Goal: Information Seeking & Learning: Learn about a topic

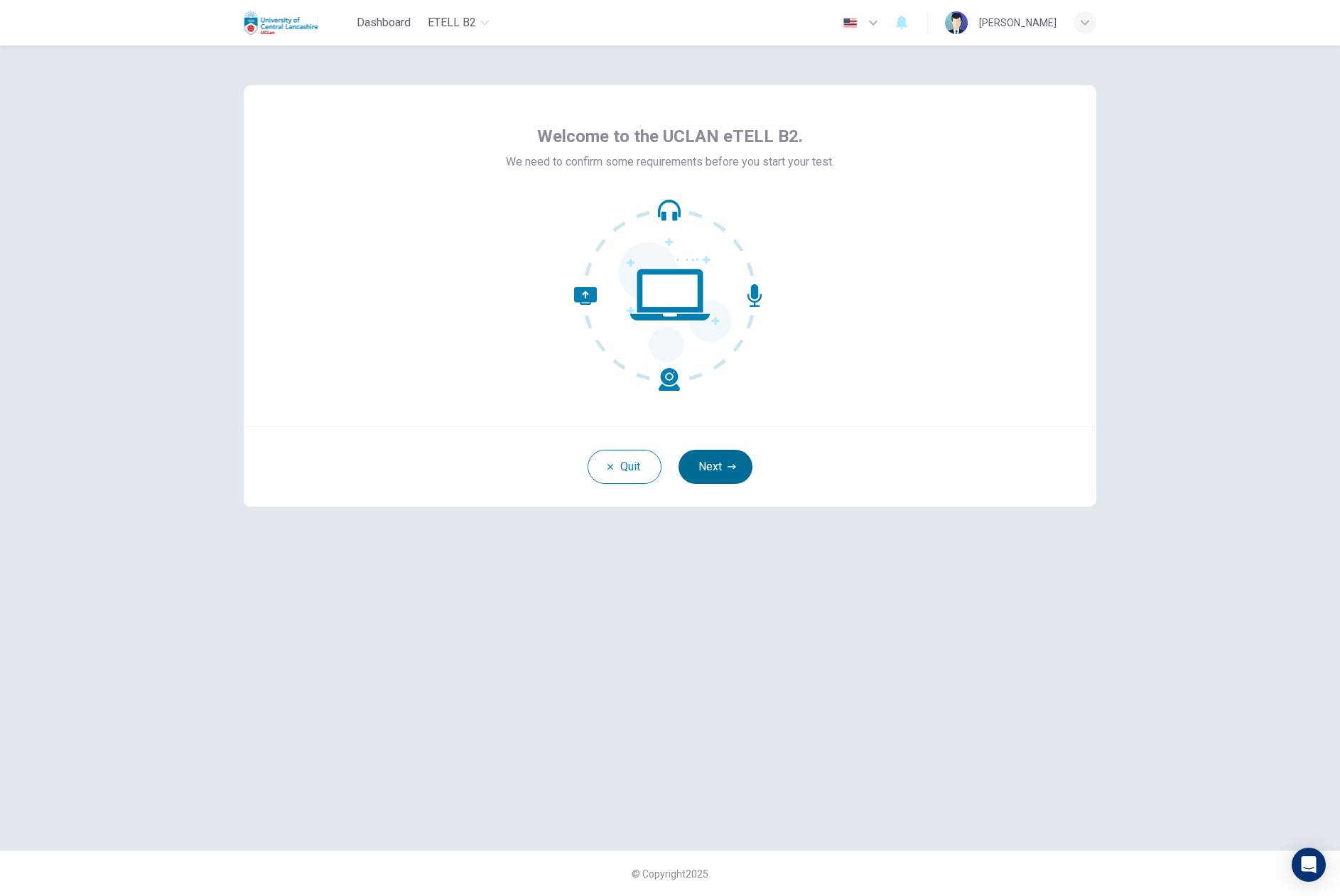
click at [736, 472] on button "Next" at bounding box center [716, 467] width 74 height 34
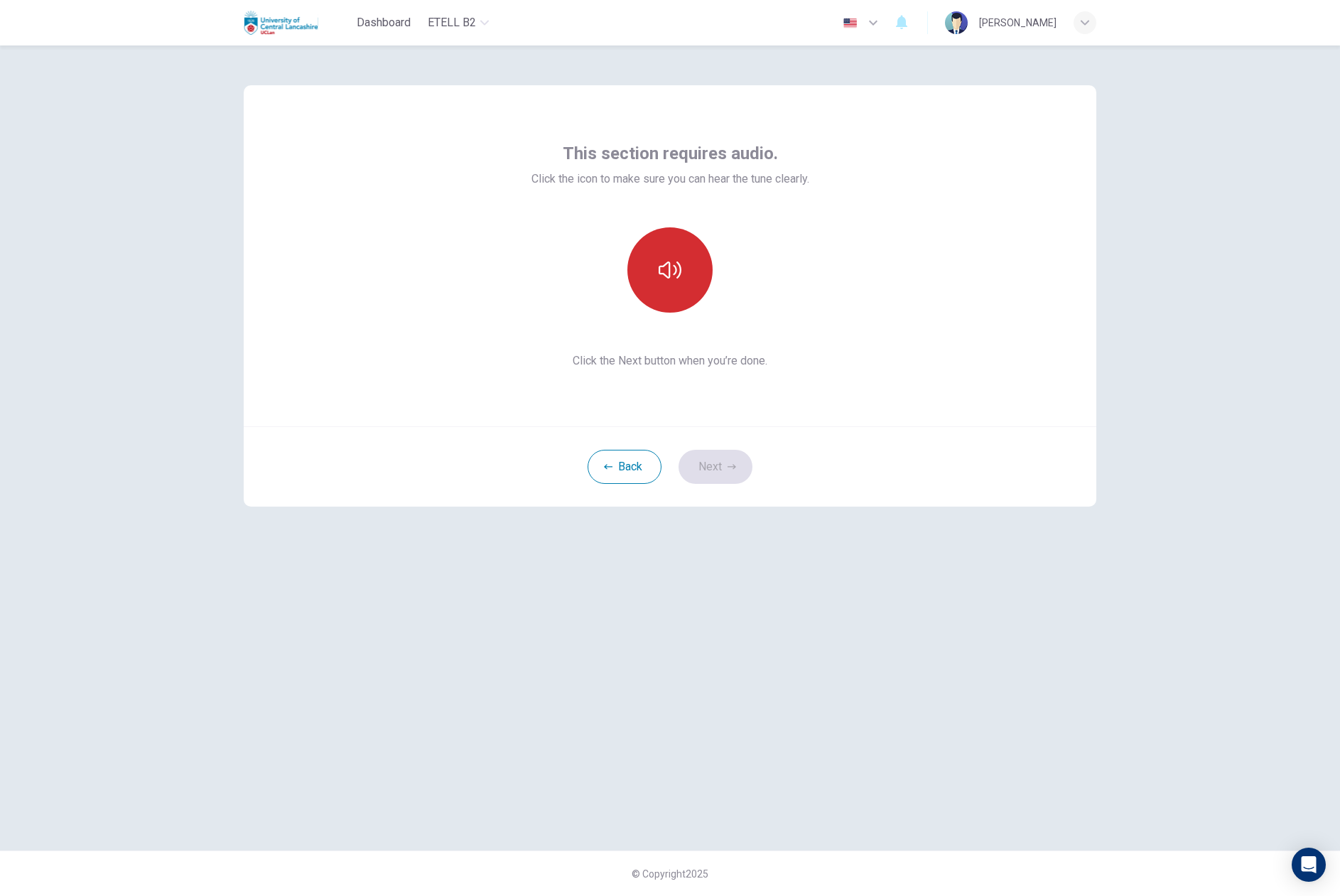
click at [691, 273] on button "button" at bounding box center [670, 270] width 85 height 85
click at [720, 475] on button "Next" at bounding box center [716, 467] width 74 height 34
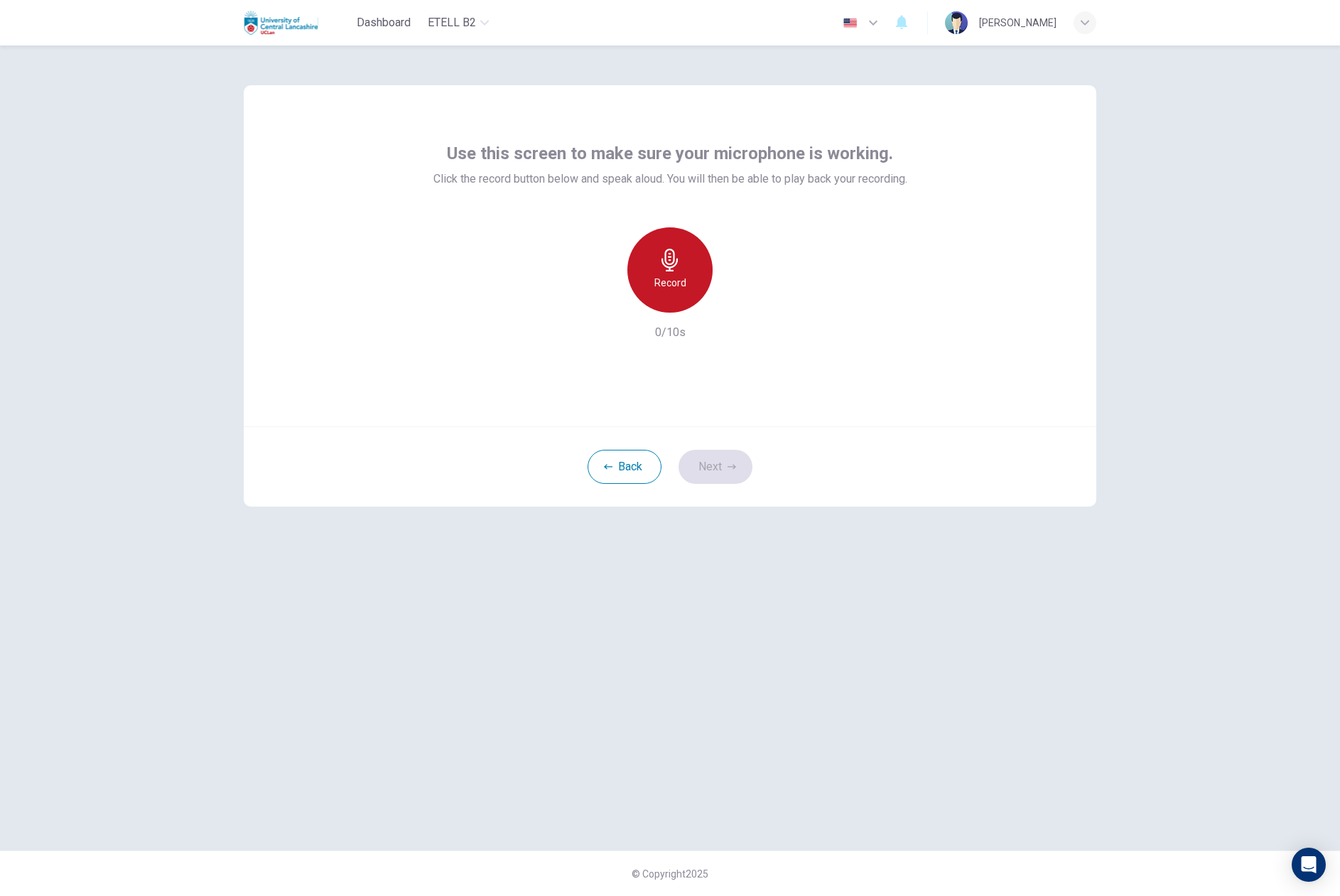
click at [688, 267] on div "Record" at bounding box center [670, 270] width 85 height 85
click at [736, 304] on icon "button" at bounding box center [736, 301] width 15 height 15
click at [610, 297] on icon "button" at bounding box center [605, 301] width 13 height 13
click at [678, 255] on icon "button" at bounding box center [670, 260] width 23 height 23
click at [735, 305] on icon "button" at bounding box center [736, 301] width 15 height 15
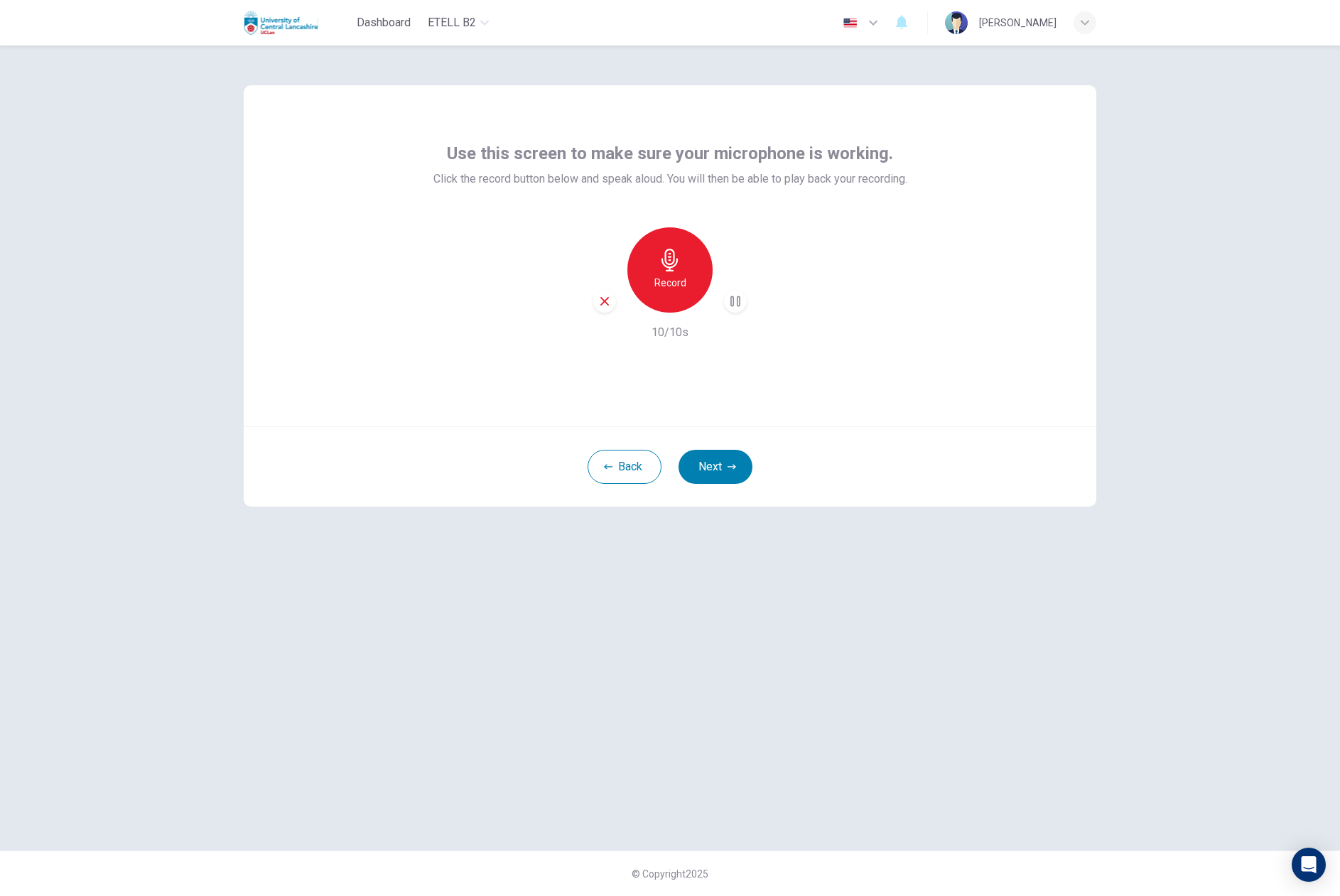
click at [734, 302] on icon "button" at bounding box center [736, 301] width 15 height 15
click at [732, 473] on button "Next" at bounding box center [716, 467] width 74 height 34
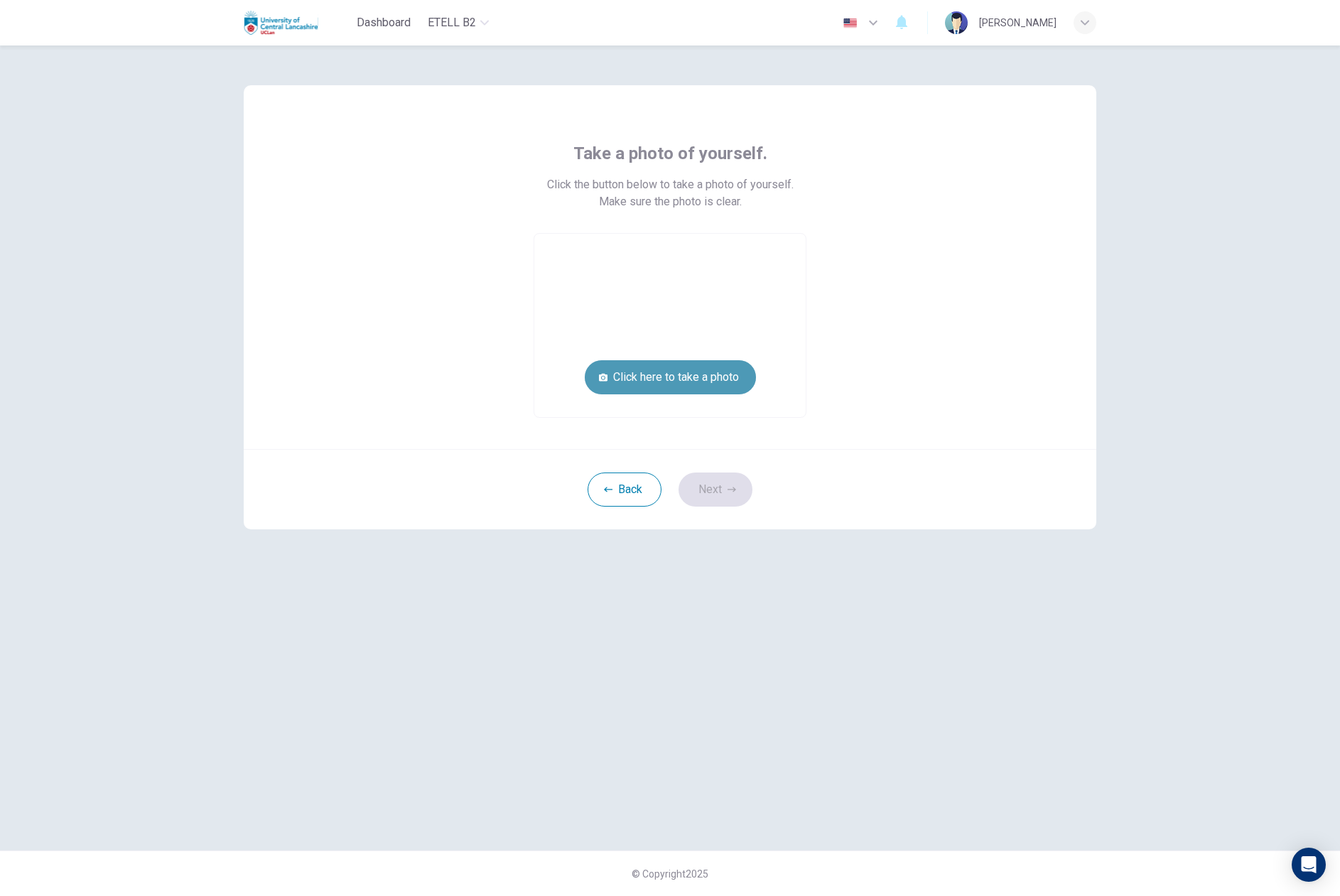
click at [661, 383] on button "Click here to take a photo" at bounding box center [670, 377] width 172 height 34
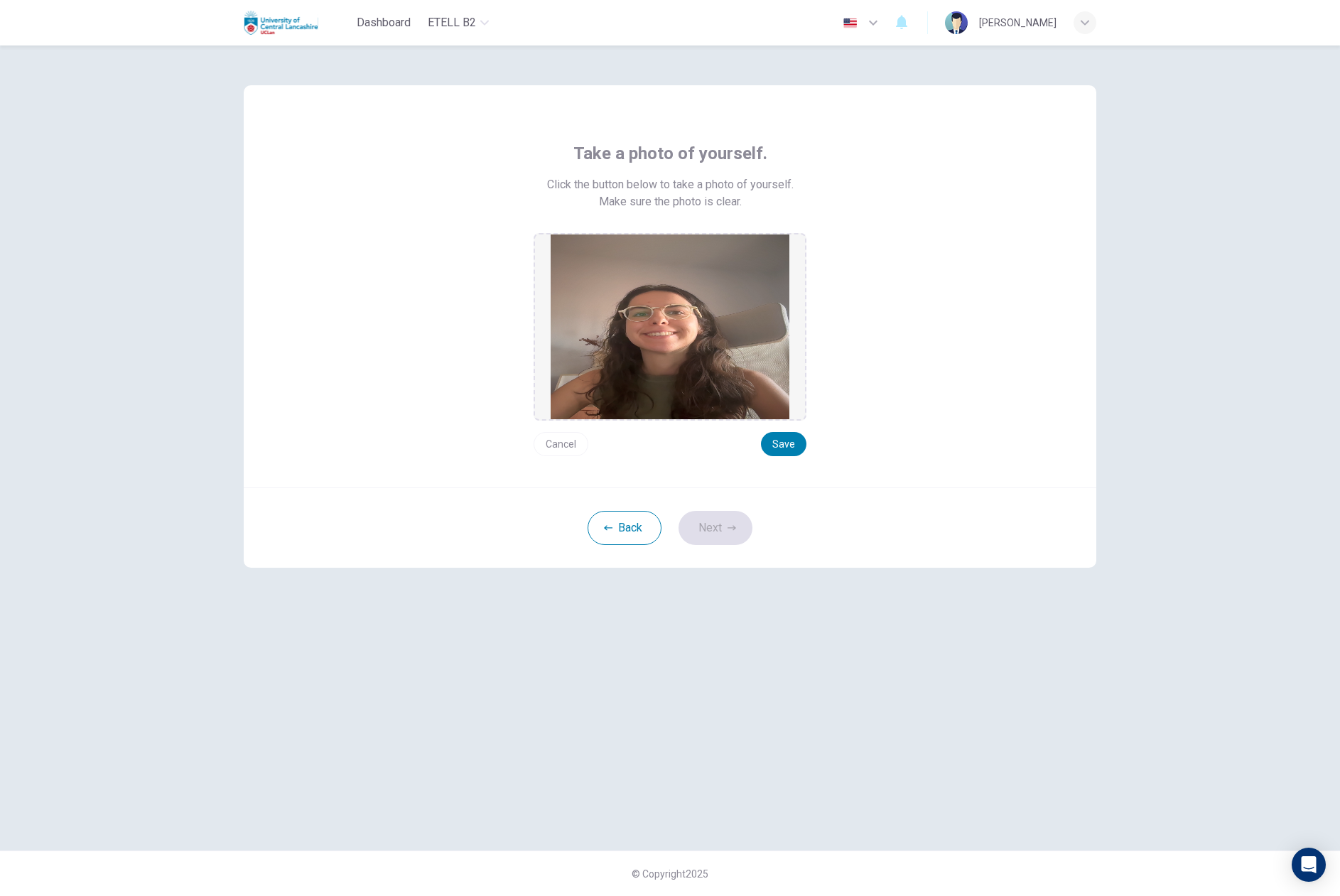
click at [562, 450] on button "Cancel" at bounding box center [561, 444] width 55 height 24
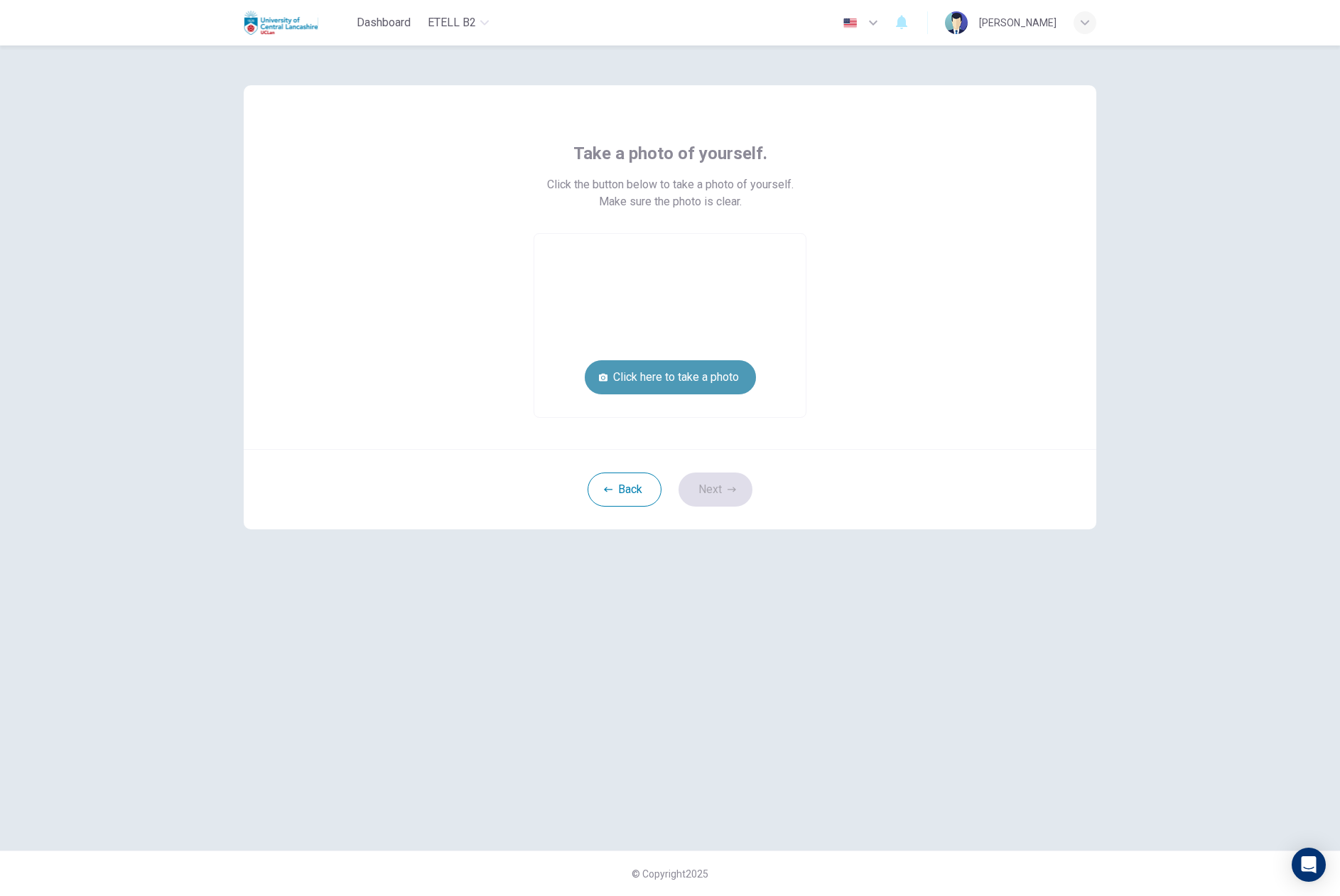
click at [715, 374] on button "Click here to take a photo" at bounding box center [670, 377] width 172 height 34
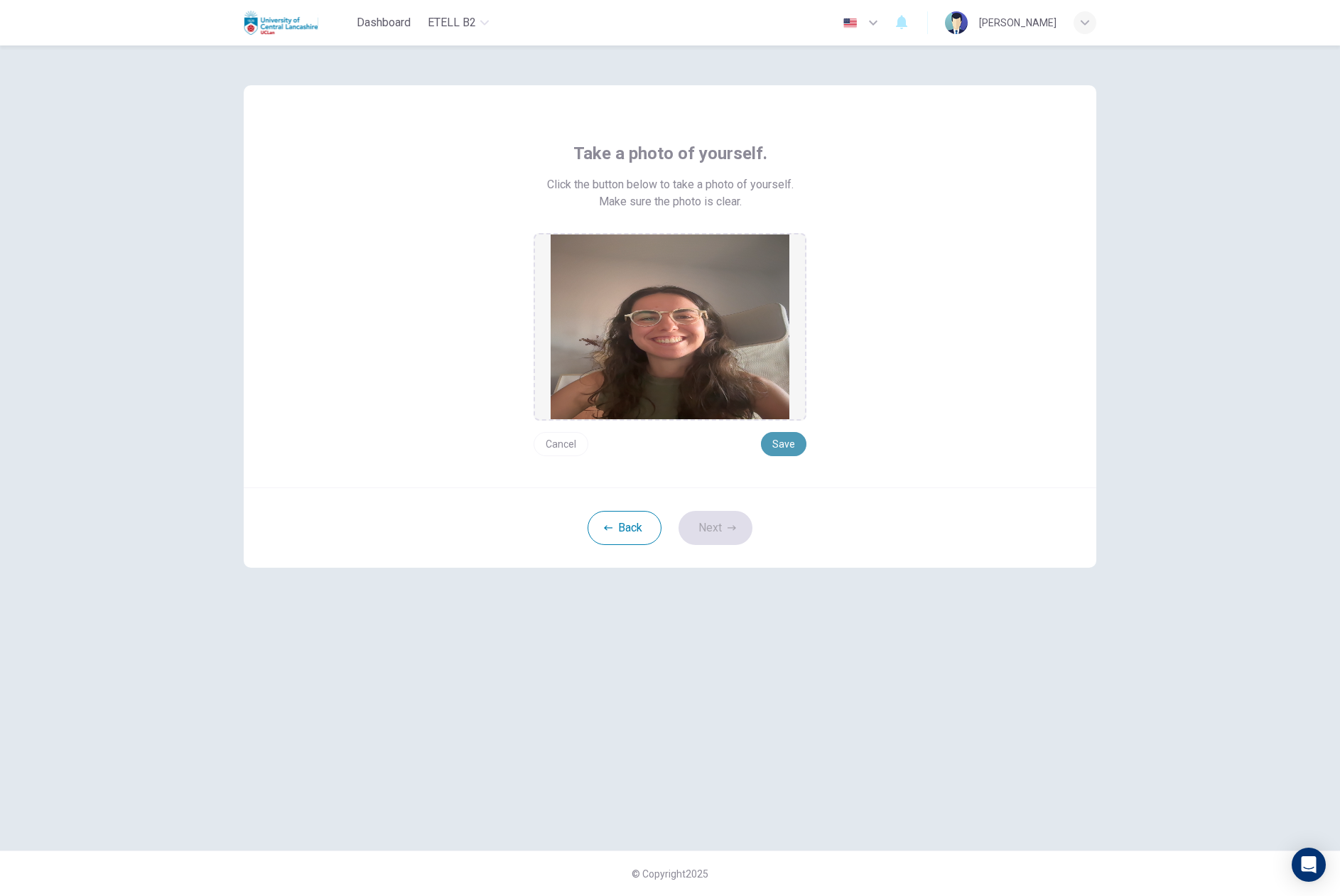
click at [787, 439] on button "Save" at bounding box center [784, 444] width 45 height 24
click at [780, 446] on button "Save" at bounding box center [784, 444] width 45 height 24
click at [721, 530] on button "Next" at bounding box center [716, 528] width 74 height 34
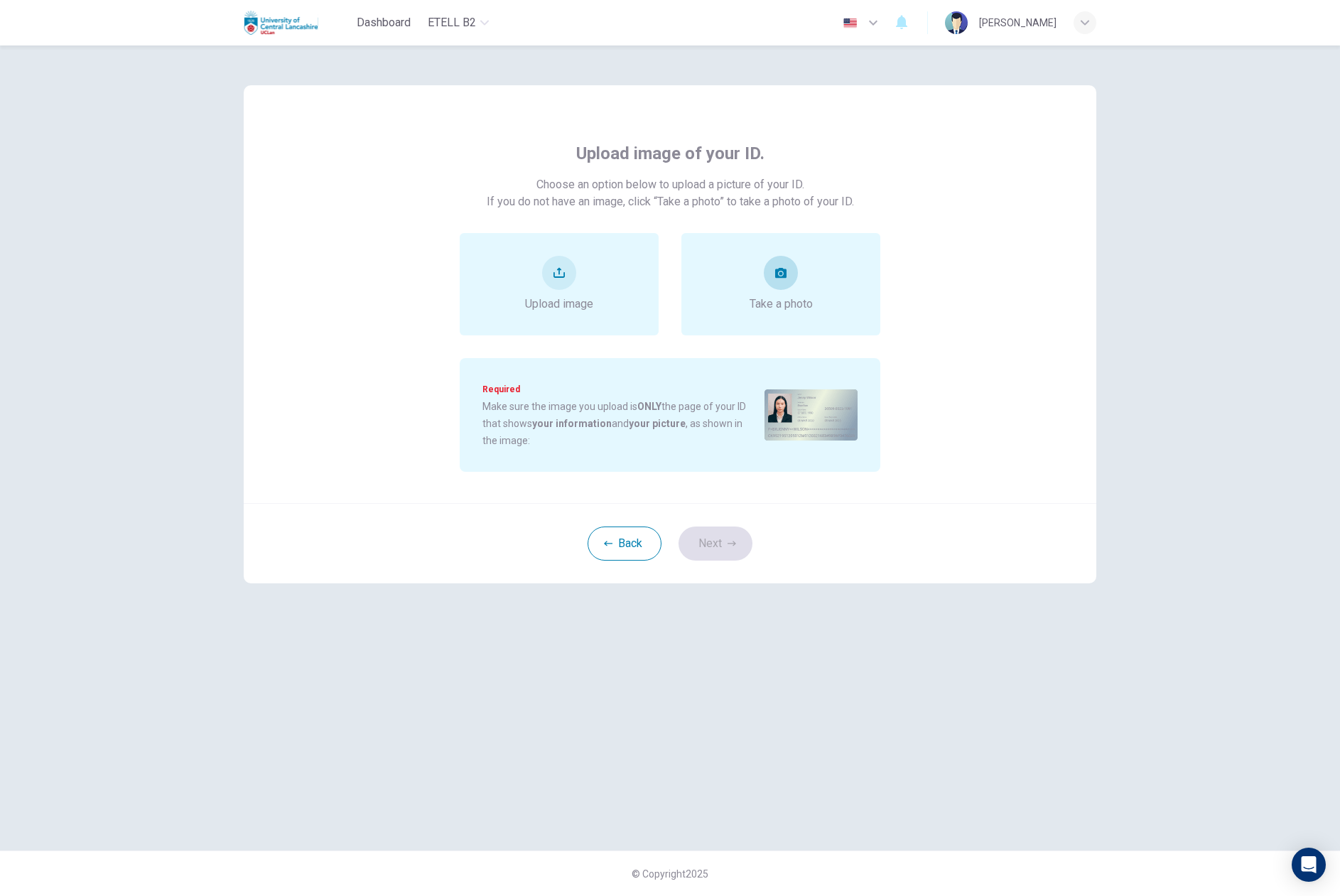
click at [778, 265] on button "take photo" at bounding box center [781, 272] width 34 height 34
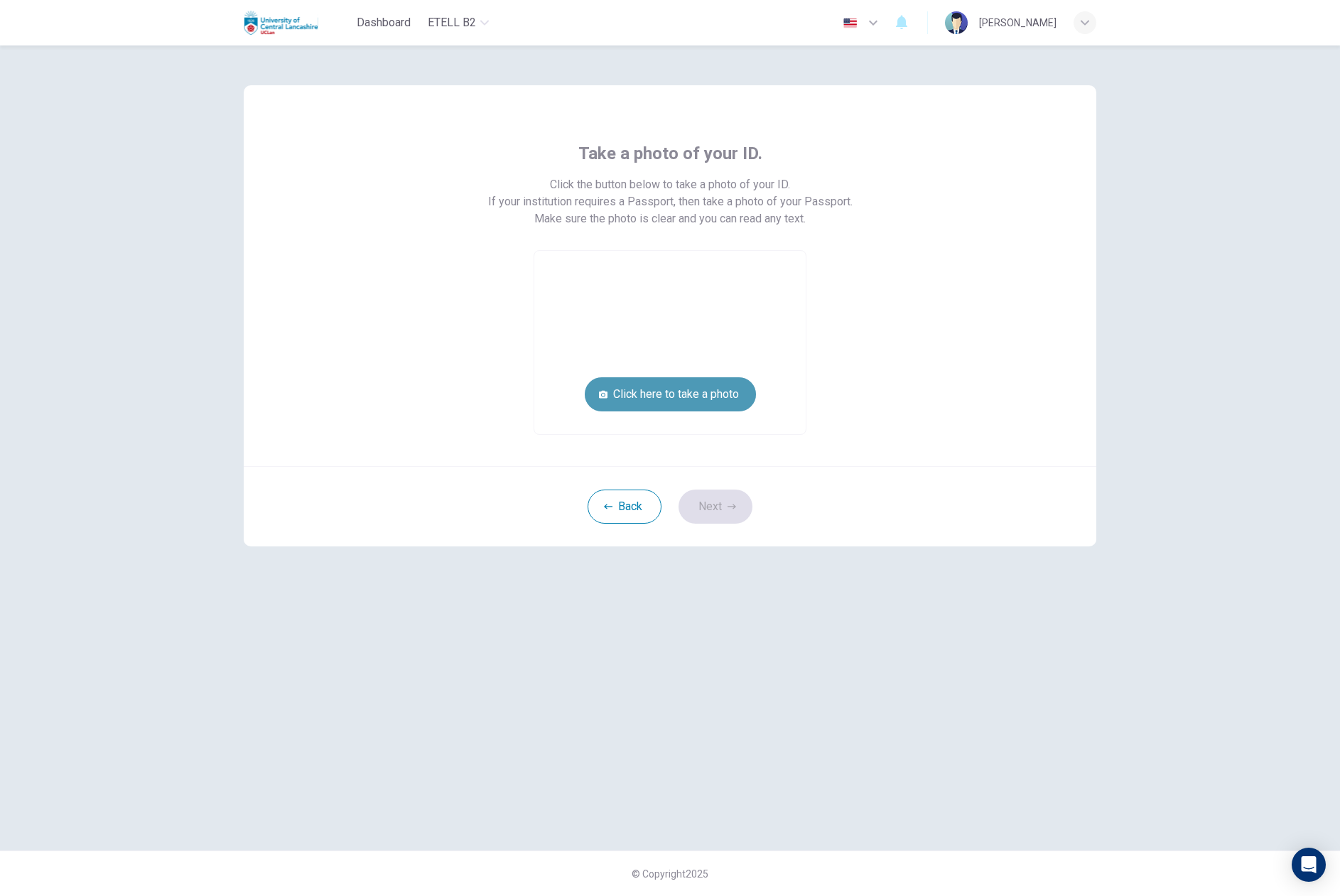
click at [695, 396] on button "Click here to take a photo" at bounding box center [670, 394] width 172 height 34
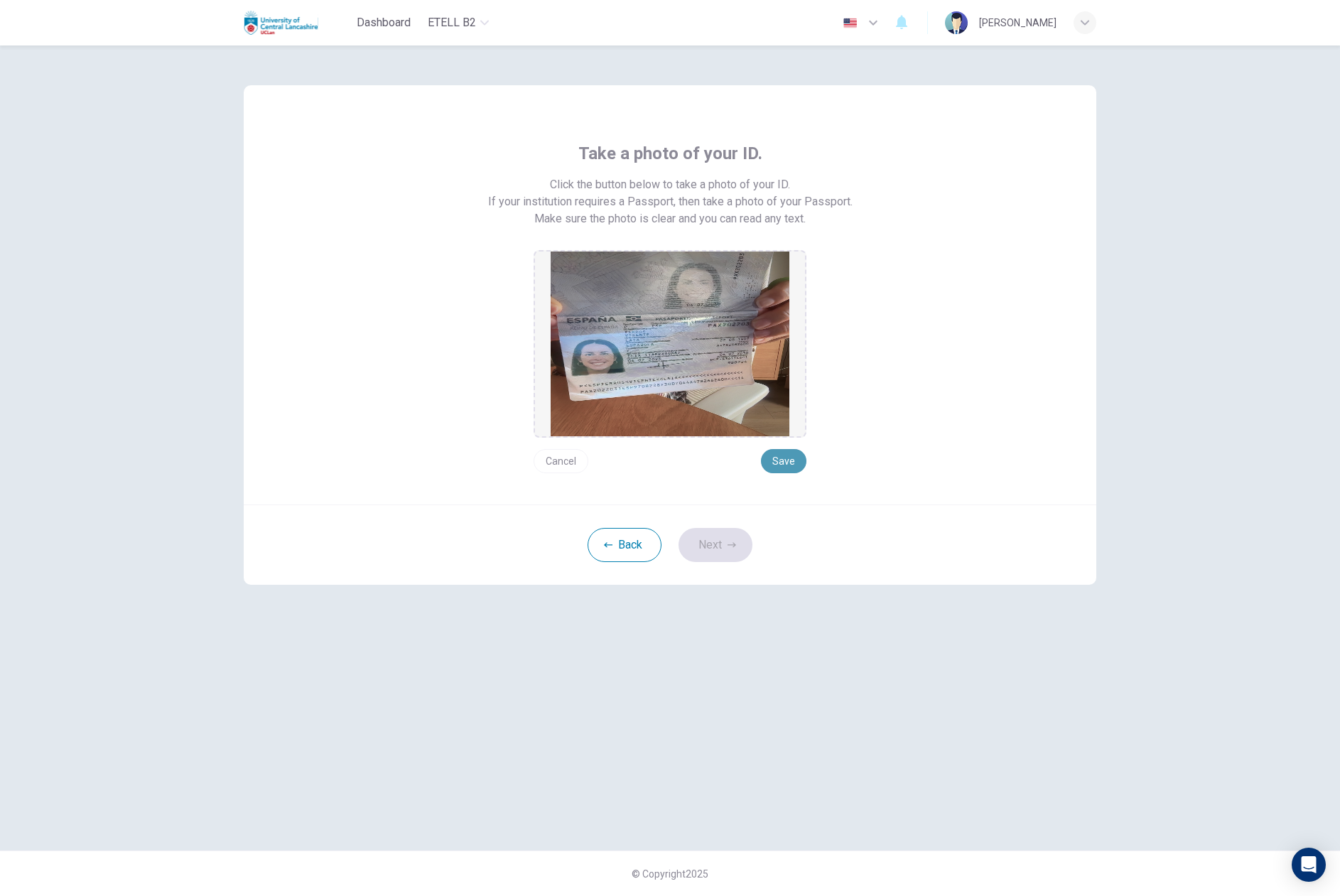
click at [789, 470] on button "Save" at bounding box center [784, 461] width 45 height 24
click at [716, 540] on button "Next" at bounding box center [716, 545] width 74 height 34
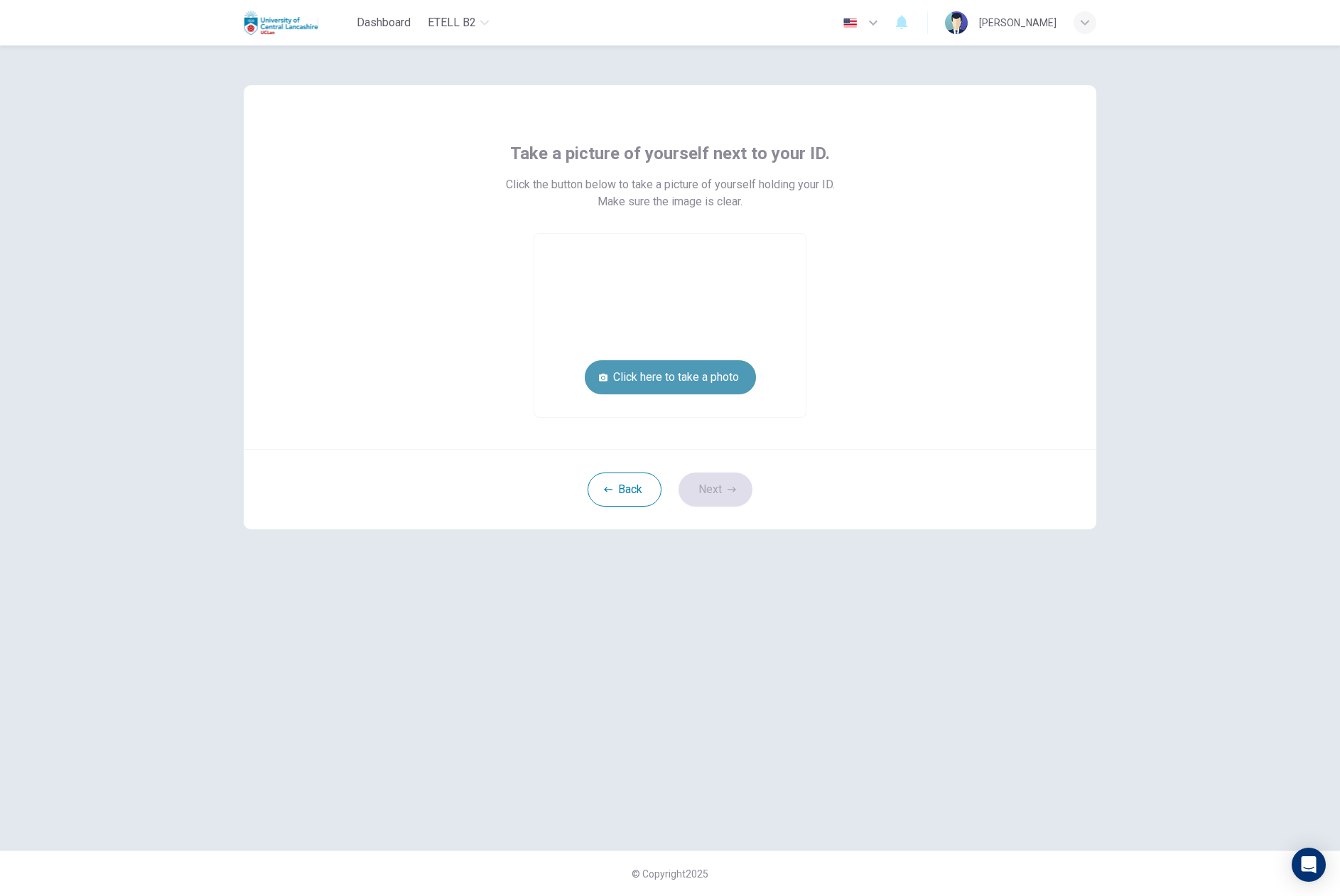
click at [731, 373] on button "Click here to take a photo" at bounding box center [670, 377] width 172 height 34
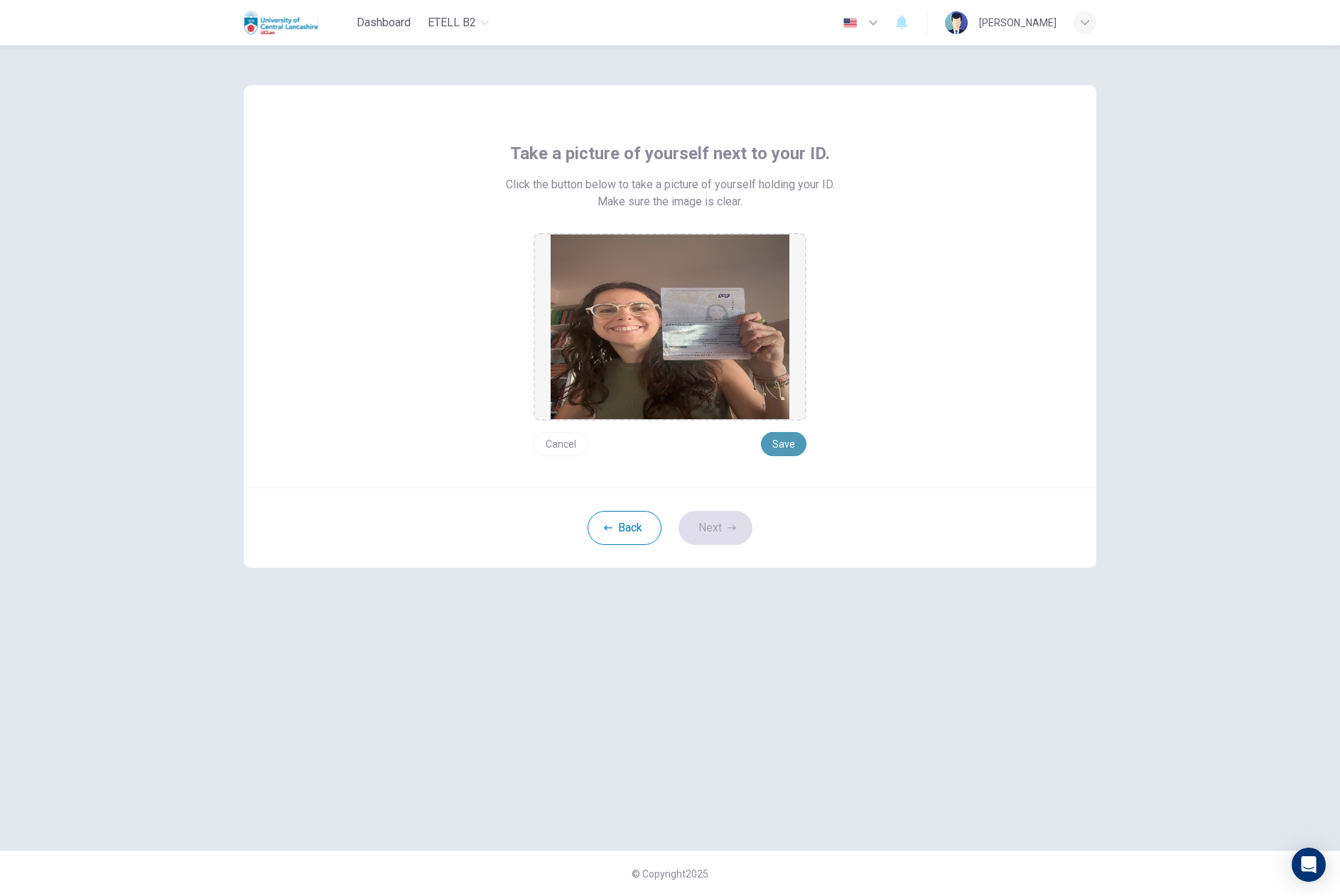
click at [793, 442] on button "Save" at bounding box center [784, 444] width 45 height 24
click at [725, 521] on button "Next" at bounding box center [716, 528] width 74 height 34
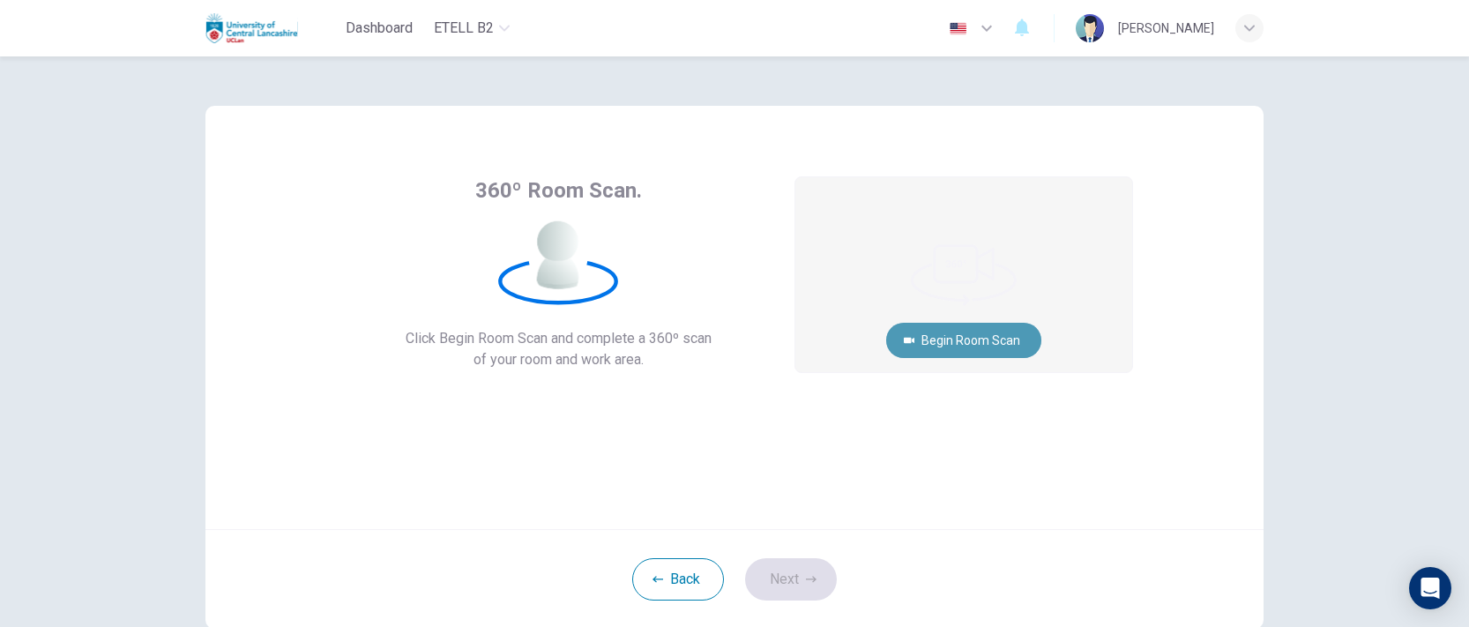
click at [973, 344] on button "Begin Room Scan" at bounding box center [963, 340] width 155 height 35
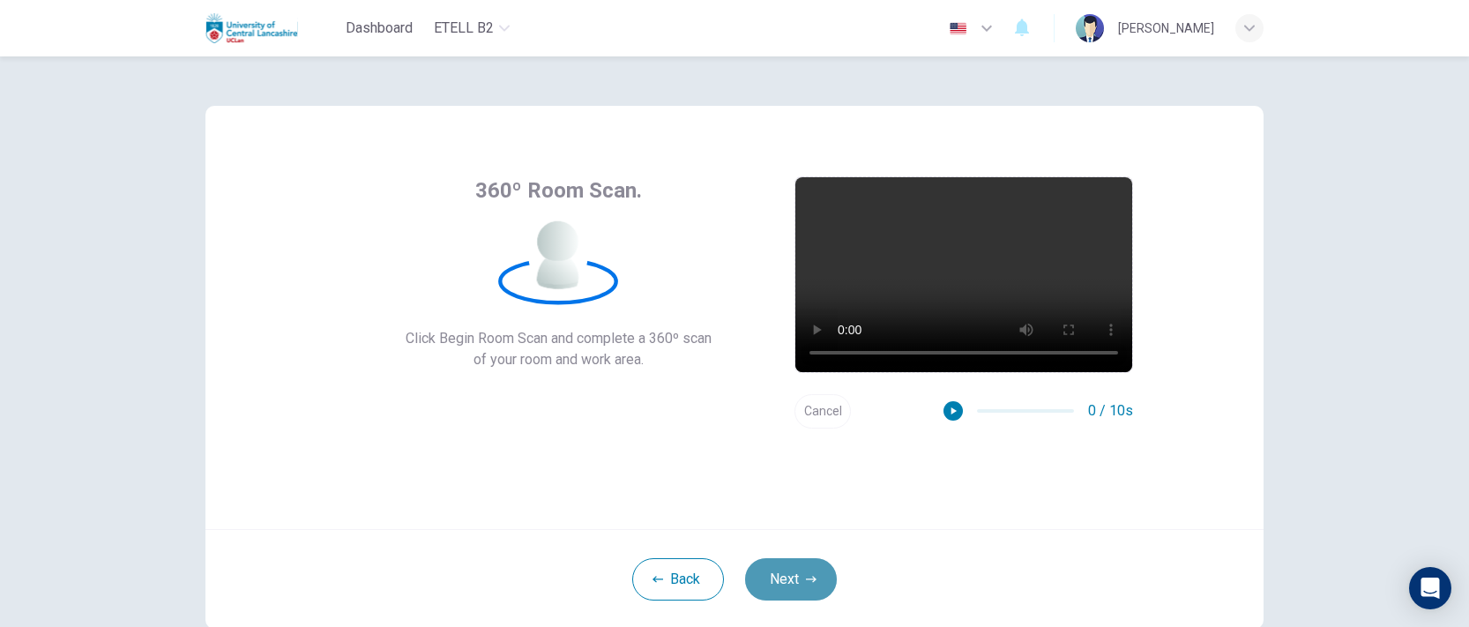
click at [806, 564] on button "Next" at bounding box center [791, 579] width 92 height 42
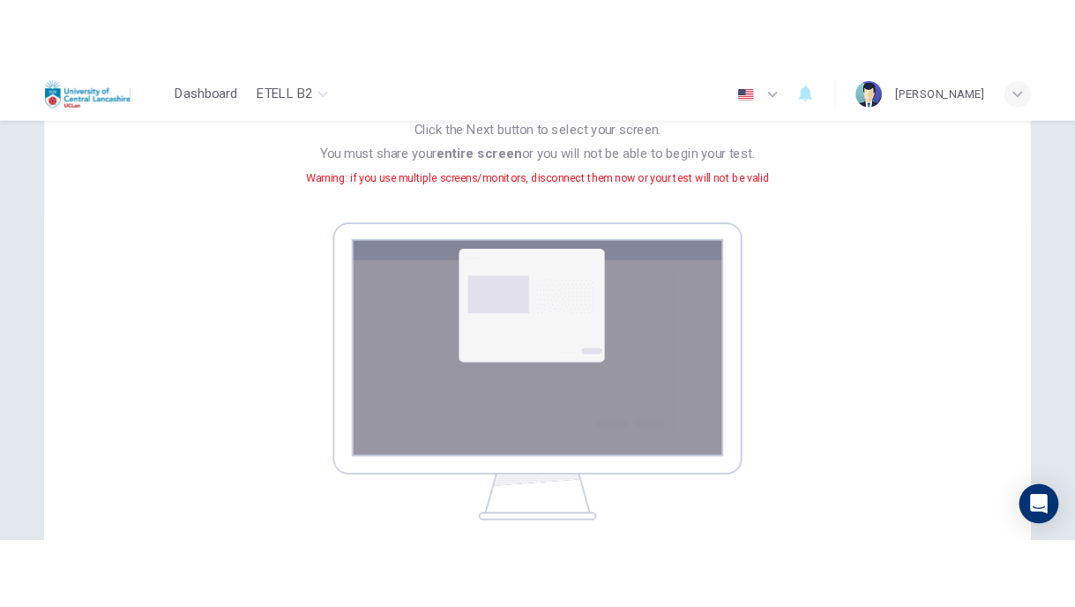
scroll to position [198, 0]
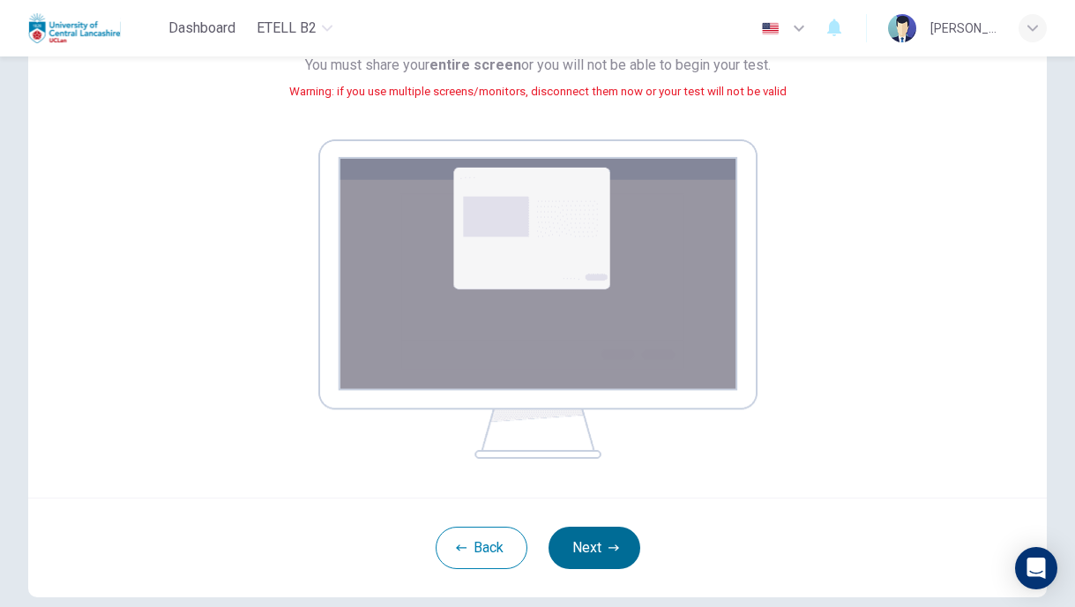
click at [588, 549] on button "Next" at bounding box center [595, 548] width 92 height 42
click at [588, 548] on button "Next" at bounding box center [595, 548] width 92 height 42
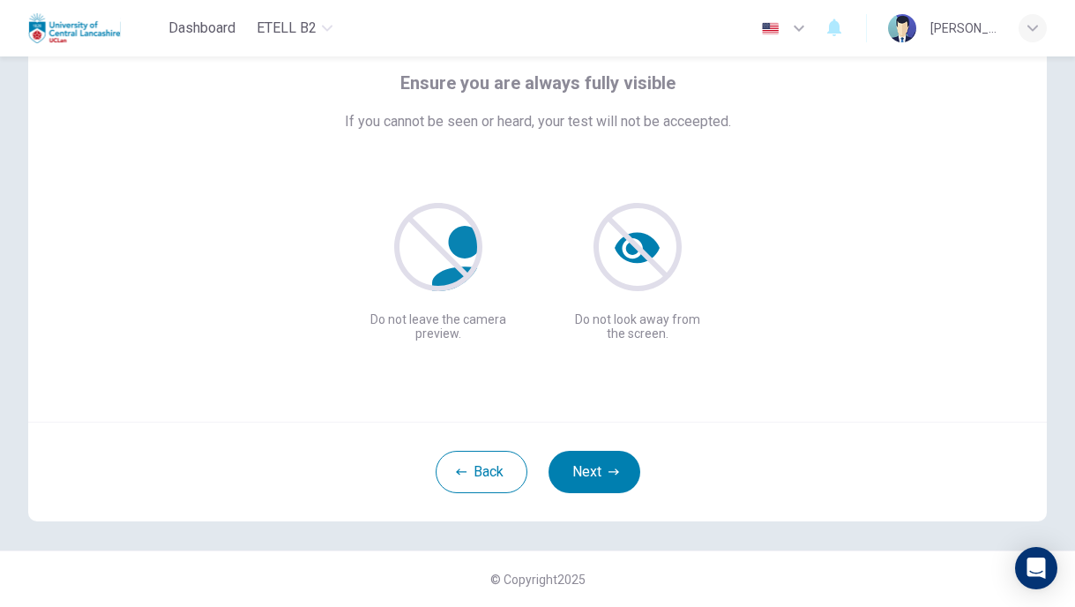
scroll to position [93, 0]
click at [485, 467] on button "Back" at bounding box center [482, 472] width 92 height 42
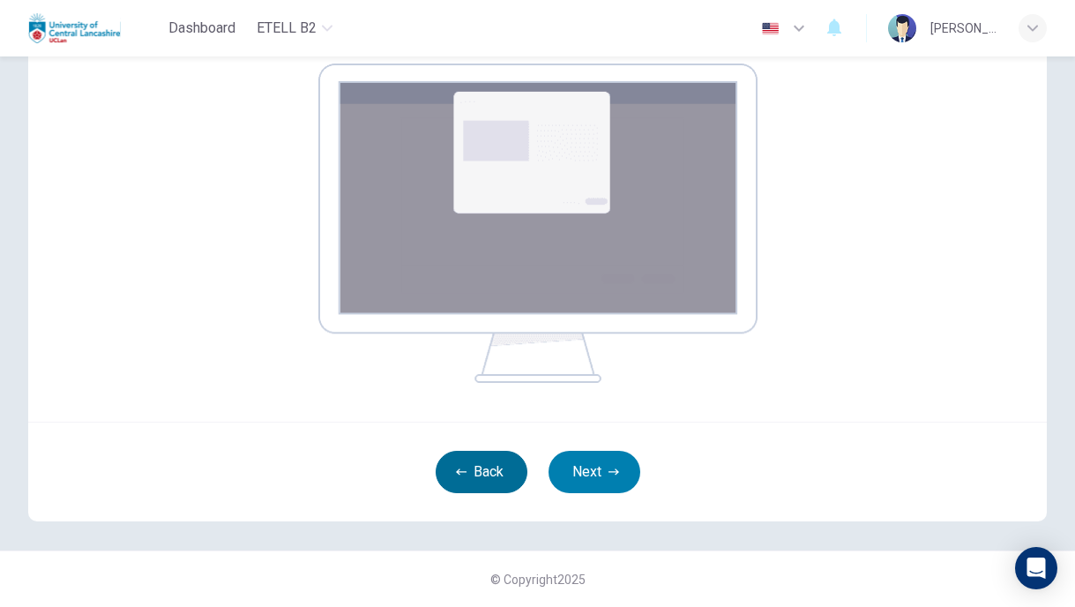
click at [448, 461] on button "Back" at bounding box center [482, 472] width 92 height 42
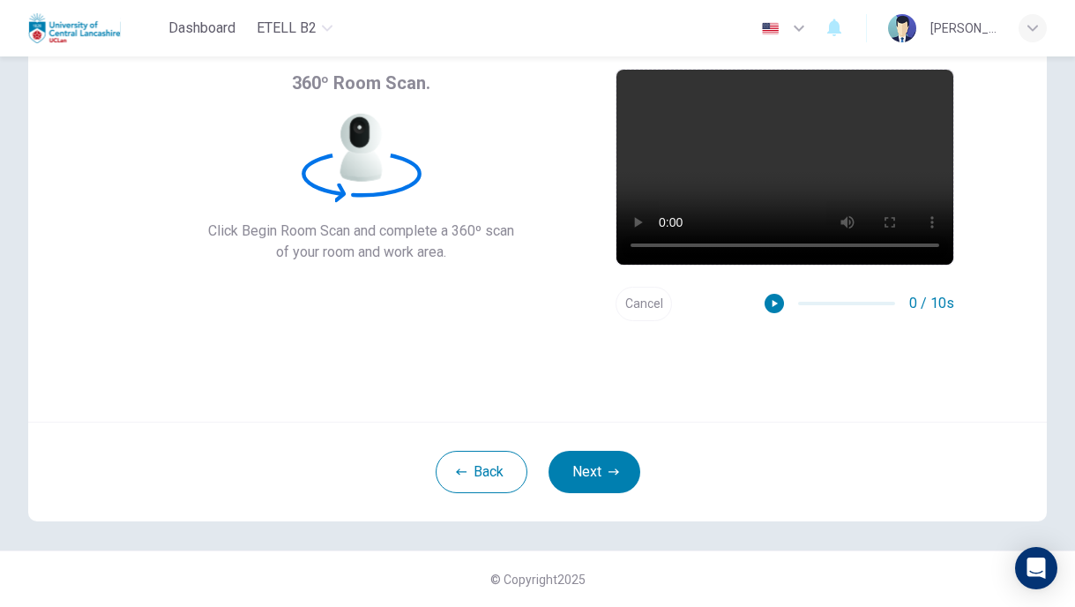
drag, startPoint x: 457, startPoint y: 482, endPoint x: 590, endPoint y: 333, distance: 199.2
click at [588, 334] on div "360º Room Scan. Click Begin Room Scan and complete a 360º scan of your room and…" at bounding box center [537, 259] width 1019 height 523
click at [608, 477] on button "Next" at bounding box center [595, 472] width 92 height 42
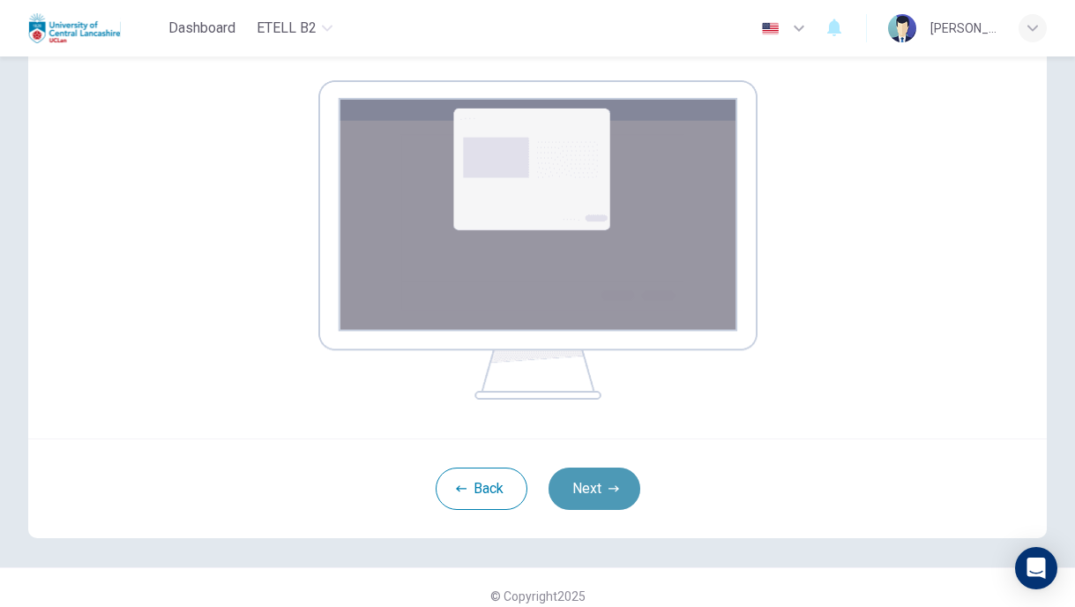
click at [595, 476] on button "Next" at bounding box center [595, 488] width 92 height 42
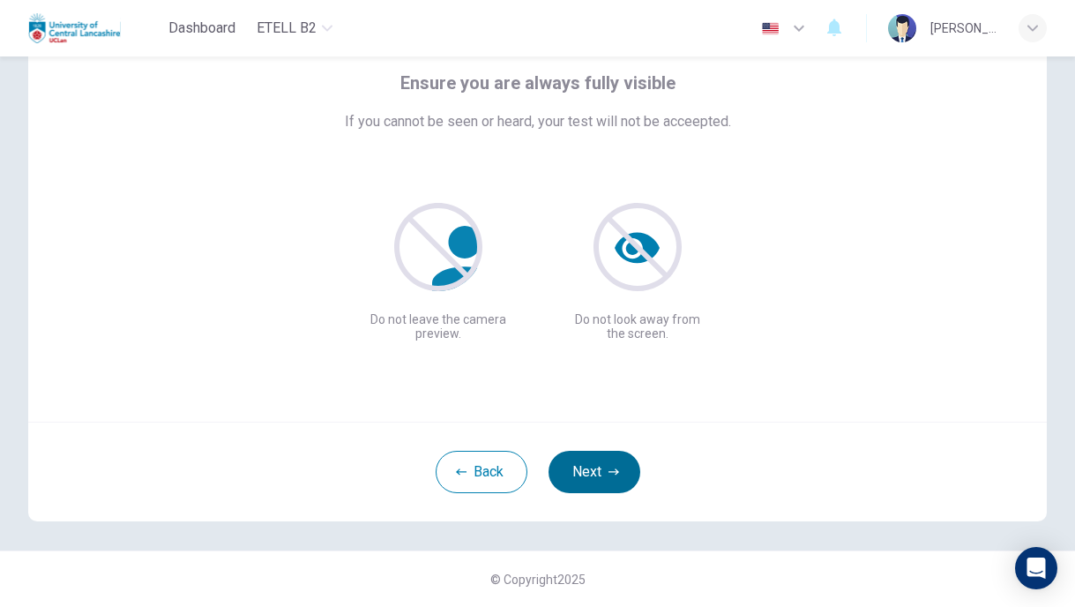
click at [609, 467] on icon "button" at bounding box center [614, 472] width 11 height 11
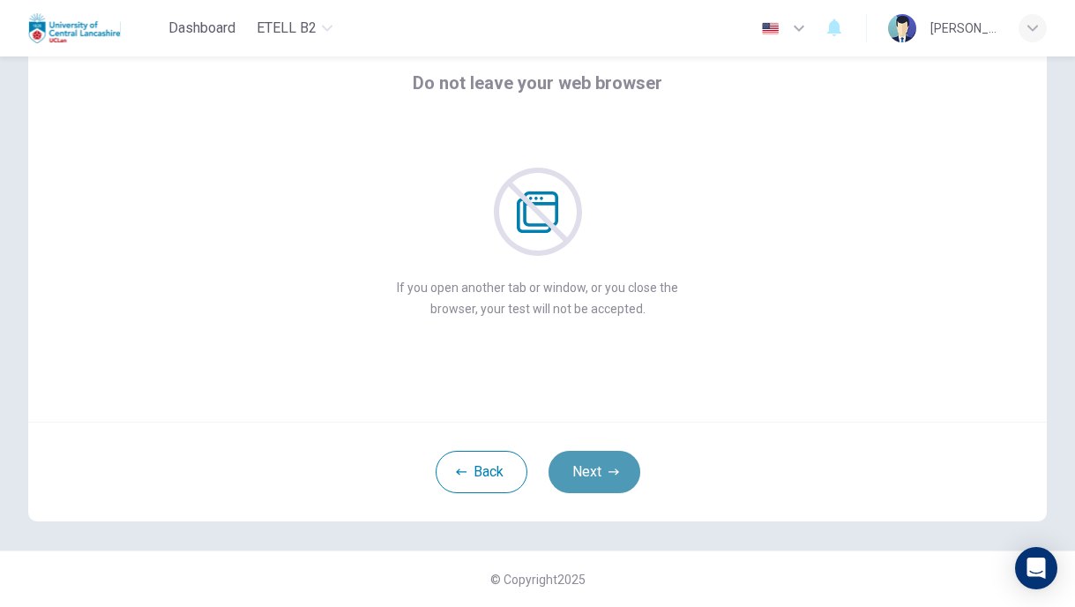
click at [609, 480] on button "Next" at bounding box center [595, 472] width 92 height 42
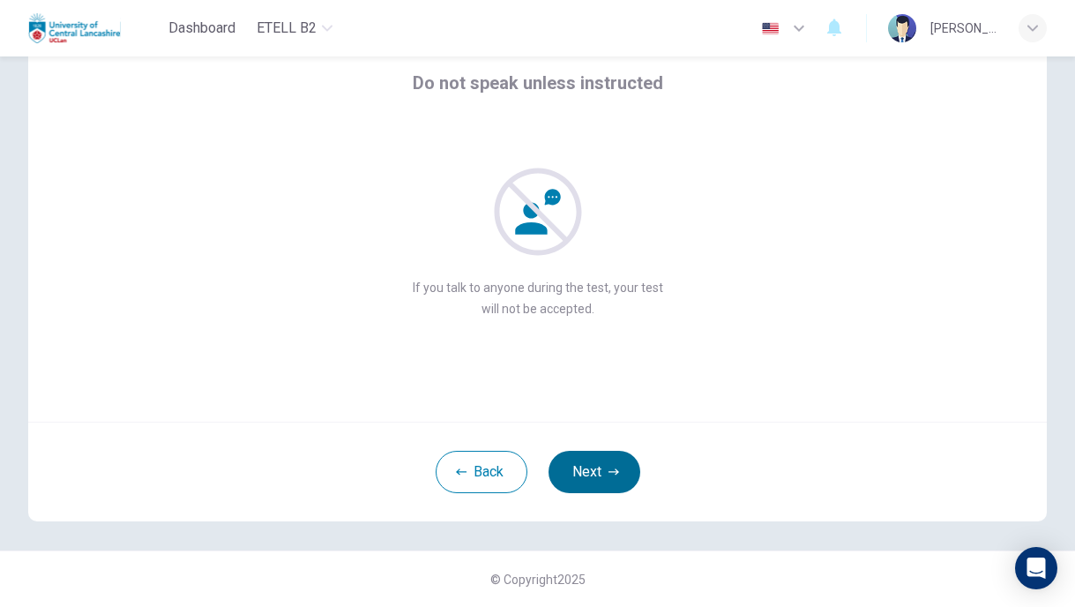
click at [609, 480] on button "Next" at bounding box center [595, 472] width 92 height 42
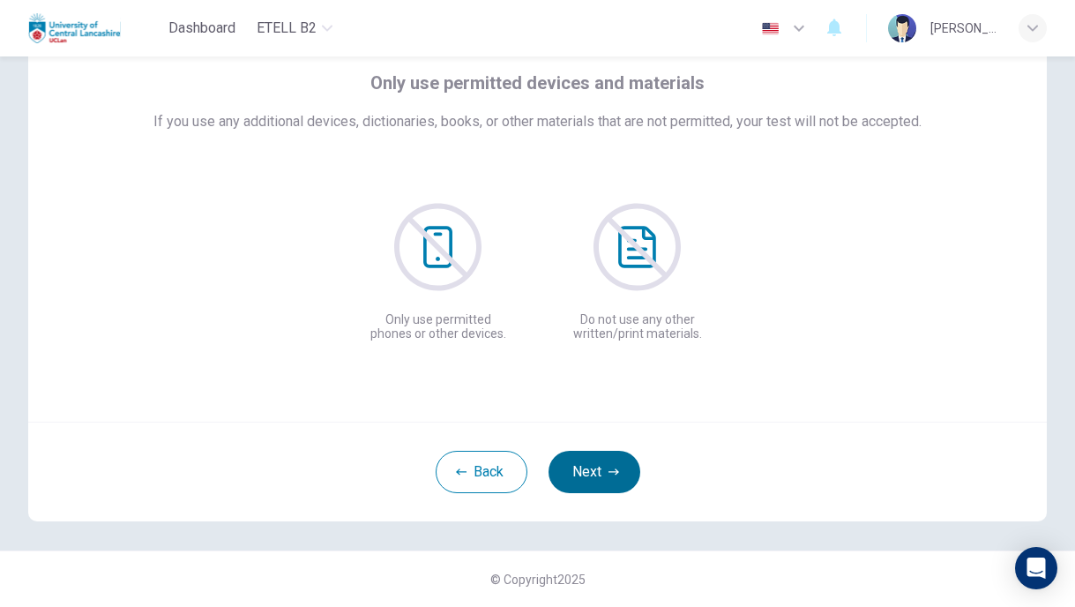
click at [609, 480] on button "Next" at bounding box center [595, 472] width 92 height 42
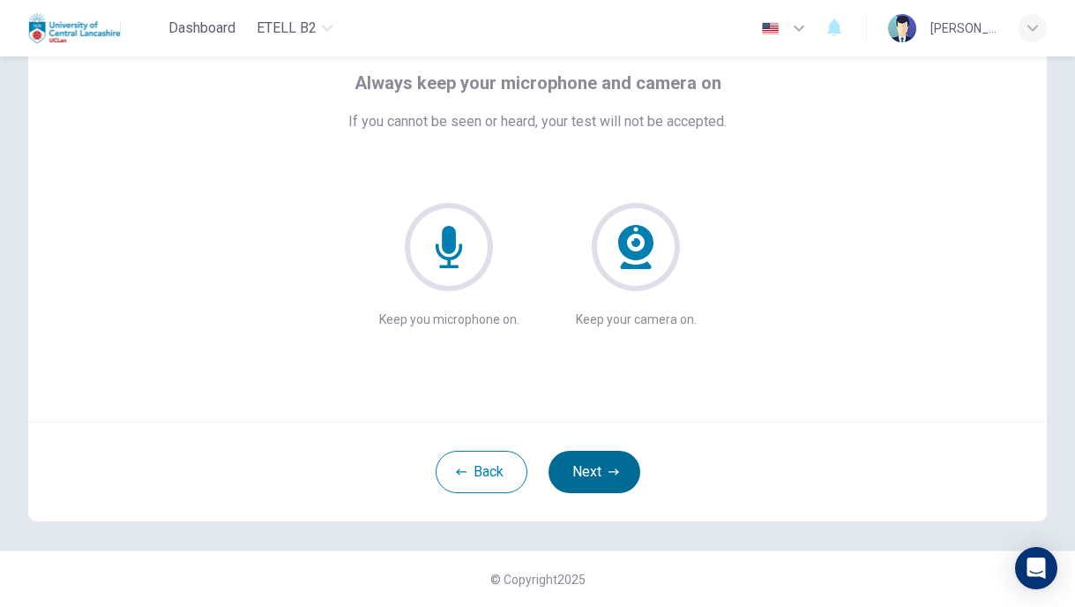
click at [599, 471] on button "Next" at bounding box center [595, 472] width 92 height 42
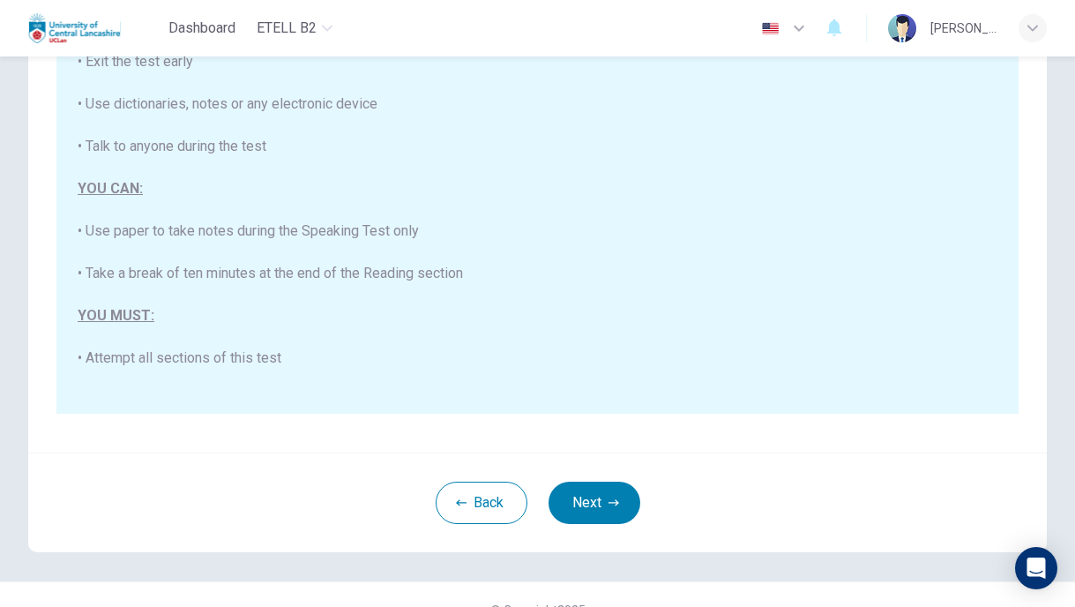
scroll to position [318, 0]
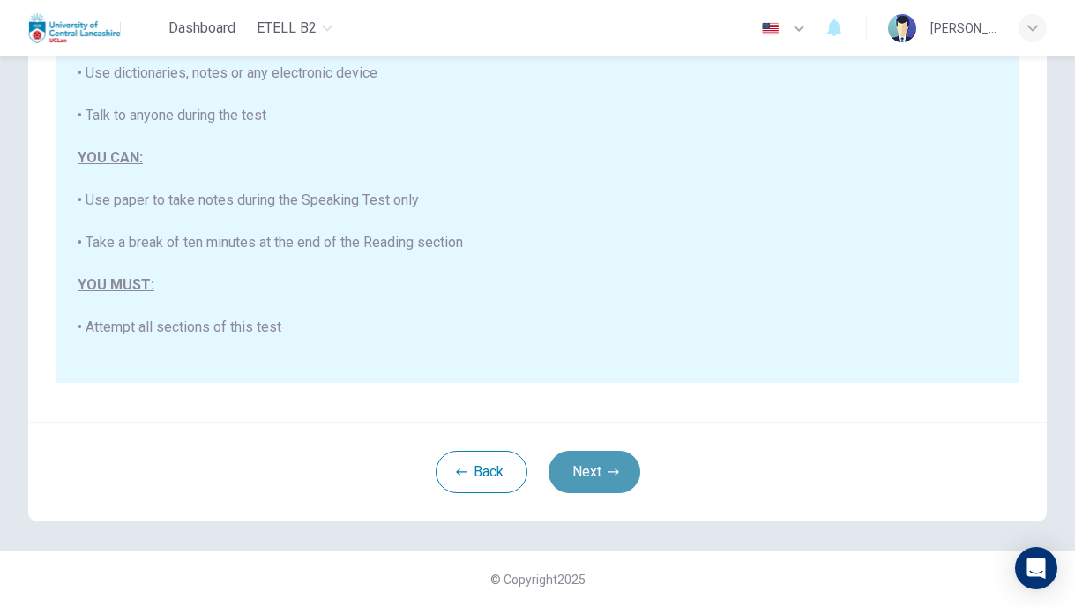
click at [588, 472] on button "Next" at bounding box center [595, 472] width 92 height 42
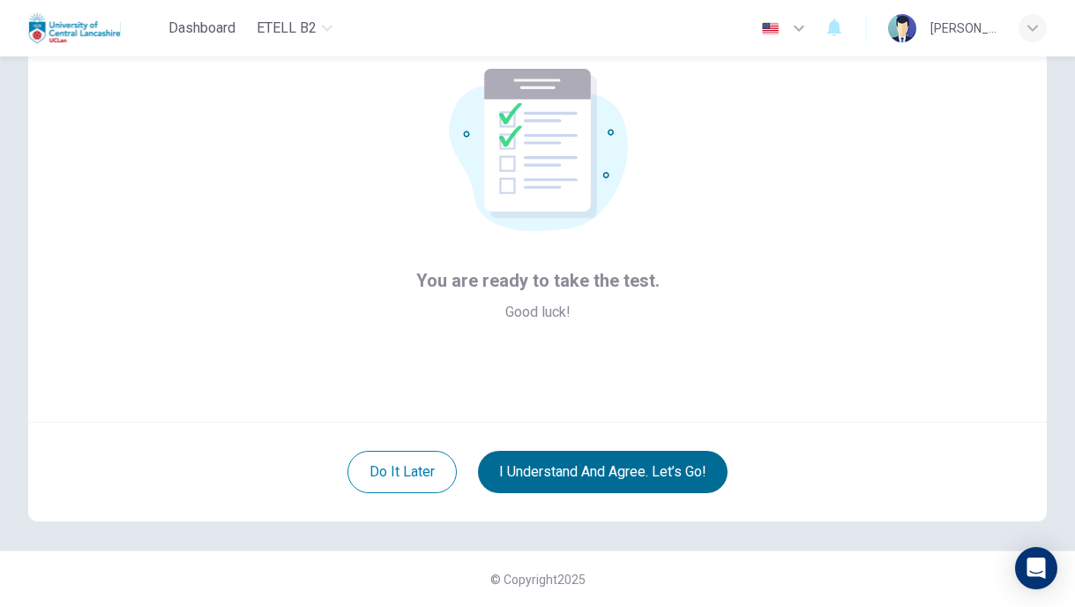
click at [621, 483] on button "I understand and agree. Let’s go!" at bounding box center [603, 472] width 250 height 42
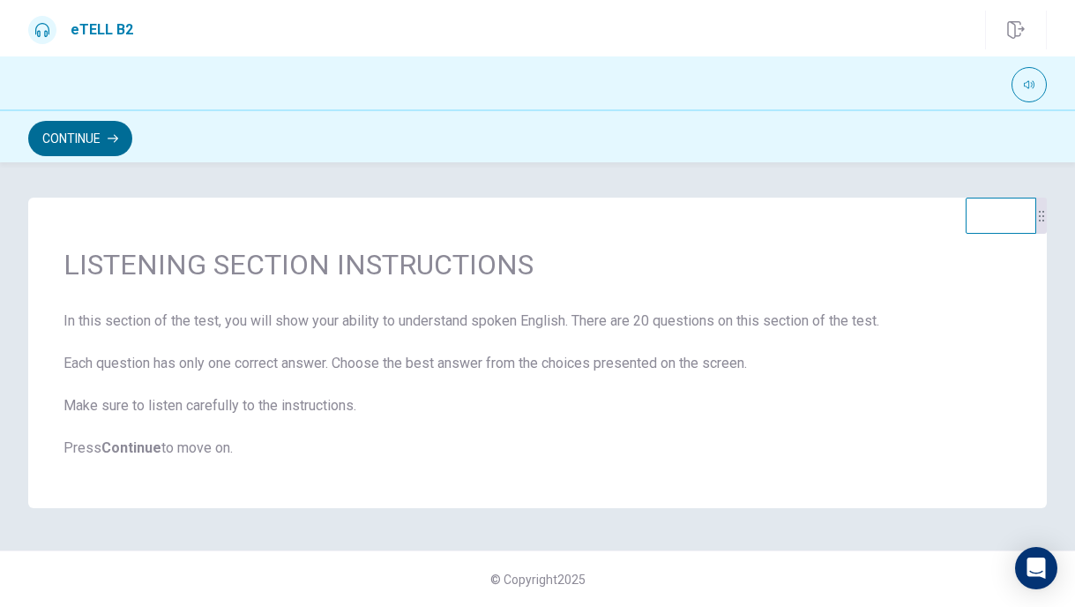
click at [105, 136] on button "Continue" at bounding box center [80, 138] width 104 height 35
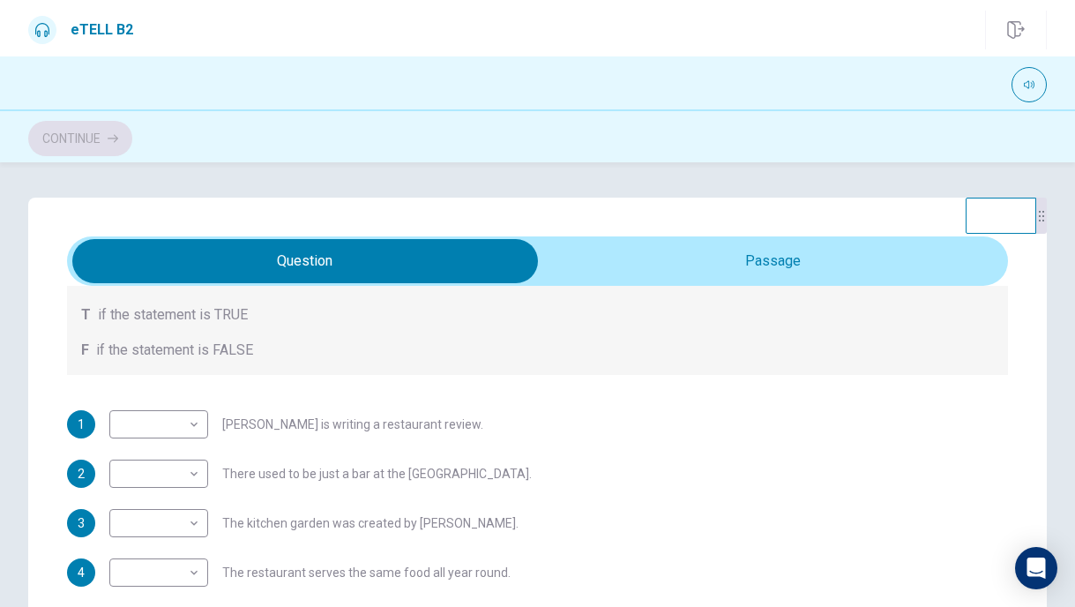
scroll to position [264, 0]
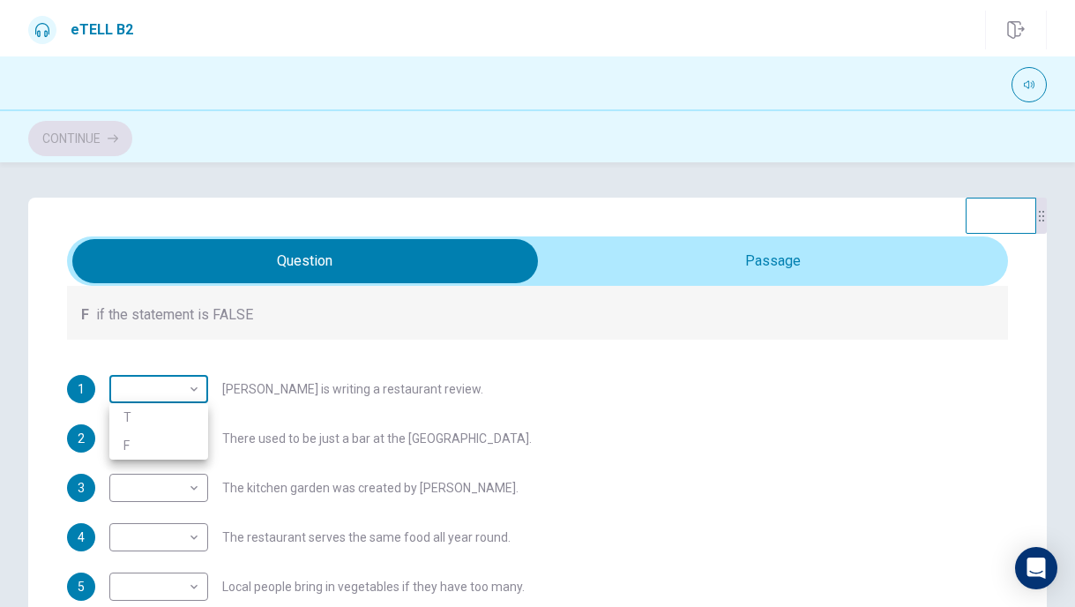
click at [198, 387] on body "This site uses cookies, as explained in our Privacy Policy . If you agree to th…" at bounding box center [537, 303] width 1075 height 607
click at [198, 387] on div at bounding box center [537, 303] width 1075 height 607
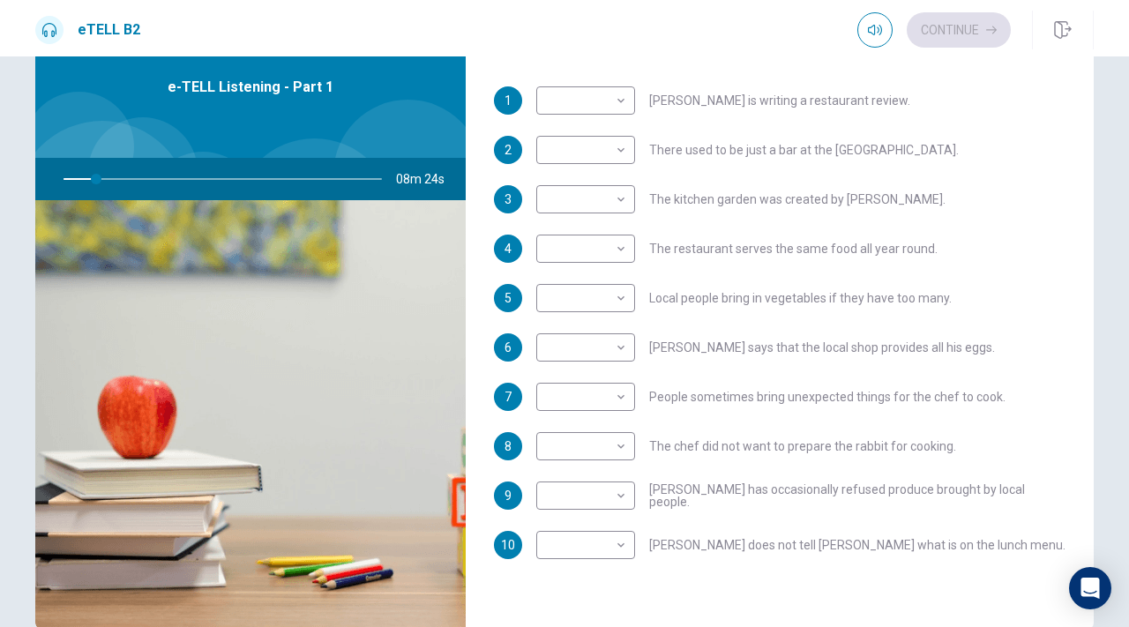
scroll to position [78, 0]
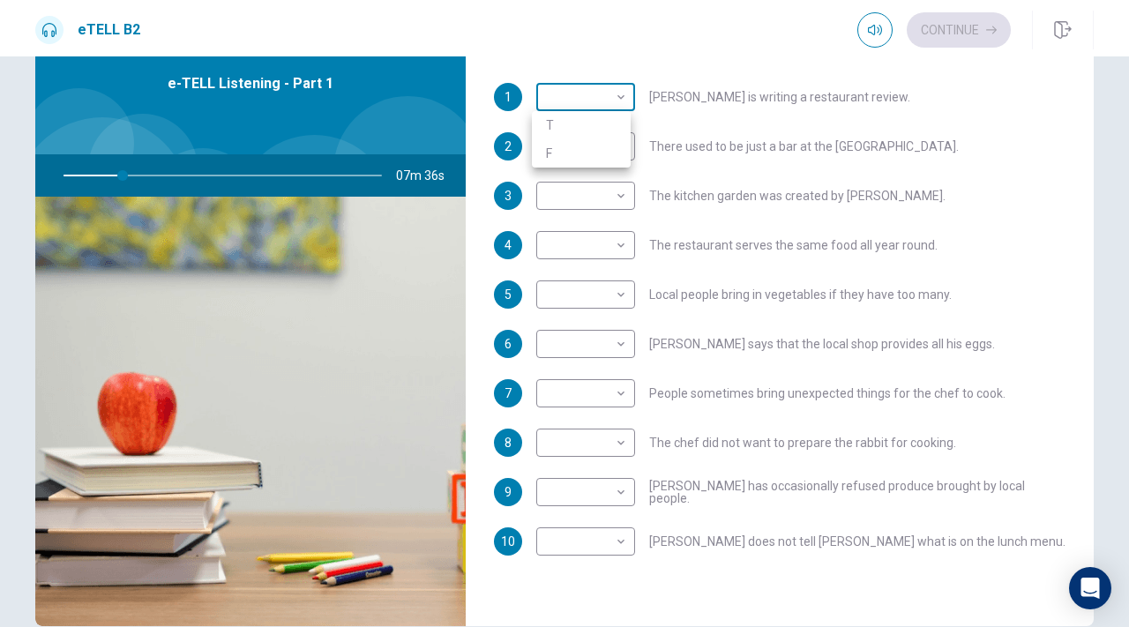
click at [618, 100] on body "This site uses cookies, as explained in our Privacy Policy . If you agree to th…" at bounding box center [564, 313] width 1129 height 627
click at [593, 145] on li "F" at bounding box center [581, 153] width 99 height 28
type input "**"
type input "*"
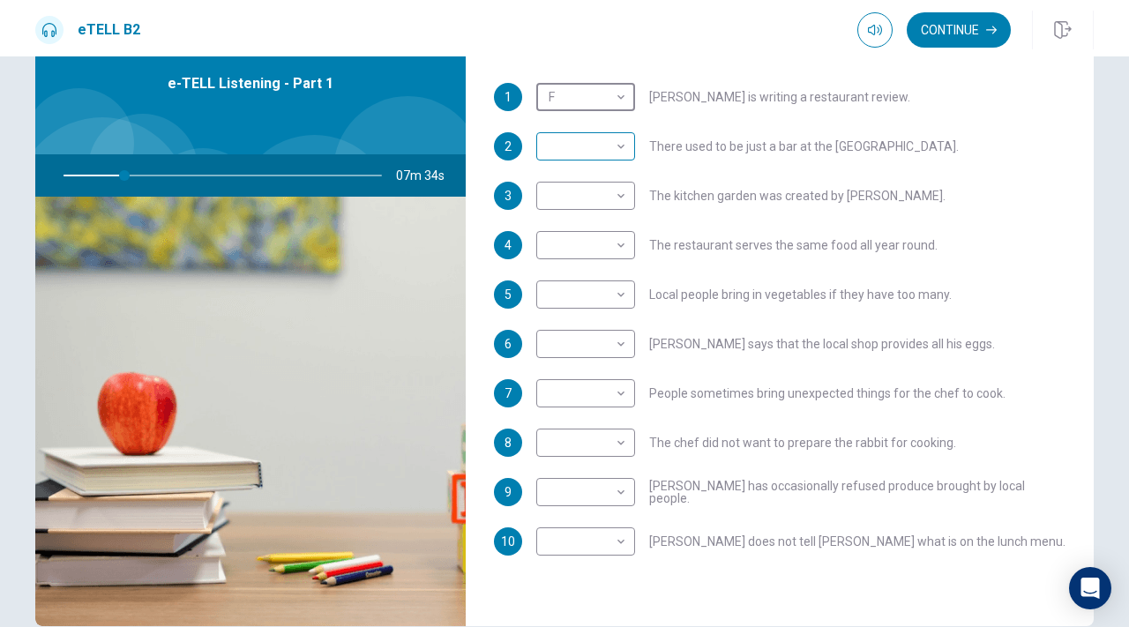
click at [618, 146] on body "This site uses cookies, as explained in our Privacy Policy . If you agree to th…" at bounding box center [564, 313] width 1129 height 627
click at [660, 136] on div at bounding box center [564, 313] width 1129 height 627
click at [617, 100] on body "This site uses cookies, as explained in our Privacy Policy . If you agree to th…" at bounding box center [564, 313] width 1129 height 627
click at [588, 128] on li "T" at bounding box center [581, 125] width 99 height 28
type input "**"
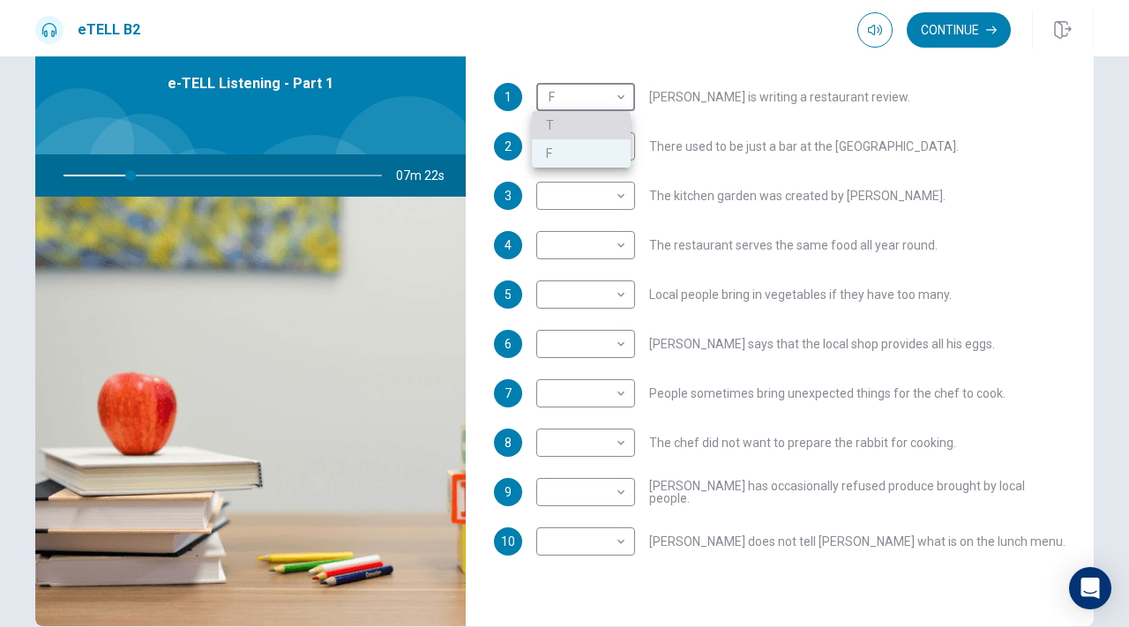
type input "*"
click at [617, 145] on body "This site uses cookies, as explained in our Privacy Policy . If you agree to th…" at bounding box center [564, 313] width 1129 height 627
click at [586, 182] on li "T" at bounding box center [581, 175] width 99 height 28
type input "**"
type input "*"
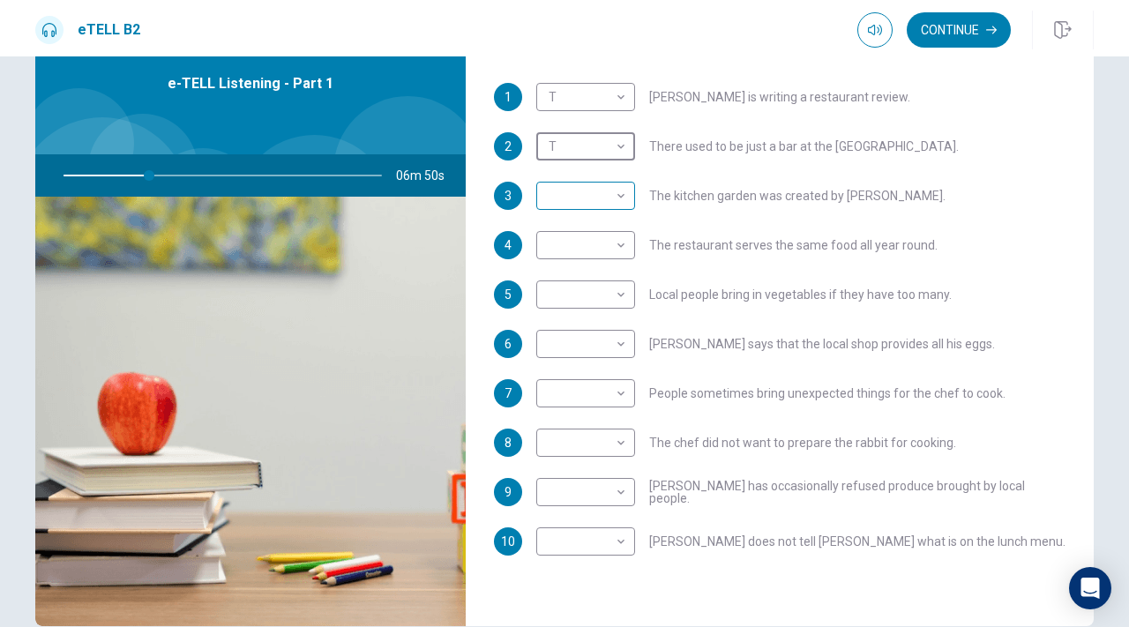
click at [586, 194] on body "This site uses cookies, as explained in our Privacy Policy . If you agree to th…" at bounding box center [564, 313] width 1129 height 627
click at [541, 244] on li "F" at bounding box center [581, 252] width 99 height 28
type input "**"
type input "*"
click at [583, 246] on body "This site uses cookies, as explained in our Privacy Policy . If you agree to th…" at bounding box center [564, 313] width 1129 height 627
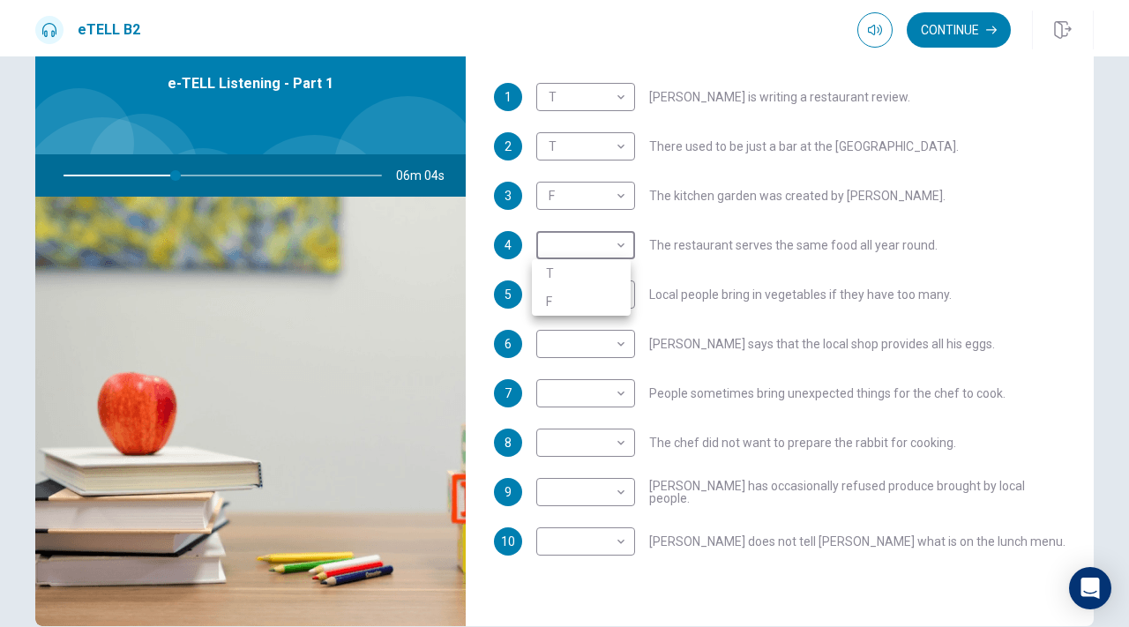
click at [545, 289] on li "F" at bounding box center [581, 302] width 99 height 28
type input "**"
type input "*"
click at [560, 296] on body "This site uses cookies, as explained in our Privacy Policy . If you agree to th…" at bounding box center [564, 313] width 1129 height 627
click at [586, 314] on li "T" at bounding box center [581, 323] width 99 height 28
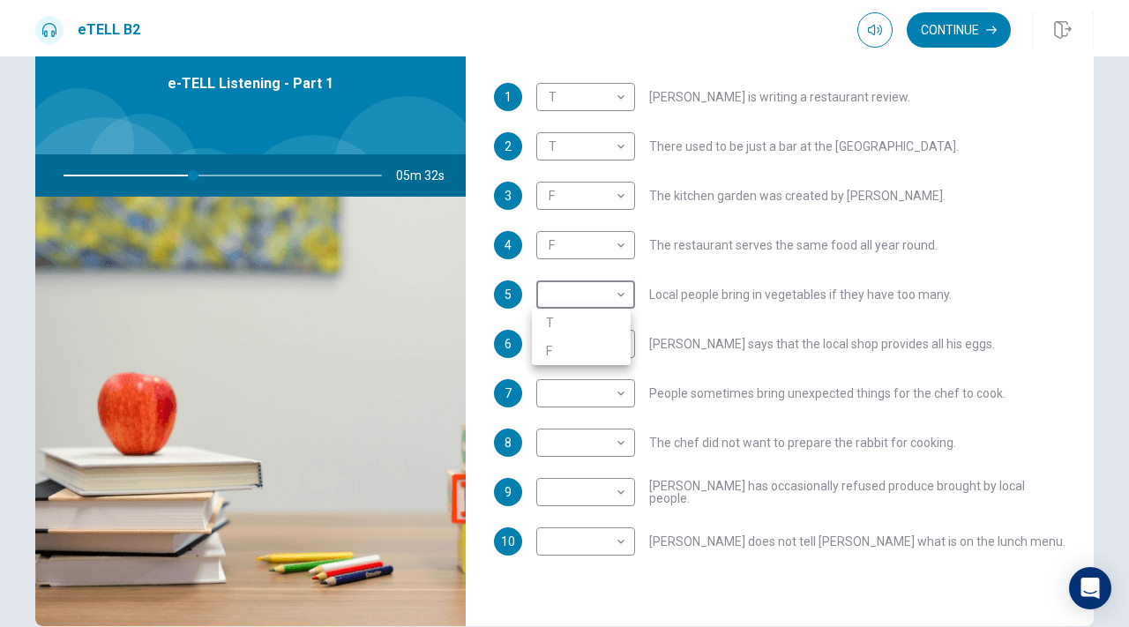
type input "**"
type input "*"
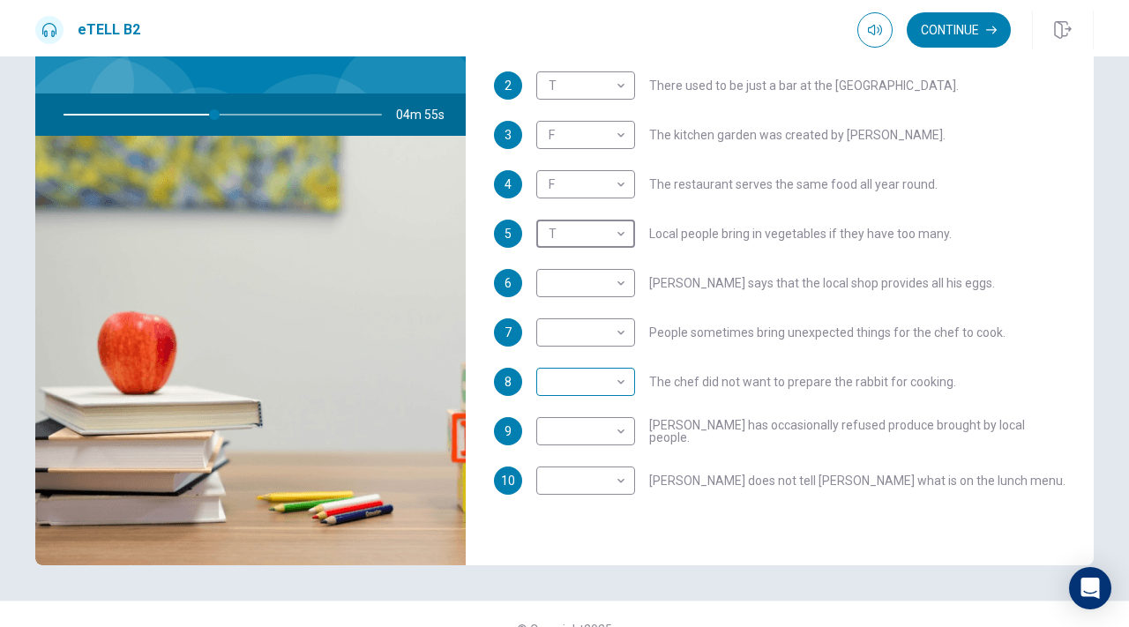
scroll to position [140, 0]
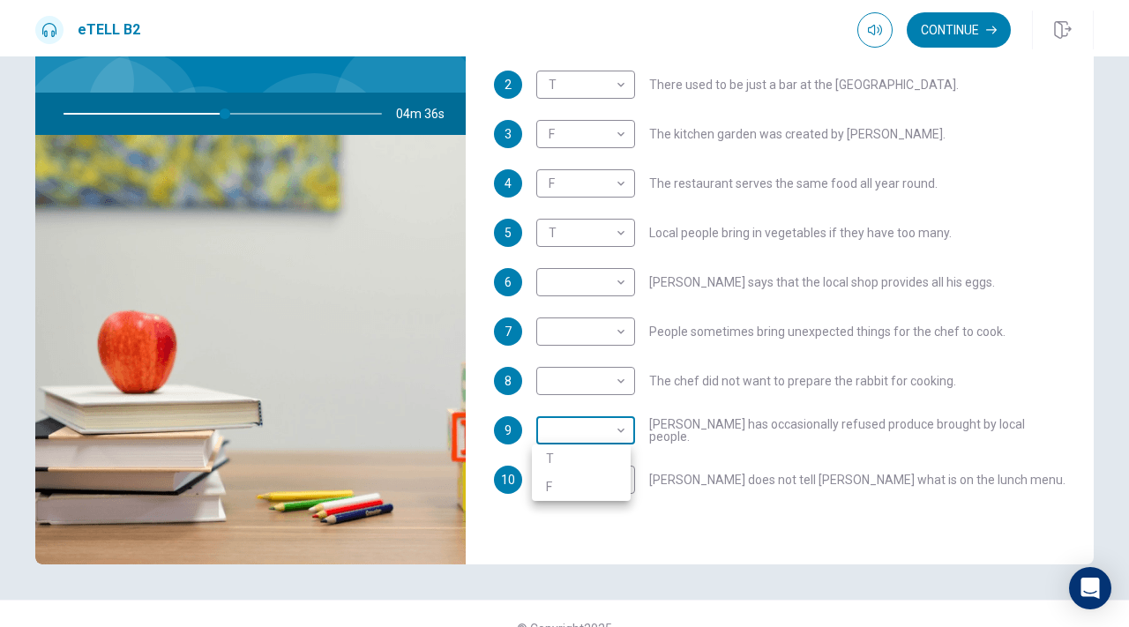
click at [619, 428] on body "This site uses cookies, as explained in our Privacy Policy . If you agree to th…" at bounding box center [564, 313] width 1129 height 627
click at [578, 459] on li "T" at bounding box center [581, 458] width 99 height 28
type input "**"
type input "*"
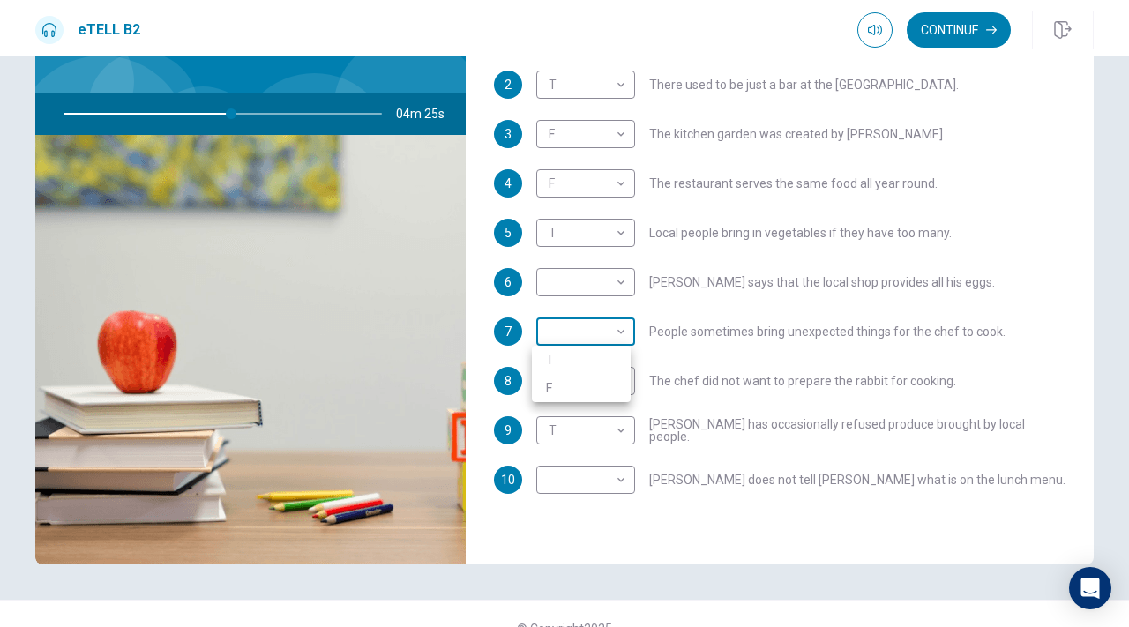
click at [619, 342] on body "This site uses cookies, as explained in our Privacy Policy . If you agree to th…" at bounding box center [564, 313] width 1129 height 627
click at [594, 355] on li "T" at bounding box center [581, 360] width 99 height 28
type input "**"
type input "*"
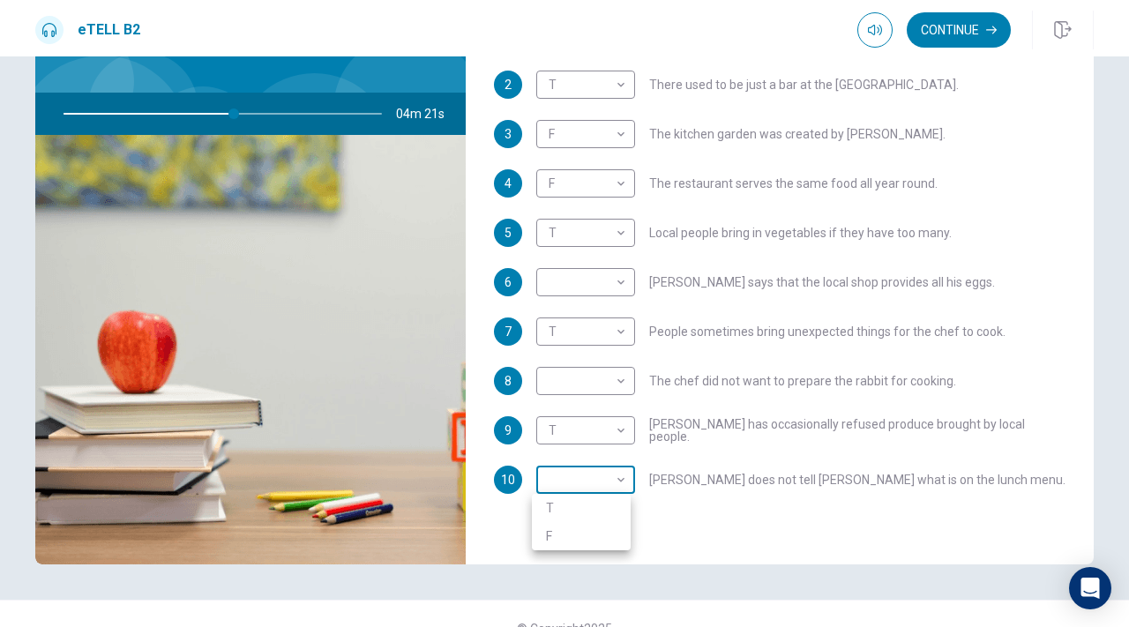
click at [610, 480] on body "This site uses cookies, as explained in our Privacy Policy . If you agree to th…" at bounding box center [564, 313] width 1129 height 627
click at [579, 513] on li "T" at bounding box center [581, 508] width 99 height 28
type input "**"
type input "*"
click at [619, 283] on body "This site uses cookies, as explained in our Privacy Policy . If you agree to th…" at bounding box center [564, 313] width 1129 height 627
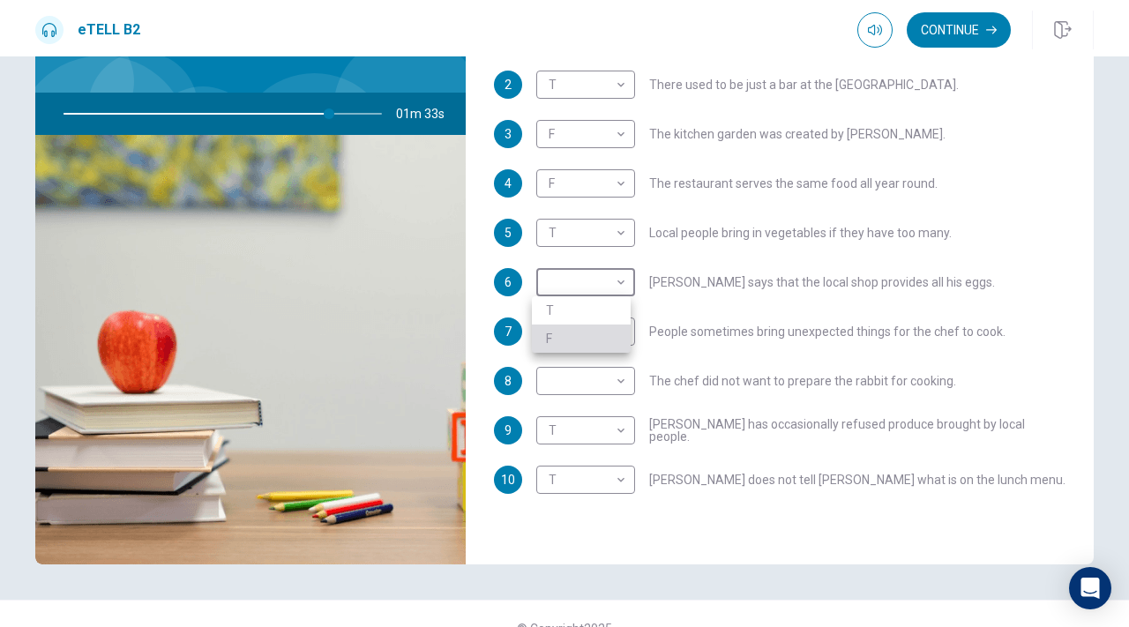
click at [579, 329] on li "F" at bounding box center [581, 339] width 99 height 28
type input "**"
type input "*"
click at [623, 380] on body "This site uses cookies, as explained in our Privacy Policy . If you agree to th…" at bounding box center [564, 313] width 1129 height 627
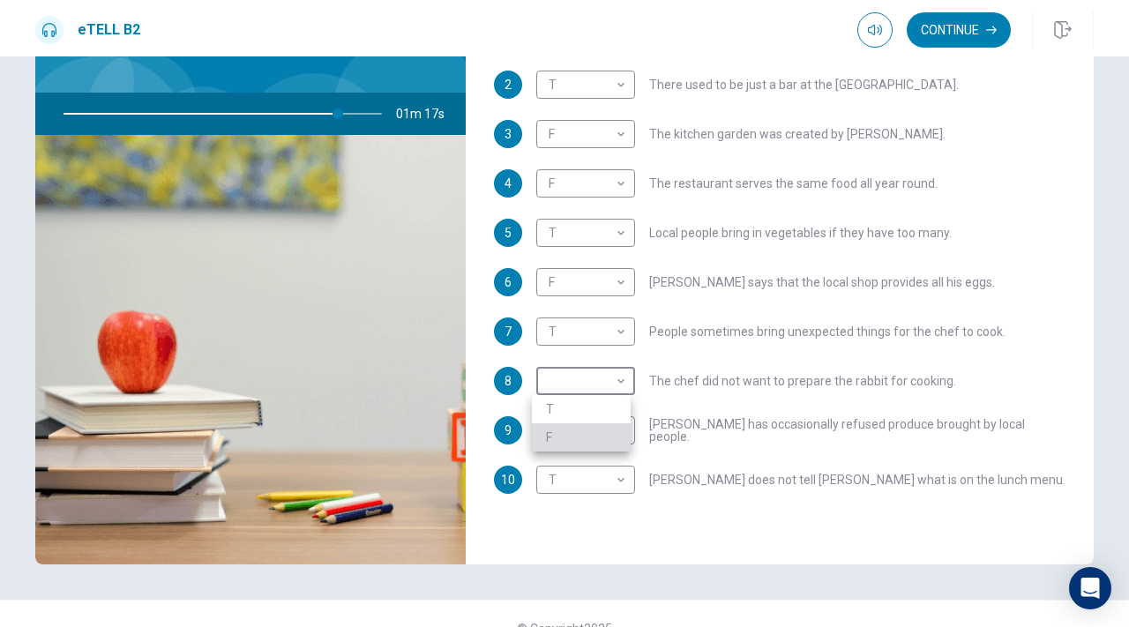
click at [572, 428] on li "F" at bounding box center [581, 437] width 99 height 28
type input "**"
type input "*"
click at [574, 431] on body "This site uses cookies, as explained in our Privacy Policy . If you agree to th…" at bounding box center [564, 313] width 1129 height 627
click at [567, 488] on li "F" at bounding box center [581, 487] width 99 height 28
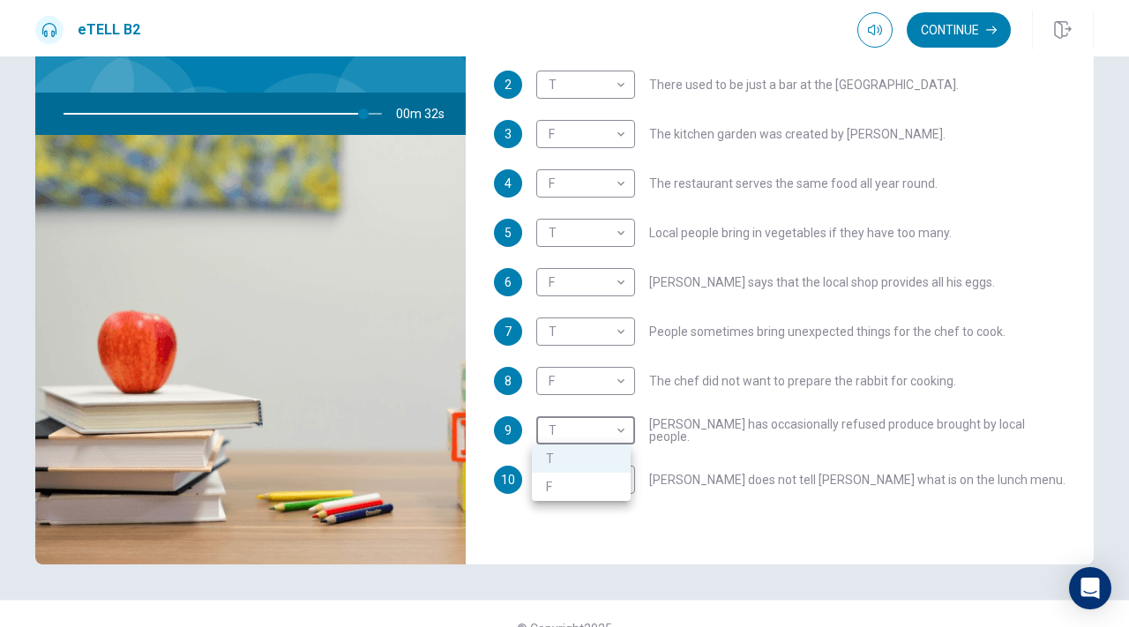
type input "**"
type input "*"
click at [577, 438] on body "This site uses cookies, as explained in our Privacy Policy . If you agree to th…" at bounding box center [564, 313] width 1129 height 627
click at [572, 460] on li "T" at bounding box center [581, 458] width 99 height 28
type input "**"
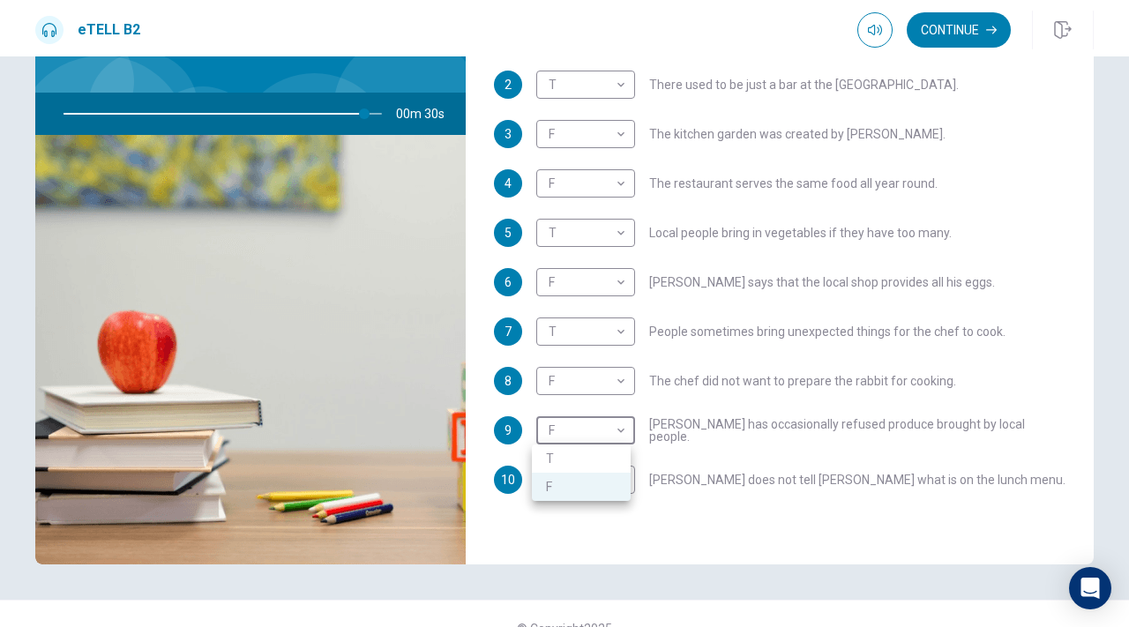
type input "*"
click at [619, 435] on body "This site uses cookies, as explained in our Privacy Policy . If you agree to th…" at bounding box center [564, 313] width 1129 height 627
click at [571, 479] on li "F" at bounding box center [581, 487] width 99 height 28
type input "**"
type input "*"
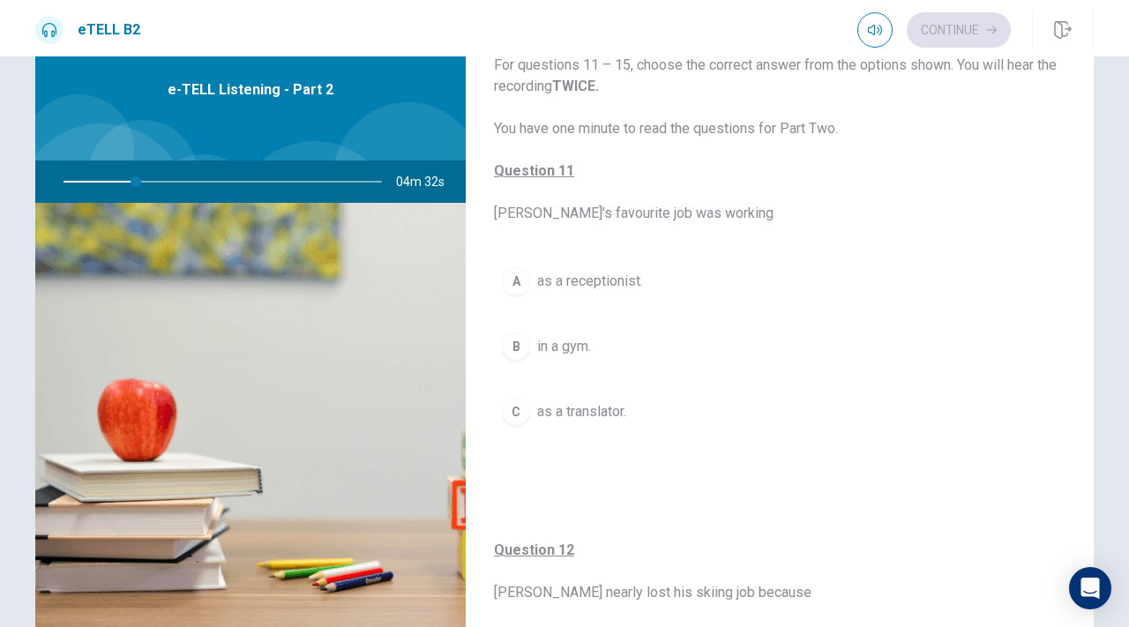
scroll to position [0, 0]
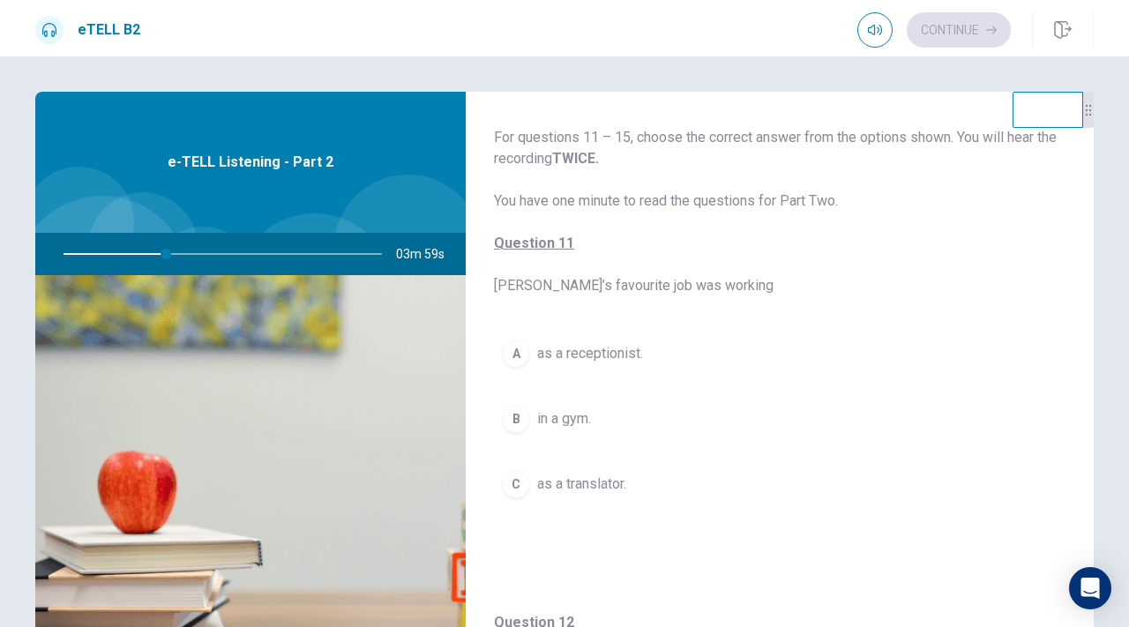
click at [513, 354] on div "A" at bounding box center [516, 354] width 28 height 28
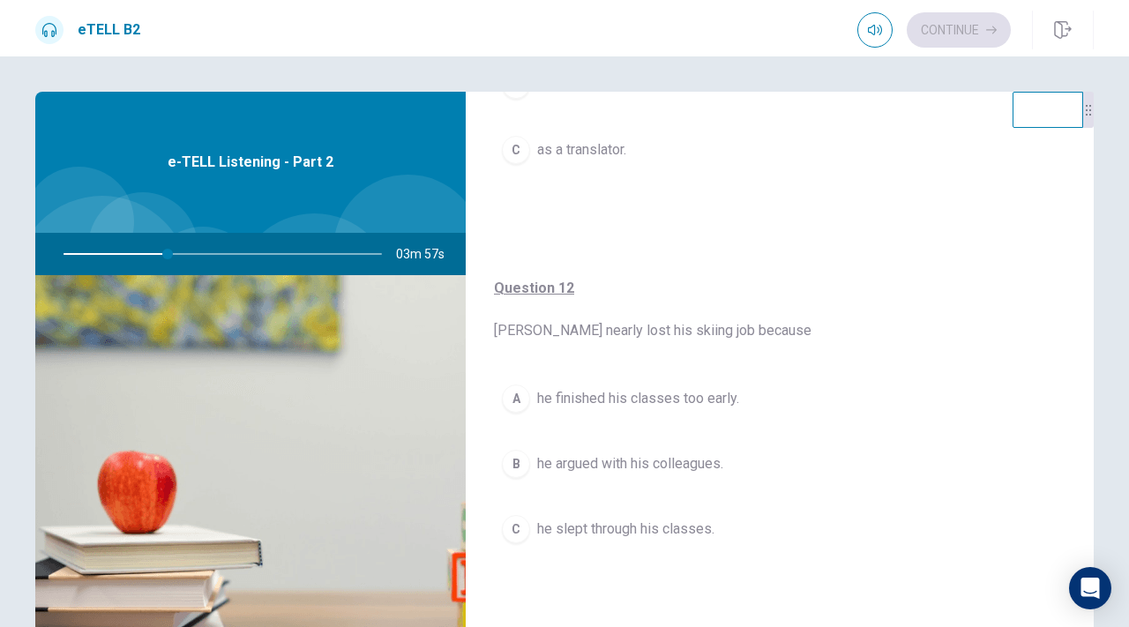
scroll to position [335, 0]
click at [673, 539] on button "C he slept through his classes." at bounding box center [779, 528] width 571 height 44
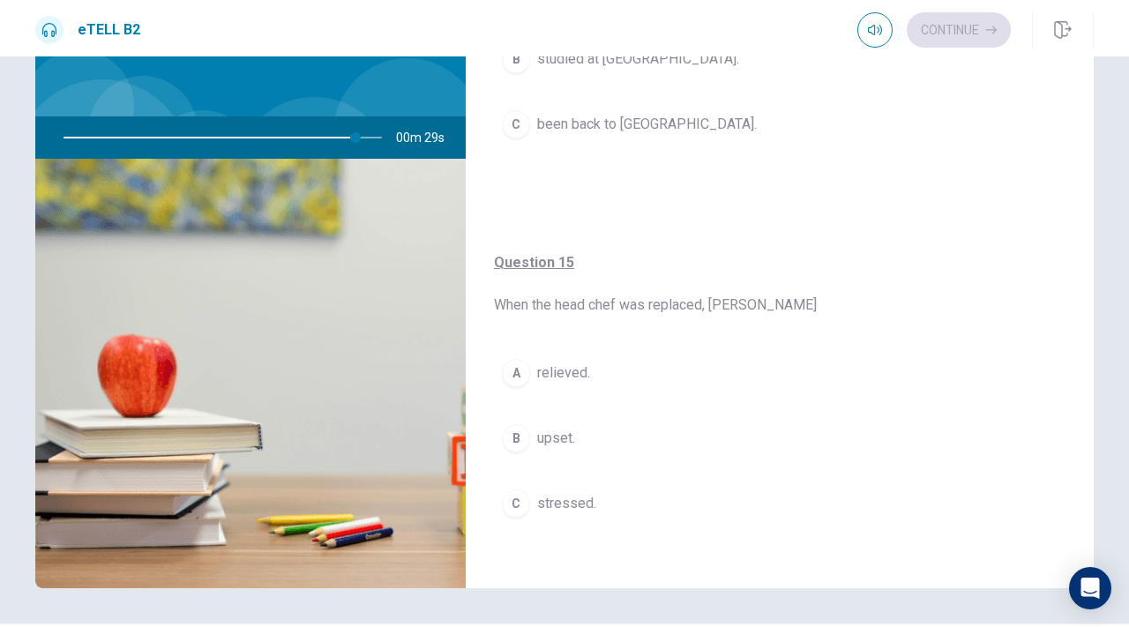
scroll to position [1389, 0]
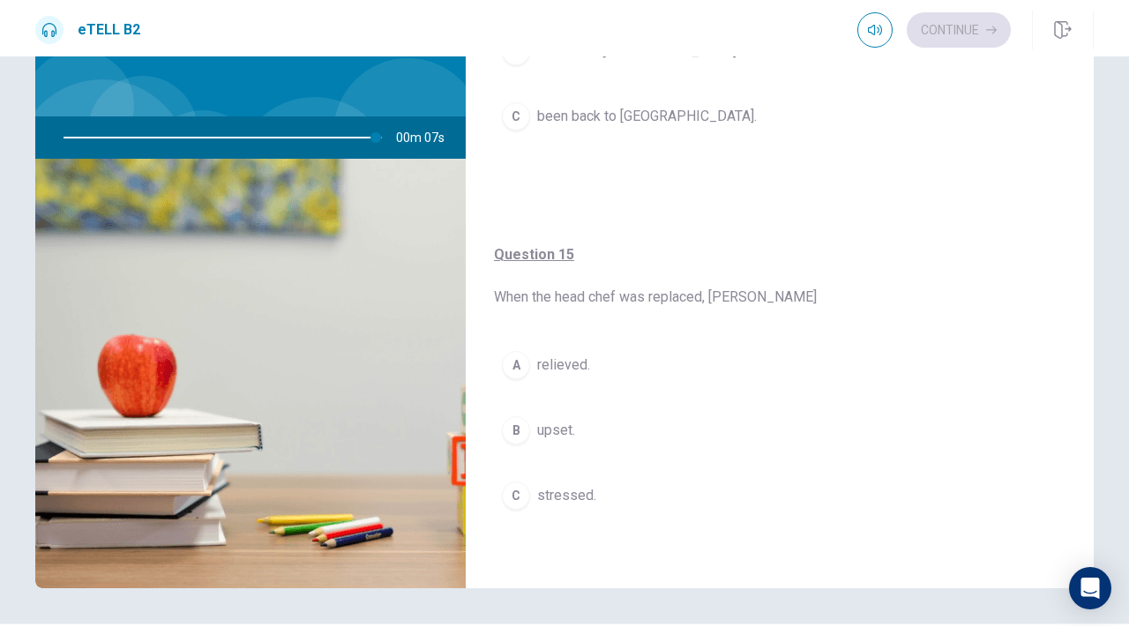
click at [554, 366] on span "relieved." at bounding box center [563, 365] width 53 height 21
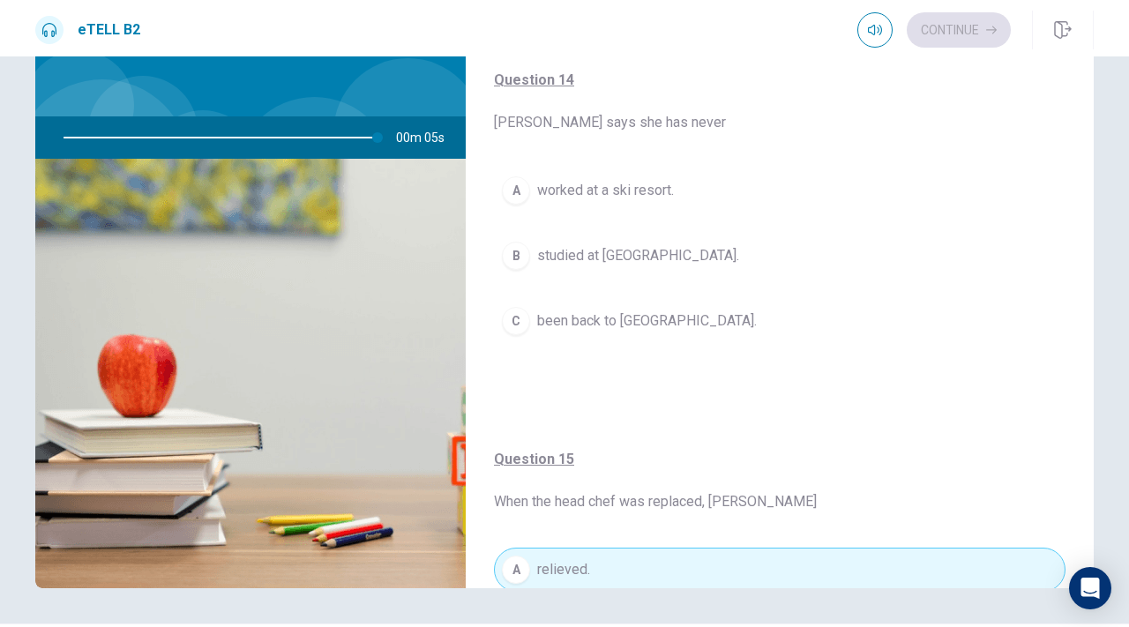
scroll to position [1176, 0]
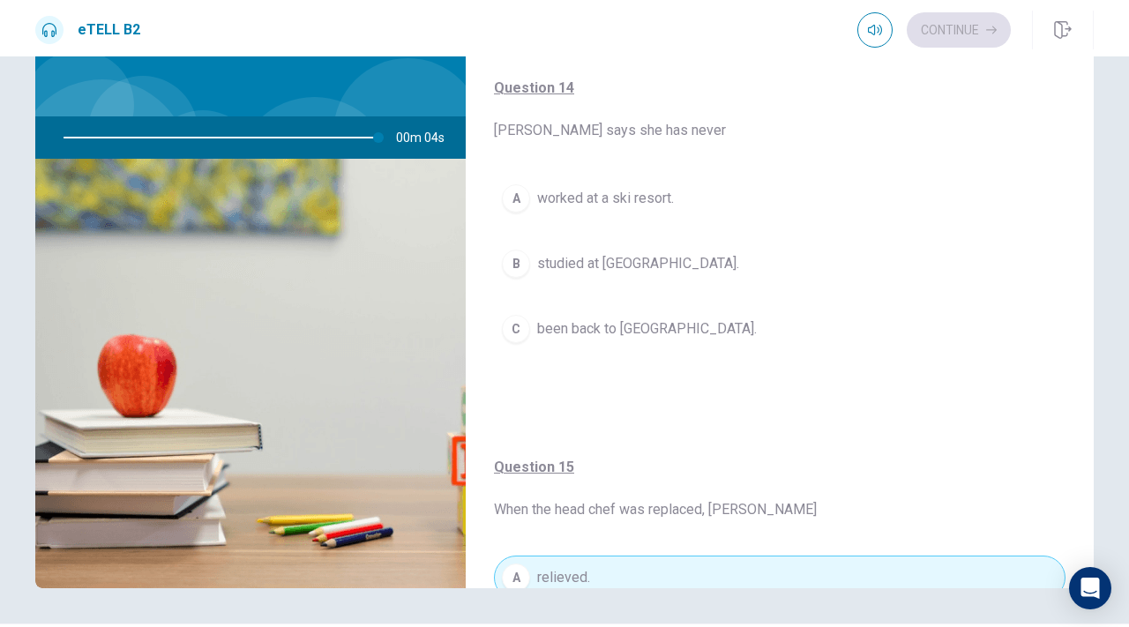
click at [596, 257] on span "studied at [GEOGRAPHIC_DATA]." at bounding box center [638, 263] width 202 height 21
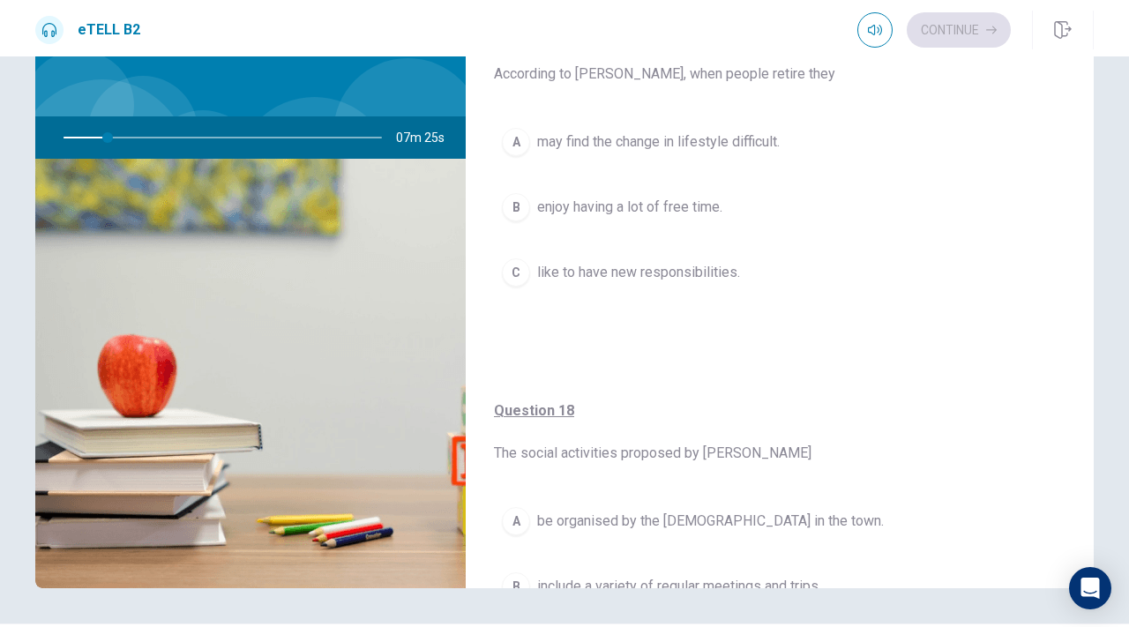
scroll to position [0, 0]
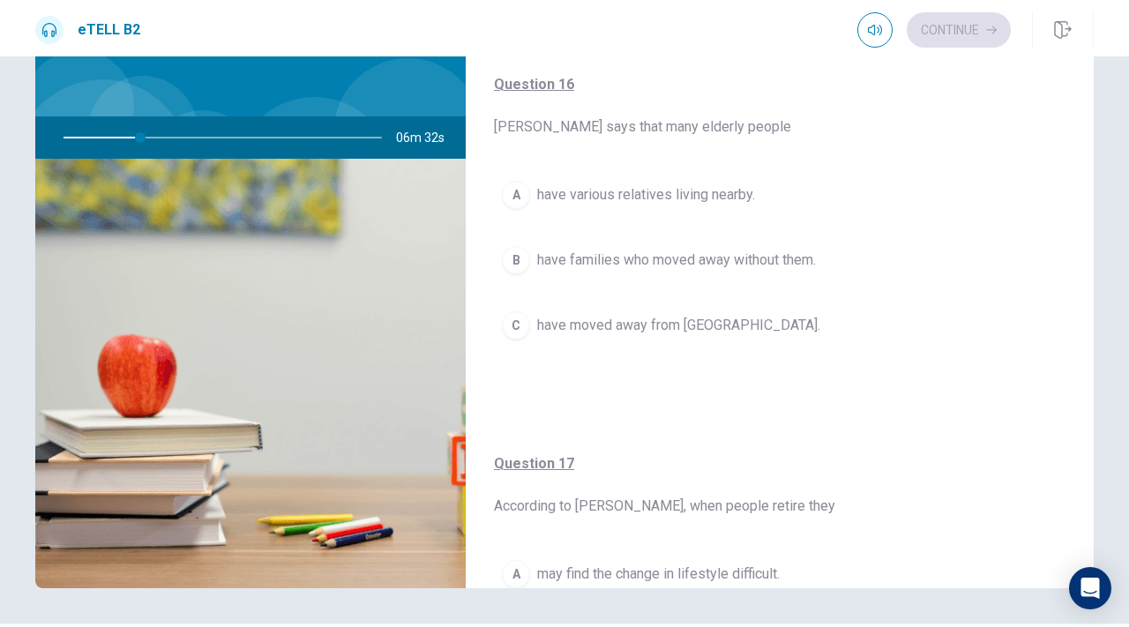
click at [683, 263] on span "have families who moved away without them." at bounding box center [676, 260] width 279 height 21
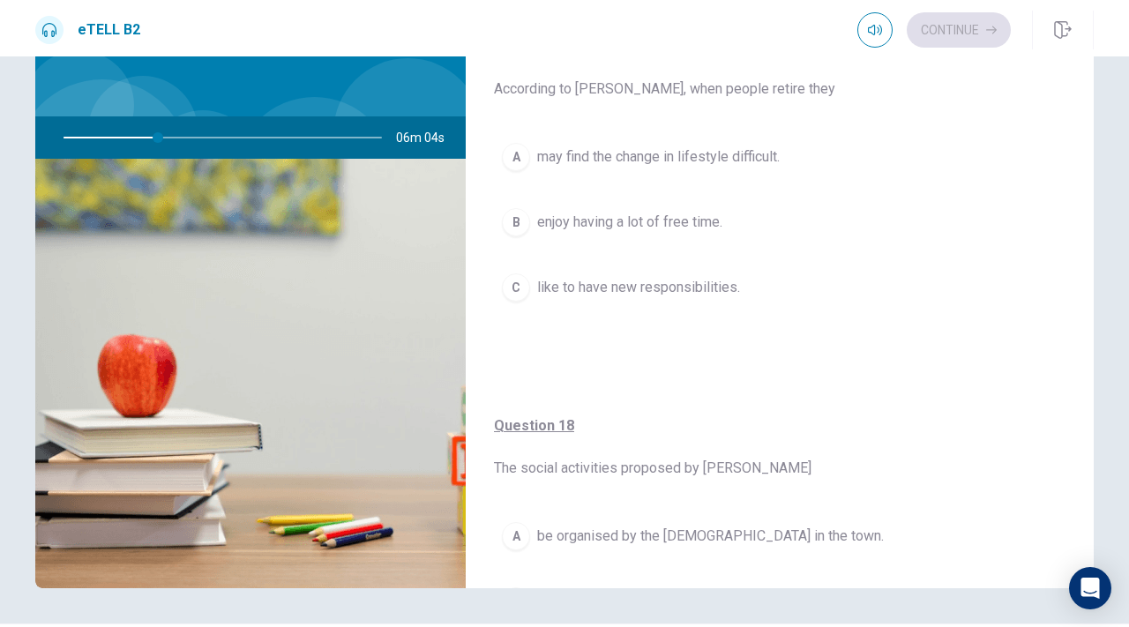
scroll to position [416, 0]
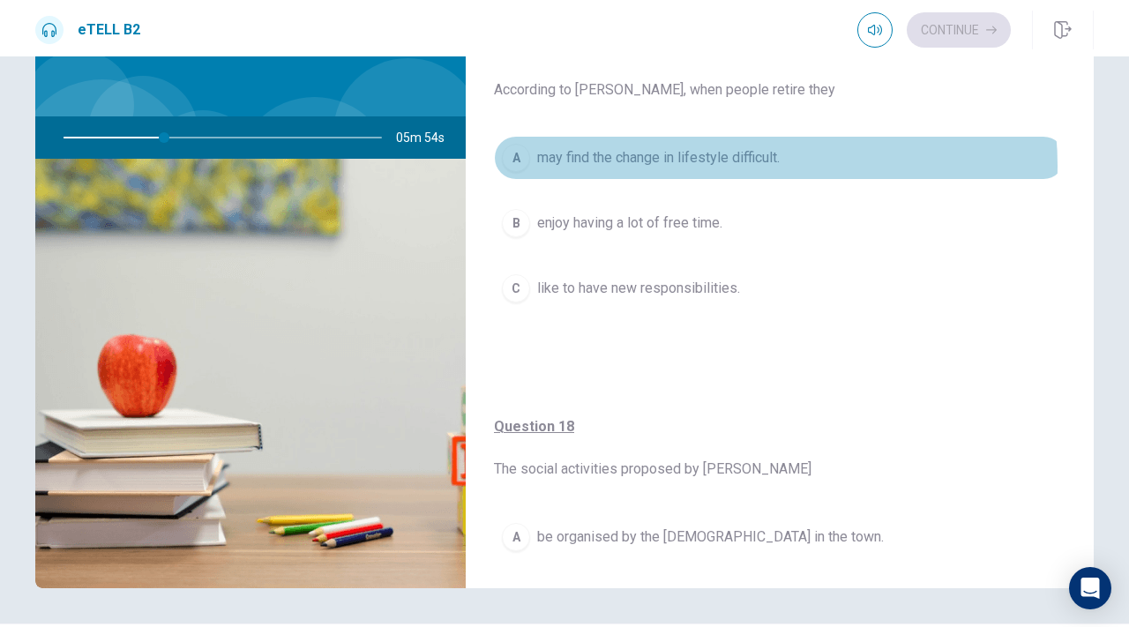
click at [731, 164] on span "may find the change in lifestyle difficult." at bounding box center [658, 157] width 243 height 21
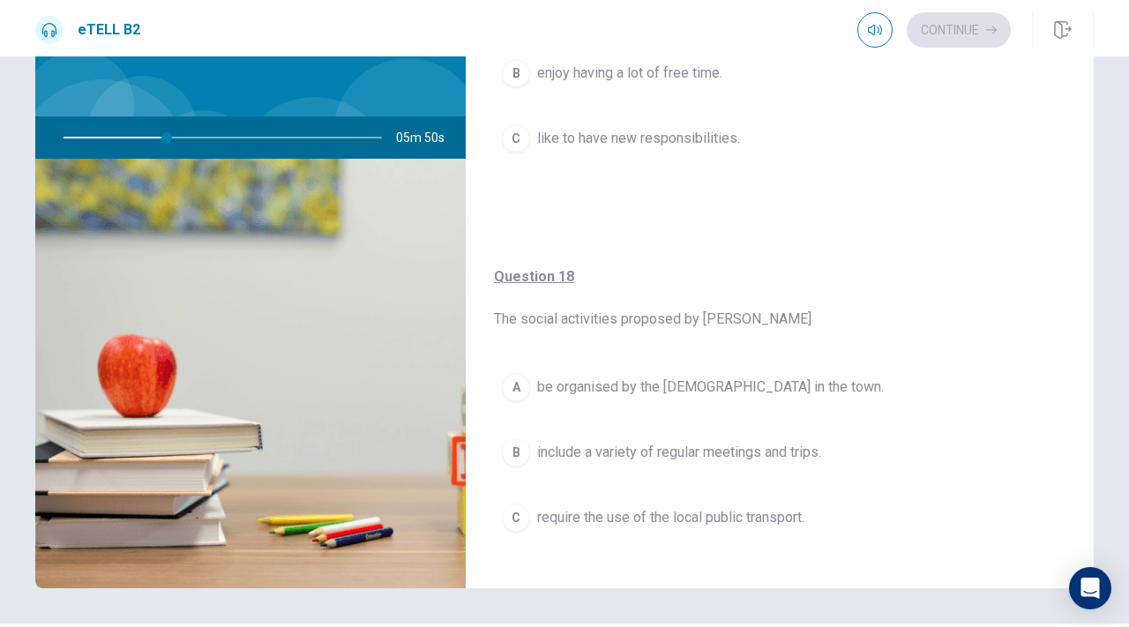
scroll to position [582, 0]
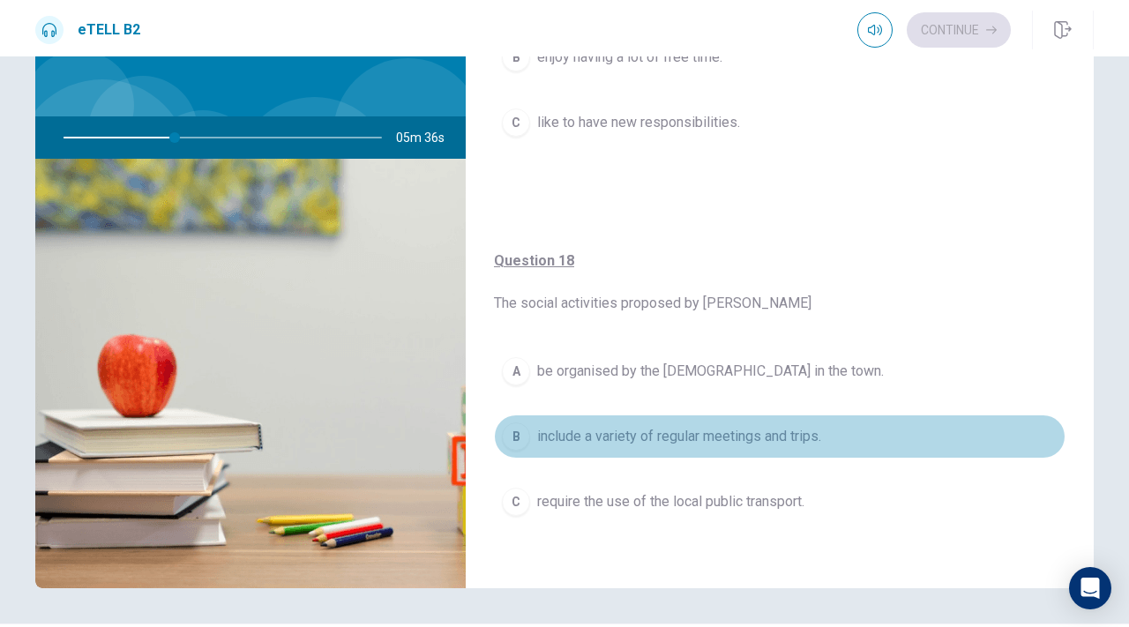
click at [782, 440] on span "include a variety of regular meetings and trips." at bounding box center [679, 436] width 284 height 21
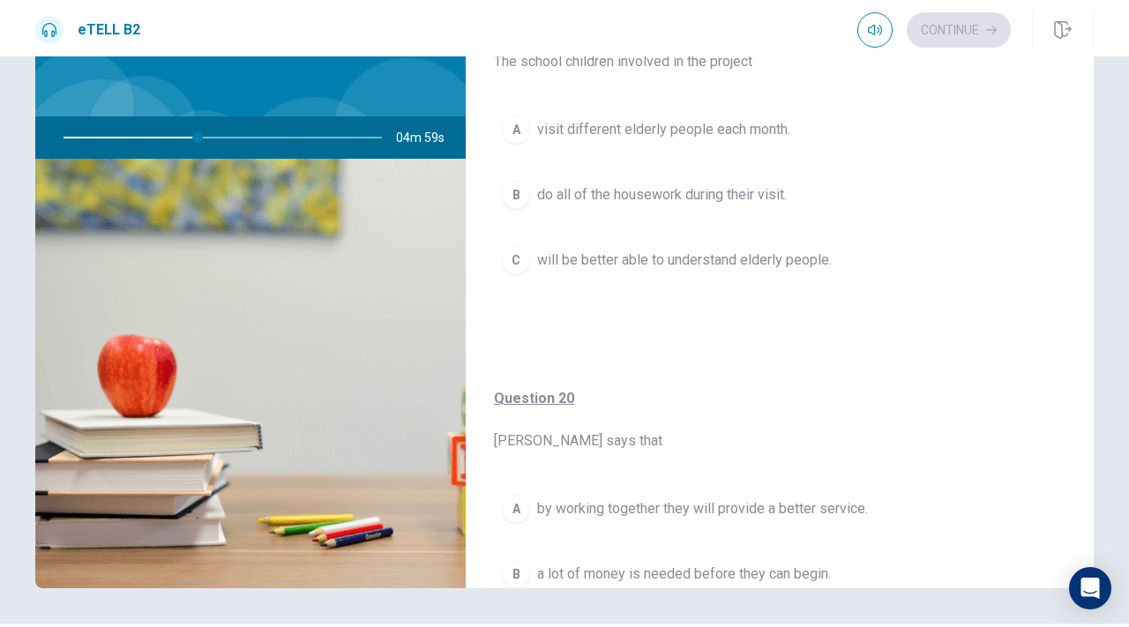
scroll to position [1184, 0]
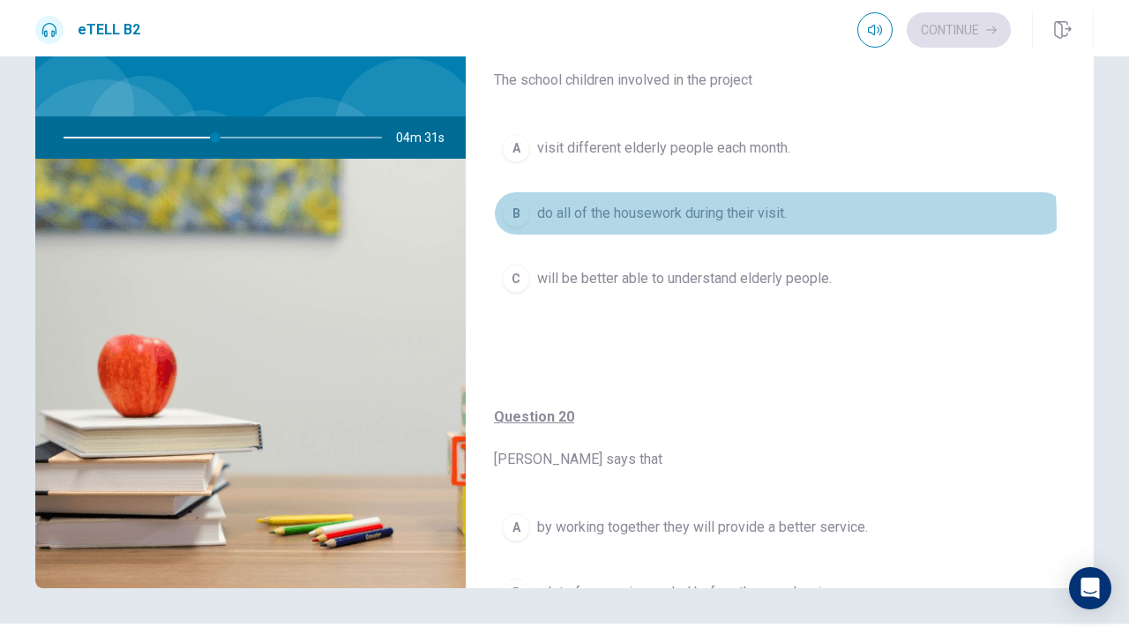
click at [660, 220] on span "do all of the housework during their visit." at bounding box center [662, 213] width 250 height 21
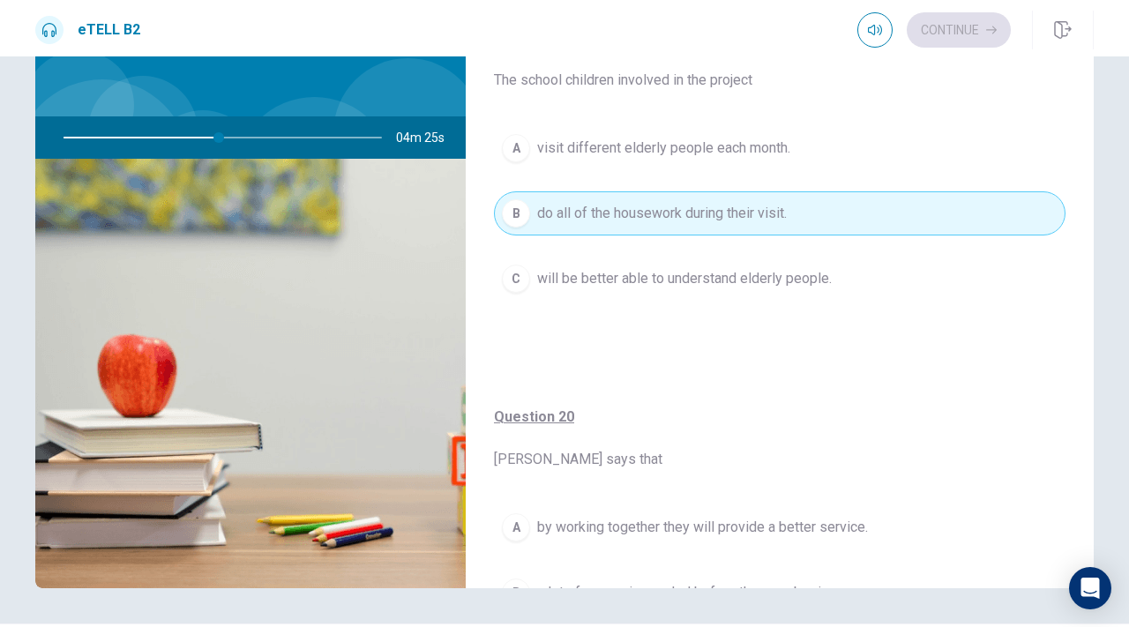
click at [687, 282] on span "will be better able to understand elderly people." at bounding box center [684, 278] width 295 height 21
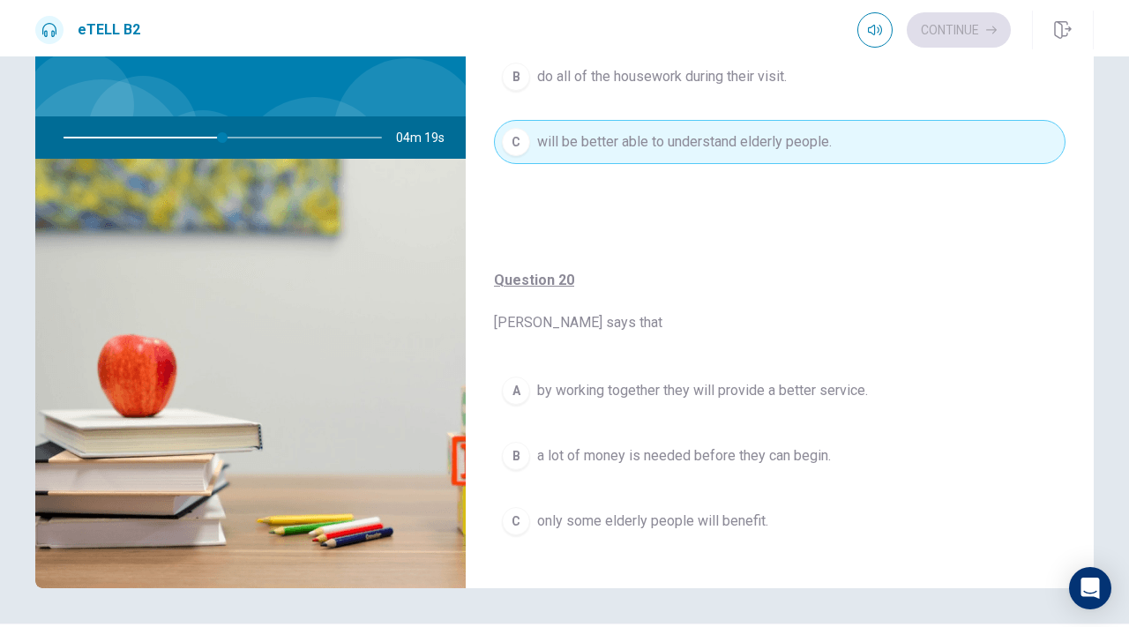
scroll to position [1347, 0]
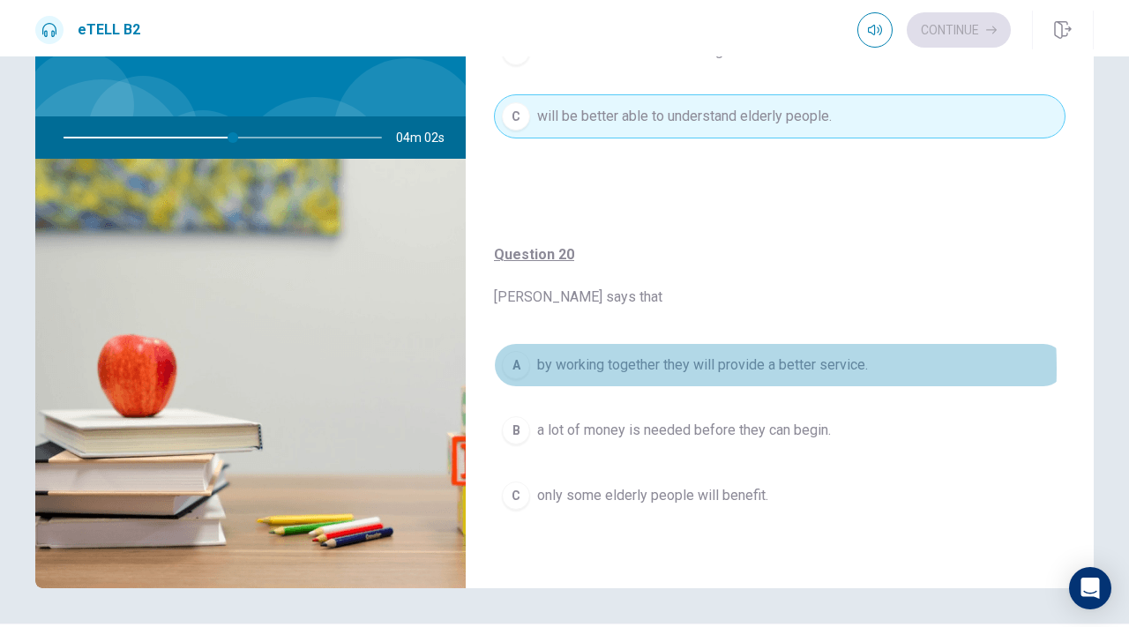
click at [613, 367] on span "by working together they will provide a better service." at bounding box center [702, 365] width 331 height 21
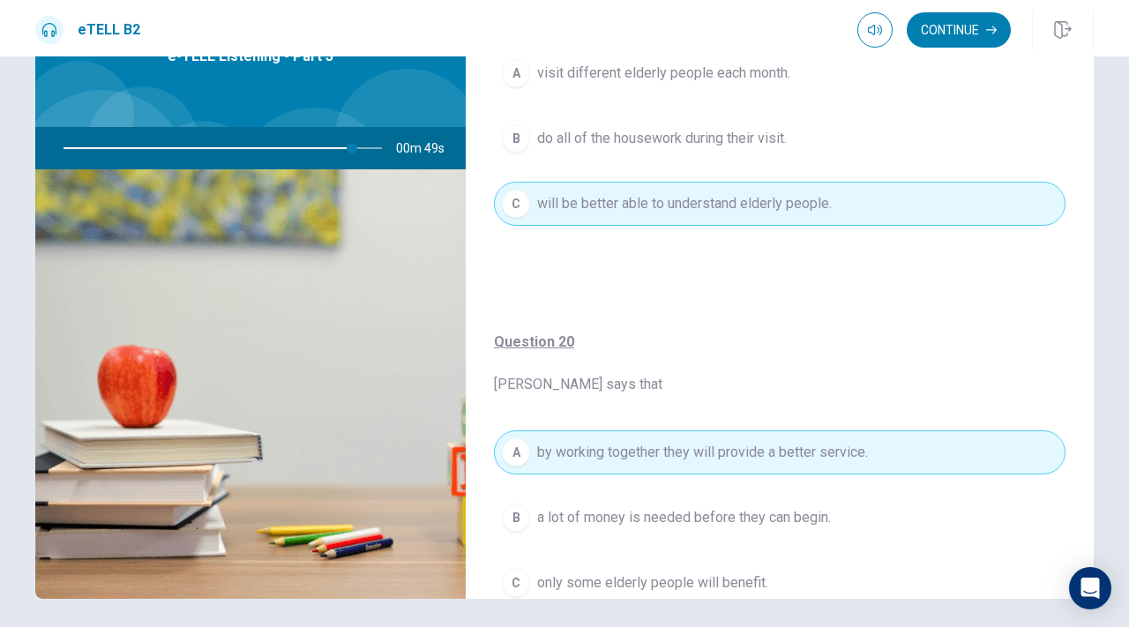
scroll to position [1271, 0]
click at [968, 34] on button "Continue" at bounding box center [959, 29] width 104 height 35
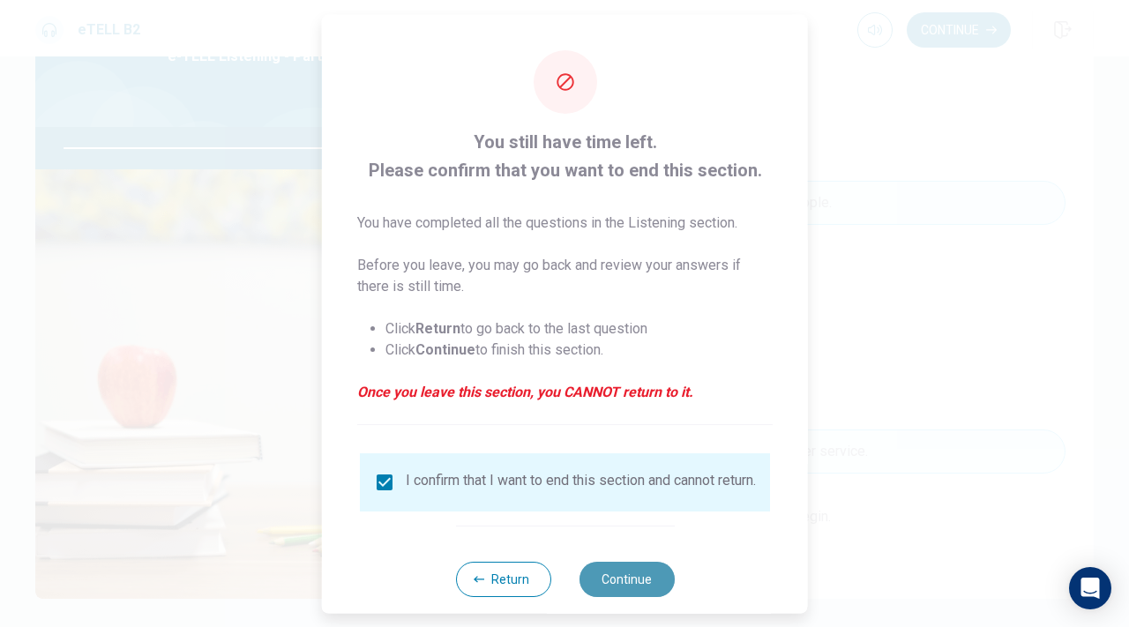
click at [640, 588] on button "Continue" at bounding box center [626, 578] width 95 height 35
type input "**"
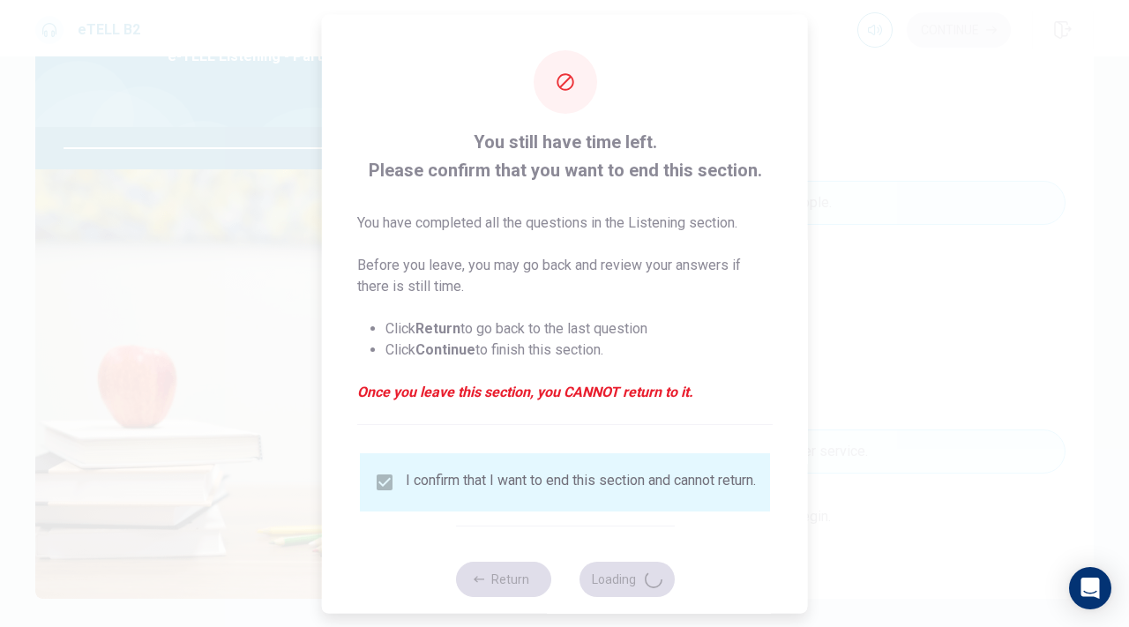
scroll to position [0, 0]
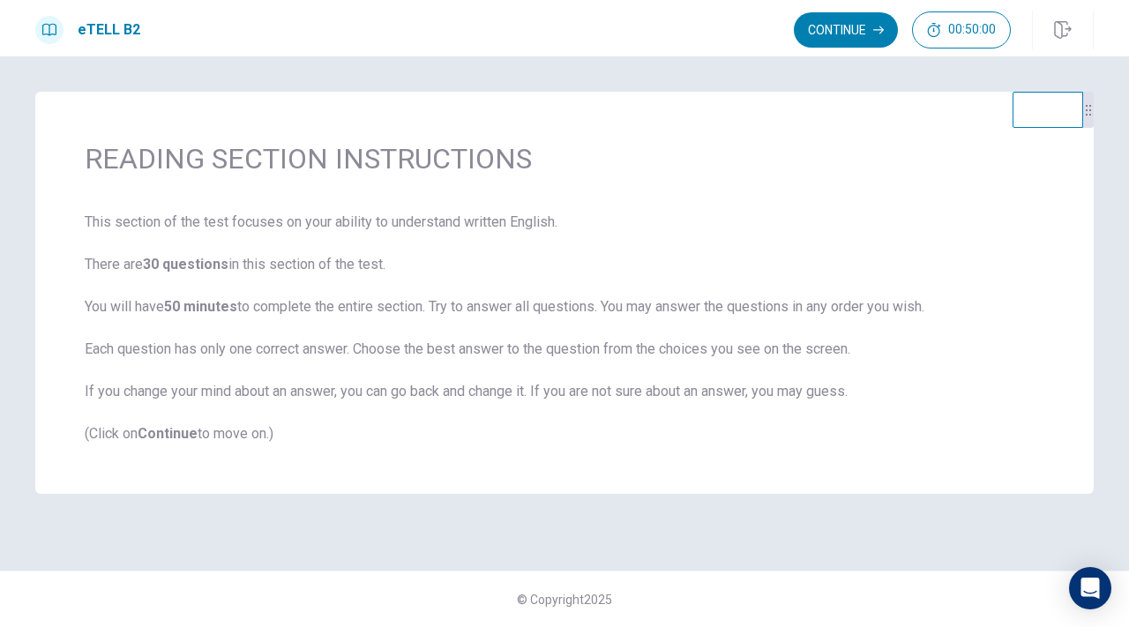
drag, startPoint x: 268, startPoint y: 314, endPoint x: 186, endPoint y: 311, distance: 82.1
click at [186, 311] on span "This section of the test focuses on your ability to understand written English.…" at bounding box center [565, 328] width 960 height 233
drag, startPoint x: 178, startPoint y: 310, endPoint x: 253, endPoint y: 310, distance: 75.0
click at [253, 310] on span "This section of the test focuses on your ability to understand written English.…" at bounding box center [565, 328] width 960 height 233
click at [847, 41] on button "Continue" at bounding box center [846, 29] width 104 height 35
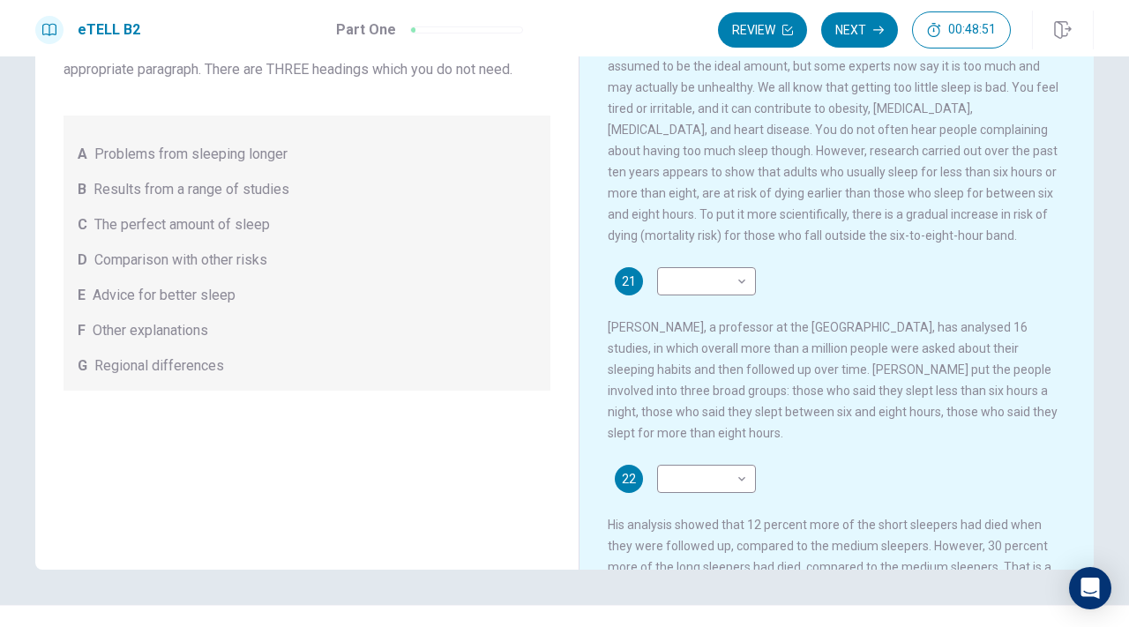
scroll to position [169, 0]
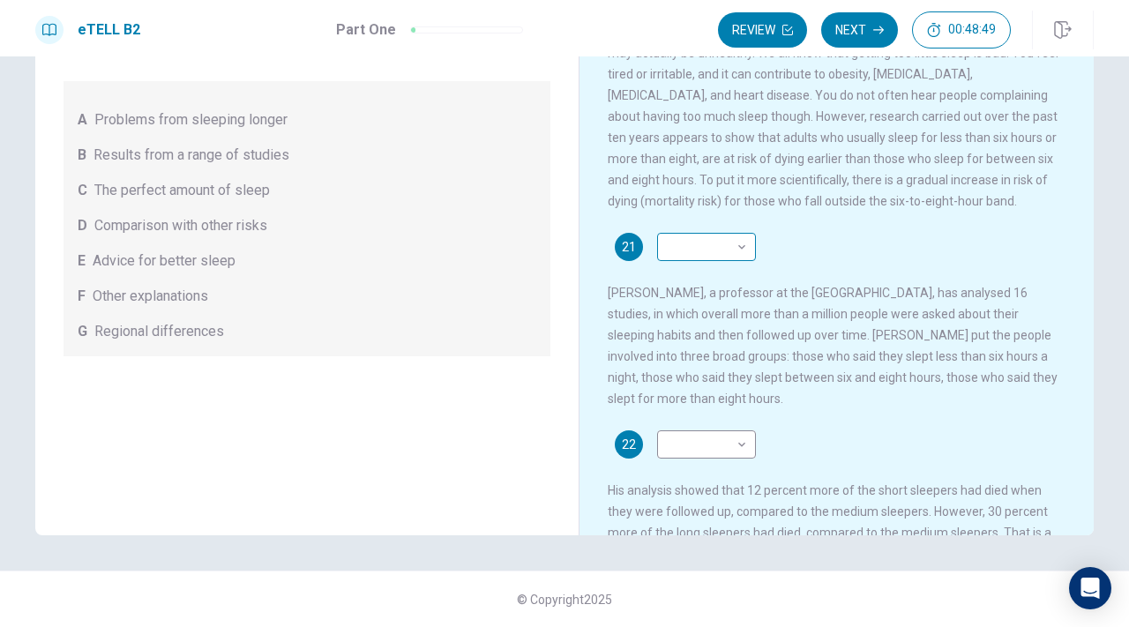
click at [721, 250] on body "This site uses cookies, as explained in our Privacy Policy . If you agree to th…" at bounding box center [564, 313] width 1129 height 627
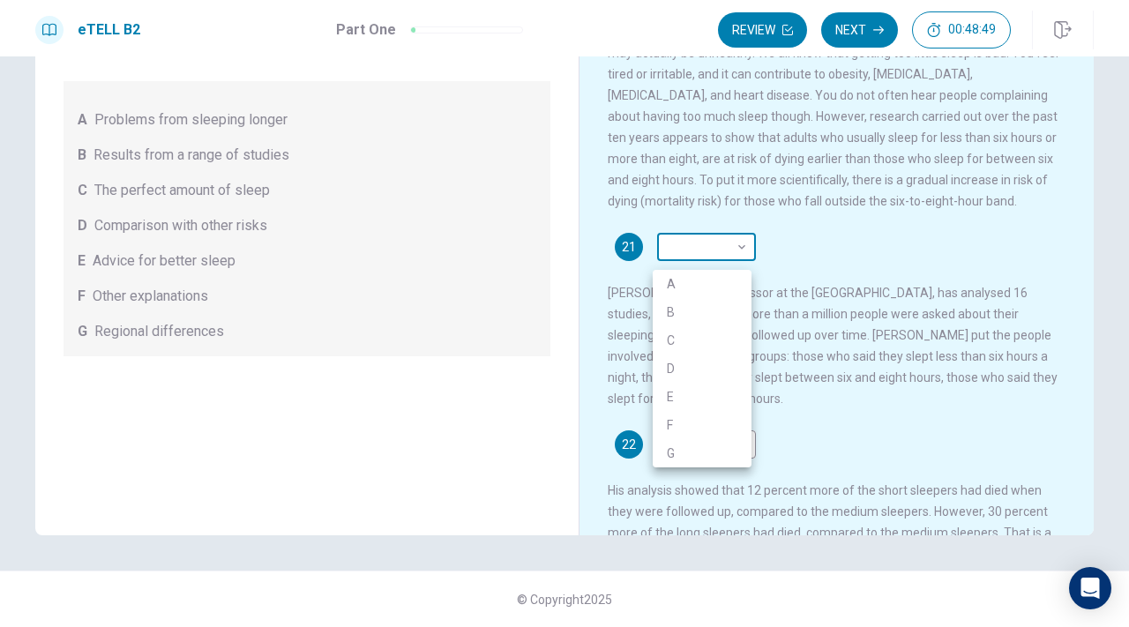
click at [721, 250] on div at bounding box center [564, 313] width 1129 height 627
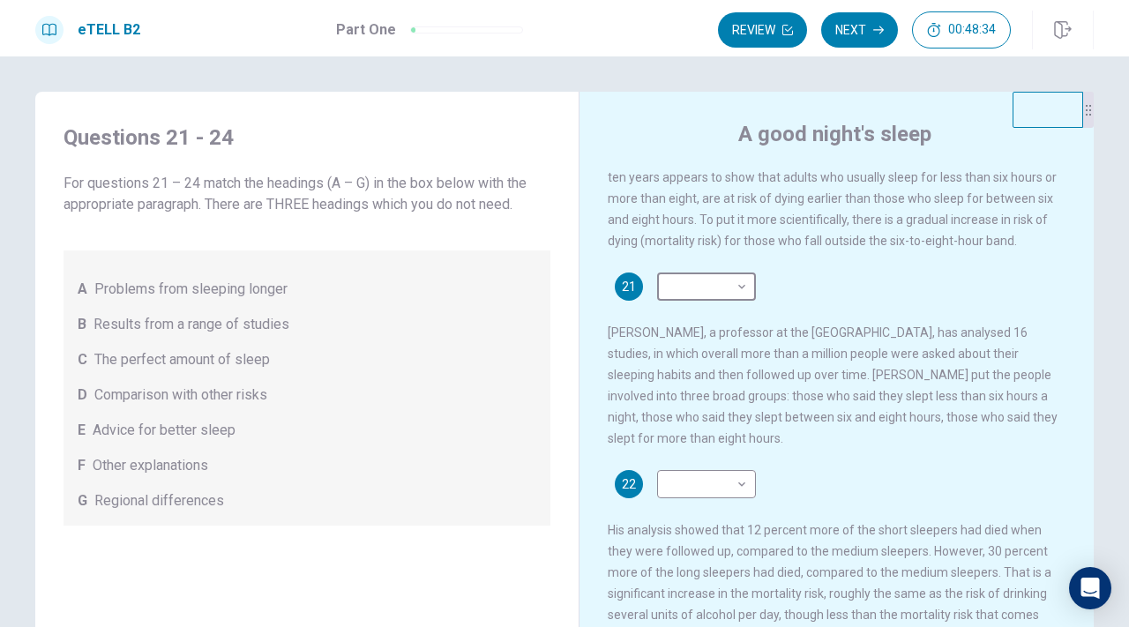
scroll to position [146, 0]
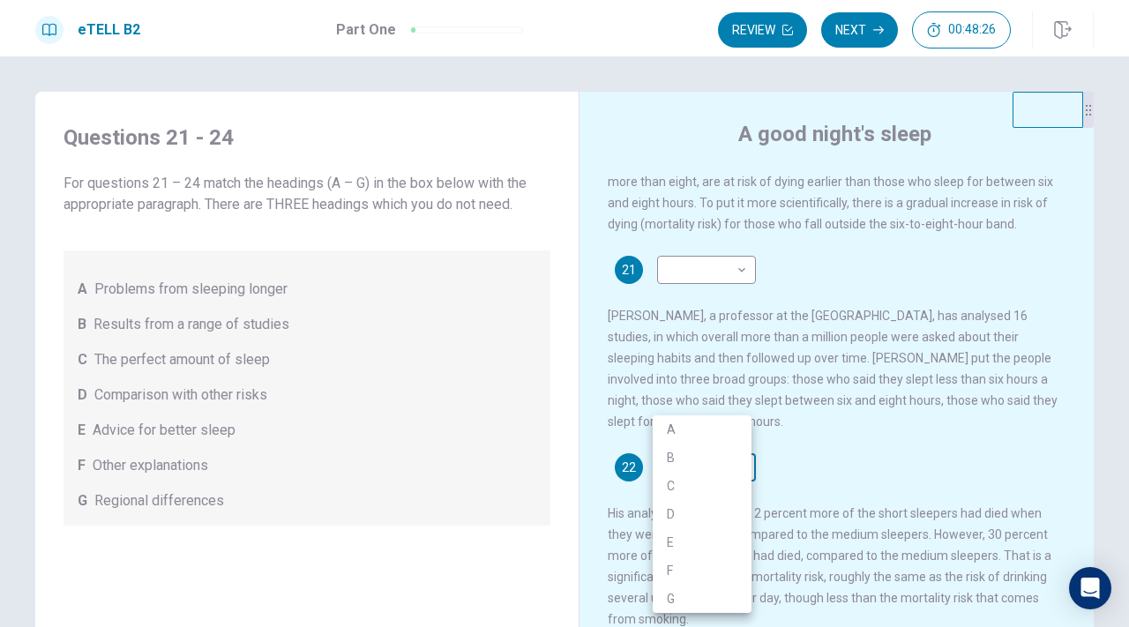
click at [715, 475] on body "This site uses cookies, as explained in our Privacy Policy . If you agree to th…" at bounding box center [564, 313] width 1129 height 627
click at [692, 456] on li "B" at bounding box center [702, 458] width 99 height 28
type input "*"
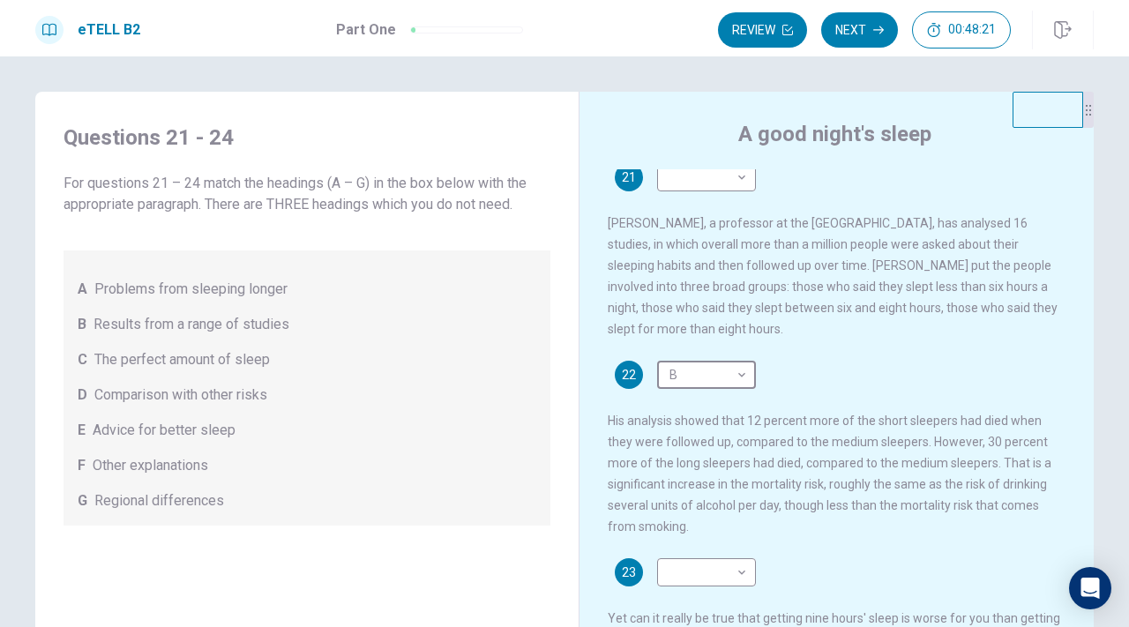
scroll to position [273, 0]
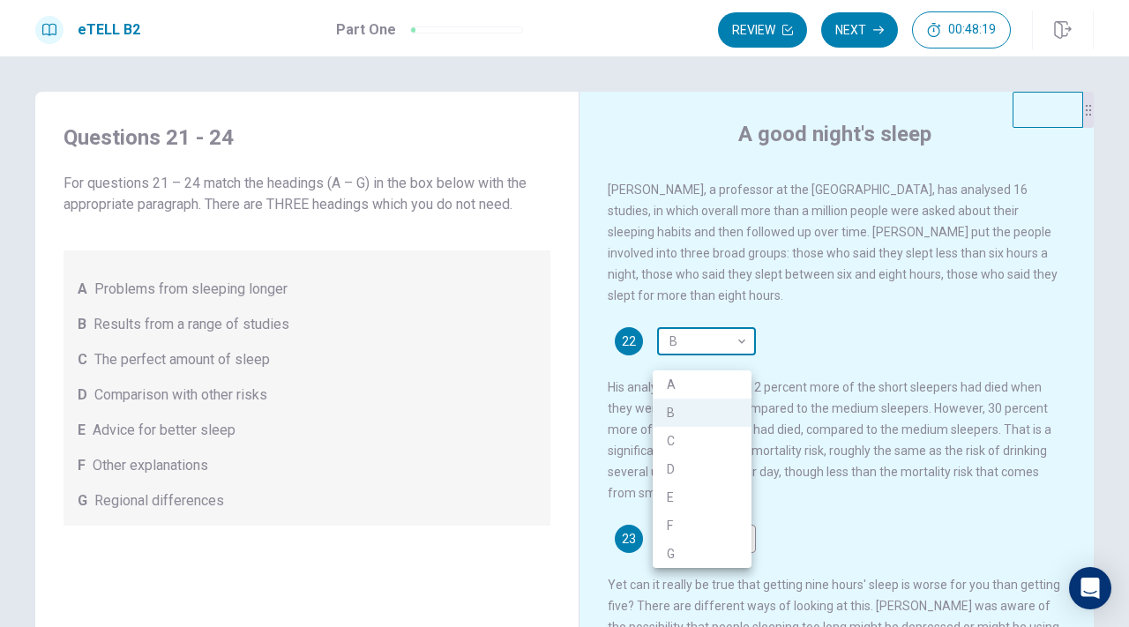
click at [730, 356] on body "This site uses cookies, as explained in our Privacy Policy . If you agree to th…" at bounding box center [564, 313] width 1129 height 627
click at [723, 325] on div at bounding box center [564, 313] width 1129 height 627
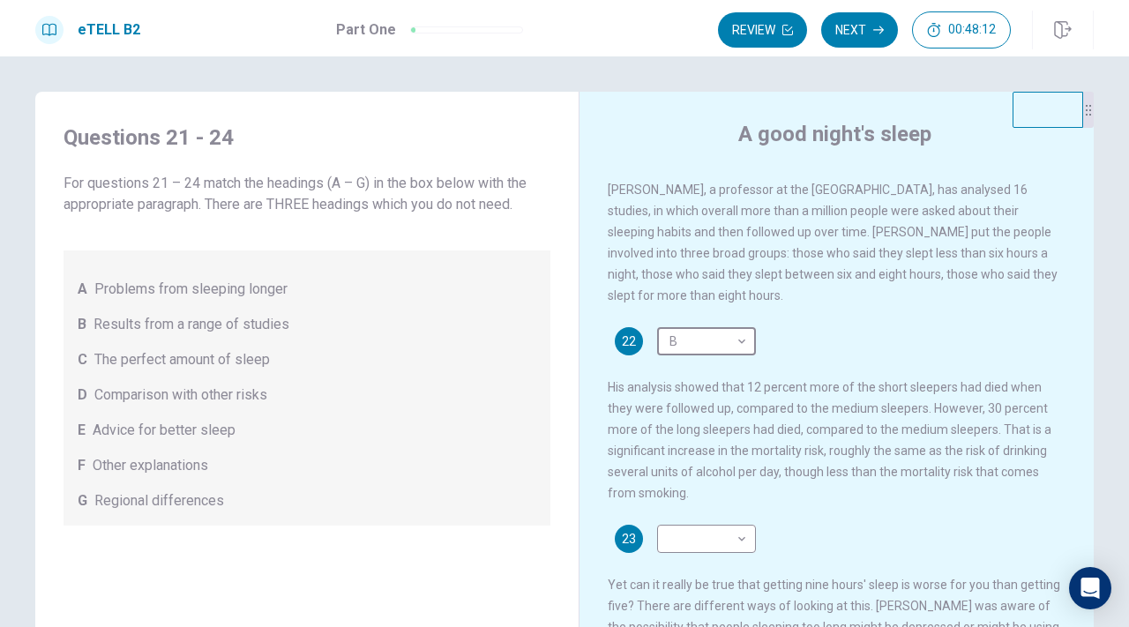
scroll to position [320, 0]
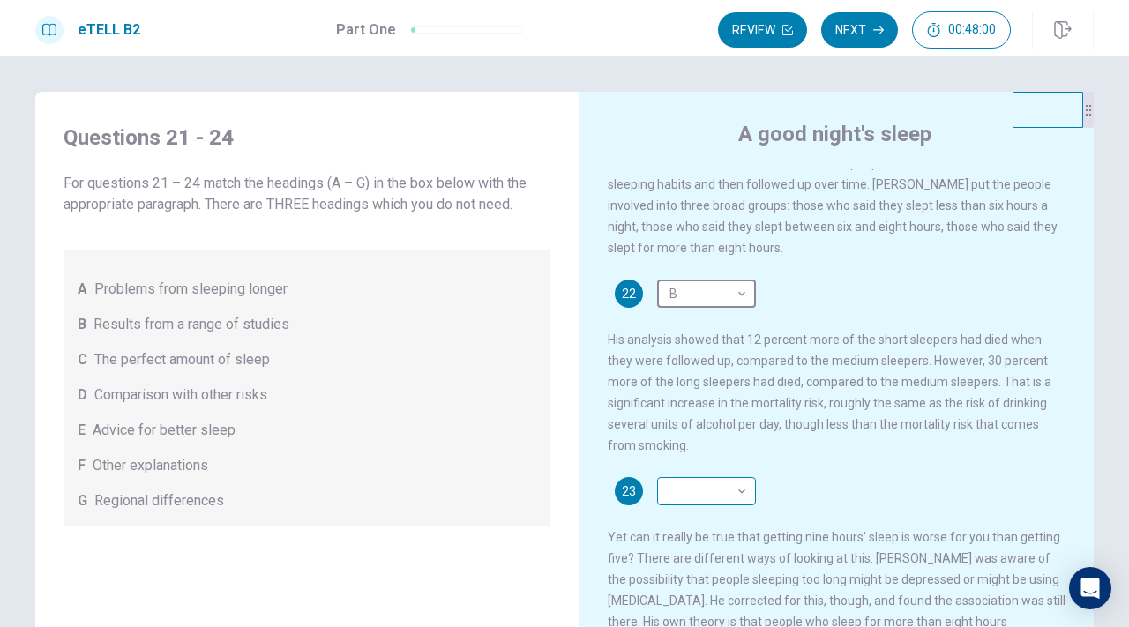
click at [698, 511] on body "This site uses cookies, as explained in our Privacy Policy . If you agree to th…" at bounding box center [564, 313] width 1129 height 627
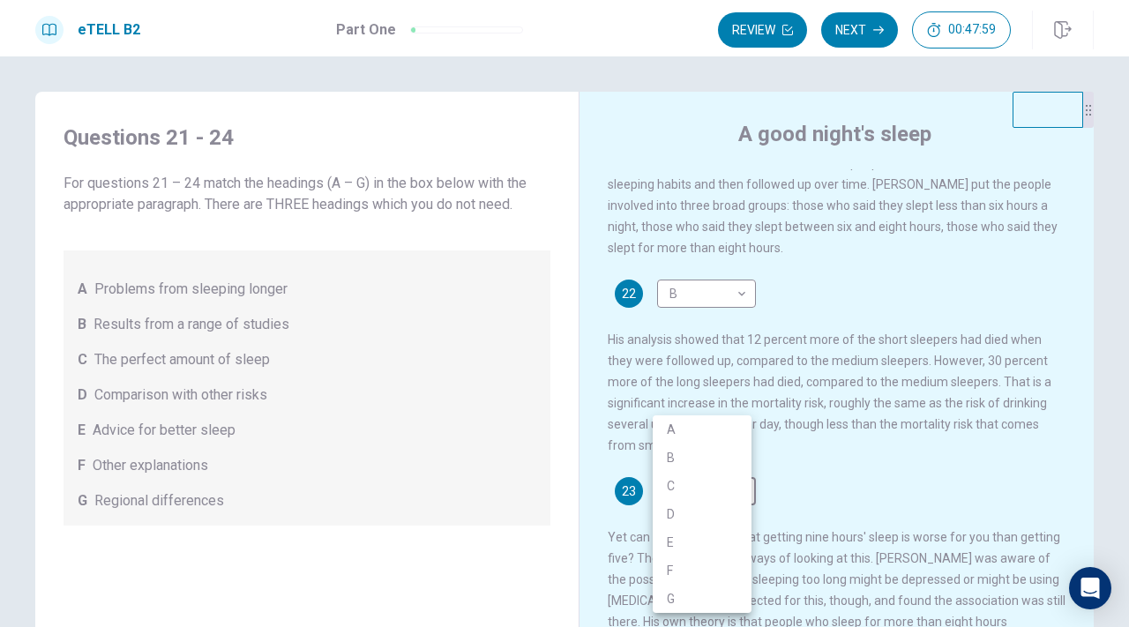
click at [862, 495] on div at bounding box center [564, 313] width 1129 height 627
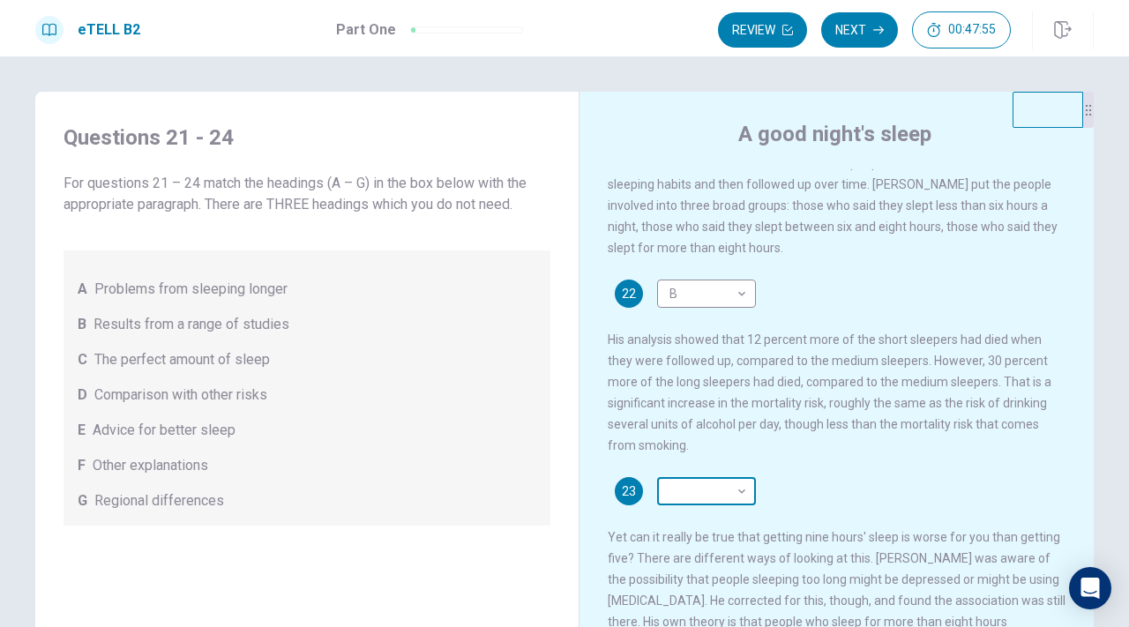
click at [698, 507] on body "This site uses cookies, as explained in our Privacy Policy . If you agree to th…" at bounding box center [564, 313] width 1129 height 627
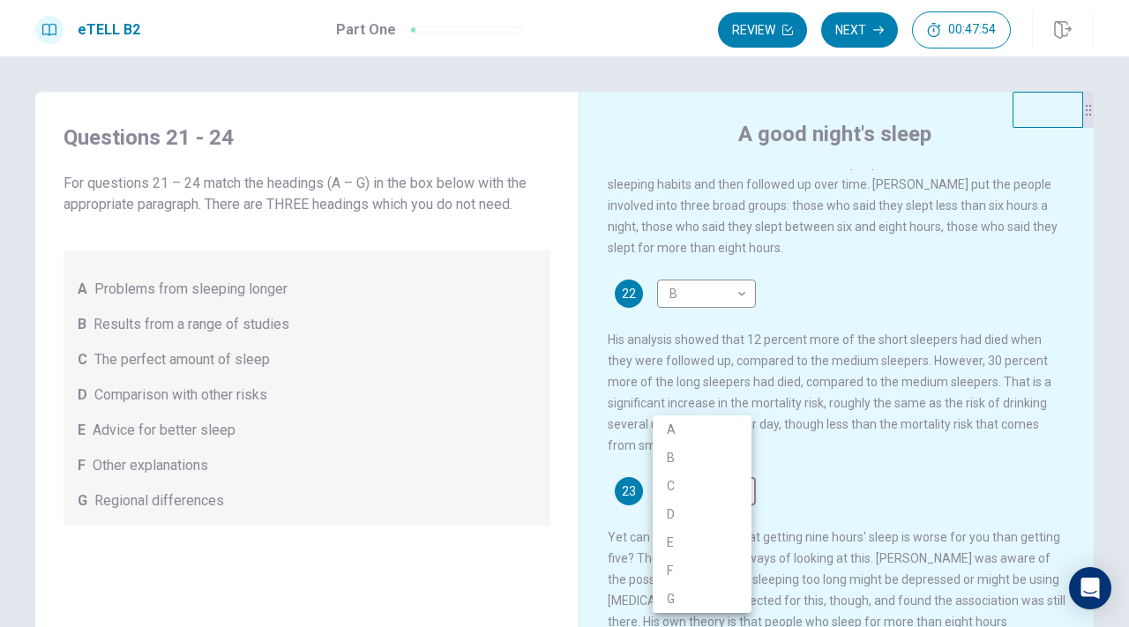
click at [840, 464] on div at bounding box center [564, 313] width 1129 height 627
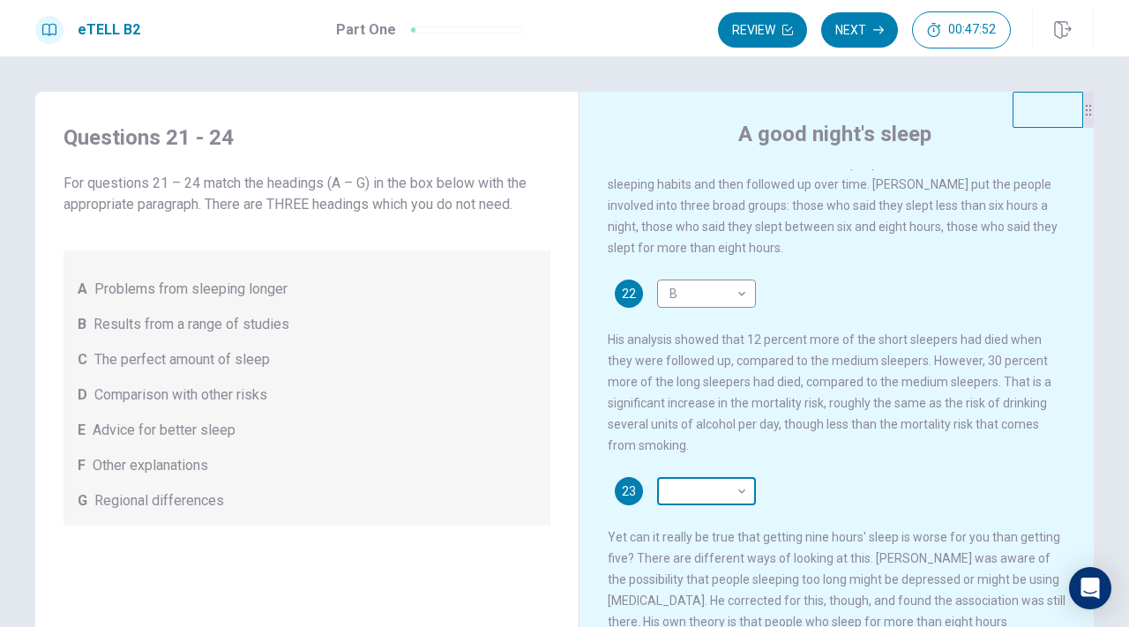
click at [709, 505] on body "This site uses cookies, as explained in our Privacy Policy . If you agree to th…" at bounding box center [564, 313] width 1129 height 627
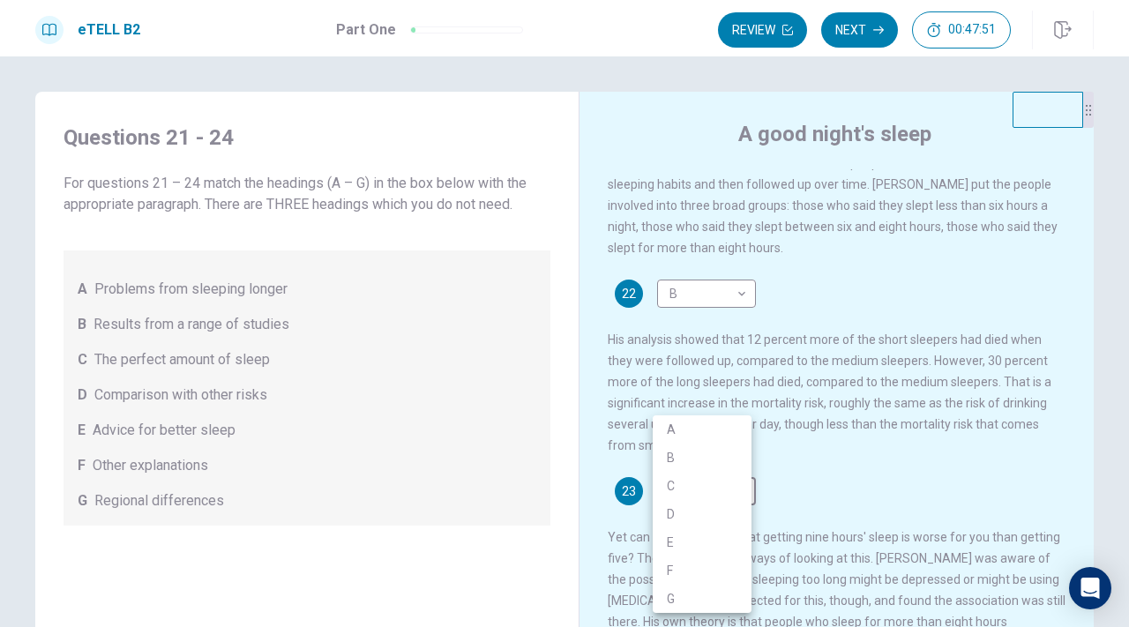
click at [675, 516] on li "D" at bounding box center [702, 514] width 99 height 28
type input "*"
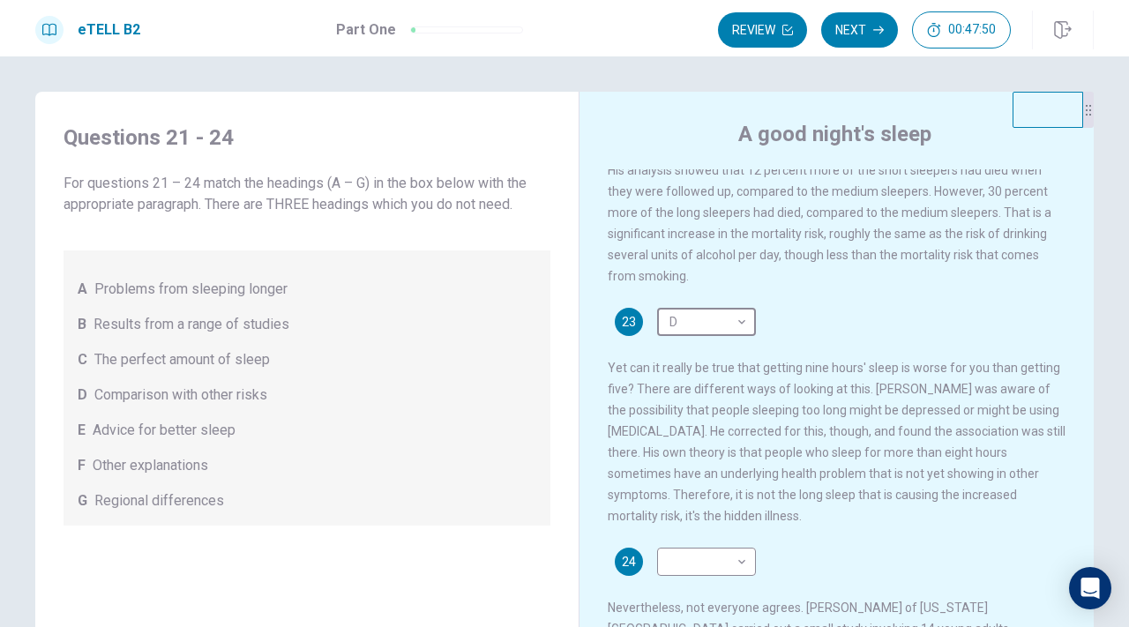
scroll to position [546, 0]
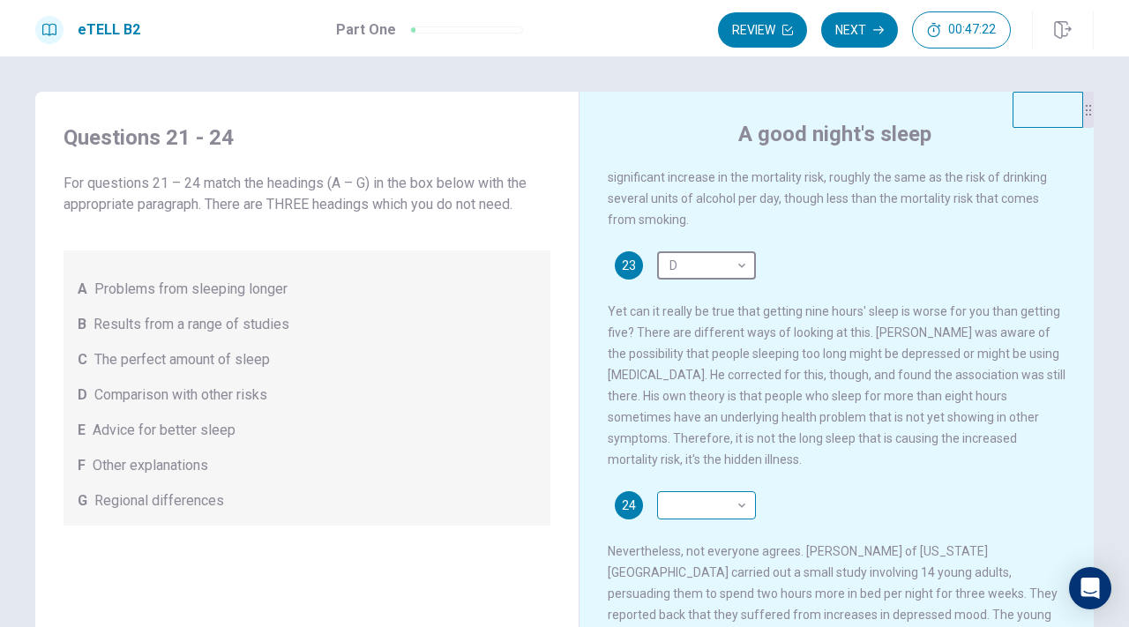
click at [698, 539] on body "This site uses cookies, as explained in our Privacy Policy . If you agree to th…" at bounding box center [564, 313] width 1129 height 627
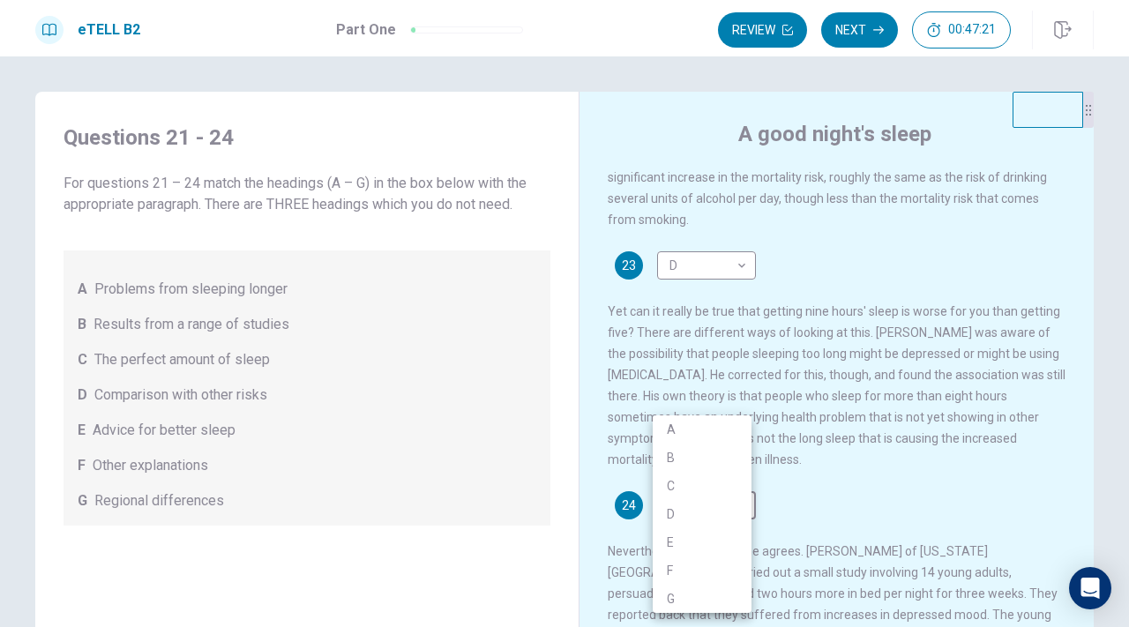
click at [696, 424] on li "A" at bounding box center [702, 429] width 99 height 28
type input "*"
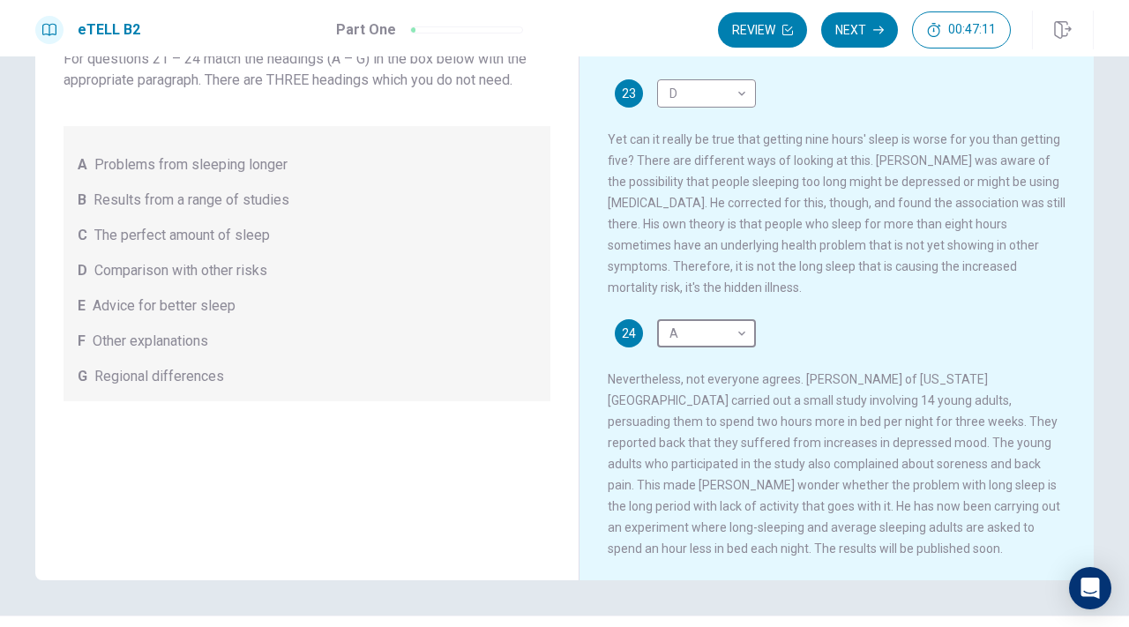
scroll to position [169, 0]
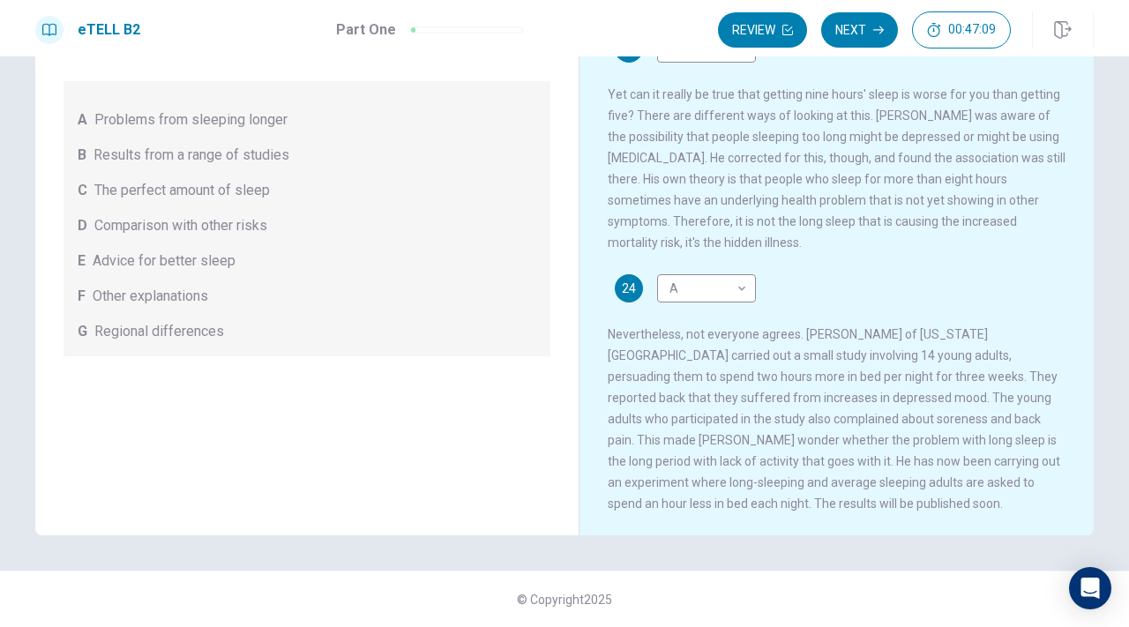
click at [768, 395] on span "Nevertheless, not everyone agrees. [PERSON_NAME] of [US_STATE][GEOGRAPHIC_DATA]…" at bounding box center [834, 418] width 452 height 183
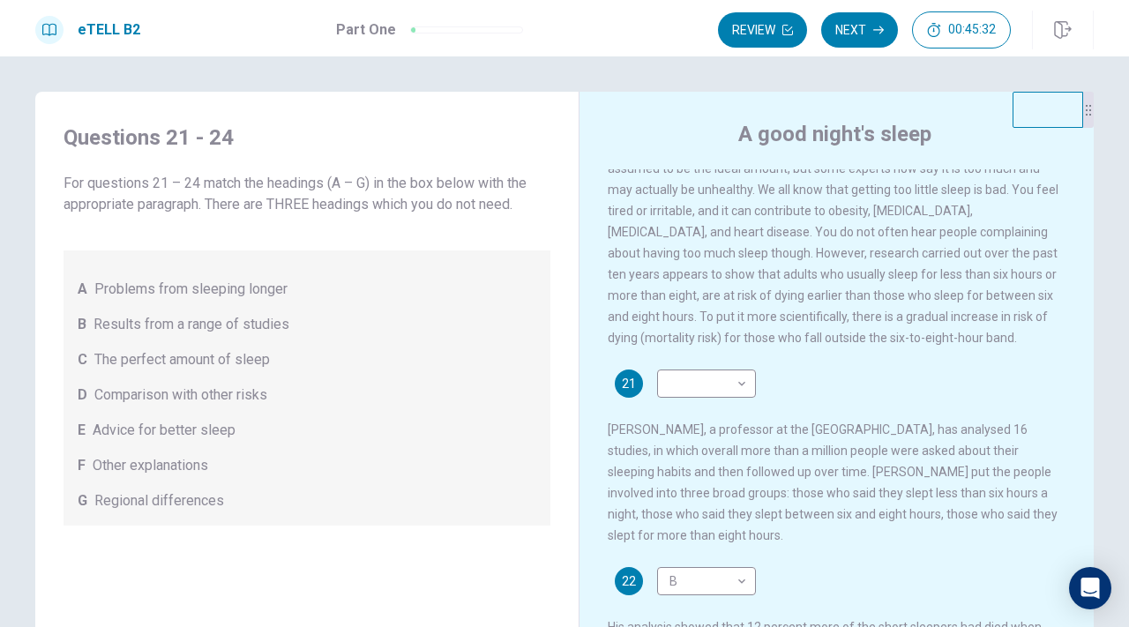
scroll to position [0, 0]
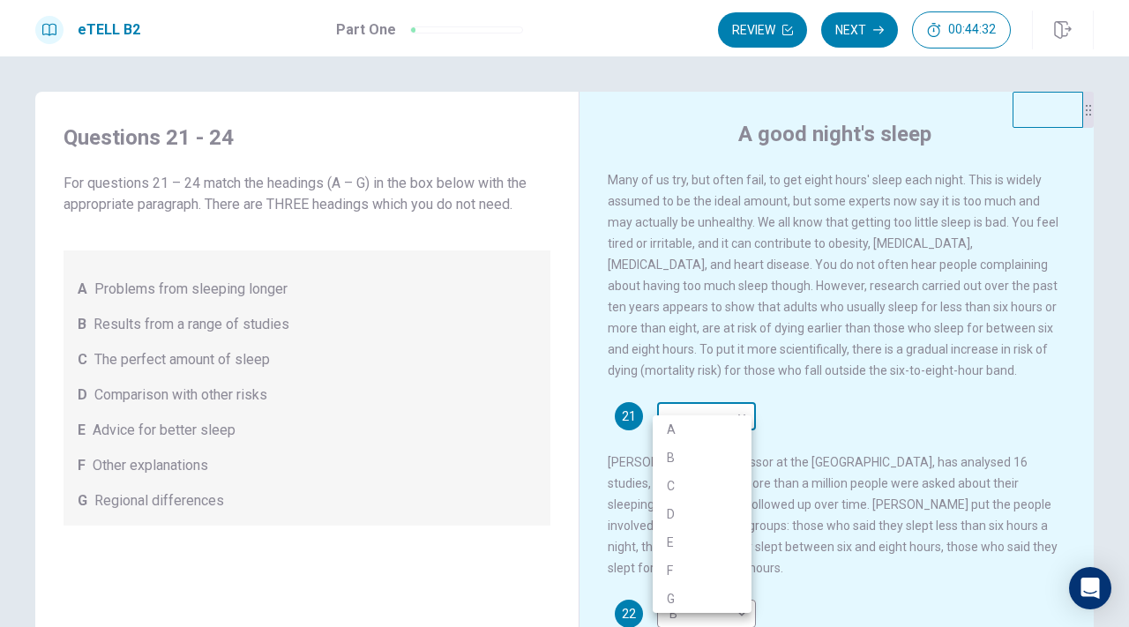
click at [699, 421] on body "This site uses cookies, as explained in our Privacy Policy . If you agree to th…" at bounding box center [564, 313] width 1129 height 627
click at [677, 481] on li "C" at bounding box center [702, 486] width 99 height 28
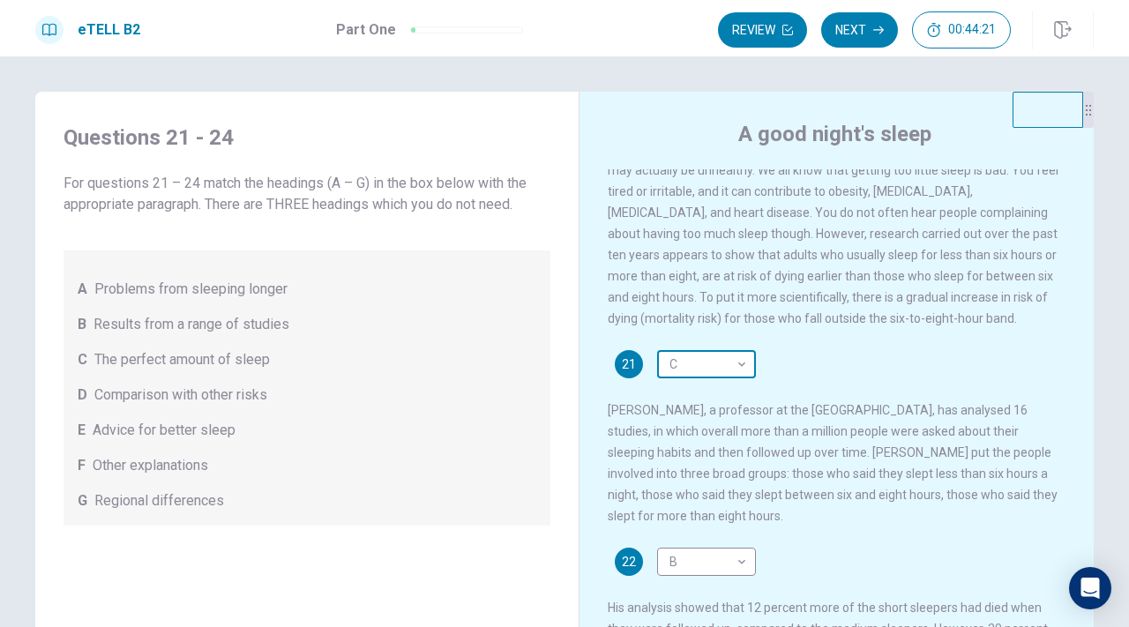
scroll to position [50, 0]
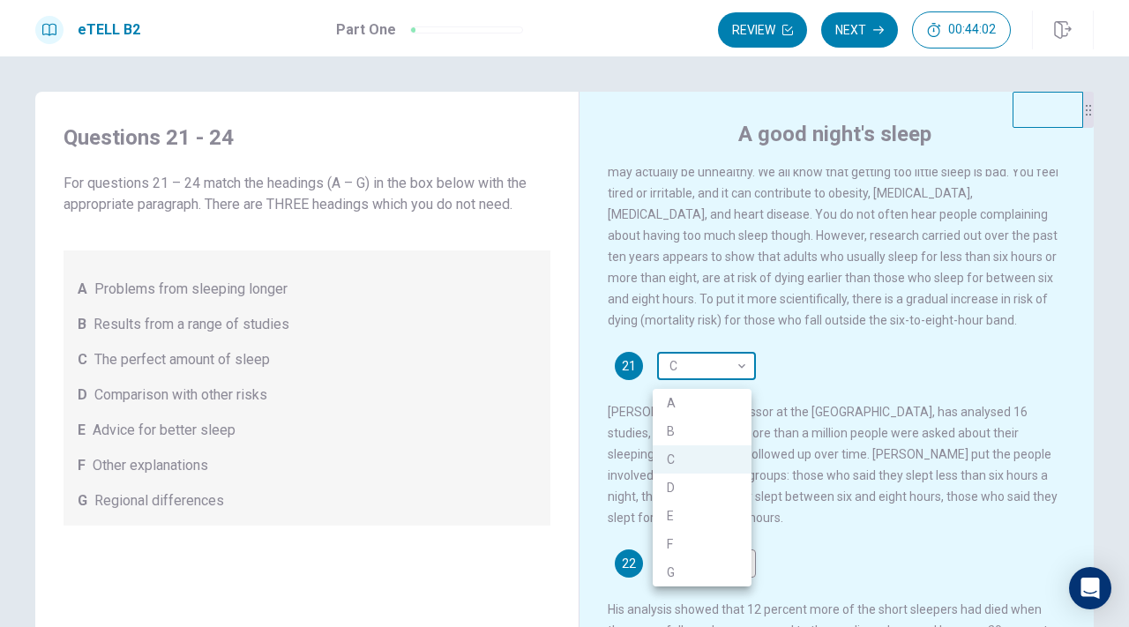
click at [682, 375] on body "This site uses cookies, as explained in our Privacy Policy . If you agree to th…" at bounding box center [564, 313] width 1129 height 627
click at [722, 350] on div at bounding box center [564, 313] width 1129 height 627
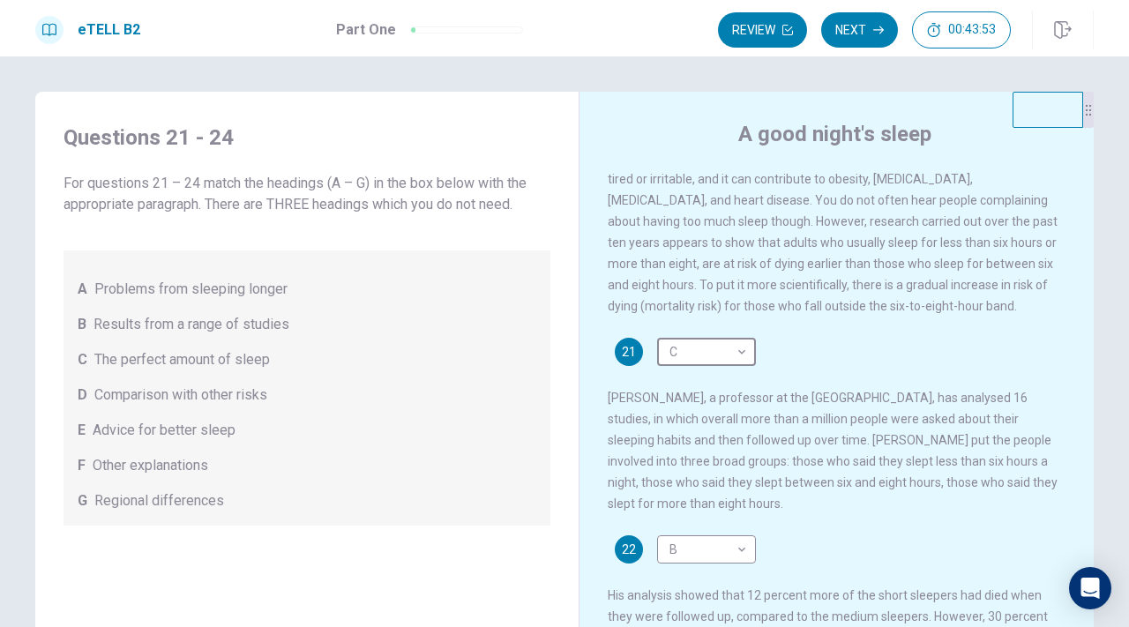
scroll to position [0, 0]
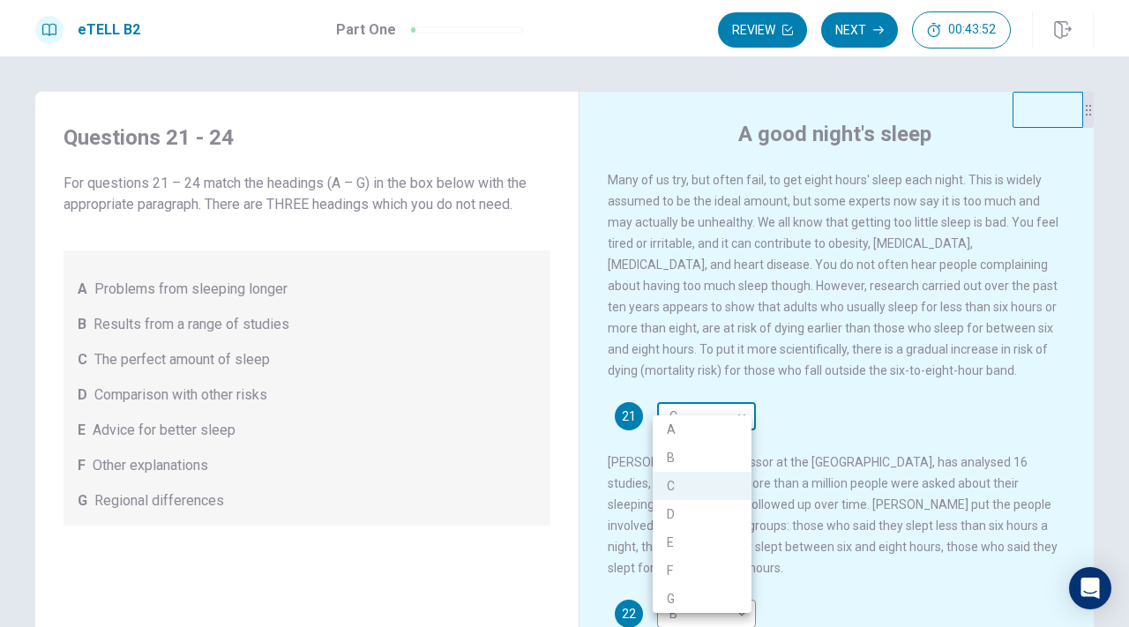
click at [710, 431] on body "This site uses cookies, as explained in our Privacy Policy . If you agree to th…" at bounding box center [564, 313] width 1129 height 627
click at [678, 597] on li "G" at bounding box center [702, 599] width 99 height 28
type input "*"
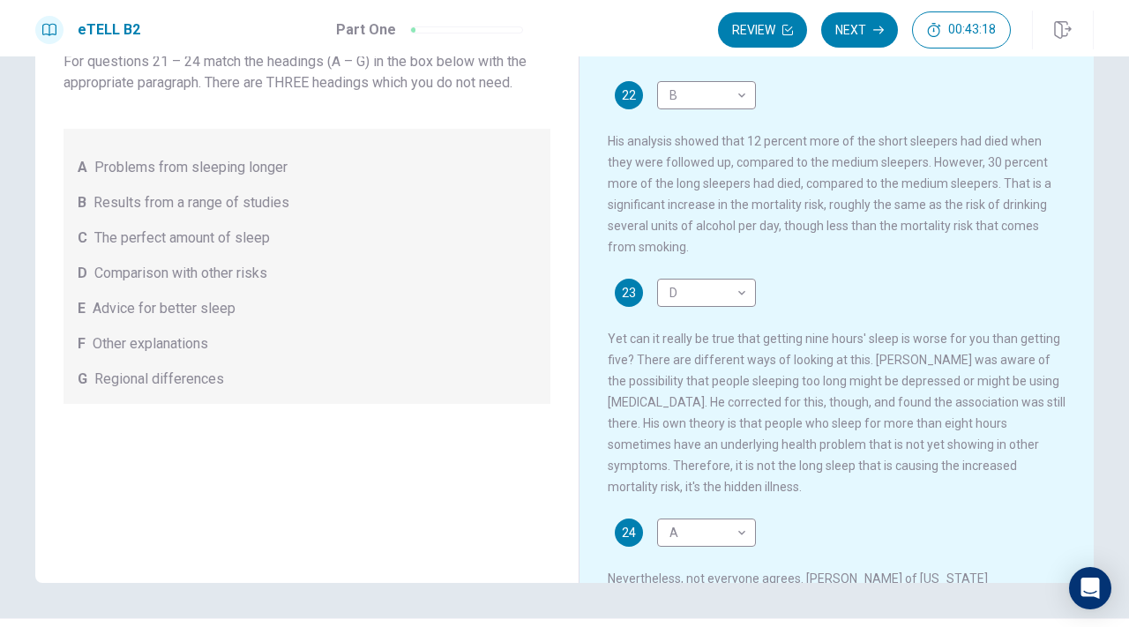
scroll to position [174, 0]
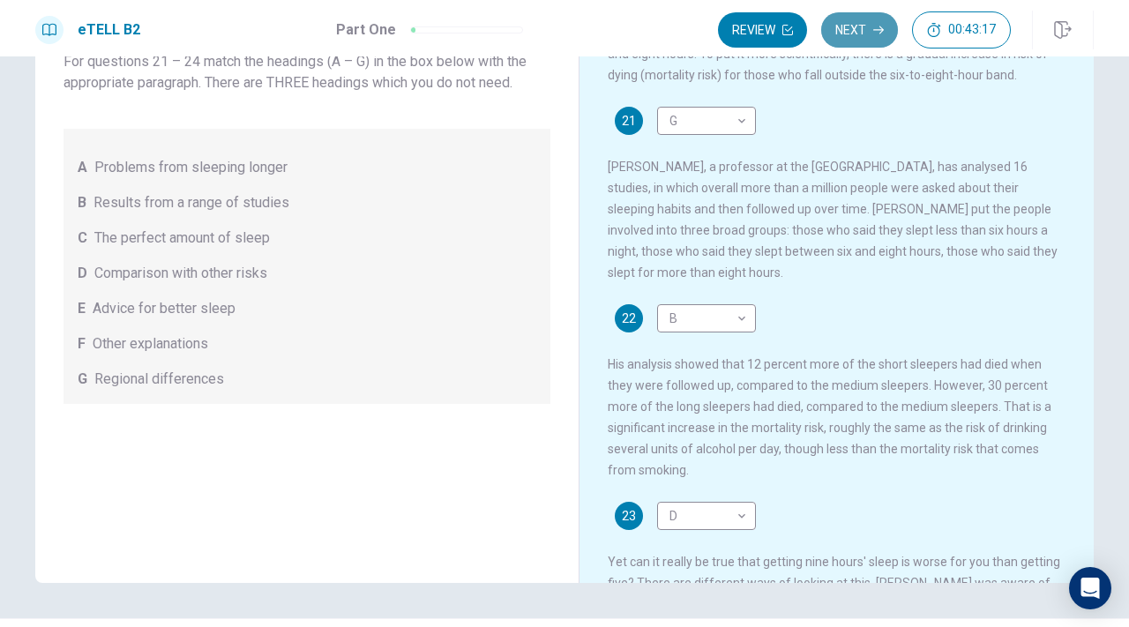
click at [863, 26] on button "Next" at bounding box center [859, 29] width 77 height 35
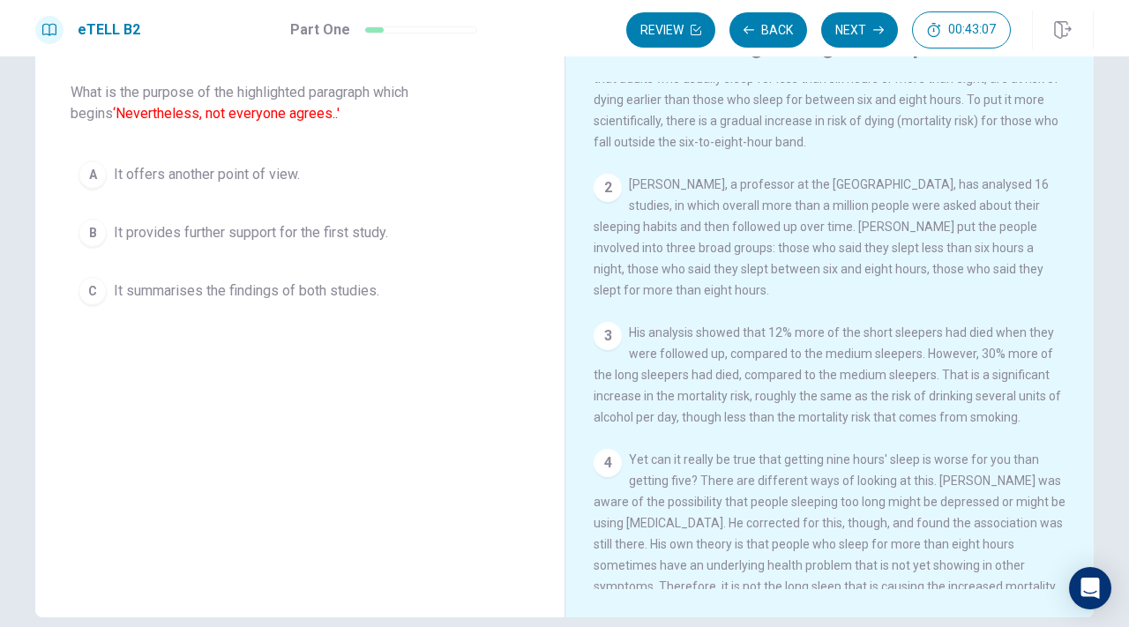
scroll to position [428, 0]
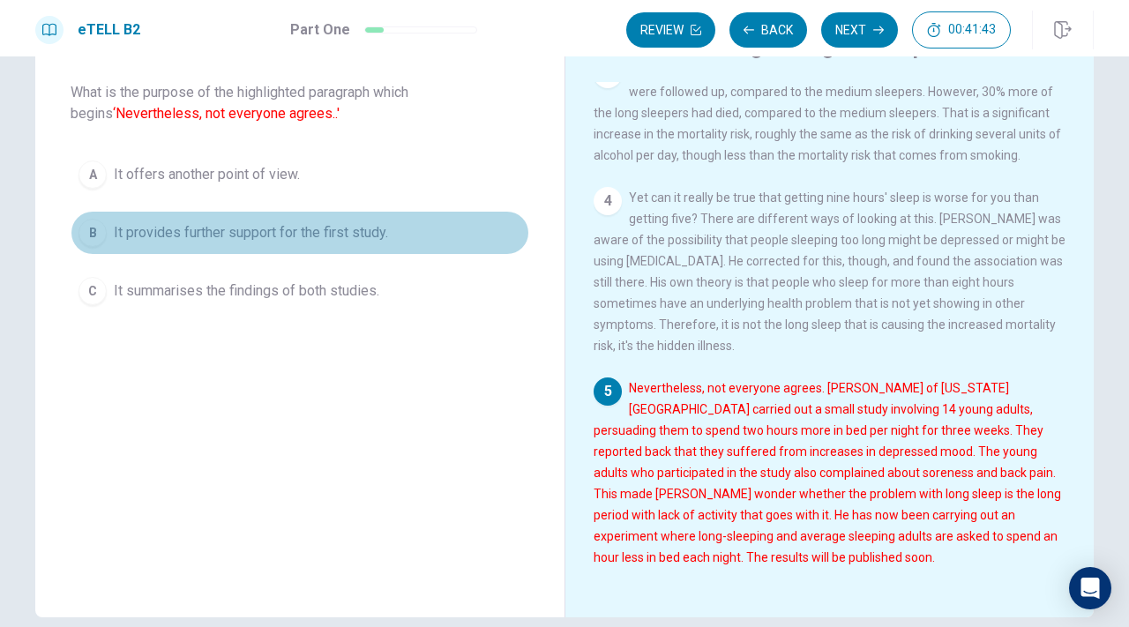
click at [95, 239] on div "B" at bounding box center [92, 233] width 28 height 28
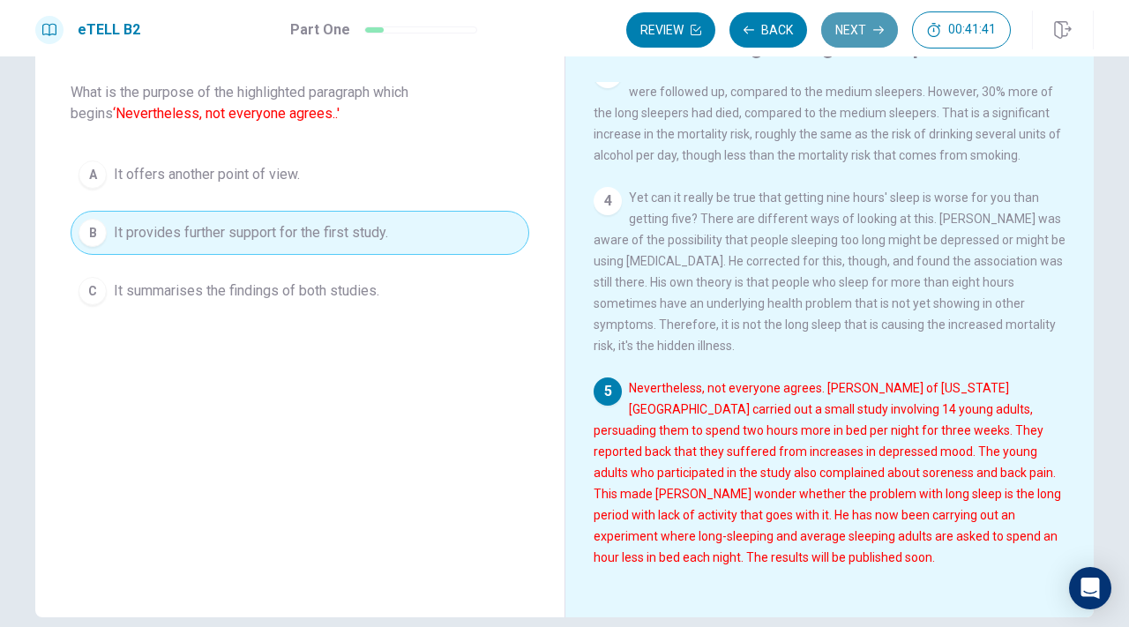
click at [872, 23] on button "Next" at bounding box center [859, 29] width 77 height 35
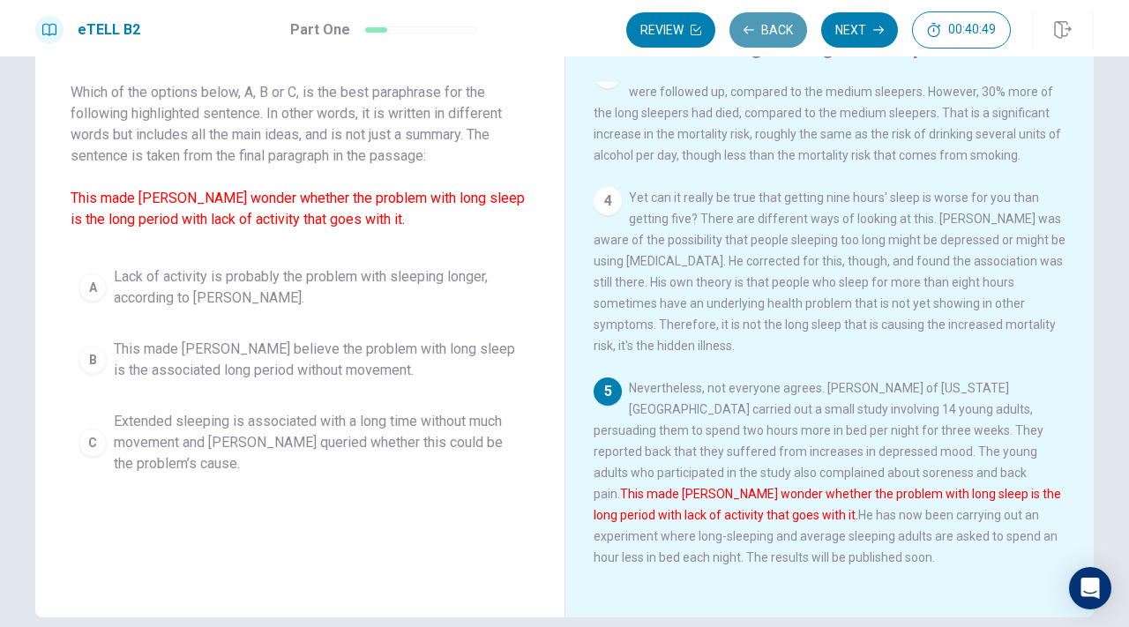
click at [753, 30] on icon "button" at bounding box center [748, 30] width 11 height 8
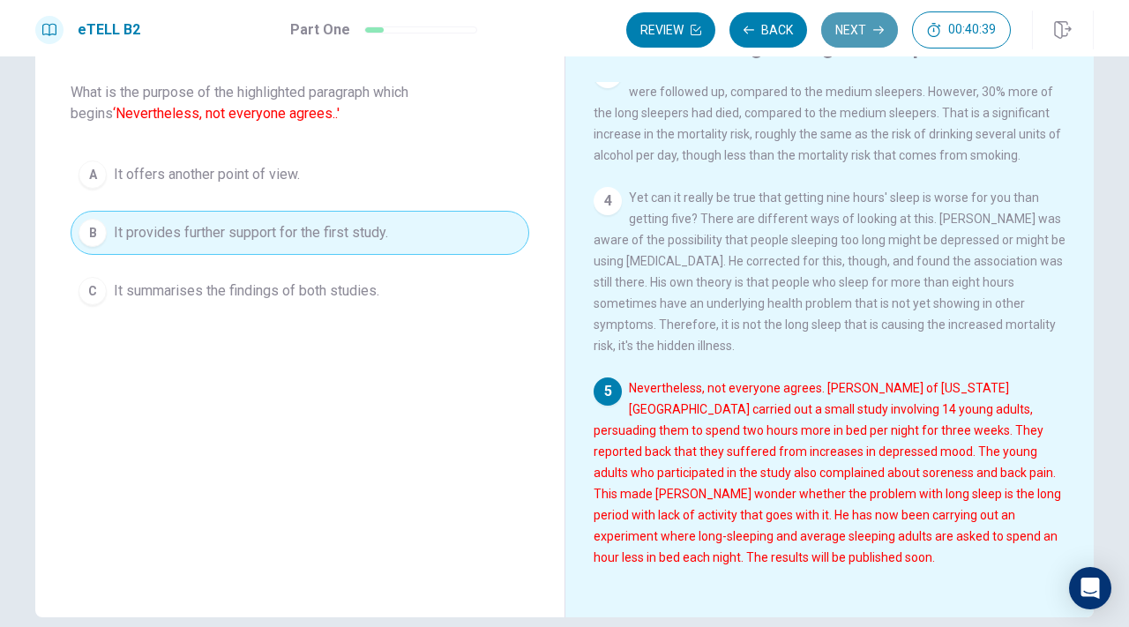
click at [855, 34] on button "Next" at bounding box center [859, 29] width 77 height 35
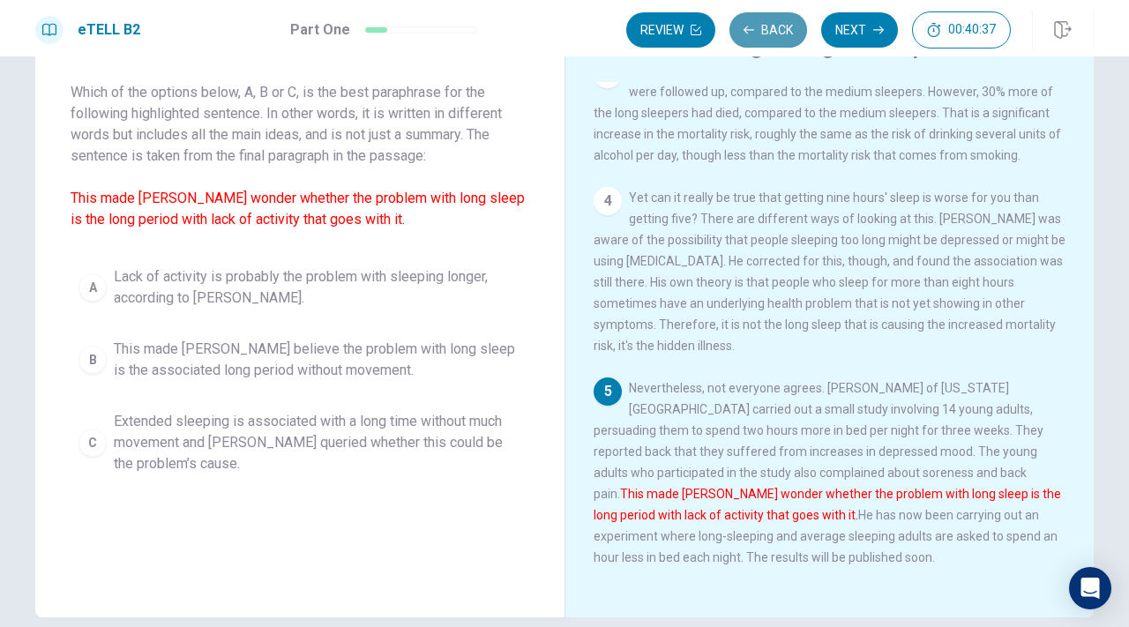
click at [758, 34] on button "Back" at bounding box center [768, 29] width 78 height 35
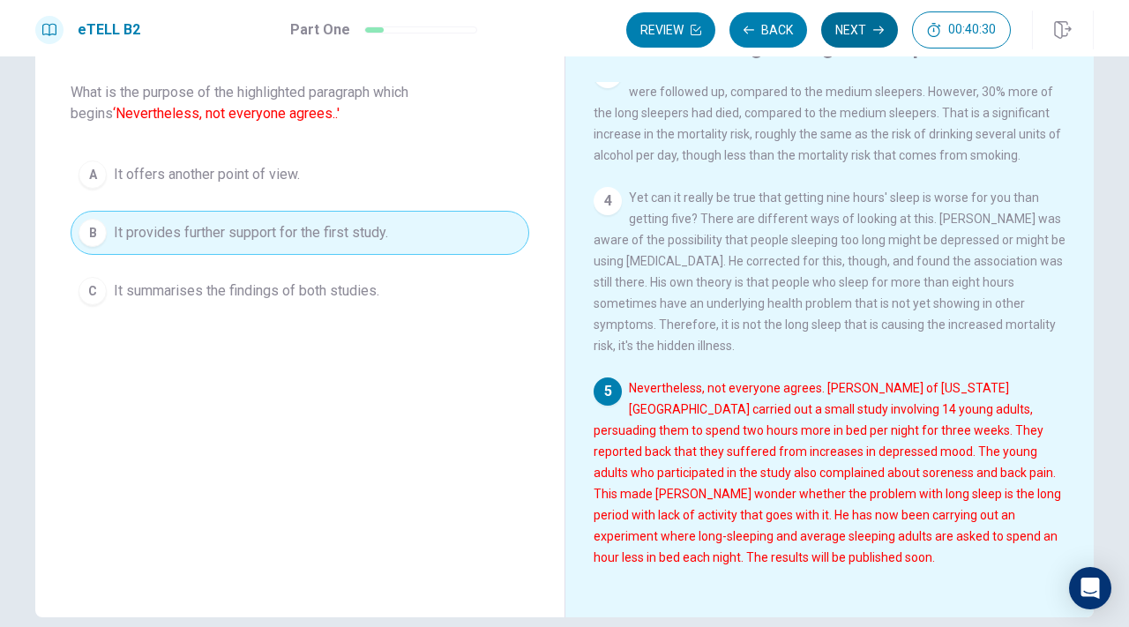
click at [850, 28] on button "Next" at bounding box center [859, 29] width 77 height 35
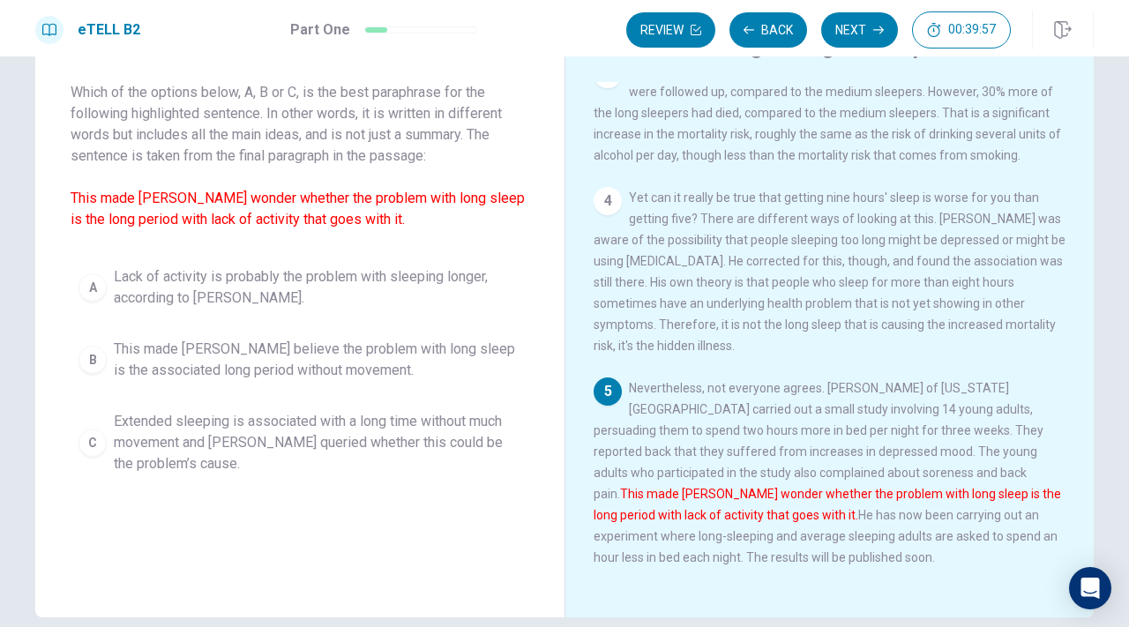
click at [222, 284] on span "Lack of activity is probably the problem with sleeping longer, according to [PE…" at bounding box center [317, 287] width 407 height 42
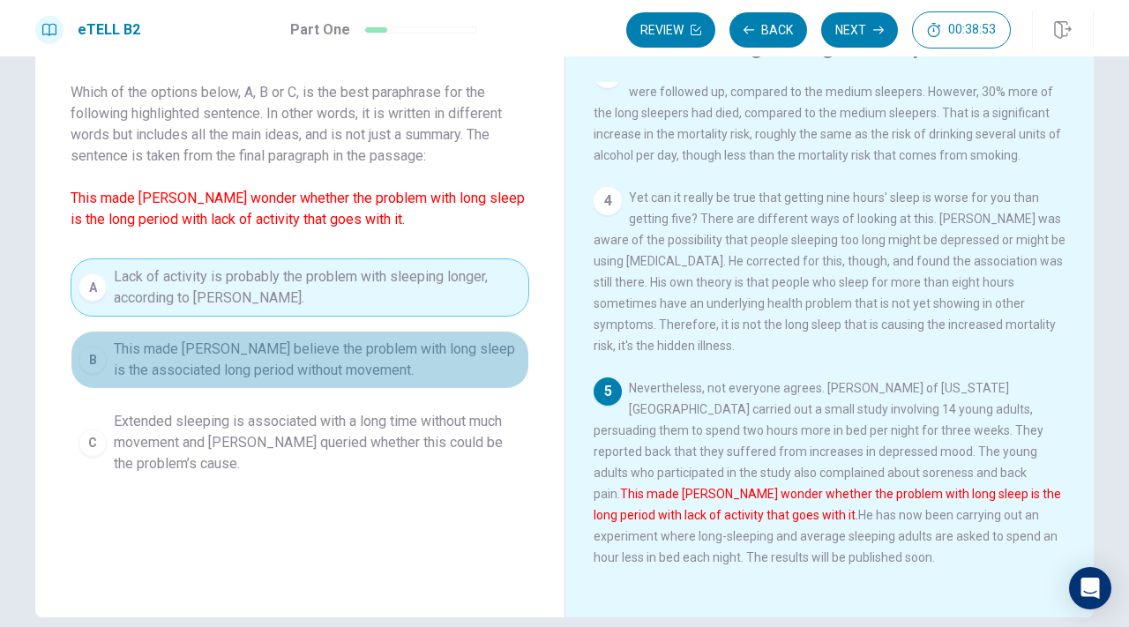
click at [217, 361] on span "This made [PERSON_NAME] believe the problem with long sleep is the associated l…" at bounding box center [317, 360] width 407 height 42
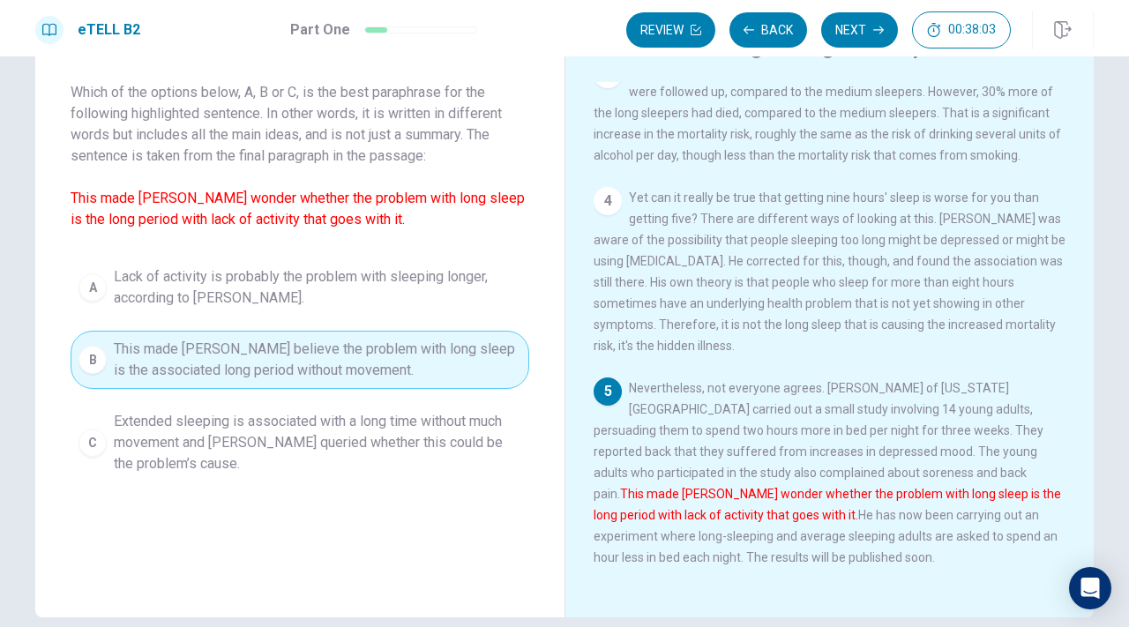
drag, startPoint x: 991, startPoint y: 473, endPoint x: 716, endPoint y: 519, distance: 279.1
click at [716, 519] on font "This made [PERSON_NAME] wonder whether the problem with long sleep is the long …" at bounding box center [827, 504] width 467 height 35
click at [306, 450] on span "Extended sleeping is associated with a long time without much movement and [PER…" at bounding box center [317, 442] width 407 height 63
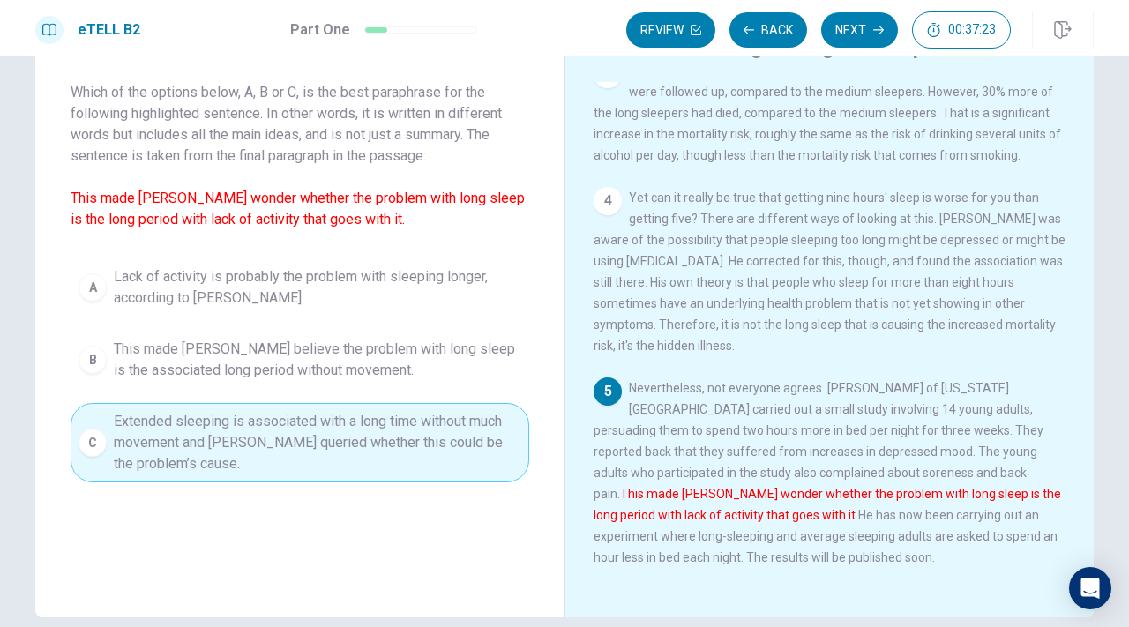
click at [310, 368] on span "This made [PERSON_NAME] believe the problem with long sleep is the associated l…" at bounding box center [317, 360] width 407 height 42
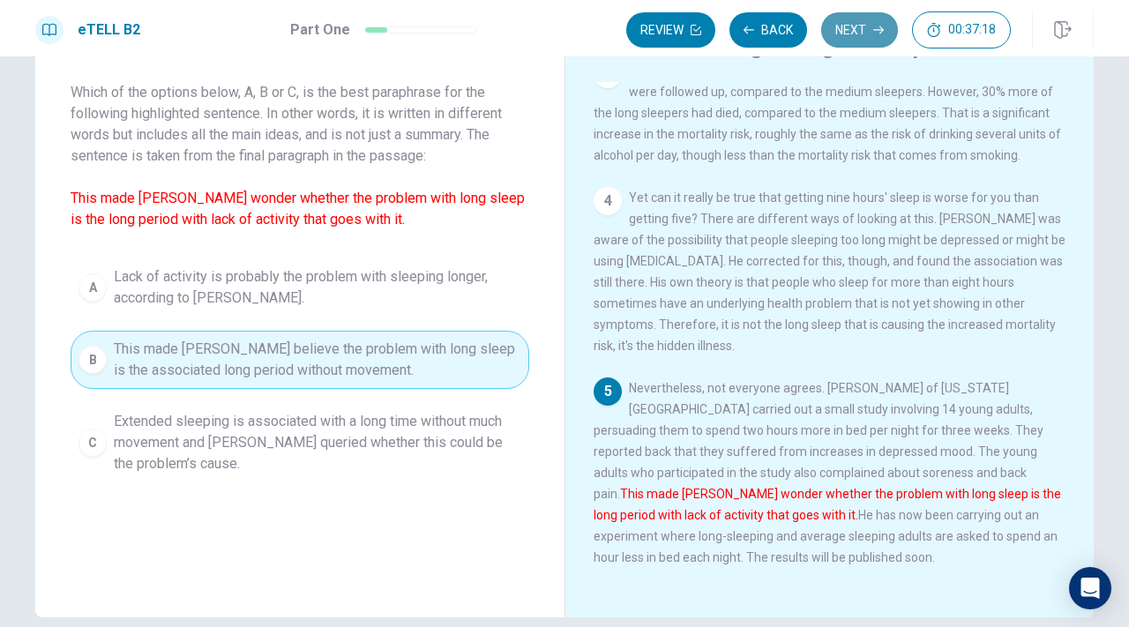
click at [855, 34] on button "Next" at bounding box center [859, 29] width 77 height 35
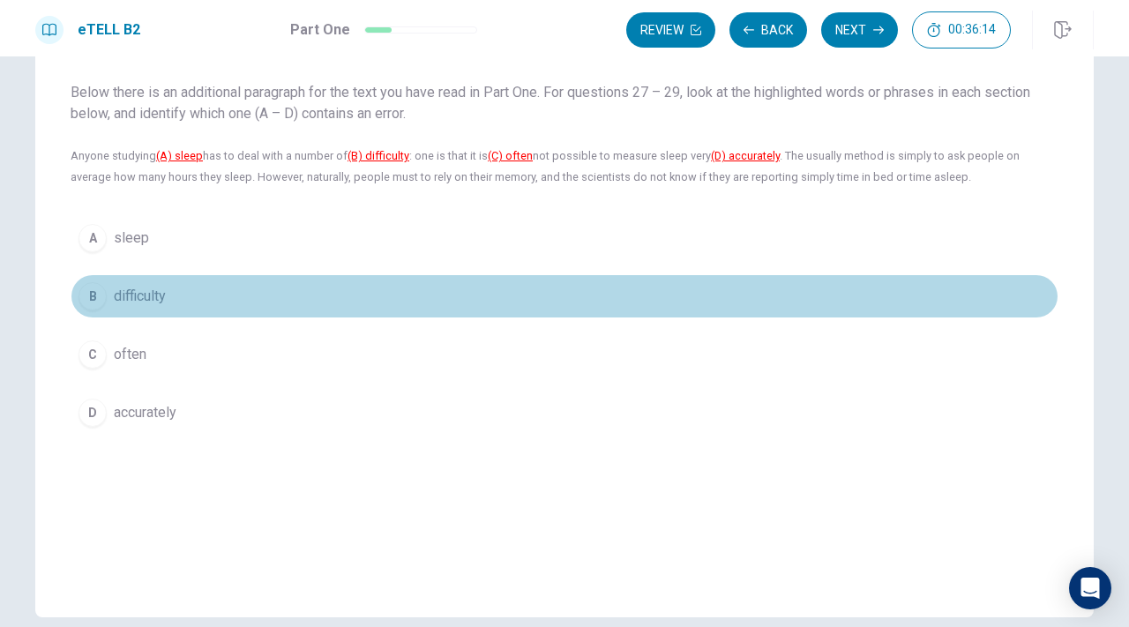
click at [96, 291] on div "B" at bounding box center [92, 296] width 28 height 28
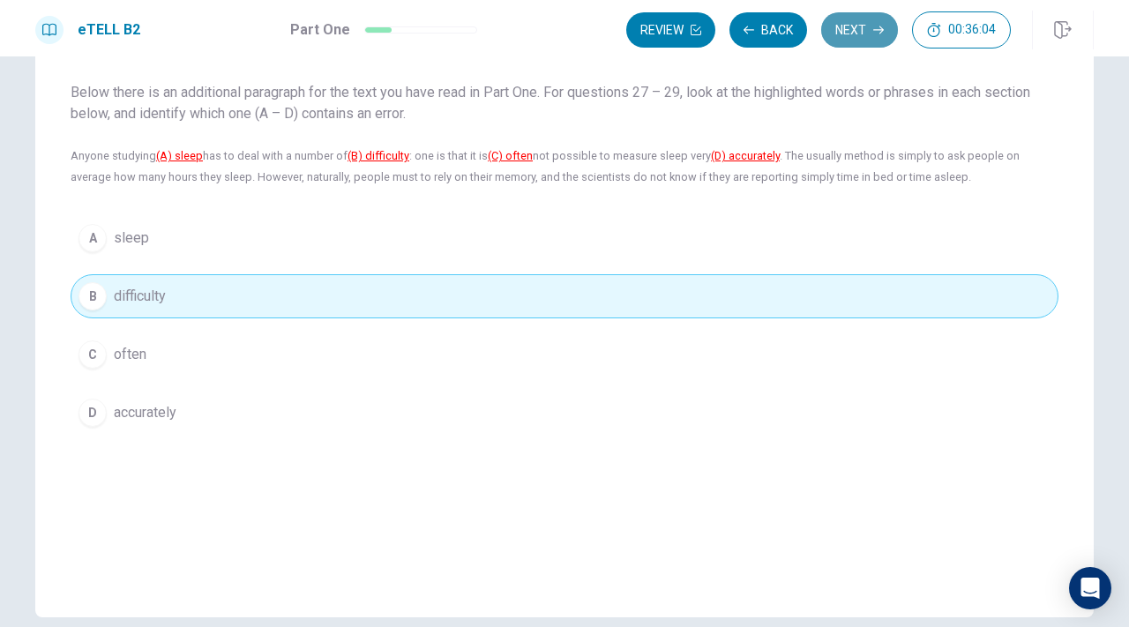
click at [867, 28] on button "Next" at bounding box center [859, 29] width 77 height 35
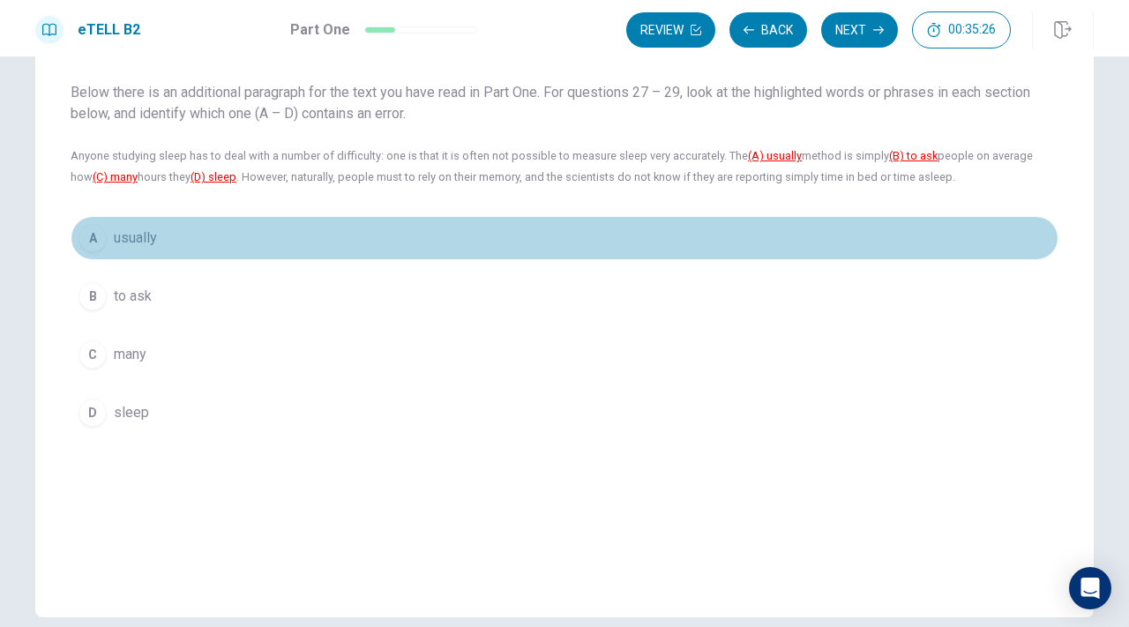
click at [108, 243] on button "A usually" at bounding box center [565, 238] width 988 height 44
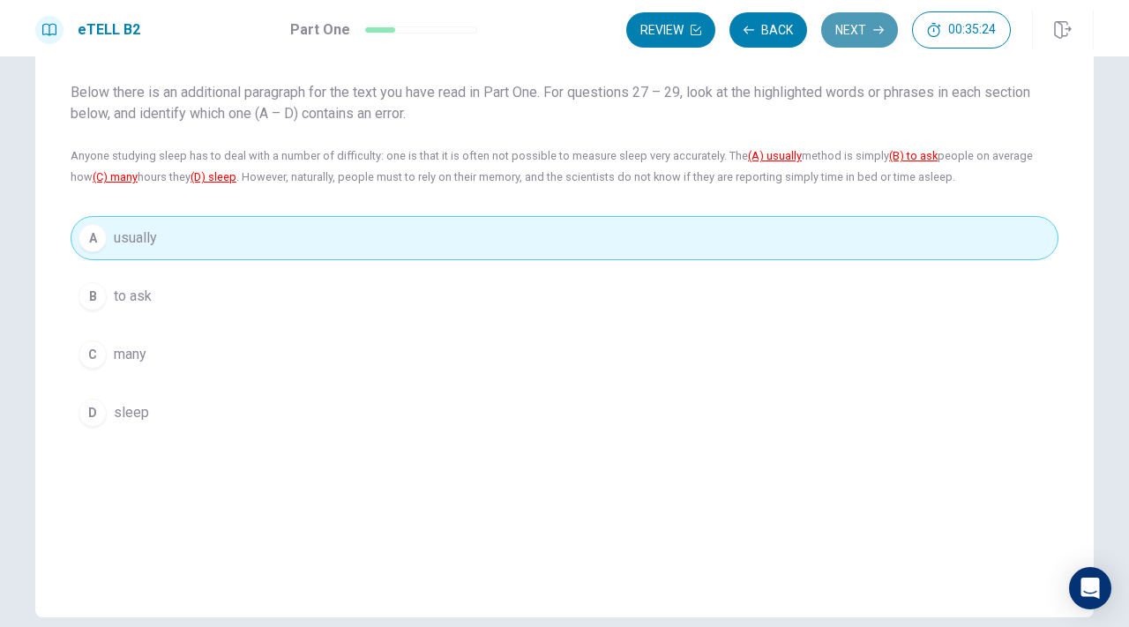
click at [877, 14] on button "Next" at bounding box center [859, 29] width 77 height 35
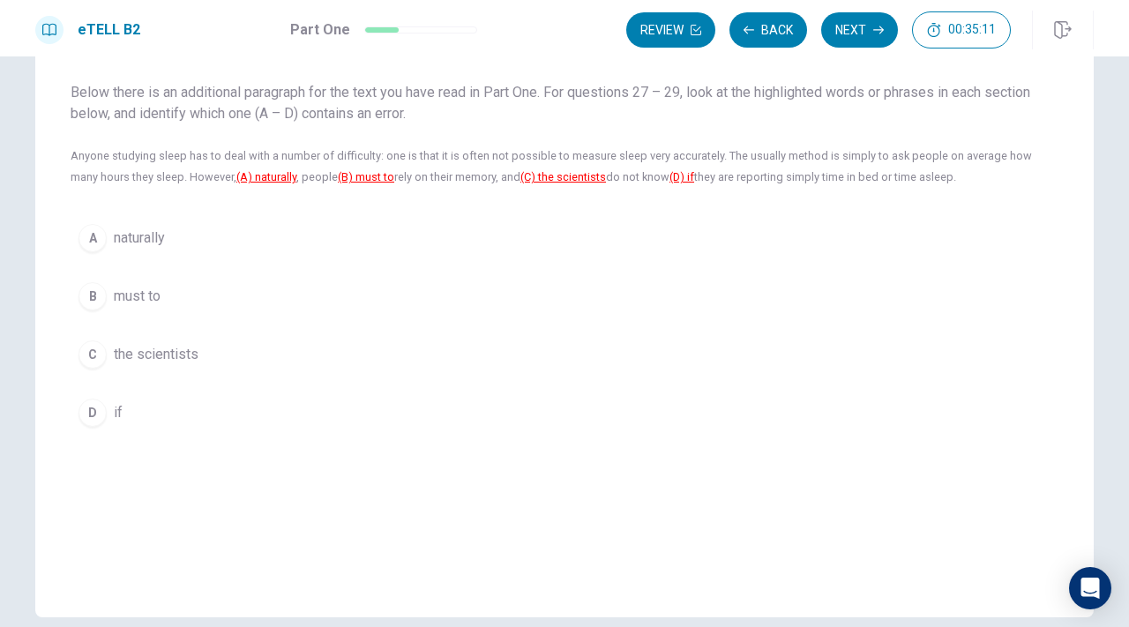
click at [88, 234] on div "A" at bounding box center [92, 238] width 28 height 28
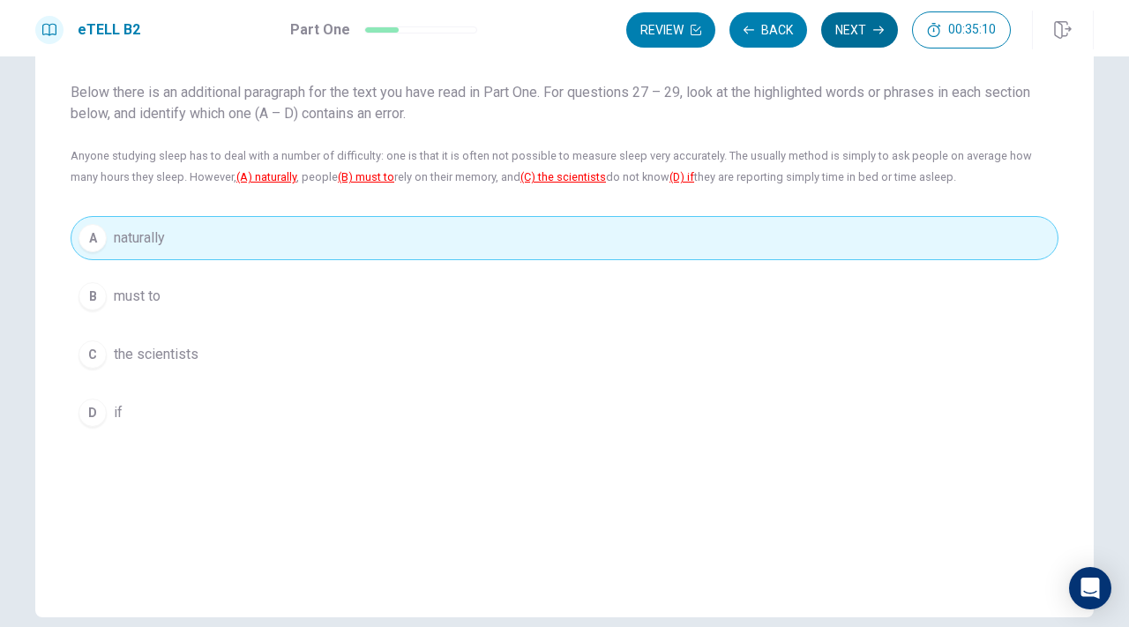
click at [861, 19] on button "Next" at bounding box center [859, 29] width 77 height 35
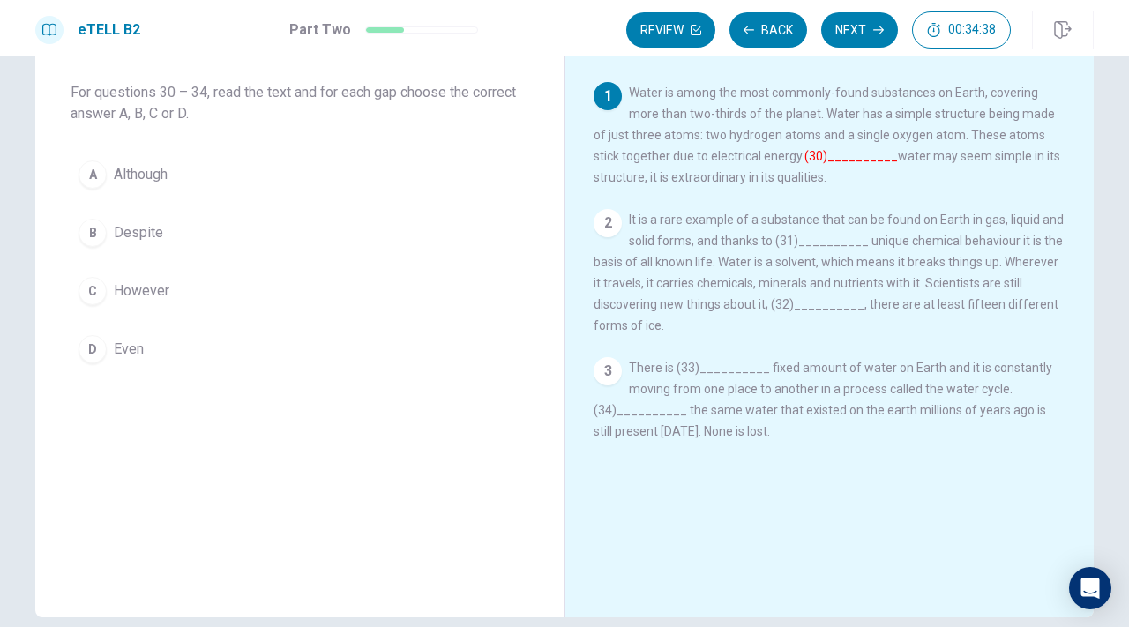
click at [90, 172] on div "A" at bounding box center [92, 175] width 28 height 28
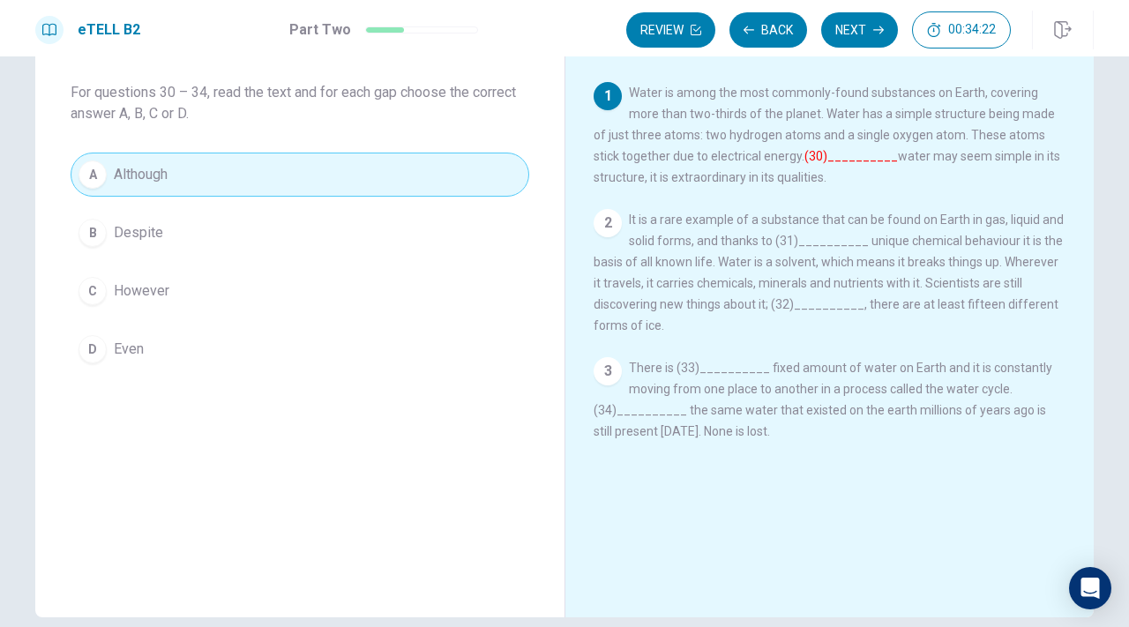
click at [804, 161] on font "(30)__________" at bounding box center [850, 156] width 93 height 14
click at [613, 225] on div "2" at bounding box center [608, 223] width 28 height 28
click at [865, 35] on button "Next" at bounding box center [859, 29] width 77 height 35
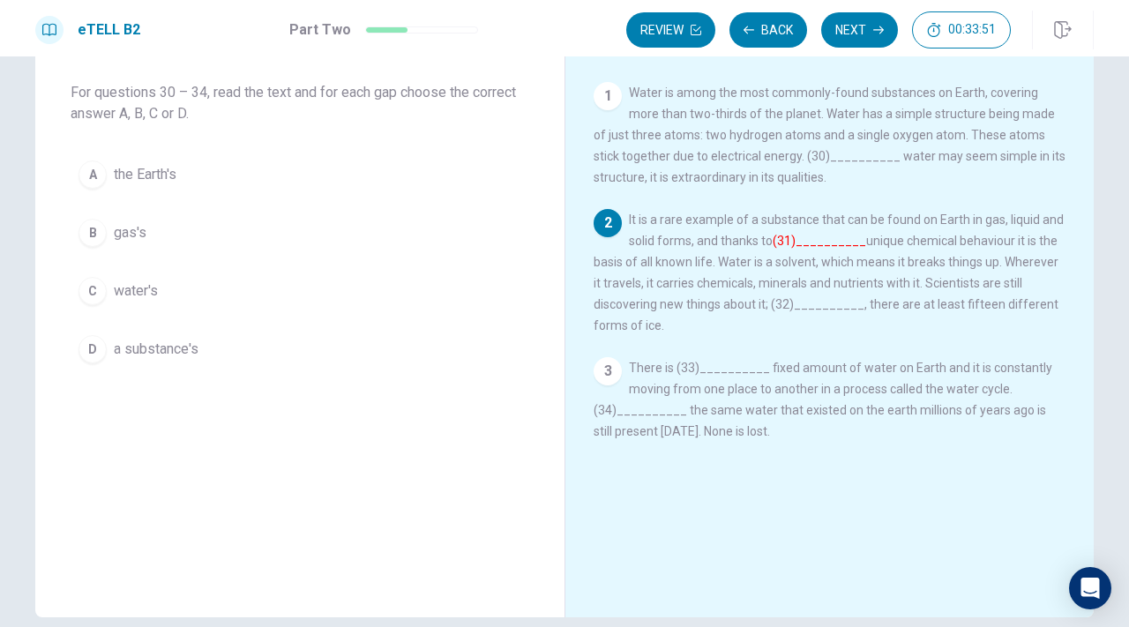
click at [93, 294] on div "C" at bounding box center [92, 291] width 28 height 28
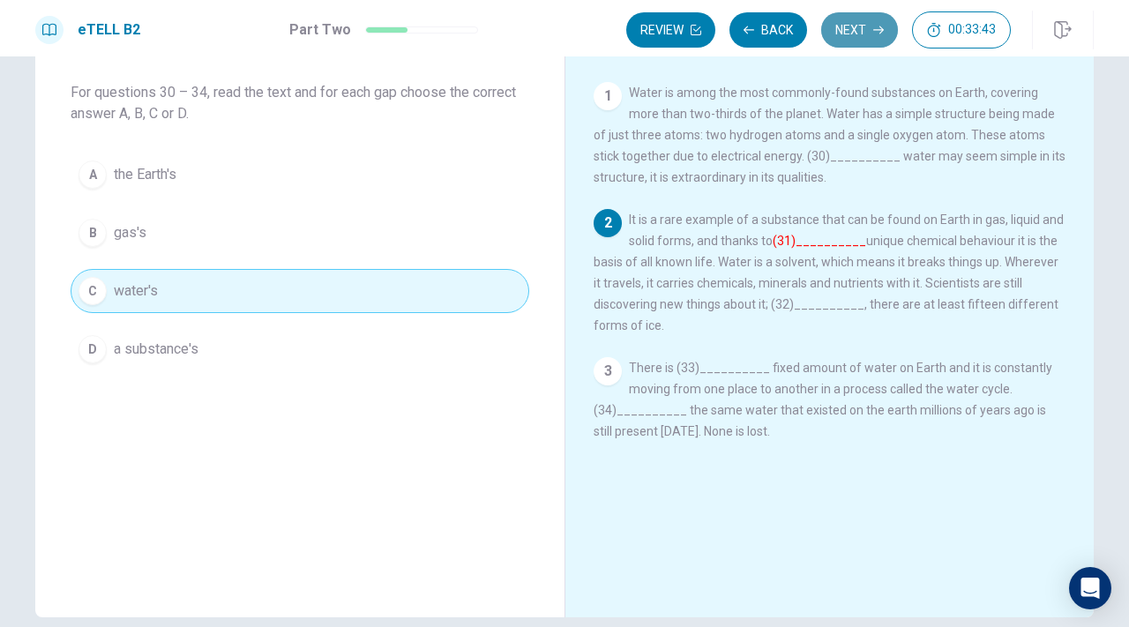
click at [870, 34] on button "Next" at bounding box center [859, 29] width 77 height 35
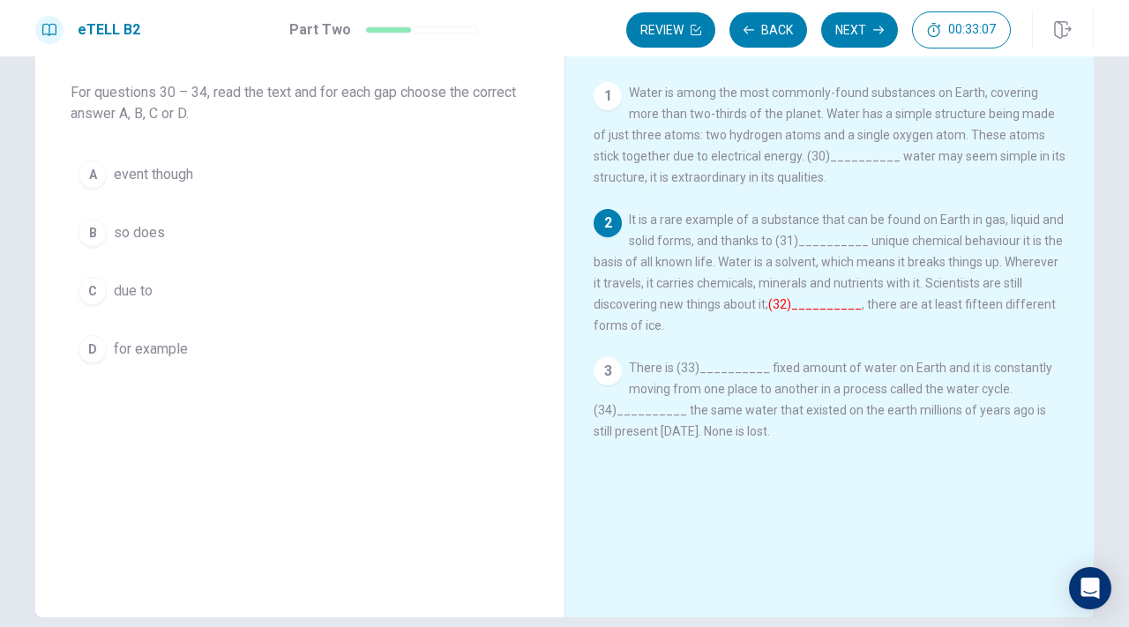
click at [154, 347] on span "for example" at bounding box center [151, 349] width 74 height 21
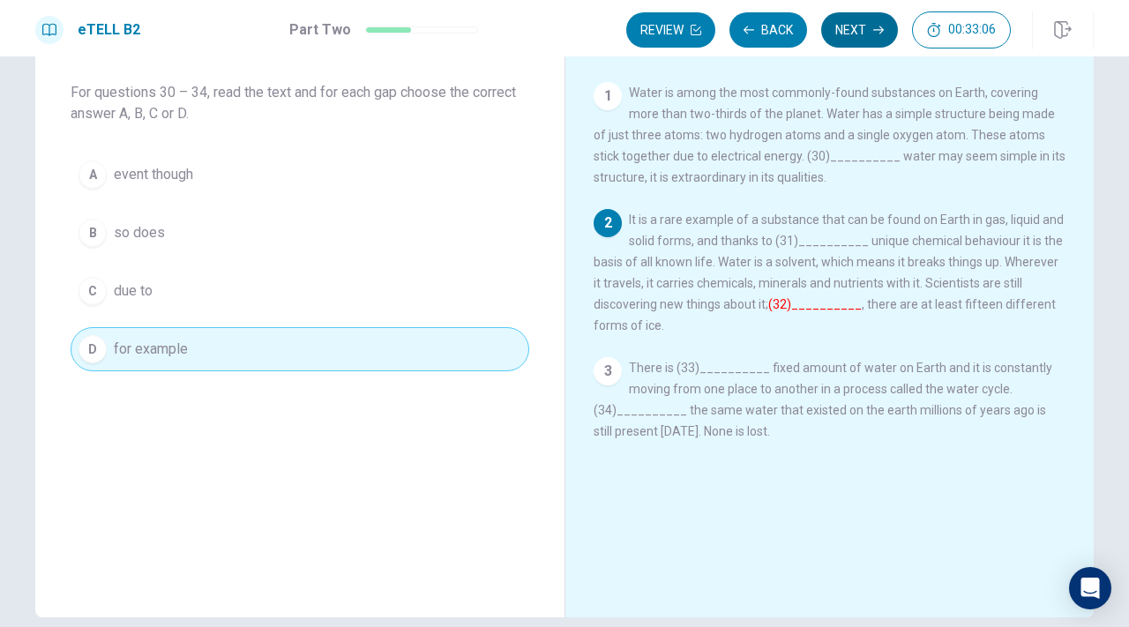
click at [858, 36] on button "Next" at bounding box center [859, 29] width 77 height 35
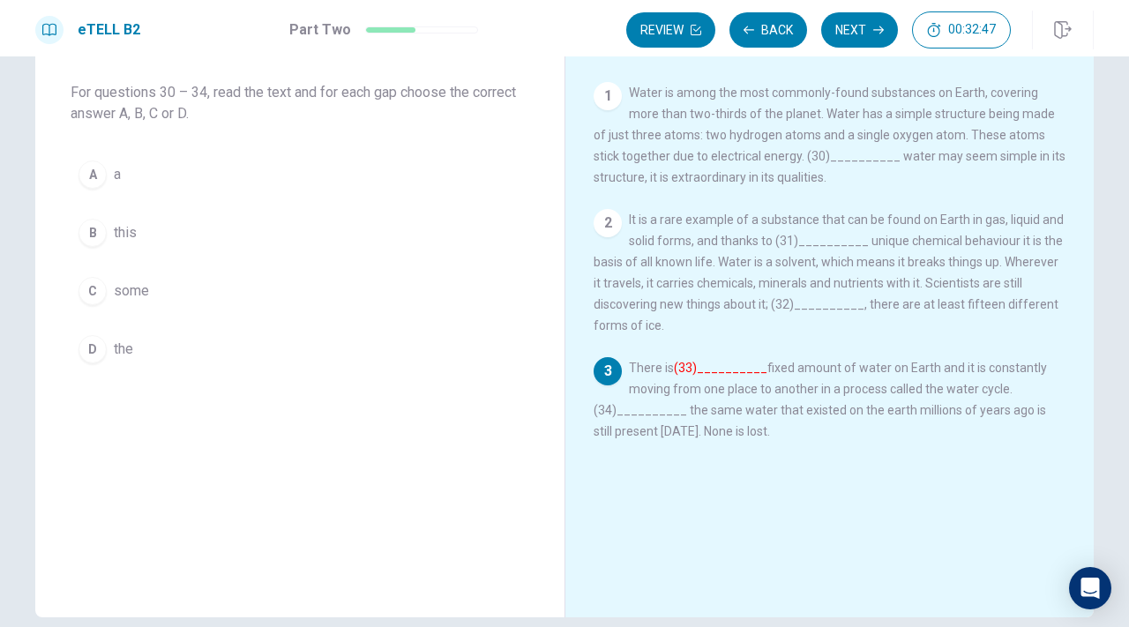
click at [102, 175] on button "A a" at bounding box center [300, 175] width 459 height 44
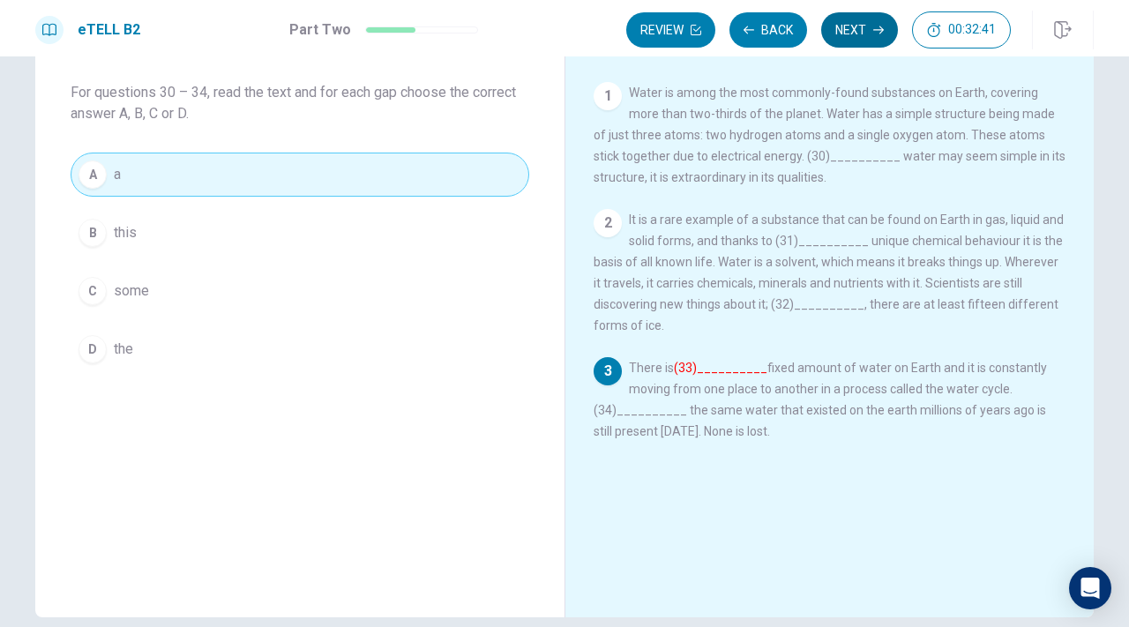
click at [855, 26] on button "Next" at bounding box center [859, 29] width 77 height 35
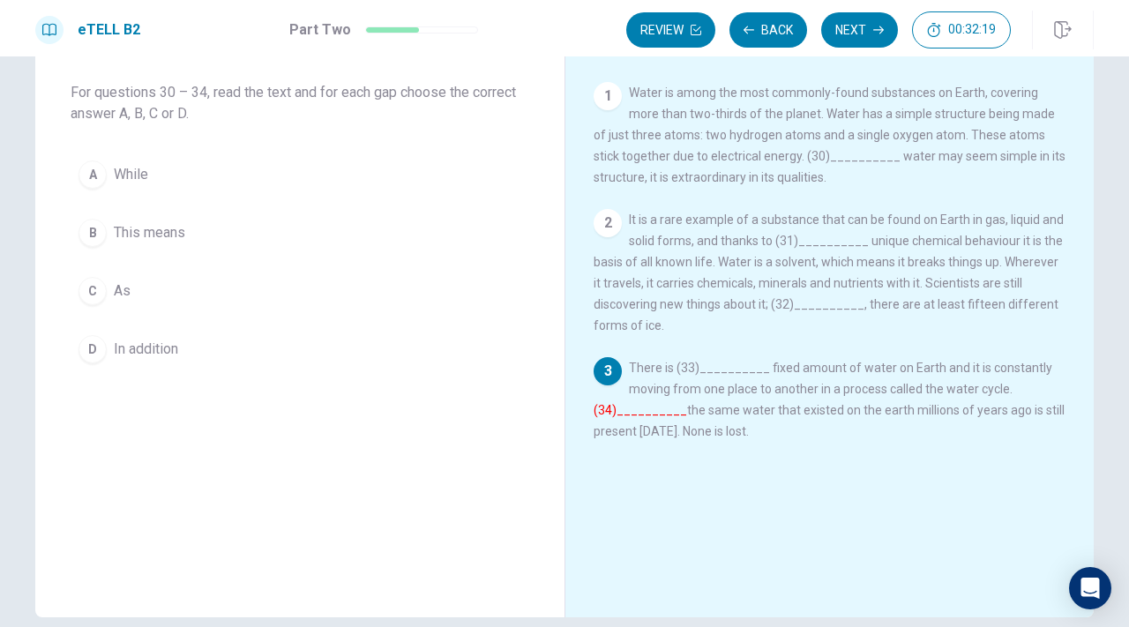
click at [96, 242] on div "B" at bounding box center [92, 233] width 28 height 28
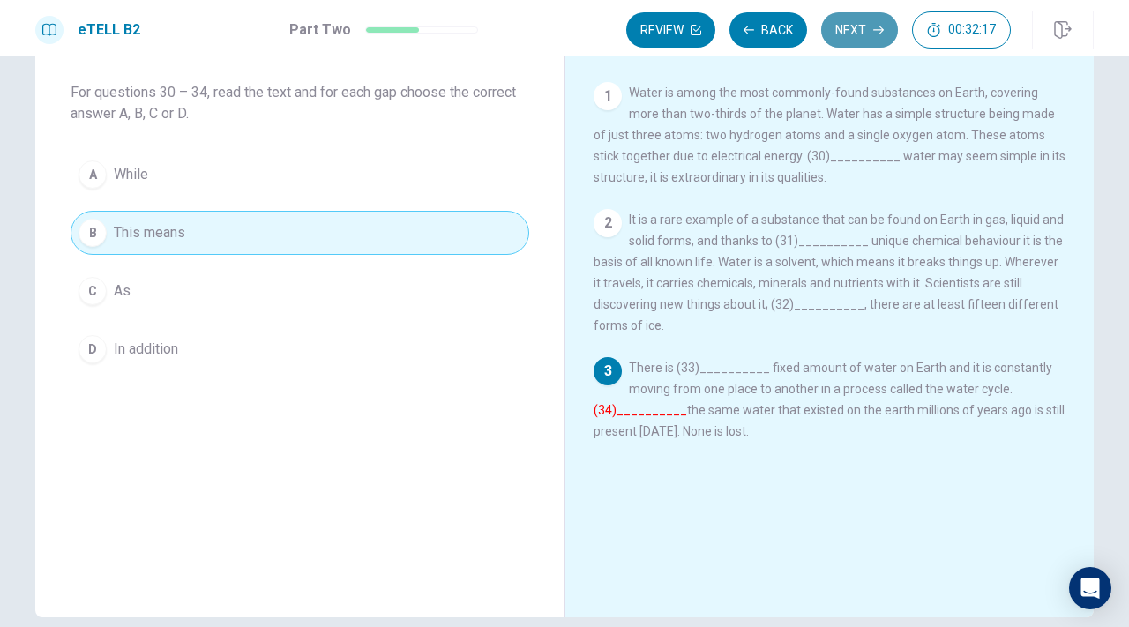
click at [857, 35] on button "Next" at bounding box center [859, 29] width 77 height 35
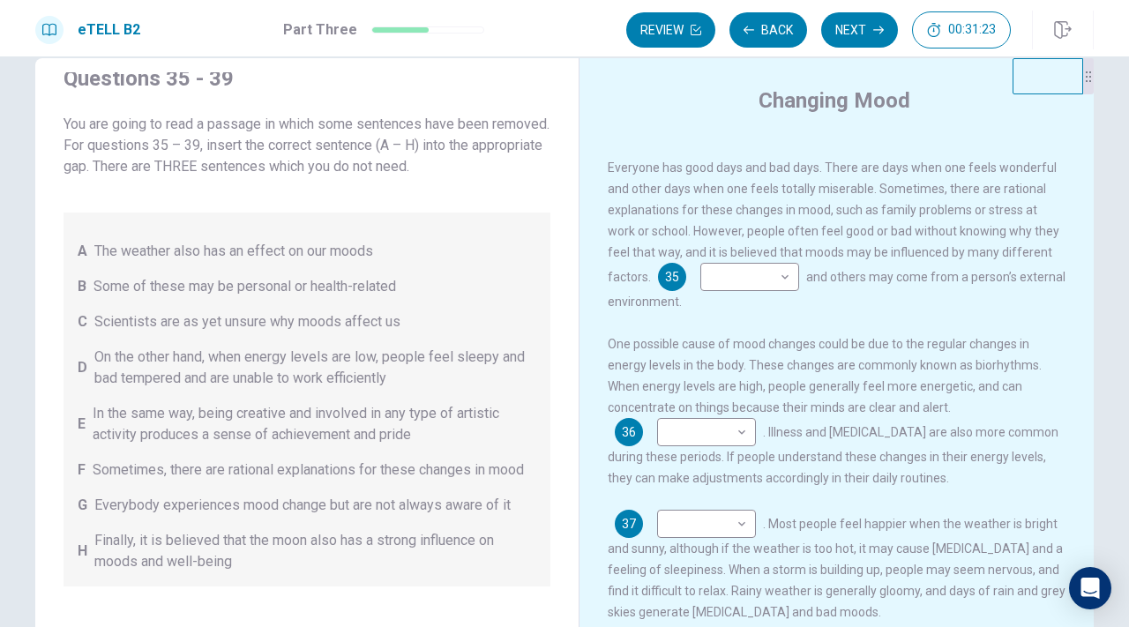
scroll to position [47, 0]
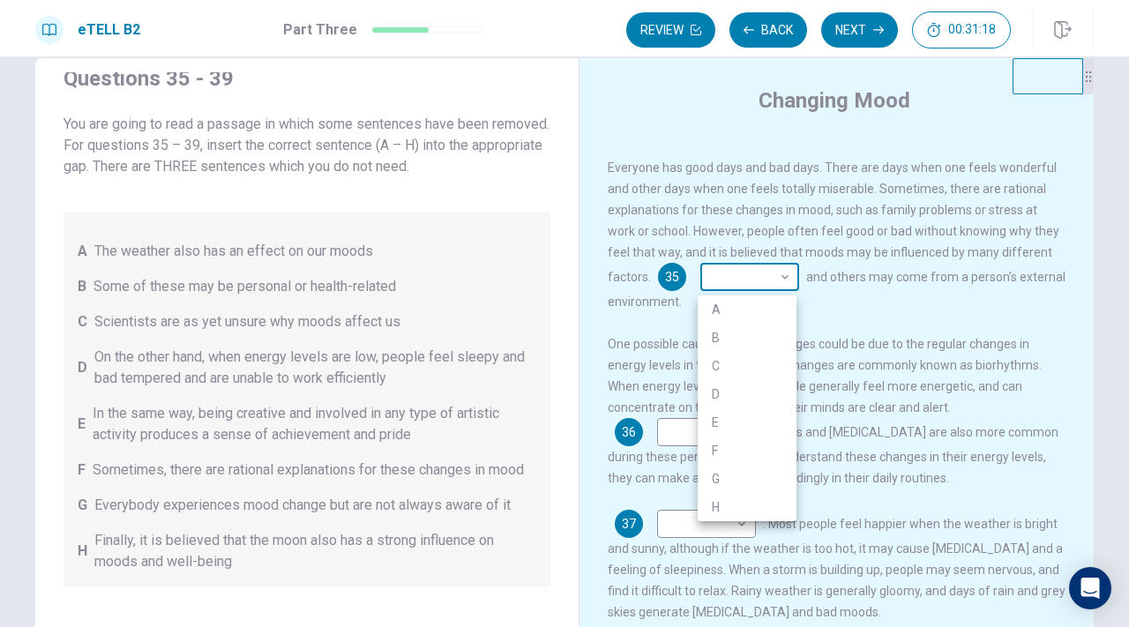
click at [759, 290] on body "This site uses cookies, as explained in our Privacy Policy . If you agree to th…" at bounding box center [564, 313] width 1129 height 627
click at [723, 337] on li "B" at bounding box center [747, 338] width 99 height 28
type input "*"
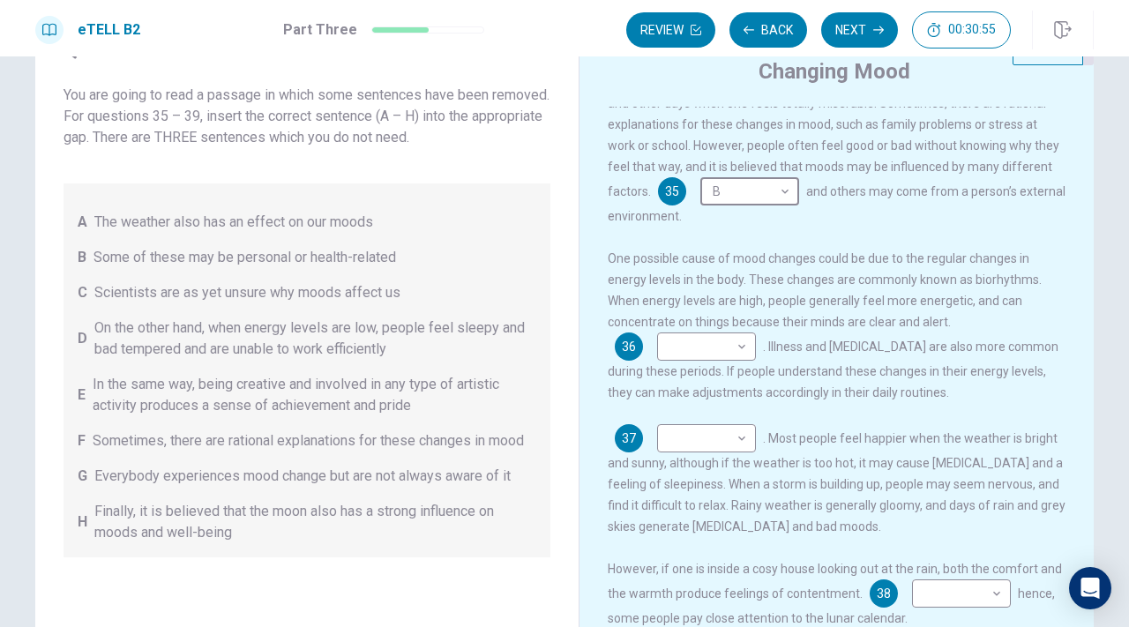
scroll to position [63, 0]
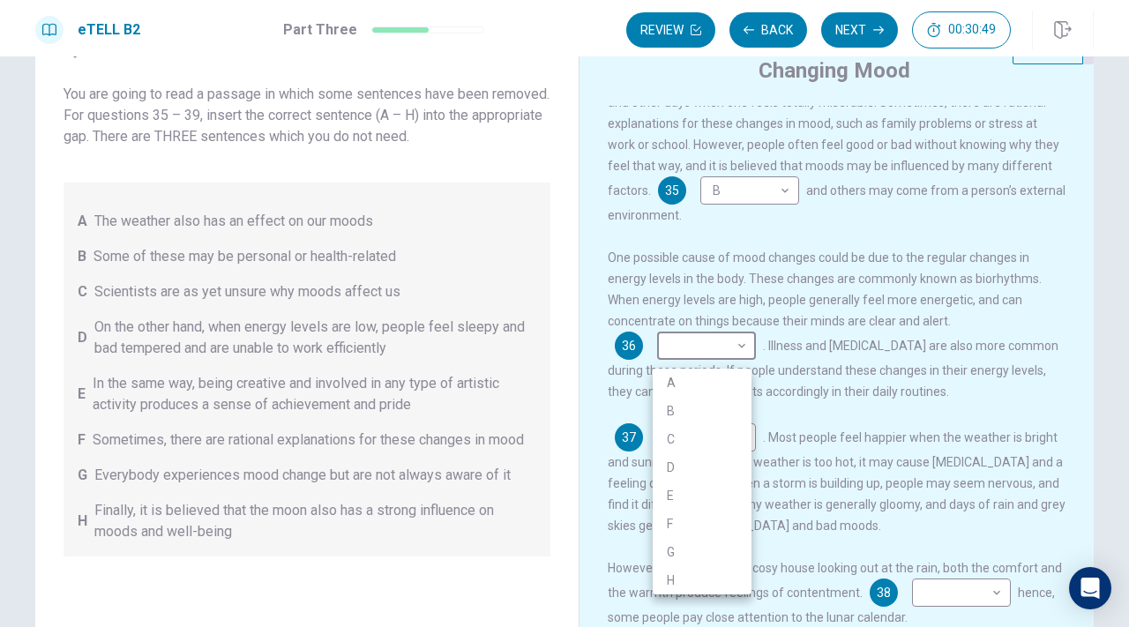
click at [698, 341] on body "This site uses cookies, as explained in our Privacy Policy . If you agree to th…" at bounding box center [564, 313] width 1129 height 627
click at [677, 495] on li "E" at bounding box center [702, 496] width 99 height 28
click at [696, 359] on body "This site uses cookies, as explained in our Privacy Policy . If you agree to th…" at bounding box center [564, 313] width 1129 height 627
click at [696, 359] on div at bounding box center [564, 313] width 1129 height 627
click at [696, 359] on body "This site uses cookies, as explained in our Privacy Policy . If you agree to th…" at bounding box center [564, 313] width 1129 height 627
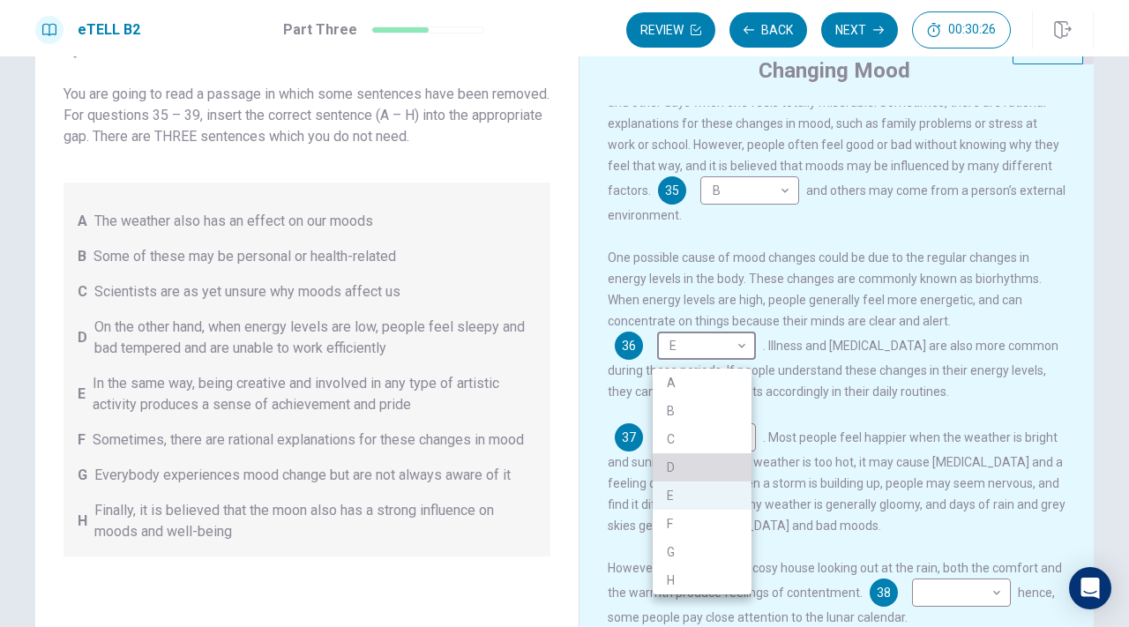
click at [680, 467] on li "D" at bounding box center [702, 467] width 99 height 28
type input "*"
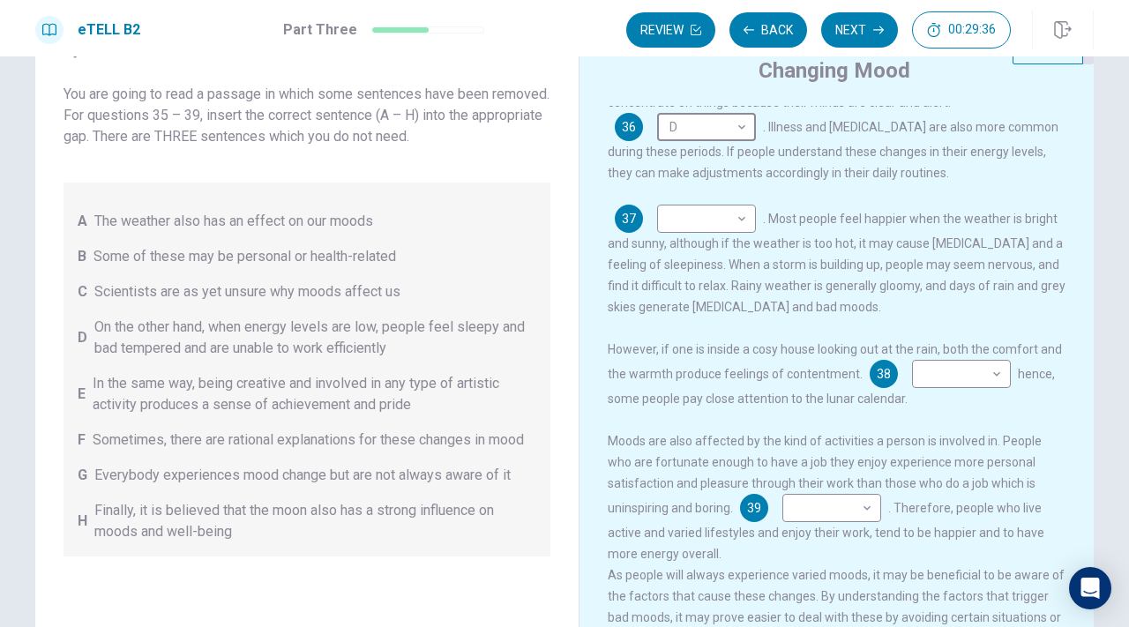
scroll to position [279, 0]
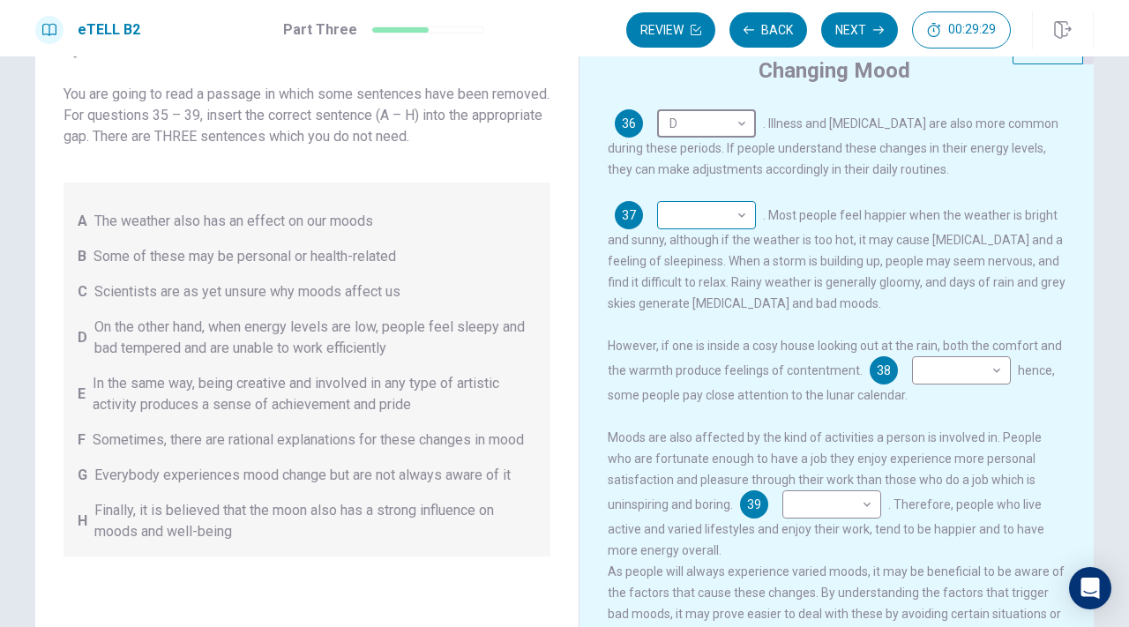
click at [662, 234] on body "This site uses cookies, as explained in our Privacy Policy . If you agree to th…" at bounding box center [564, 313] width 1129 height 627
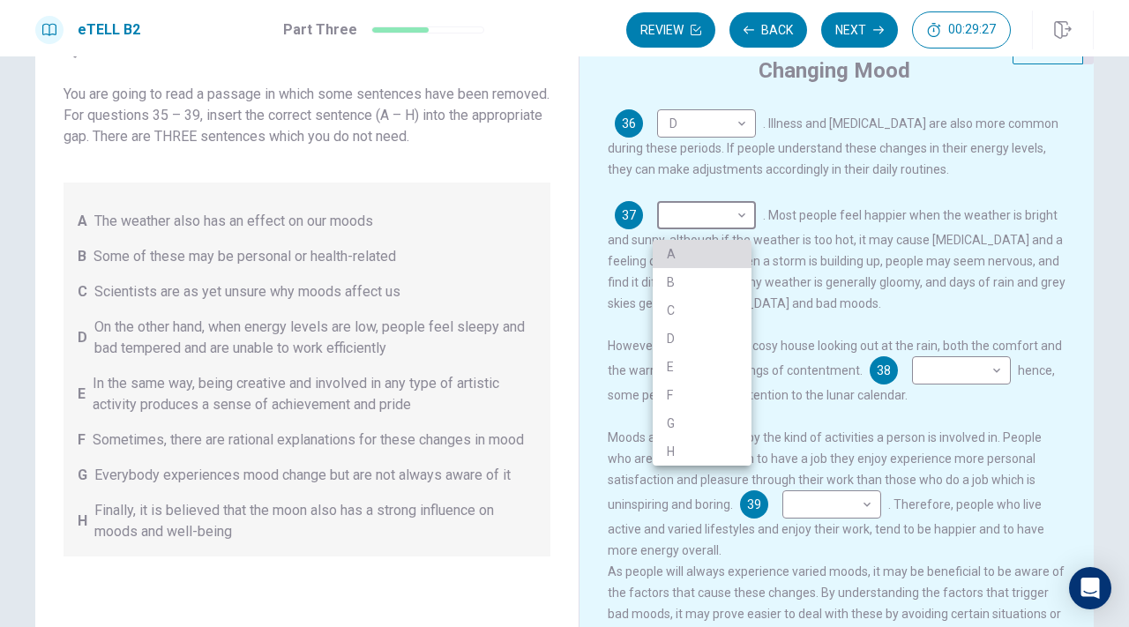
click at [671, 262] on li "A" at bounding box center [702, 254] width 99 height 28
type input "*"
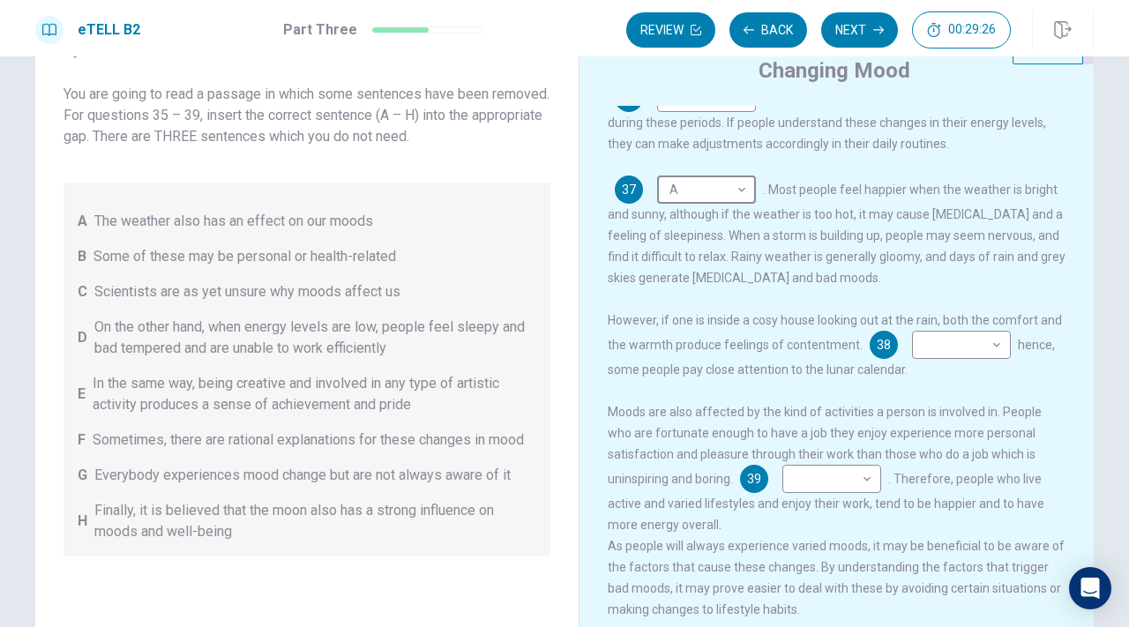
scroll to position [328, 0]
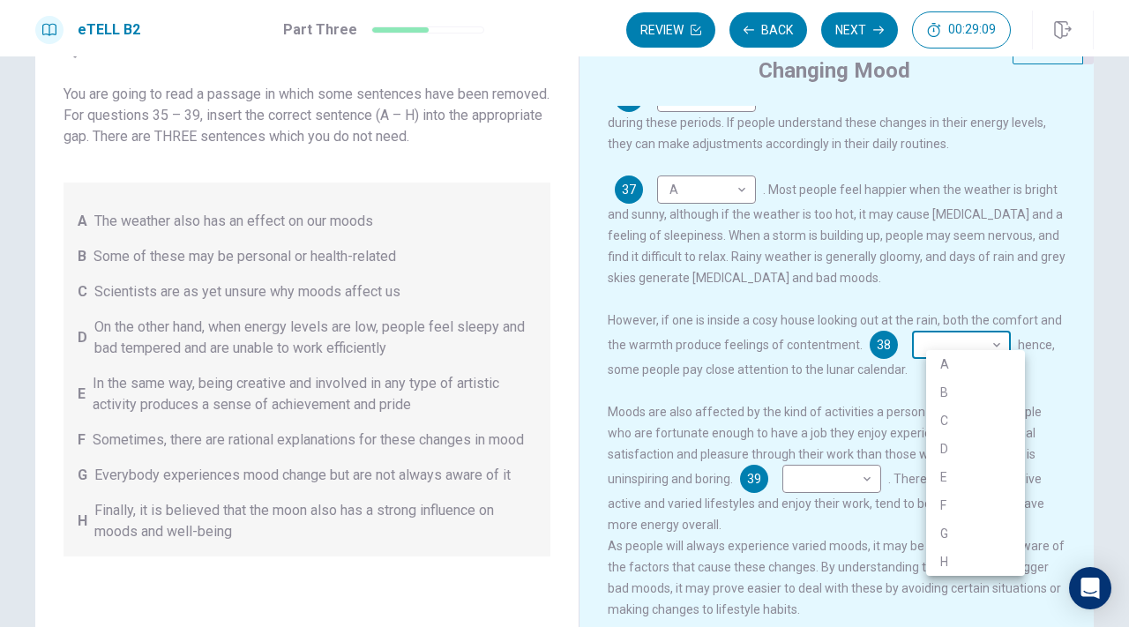
click at [971, 330] on body "This site uses cookies, as explained in our Privacy Policy . If you agree to th…" at bounding box center [564, 313] width 1129 height 627
click at [967, 564] on li "H" at bounding box center [975, 562] width 99 height 28
type input "*"
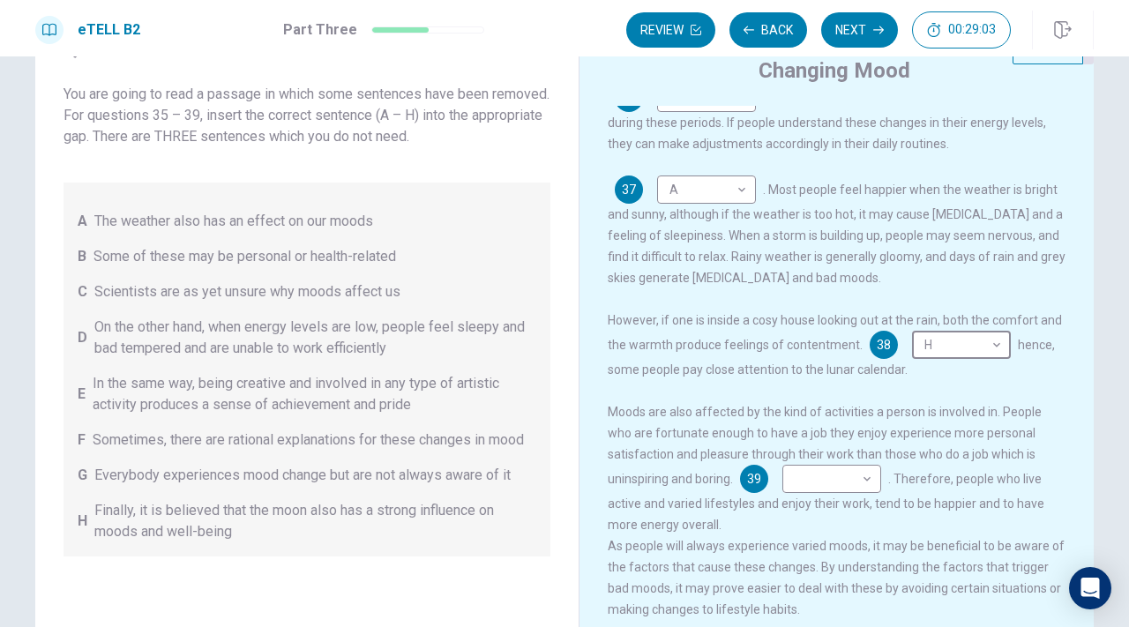
scroll to position [169, 0]
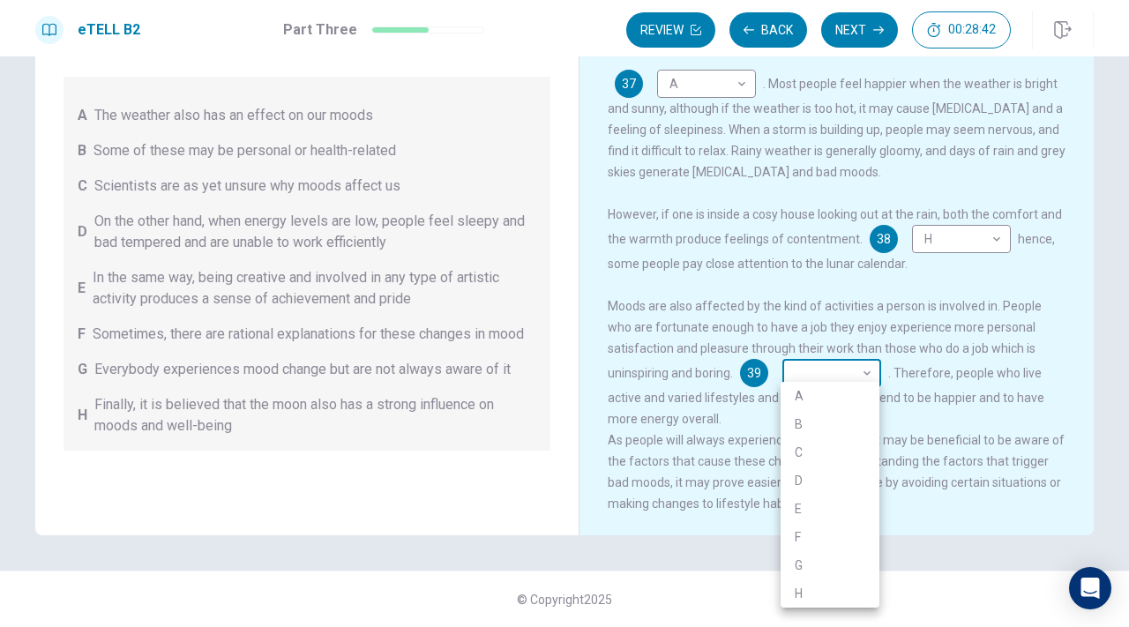
click at [825, 373] on body "This site uses cookies, as explained in our Privacy Policy . If you agree to th…" at bounding box center [564, 313] width 1129 height 627
click at [846, 332] on div at bounding box center [564, 313] width 1129 height 627
click at [808, 367] on body "This site uses cookies, as explained in our Privacy Policy . If you agree to th…" at bounding box center [564, 313] width 1129 height 627
click at [816, 504] on li "E" at bounding box center [829, 509] width 99 height 28
type input "*"
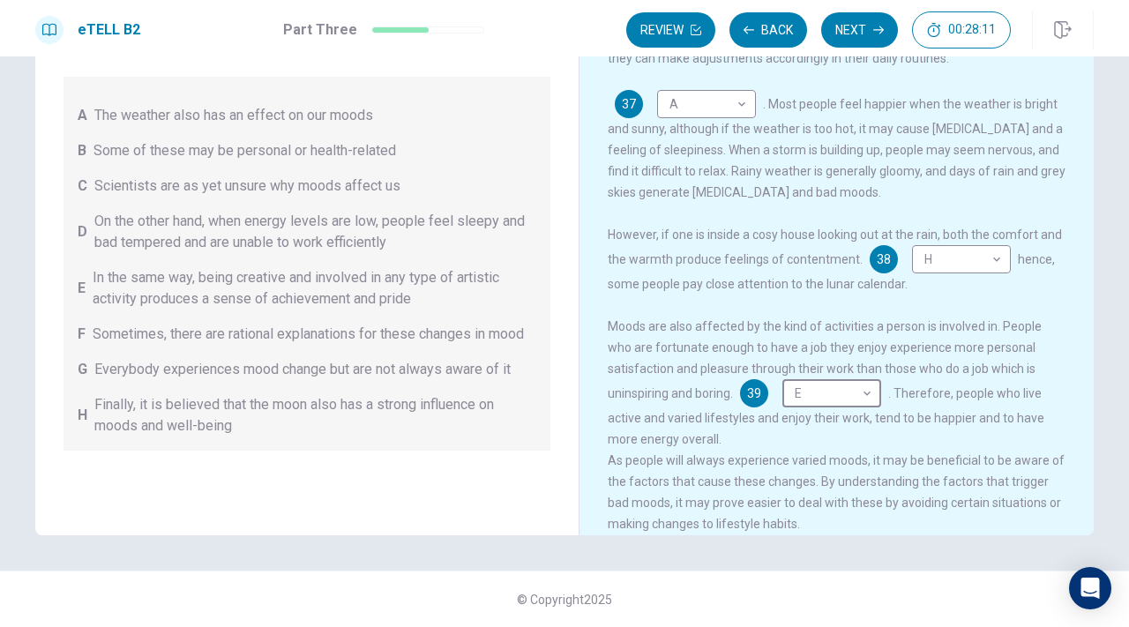
scroll to position [328, 0]
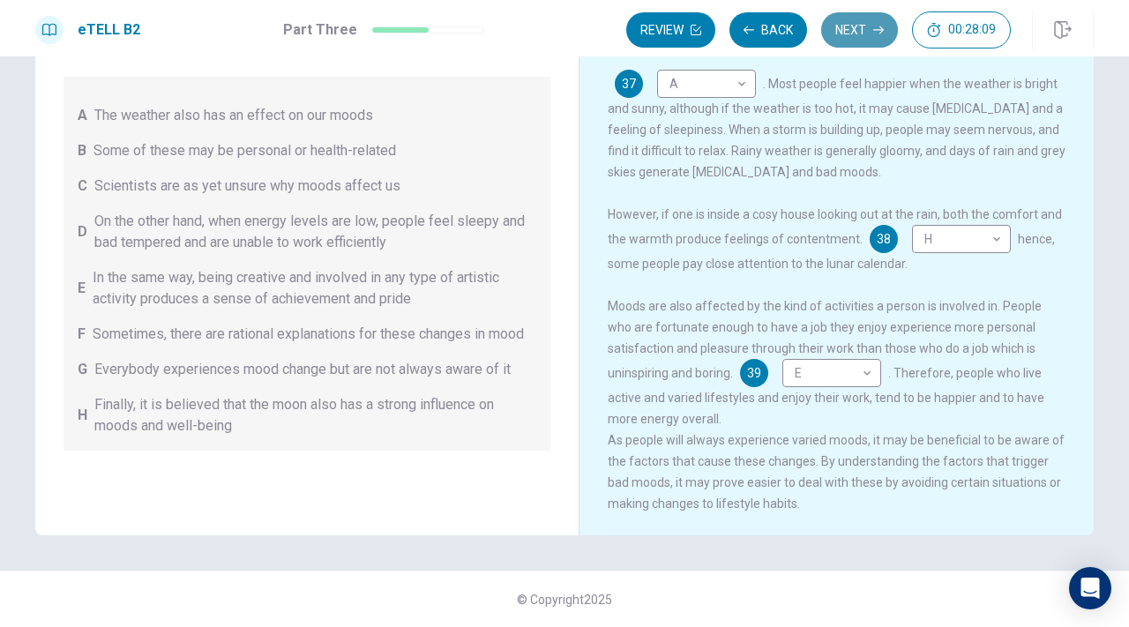
click at [857, 25] on button "Next" at bounding box center [859, 29] width 77 height 35
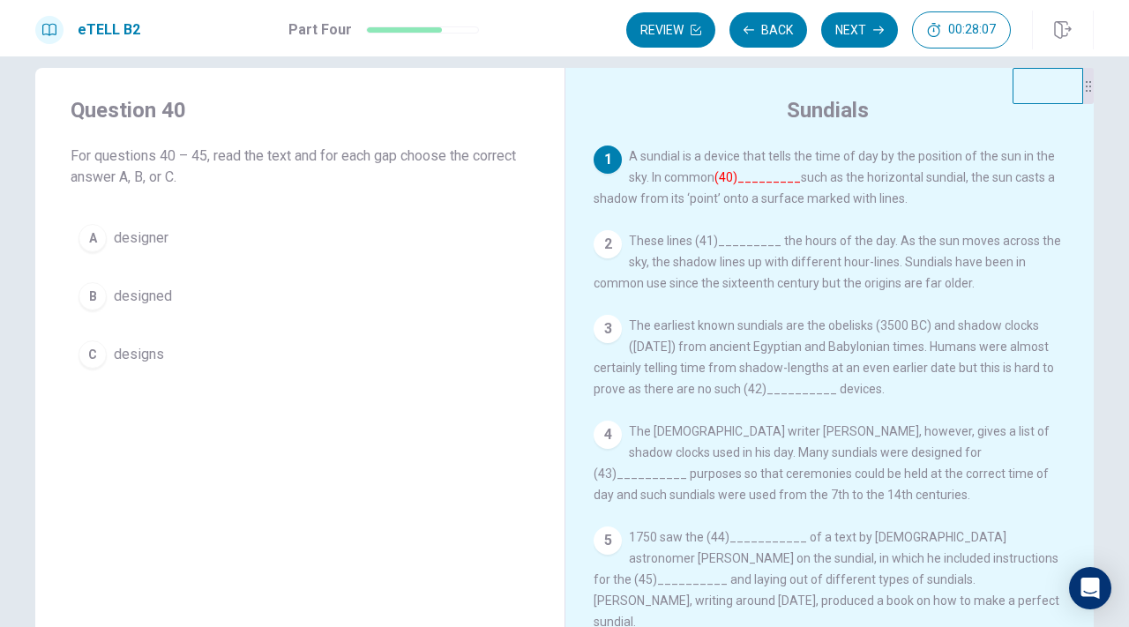
scroll to position [18, 0]
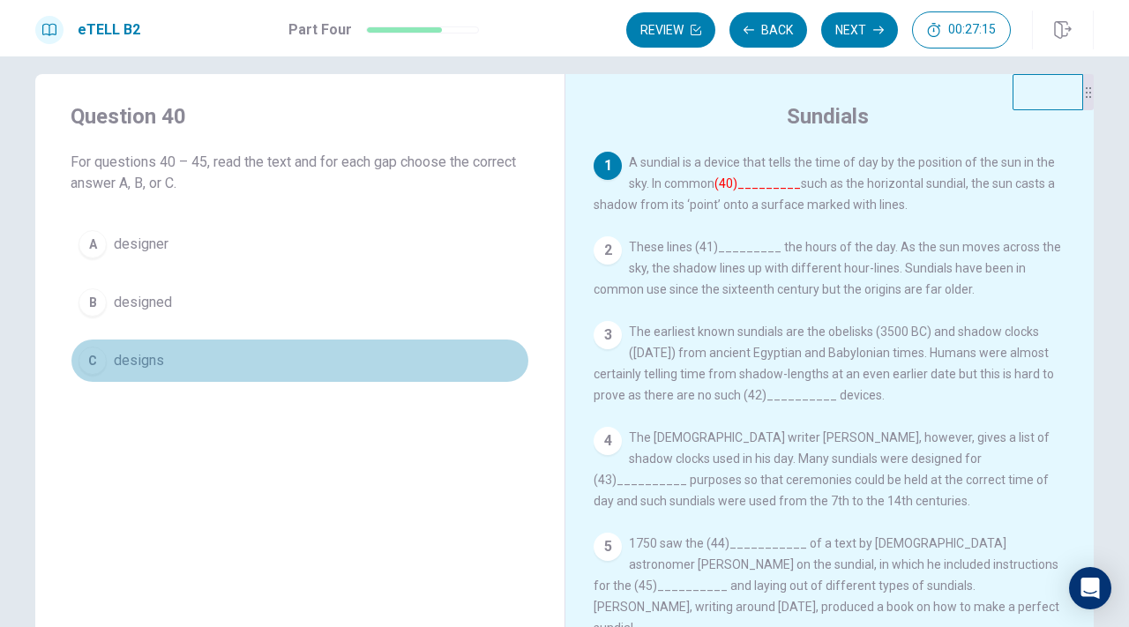
click at [125, 363] on span "designs" at bounding box center [139, 360] width 50 height 21
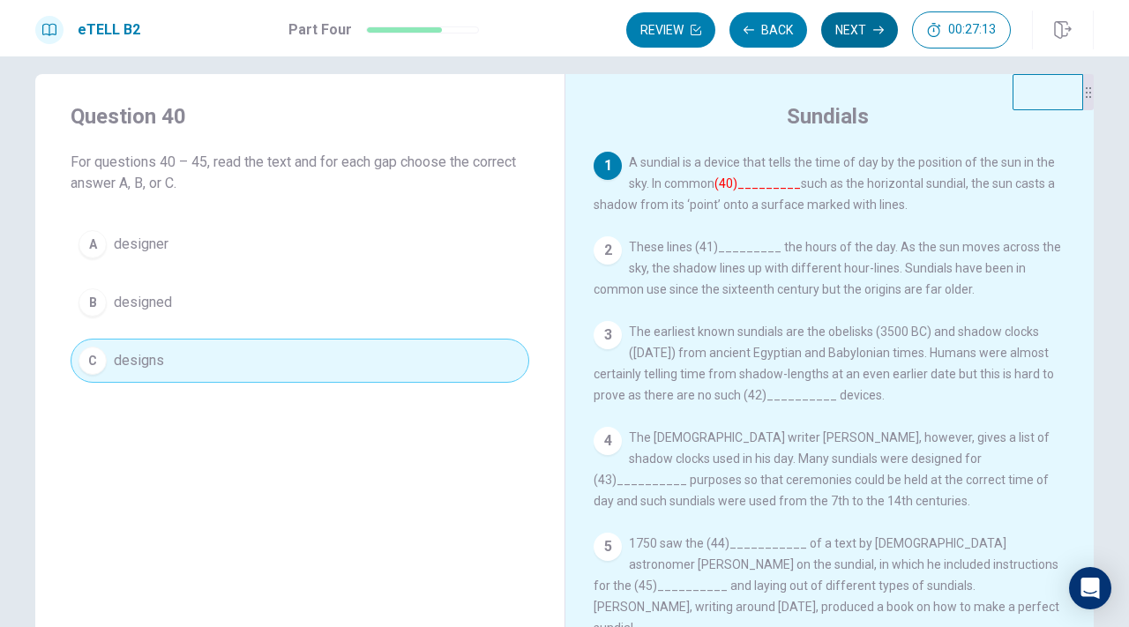
click at [869, 29] on button "Next" at bounding box center [859, 29] width 77 height 35
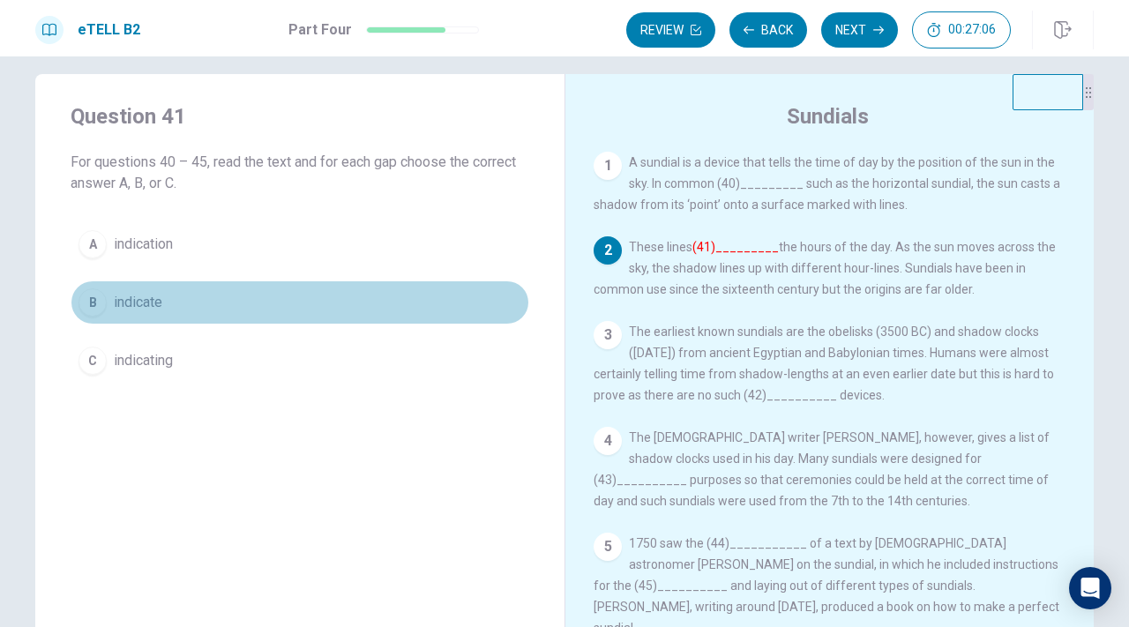
click at [91, 291] on div "B" at bounding box center [92, 302] width 28 height 28
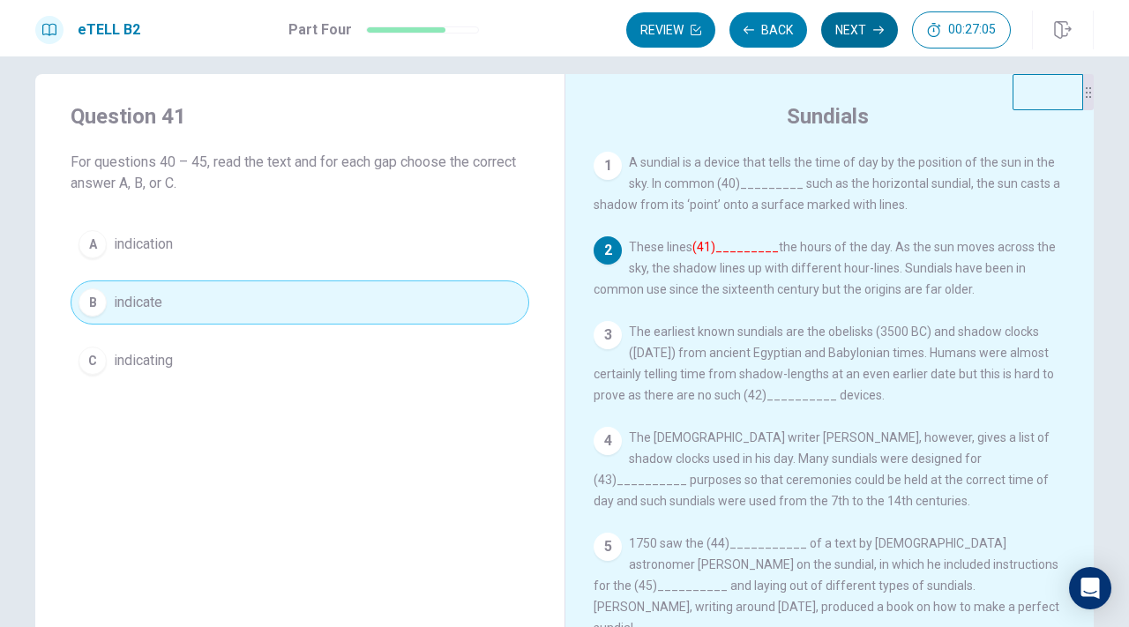
click at [847, 26] on button "Next" at bounding box center [859, 29] width 77 height 35
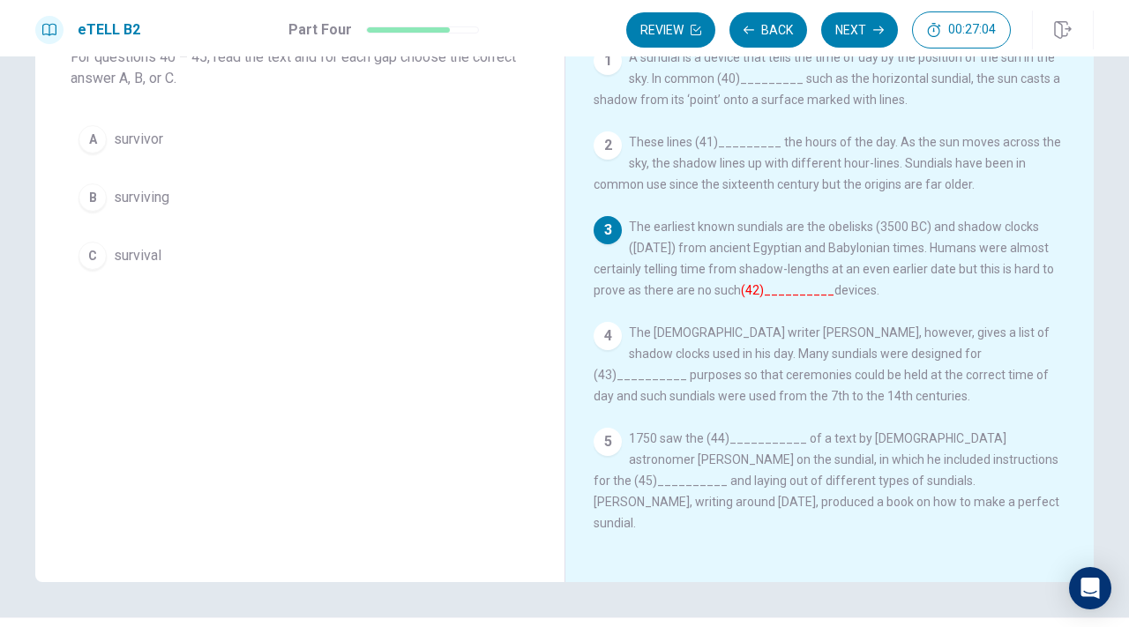
scroll to position [128, 0]
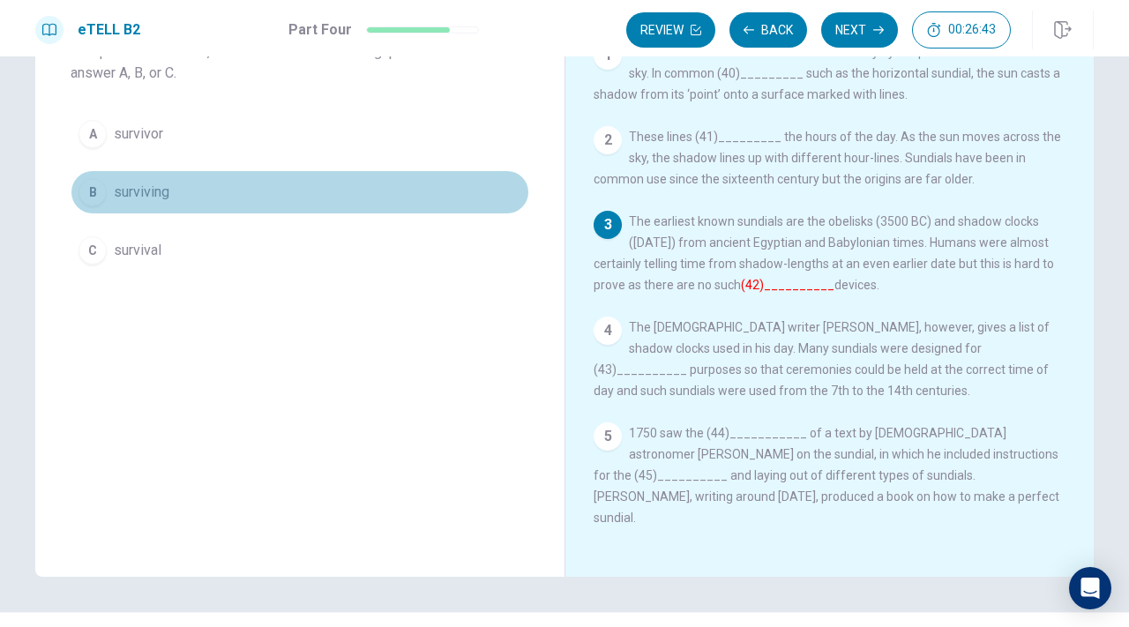
click at [146, 182] on span "surviving" at bounding box center [142, 192] width 56 height 21
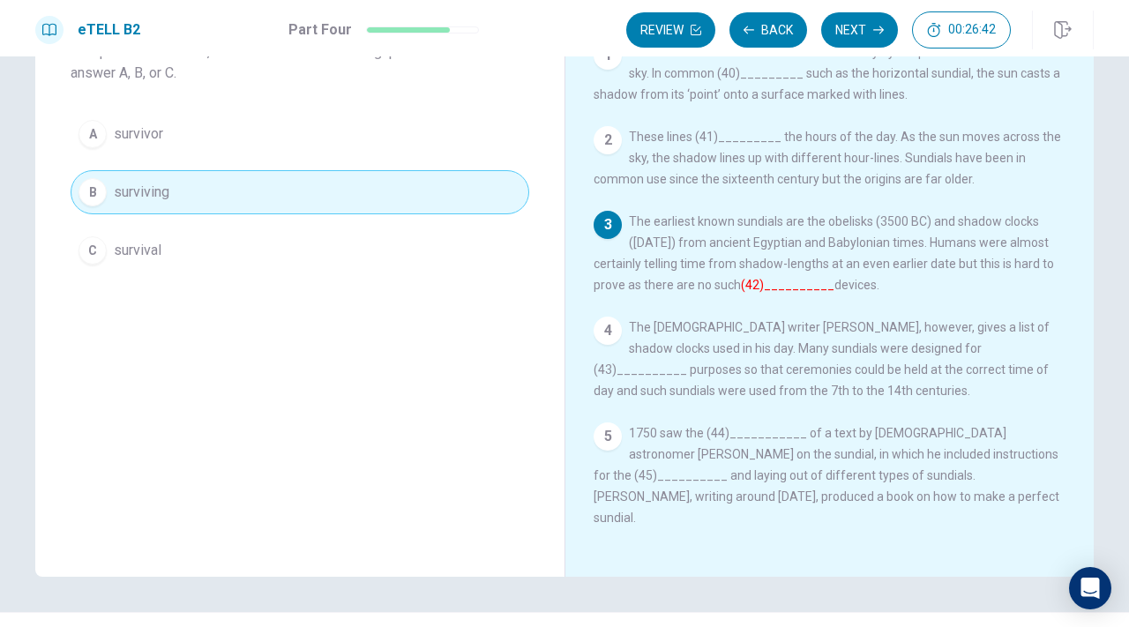
click at [125, 240] on span "survival" at bounding box center [138, 250] width 48 height 21
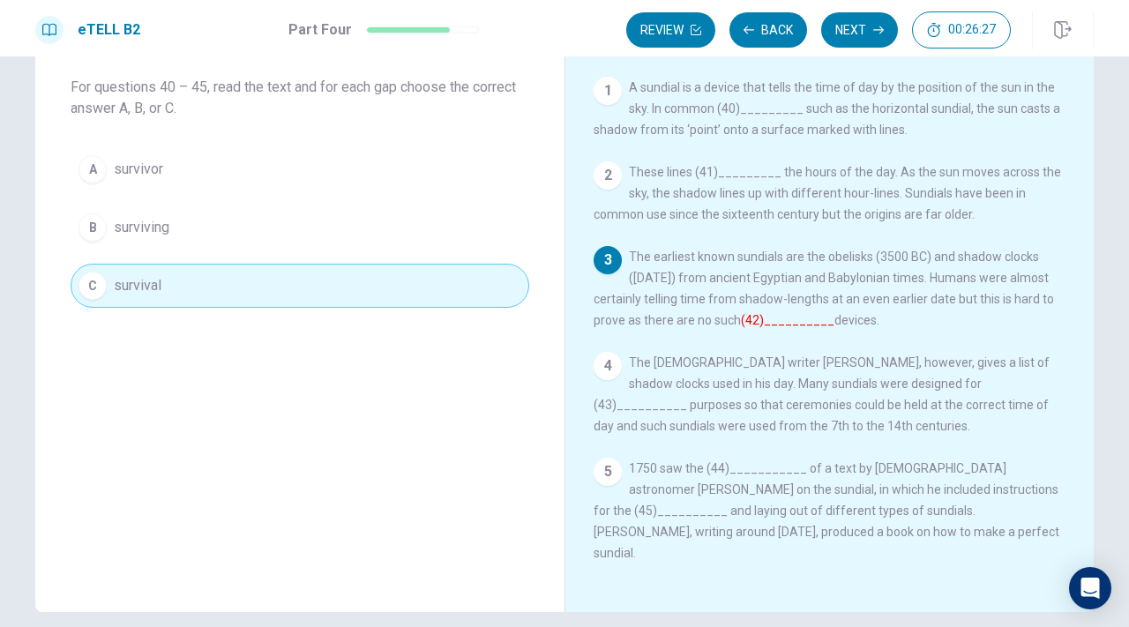
scroll to position [86, 0]
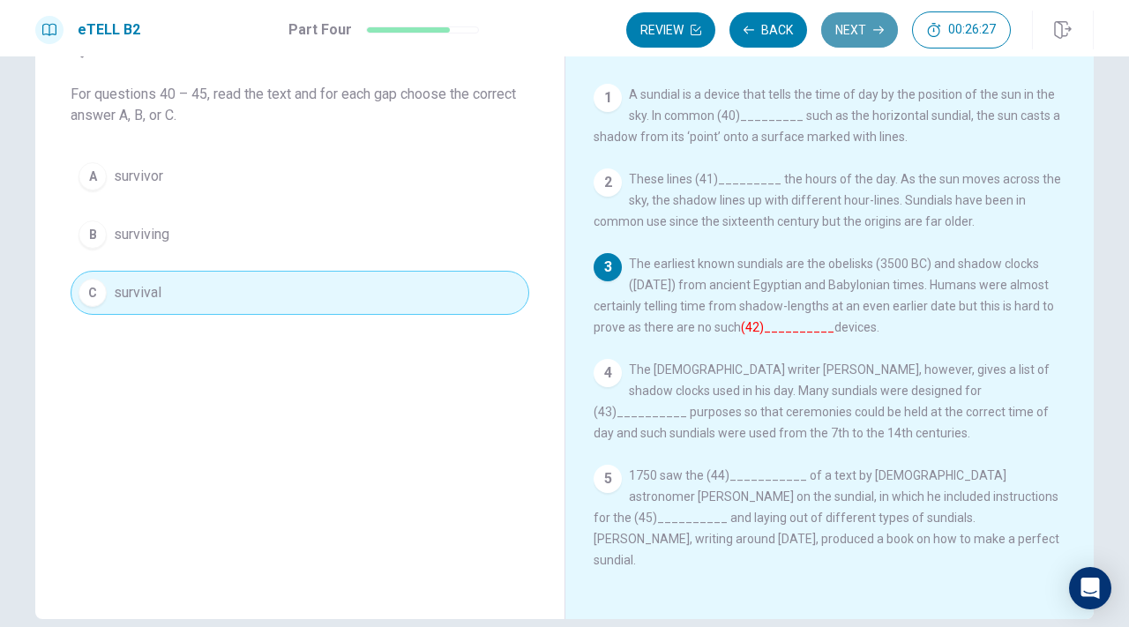
click at [864, 24] on button "Next" at bounding box center [859, 29] width 77 height 35
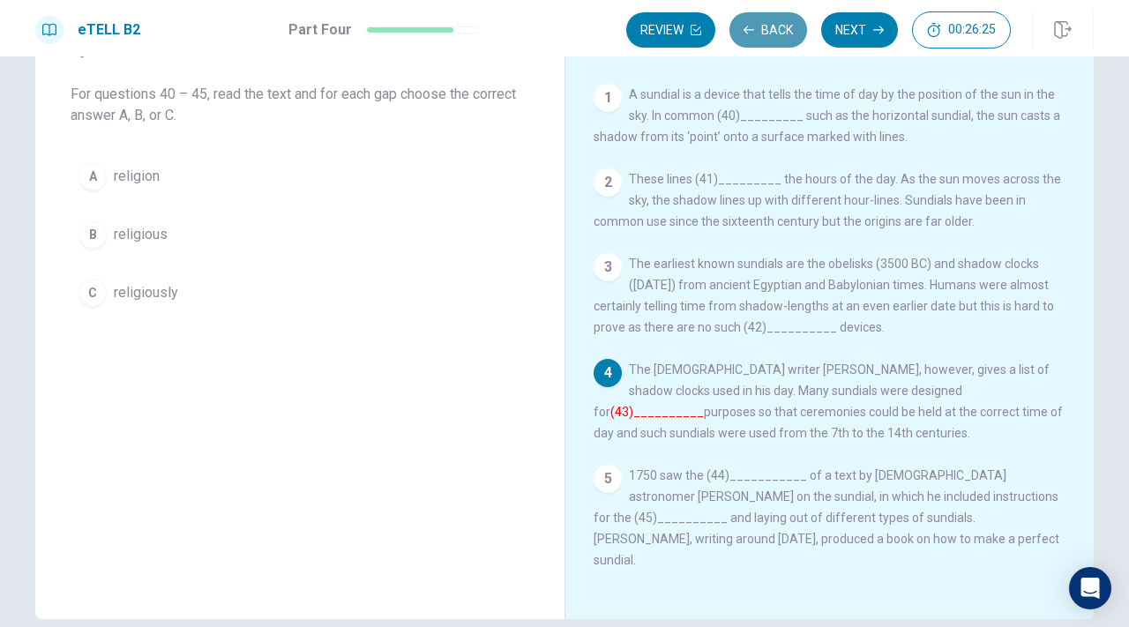
click at [765, 32] on button "Back" at bounding box center [768, 29] width 78 height 35
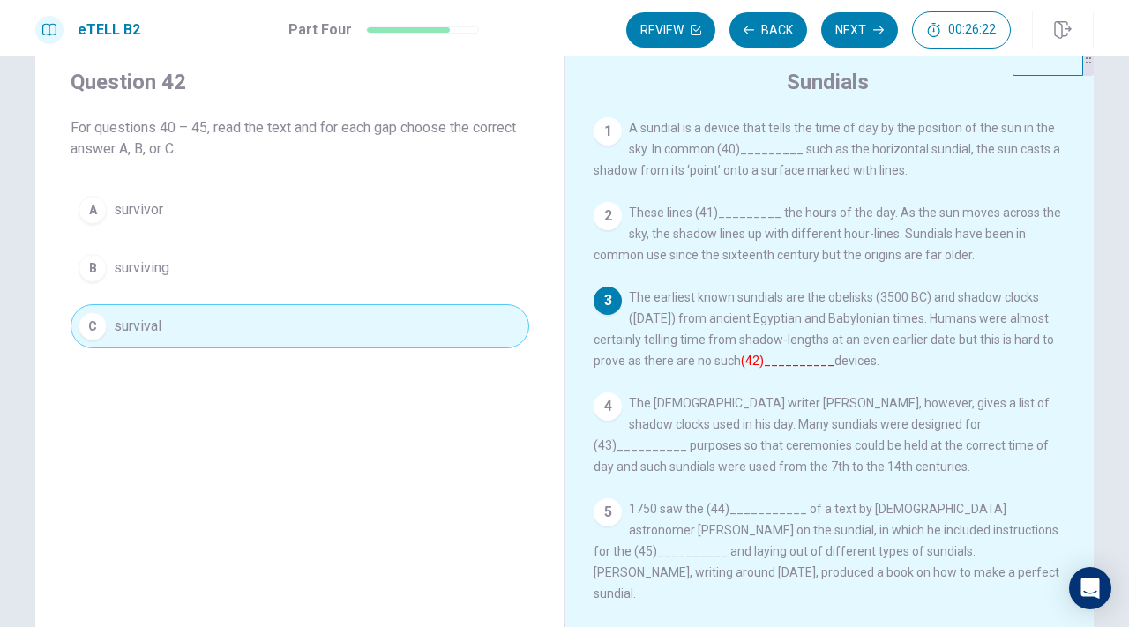
scroll to position [86, 0]
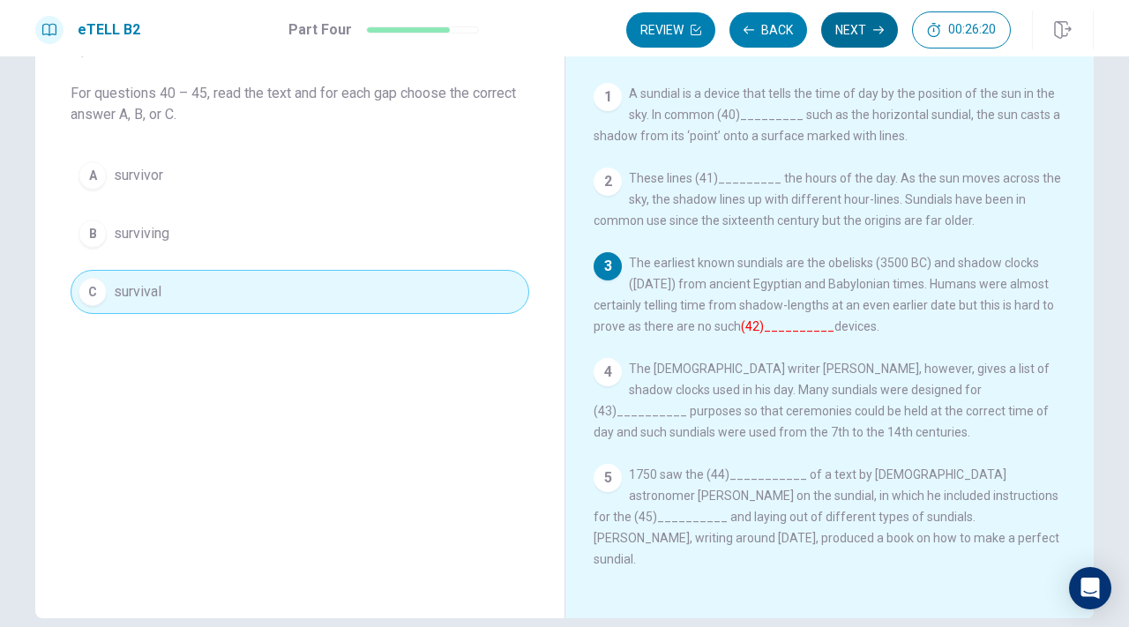
click at [848, 31] on button "Next" at bounding box center [859, 29] width 77 height 35
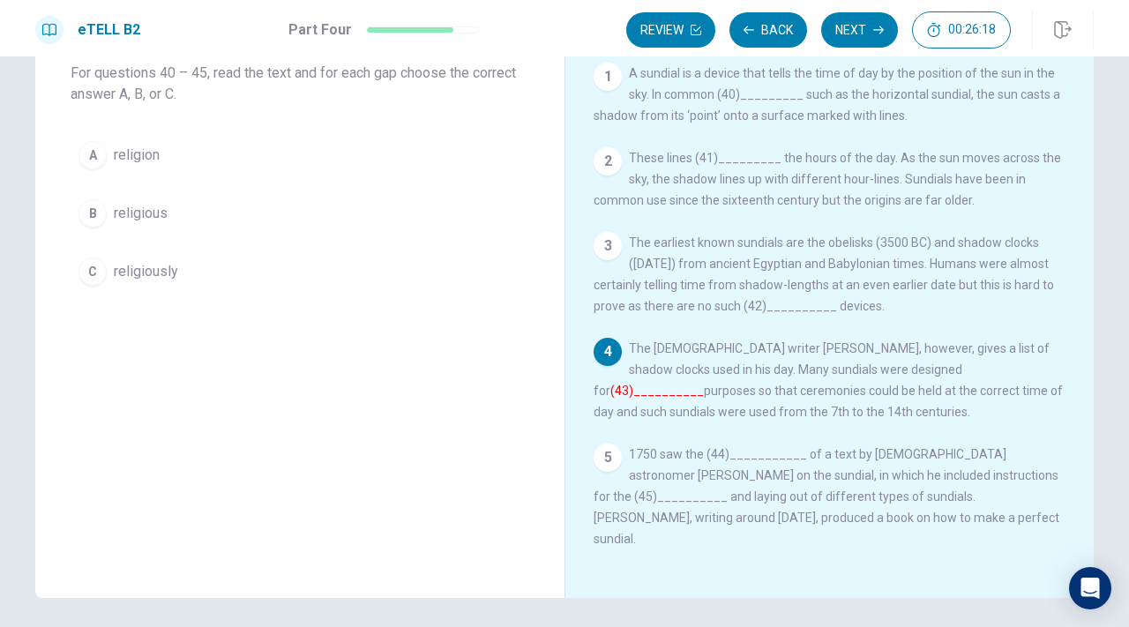
scroll to position [104, 0]
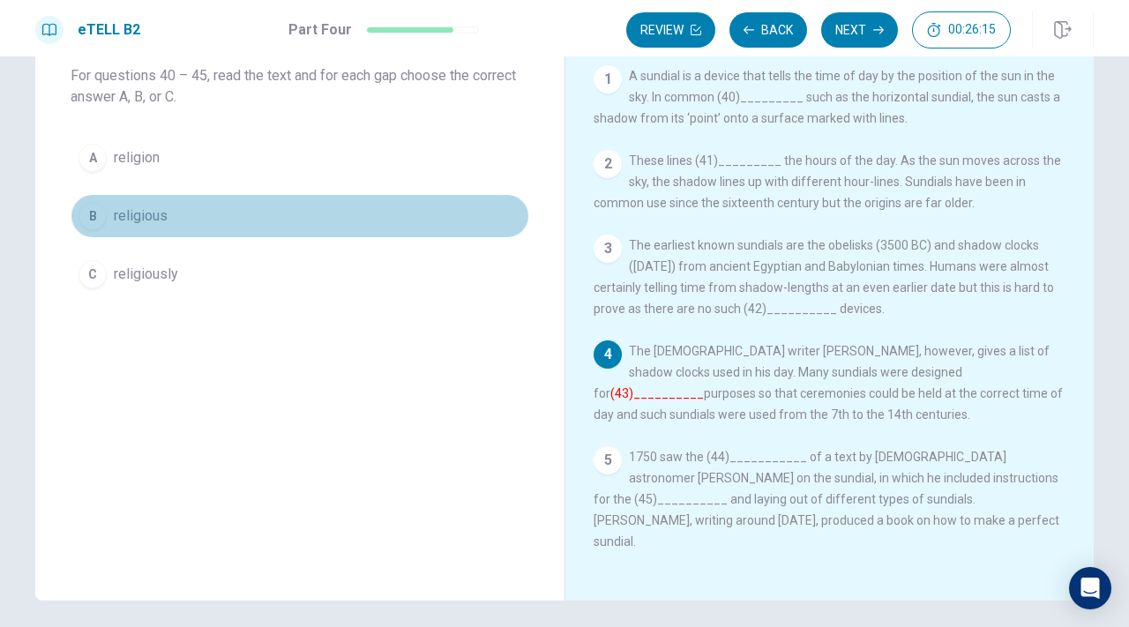
click at [148, 211] on span "religious" at bounding box center [141, 215] width 54 height 21
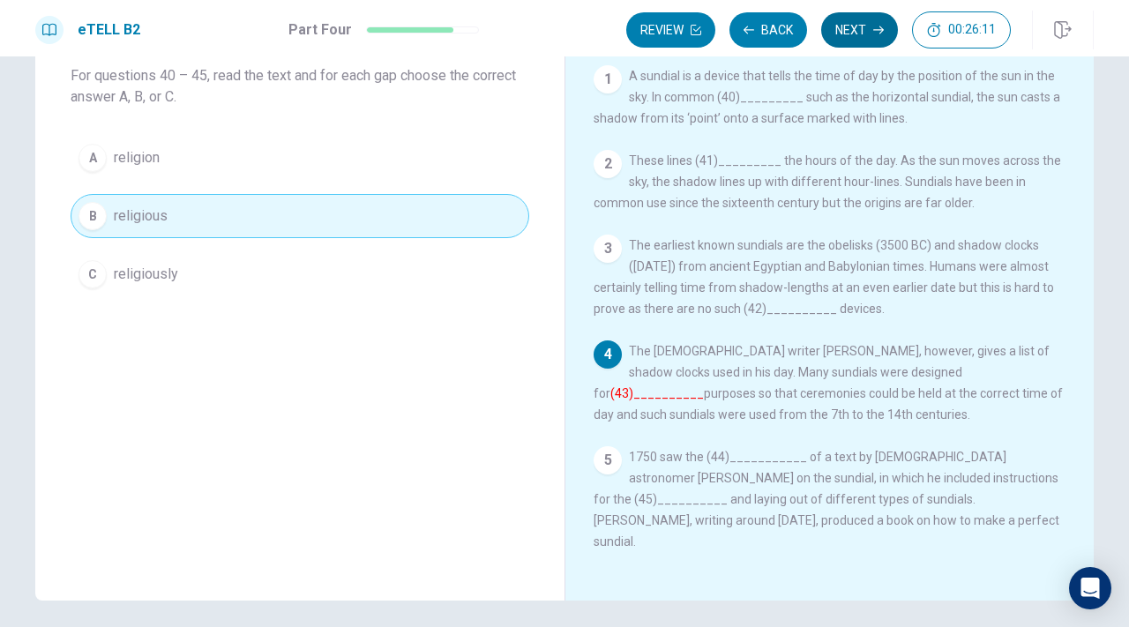
click at [855, 28] on button "Next" at bounding box center [859, 29] width 77 height 35
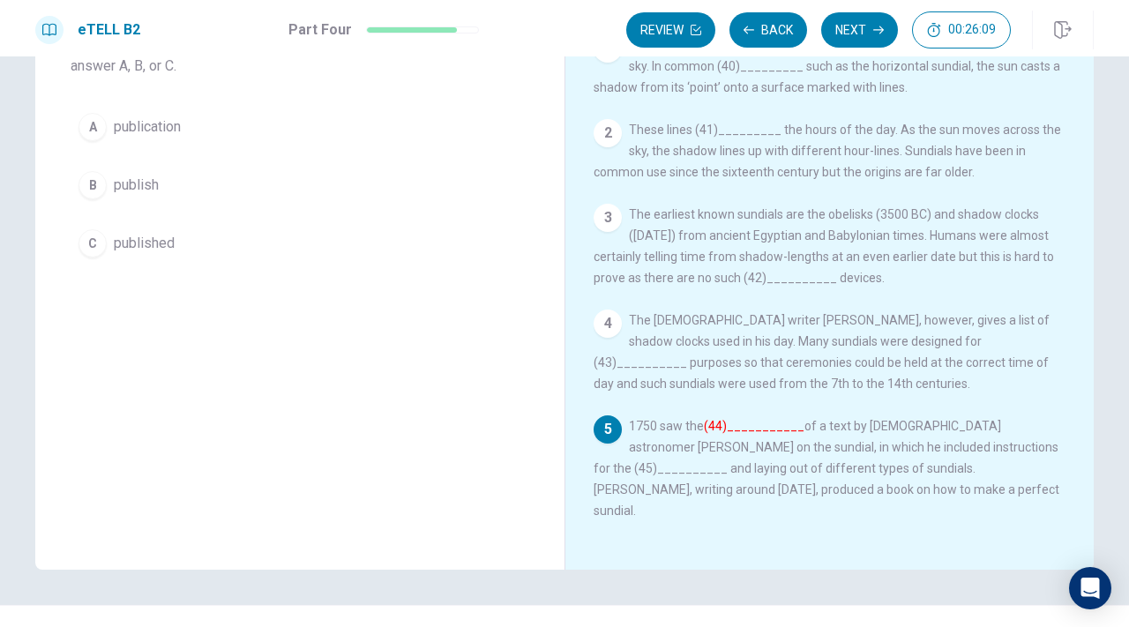
scroll to position [137, 0]
click at [161, 119] on span "publication" at bounding box center [147, 125] width 67 height 21
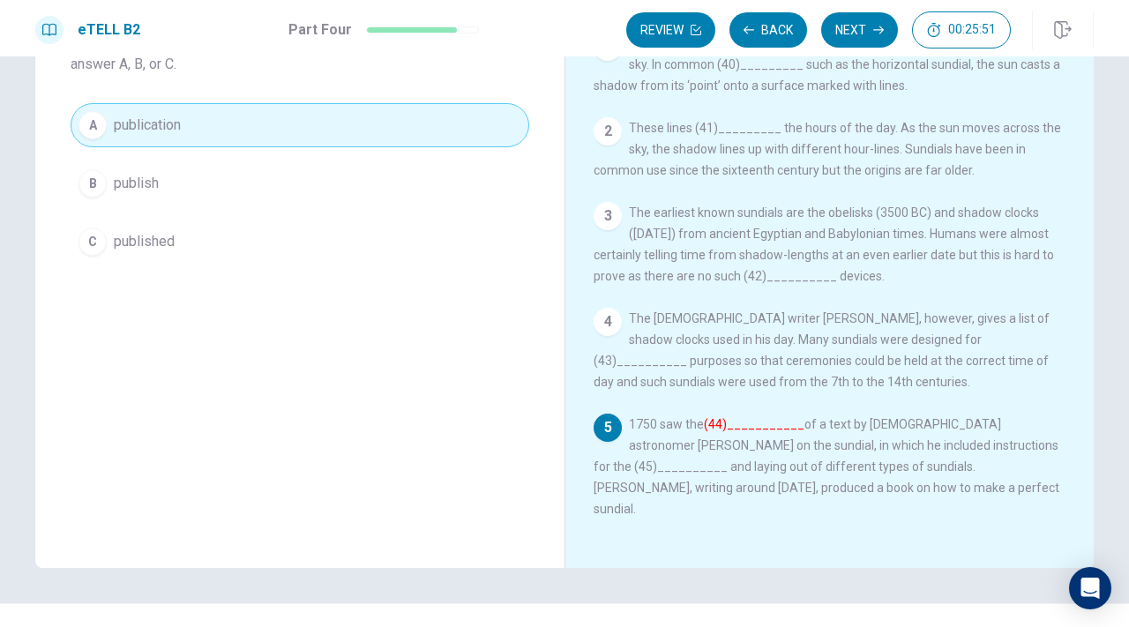
click at [127, 195] on button "B publish" at bounding box center [300, 183] width 459 height 44
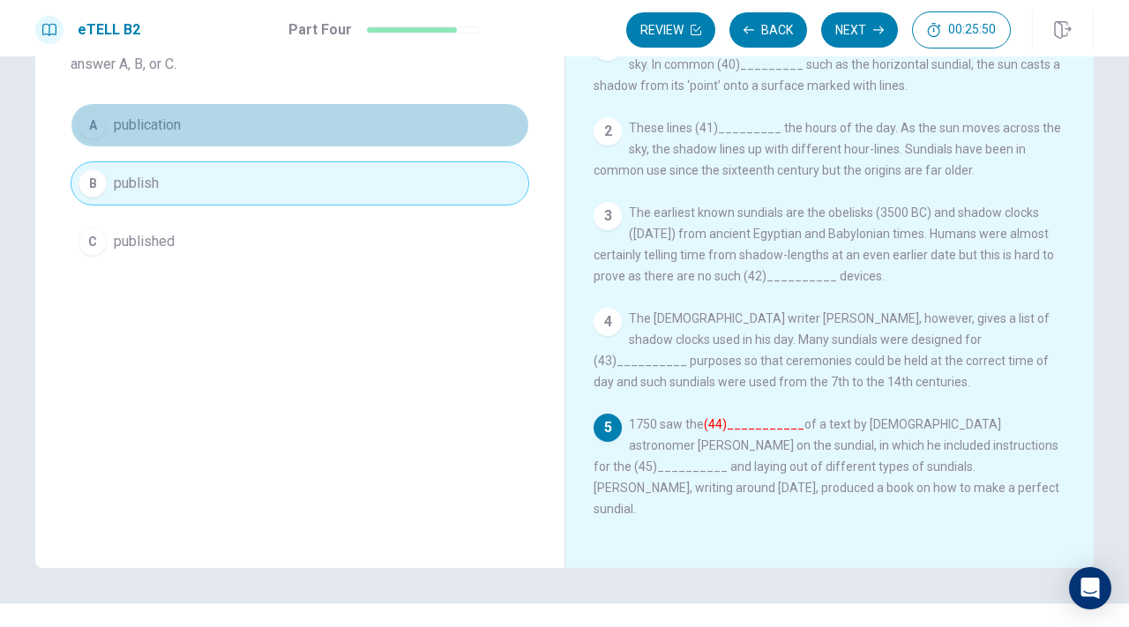
click at [158, 140] on button "A publication" at bounding box center [300, 125] width 459 height 44
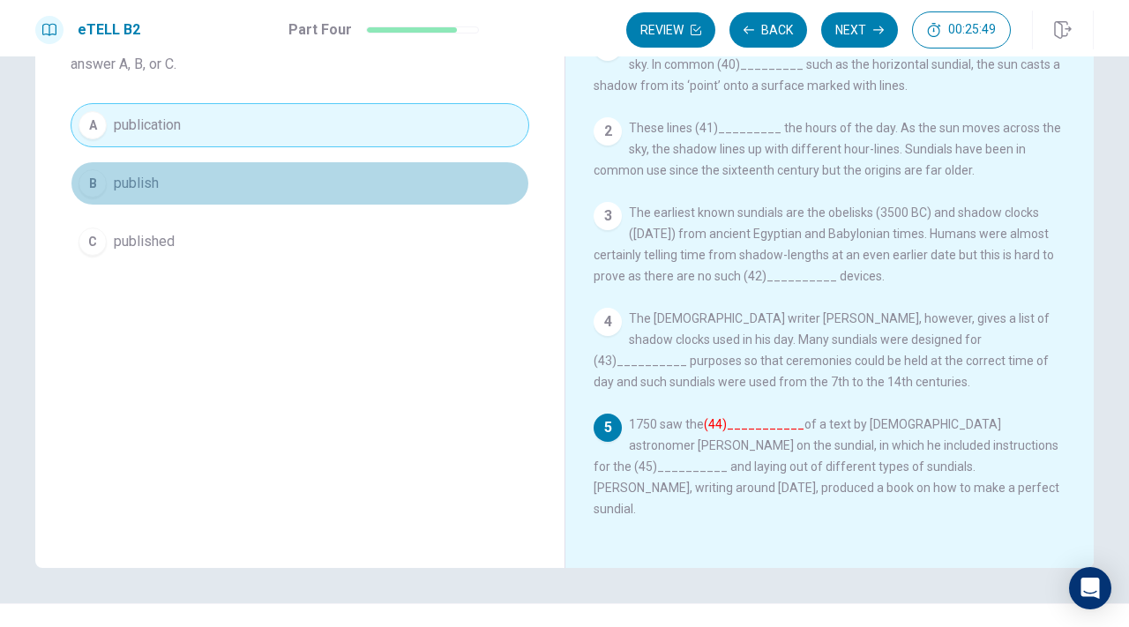
click at [141, 183] on span "publish" at bounding box center [136, 183] width 45 height 21
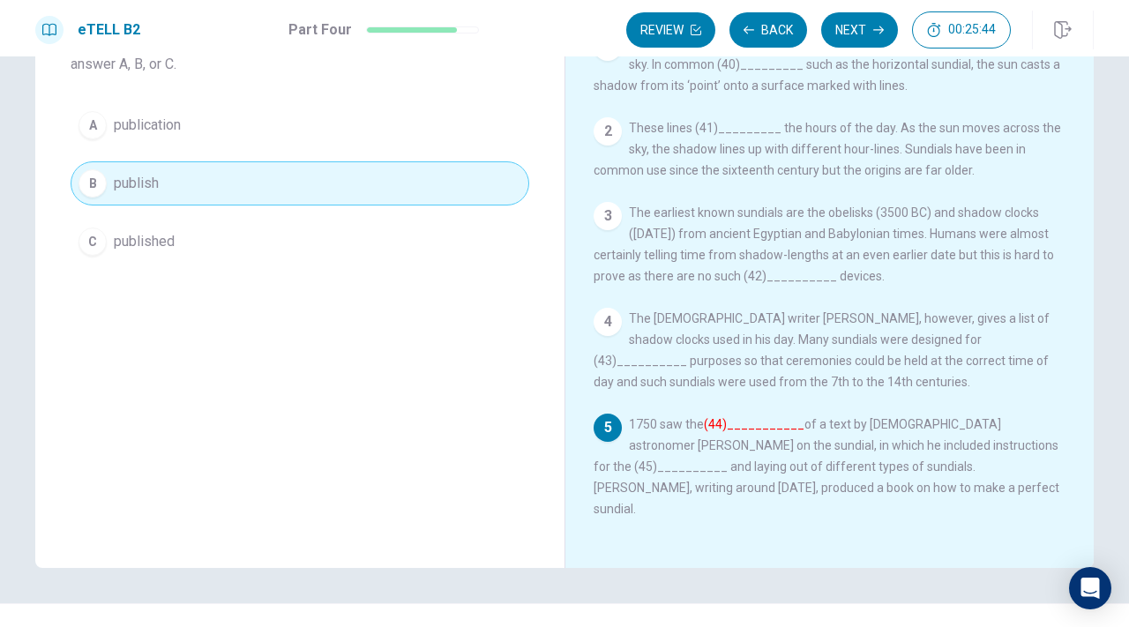
click at [235, 135] on button "A publication" at bounding box center [300, 125] width 459 height 44
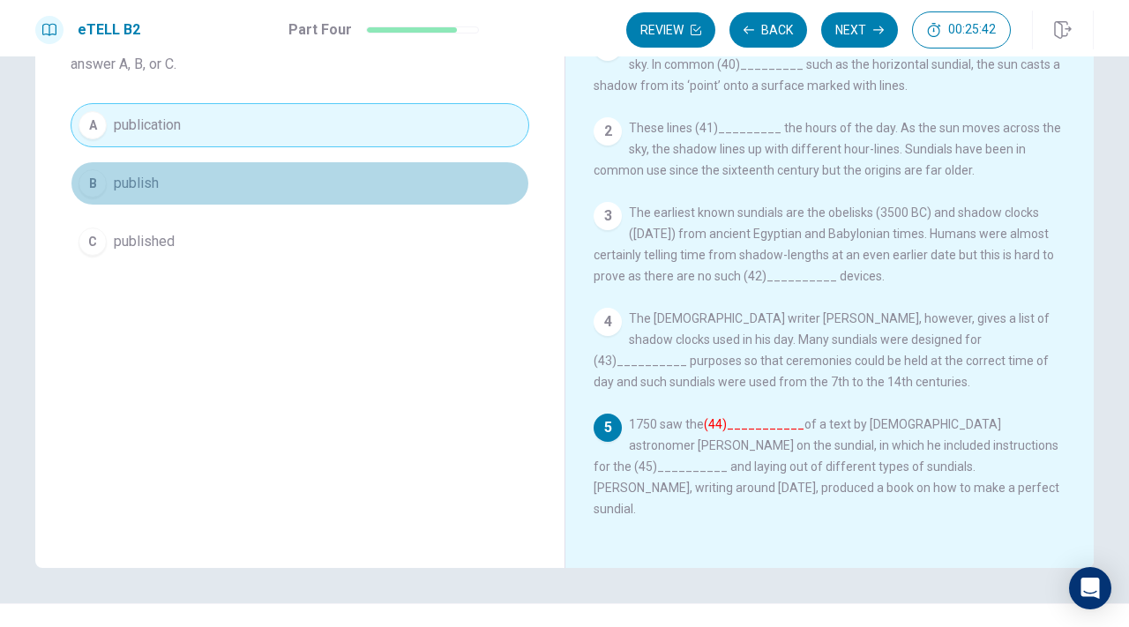
click at [214, 176] on button "B publish" at bounding box center [300, 183] width 459 height 44
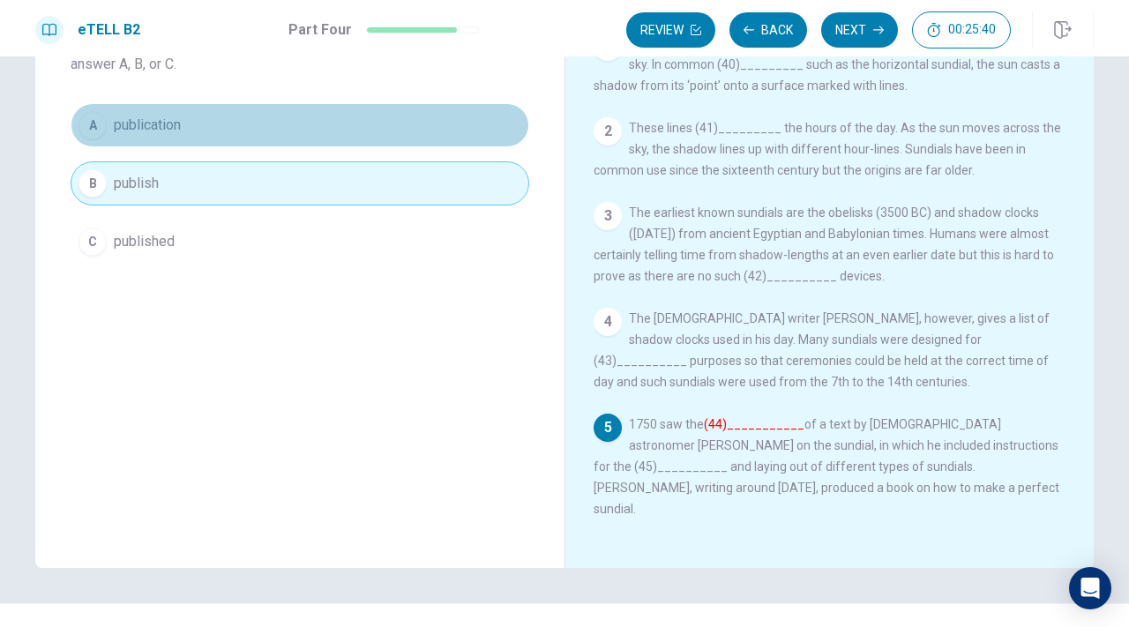
click at [222, 146] on button "A publication" at bounding box center [300, 125] width 459 height 44
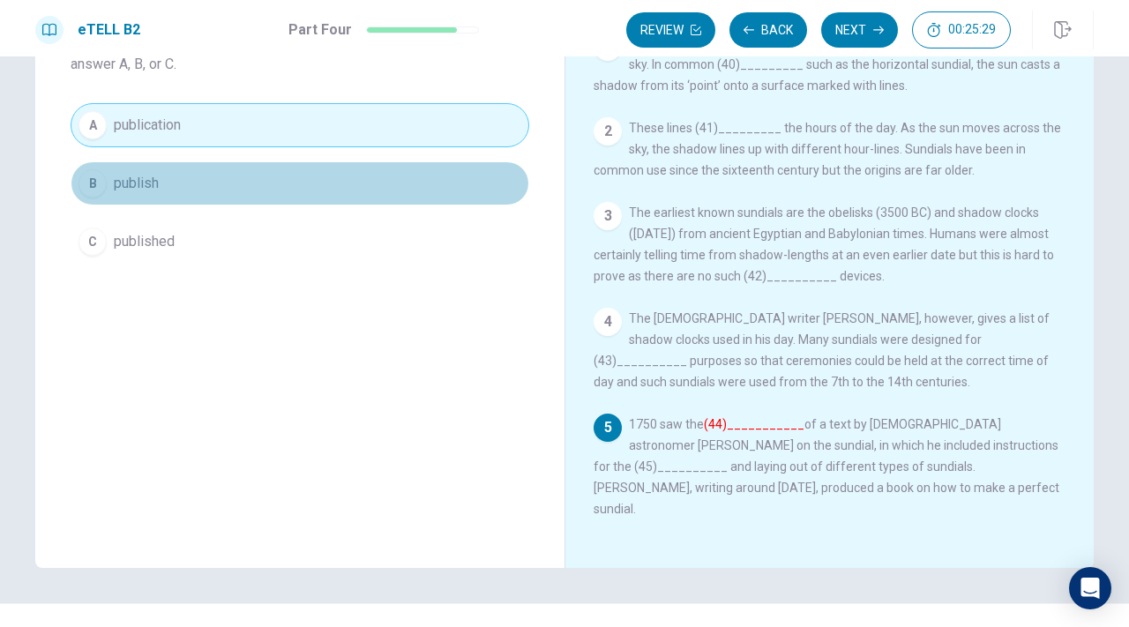
click at [186, 185] on button "B publish" at bounding box center [300, 183] width 459 height 44
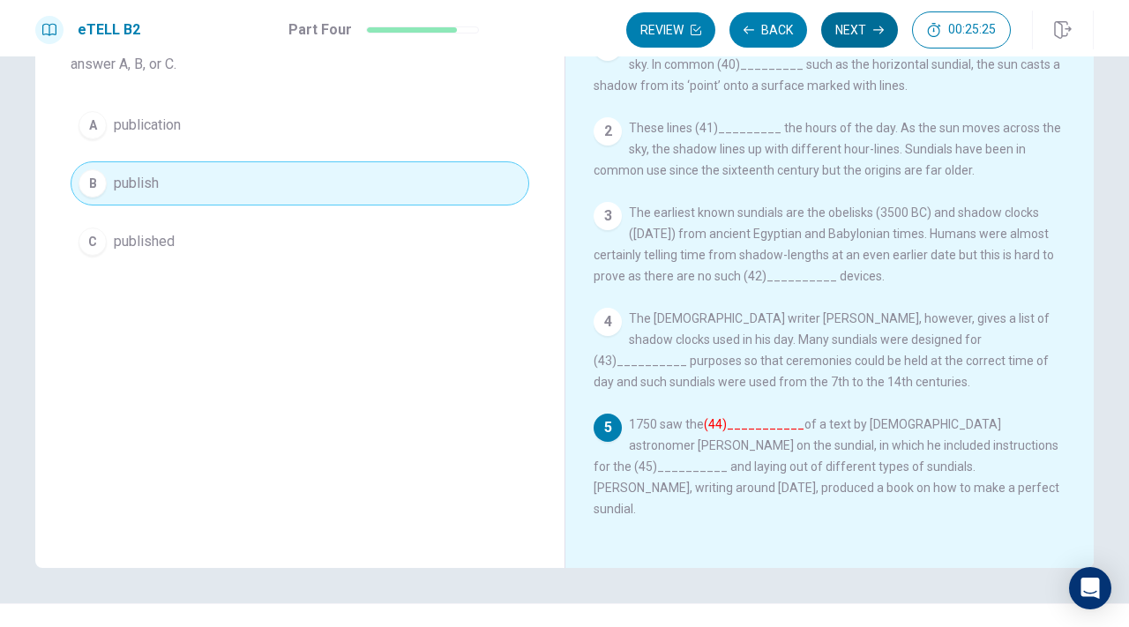
click at [847, 30] on button "Next" at bounding box center [859, 29] width 77 height 35
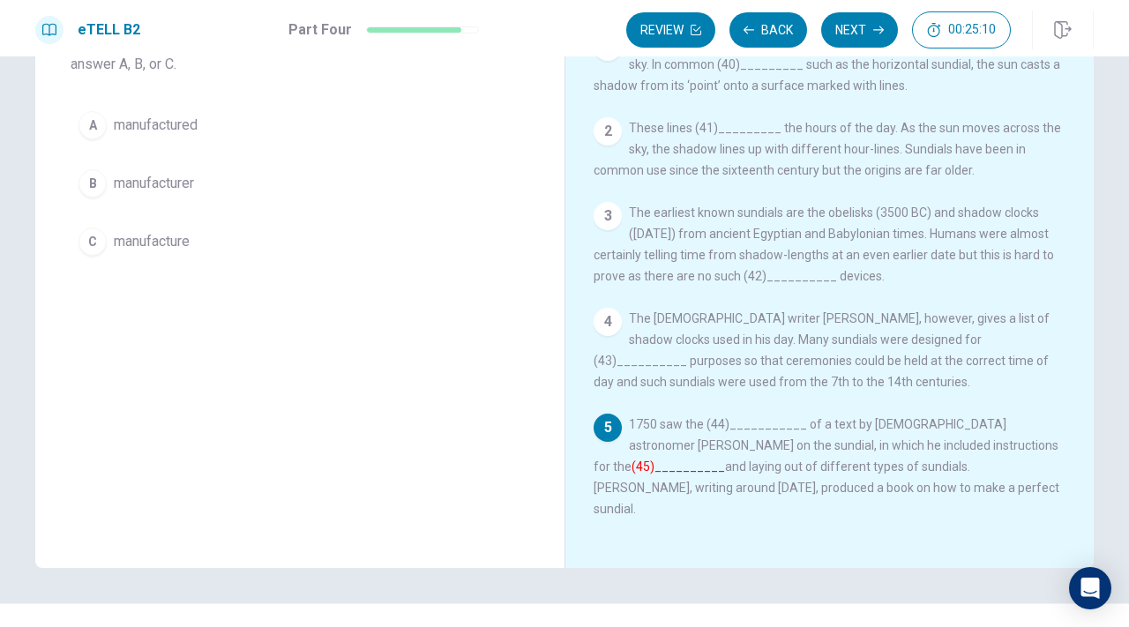
click at [216, 256] on button "C manufacture" at bounding box center [300, 242] width 459 height 44
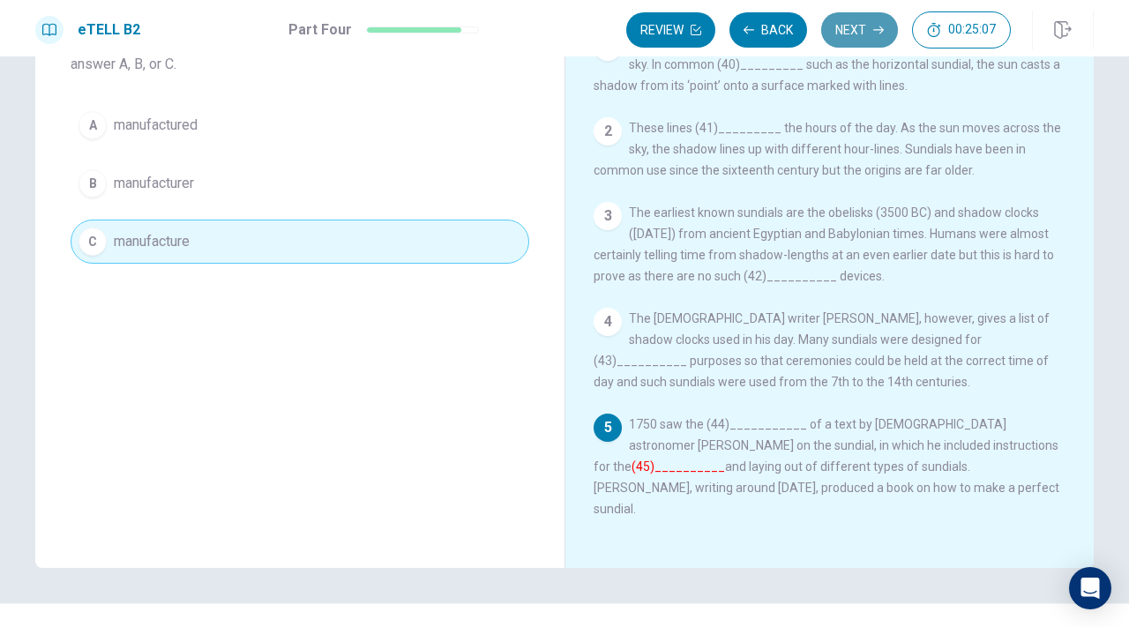
click at [844, 28] on button "Next" at bounding box center [859, 29] width 77 height 35
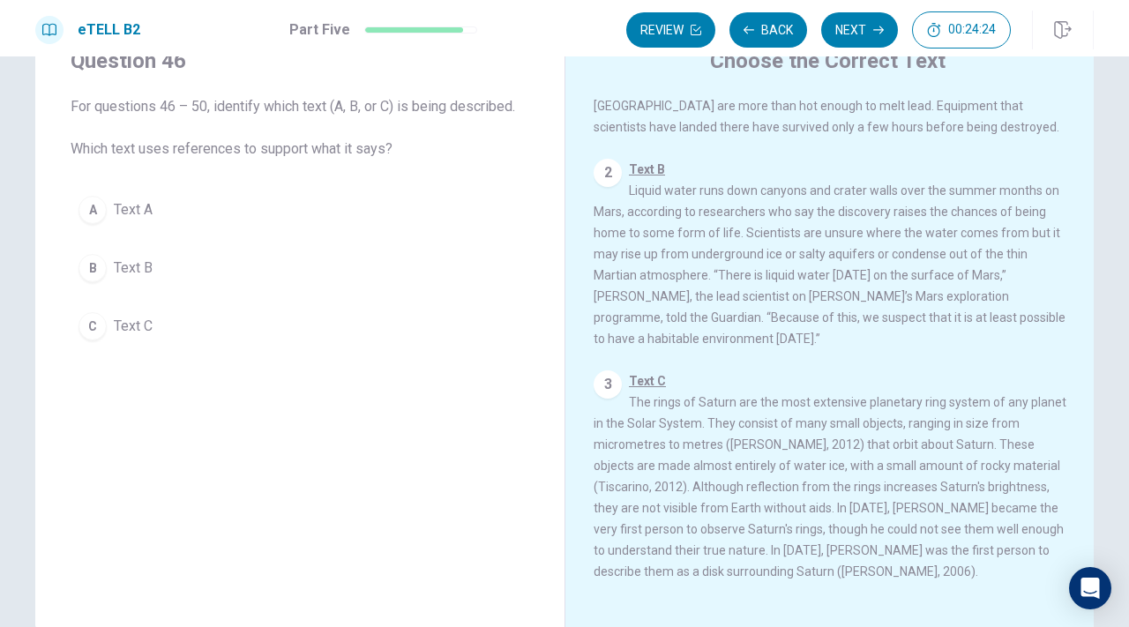
scroll to position [107, 0]
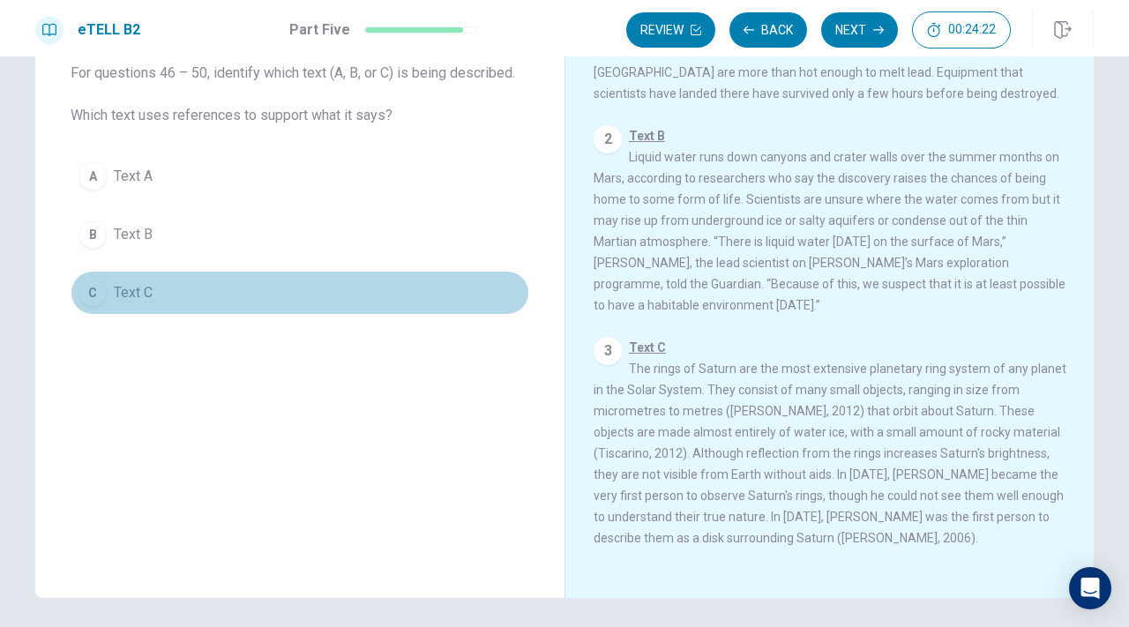
click at [105, 288] on button "C Text C" at bounding box center [300, 293] width 459 height 44
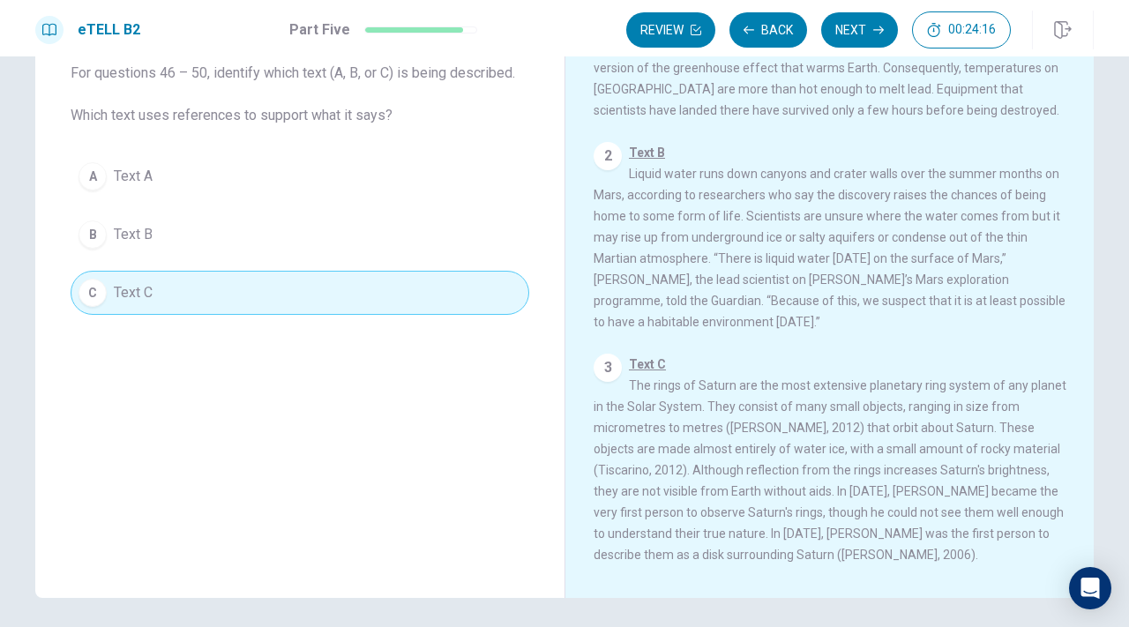
scroll to position [148, 0]
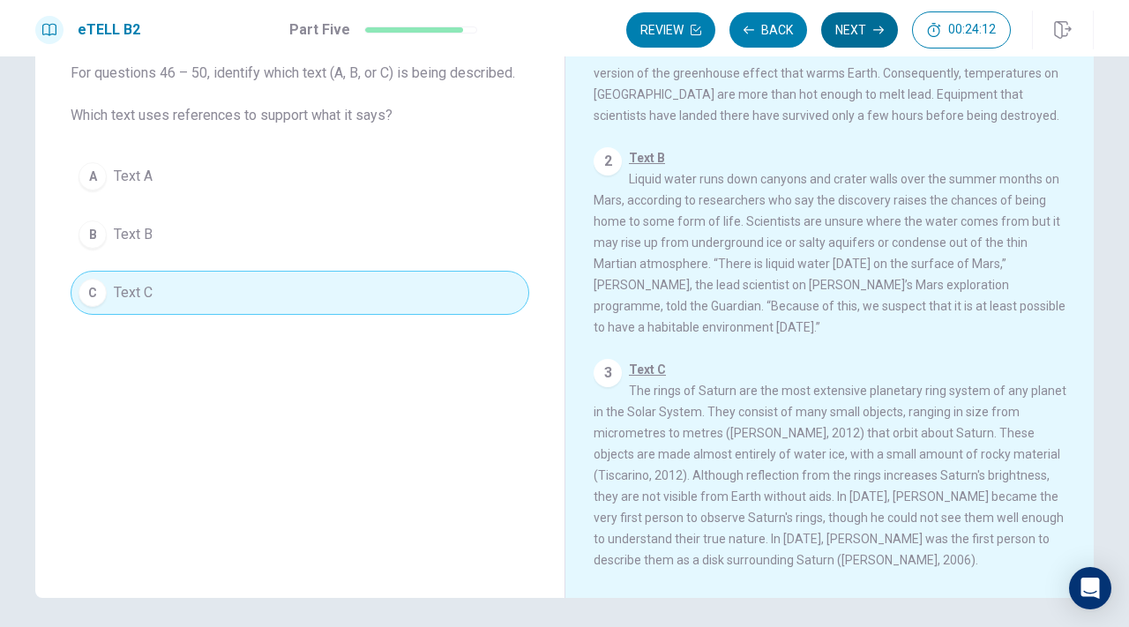
click at [875, 21] on button "Next" at bounding box center [859, 29] width 77 height 35
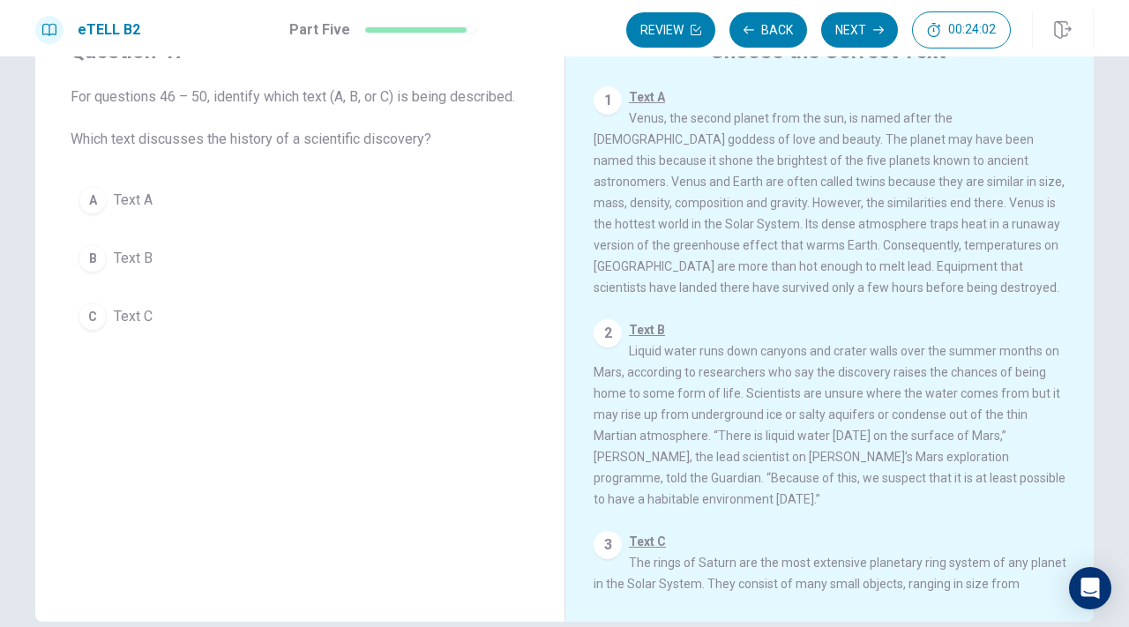
scroll to position [80, 0]
click at [87, 262] on div "B" at bounding box center [92, 261] width 28 height 28
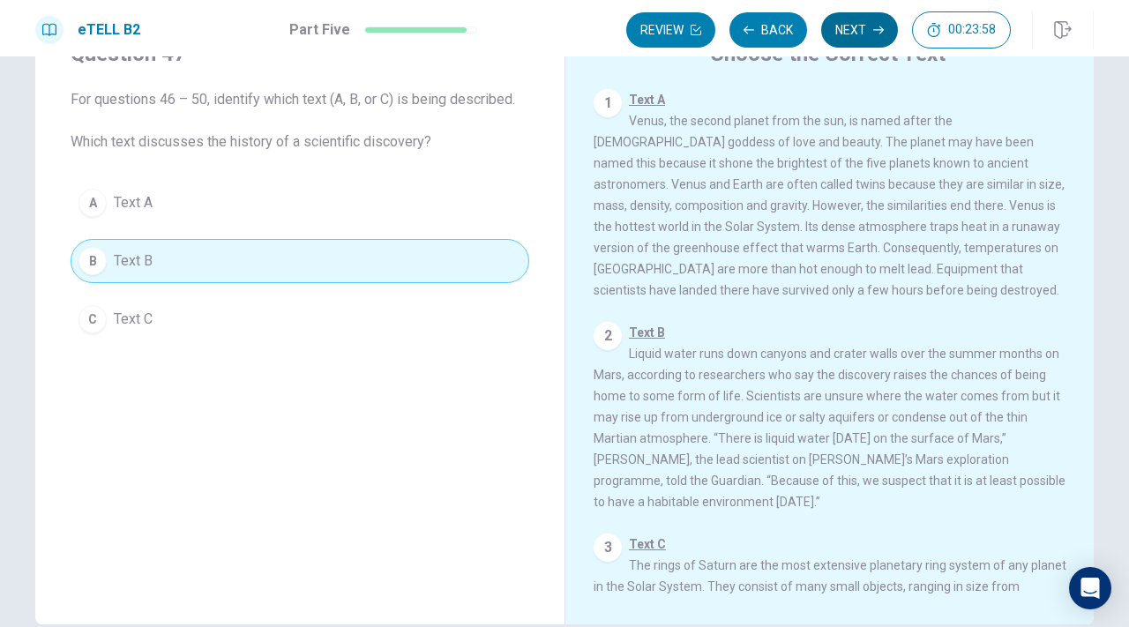
click at [854, 41] on button "Next" at bounding box center [859, 29] width 77 height 35
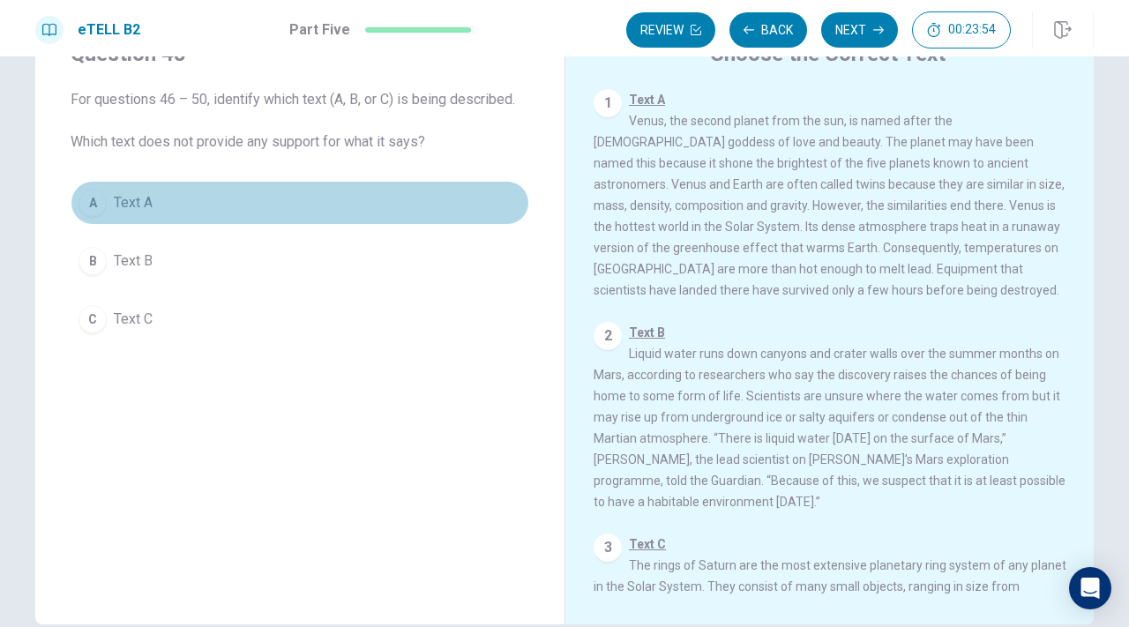
click at [101, 209] on button "A Text A" at bounding box center [300, 203] width 459 height 44
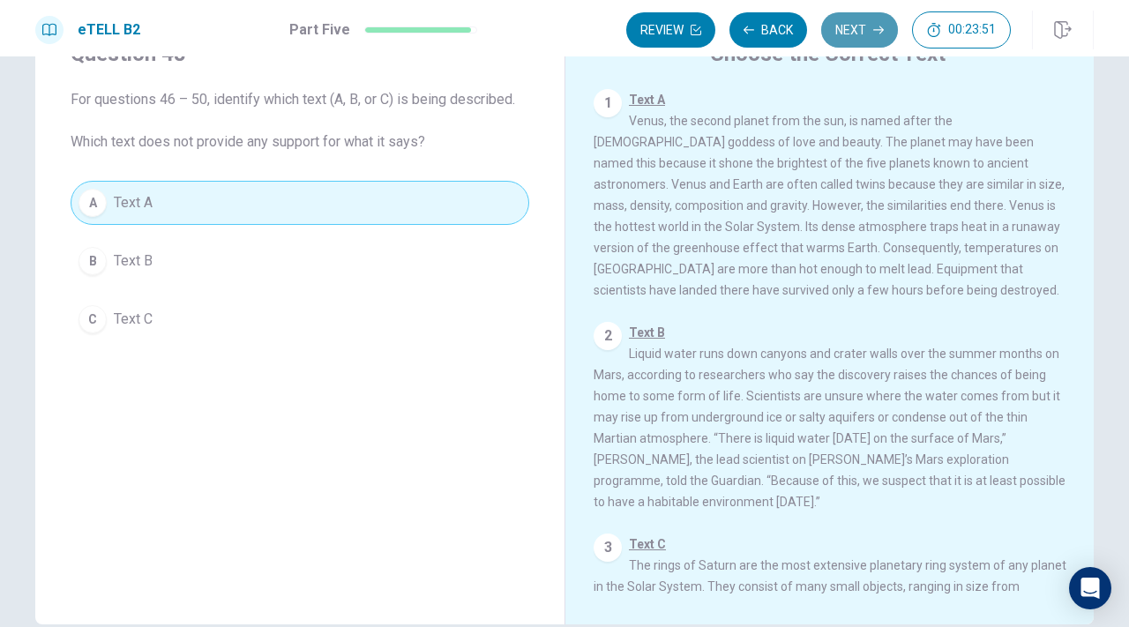
click at [852, 35] on button "Next" at bounding box center [859, 29] width 77 height 35
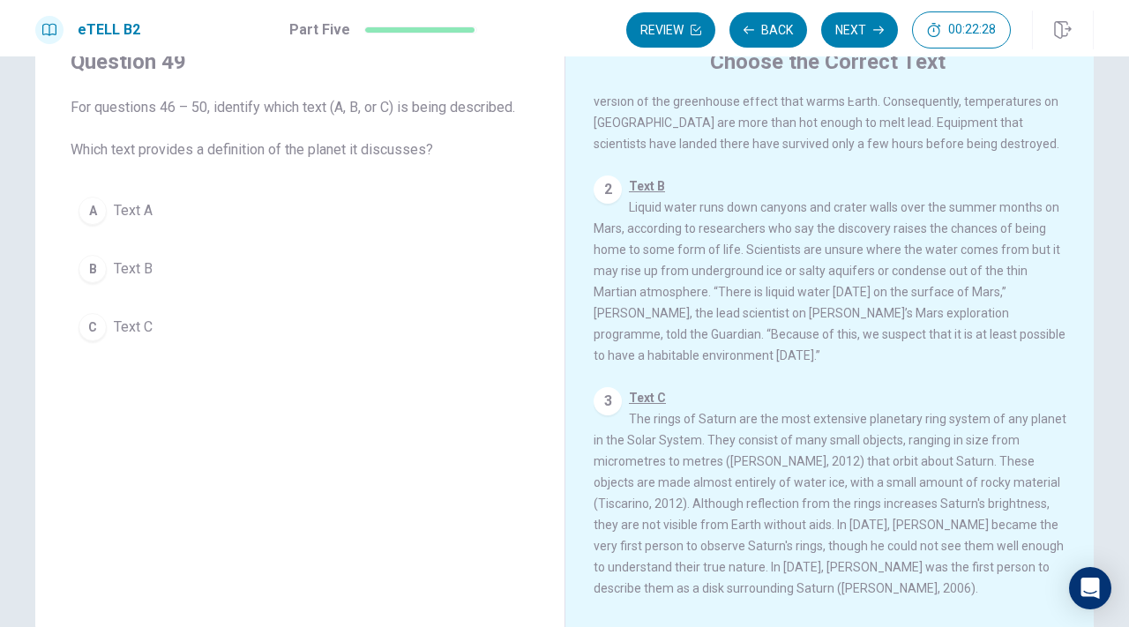
scroll to position [196, 0]
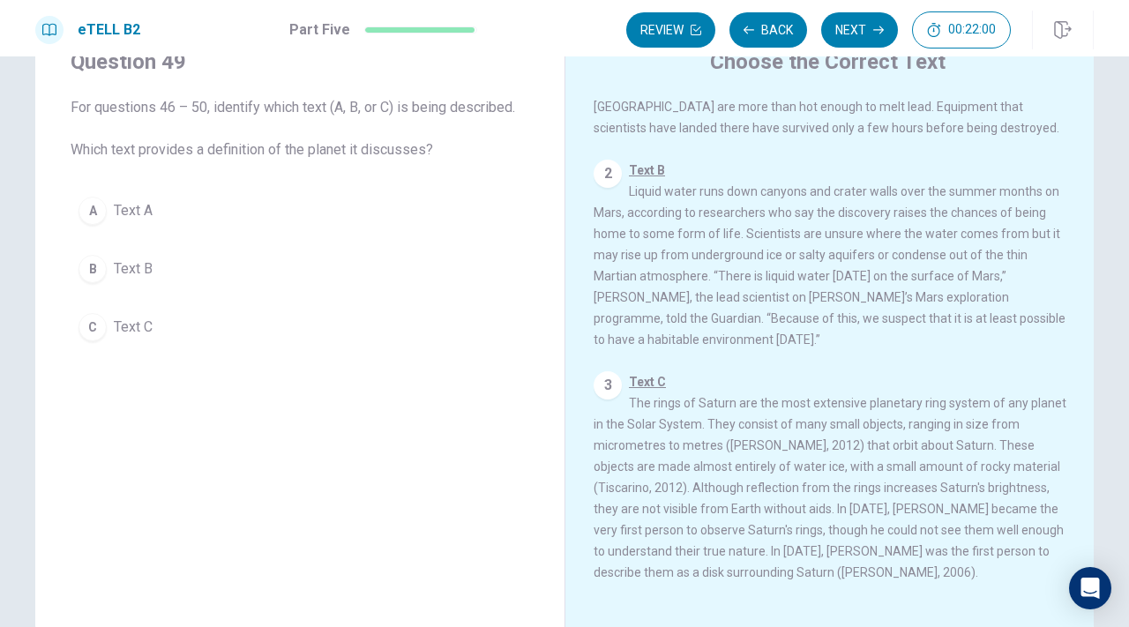
drag, startPoint x: 745, startPoint y: 574, endPoint x: 595, endPoint y: 573, distance: 149.9
click at [595, 573] on span "Text C The rings of Saturn are the most extensive planetary ring system of any …" at bounding box center [830, 477] width 473 height 205
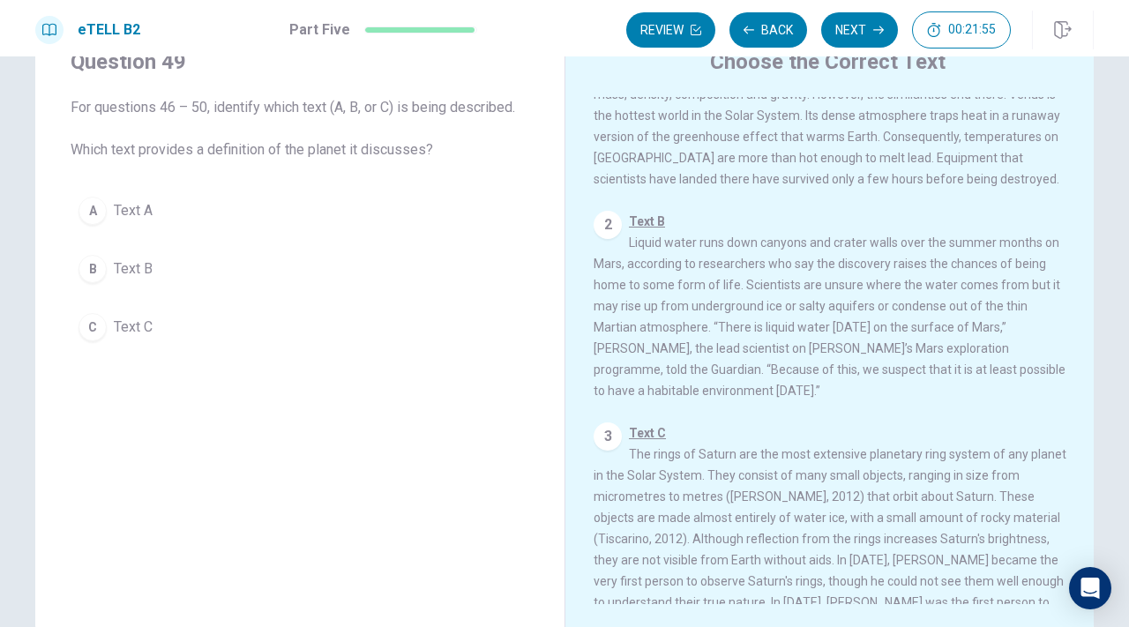
scroll to position [0, 0]
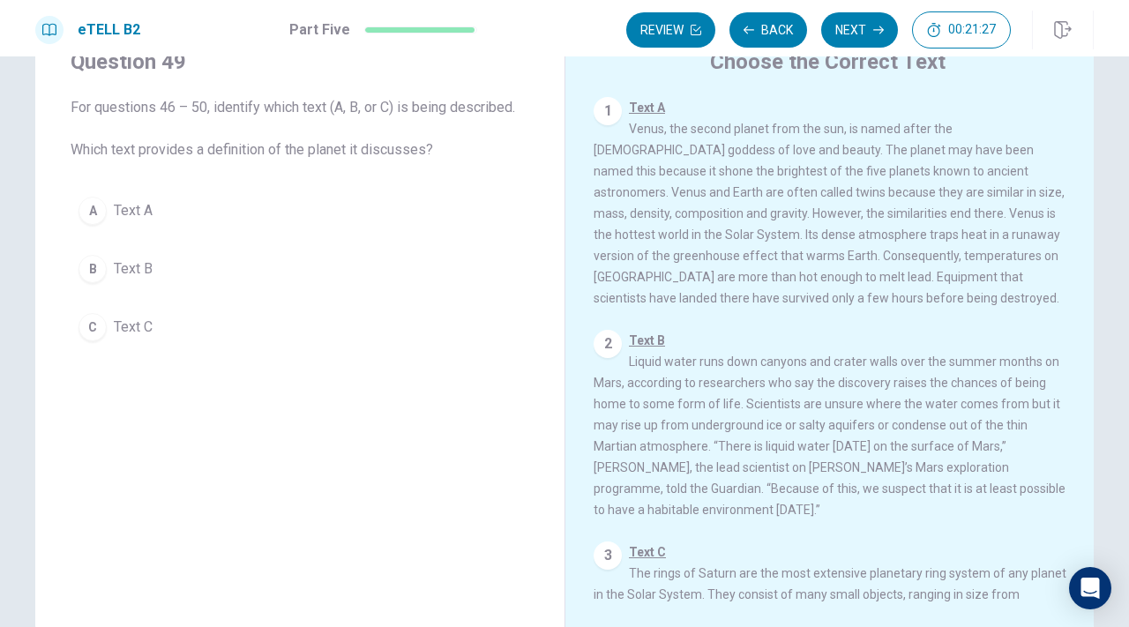
click at [125, 335] on span "Text C" at bounding box center [133, 327] width 39 height 21
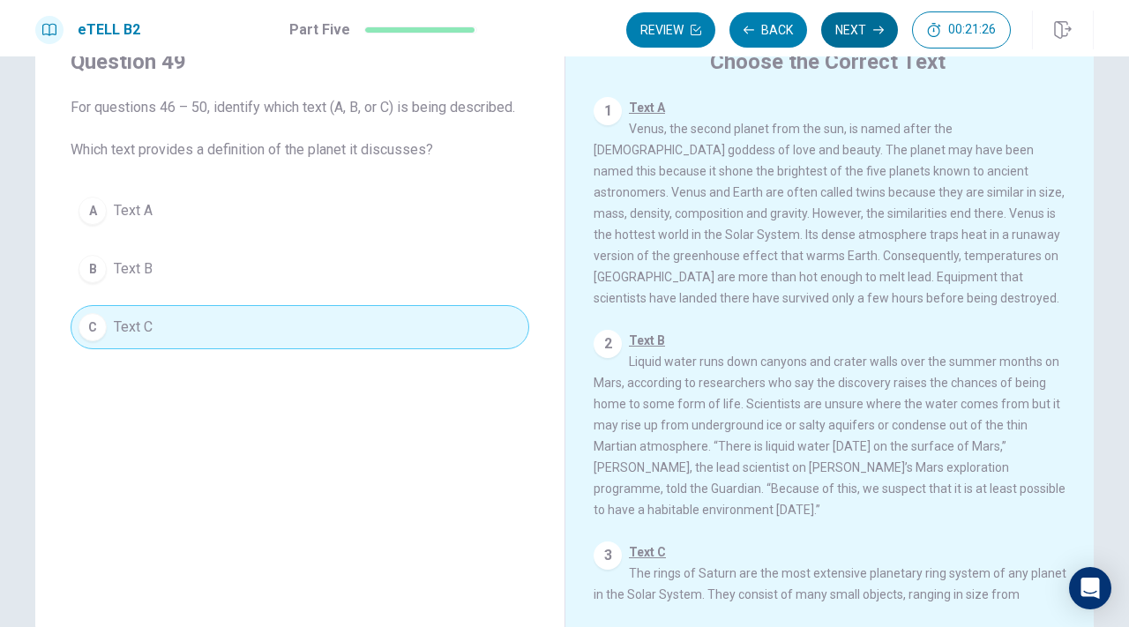
click at [861, 30] on button "Next" at bounding box center [859, 29] width 77 height 35
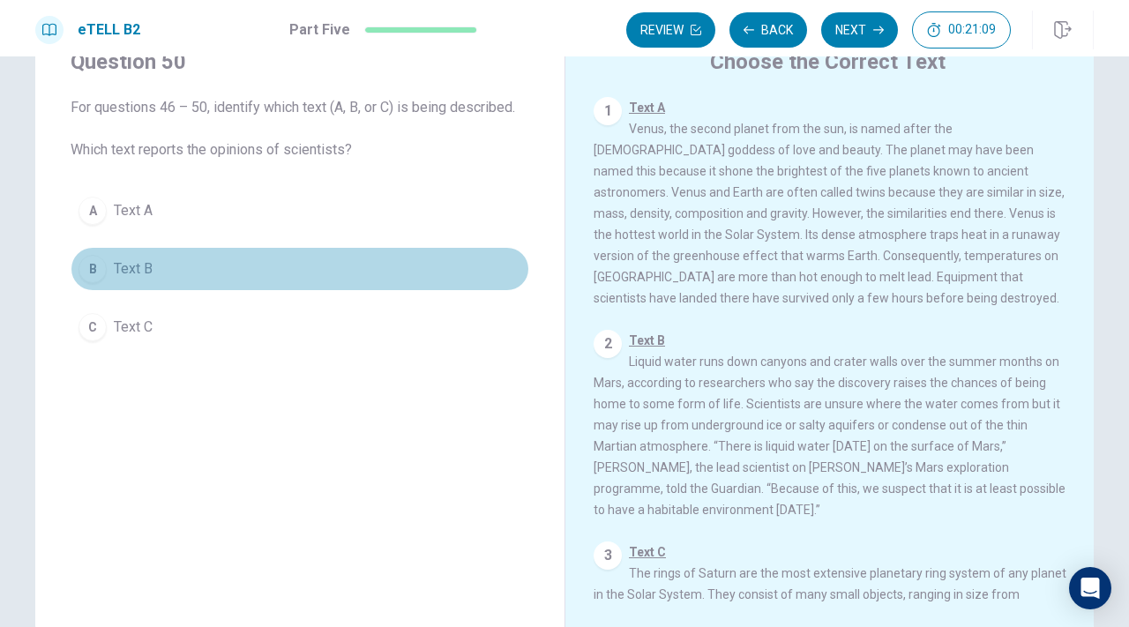
click at [137, 274] on span "Text B" at bounding box center [133, 268] width 39 height 21
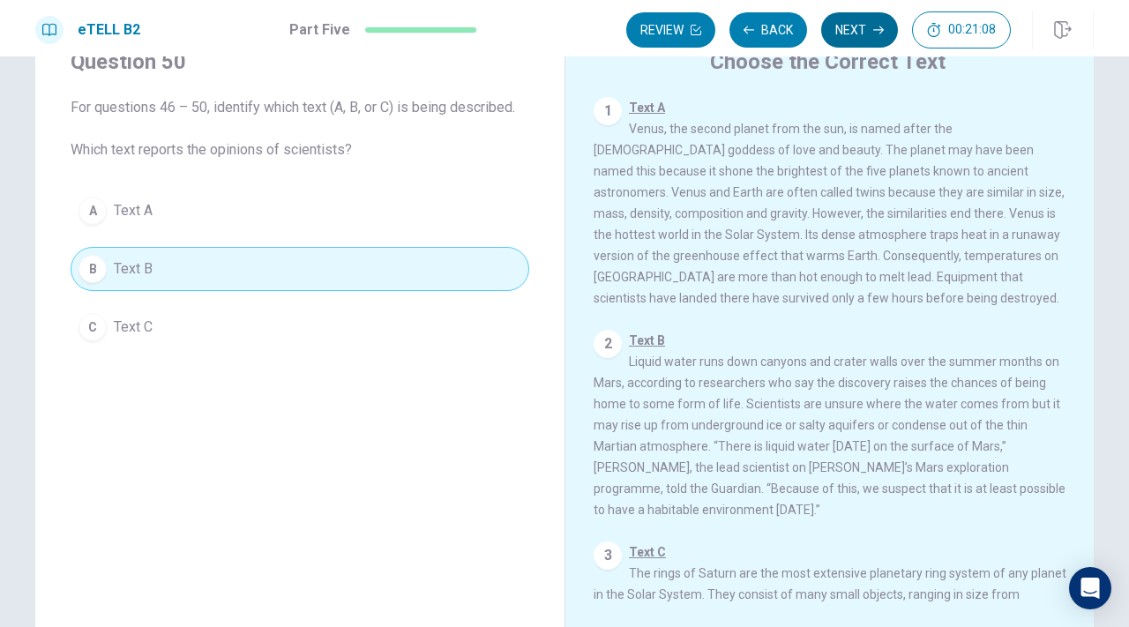
click at [849, 37] on button "Next" at bounding box center [859, 29] width 77 height 35
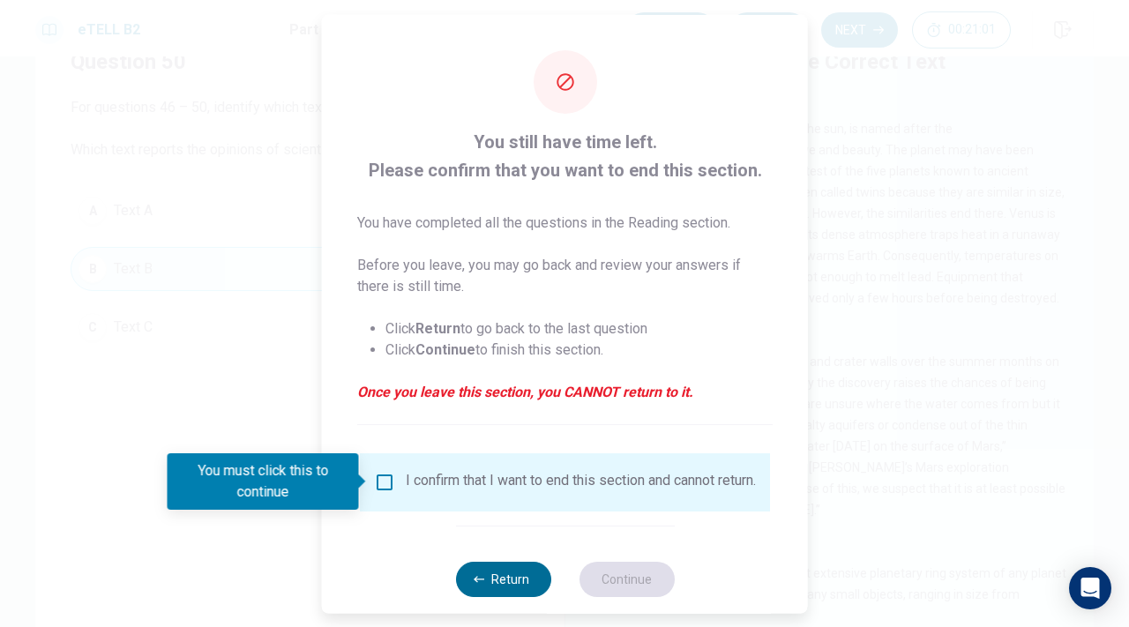
click at [479, 596] on button "Return" at bounding box center [502, 578] width 95 height 35
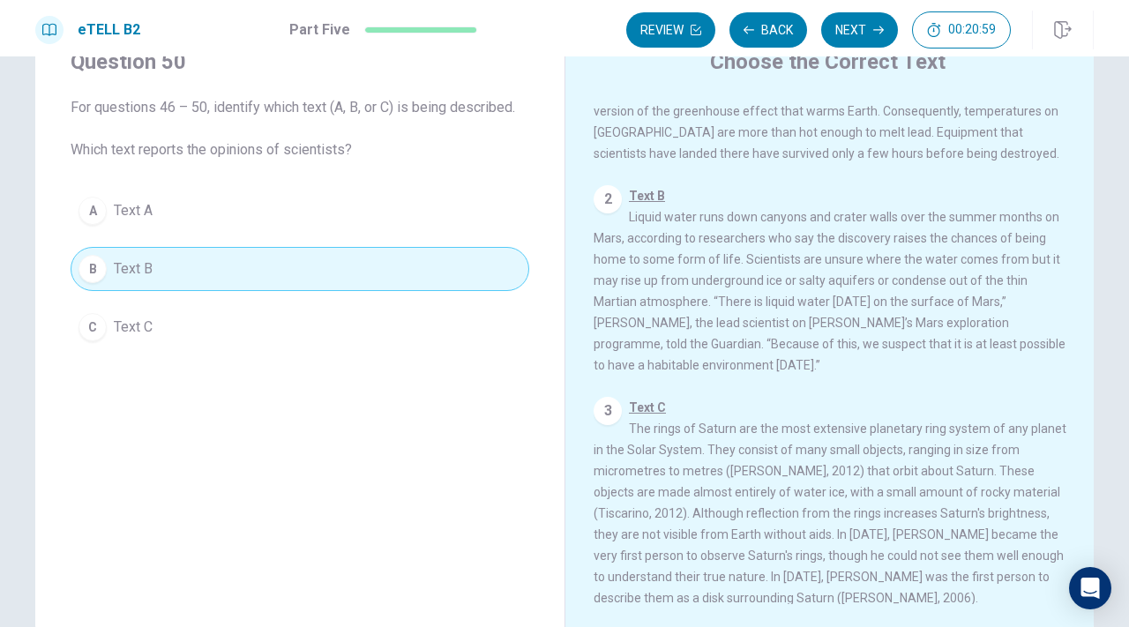
scroll to position [196, 0]
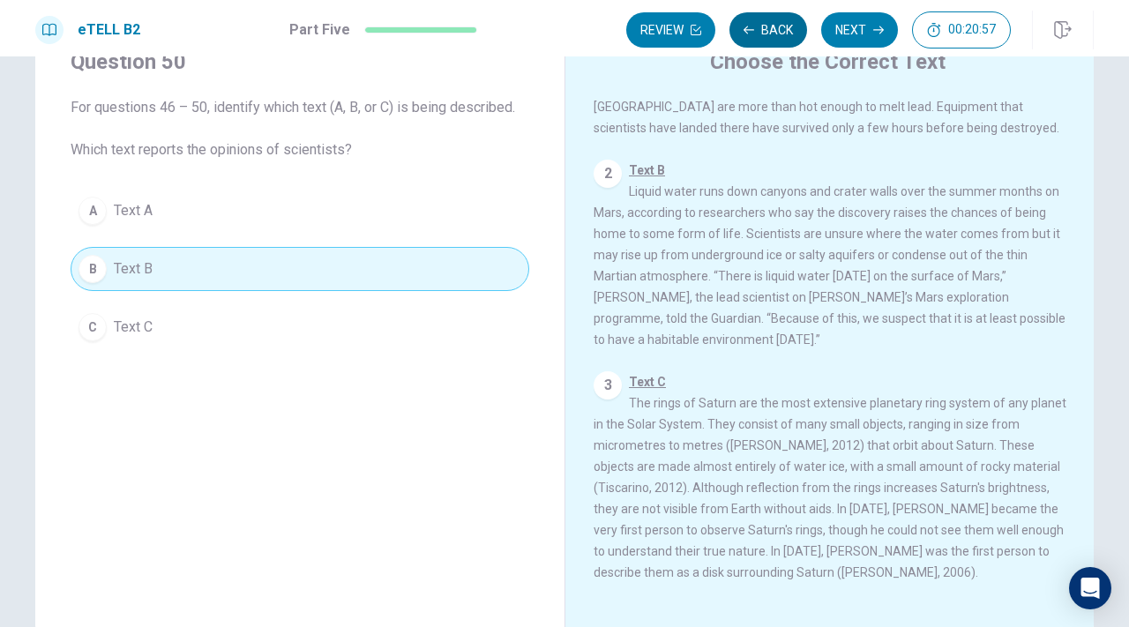
click at [773, 32] on button "Back" at bounding box center [768, 29] width 78 height 35
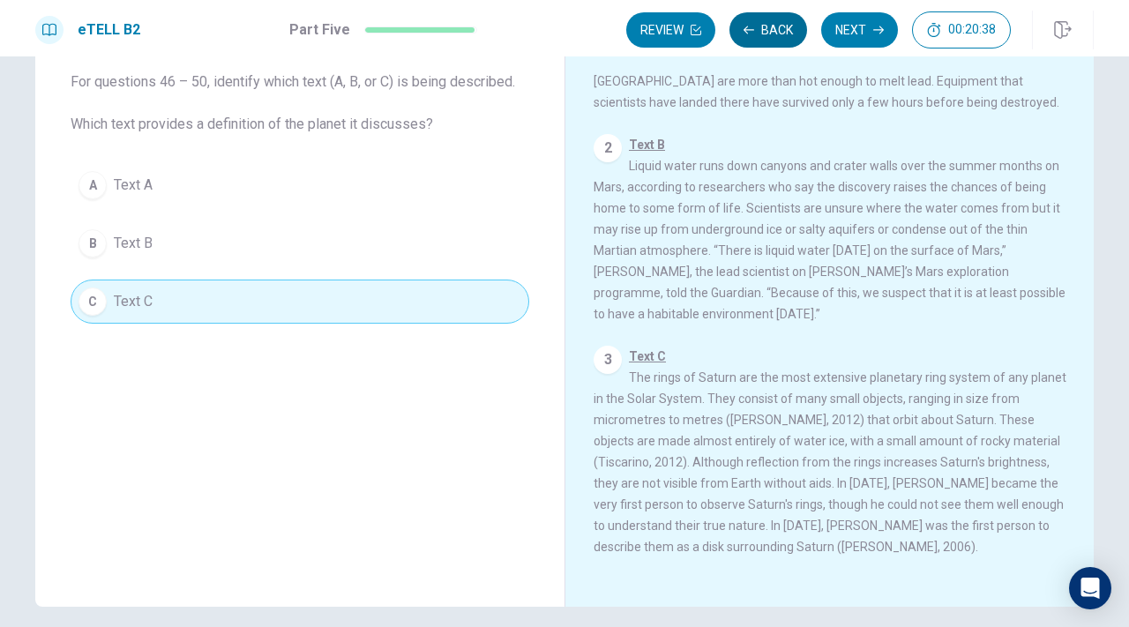
click at [785, 40] on button "Back" at bounding box center [768, 29] width 78 height 35
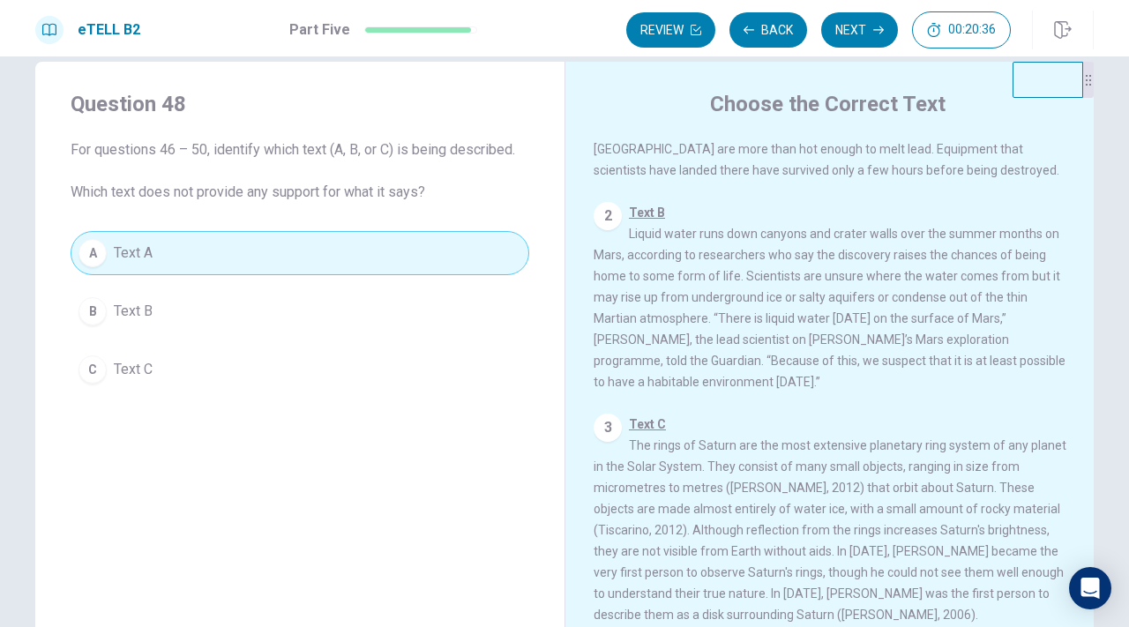
scroll to position [28, 0]
click at [773, 25] on button "Back" at bounding box center [768, 29] width 78 height 35
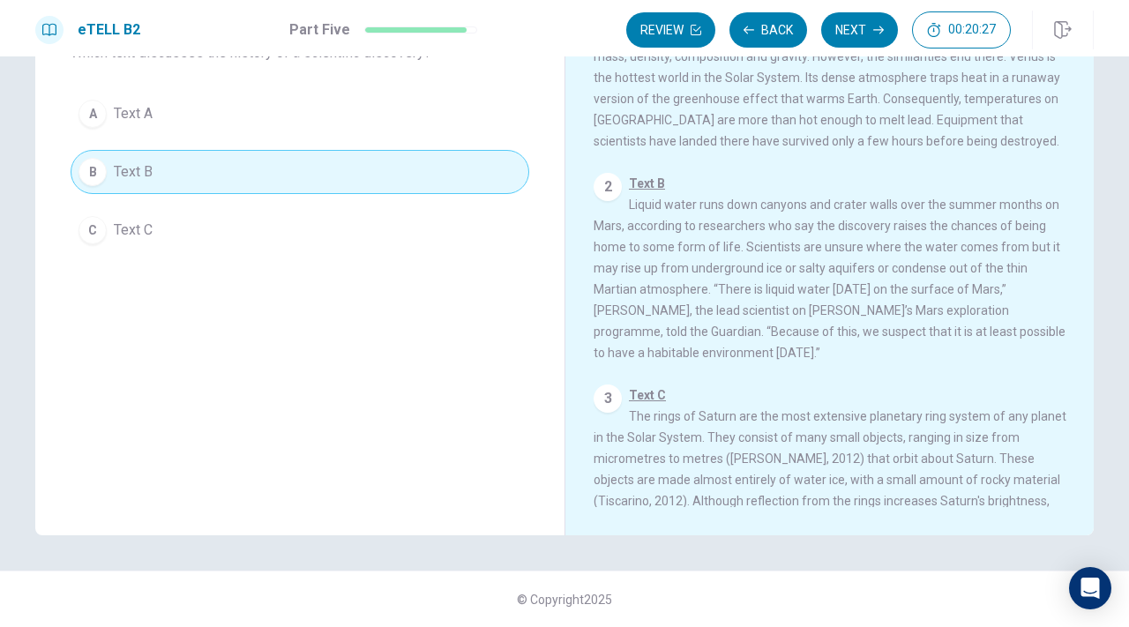
scroll to position [56, 0]
click at [764, 34] on button "Back" at bounding box center [768, 29] width 78 height 35
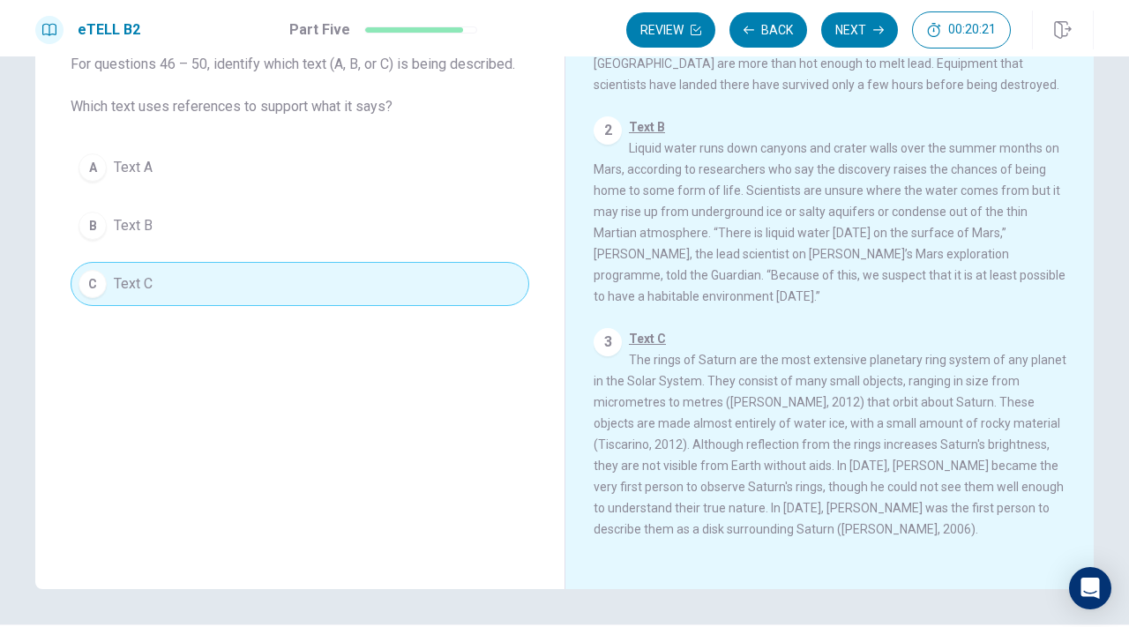
scroll to position [169, 0]
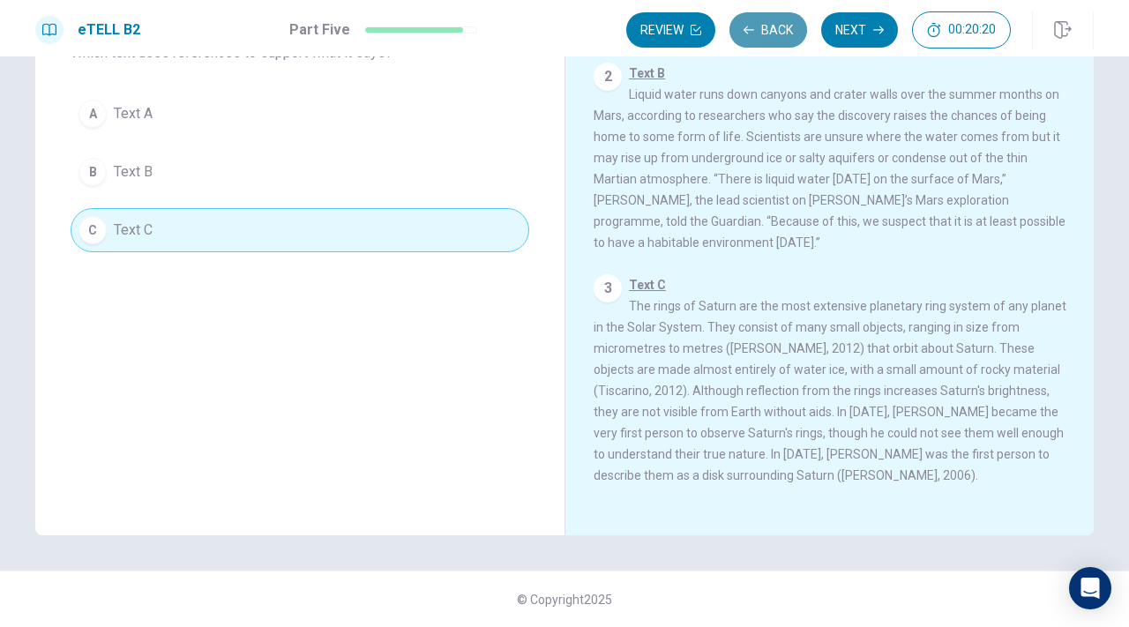
click at [777, 35] on button "Back" at bounding box center [768, 29] width 78 height 35
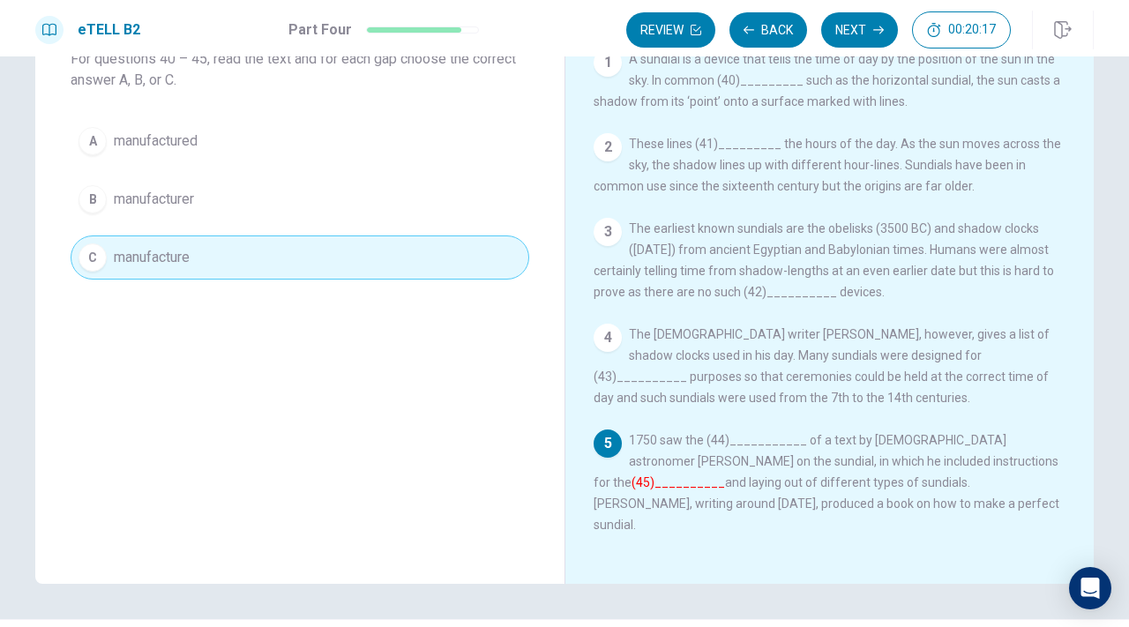
scroll to position [123, 0]
click at [775, 24] on button "Back" at bounding box center [768, 29] width 78 height 35
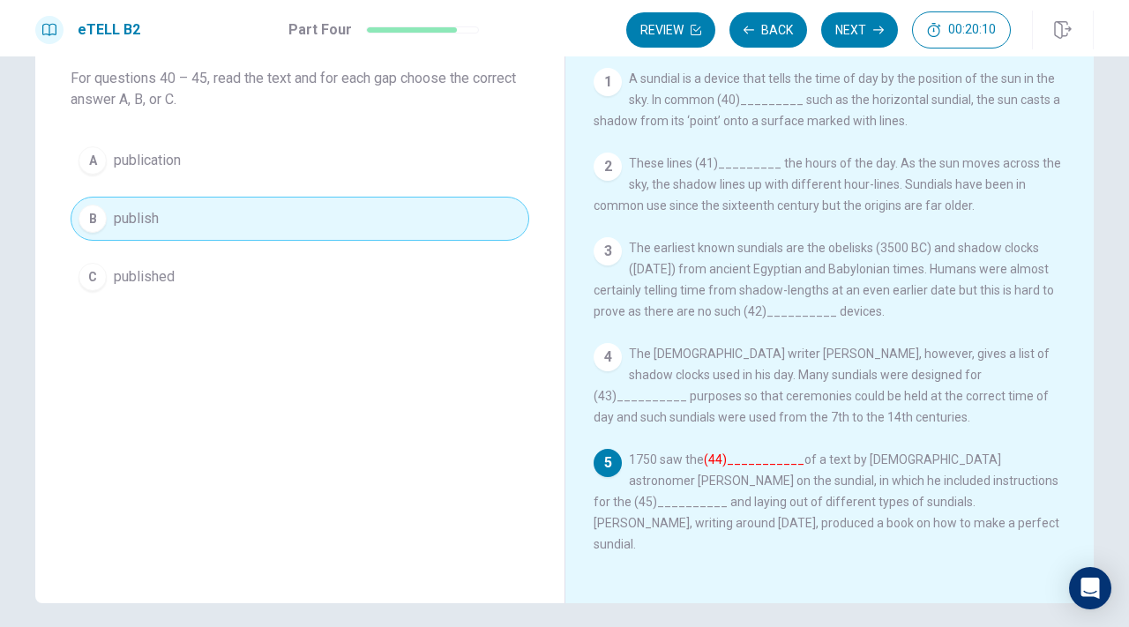
scroll to position [101, 0]
click at [776, 36] on button "Back" at bounding box center [768, 29] width 78 height 35
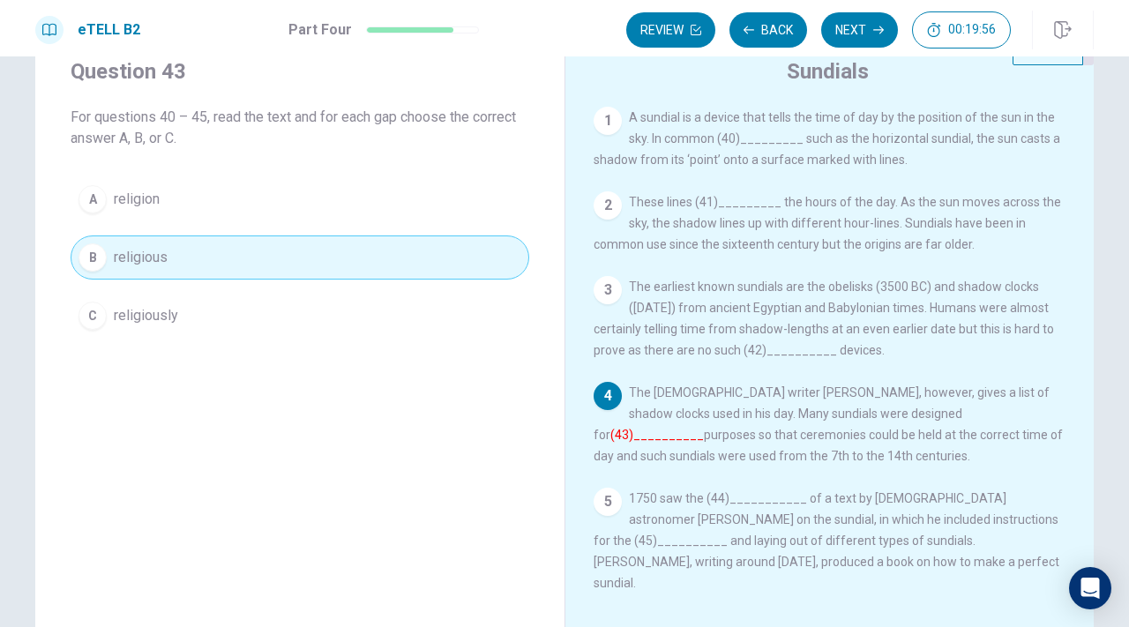
scroll to position [51, 0]
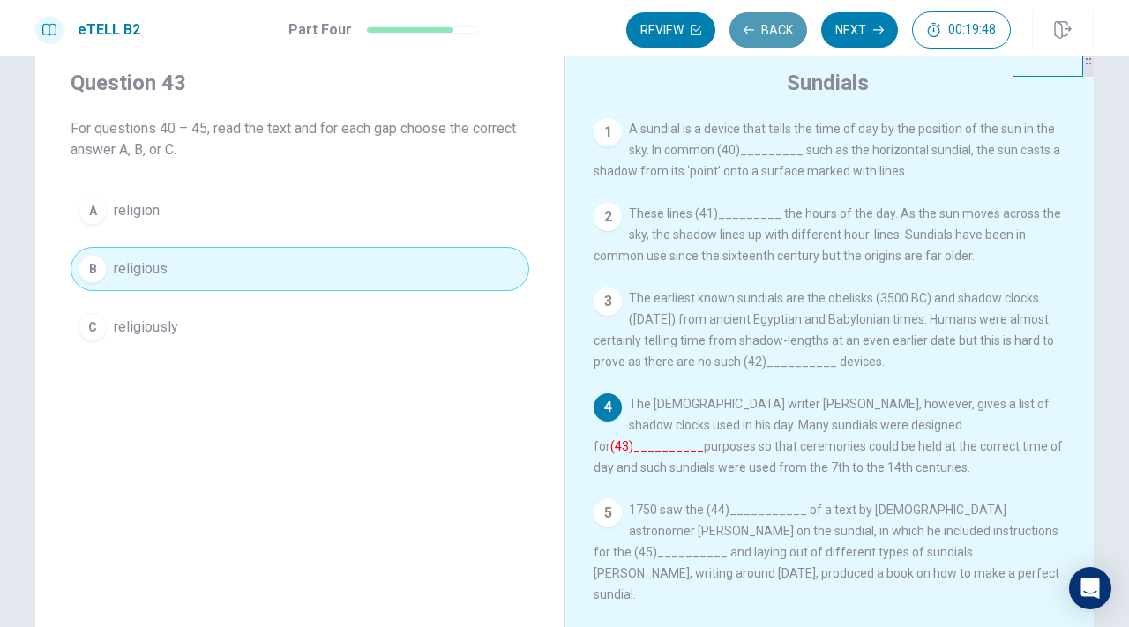
click at [773, 38] on button "Back" at bounding box center [768, 29] width 78 height 35
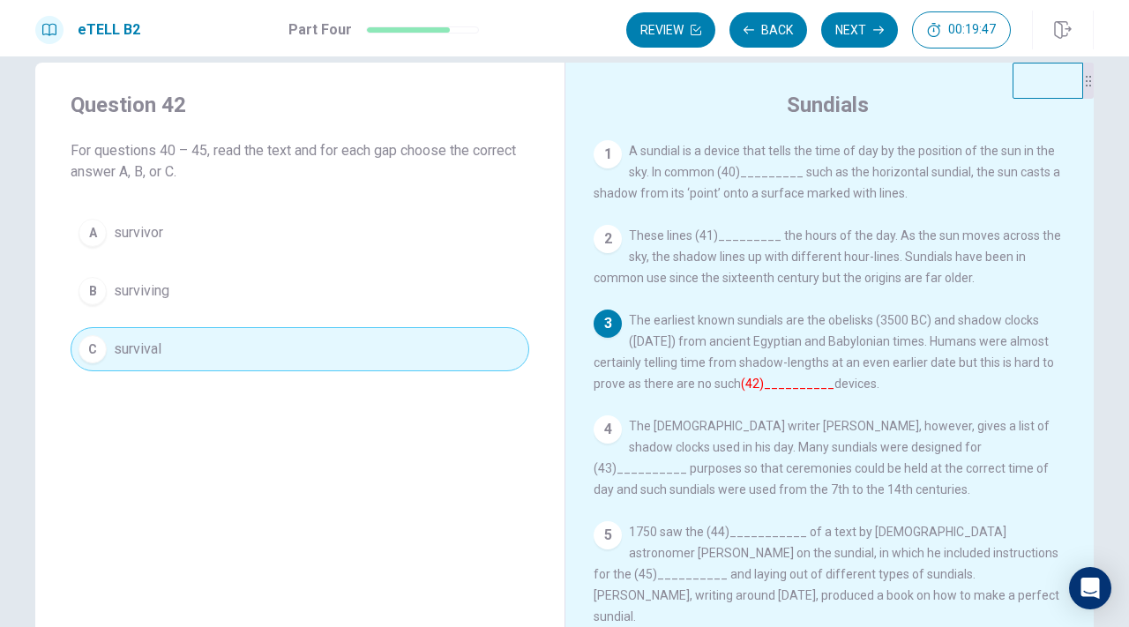
scroll to position [27, 0]
click at [782, 36] on button "Back" at bounding box center [768, 29] width 78 height 35
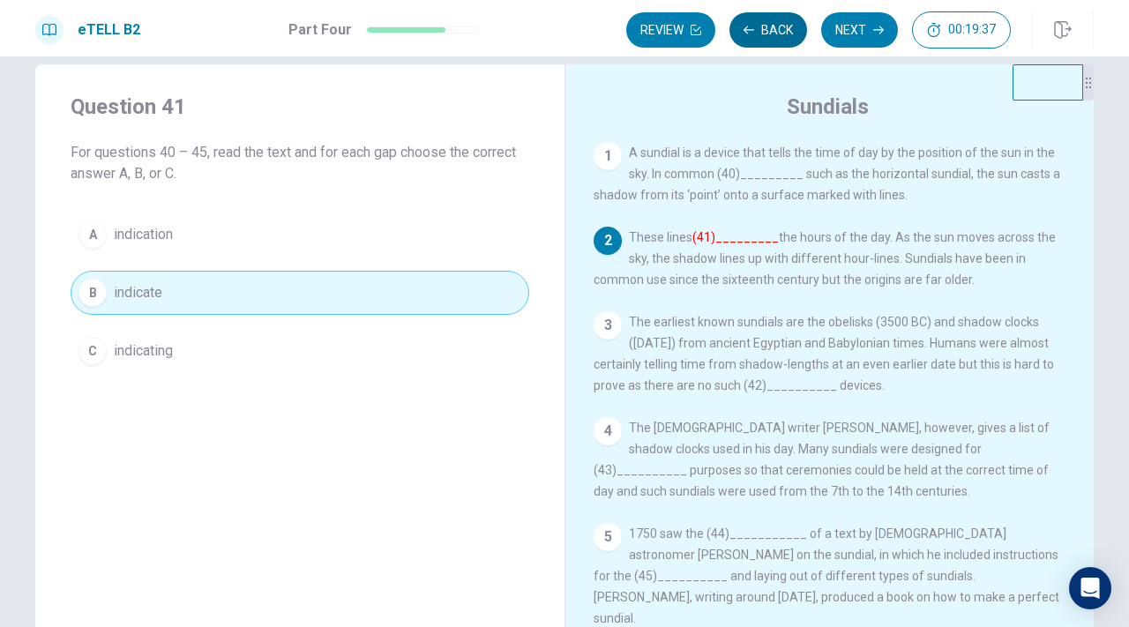
click at [754, 34] on button "Back" at bounding box center [768, 29] width 78 height 35
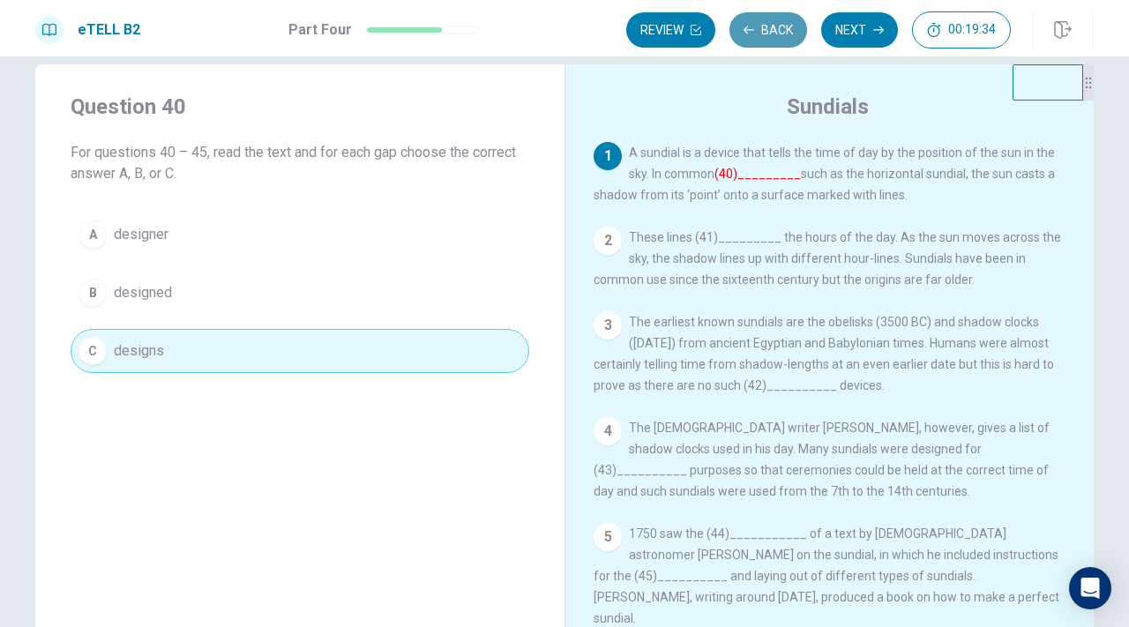
click at [763, 34] on button "Back" at bounding box center [768, 29] width 78 height 35
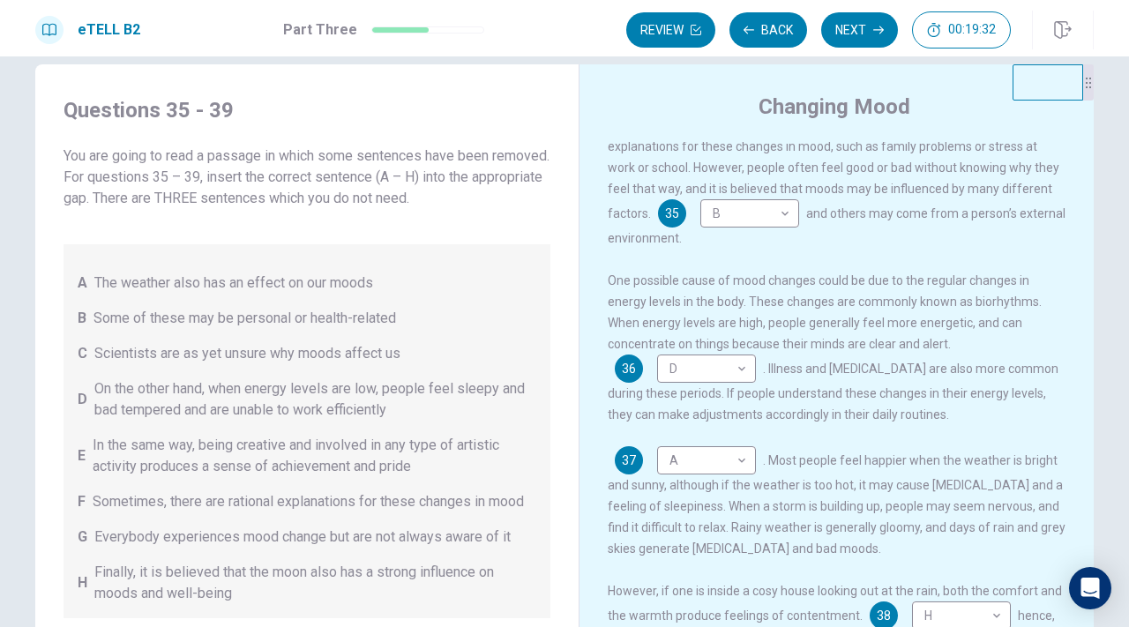
scroll to position [74, 0]
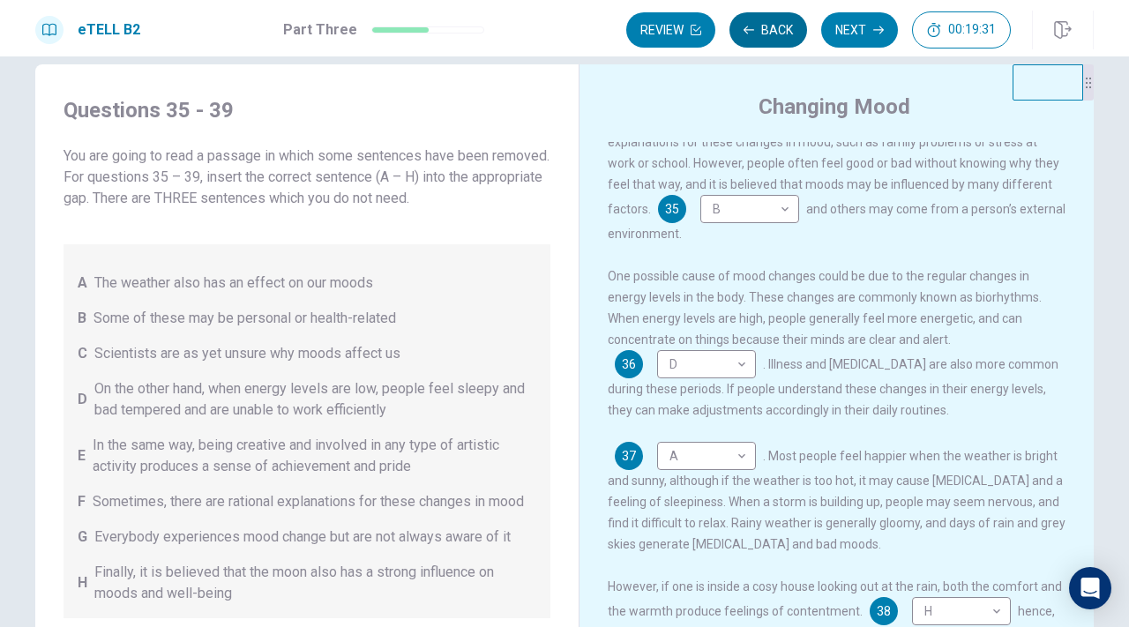
click at [783, 37] on button "Back" at bounding box center [768, 29] width 78 height 35
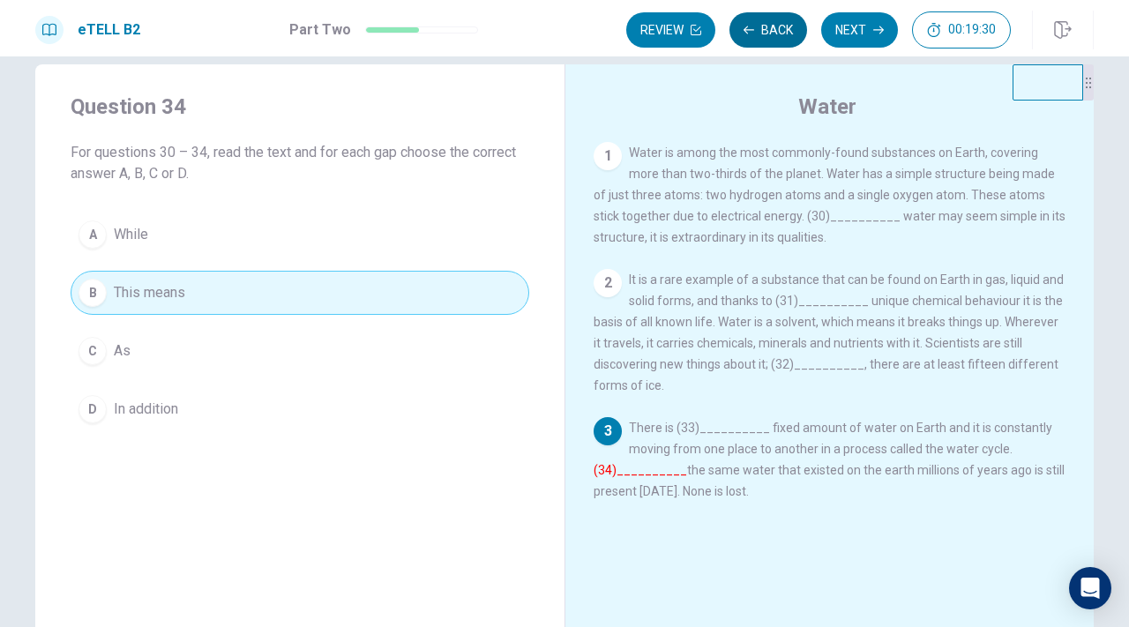
click at [783, 37] on button "Back" at bounding box center [768, 29] width 78 height 35
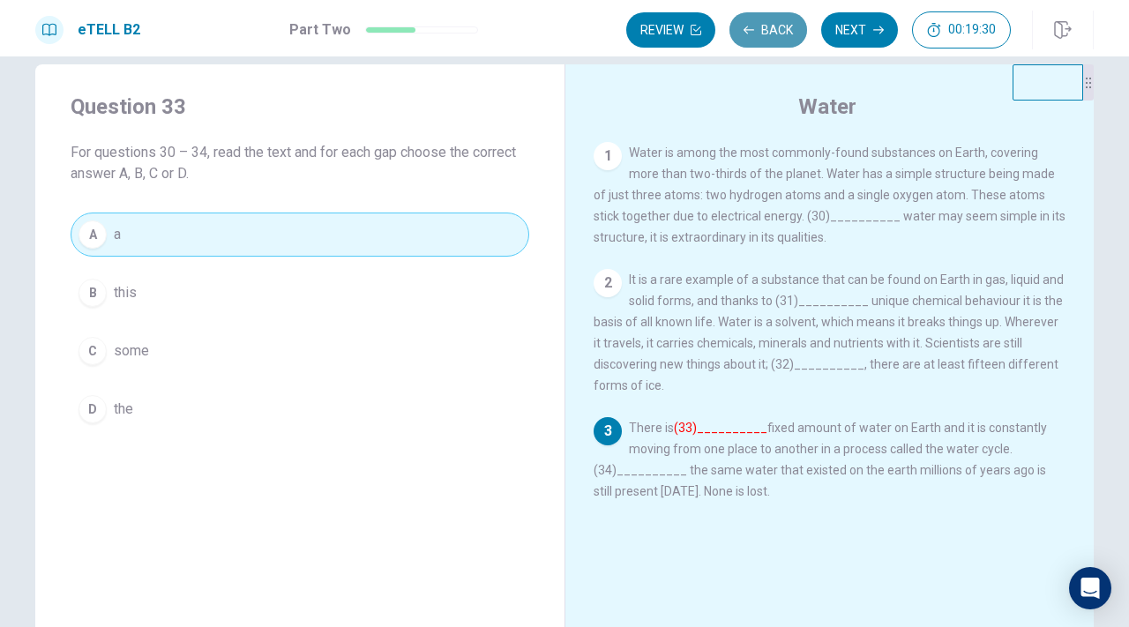
click at [783, 37] on button "Back" at bounding box center [768, 29] width 78 height 35
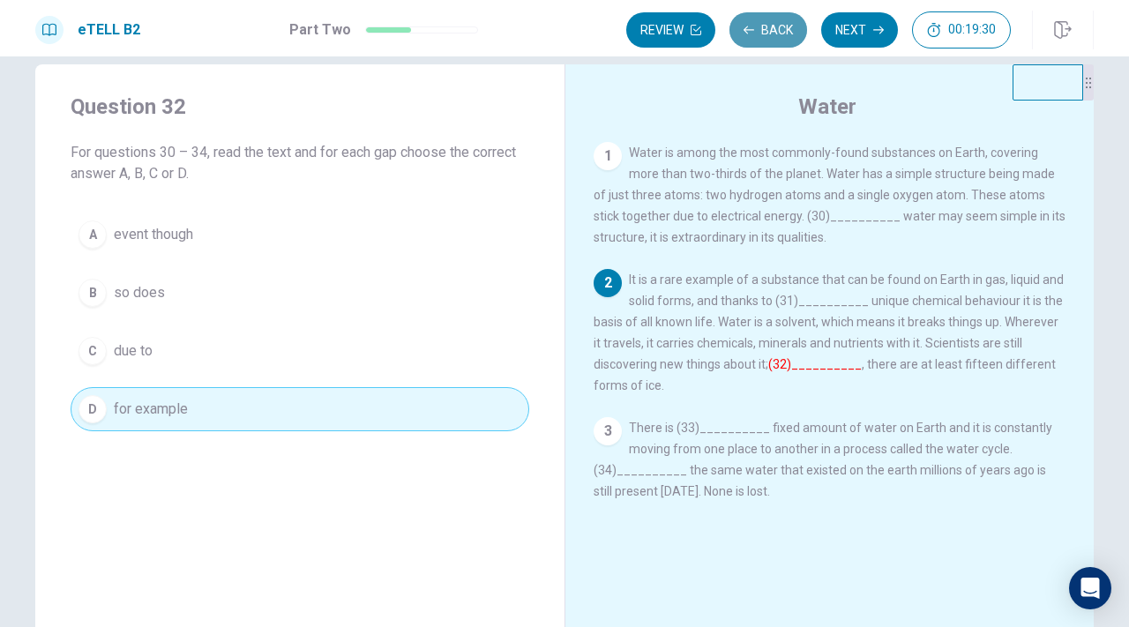
click at [783, 37] on button "Back" at bounding box center [768, 29] width 78 height 35
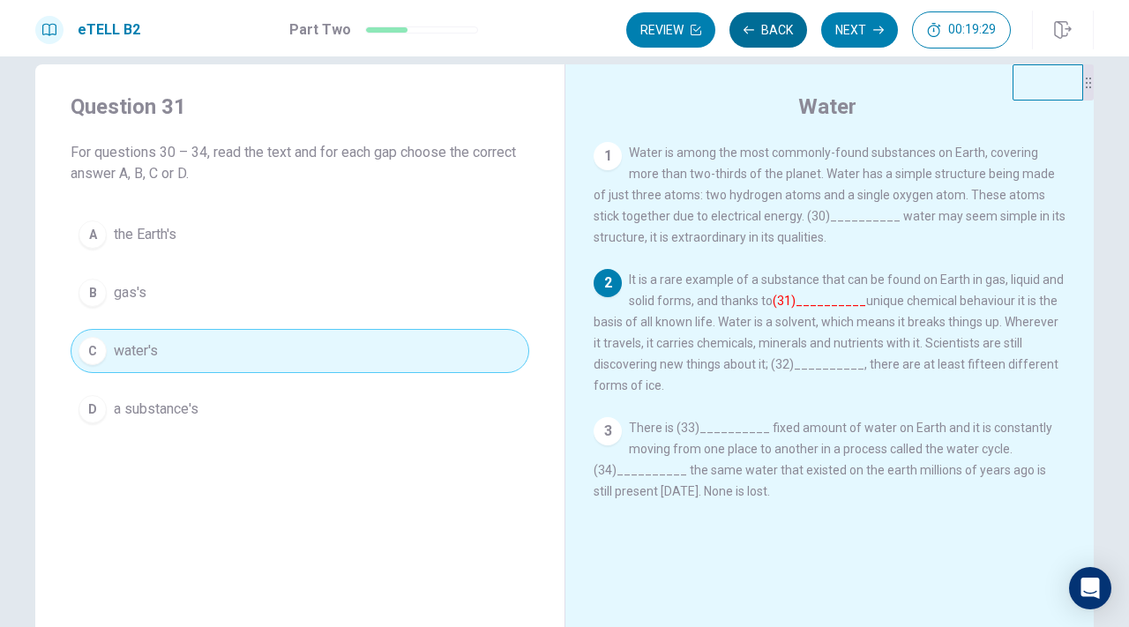
click at [783, 37] on button "Back" at bounding box center [768, 29] width 78 height 35
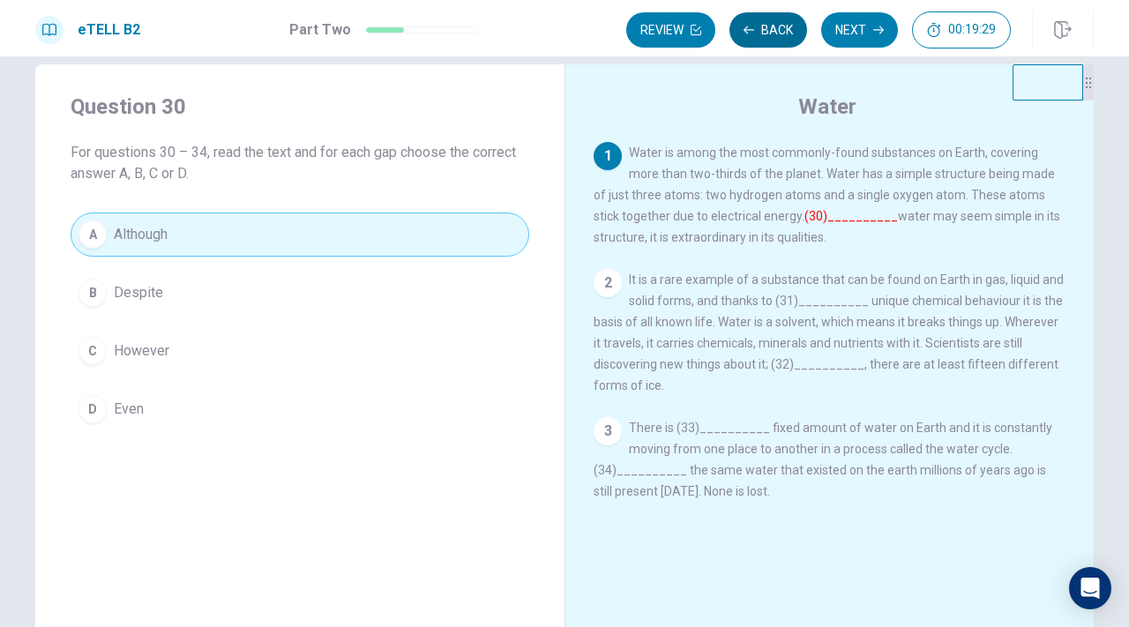
click at [783, 37] on button "Back" at bounding box center [768, 29] width 78 height 35
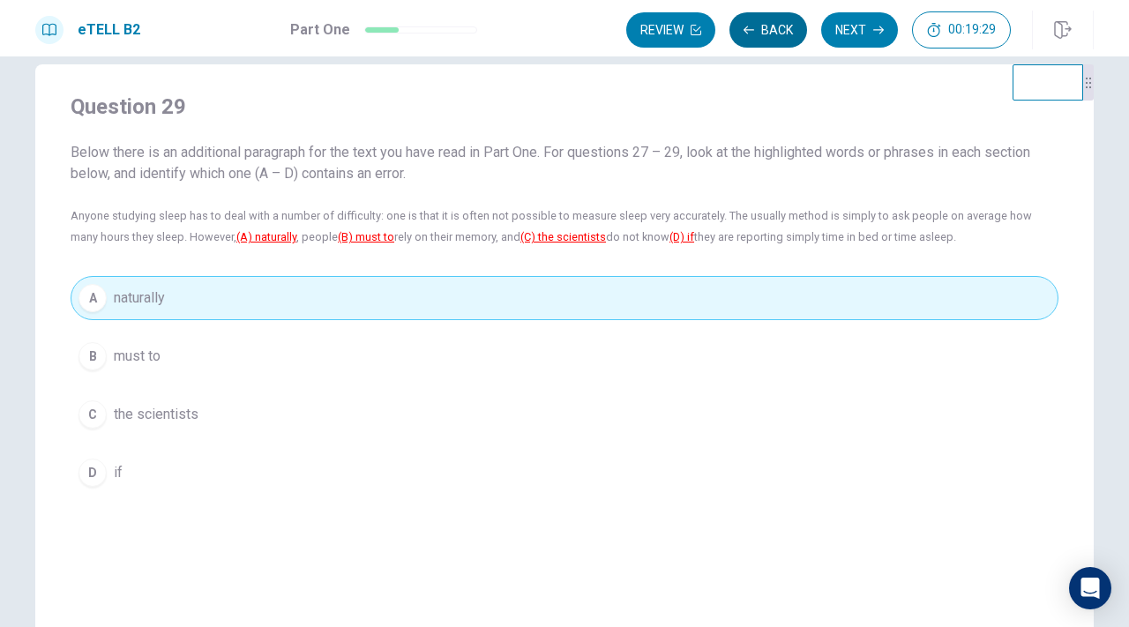
click at [783, 37] on button "Back" at bounding box center [768, 29] width 78 height 35
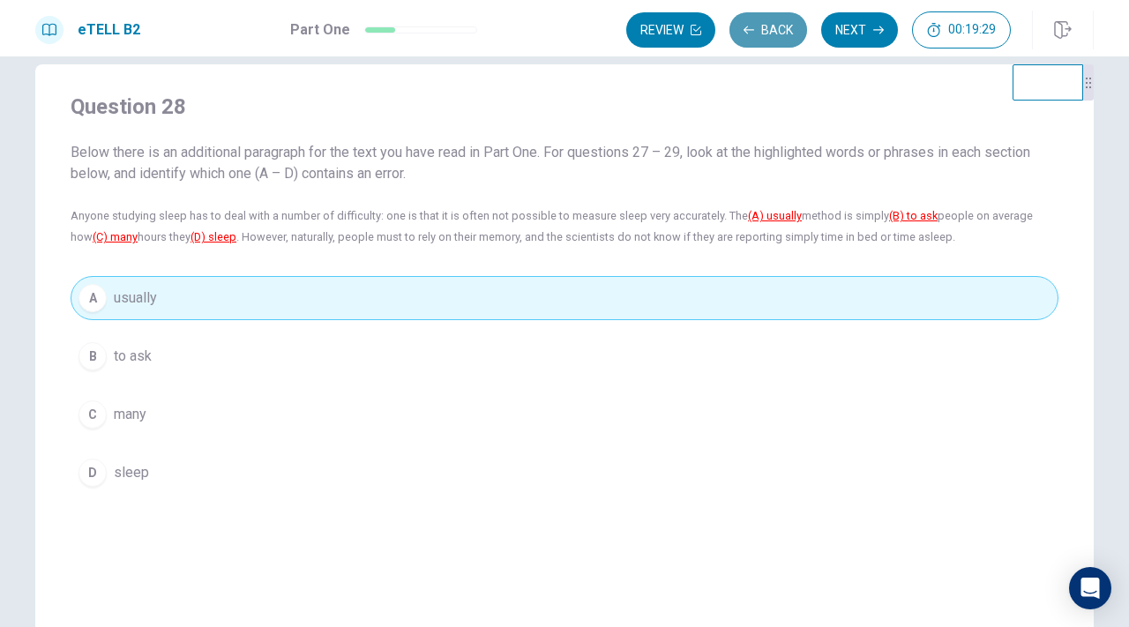
click at [783, 37] on button "Back" at bounding box center [768, 29] width 78 height 35
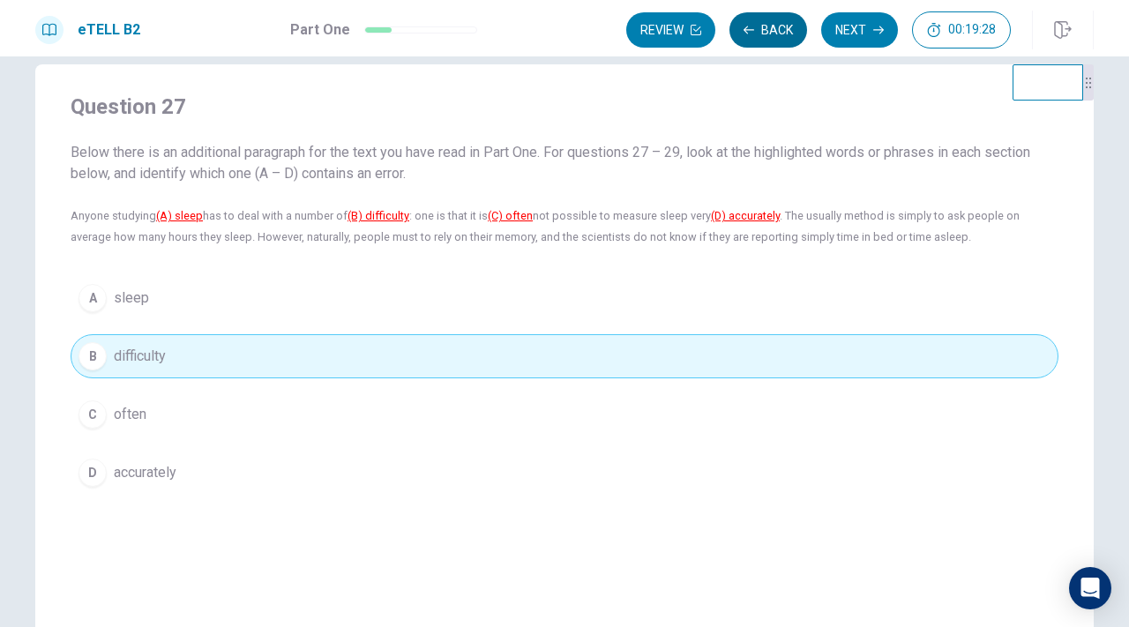
click at [783, 37] on button "Back" at bounding box center [768, 29] width 78 height 35
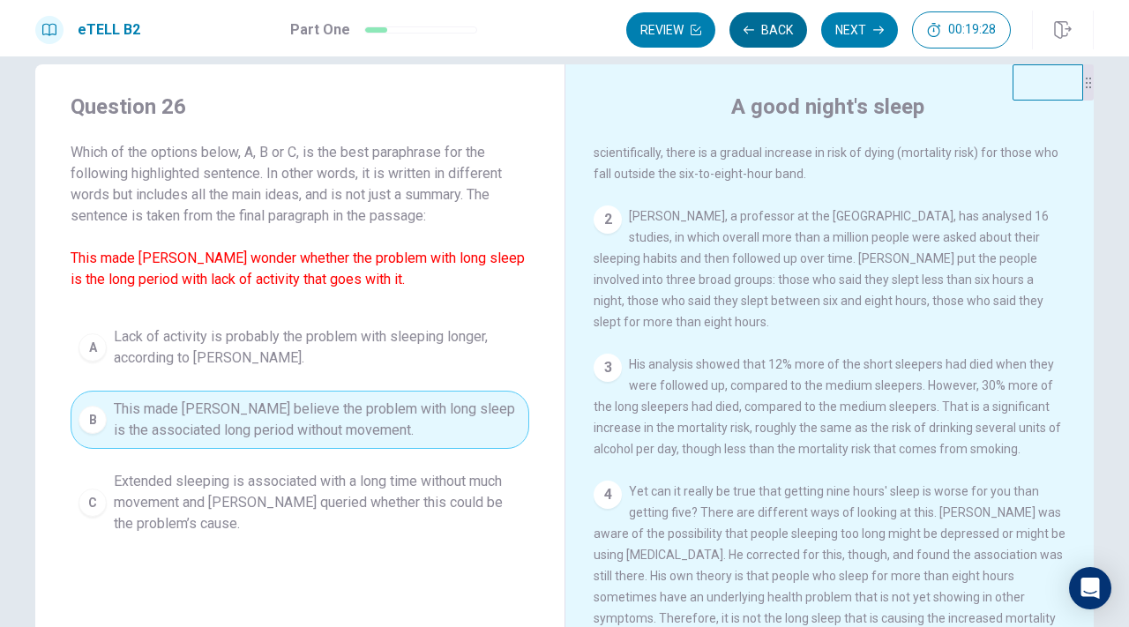
click at [783, 37] on button "Back" at bounding box center [768, 29] width 78 height 35
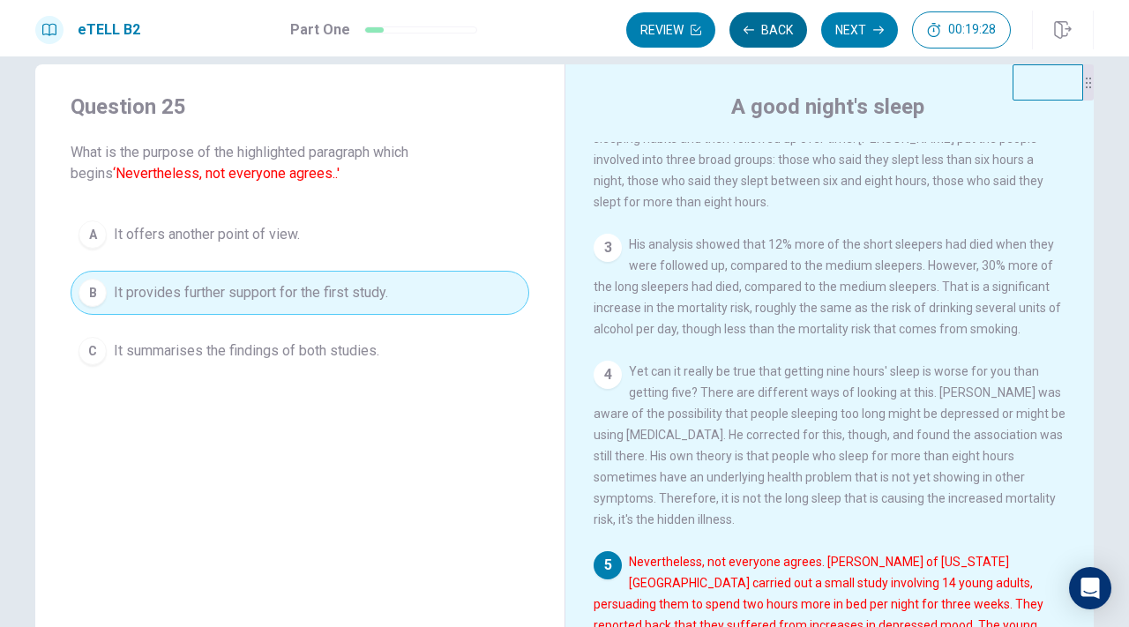
scroll to position [415, 0]
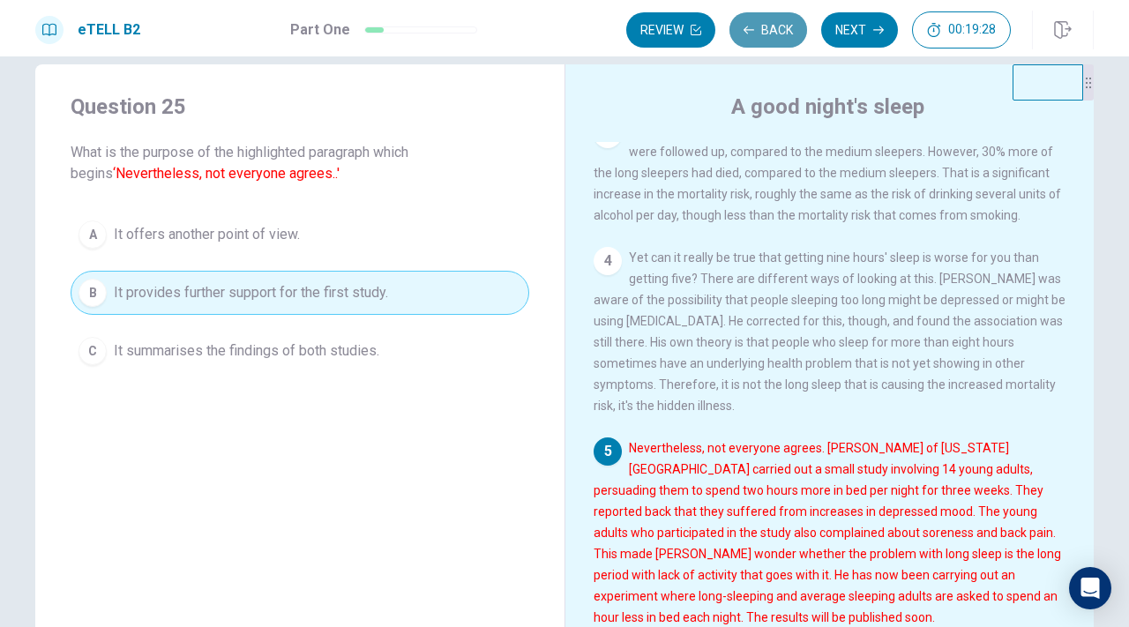
click at [783, 37] on button "Back" at bounding box center [768, 29] width 78 height 35
click at [715, 37] on button "Review" at bounding box center [670, 29] width 89 height 35
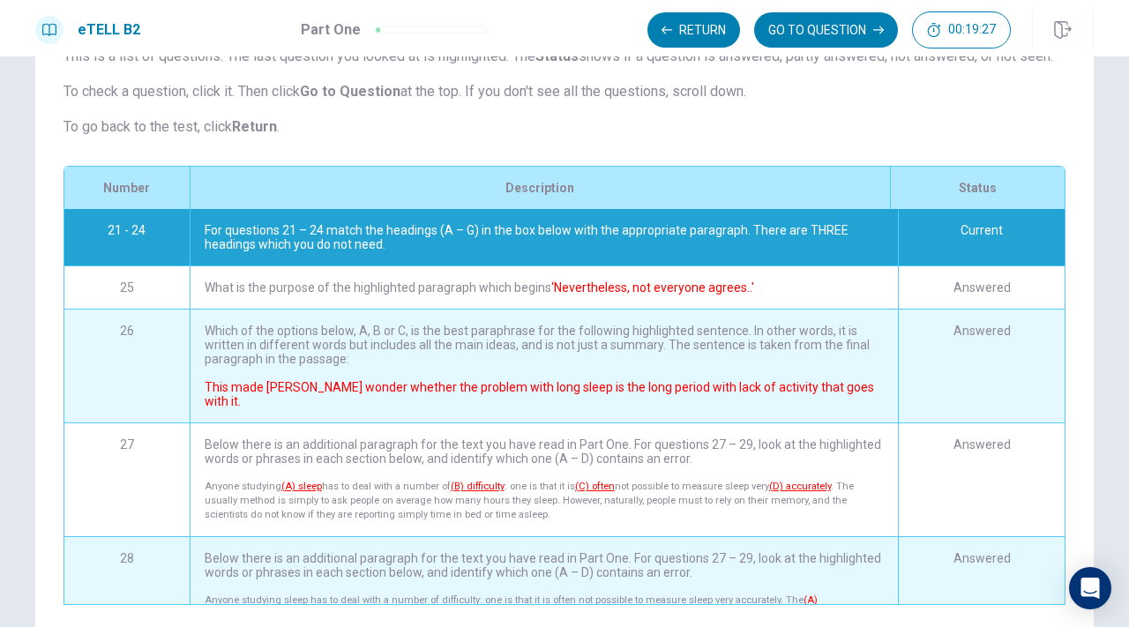
click at [783, 37] on button "GO TO QUESTION" at bounding box center [826, 29] width 144 height 35
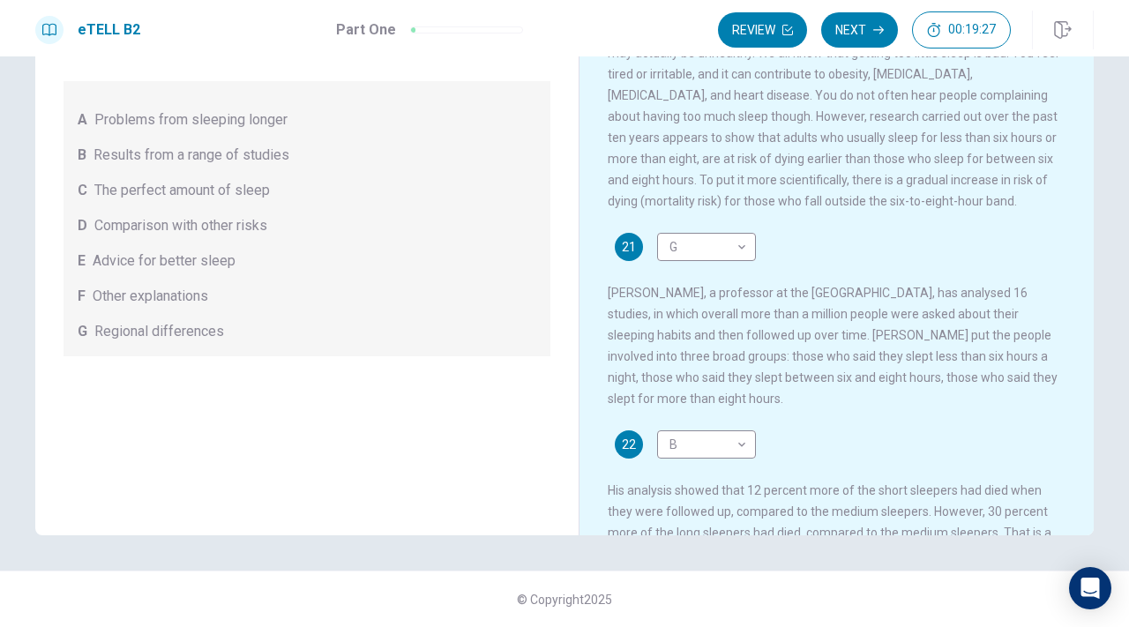
click at [783, 37] on button "Review" at bounding box center [762, 29] width 89 height 35
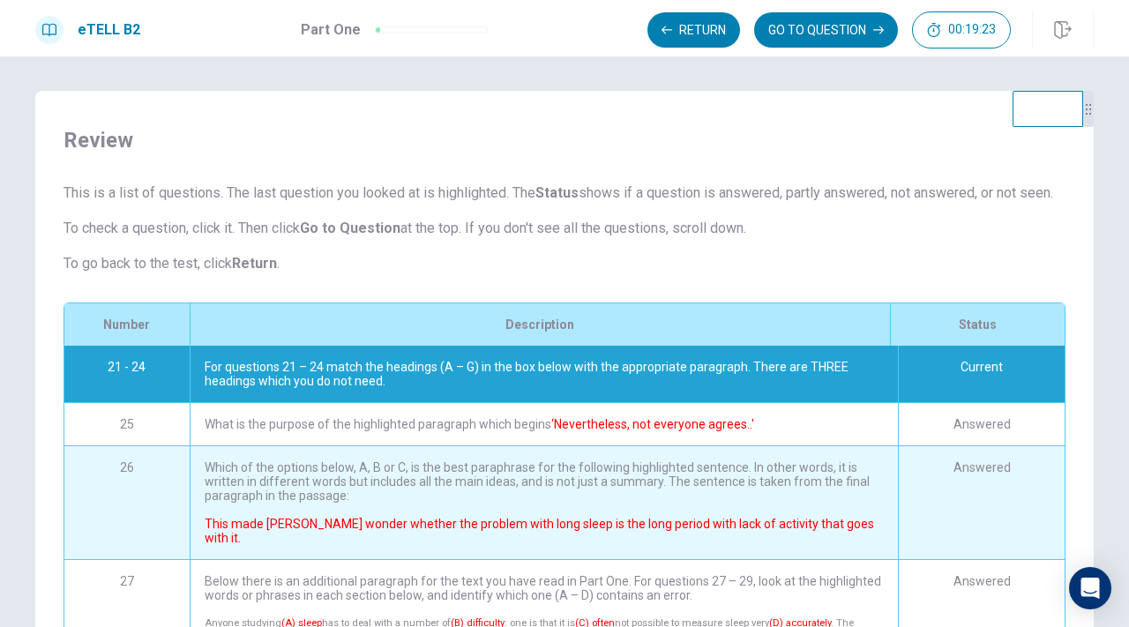
scroll to position [0, 0]
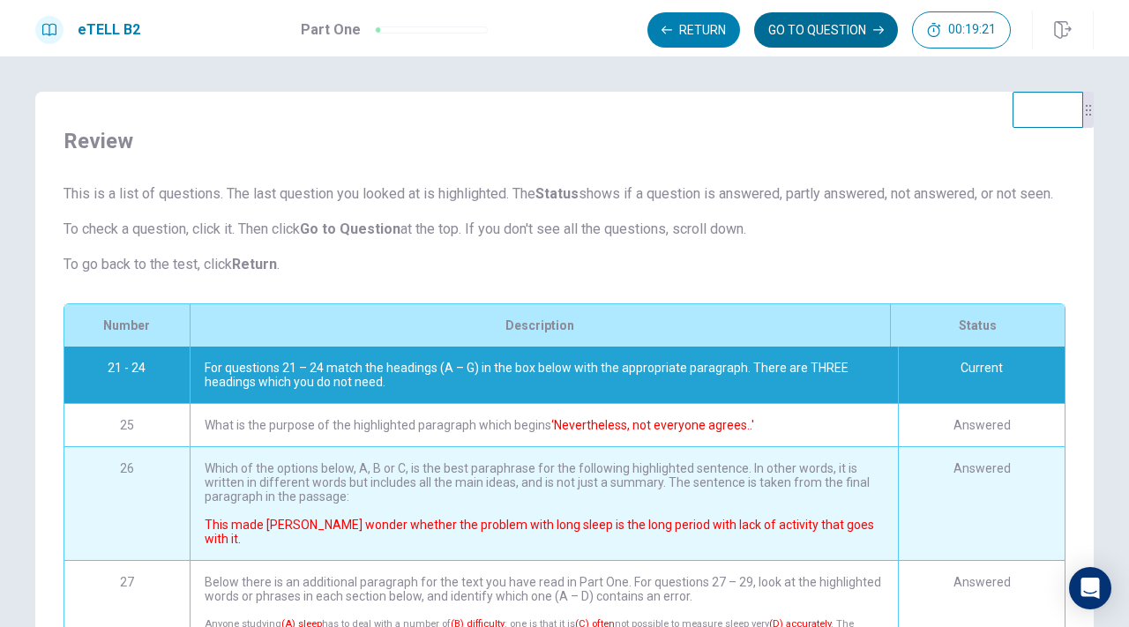
click at [848, 37] on button "GO TO QUESTION" at bounding box center [826, 29] width 144 height 35
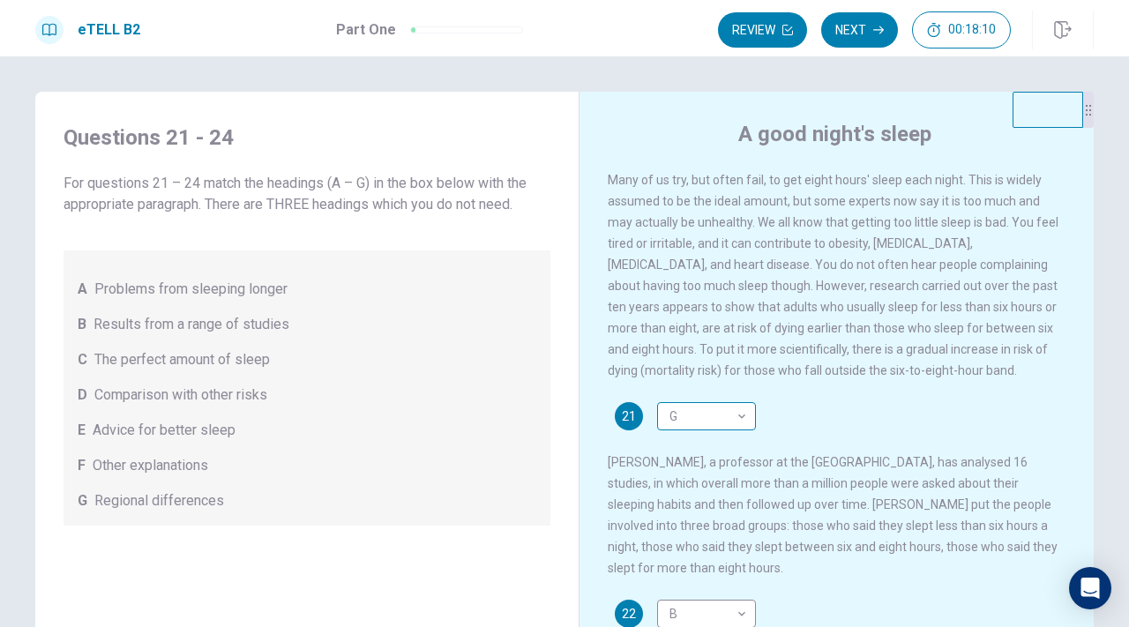
click at [722, 435] on body "This site uses cookies, as explained in our Privacy Policy . If you agree to th…" at bounding box center [564, 313] width 1129 height 627
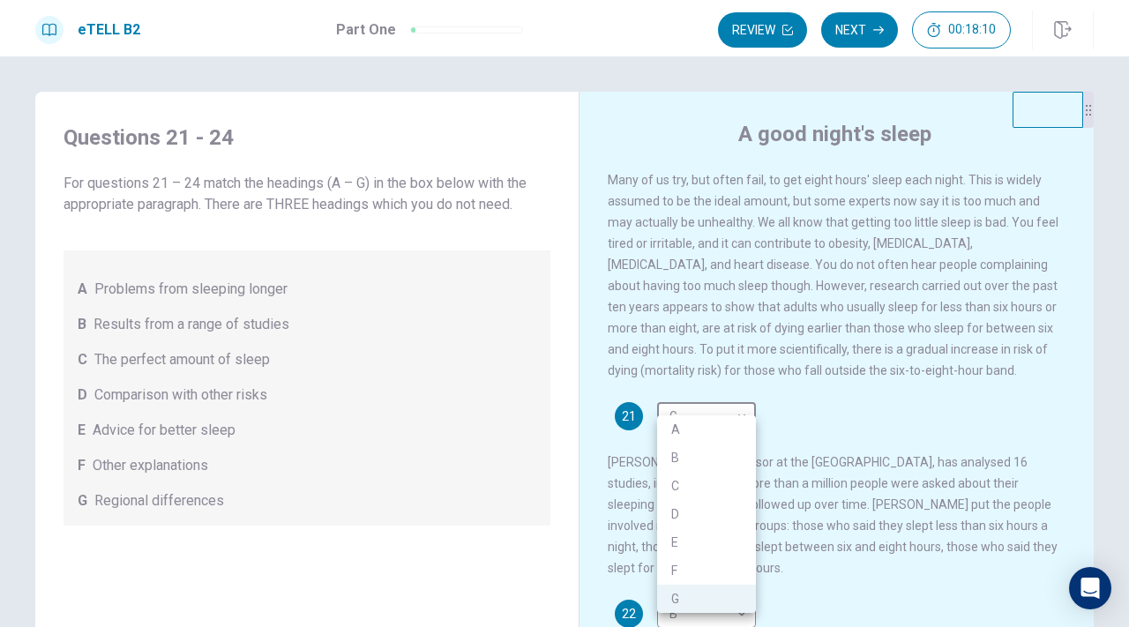
click at [695, 476] on li "C" at bounding box center [706, 486] width 99 height 28
type input "*"
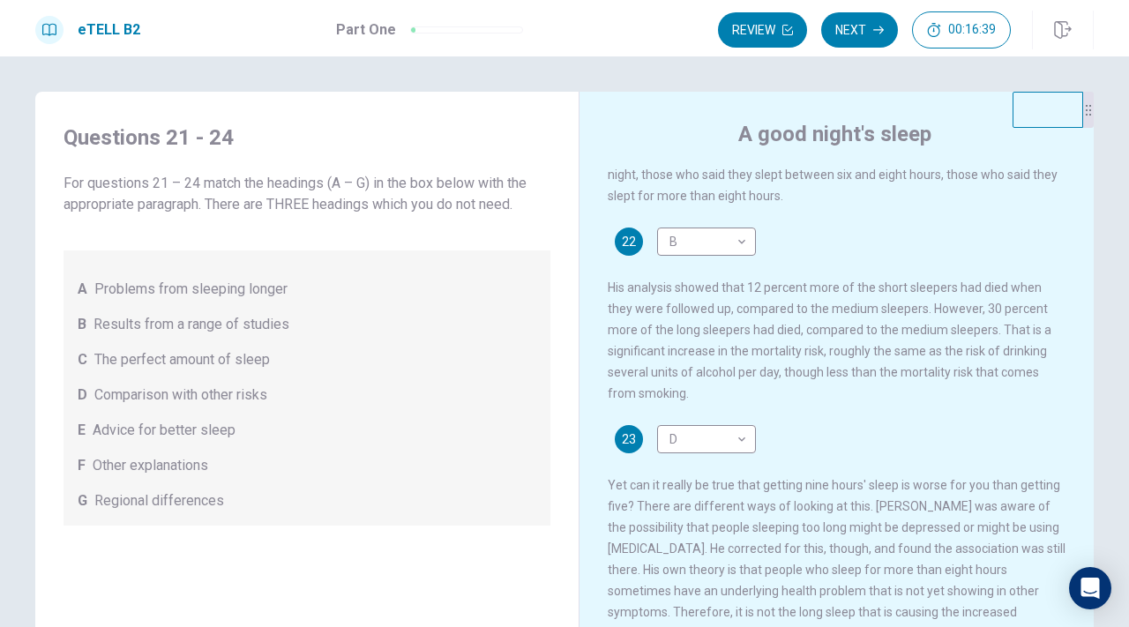
scroll to position [362, 0]
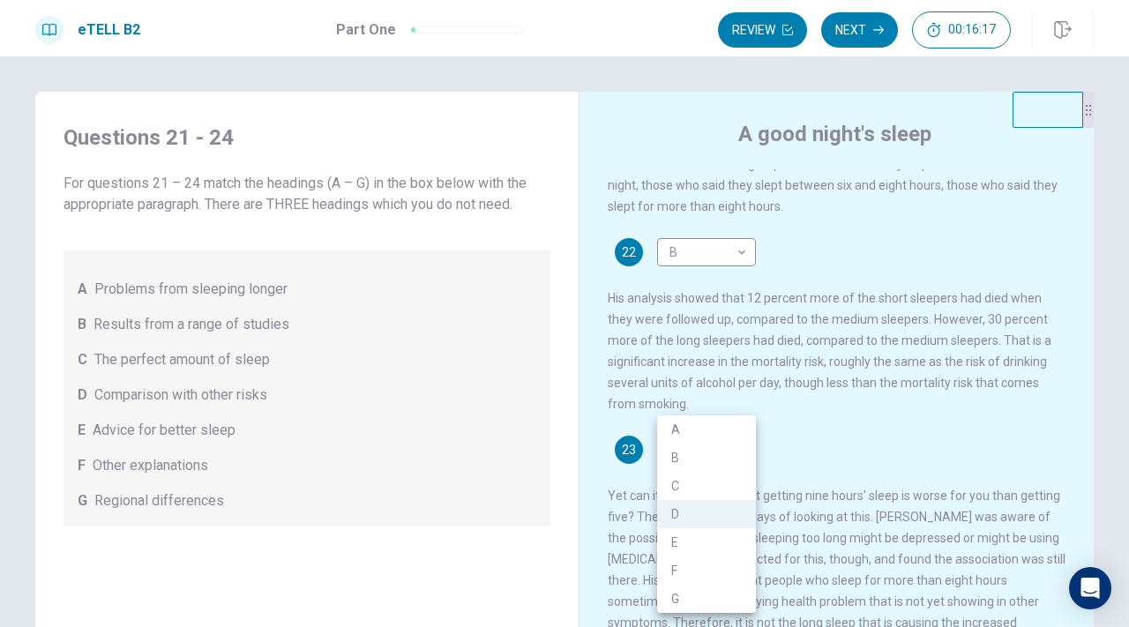
click at [736, 445] on body "This site uses cookies, as explained in our Privacy Policy . If you agree to th…" at bounding box center [564, 313] width 1129 height 627
click at [726, 450] on li "B" at bounding box center [706, 458] width 99 height 28
type input "*"
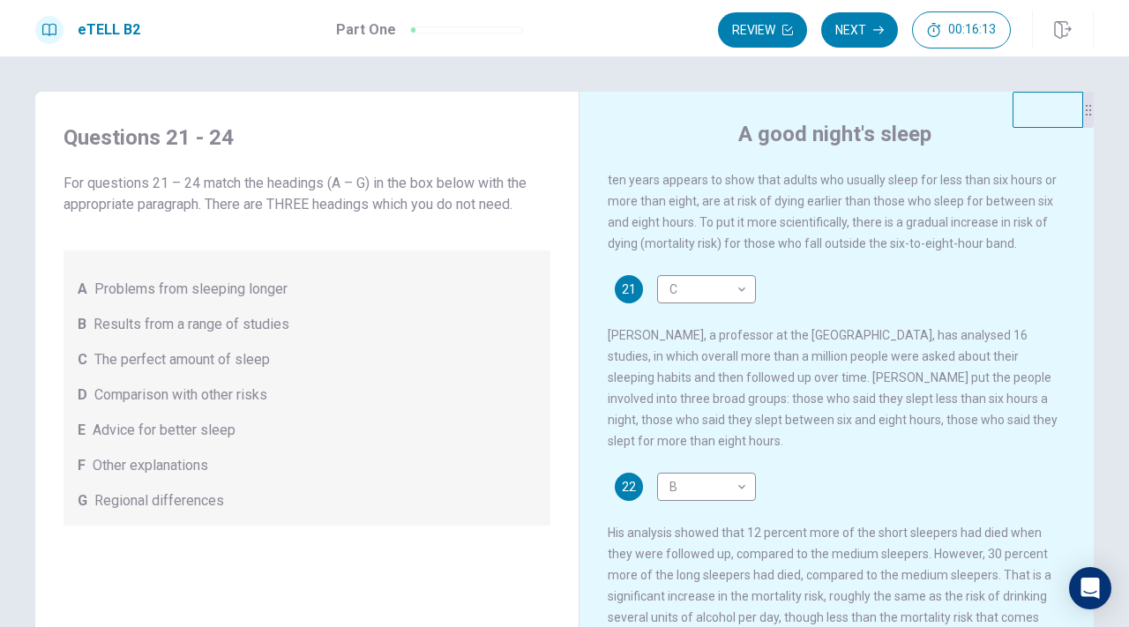
scroll to position [126, 0]
click at [699, 506] on body "This site uses cookies, as explained in our Privacy Policy . If you agree to th…" at bounding box center [564, 313] width 1129 height 627
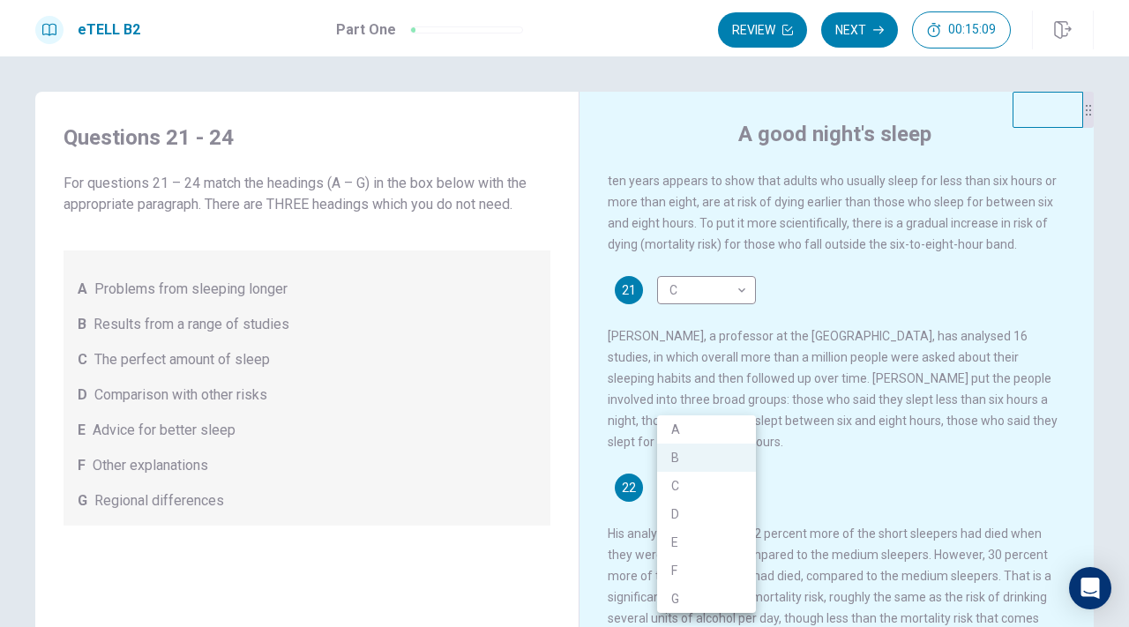
click at [844, 455] on div at bounding box center [564, 313] width 1129 height 627
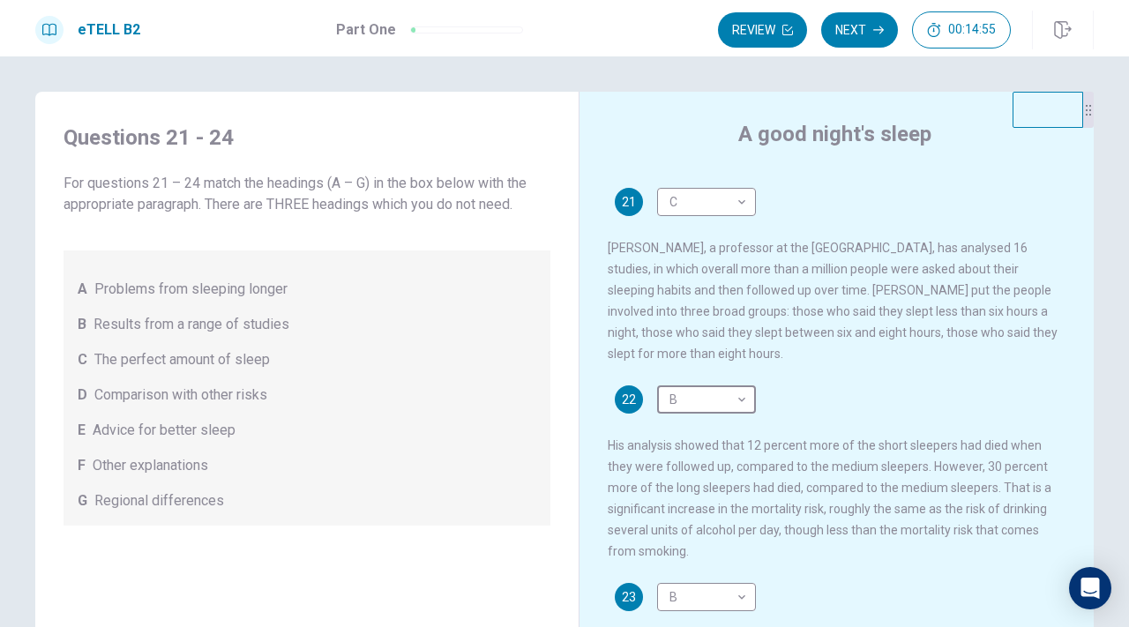
scroll to position [208, 0]
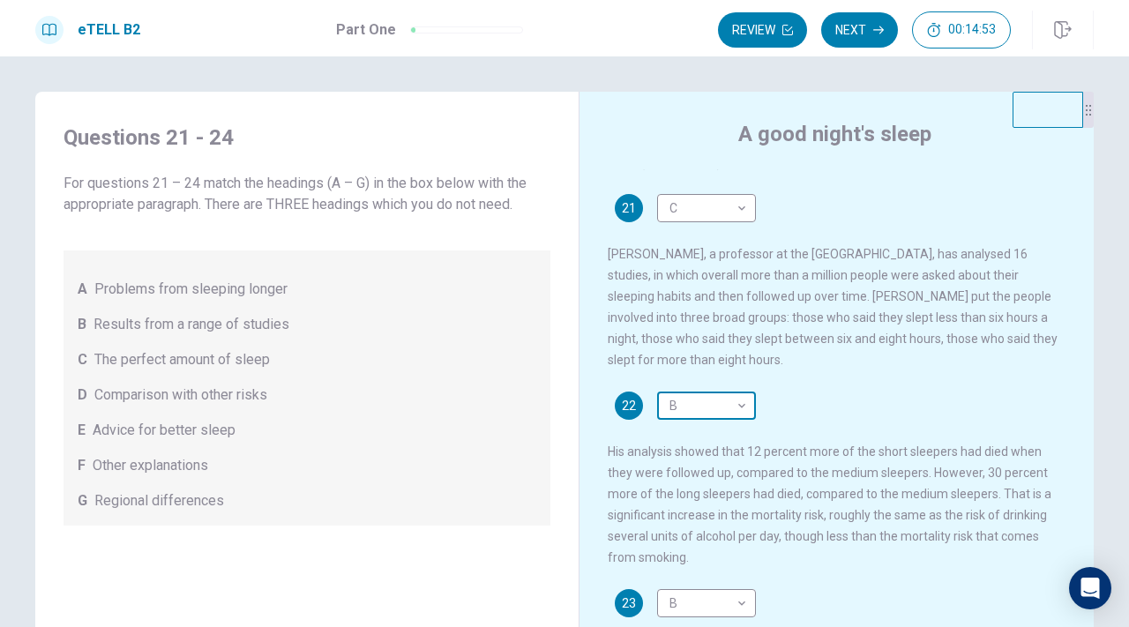
click at [721, 415] on body "This site uses cookies, as explained in our Privacy Policy . If you agree to th…" at bounding box center [564, 313] width 1129 height 627
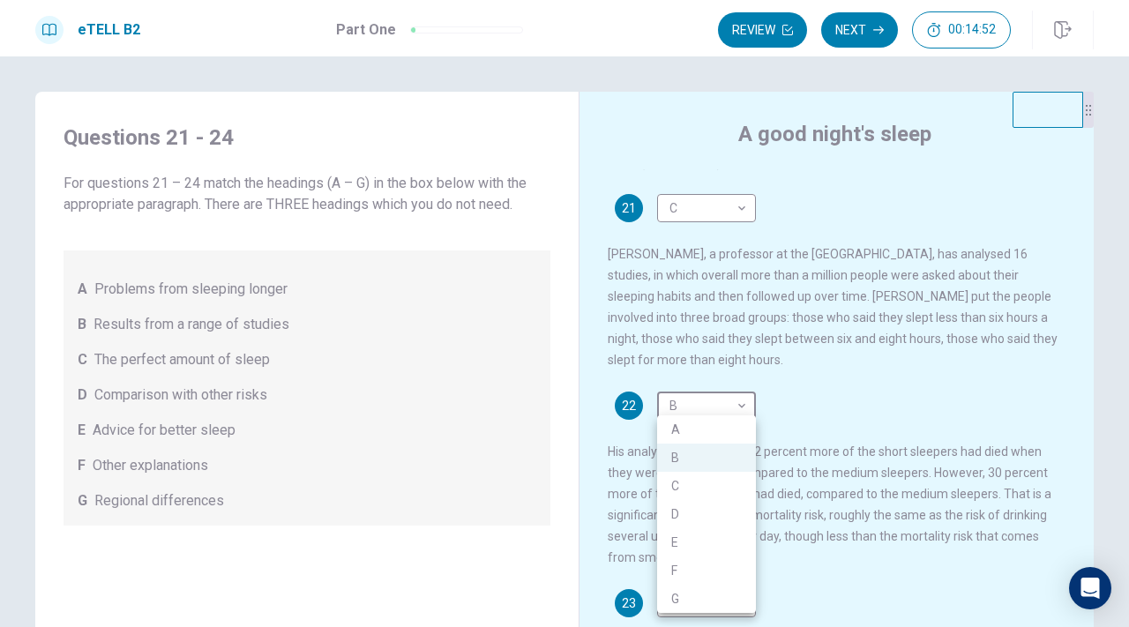
click at [683, 571] on li "F" at bounding box center [706, 570] width 99 height 28
type input "*"
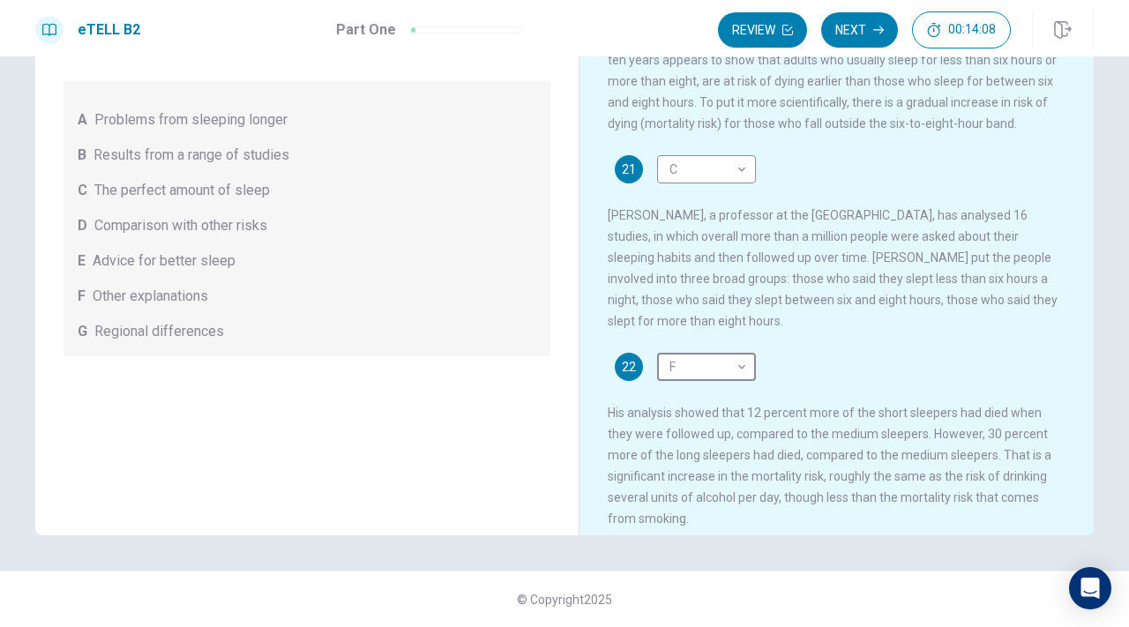
scroll to position [0, 0]
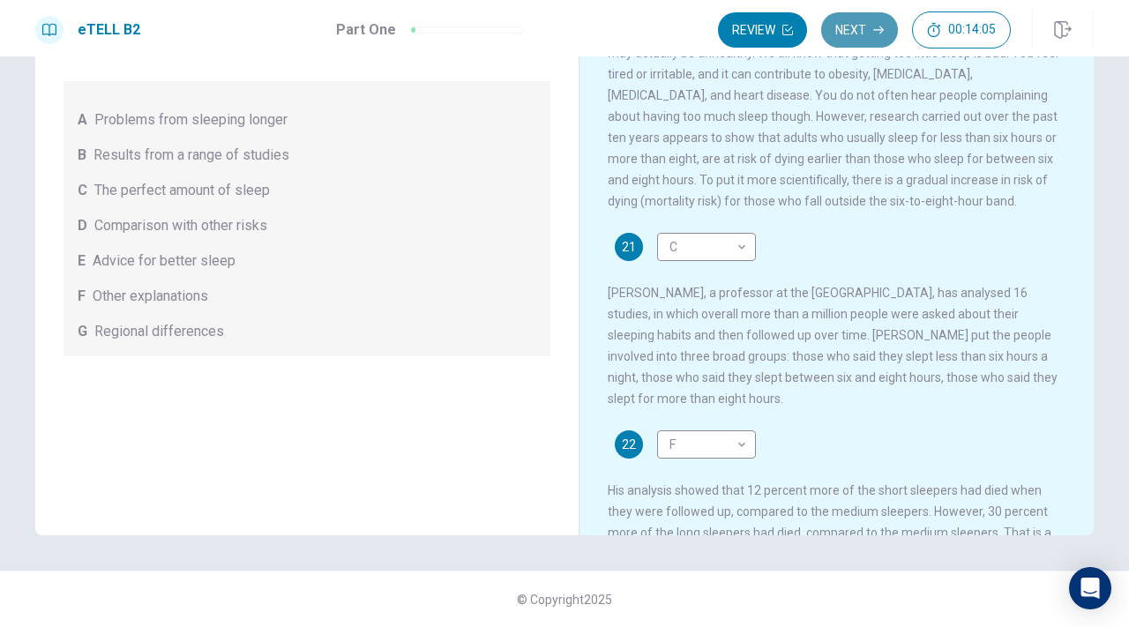
click at [853, 25] on button "Next" at bounding box center [859, 29] width 77 height 35
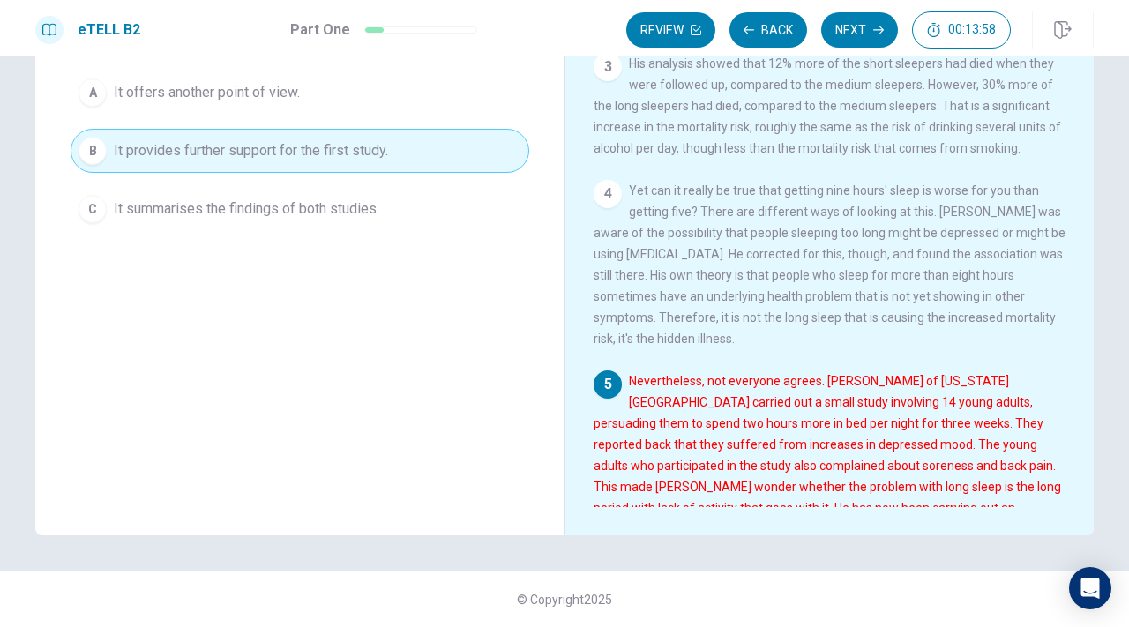
scroll to position [415, 0]
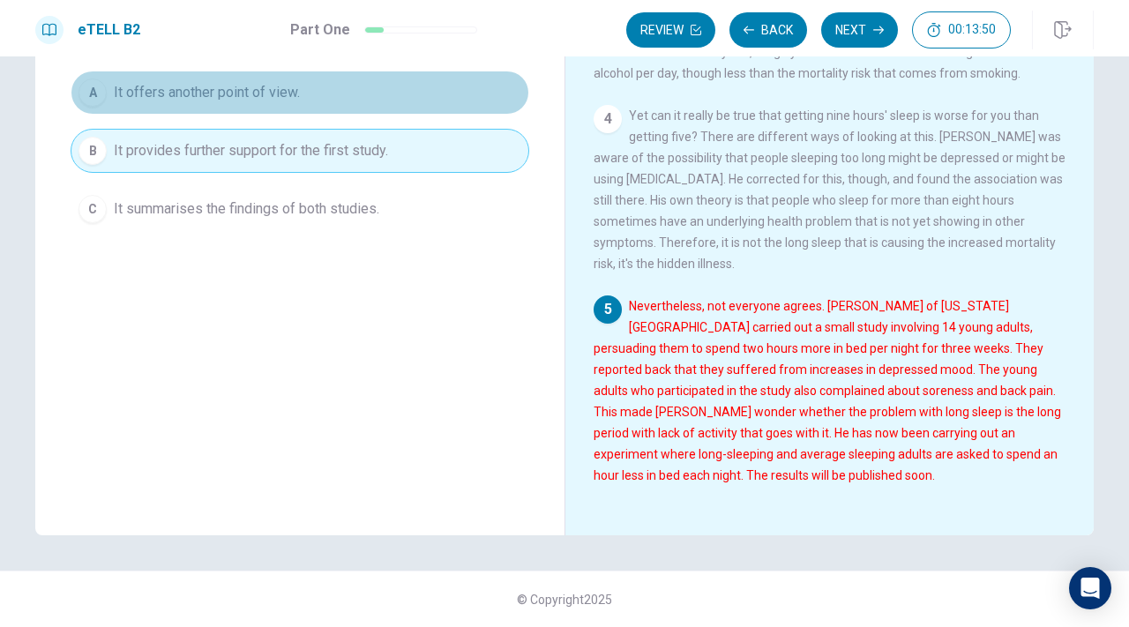
click at [323, 103] on button "A It offers another point of view." at bounding box center [300, 93] width 459 height 44
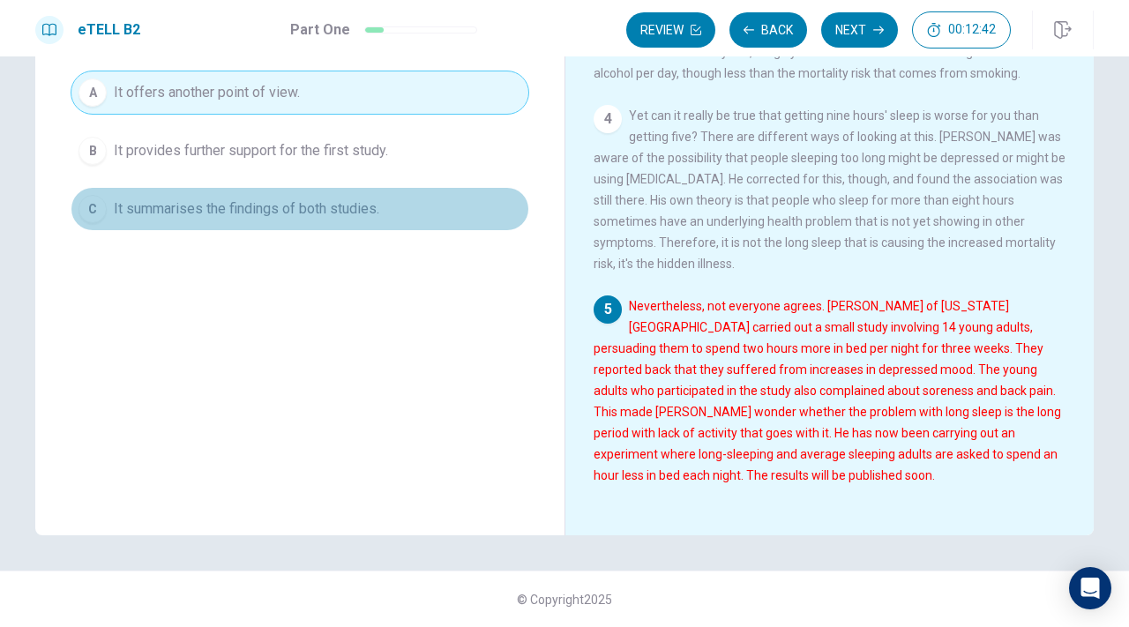
click at [382, 198] on button "C It summarises the findings of both studies." at bounding box center [300, 209] width 459 height 44
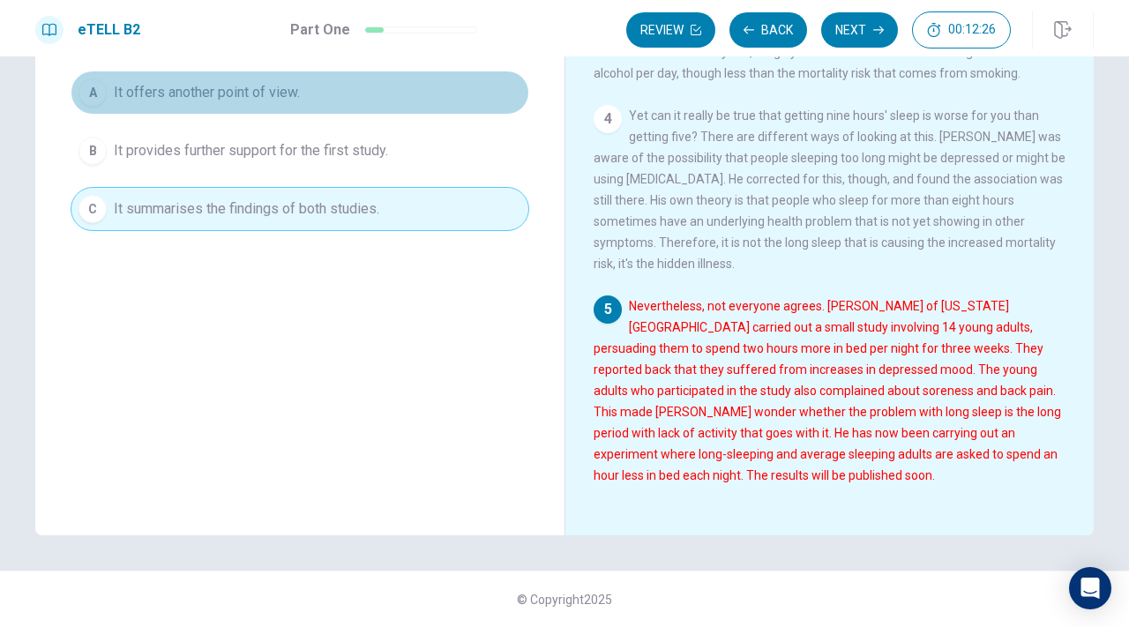
click at [241, 93] on span "It offers another point of view." at bounding box center [207, 92] width 186 height 21
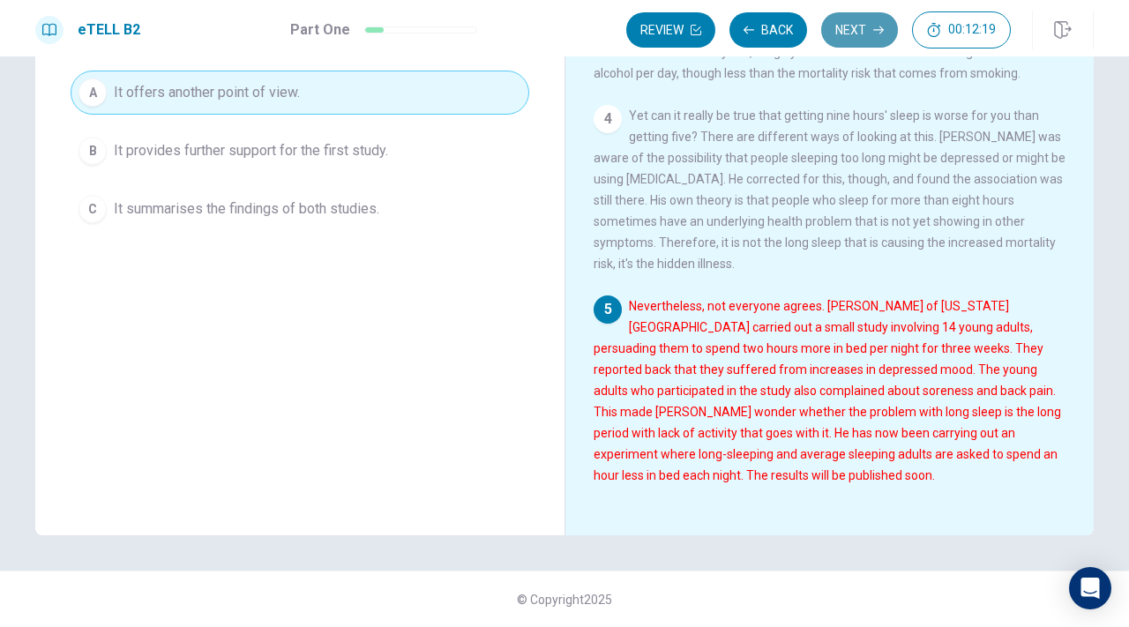
click at [873, 32] on icon "button" at bounding box center [878, 30] width 11 height 11
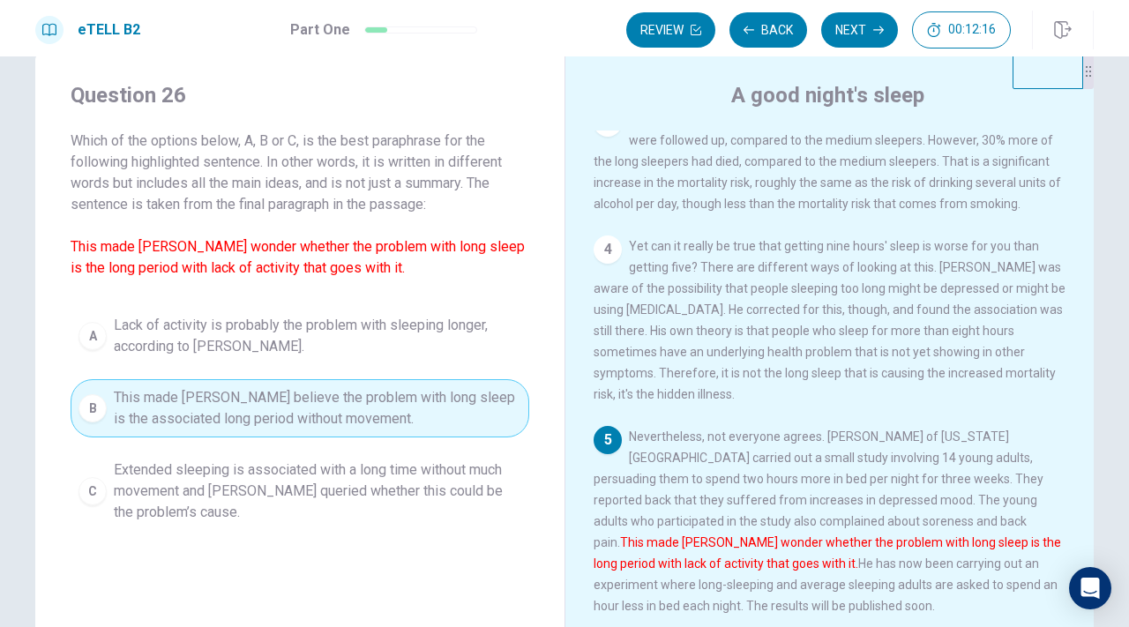
scroll to position [34, 0]
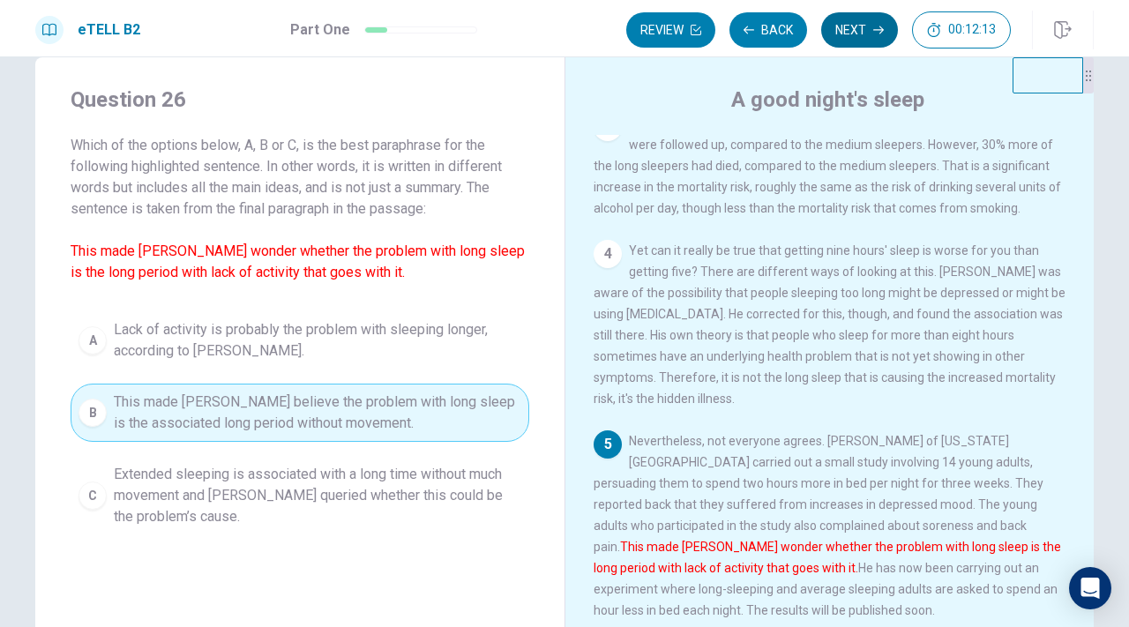
click at [858, 31] on button "Next" at bounding box center [859, 29] width 77 height 35
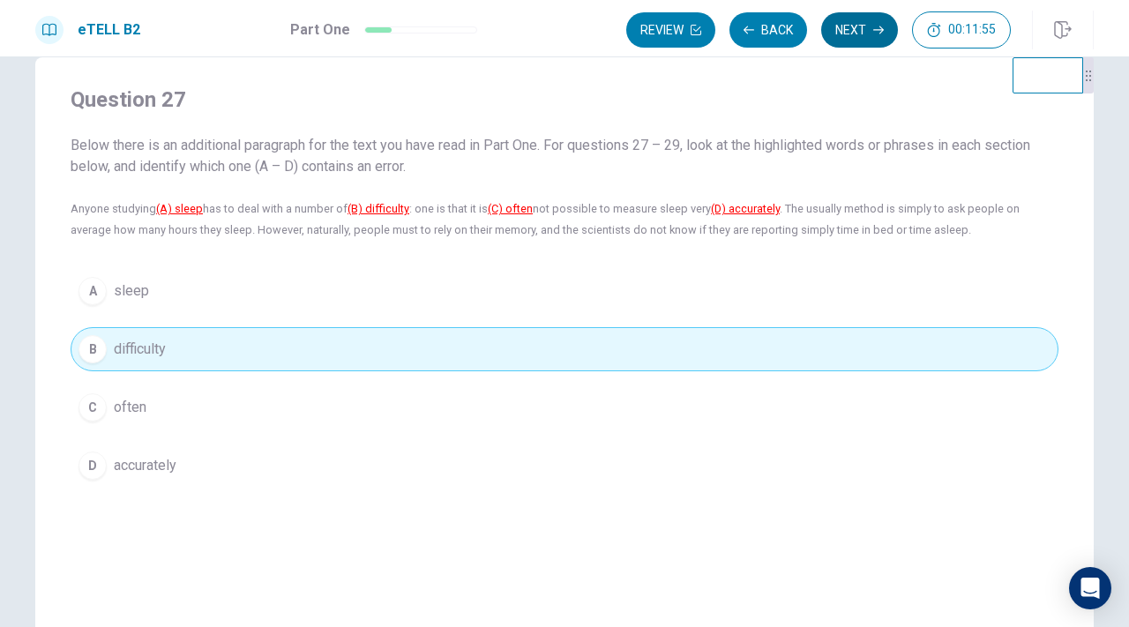
click at [859, 35] on button "Next" at bounding box center [859, 29] width 77 height 35
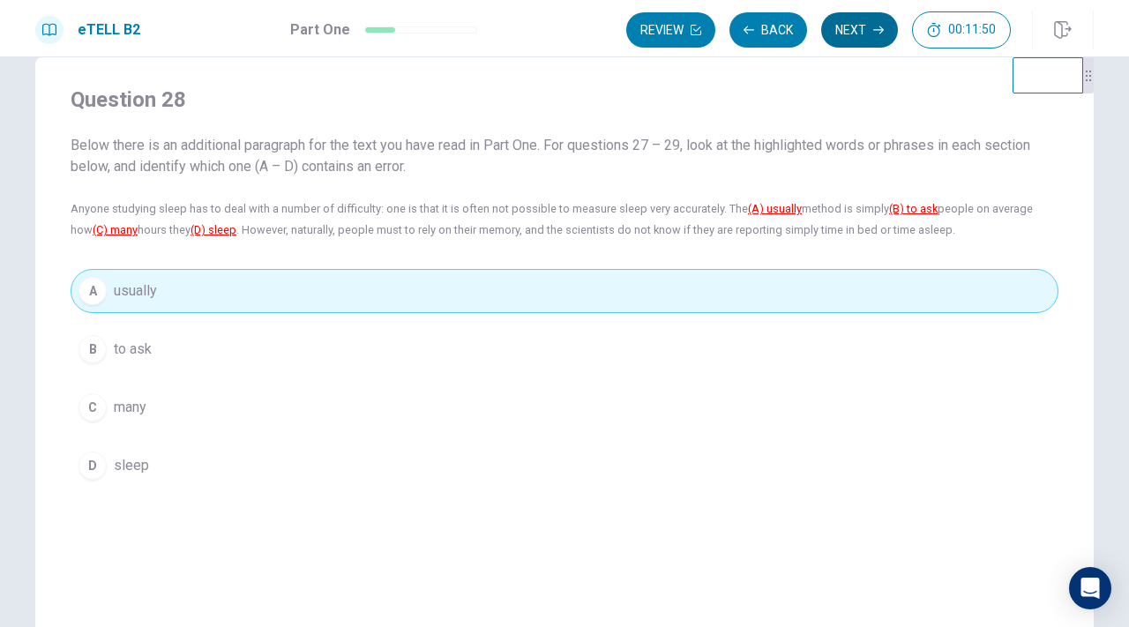
click at [859, 34] on button "Next" at bounding box center [859, 29] width 77 height 35
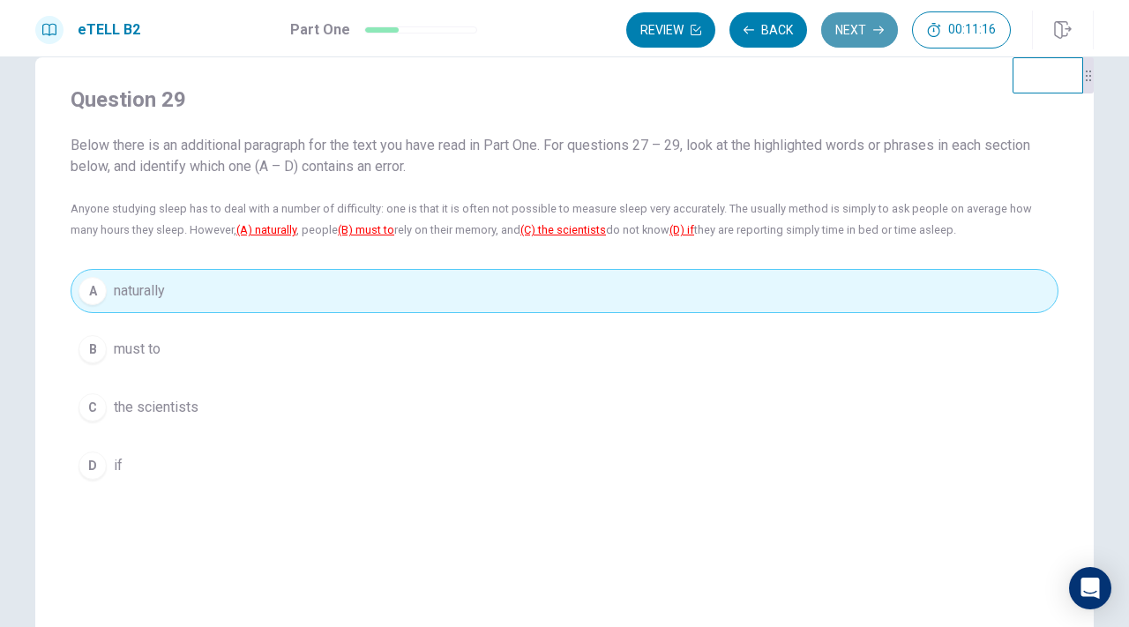
click at [848, 34] on button "Next" at bounding box center [859, 29] width 77 height 35
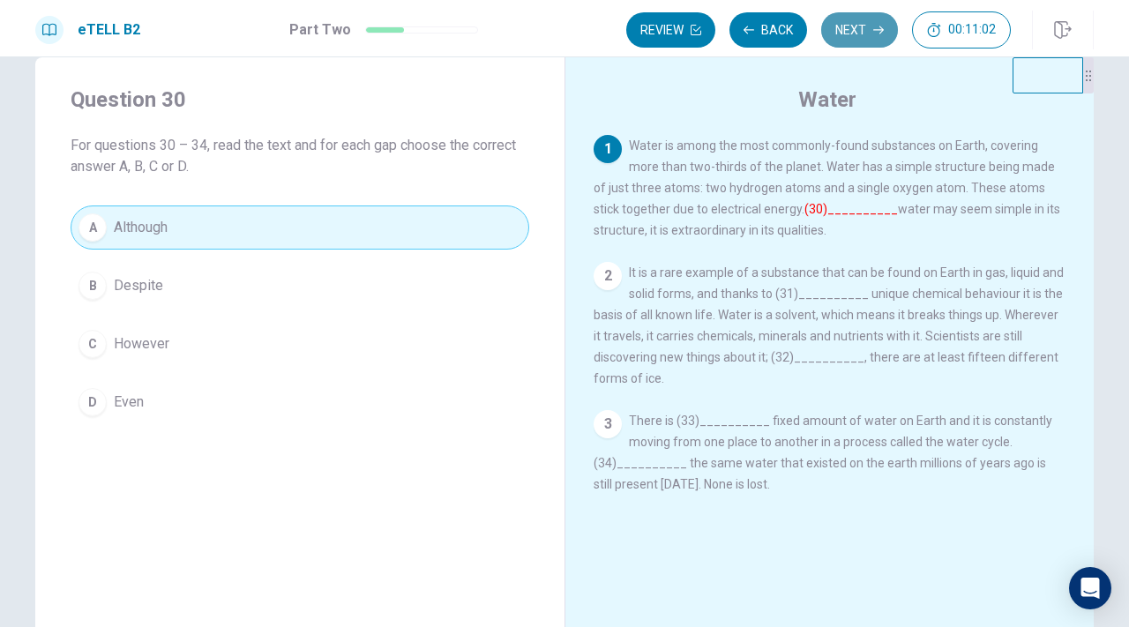
click at [873, 31] on icon "button" at bounding box center [878, 30] width 11 height 11
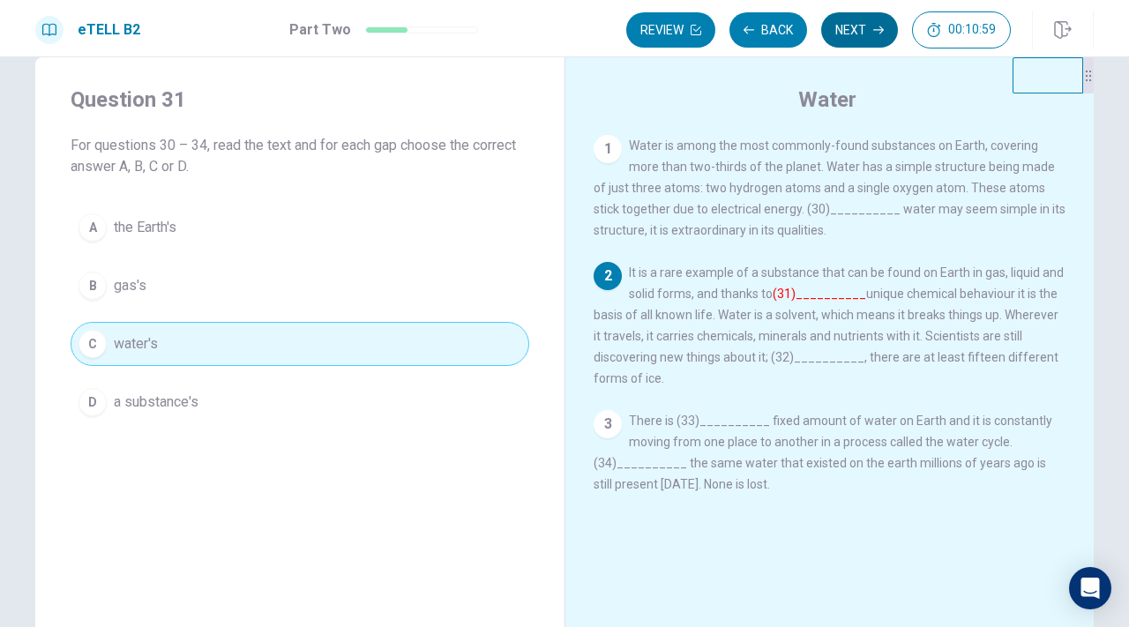
click at [873, 34] on icon "button" at bounding box center [878, 30] width 11 height 11
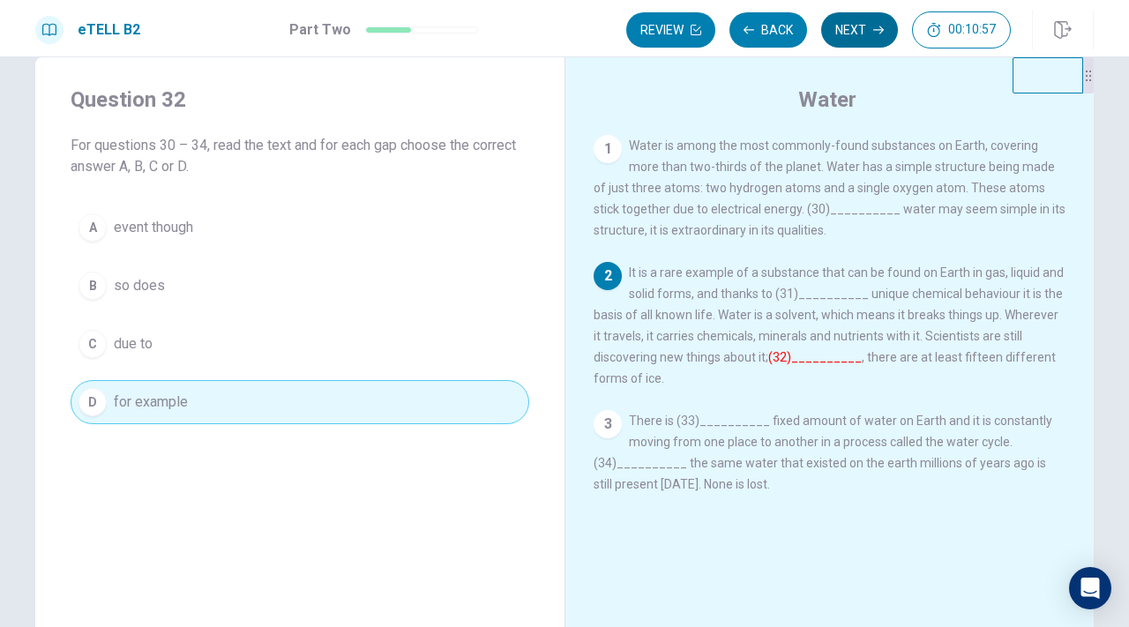
click at [873, 34] on icon "button" at bounding box center [878, 30] width 11 height 11
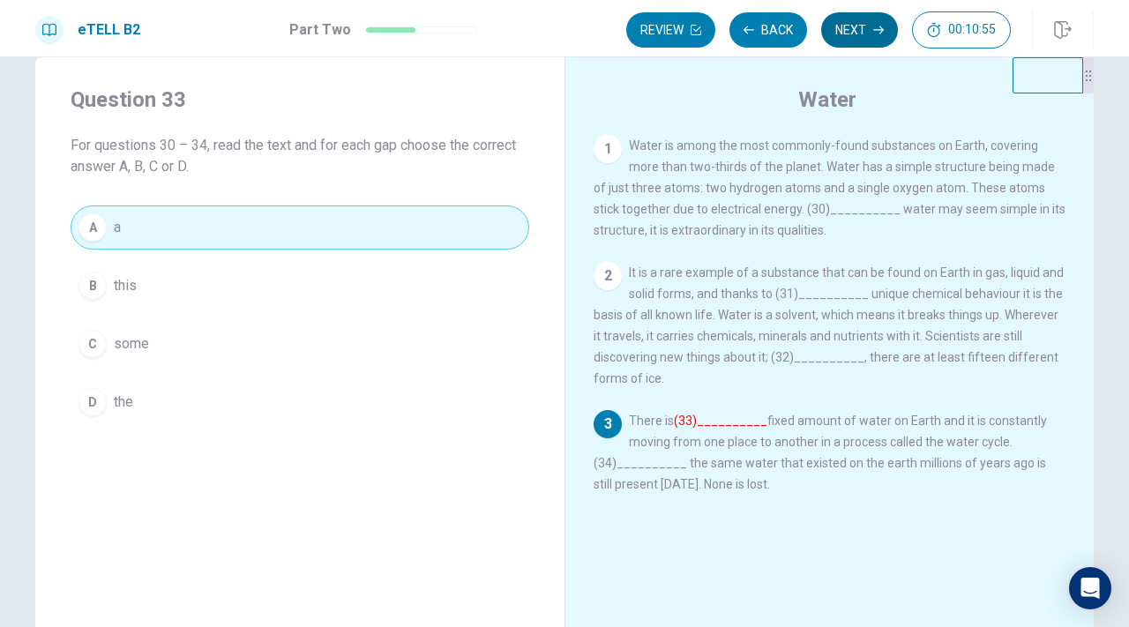
click at [873, 34] on icon "button" at bounding box center [878, 30] width 11 height 11
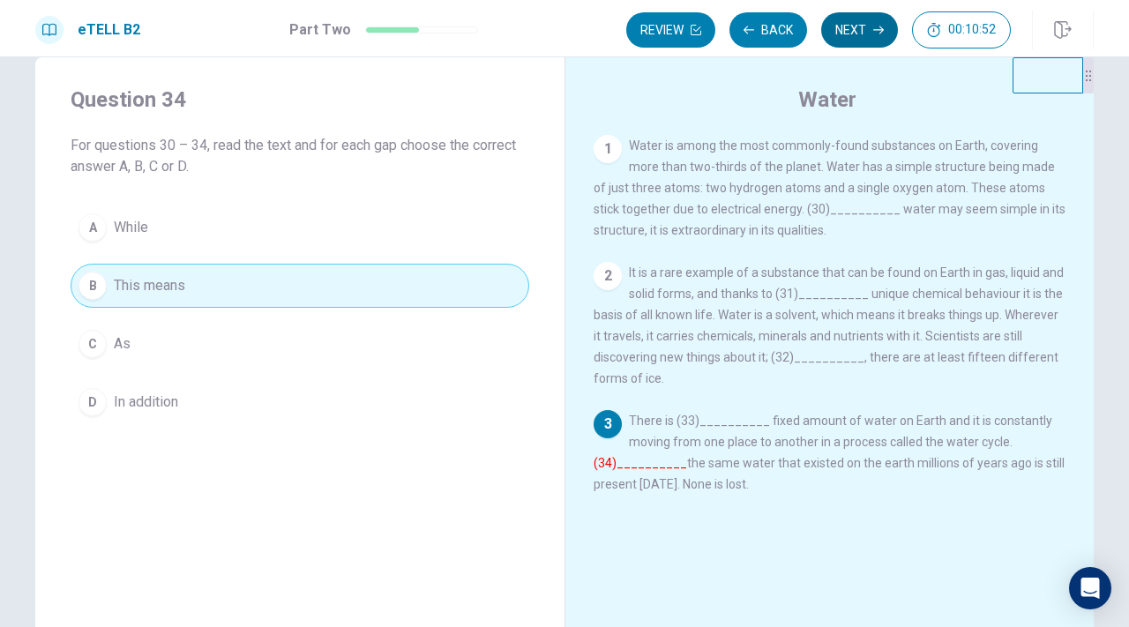
click at [873, 34] on icon "button" at bounding box center [878, 30] width 11 height 11
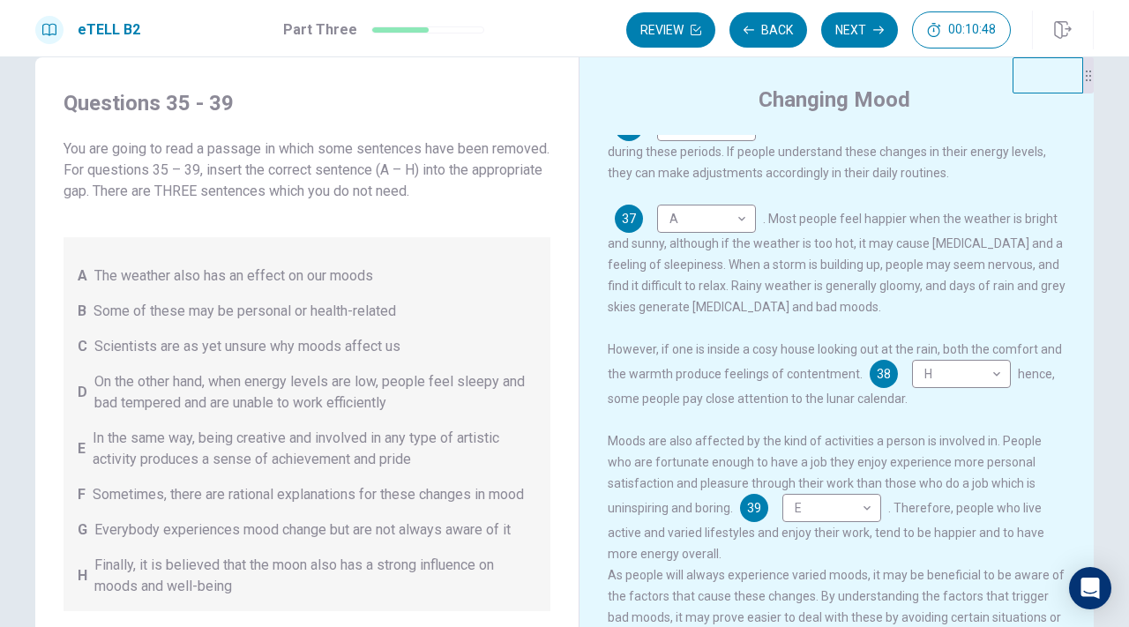
scroll to position [328, 0]
click at [864, 34] on button "Next" at bounding box center [859, 29] width 77 height 35
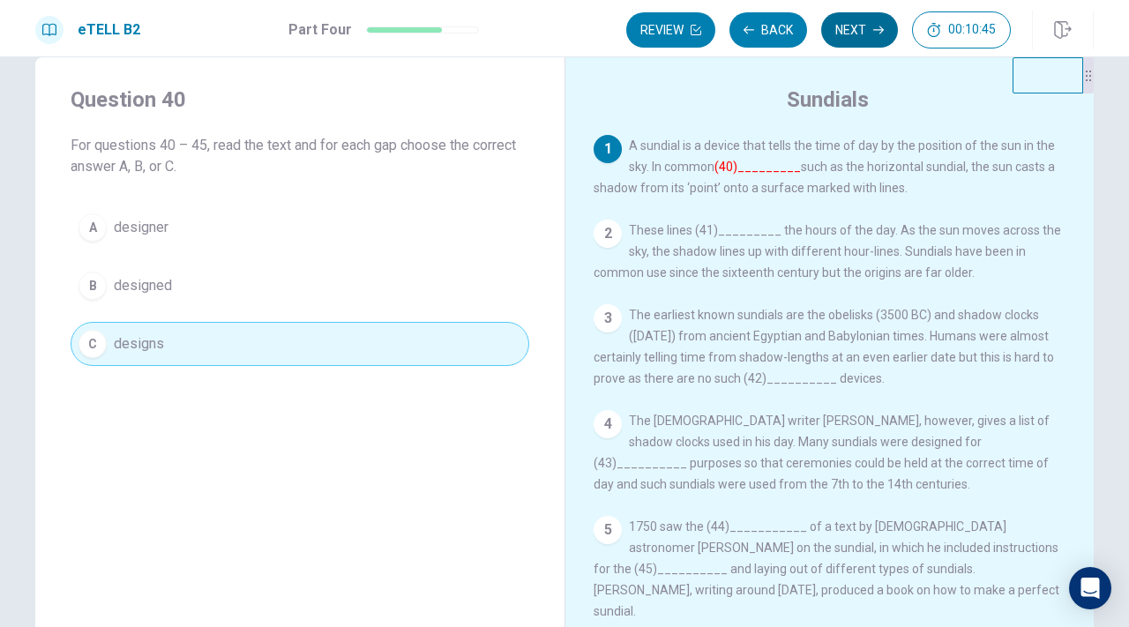
click at [864, 34] on button "Next" at bounding box center [859, 29] width 77 height 35
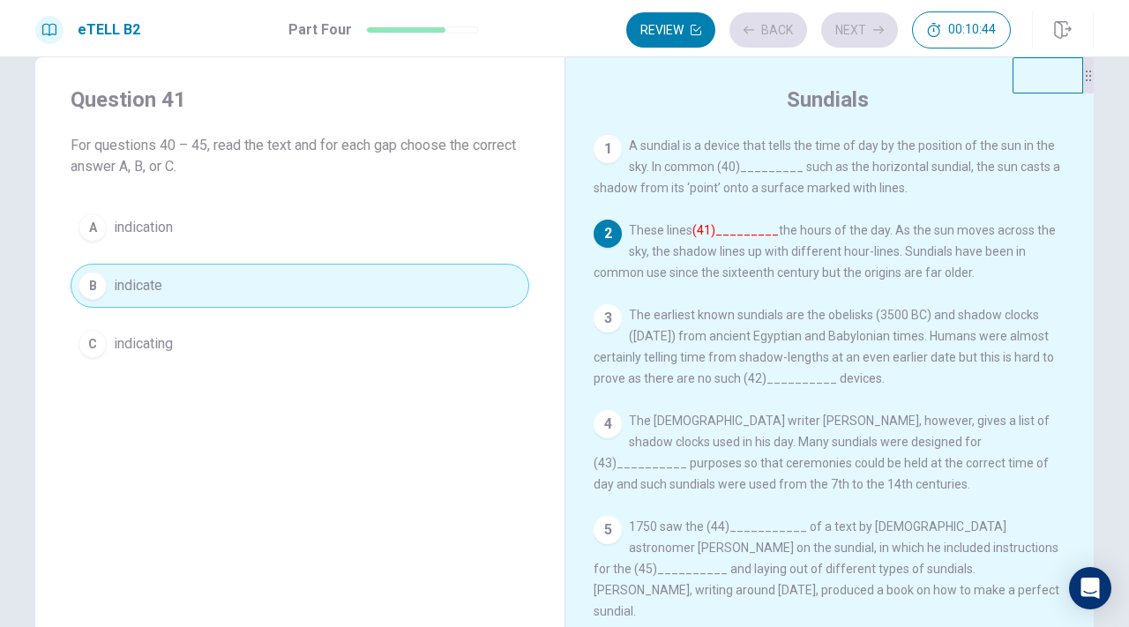
click at [864, 33] on div "Review Back Next 00:10:44" at bounding box center [818, 29] width 385 height 37
click at [850, 34] on button "Next" at bounding box center [859, 29] width 77 height 35
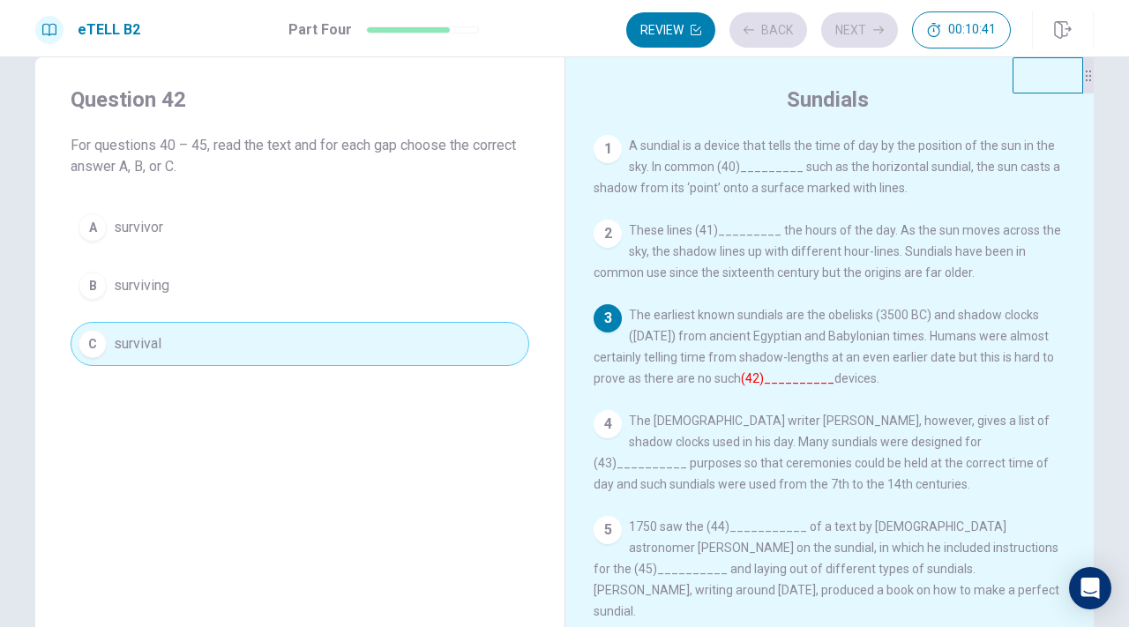
click at [850, 34] on div "Review Back Next 00:10:41" at bounding box center [818, 29] width 385 height 37
click at [850, 34] on button "Next" at bounding box center [859, 29] width 77 height 35
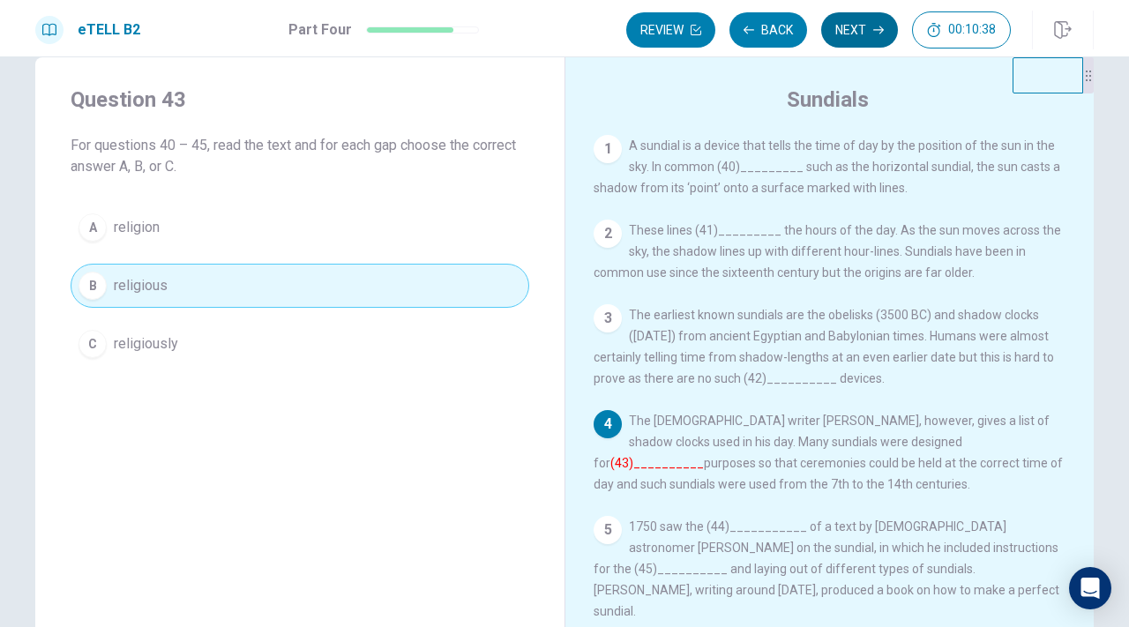
click at [850, 34] on button "Next" at bounding box center [859, 29] width 77 height 35
click at [170, 223] on span "publication" at bounding box center [147, 227] width 67 height 21
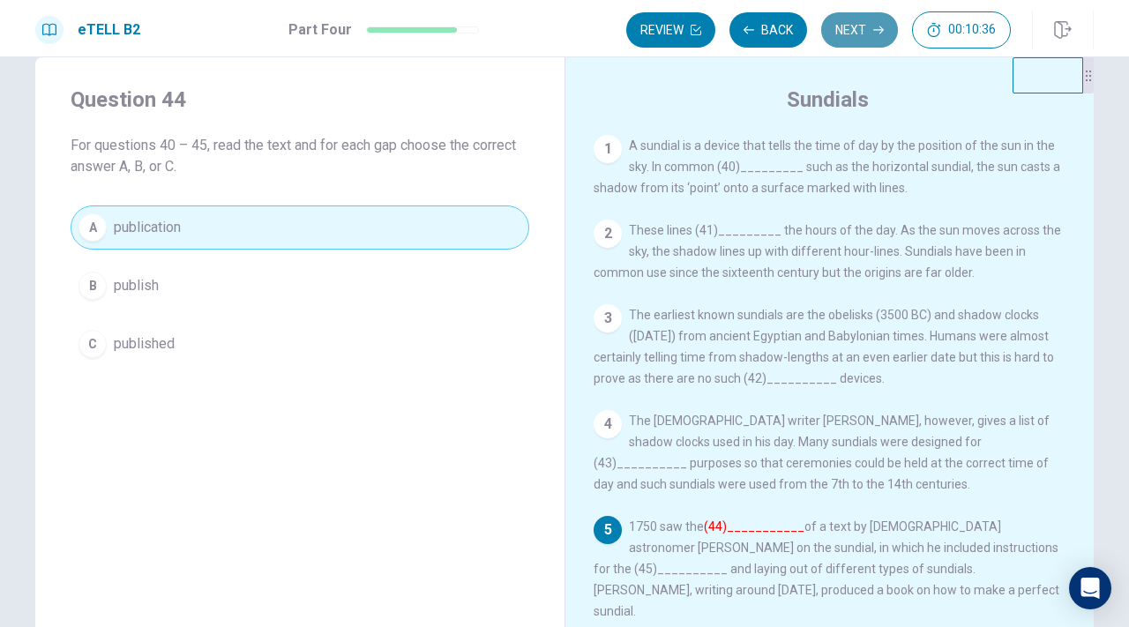
click at [869, 41] on button "Next" at bounding box center [859, 29] width 77 height 35
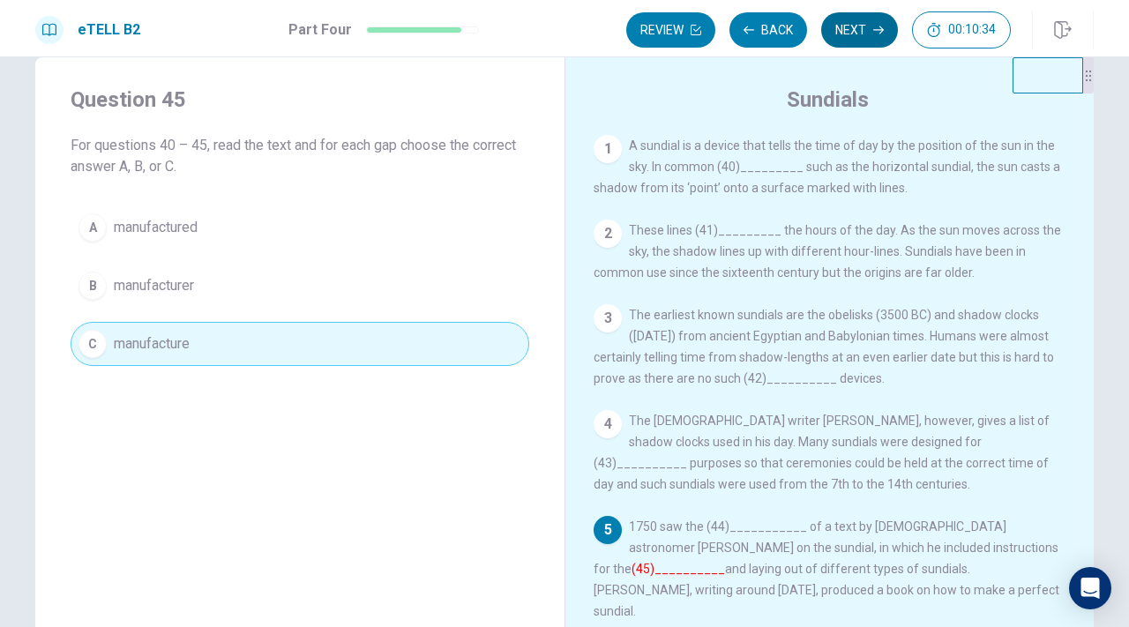
click at [859, 32] on button "Next" at bounding box center [859, 29] width 77 height 35
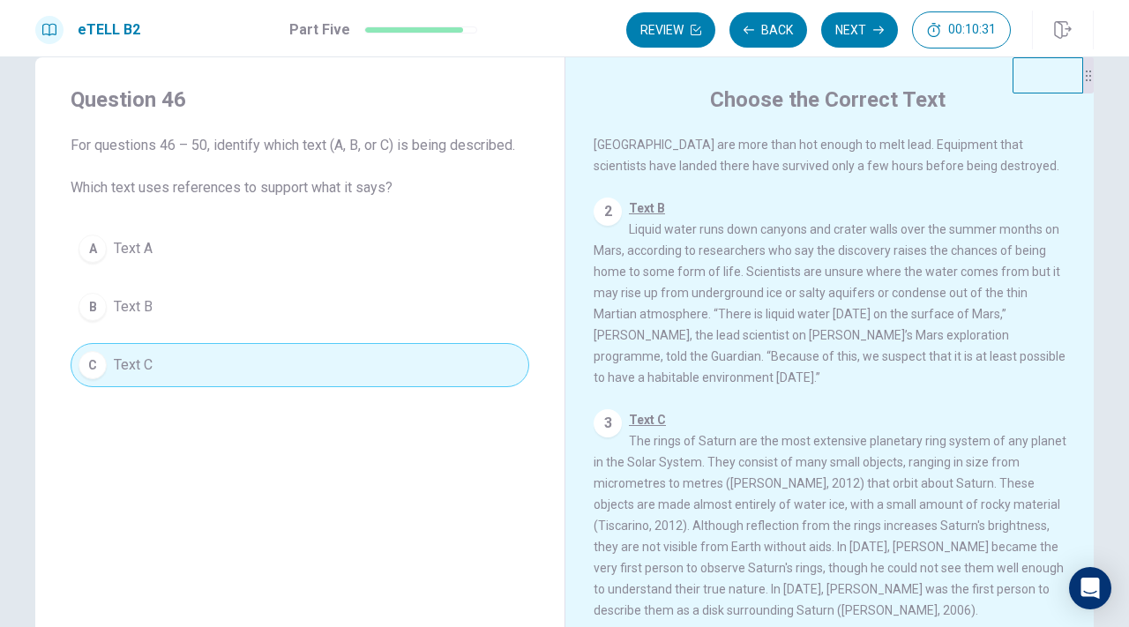
scroll to position [174, 0]
click at [859, 34] on button "Next" at bounding box center [859, 29] width 77 height 35
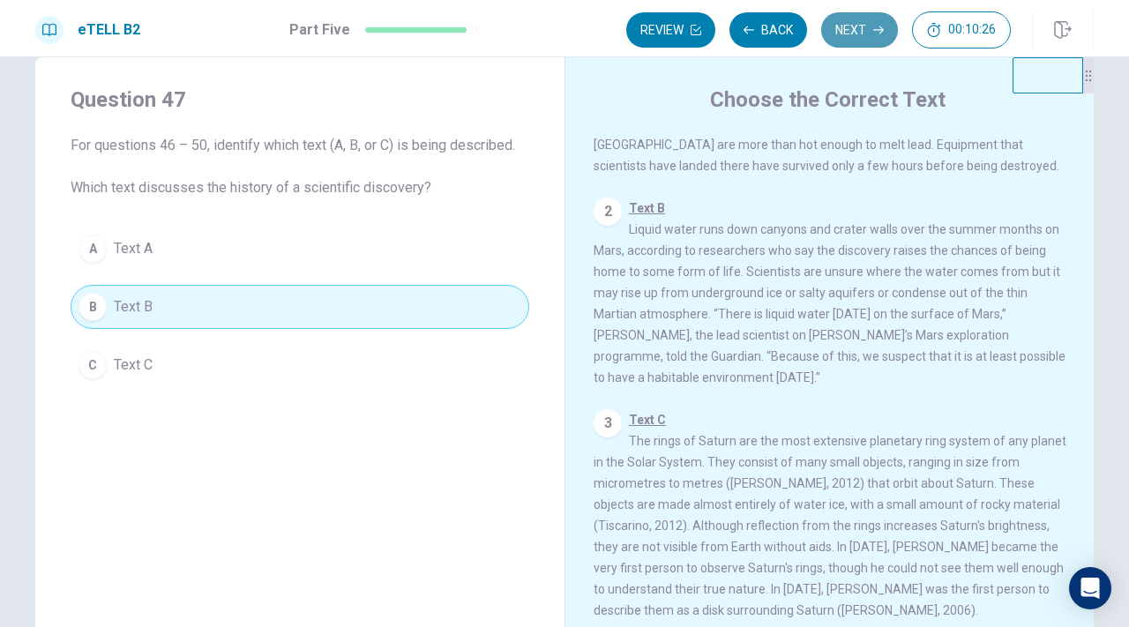
click at [860, 34] on button "Next" at bounding box center [859, 29] width 77 height 35
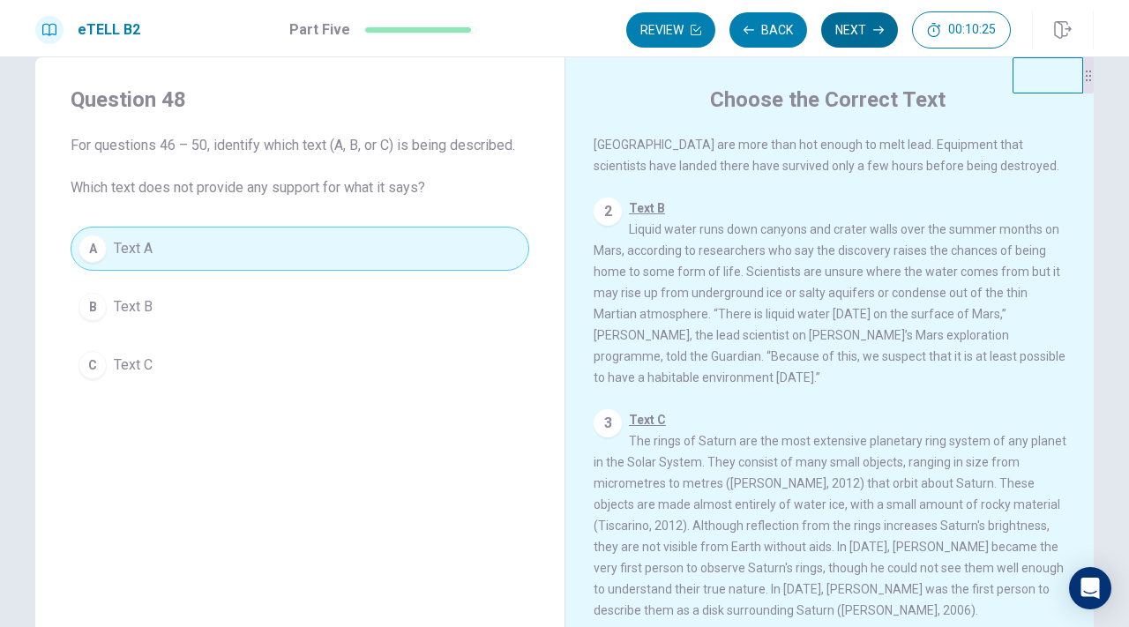
click at [860, 34] on button "Next" at bounding box center [859, 29] width 77 height 35
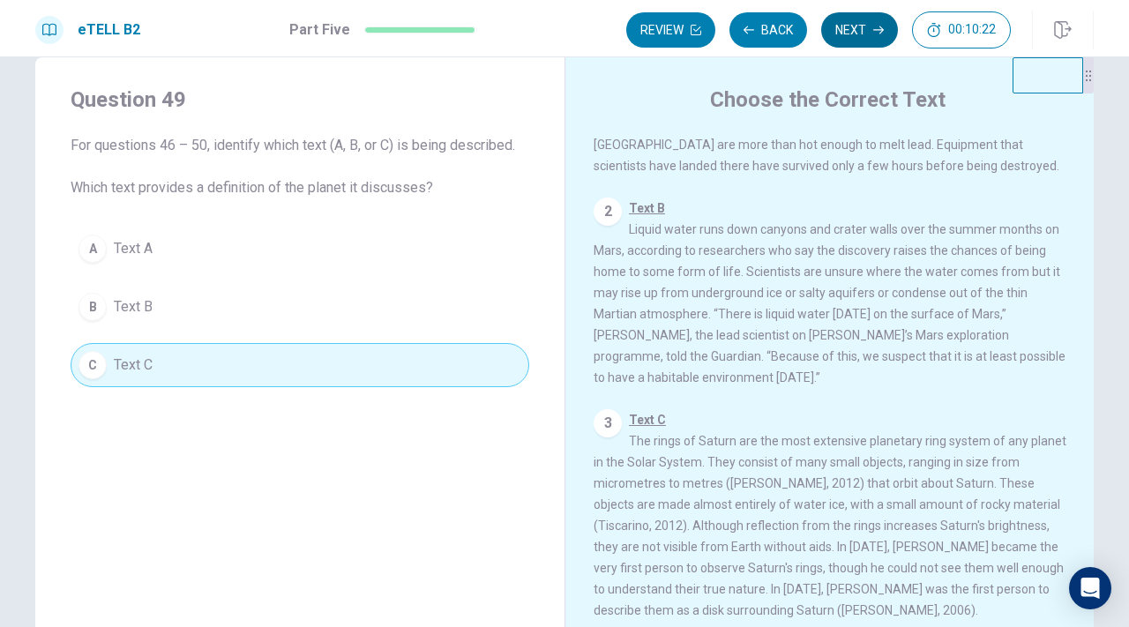
click at [862, 39] on button "Next" at bounding box center [859, 29] width 77 height 35
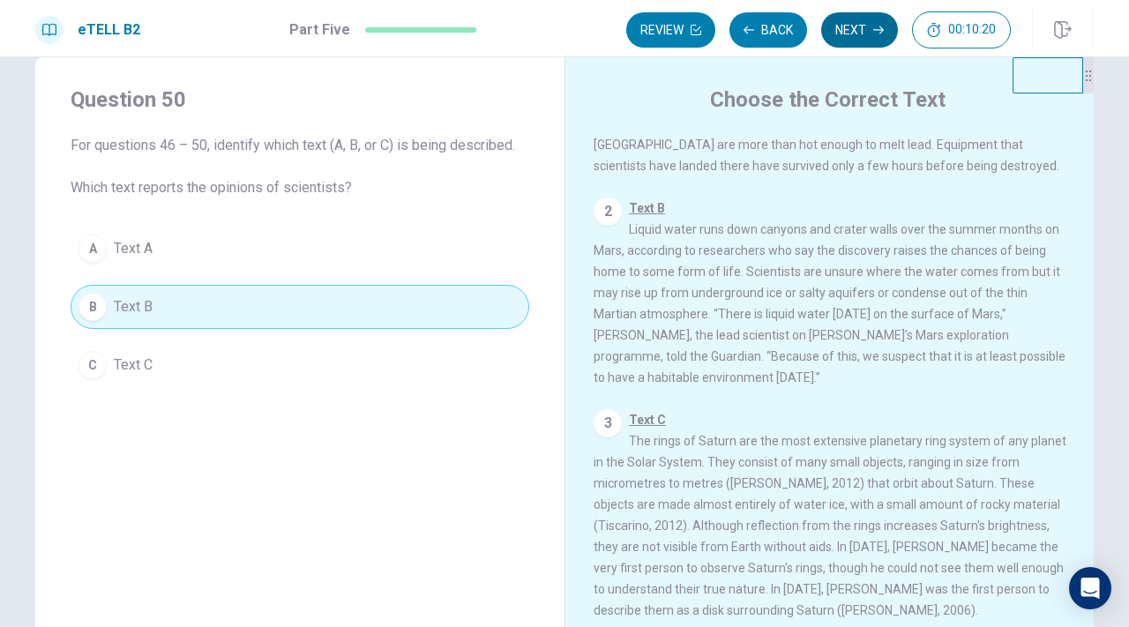
click at [862, 39] on button "Next" at bounding box center [859, 29] width 77 height 35
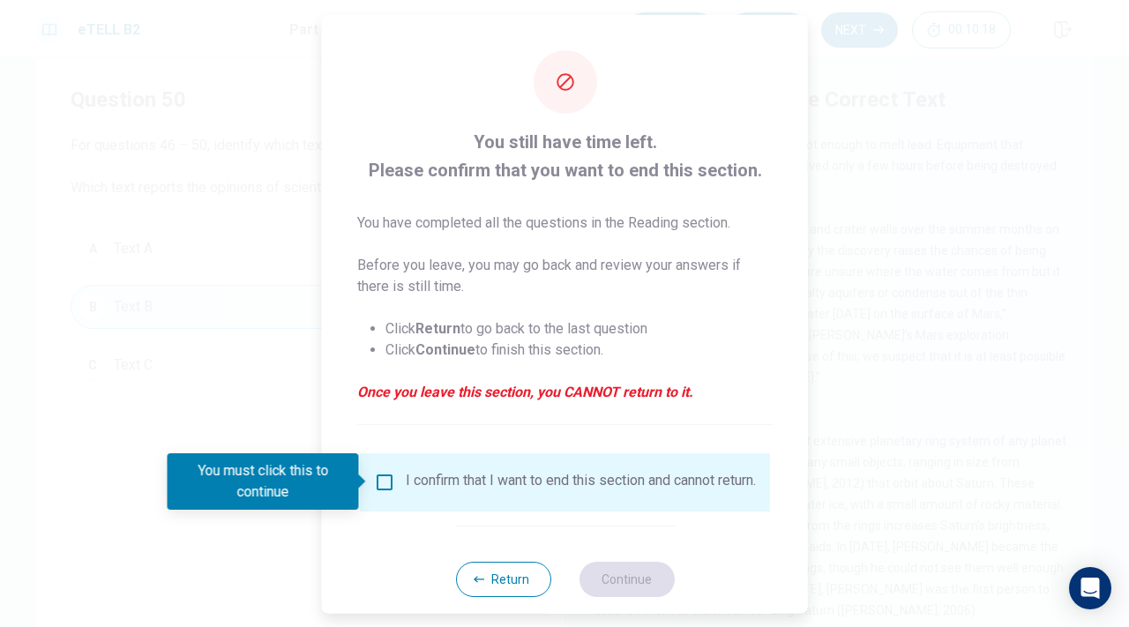
click at [420, 482] on div "I confirm that I want to end this section and cannot return." at bounding box center [581, 481] width 350 height 21
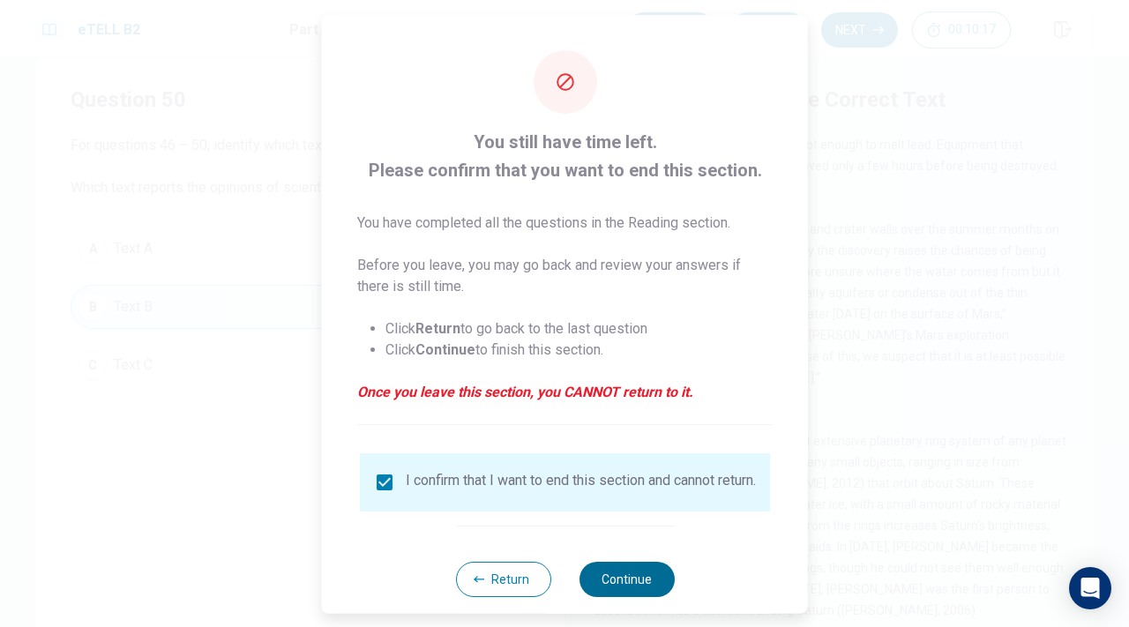
click at [610, 588] on button "Continue" at bounding box center [626, 578] width 95 height 35
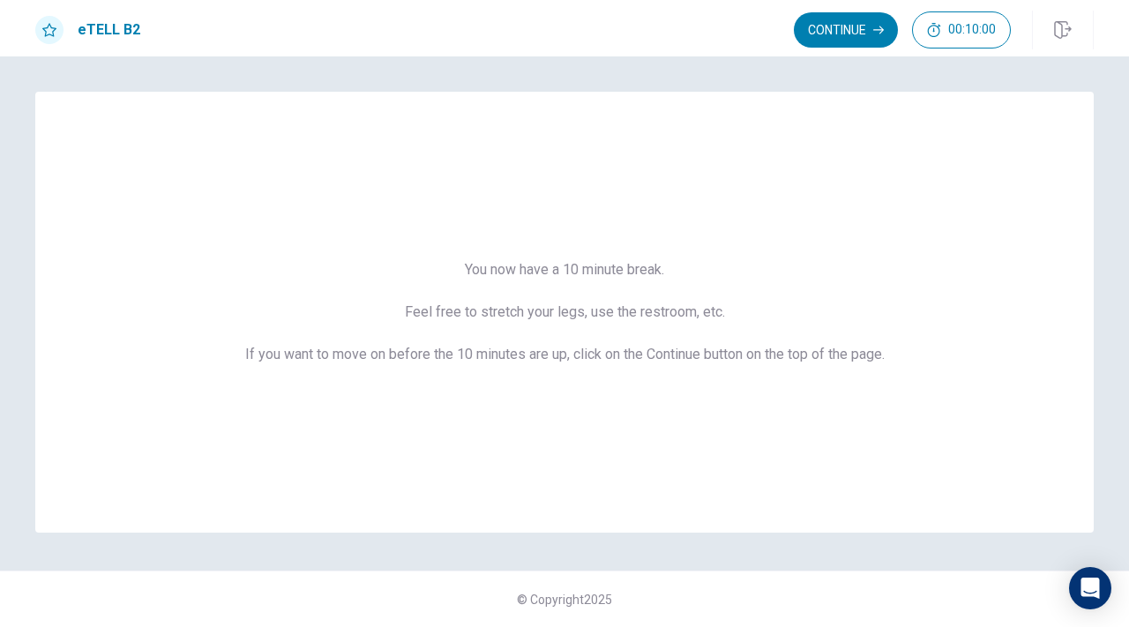
scroll to position [0, 0]
click at [861, 34] on button "Continue" at bounding box center [846, 29] width 104 height 35
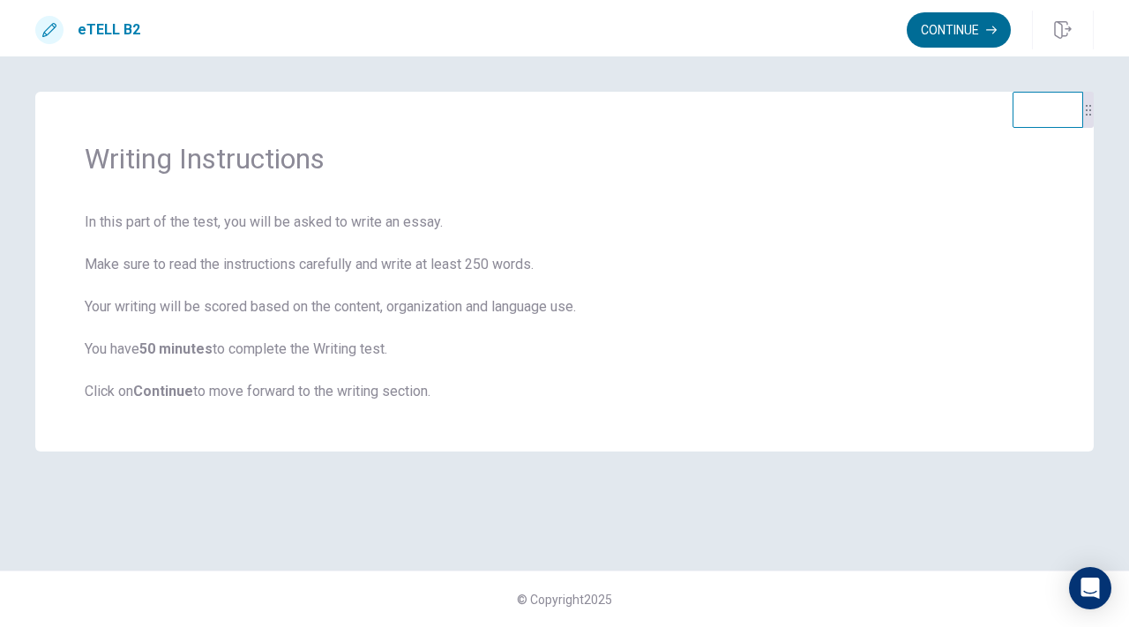
click at [943, 26] on button "Continue" at bounding box center [959, 29] width 104 height 35
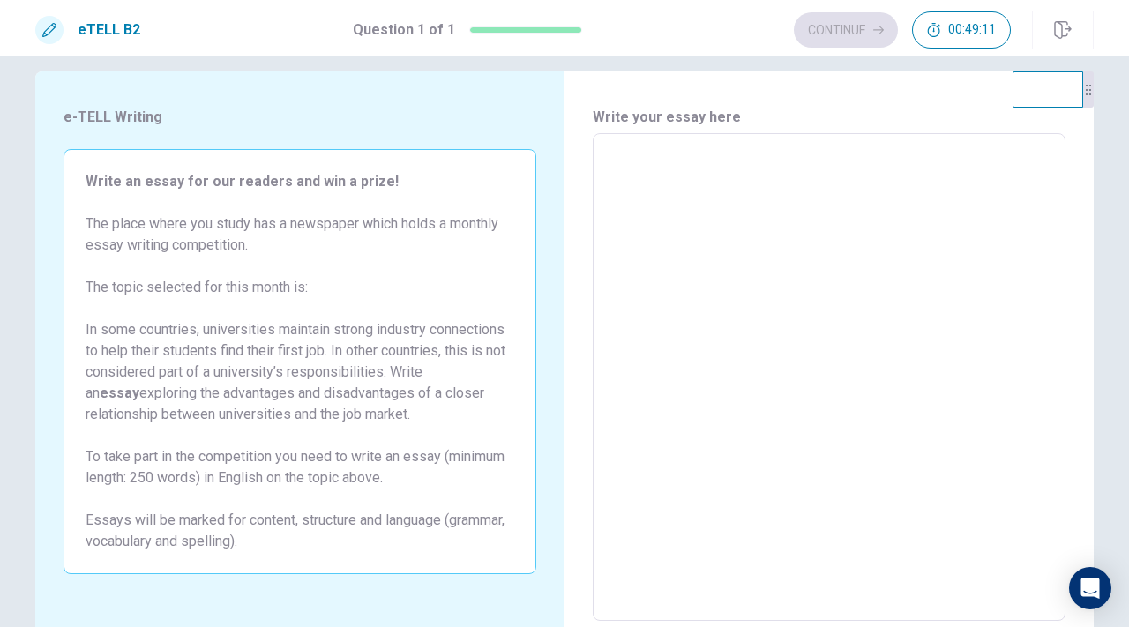
scroll to position [19, 0]
click at [840, 381] on textarea at bounding box center [829, 379] width 448 height 459
type textarea "*"
type textarea "**"
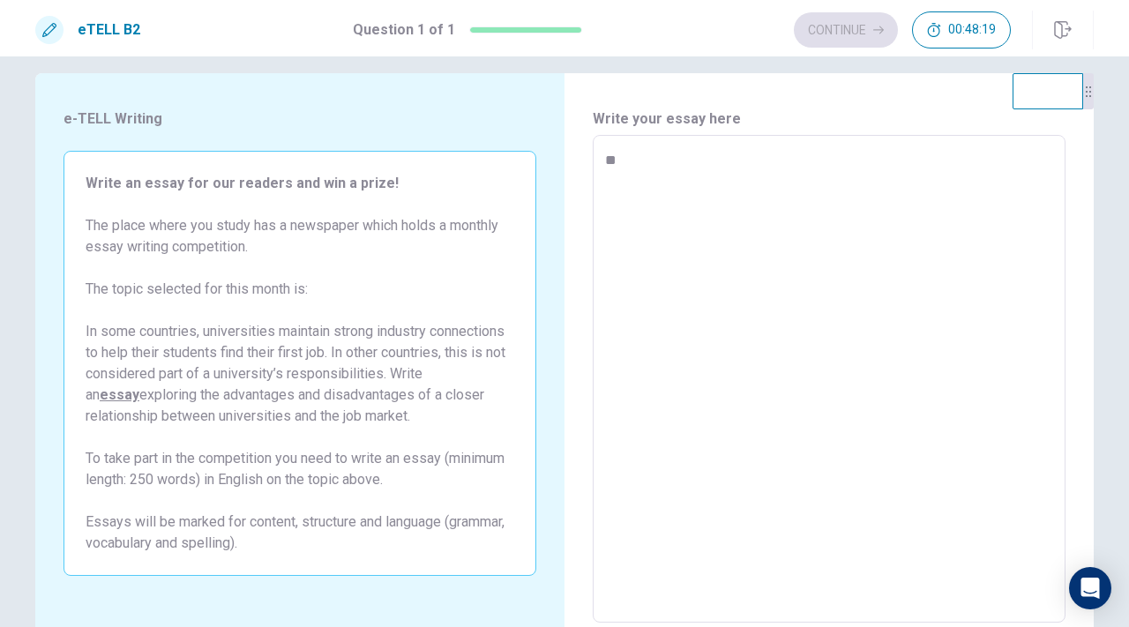
type textarea "*"
type textarea "**"
type textarea "*"
type textarea "****"
type textarea "*"
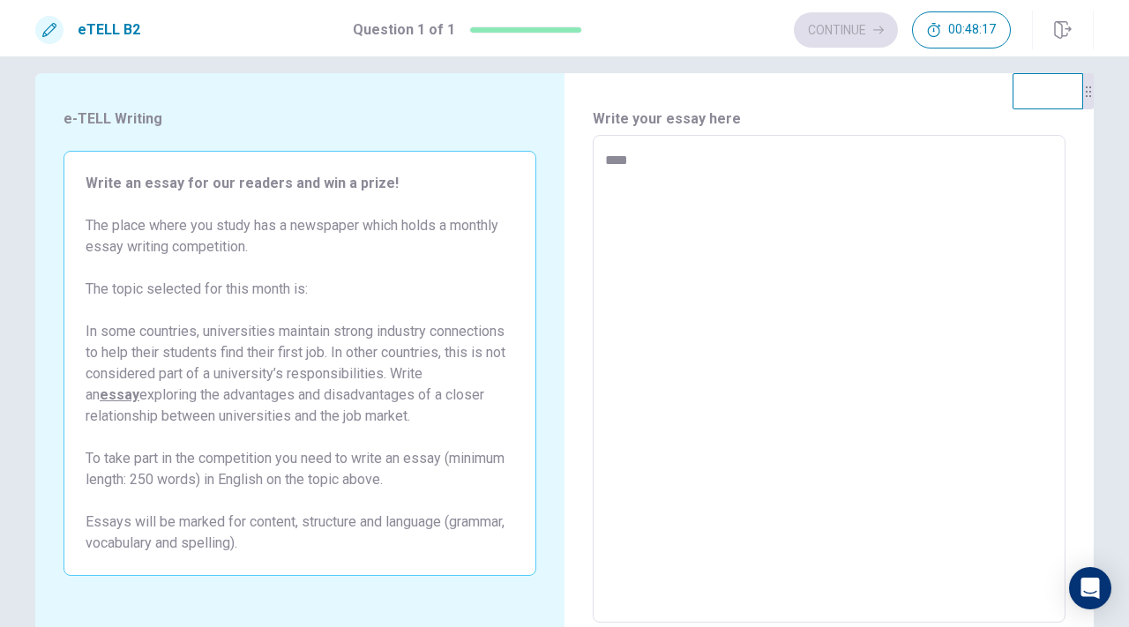
type textarea "*****"
type textarea "*"
type textarea "*****"
type textarea "*"
type textarea "*******"
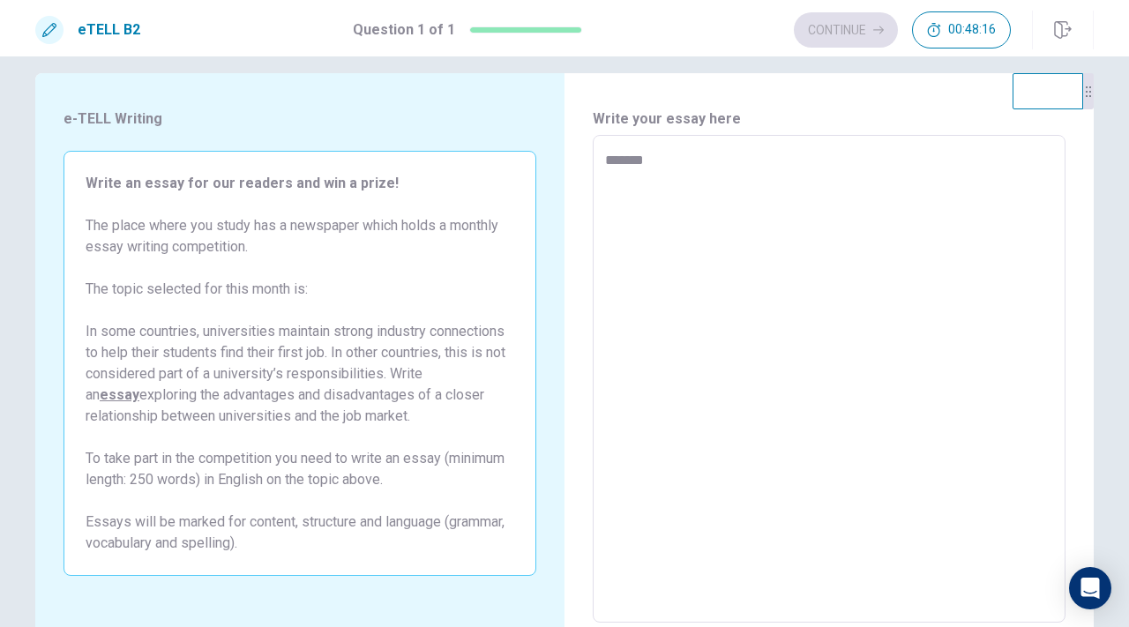
type textarea "*"
type textarea "********"
type textarea "*"
type textarea "*********"
type textarea "*"
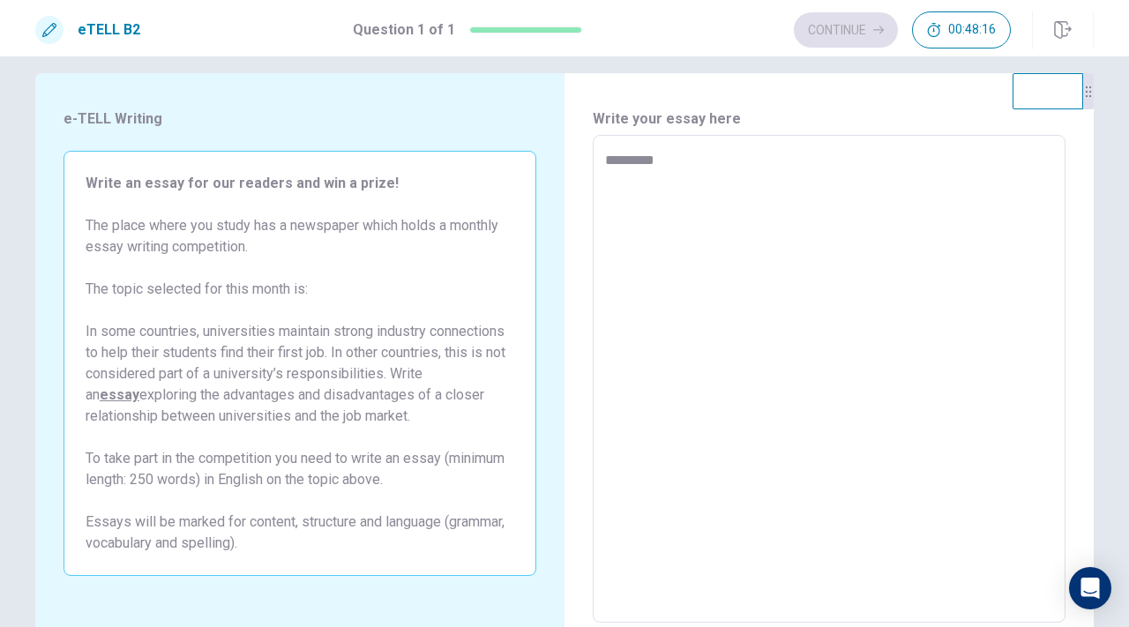
type textarea "**********"
type textarea "*"
type textarea "**********"
type textarea "*"
type textarea "**********"
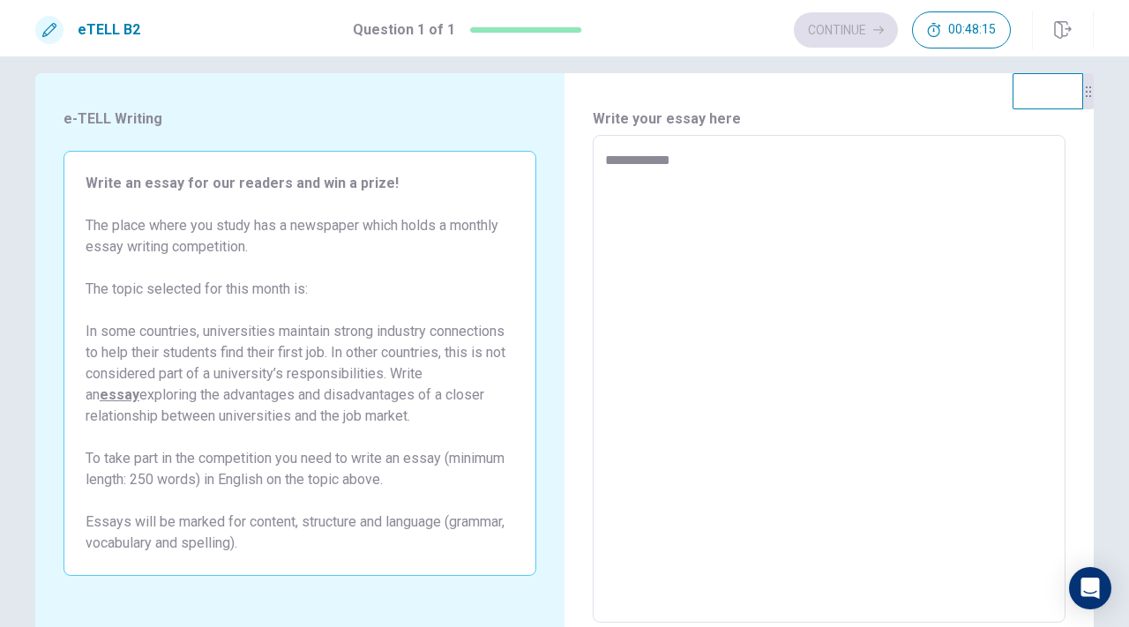
type textarea "*"
type textarea "**********"
type textarea "*"
type textarea "**********"
type textarea "*"
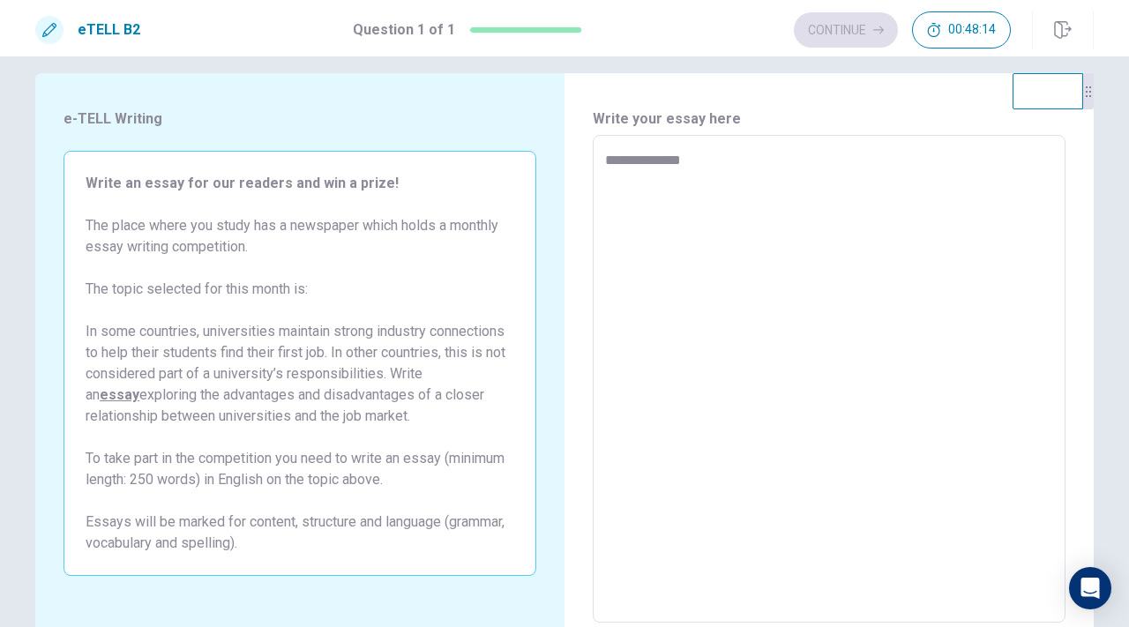
type textarea "**********"
type textarea "*"
type textarea "**********"
type textarea "*"
type textarea "**********"
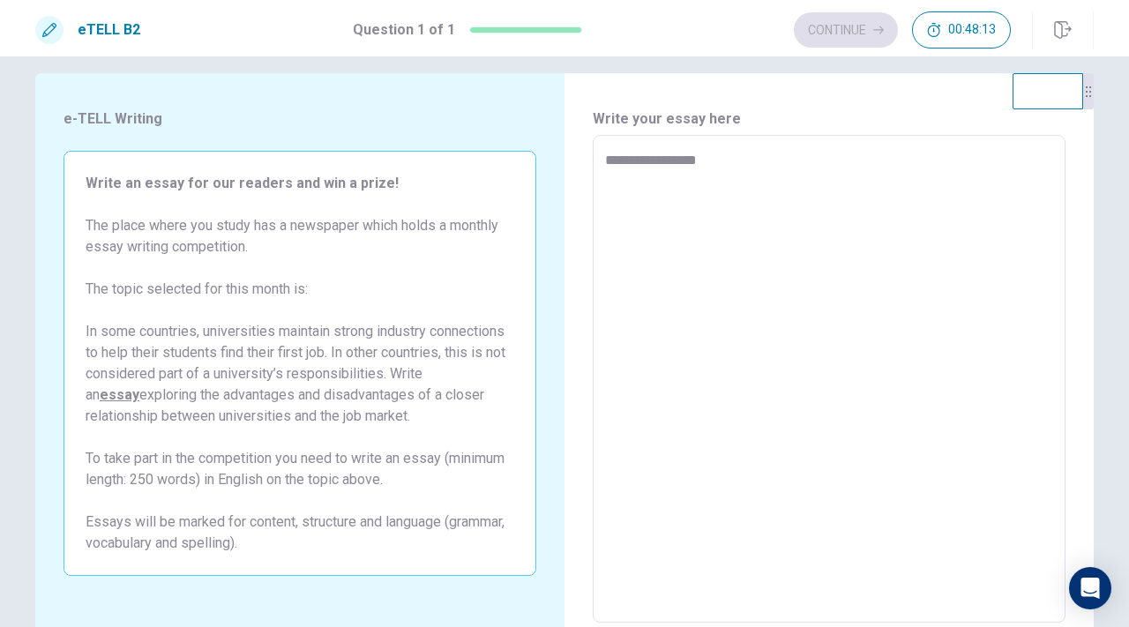
type textarea "*"
type textarea "**********"
type textarea "*"
type textarea "**********"
type textarea "*"
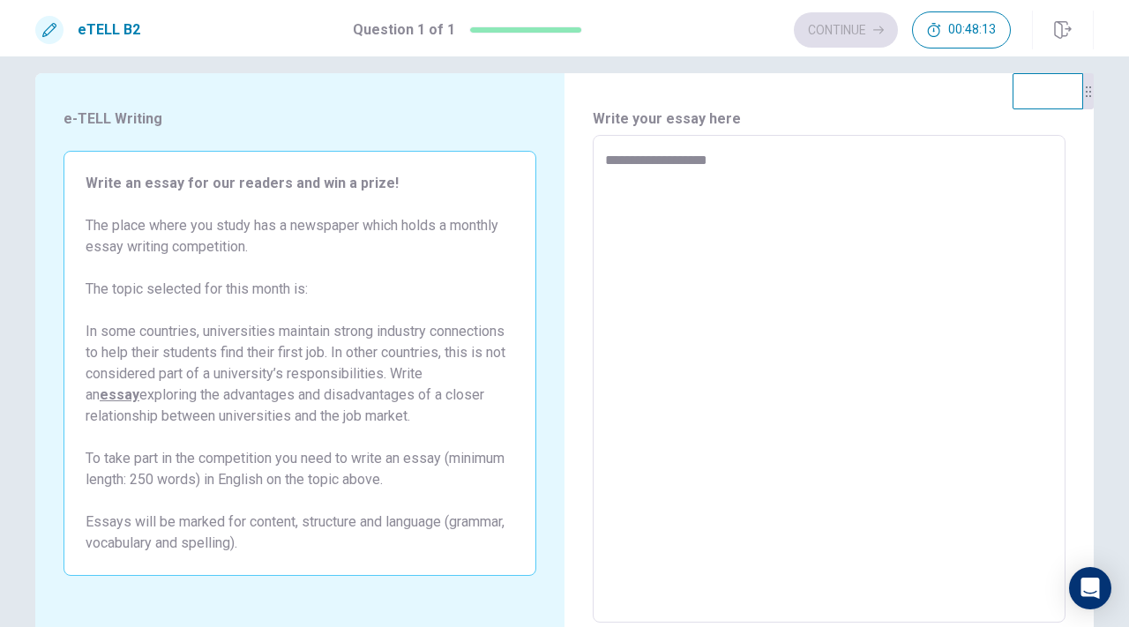
type textarea "**********"
type textarea "*"
type textarea "**********"
type textarea "*"
type textarea "**********"
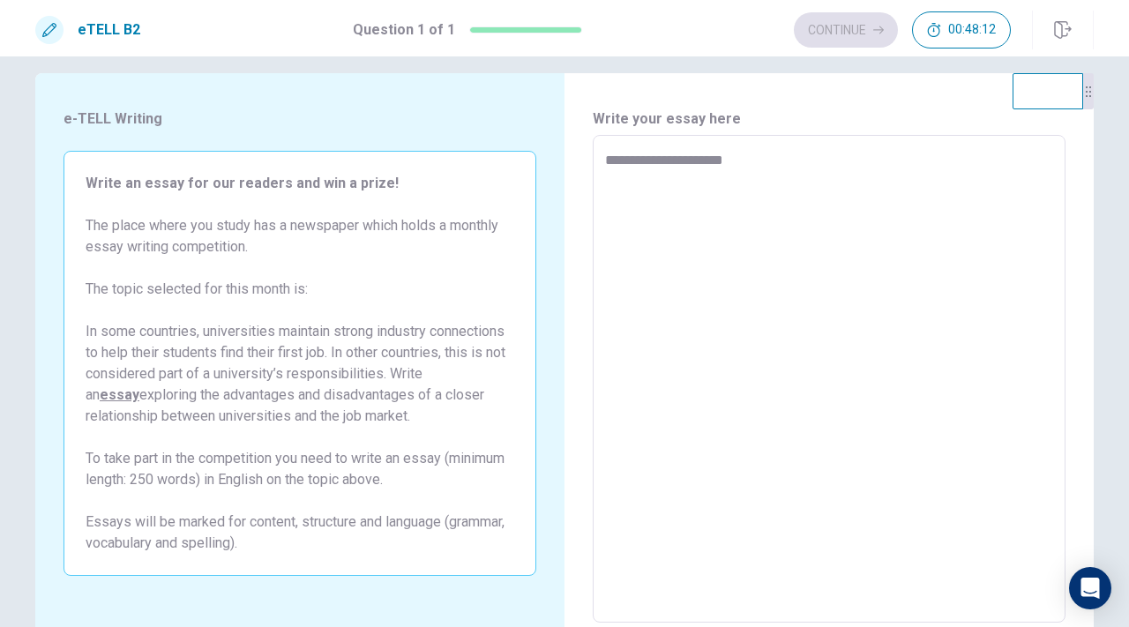
type textarea "*"
type textarea "**********"
type textarea "*"
type textarea "**********"
type textarea "*"
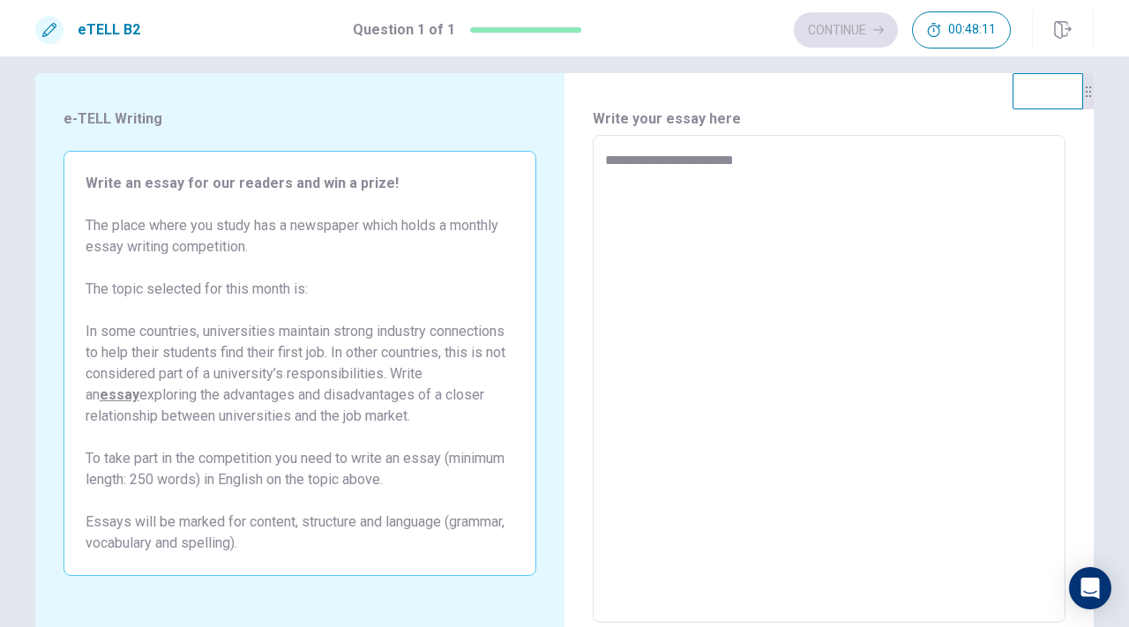
type textarea "**********"
type textarea "*"
type textarea "**********"
type textarea "*"
type textarea "**********"
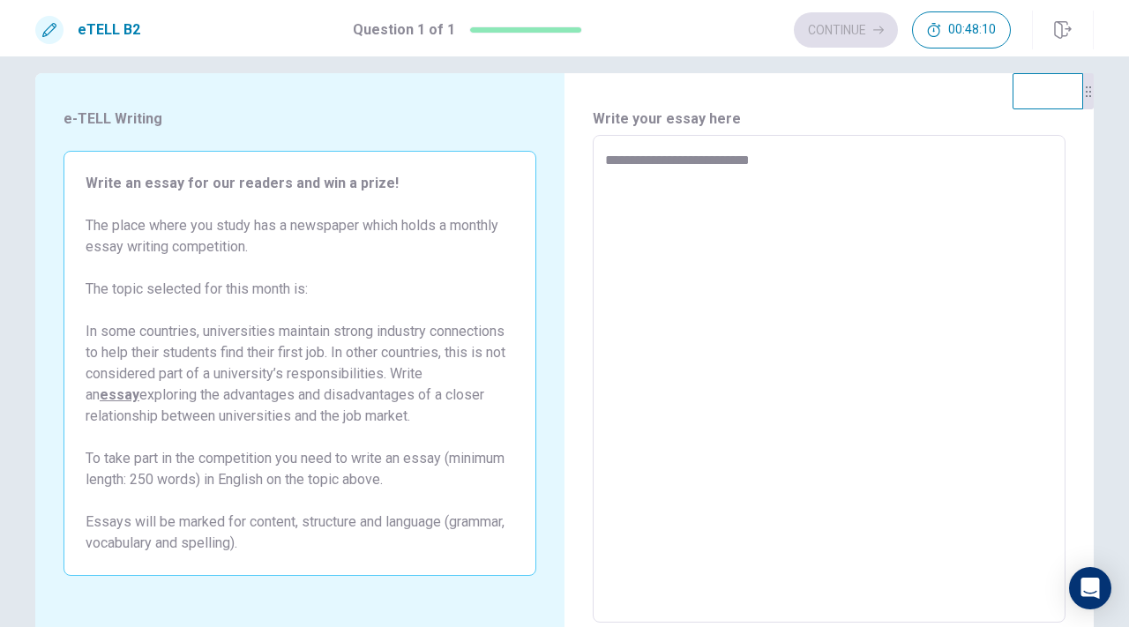
type textarea "*"
type textarea "**********"
type textarea "*"
type textarea "**********"
type textarea "*"
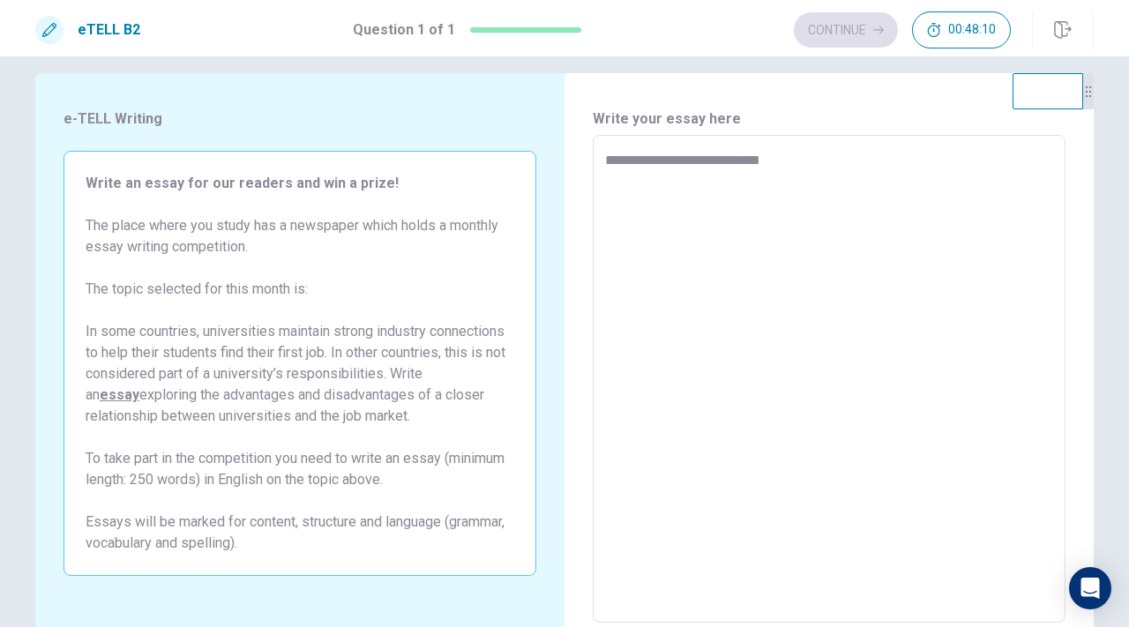
type textarea "**********"
type textarea "*"
type textarea "**********"
type textarea "*"
type textarea "**********"
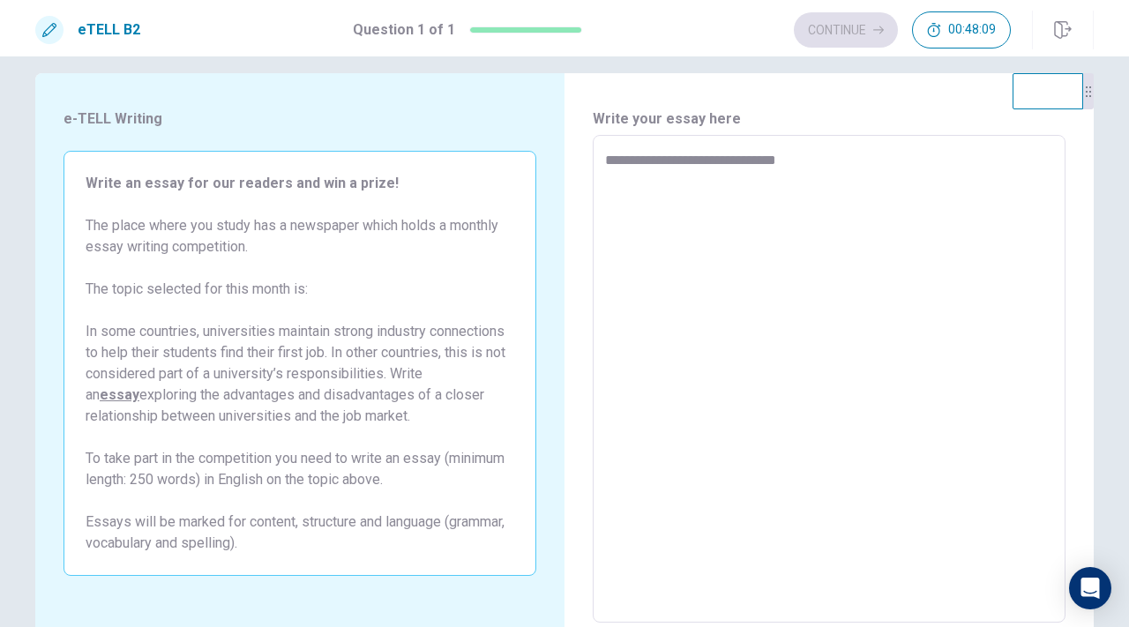
type textarea "*"
type textarea "**********"
type textarea "*"
type textarea "**********"
type textarea "*"
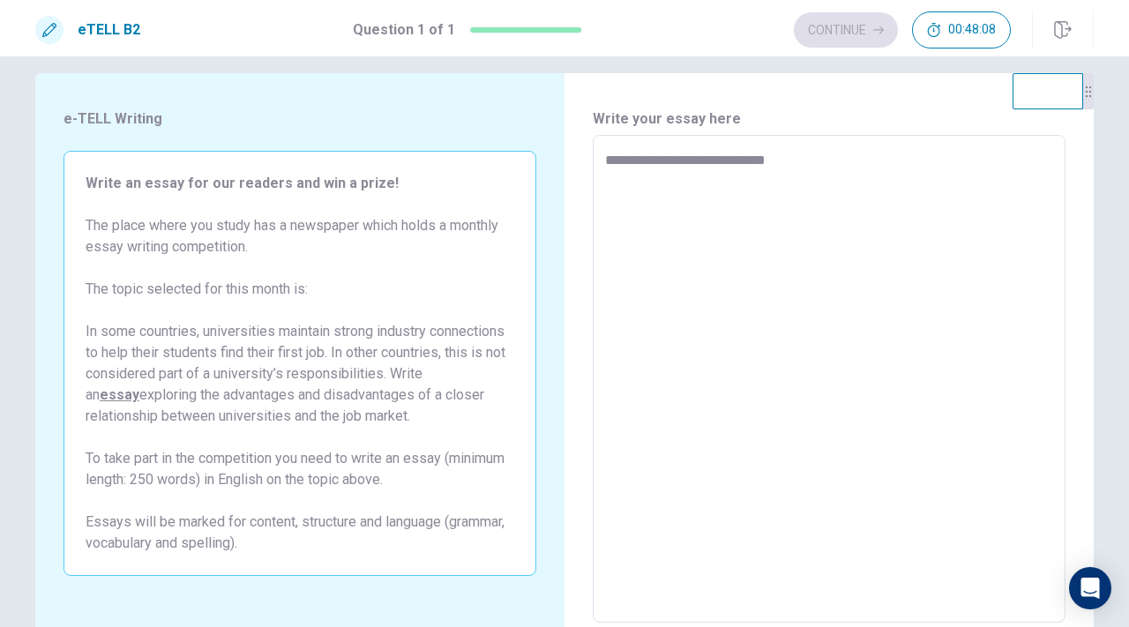
type textarea "**********"
type textarea "*"
type textarea "**********"
type textarea "*"
type textarea "**********"
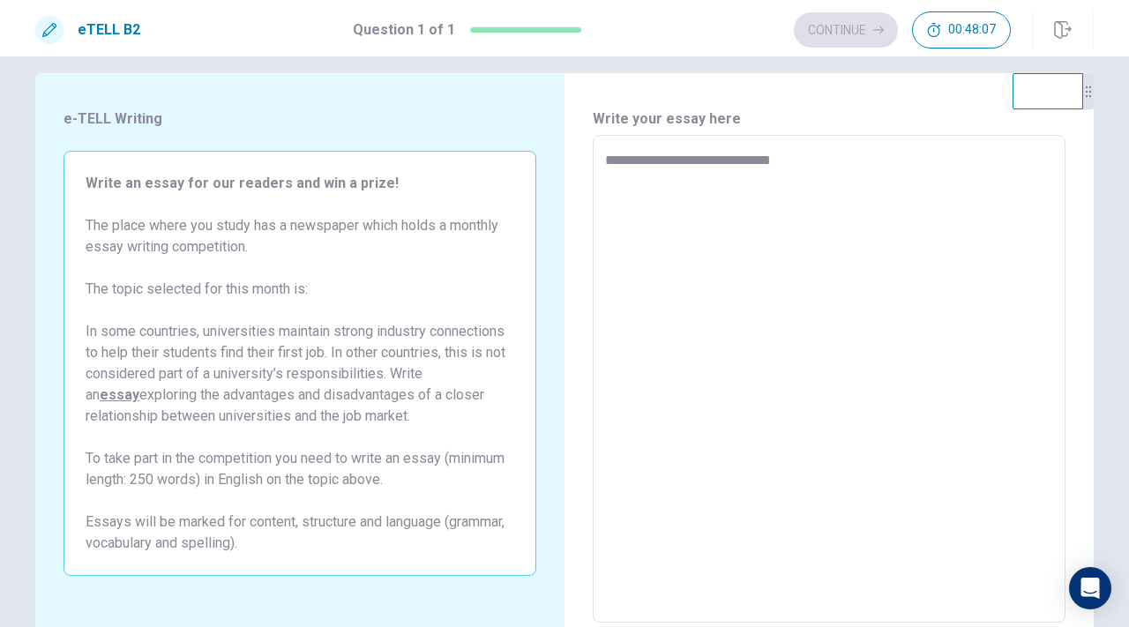
type textarea "*"
type textarea "**********"
type textarea "*"
type textarea "**********"
type textarea "*"
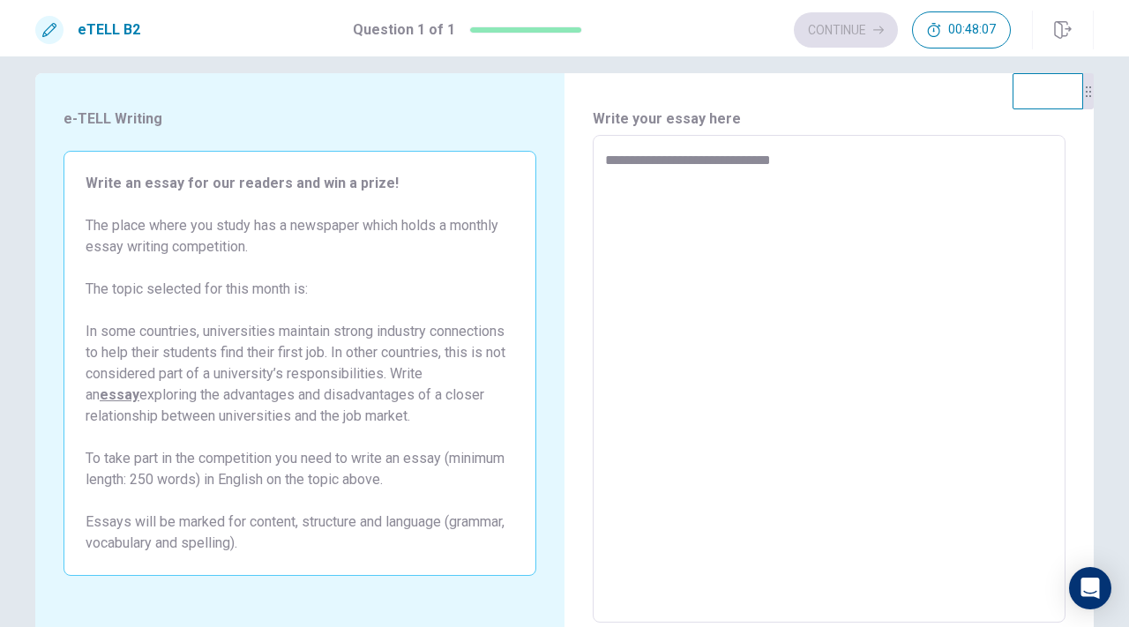
type textarea "**********"
type textarea "*"
type textarea "**********"
type textarea "*"
type textarea "**********"
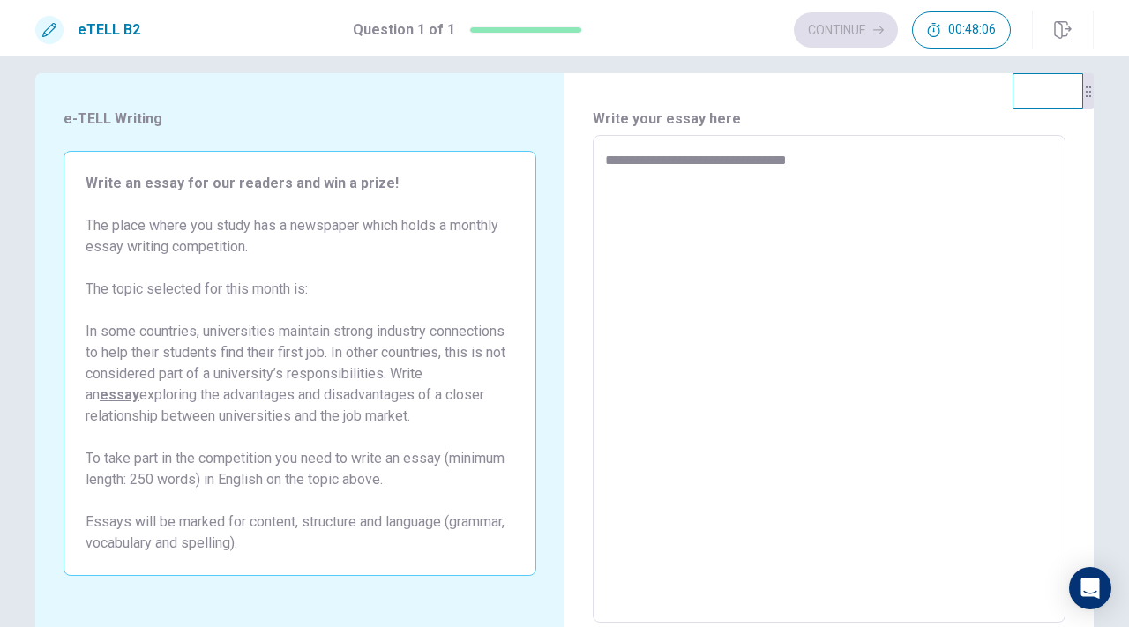
type textarea "*"
type textarea "**********"
type textarea "*"
type textarea "**********"
type textarea "*"
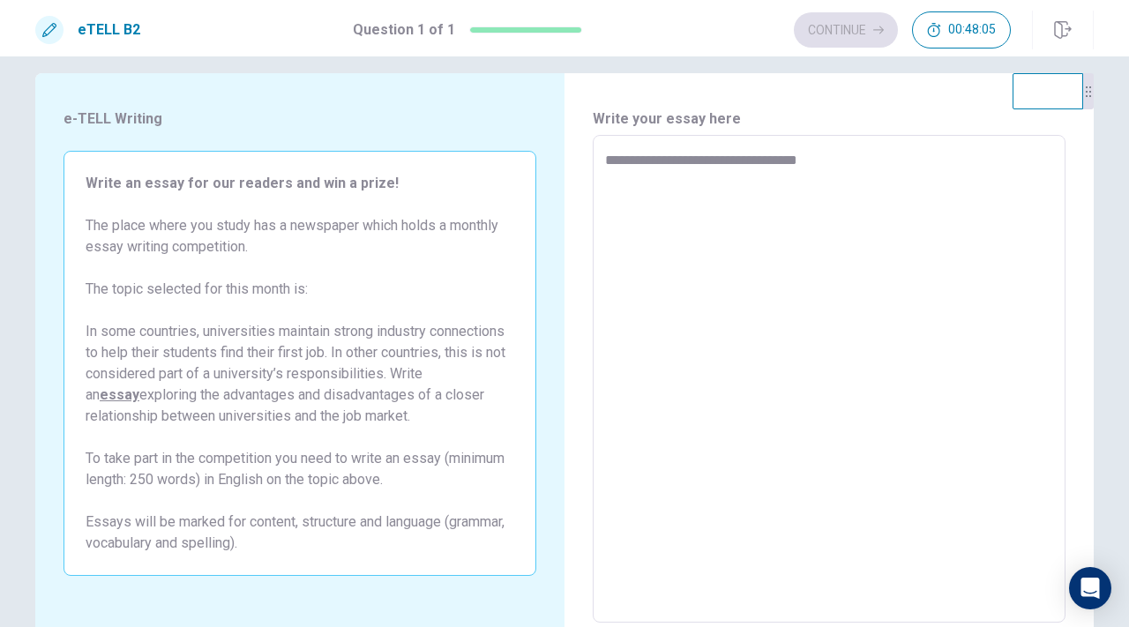
type textarea "**********"
type textarea "*"
type textarea "**********"
type textarea "*"
type textarea "**********"
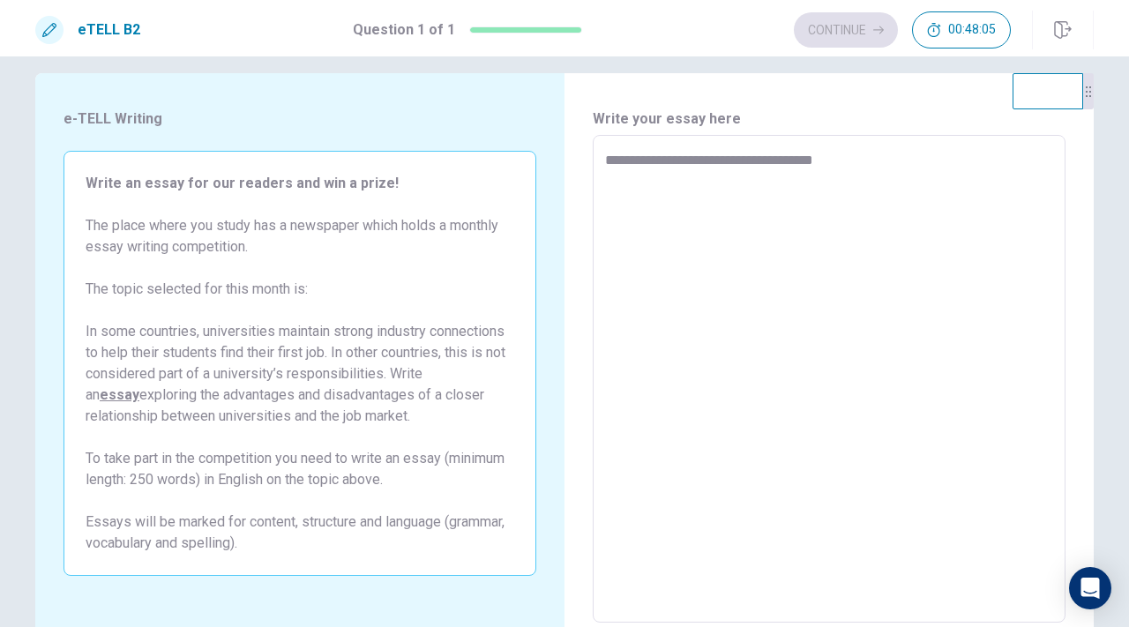
type textarea "*"
type textarea "**********"
type textarea "*"
type textarea "**********"
type textarea "*"
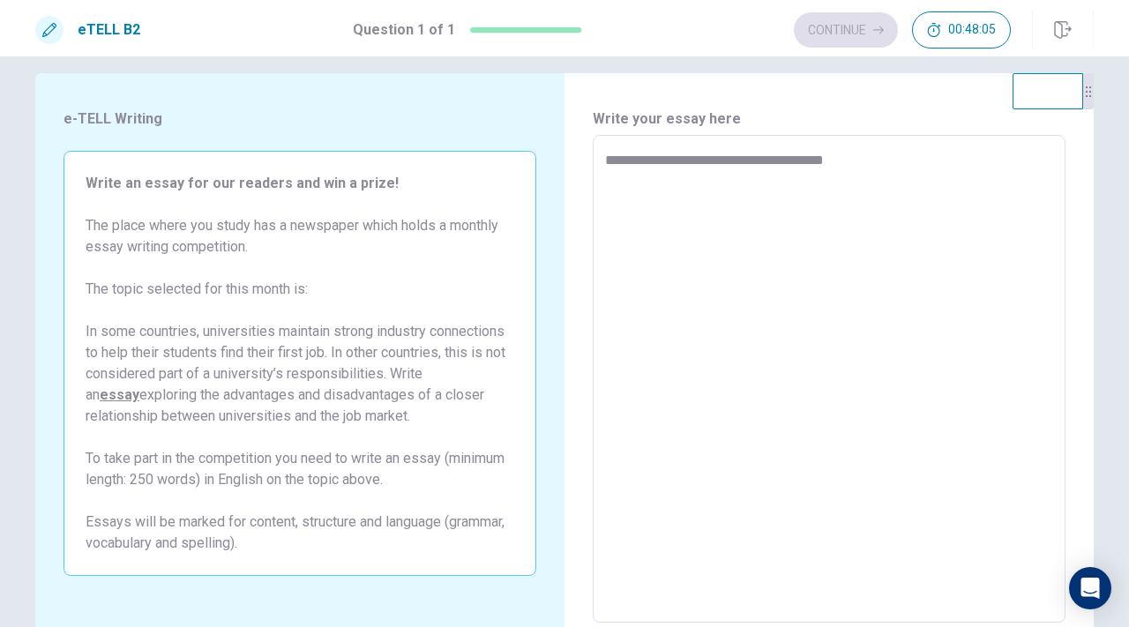
type textarea "**********"
type textarea "*"
type textarea "**********"
type textarea "*"
type textarea "**********"
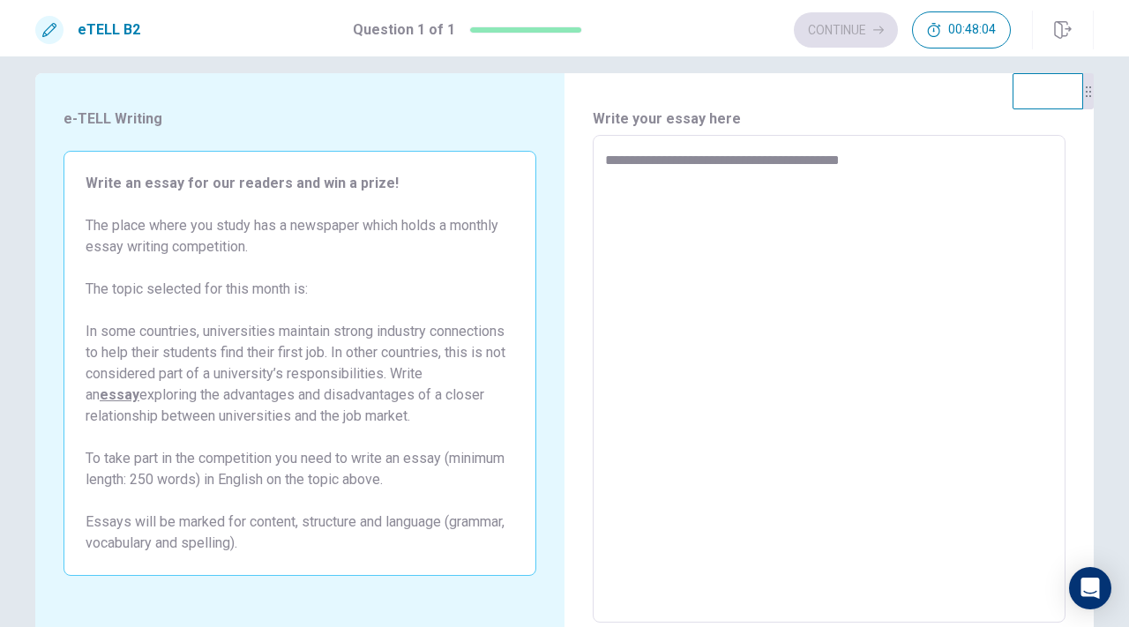
type textarea "*"
type textarea "**********"
type textarea "*"
type textarea "**********"
type textarea "*"
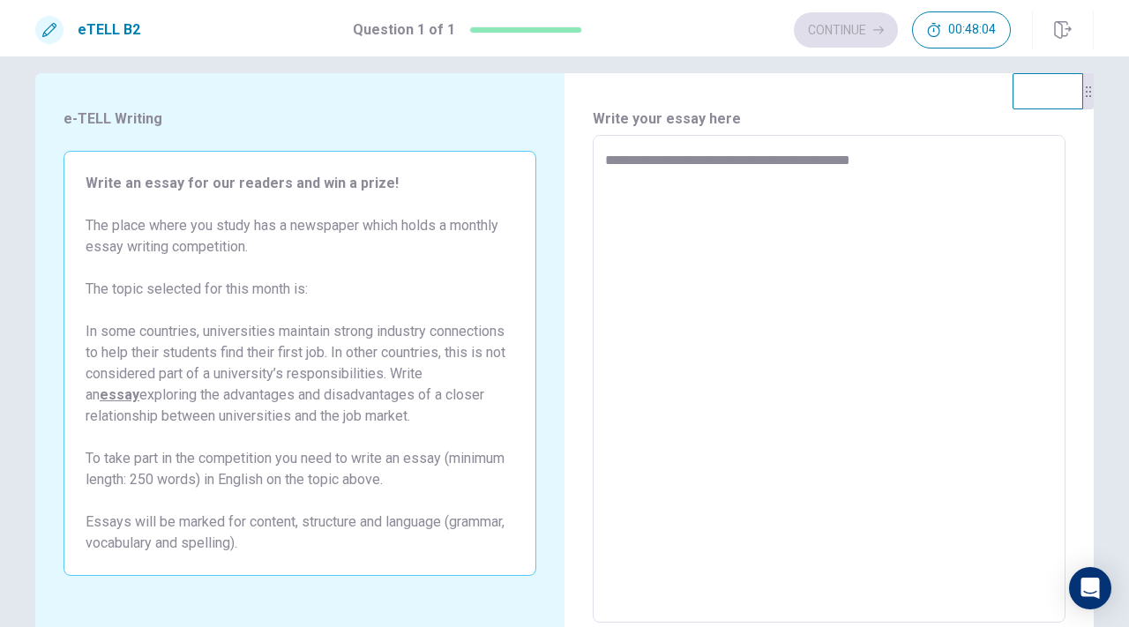
type textarea "**********"
type textarea "*"
type textarea "**********"
type textarea "*"
type textarea "**********"
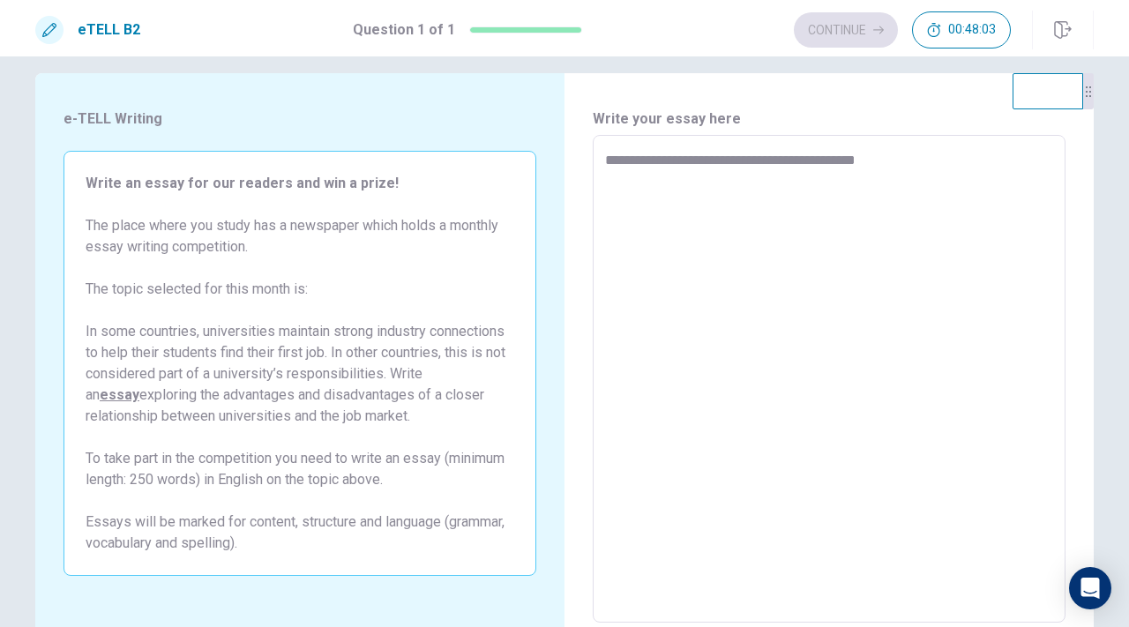
type textarea "*"
type textarea "**********"
type textarea "*"
type textarea "**********"
type textarea "*"
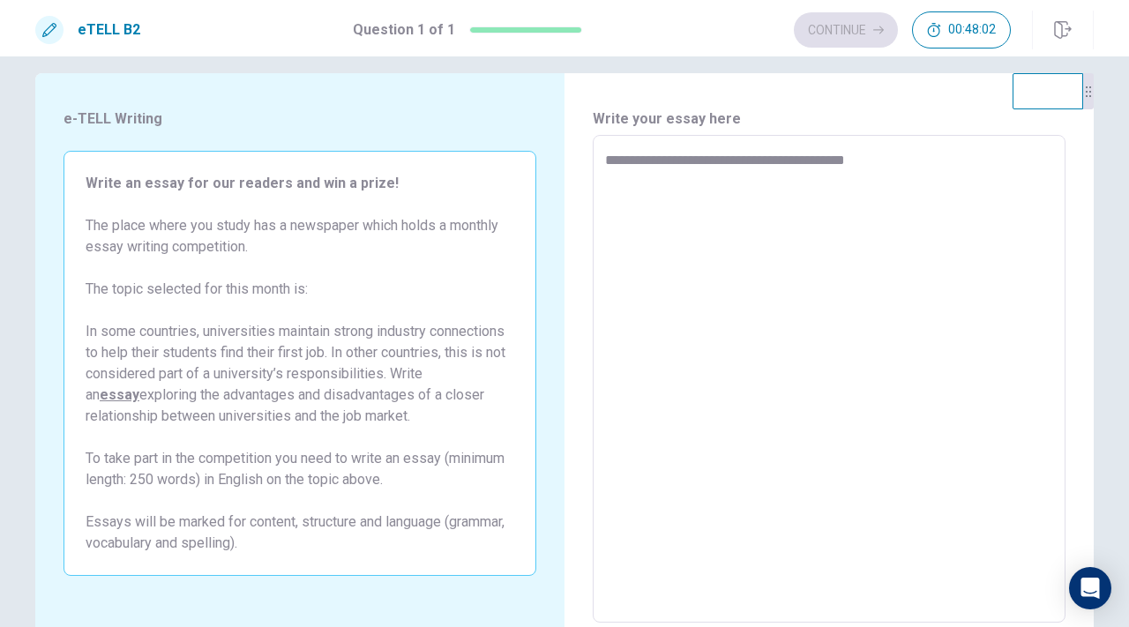
type textarea "**********"
type textarea "*"
type textarea "**********"
type textarea "*"
type textarea "**********"
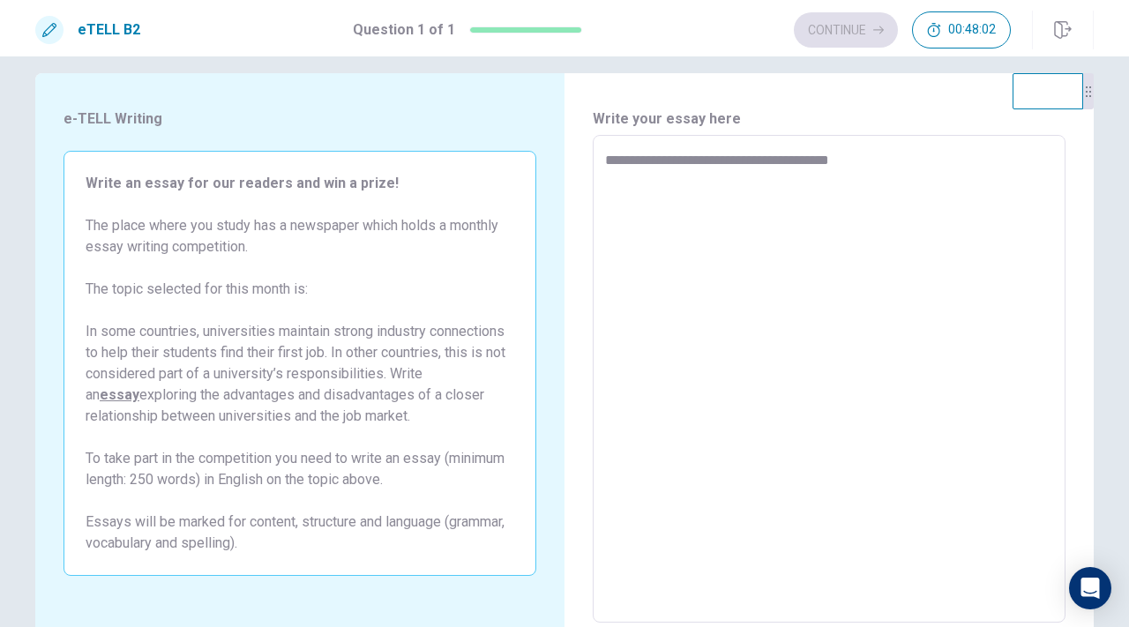
type textarea "*"
type textarea "**********"
type textarea "*"
type textarea "**********"
type textarea "*"
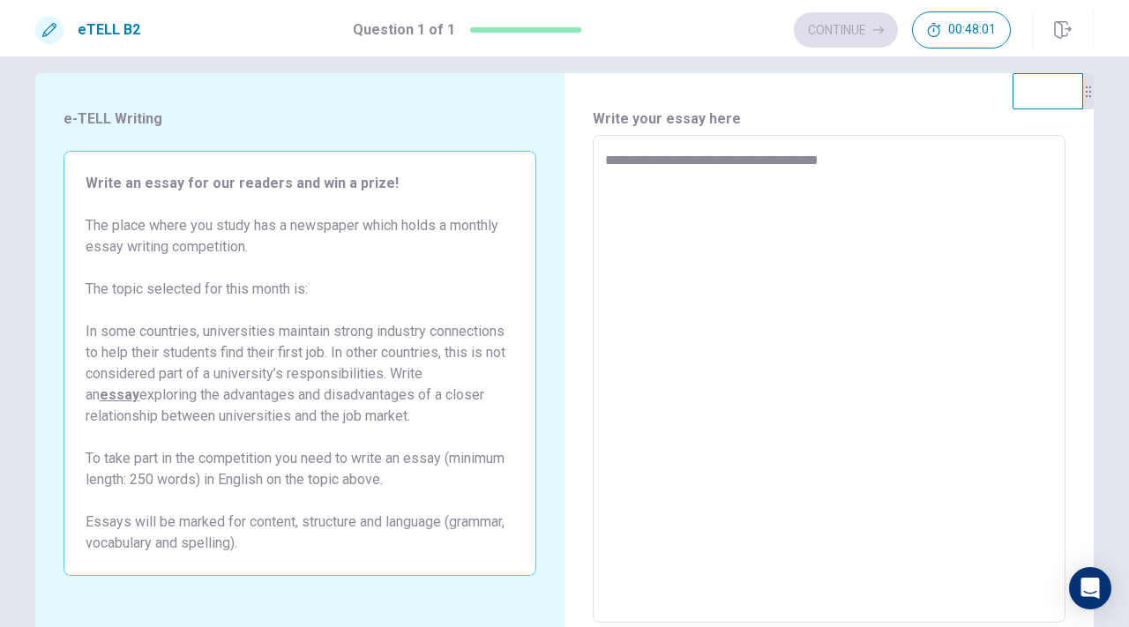
type textarea "**********"
type textarea "*"
type textarea "**********"
type textarea "*"
type textarea "**********"
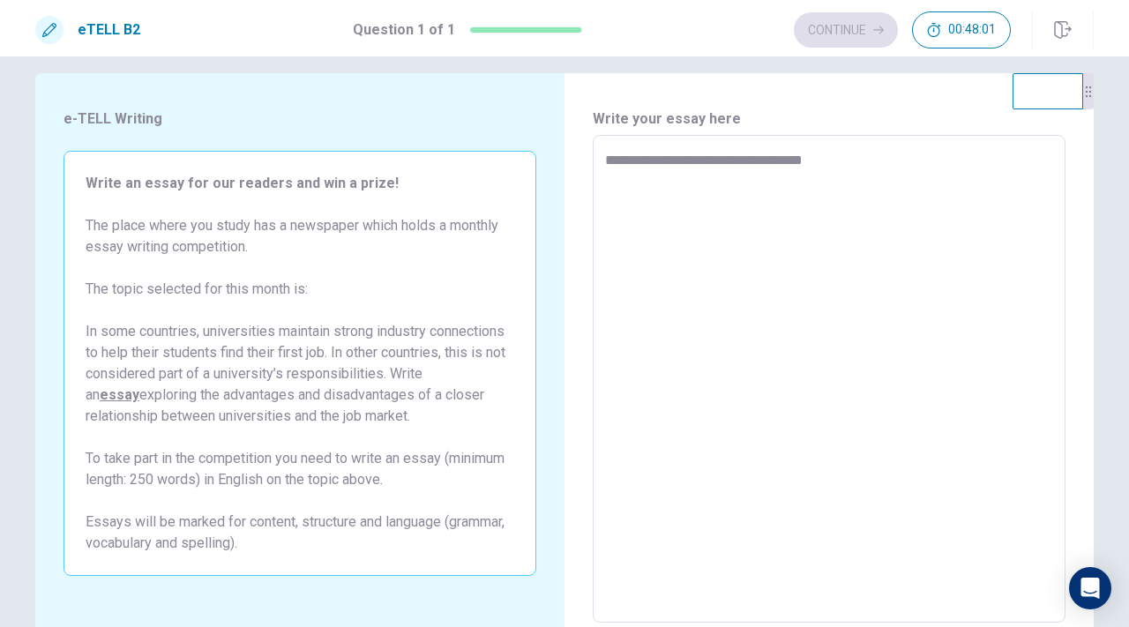
type textarea "*"
type textarea "**********"
type textarea "*"
type textarea "**********"
type textarea "*"
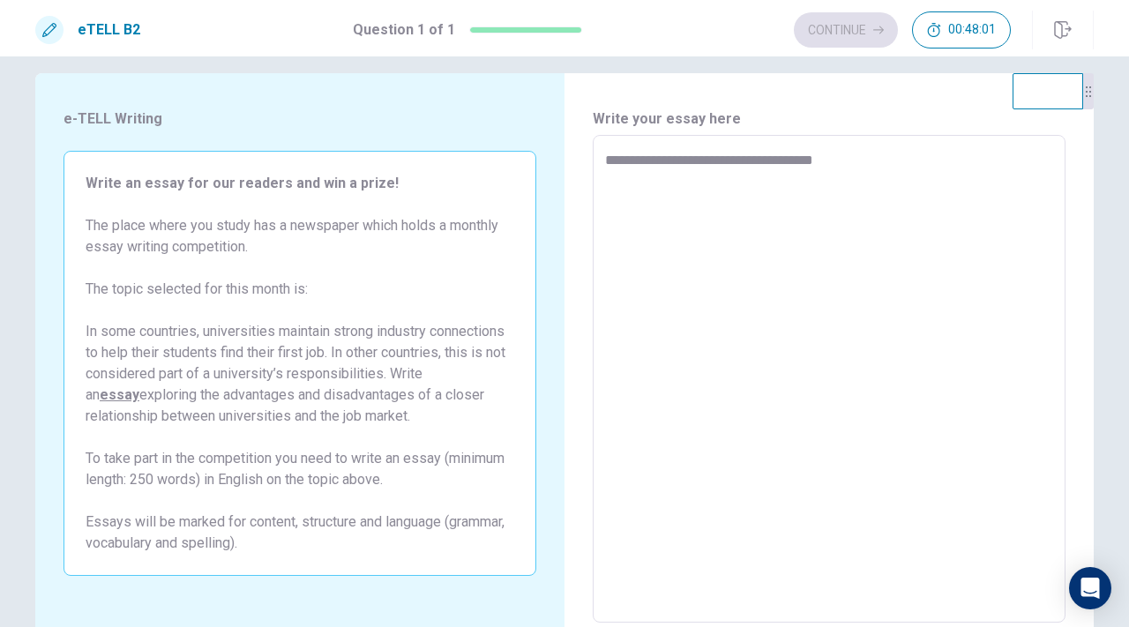
type textarea "**********"
type textarea "*"
type textarea "**********"
type textarea "*"
type textarea "**********"
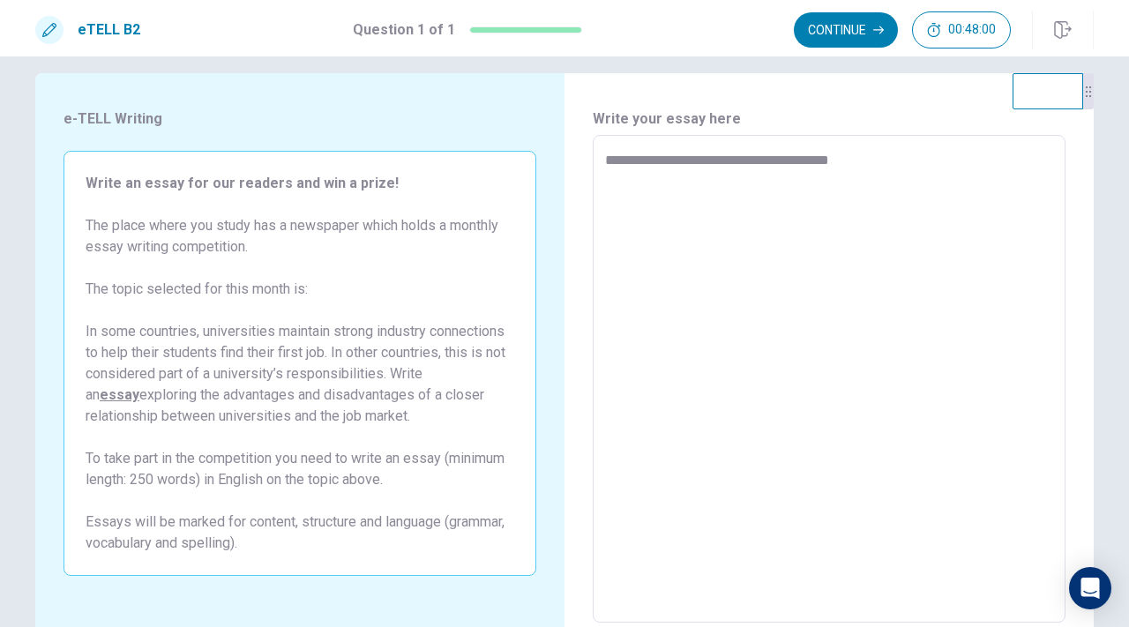
type textarea "*"
type textarea "**********"
type textarea "*"
type textarea "**********"
type textarea "*"
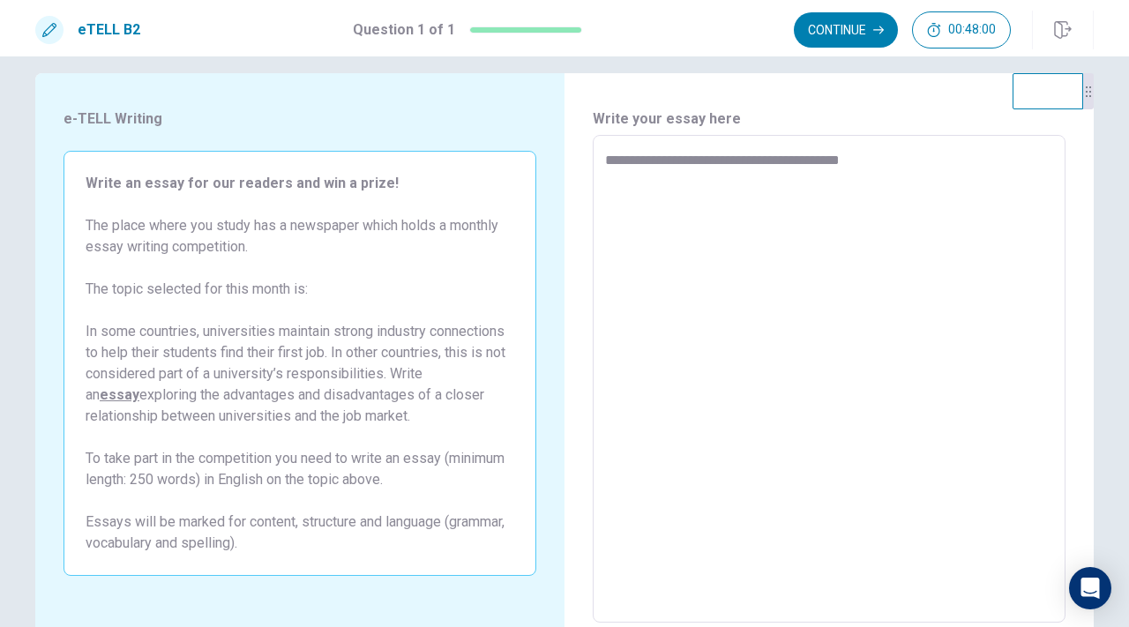
type textarea "**********"
type textarea "*"
type textarea "**********"
type textarea "*"
type textarea "**********"
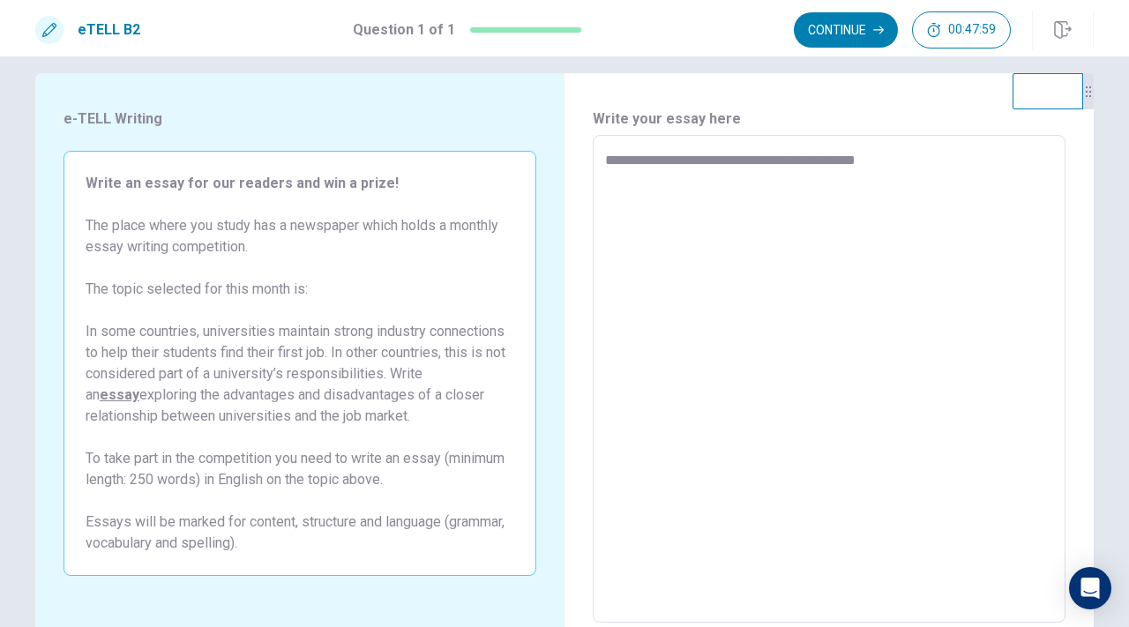
type textarea "*"
type textarea "**********"
type textarea "*"
type textarea "**********"
type textarea "*"
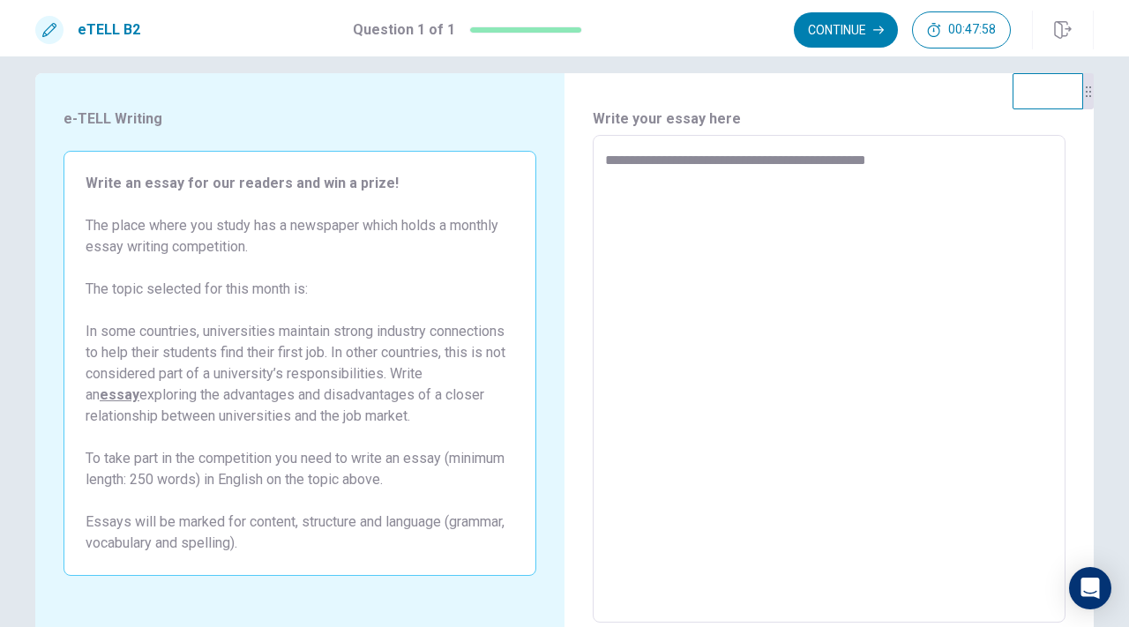
type textarea "**********"
click at [723, 154] on textarea "**********" at bounding box center [829, 379] width 448 height 459
click at [726, 162] on textarea "**********" at bounding box center [829, 379] width 448 height 459
click at [605, 160] on textarea "**********" at bounding box center [829, 379] width 448 height 459
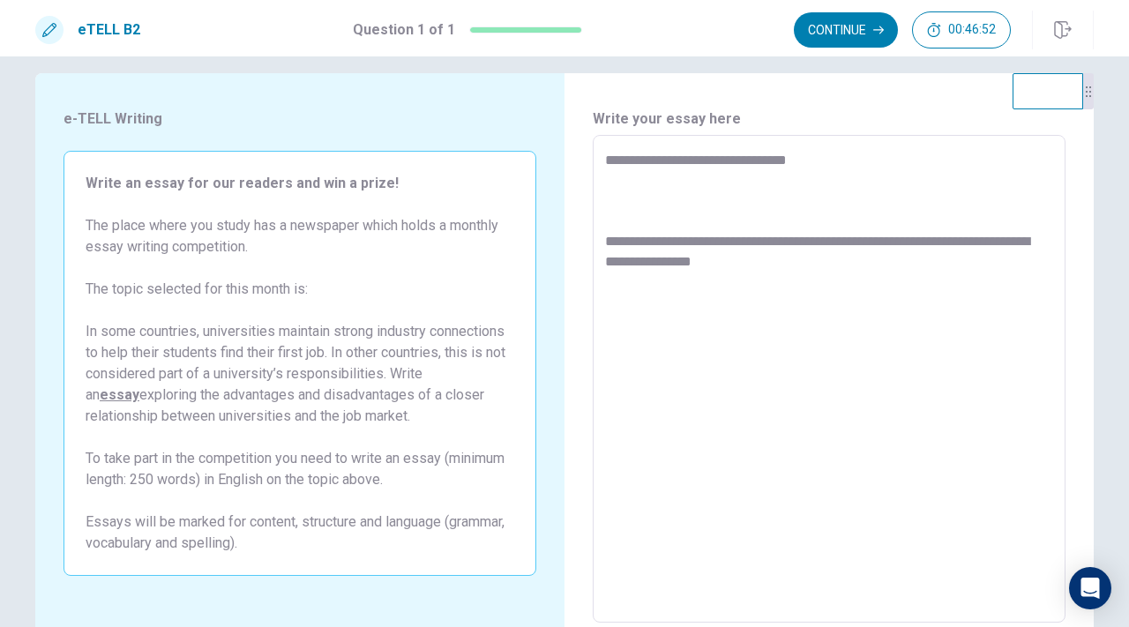
click at [750, 243] on textarea "**********" at bounding box center [829, 379] width 448 height 459
drag, startPoint x: 745, startPoint y: 240, endPoint x: 967, endPoint y: 240, distance: 222.2
click at [967, 240] on textarea "**********" at bounding box center [829, 379] width 448 height 459
click at [786, 235] on textarea "**********" at bounding box center [829, 379] width 448 height 459
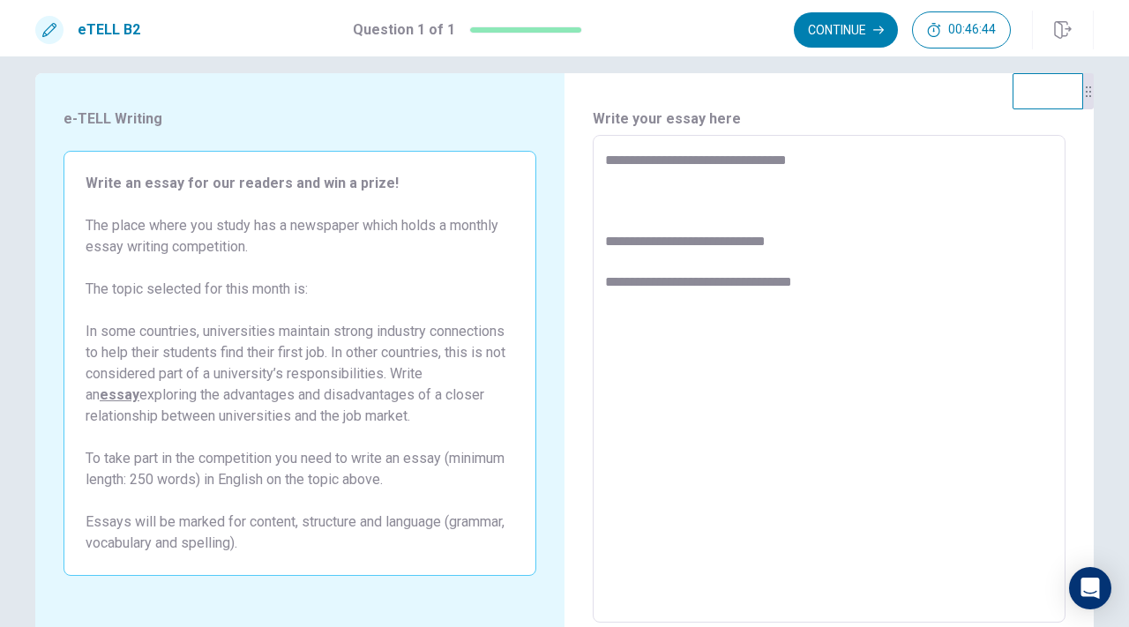
click at [858, 239] on textarea "**********" at bounding box center [829, 379] width 448 height 459
click at [1043, 240] on textarea "**********" at bounding box center [829, 379] width 448 height 459
click at [653, 258] on textarea "**********" at bounding box center [829, 379] width 448 height 459
click at [631, 262] on textarea "**********" at bounding box center [829, 379] width 448 height 459
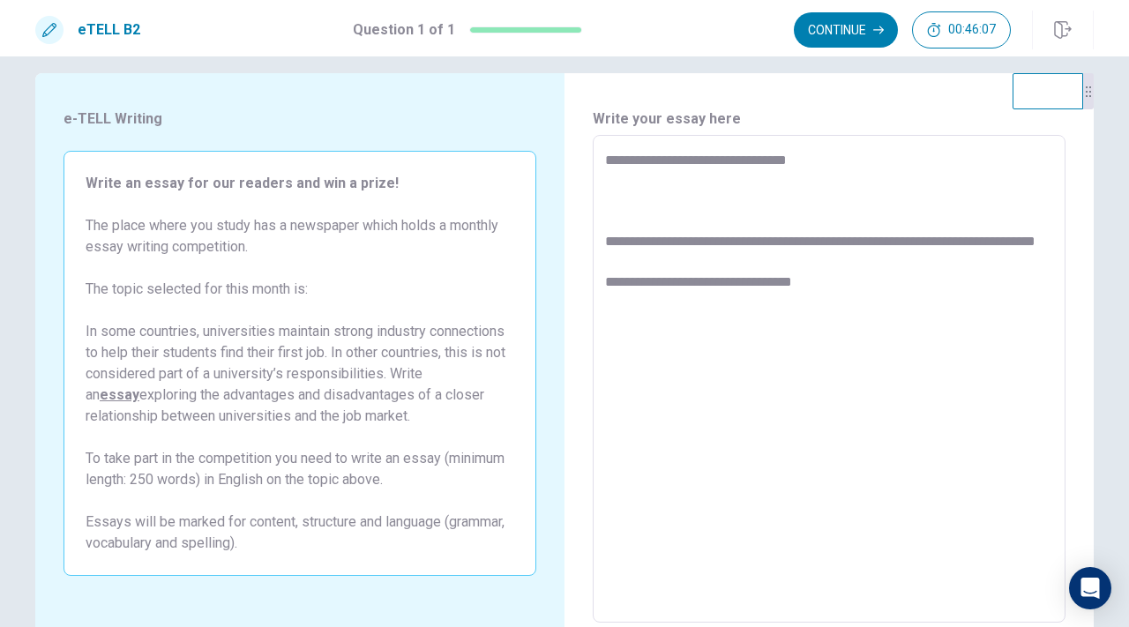
click at [647, 219] on textarea "**********" at bounding box center [829, 379] width 448 height 459
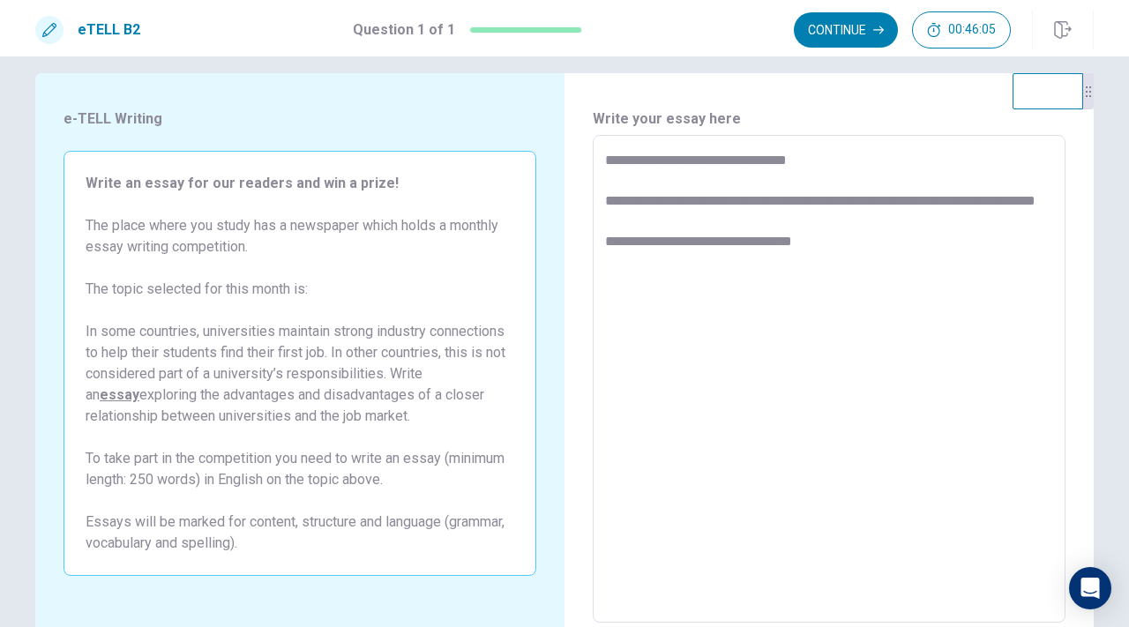
click at [702, 238] on textarea "**********" at bounding box center [829, 379] width 448 height 459
click at [704, 223] on textarea "**********" at bounding box center [829, 379] width 448 height 459
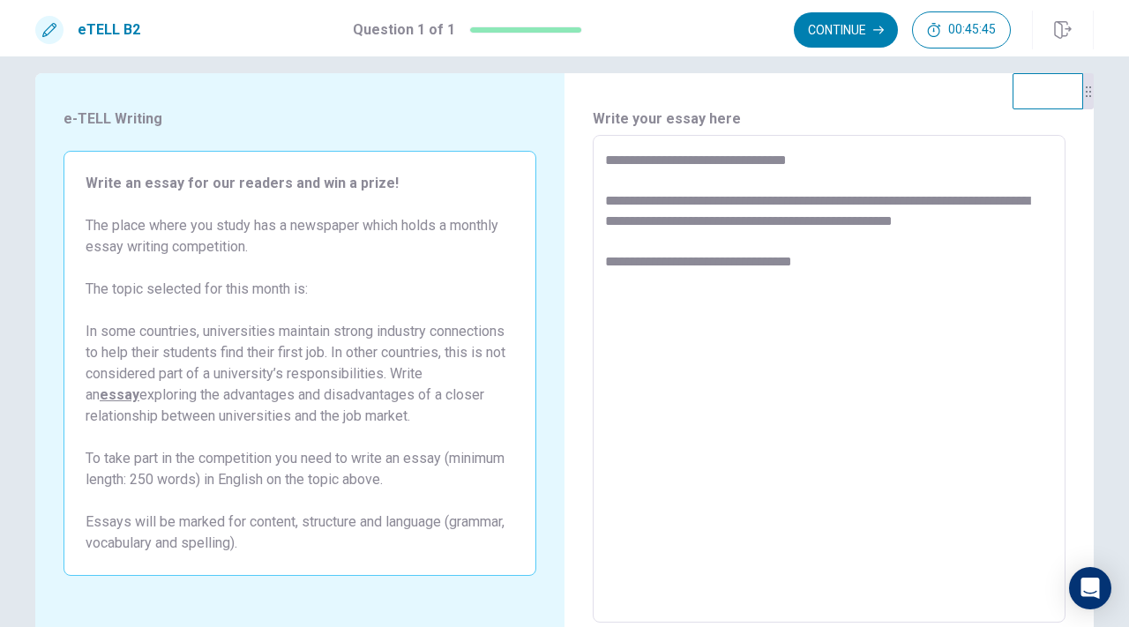
click at [896, 218] on textarea "**********" at bounding box center [829, 379] width 448 height 459
click at [916, 218] on textarea "**********" at bounding box center [829, 379] width 448 height 459
click at [993, 235] on textarea "**********" at bounding box center [829, 379] width 448 height 459
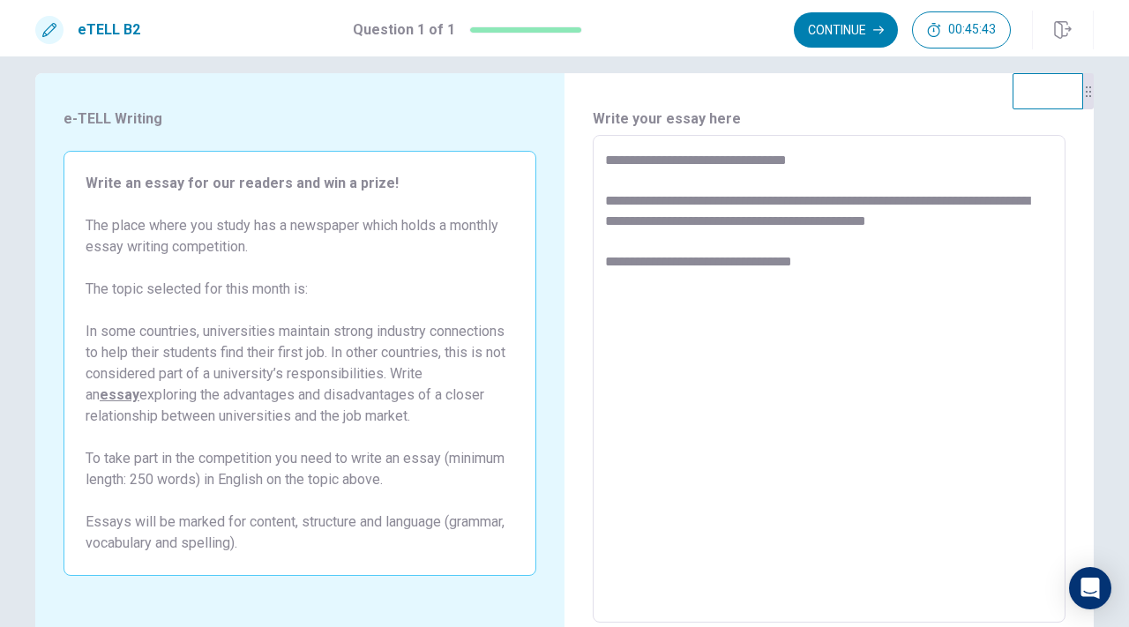
click at [991, 228] on textarea "**********" at bounding box center [829, 379] width 448 height 459
drag, startPoint x: 990, startPoint y: 216, endPoint x: 872, endPoint y: 214, distance: 117.3
click at [872, 214] on textarea "**********" at bounding box center [829, 379] width 448 height 459
click at [657, 219] on textarea "**********" at bounding box center [829, 379] width 448 height 459
click at [1029, 225] on textarea "**********" at bounding box center [829, 379] width 448 height 459
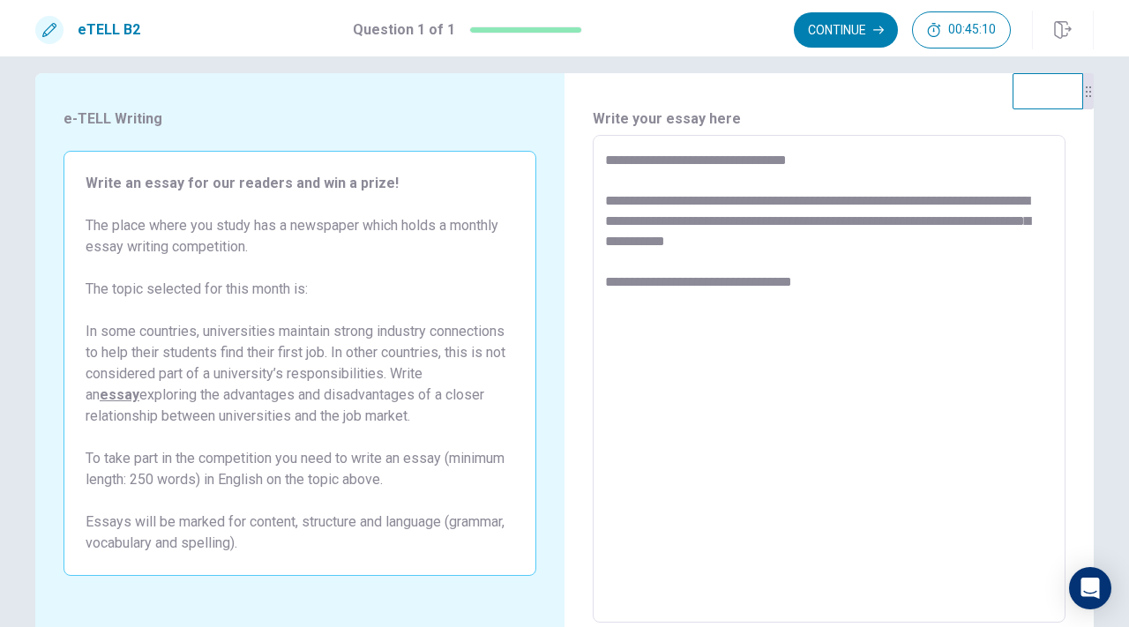
click at [663, 243] on textarea "**********" at bounding box center [829, 379] width 448 height 459
click at [877, 243] on textarea "**********" at bounding box center [829, 379] width 448 height 459
click at [854, 284] on textarea "**********" at bounding box center [829, 379] width 448 height 459
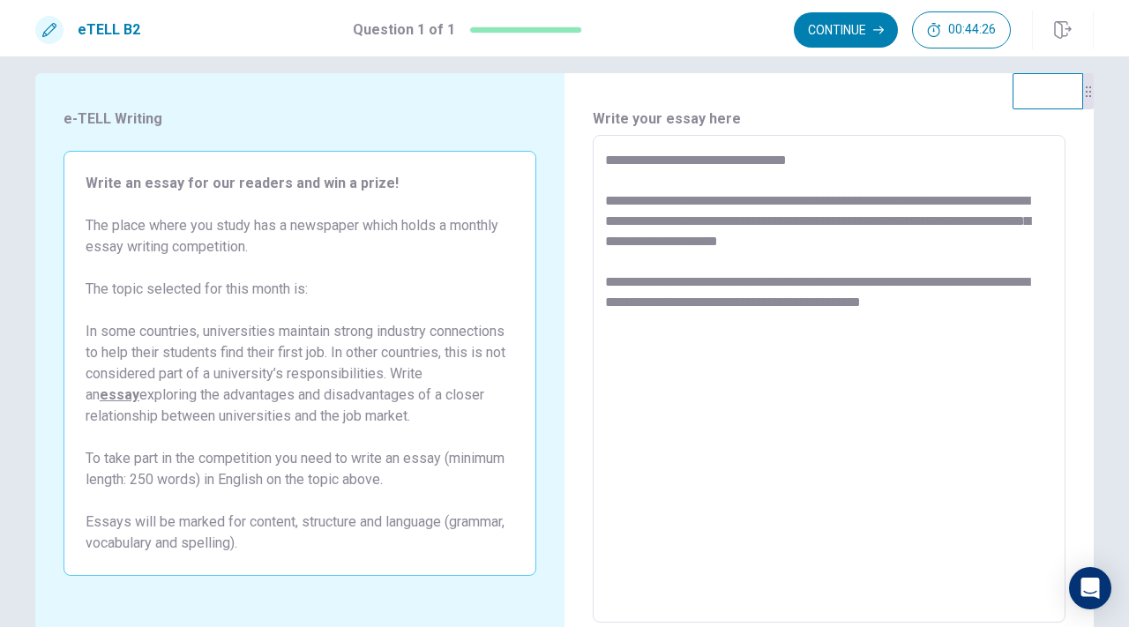
click at [958, 308] on textarea "**********" at bounding box center [829, 379] width 448 height 459
click at [608, 278] on textarea "**********" at bounding box center [829, 379] width 448 height 459
click at [656, 280] on textarea "**********" at bounding box center [829, 379] width 448 height 459
drag, startPoint x: 743, startPoint y: 280, endPoint x: 612, endPoint y: 275, distance: 131.5
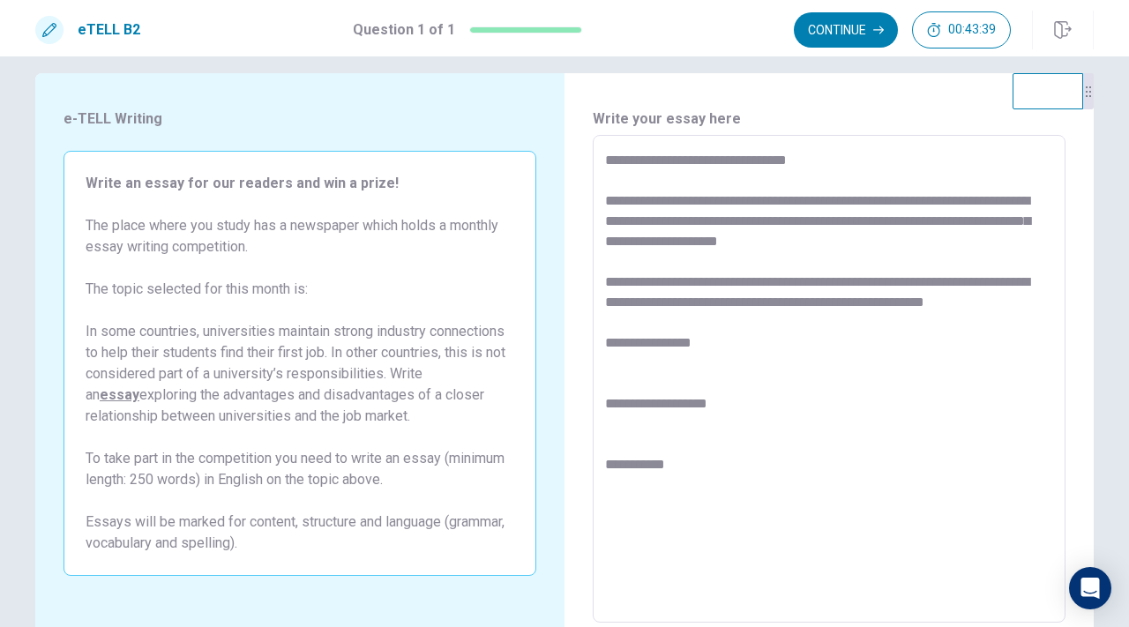
click at [612, 275] on textarea "**********" at bounding box center [829, 379] width 448 height 459
click at [940, 304] on textarea "**********" at bounding box center [829, 379] width 448 height 459
drag, startPoint x: 930, startPoint y: 297, endPoint x: 831, endPoint y: 295, distance: 99.7
click at [831, 295] on textarea "**********" at bounding box center [829, 379] width 448 height 459
click at [865, 234] on textarea "**********" at bounding box center [829, 379] width 448 height 459
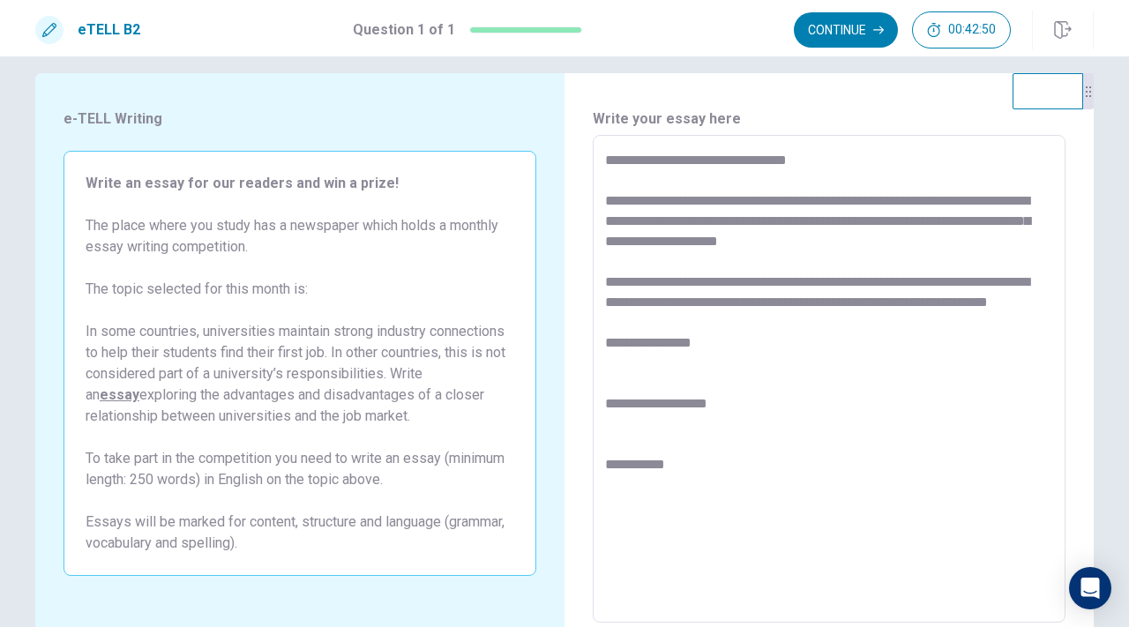
click at [884, 234] on textarea "**********" at bounding box center [829, 379] width 448 height 459
click at [666, 219] on textarea "**********" at bounding box center [829, 379] width 448 height 459
drag, startPoint x: 836, startPoint y: 223, endPoint x: 691, endPoint y: 220, distance: 144.7
click at [665, 220] on textarea "**********" at bounding box center [829, 379] width 448 height 459
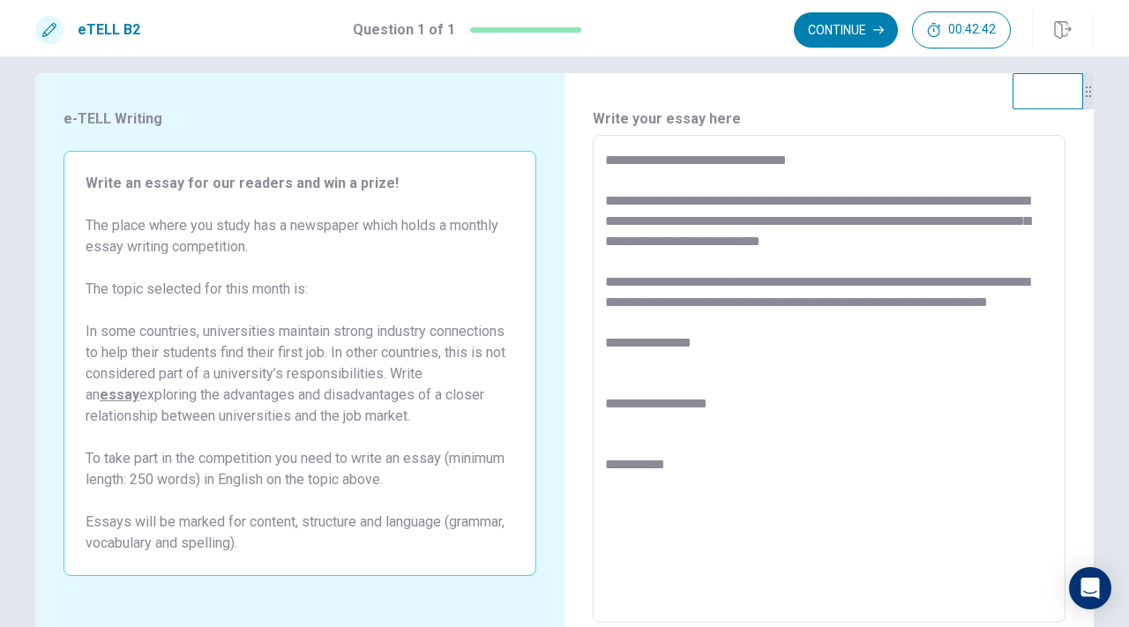
click at [751, 220] on textarea "**********" at bounding box center [829, 379] width 448 height 459
click at [731, 220] on textarea "**********" at bounding box center [829, 379] width 448 height 459
click at [726, 220] on textarea "**********" at bounding box center [829, 379] width 448 height 459
click at [954, 247] on textarea "**********" at bounding box center [829, 379] width 448 height 459
click at [607, 281] on textarea "**********" at bounding box center [829, 379] width 448 height 459
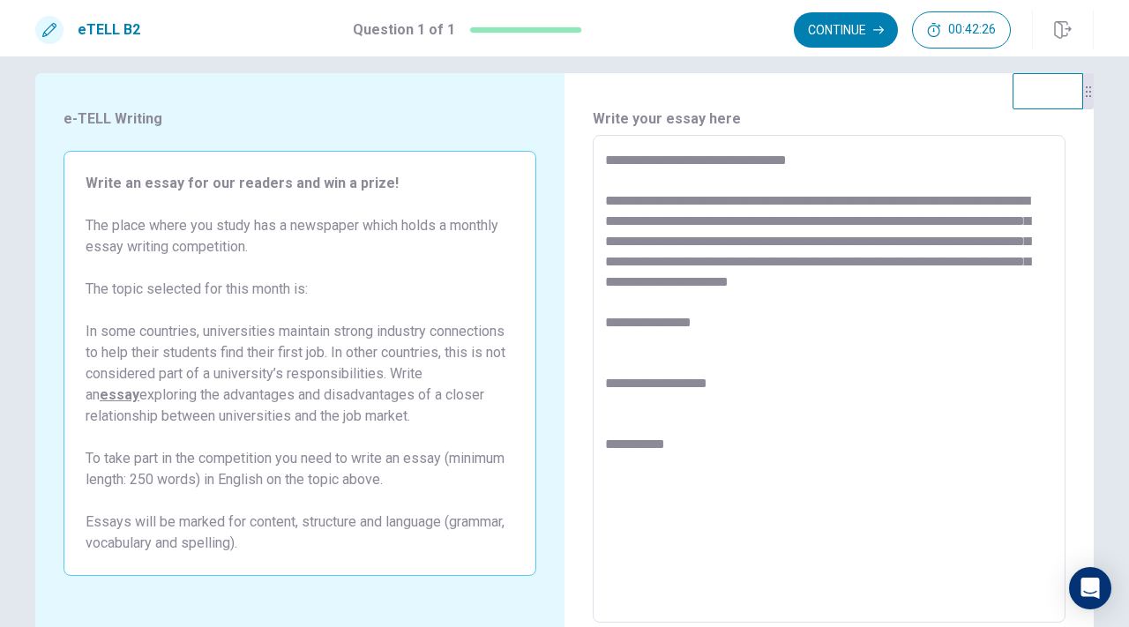
click at [1027, 280] on textarea "**********" at bounding box center [829, 379] width 448 height 459
click at [804, 281] on textarea "**********" at bounding box center [829, 379] width 448 height 459
click at [807, 281] on textarea "**********" at bounding box center [829, 379] width 448 height 459
click at [783, 279] on textarea "**********" at bounding box center [829, 379] width 448 height 459
click at [795, 279] on textarea "**********" at bounding box center [829, 379] width 448 height 459
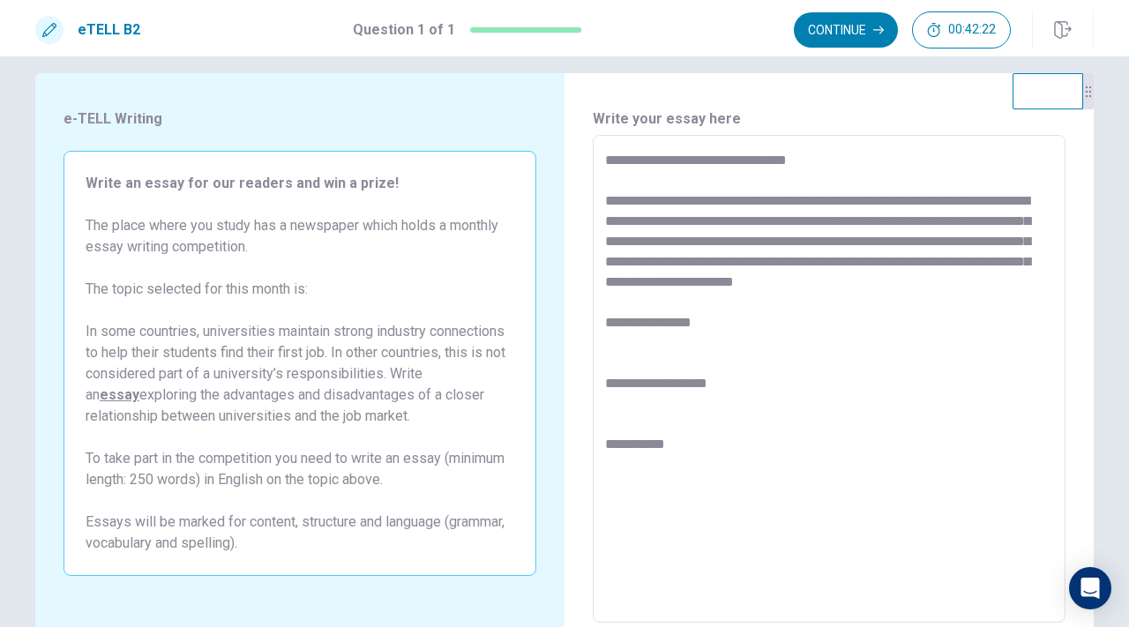
click at [795, 279] on textarea "**********" at bounding box center [829, 379] width 448 height 459
click at [850, 283] on textarea "**********" at bounding box center [829, 379] width 448 height 459
click at [1016, 280] on textarea "**********" at bounding box center [829, 379] width 448 height 459
click at [730, 331] on textarea "**********" at bounding box center [829, 379] width 448 height 459
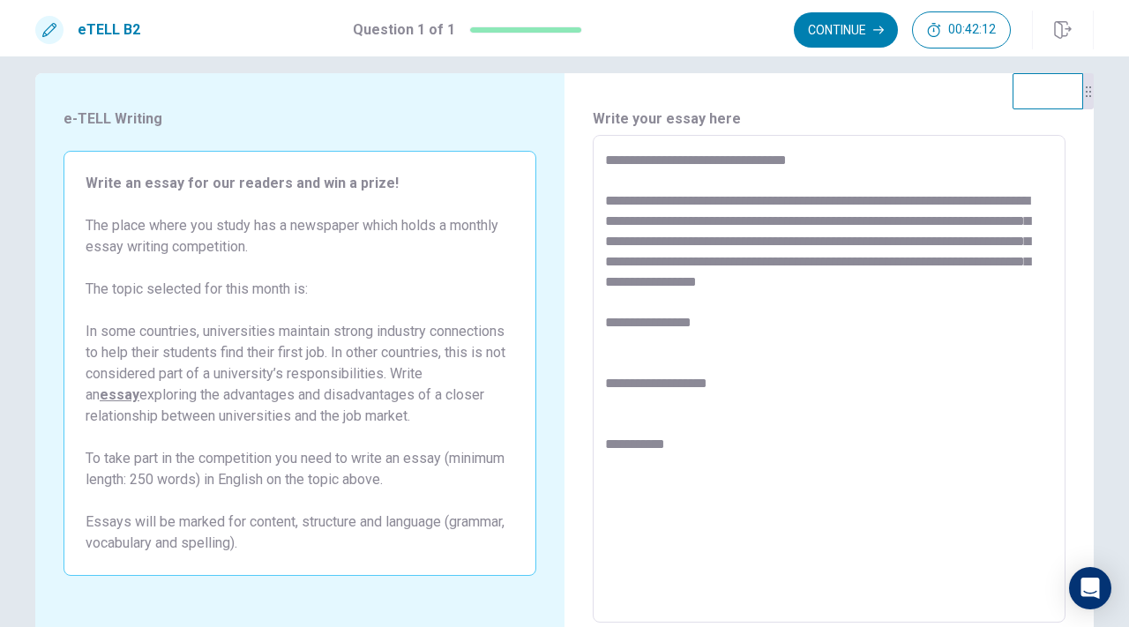
drag, startPoint x: 730, startPoint y: 330, endPoint x: 601, endPoint y: 322, distance: 129.0
click at [601, 322] on div "**********" at bounding box center [829, 379] width 473 height 488
click at [765, 392] on textarea "**********" at bounding box center [829, 379] width 448 height 459
click at [932, 326] on textarea "**********" at bounding box center [829, 379] width 448 height 459
drag, startPoint x: 647, startPoint y: 322, endPoint x: 595, endPoint y: 321, distance: 52.0
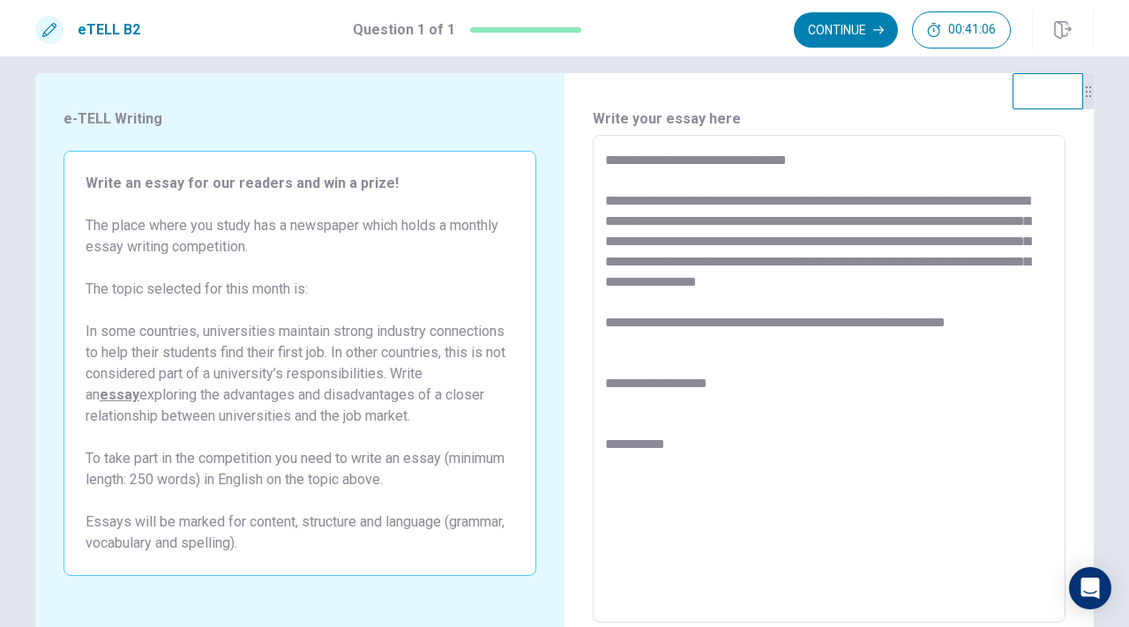
click at [595, 321] on div "**********" at bounding box center [829, 379] width 473 height 488
click at [738, 413] on textarea "**********" at bounding box center [829, 379] width 448 height 459
click at [718, 452] on textarea "**********" at bounding box center [829, 379] width 448 height 459
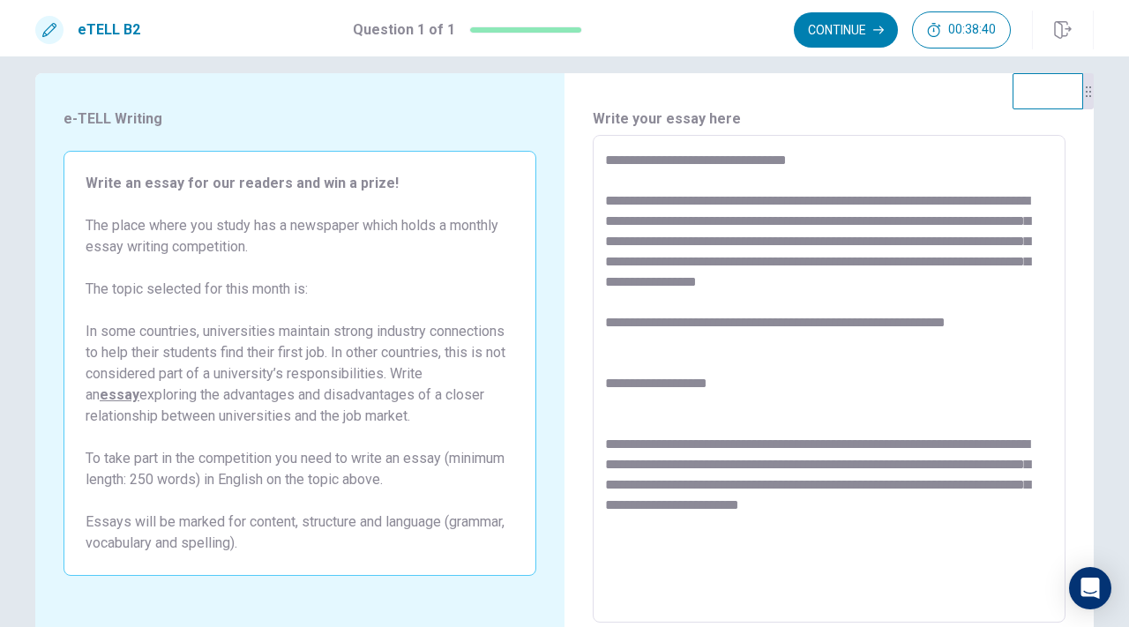
click at [827, 501] on textarea "**********" at bounding box center [829, 379] width 448 height 459
click at [952, 517] on textarea "**********" at bounding box center [829, 379] width 448 height 459
click at [805, 379] on textarea "**********" at bounding box center [829, 379] width 448 height 459
click at [810, 333] on textarea "**********" at bounding box center [829, 379] width 448 height 459
click at [835, 352] on textarea "**********" at bounding box center [829, 379] width 448 height 459
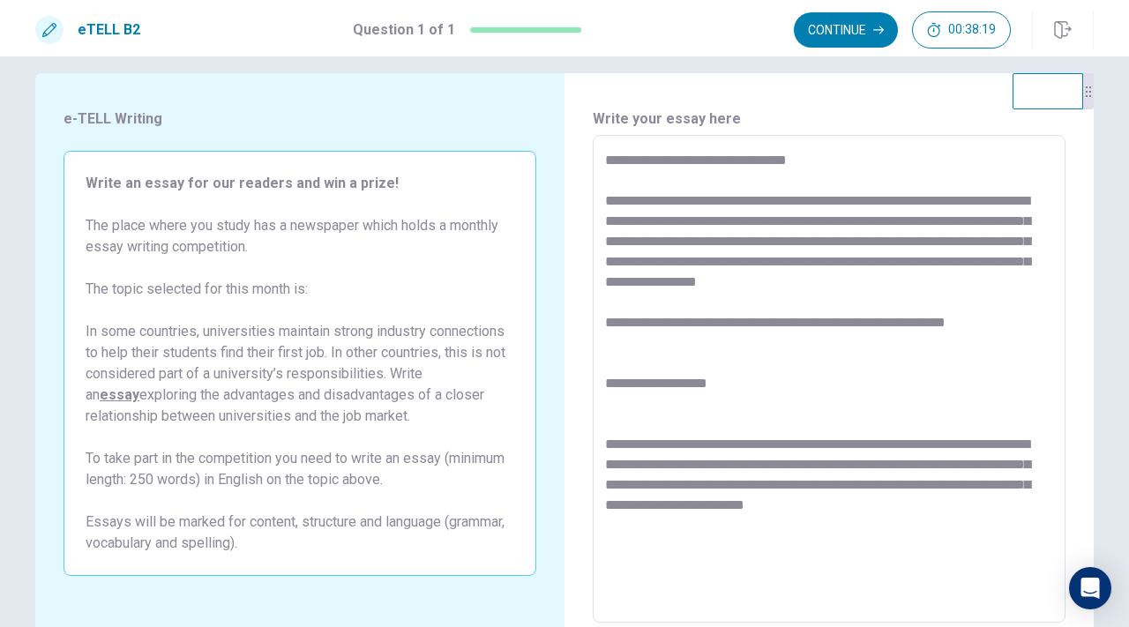
click at [1028, 310] on textarea "**********" at bounding box center [829, 379] width 448 height 459
click at [1017, 319] on textarea "**********" at bounding box center [829, 379] width 448 height 459
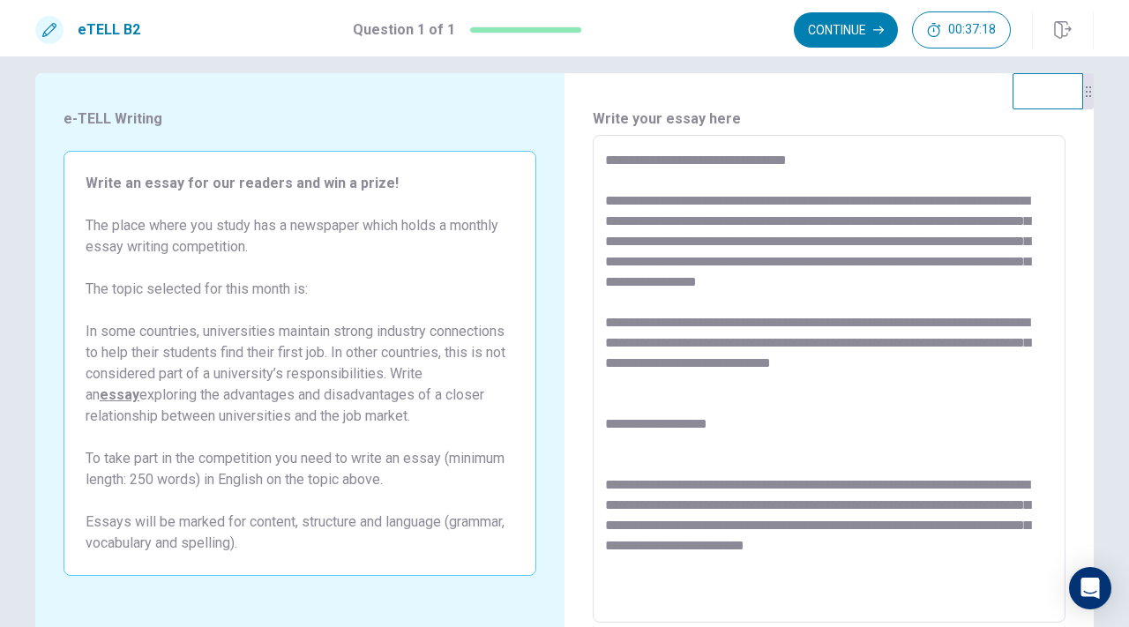
click at [792, 409] on textarea "**********" at bounding box center [829, 379] width 448 height 459
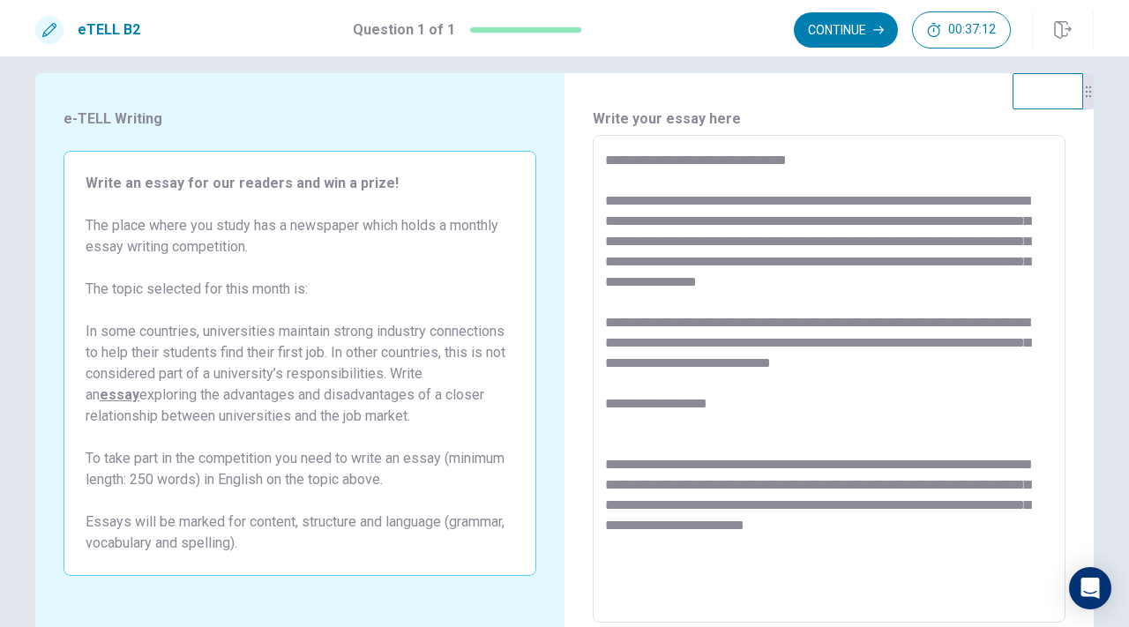
drag, startPoint x: 773, startPoint y: 343, endPoint x: 878, endPoint y: 316, distance: 108.5
click at [878, 316] on textarea "**********" at bounding box center [829, 379] width 448 height 459
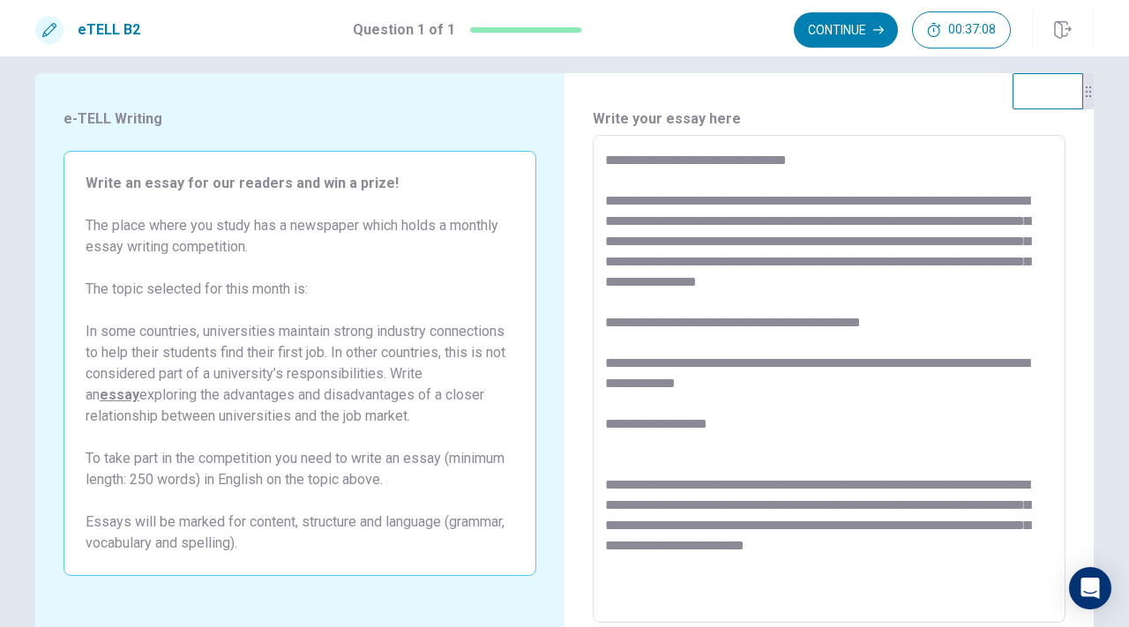
click at [954, 327] on textarea "**********" at bounding box center [829, 379] width 448 height 459
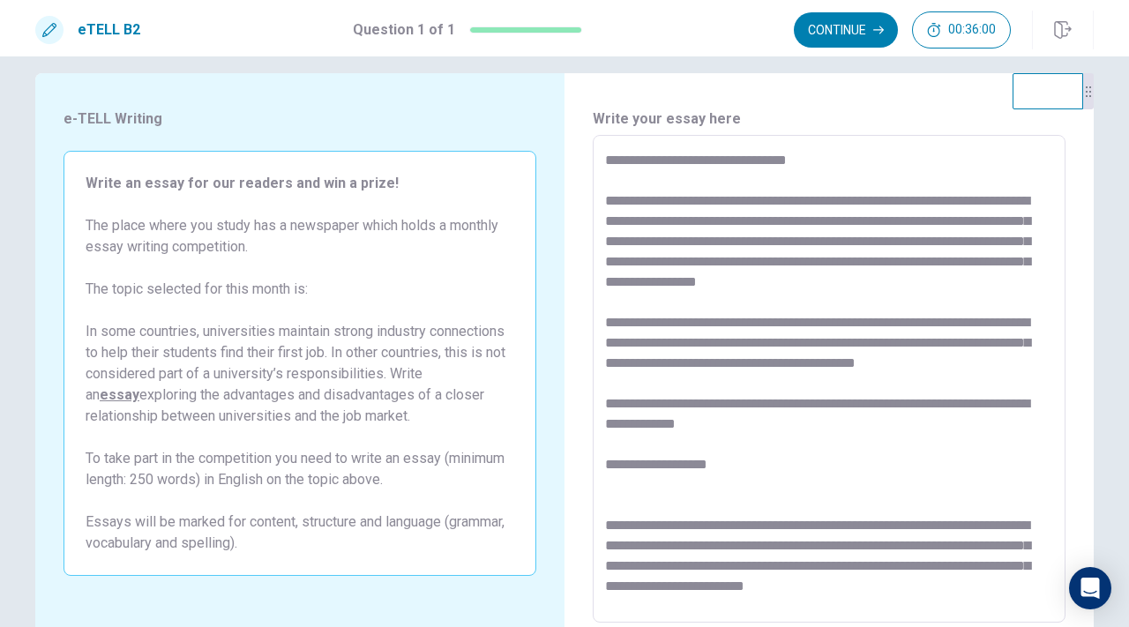
click at [915, 365] on textarea "**********" at bounding box center [829, 379] width 448 height 459
click at [886, 363] on textarea "**********" at bounding box center [829, 379] width 448 height 459
click at [813, 384] on textarea "**********" at bounding box center [829, 379] width 448 height 459
click at [692, 380] on textarea "**********" at bounding box center [829, 379] width 448 height 459
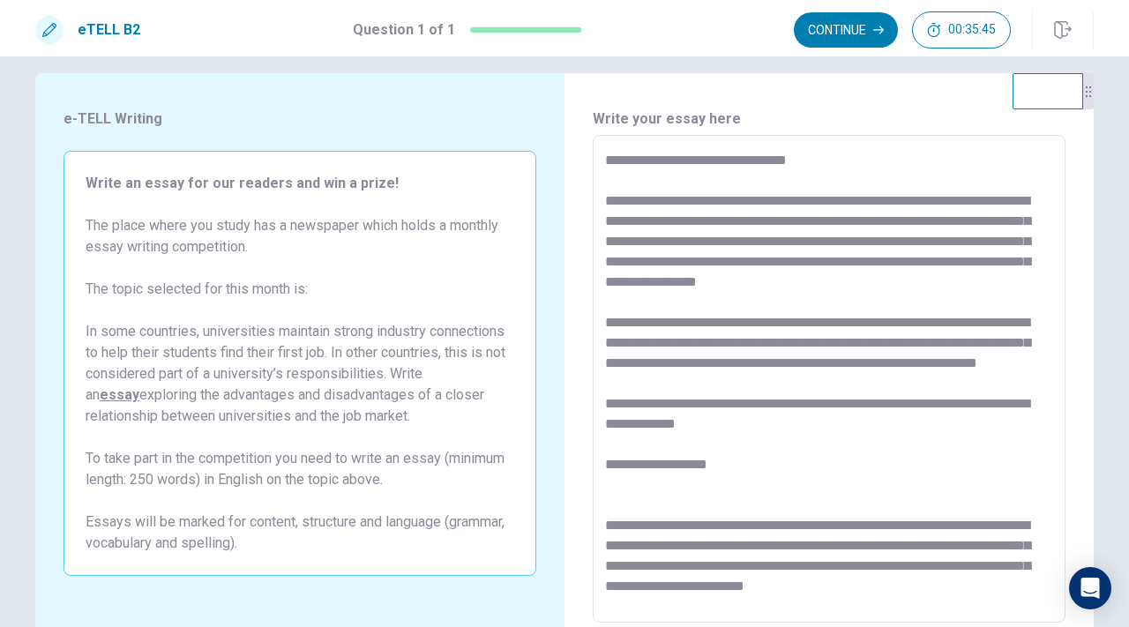
click at [692, 380] on textarea "**********" at bounding box center [829, 379] width 448 height 459
click at [786, 382] on textarea "**********" at bounding box center [829, 379] width 448 height 459
click at [1007, 340] on textarea "**********" at bounding box center [829, 379] width 448 height 459
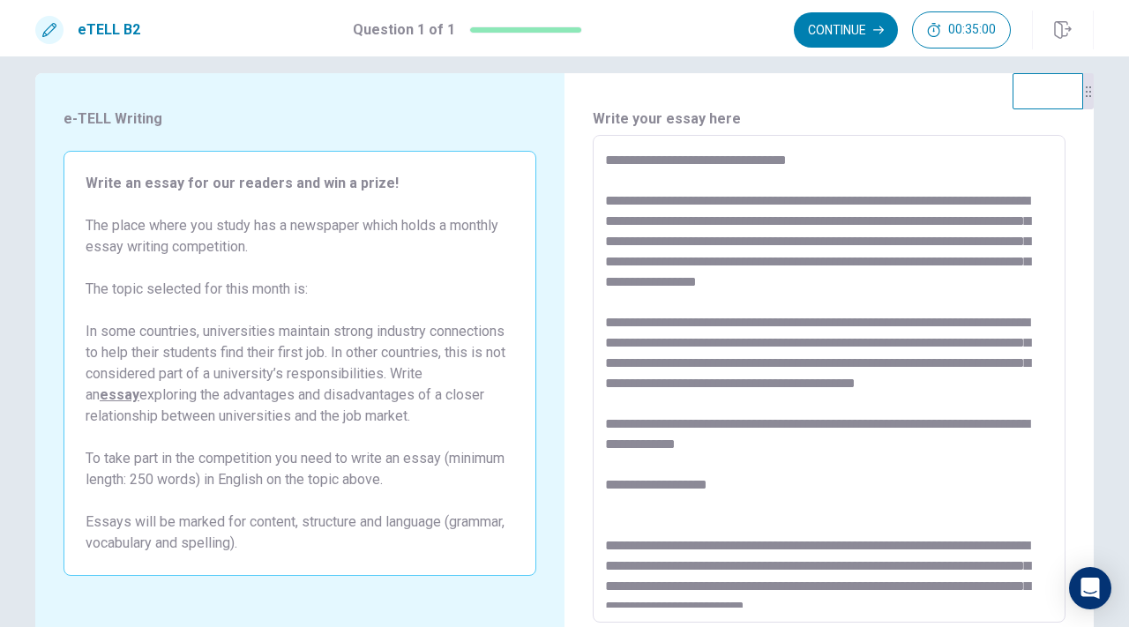
drag, startPoint x: 831, startPoint y: 383, endPoint x: 945, endPoint y: 365, distance: 116.0
click at [945, 365] on textarea at bounding box center [829, 379] width 448 height 459
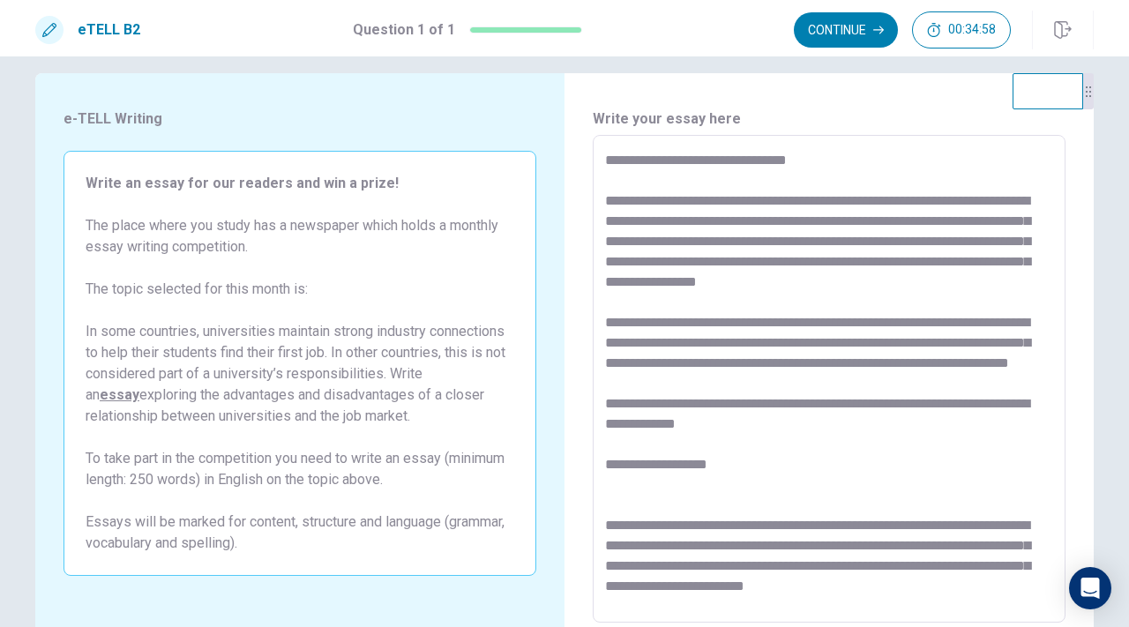
click at [905, 397] on textarea "**********" at bounding box center [829, 379] width 448 height 459
click at [907, 386] on textarea "**********" at bounding box center [829, 379] width 448 height 459
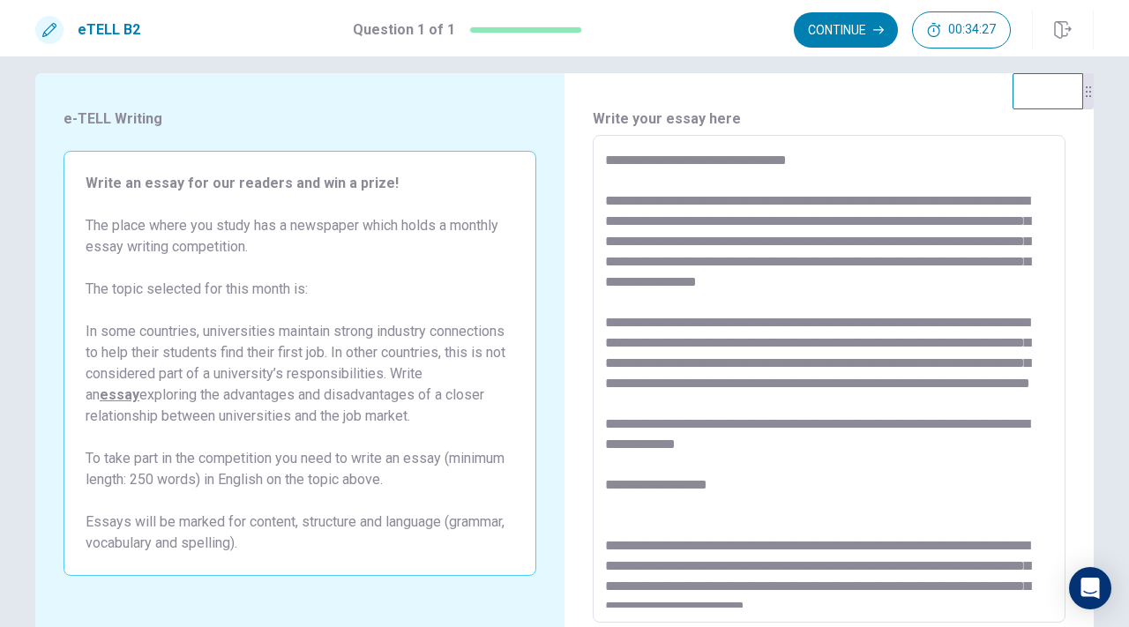
click at [780, 404] on textarea at bounding box center [829, 379] width 448 height 459
click at [938, 406] on textarea at bounding box center [829, 379] width 448 height 459
click at [891, 402] on textarea at bounding box center [829, 379] width 448 height 459
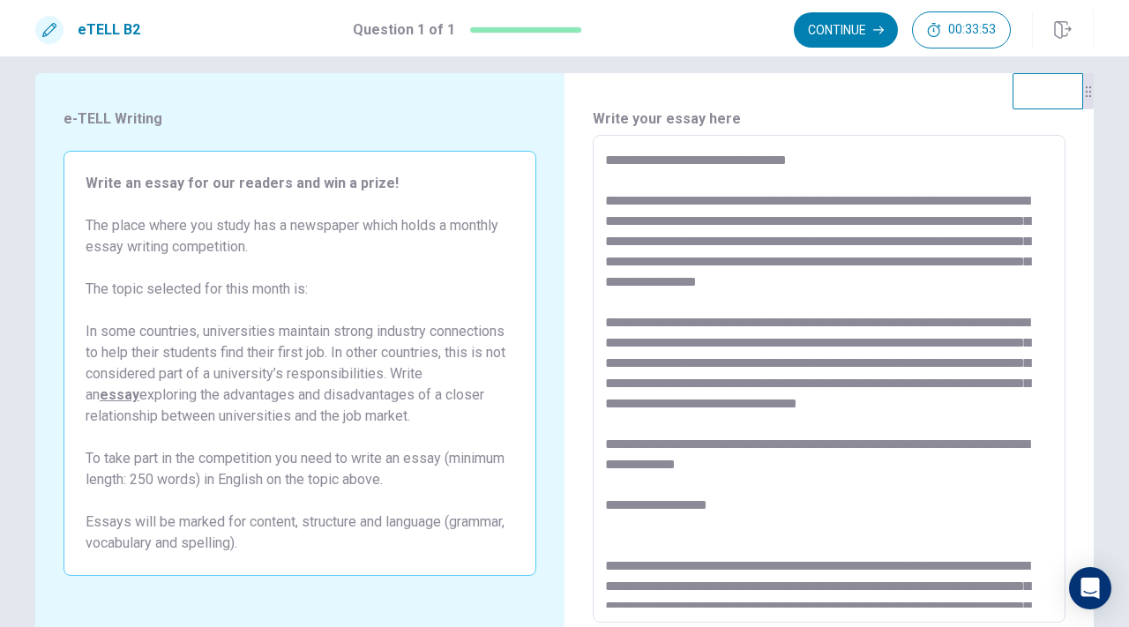
click at [642, 418] on textarea at bounding box center [829, 379] width 448 height 459
click at [642, 415] on textarea at bounding box center [829, 379] width 448 height 459
click at [647, 404] on textarea at bounding box center [829, 379] width 448 height 459
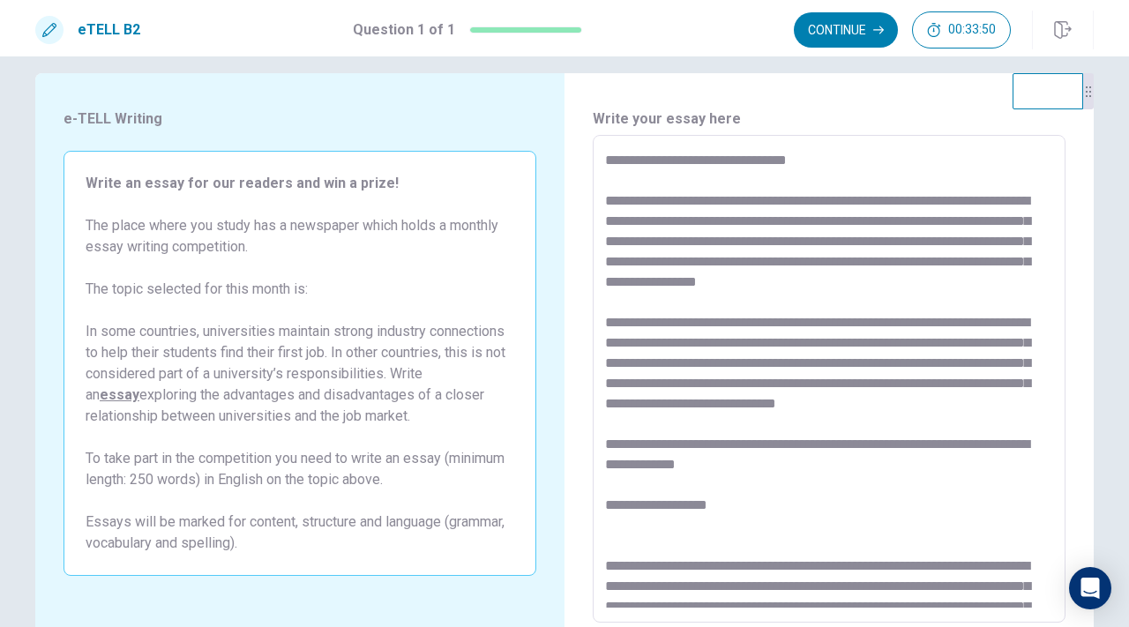
click at [736, 441] on textarea at bounding box center [829, 379] width 448 height 459
click at [728, 429] on textarea at bounding box center [829, 379] width 448 height 459
click at [637, 421] on textarea at bounding box center [829, 379] width 448 height 459
click at [630, 407] on textarea at bounding box center [829, 379] width 448 height 459
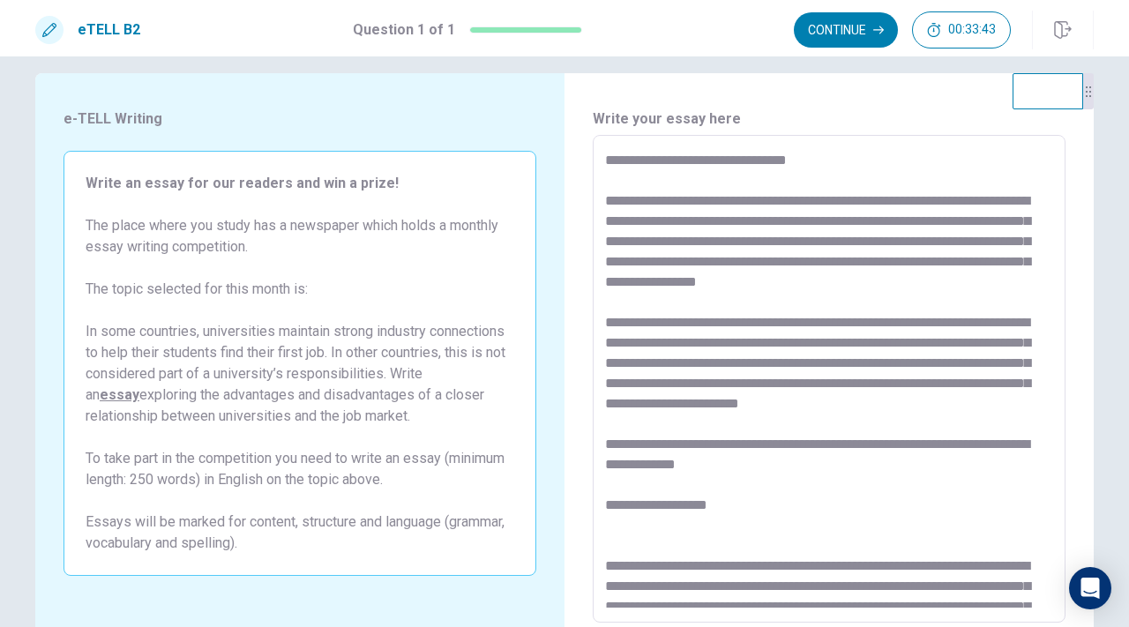
click at [630, 407] on textarea at bounding box center [829, 379] width 448 height 459
click at [691, 429] on textarea at bounding box center [829, 379] width 448 height 459
click at [1047, 403] on textarea at bounding box center [829, 379] width 448 height 459
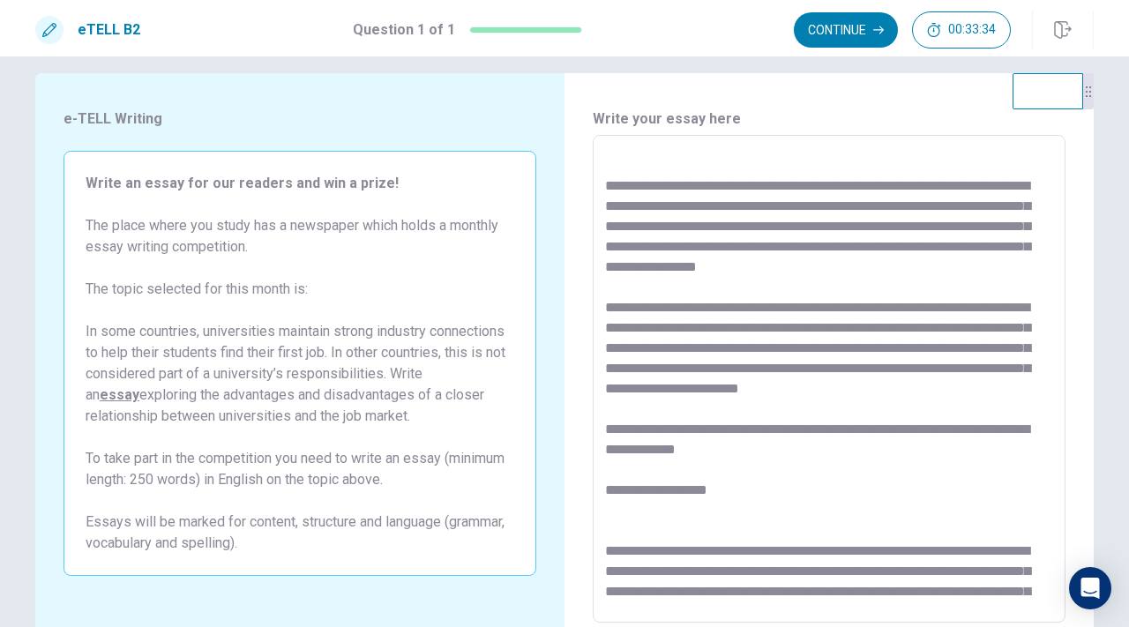
scroll to position [28, 0]
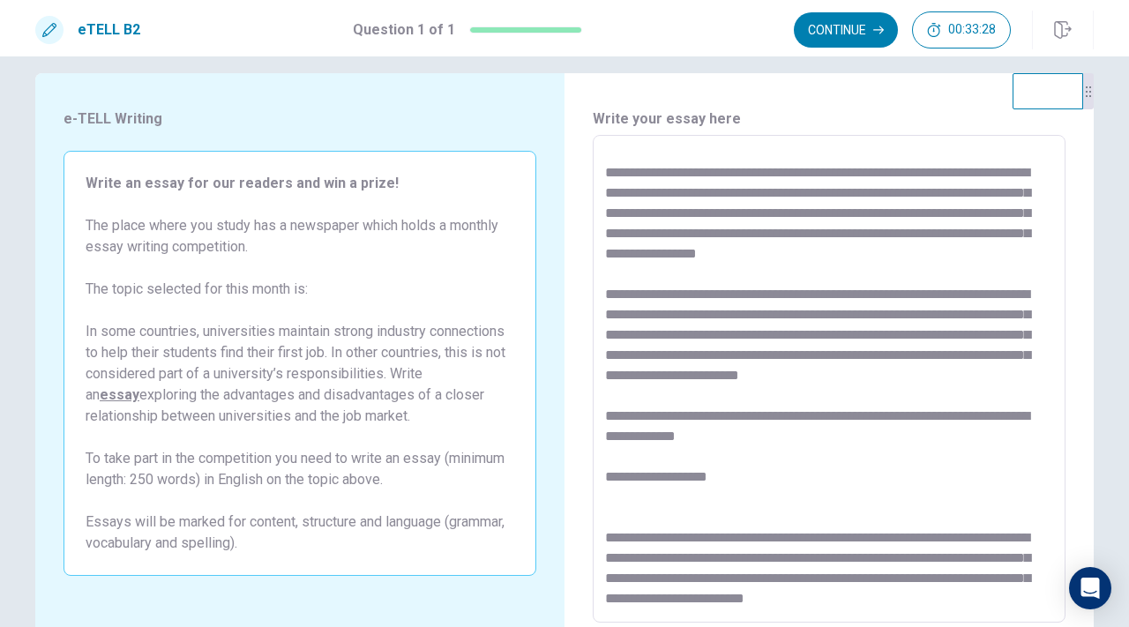
drag, startPoint x: 869, startPoint y: 294, endPoint x: 988, endPoint y: 294, distance: 119.1
click at [988, 294] on textarea at bounding box center [829, 379] width 448 height 459
drag, startPoint x: 1025, startPoint y: 291, endPoint x: 959, endPoint y: 280, distance: 67.1
click at [959, 280] on textarea at bounding box center [829, 379] width 448 height 459
click at [907, 319] on textarea at bounding box center [829, 379] width 448 height 459
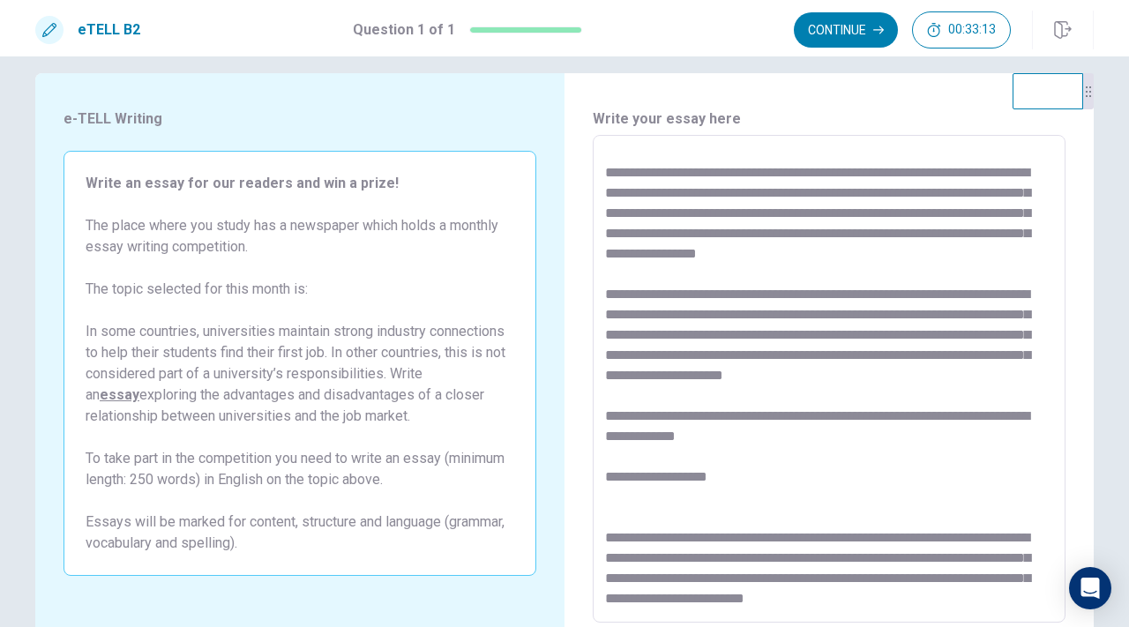
click at [872, 295] on textarea at bounding box center [829, 379] width 448 height 459
drag, startPoint x: 872, startPoint y: 294, endPoint x: 1035, endPoint y: 299, distance: 163.2
click at [1035, 300] on textarea at bounding box center [829, 379] width 448 height 459
click at [965, 292] on textarea at bounding box center [829, 379] width 448 height 459
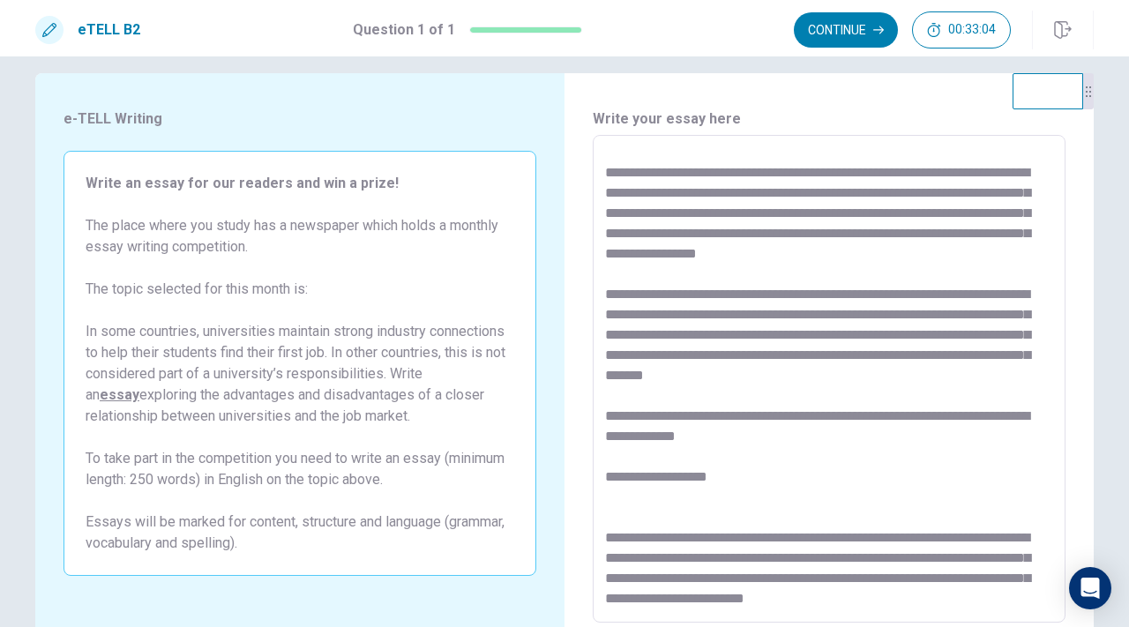
click at [961, 296] on textarea at bounding box center [829, 379] width 448 height 459
click at [956, 292] on textarea at bounding box center [829, 379] width 448 height 459
drag, startPoint x: 949, startPoint y: 292, endPoint x: 682, endPoint y: 312, distance: 268.0
click at [682, 312] on textarea at bounding box center [829, 379] width 448 height 459
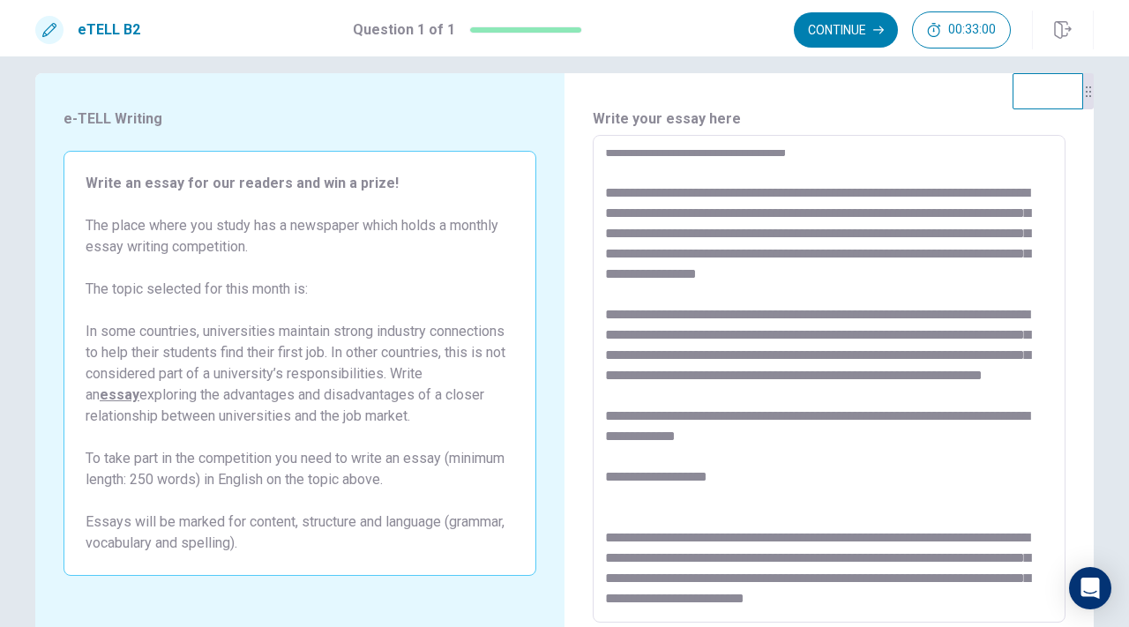
click at [796, 312] on textarea at bounding box center [829, 379] width 448 height 459
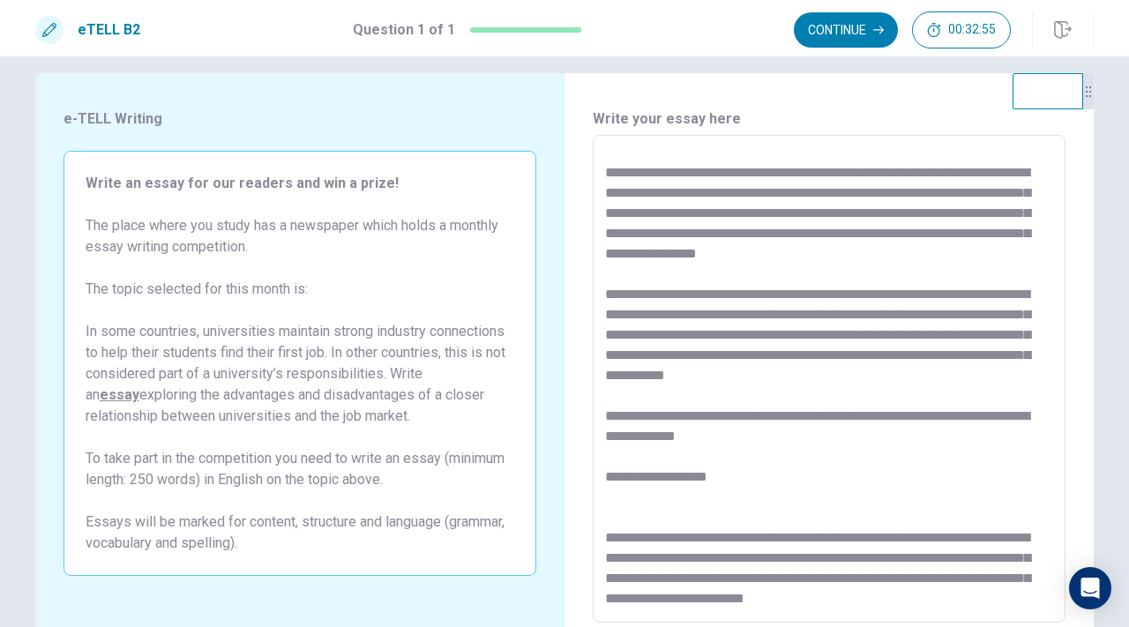
click at [902, 310] on textarea at bounding box center [829, 379] width 448 height 459
click at [932, 382] on textarea at bounding box center [829, 379] width 448 height 459
click at [874, 292] on textarea at bounding box center [829, 379] width 448 height 459
click at [1003, 319] on textarea at bounding box center [829, 379] width 448 height 459
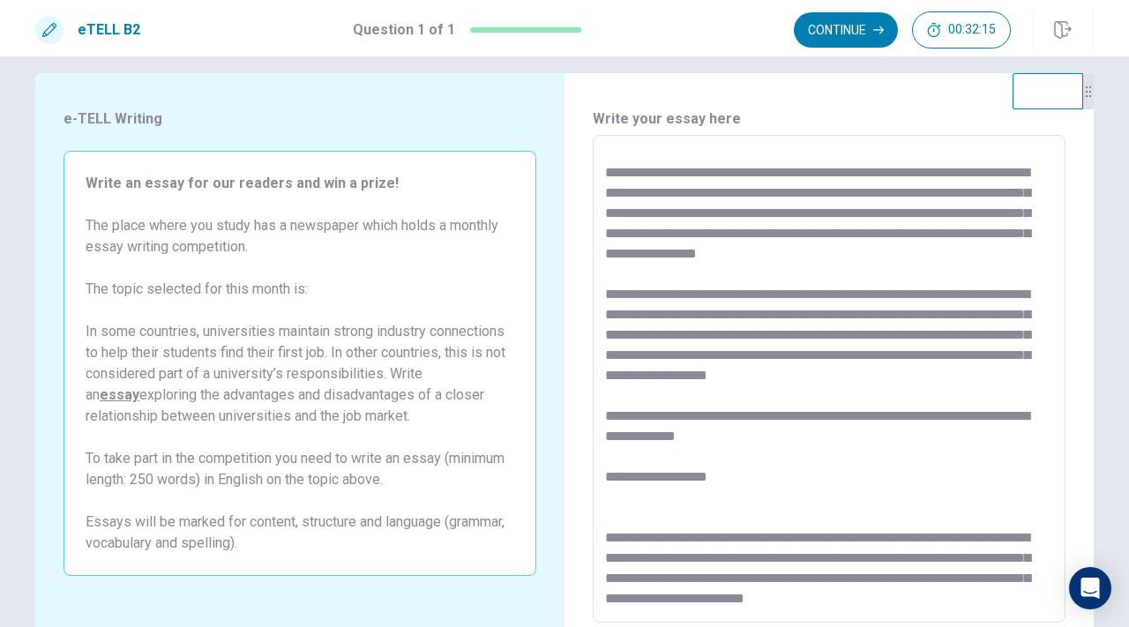
drag, startPoint x: 951, startPoint y: 357, endPoint x: 656, endPoint y: 377, distance: 295.3
click at [656, 377] on textarea at bounding box center [829, 379] width 448 height 459
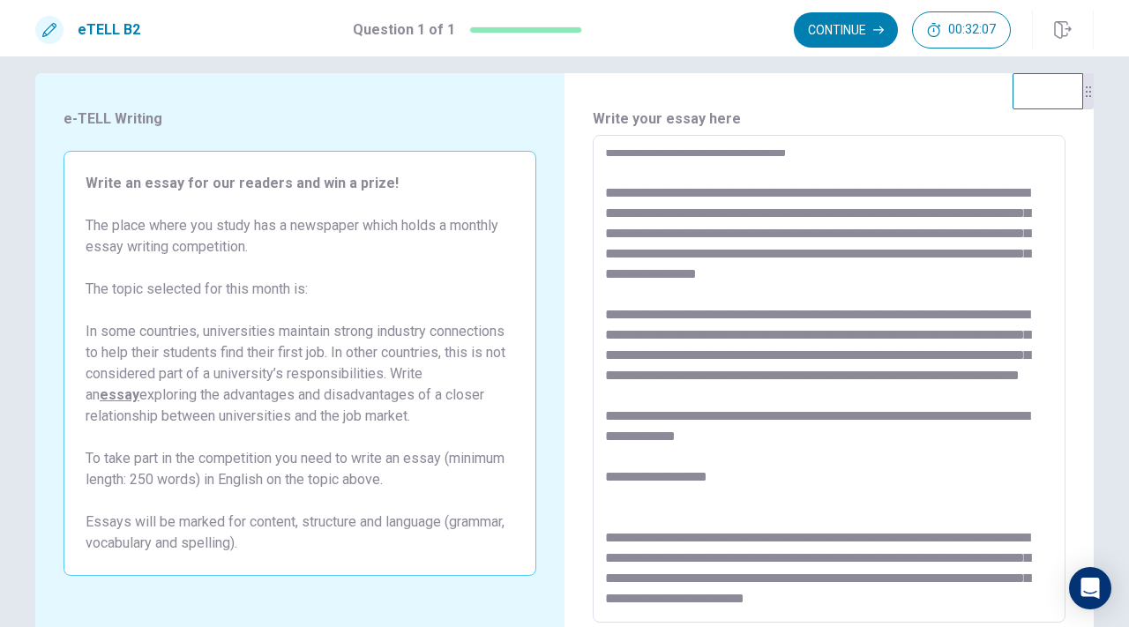
click at [1039, 360] on textarea at bounding box center [829, 379] width 448 height 459
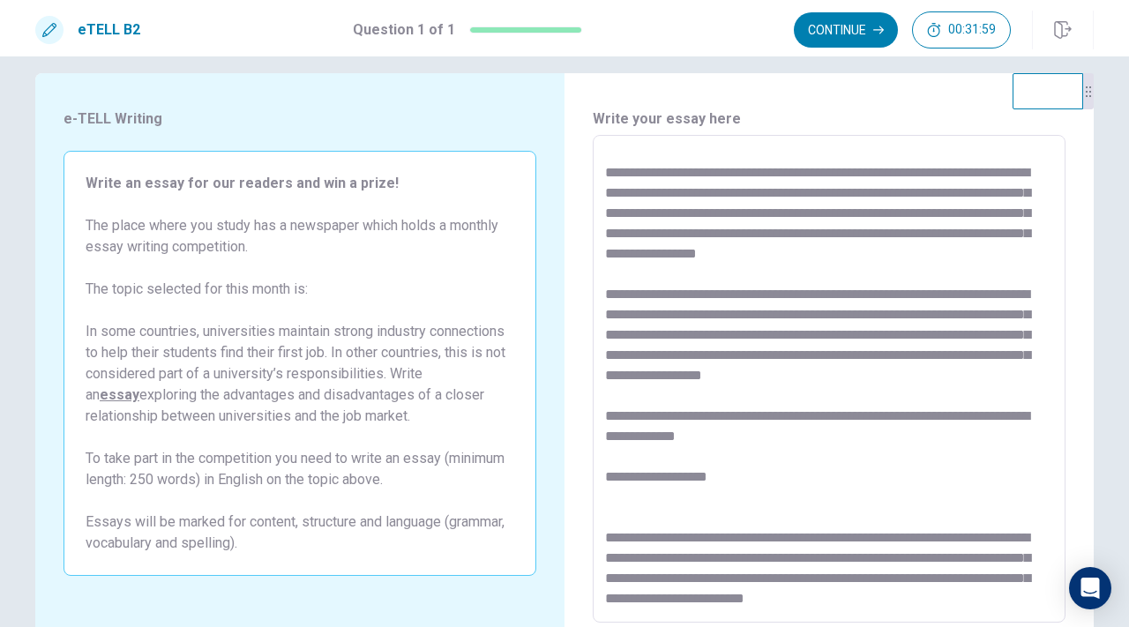
click at [1027, 356] on textarea at bounding box center [829, 379] width 448 height 459
click at [751, 378] on textarea at bounding box center [829, 379] width 448 height 459
click at [792, 373] on textarea at bounding box center [829, 379] width 448 height 459
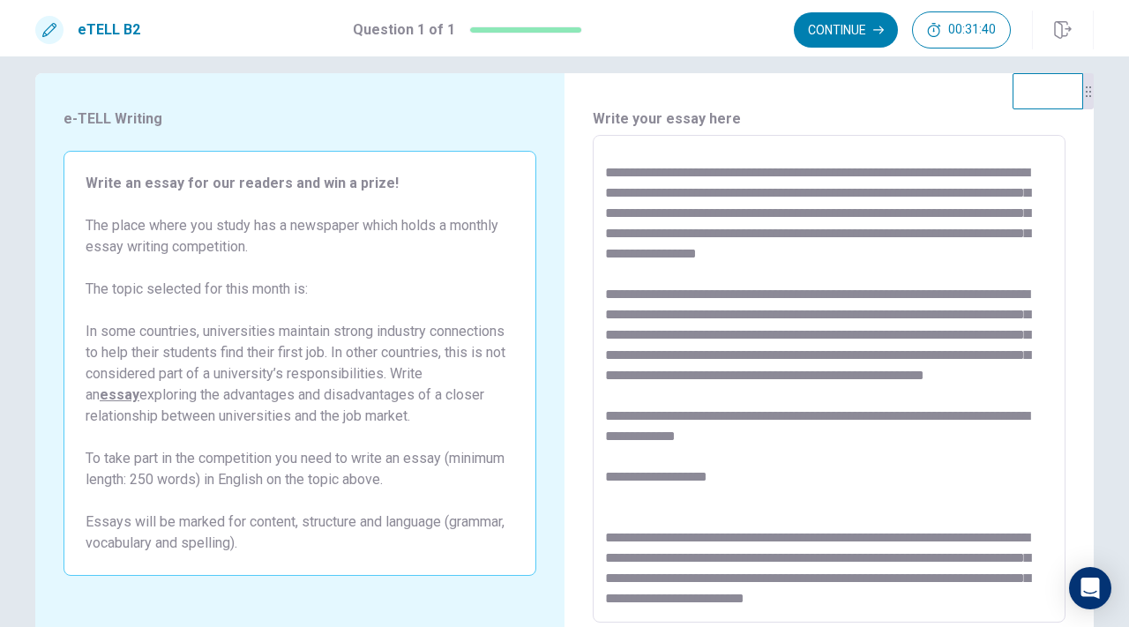
click at [968, 377] on textarea at bounding box center [829, 379] width 448 height 459
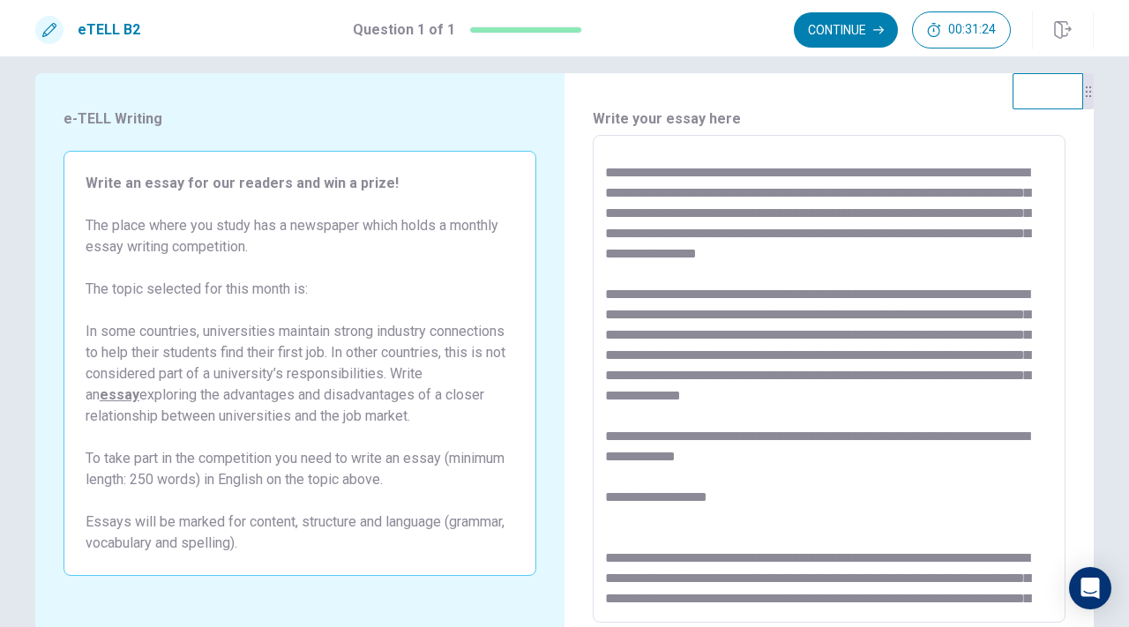
click at [1047, 395] on textarea at bounding box center [829, 379] width 448 height 459
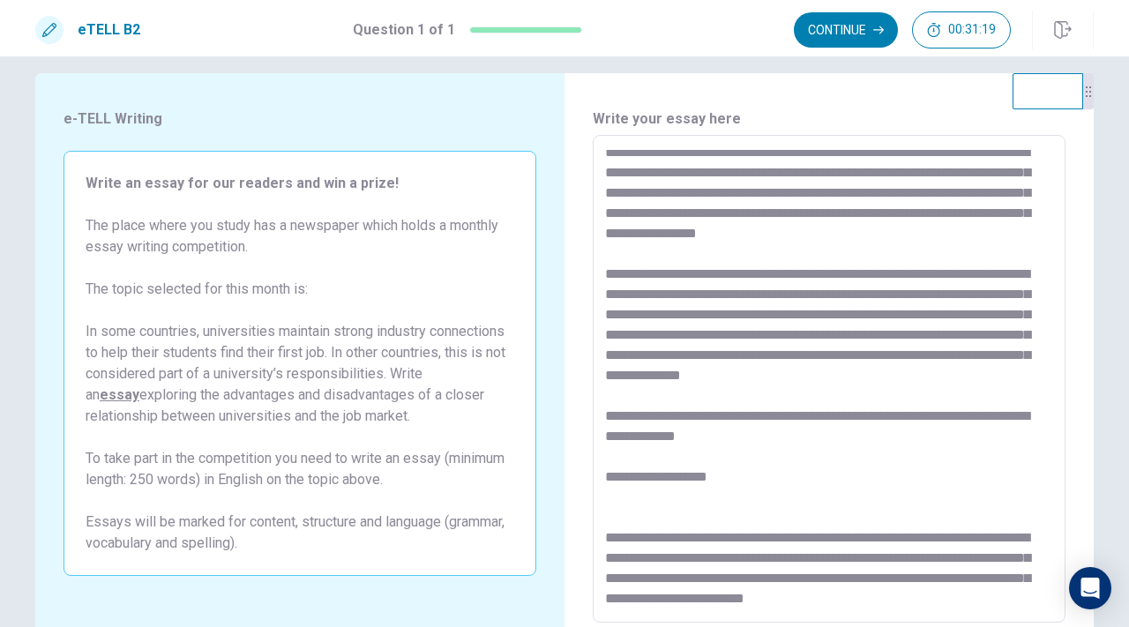
click at [629, 272] on textarea at bounding box center [829, 379] width 448 height 459
click at [719, 430] on textarea at bounding box center [829, 379] width 448 height 459
click at [709, 413] on textarea at bounding box center [829, 379] width 448 height 459
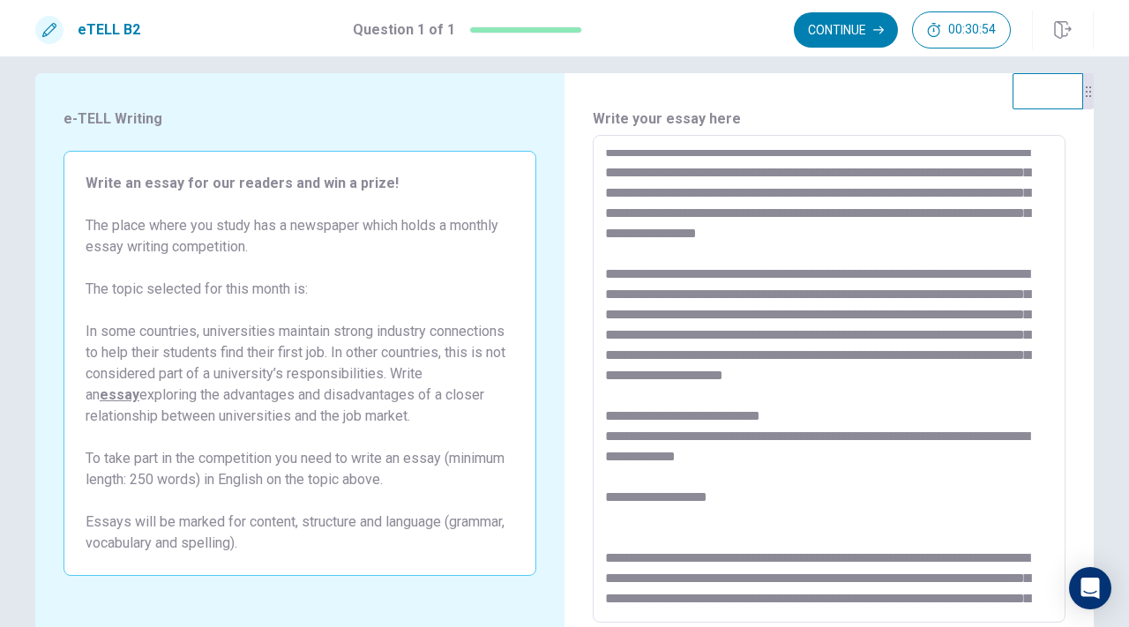
drag, startPoint x: 736, startPoint y: 528, endPoint x: 606, endPoint y: 457, distance: 148.8
click at [606, 457] on textarea at bounding box center [829, 379] width 448 height 459
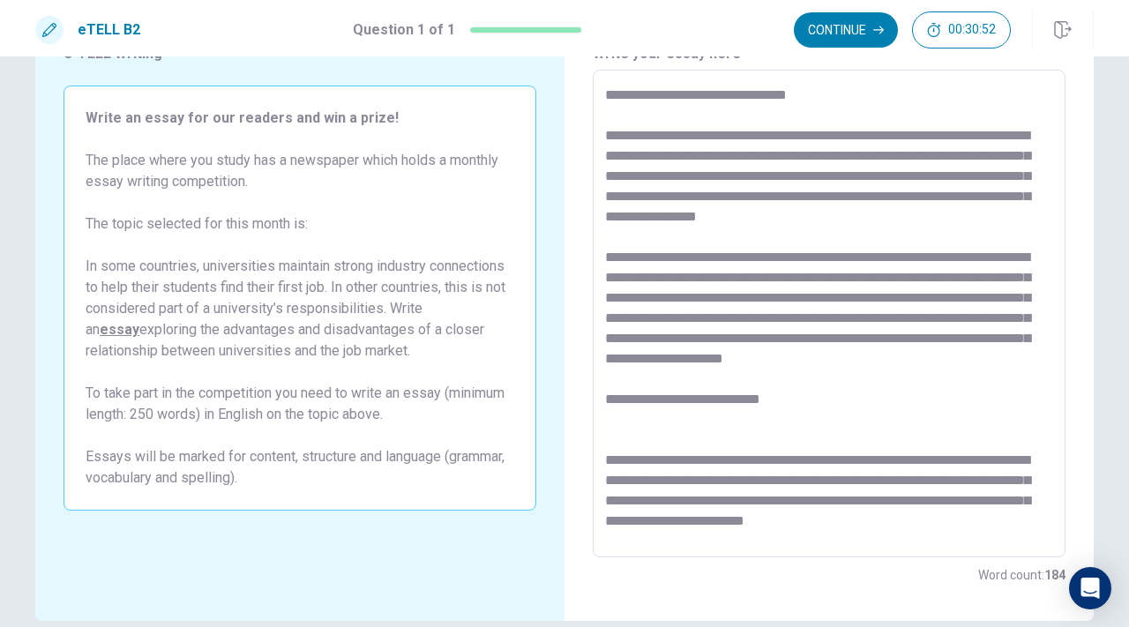
scroll to position [87, 0]
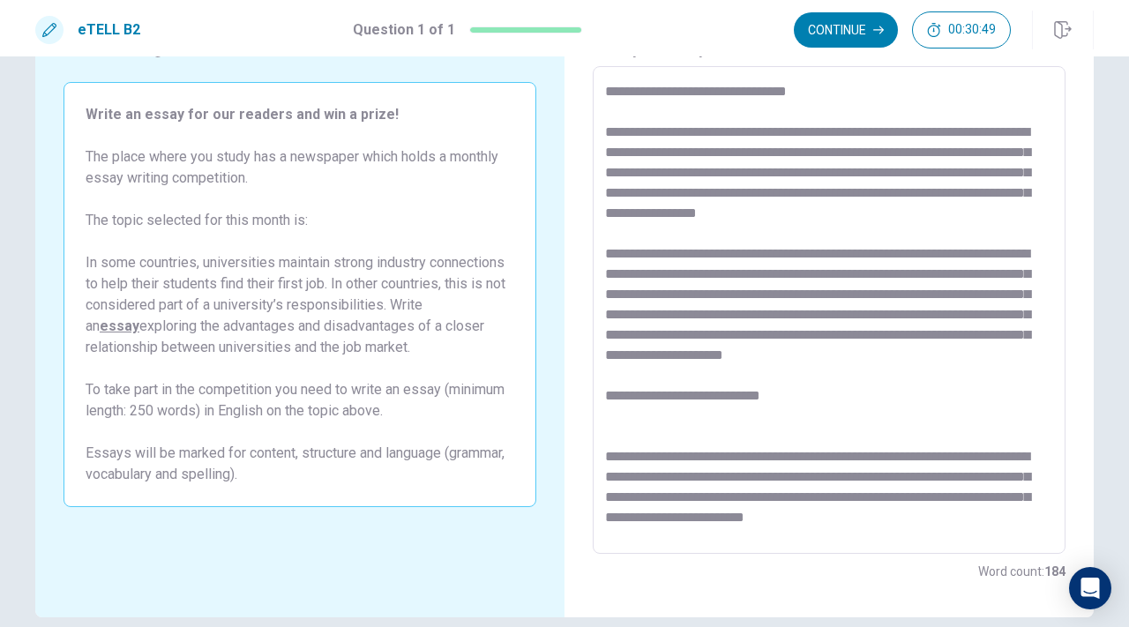
drag, startPoint x: 961, startPoint y: 533, endPoint x: 680, endPoint y: 469, distance: 288.4
click at [680, 469] on textarea at bounding box center [829, 310] width 448 height 459
click at [957, 525] on textarea at bounding box center [829, 310] width 448 height 459
drag, startPoint x: 949, startPoint y: 527, endPoint x: 787, endPoint y: 504, distance: 163.9
click at [787, 504] on textarea at bounding box center [829, 310] width 448 height 459
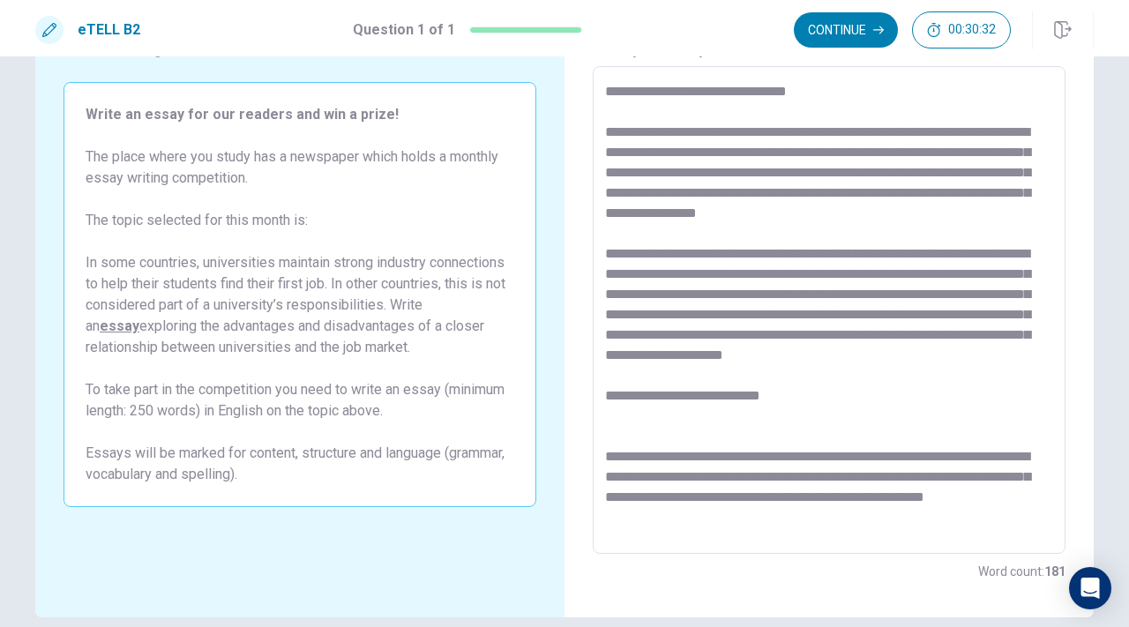
scroll to position [6, 0]
click at [676, 508] on textarea at bounding box center [829, 310] width 448 height 459
click at [813, 416] on textarea at bounding box center [829, 310] width 448 height 459
drag, startPoint x: 945, startPoint y: 172, endPoint x: 802, endPoint y: 172, distance: 142.9
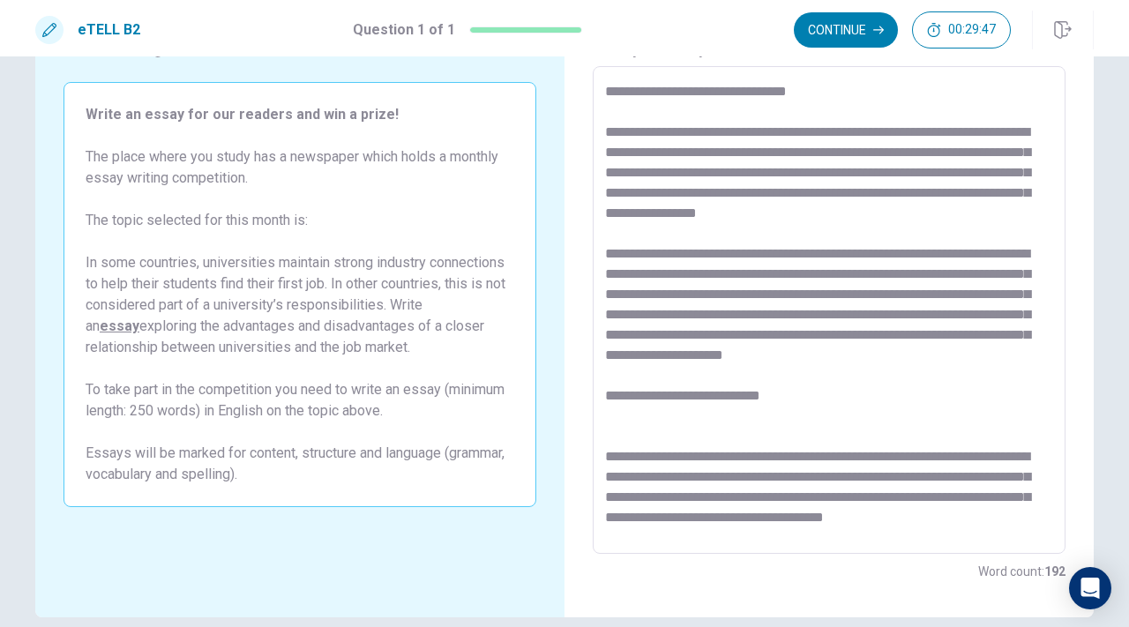
click at [802, 172] on textarea at bounding box center [829, 310] width 448 height 459
click at [801, 238] on textarea at bounding box center [829, 310] width 448 height 459
click at [818, 191] on textarea at bounding box center [829, 310] width 448 height 459
drag, startPoint x: 149, startPoint y: 326, endPoint x: 388, endPoint y: 351, distance: 240.3
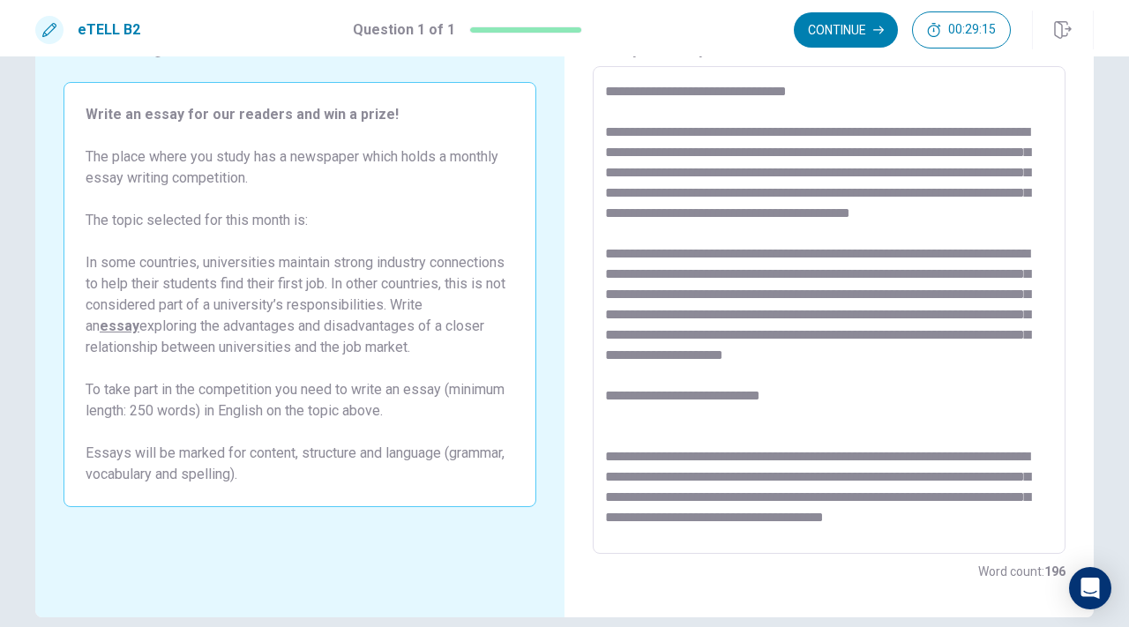
click at [388, 351] on span "Write an essay for our readers and win a prize! The place where you study has a…" at bounding box center [300, 273] width 429 height 339
click at [935, 195] on textarea at bounding box center [829, 310] width 448 height 459
drag, startPoint x: 819, startPoint y: 233, endPoint x: 720, endPoint y: 213, distance: 101.7
click at [720, 213] on textarea at bounding box center [829, 310] width 448 height 459
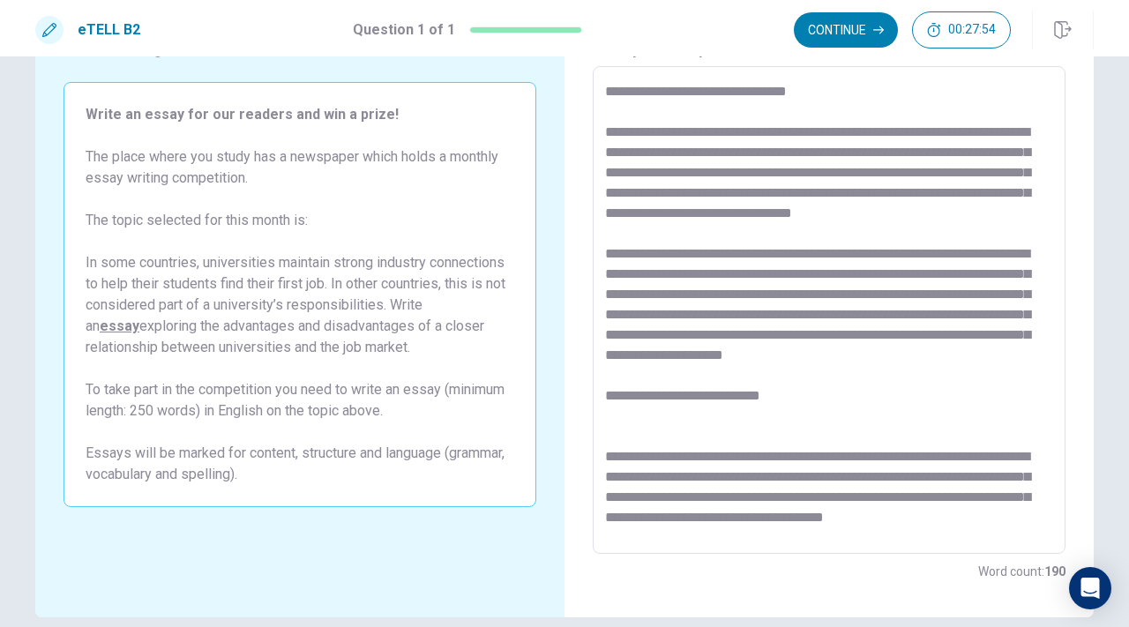
click at [1013, 355] on textarea at bounding box center [829, 310] width 448 height 459
click at [637, 371] on textarea at bounding box center [829, 310] width 448 height 459
click at [807, 452] on textarea at bounding box center [829, 310] width 448 height 459
click at [1026, 374] on textarea at bounding box center [829, 310] width 448 height 459
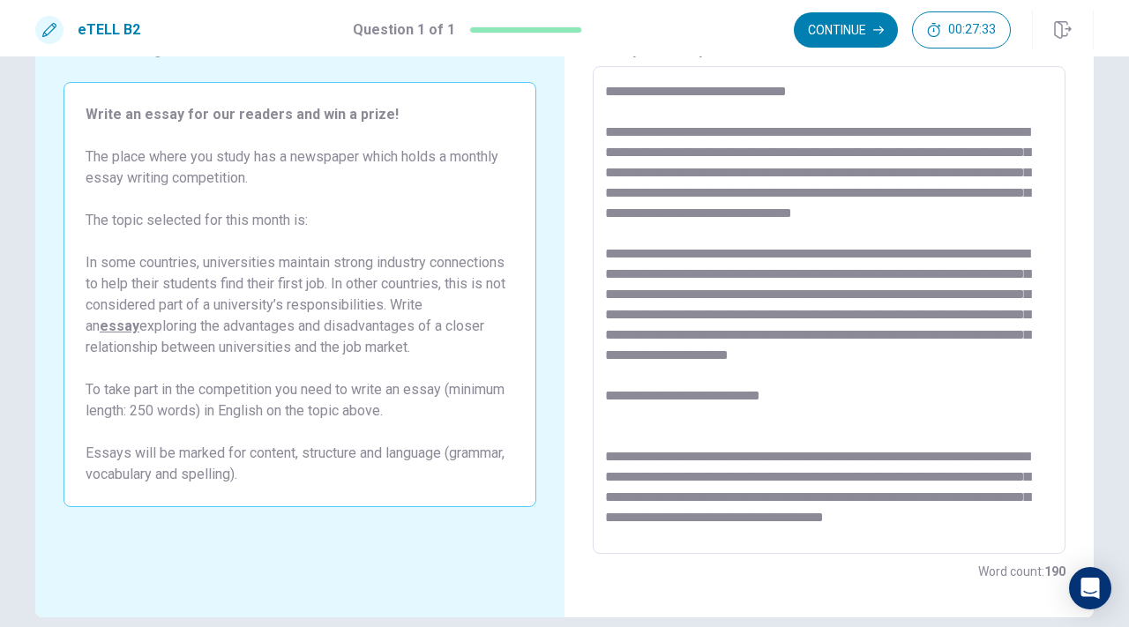
click at [1026, 374] on textarea at bounding box center [829, 310] width 448 height 459
click at [973, 437] on textarea at bounding box center [829, 310] width 448 height 459
click at [909, 247] on textarea at bounding box center [829, 310] width 448 height 459
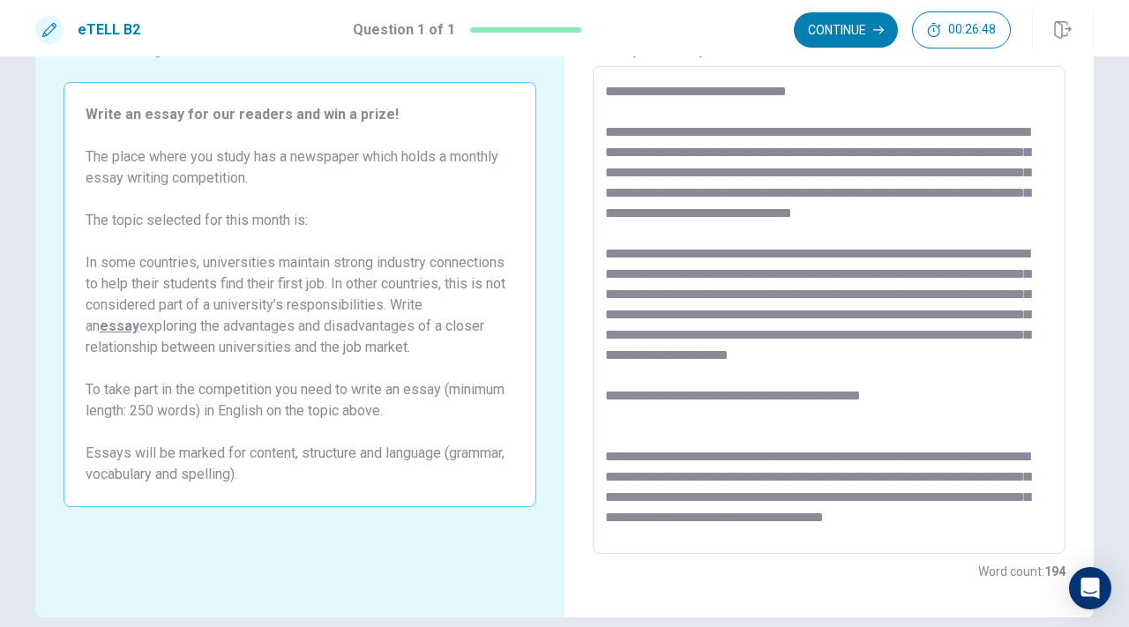
click at [937, 408] on textarea at bounding box center [829, 310] width 448 height 459
click at [880, 514] on textarea at bounding box center [829, 310] width 448 height 459
click at [990, 409] on textarea at bounding box center [829, 310] width 448 height 459
drag, startPoint x: 742, startPoint y: 433, endPoint x: 643, endPoint y: 432, distance: 98.8
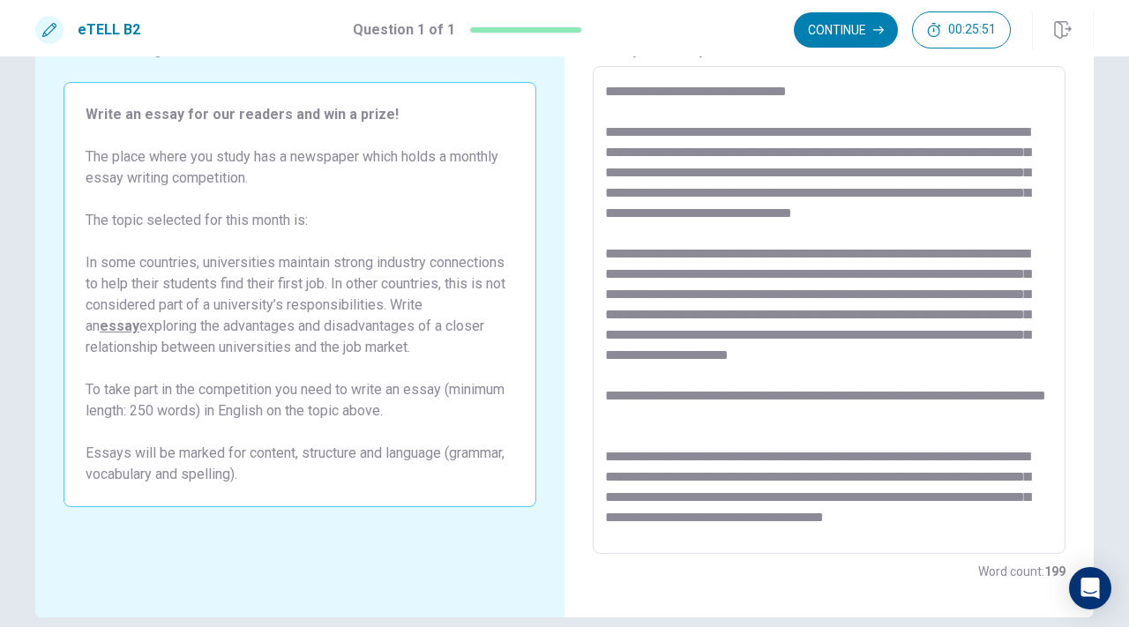
click at [643, 432] on textarea at bounding box center [829, 310] width 448 height 459
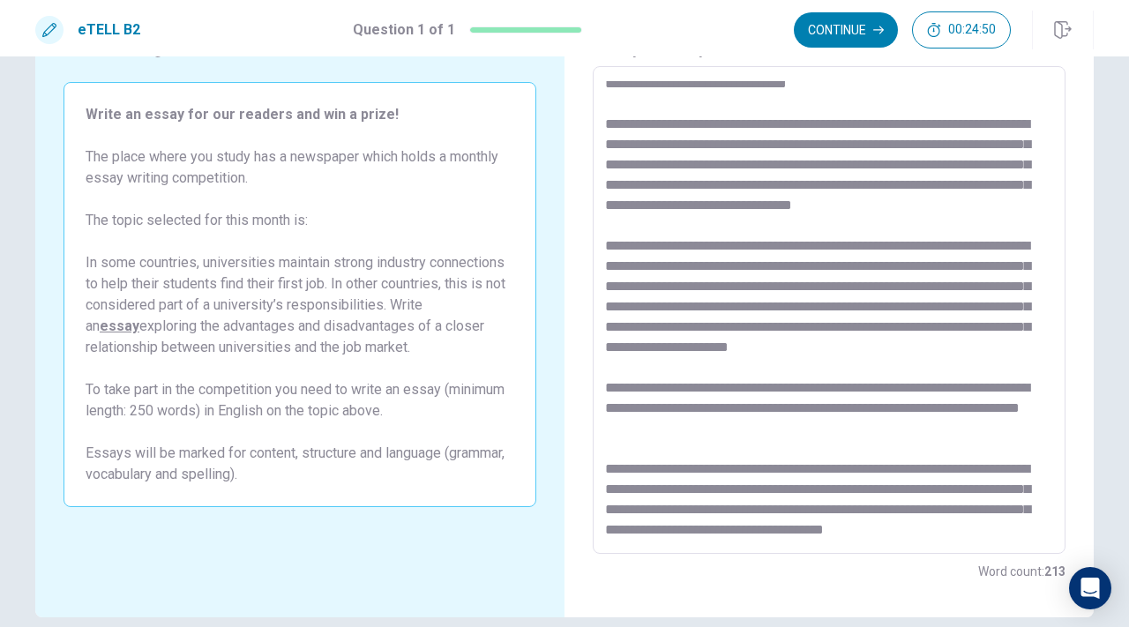
click at [658, 428] on textarea at bounding box center [829, 310] width 448 height 459
click at [831, 449] on textarea at bounding box center [829, 310] width 448 height 459
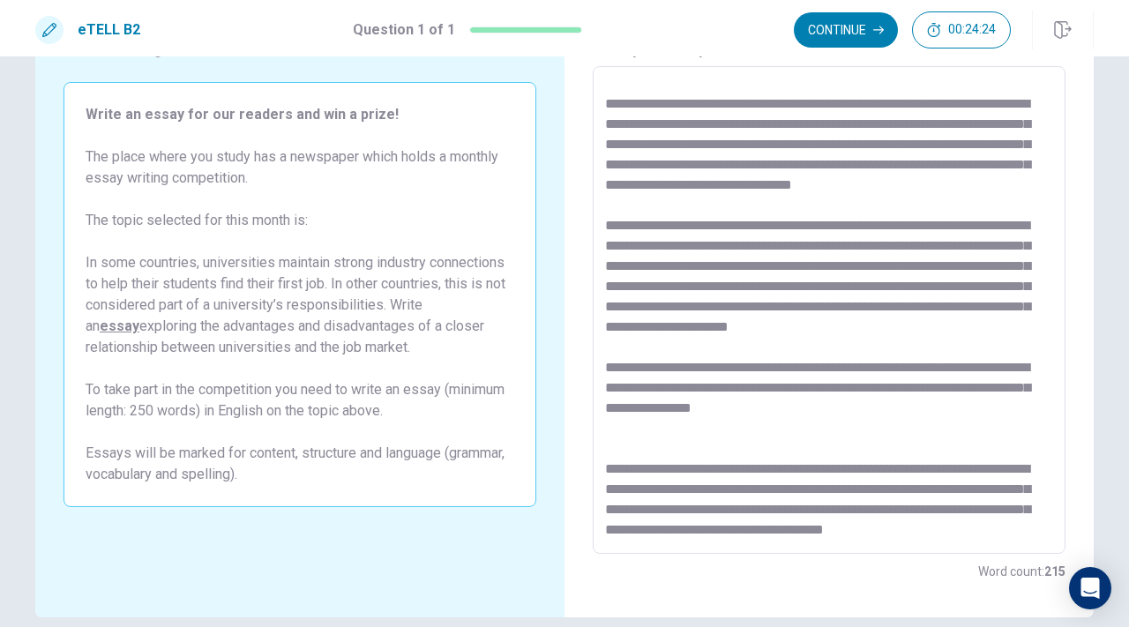
click at [781, 451] on textarea at bounding box center [829, 310] width 448 height 459
click at [1002, 452] on textarea at bounding box center [829, 310] width 448 height 459
drag, startPoint x: 723, startPoint y: 406, endPoint x: 973, endPoint y: 403, distance: 249.6
click at [973, 403] on textarea at bounding box center [829, 310] width 448 height 459
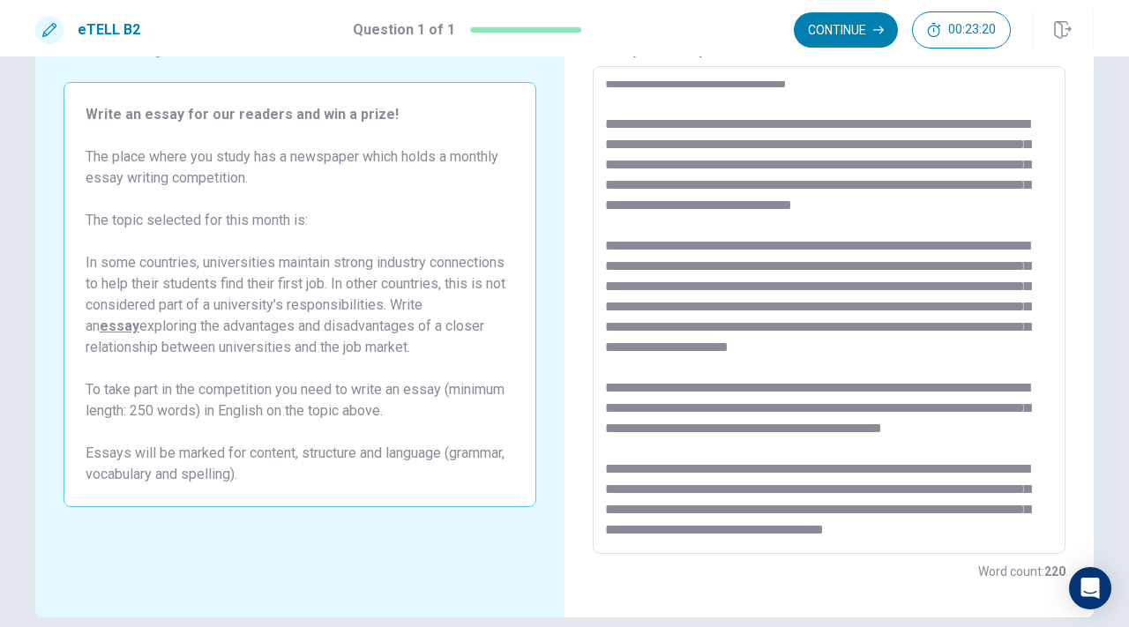
scroll to position [24, 0]
click at [654, 130] on textarea at bounding box center [829, 310] width 448 height 459
click at [865, 315] on textarea at bounding box center [829, 310] width 448 height 459
click at [839, 392] on textarea at bounding box center [829, 310] width 448 height 459
click at [894, 410] on textarea at bounding box center [829, 310] width 448 height 459
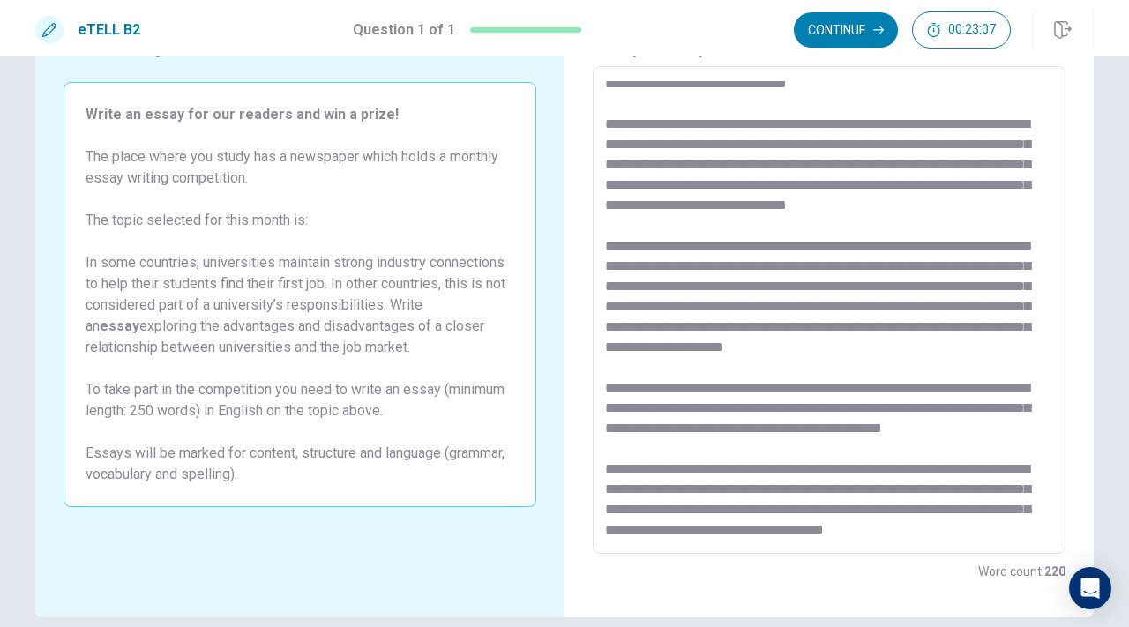
scroll to position [69, 0]
click at [787, 385] on textarea at bounding box center [829, 310] width 448 height 459
click at [745, 401] on textarea at bounding box center [829, 310] width 448 height 459
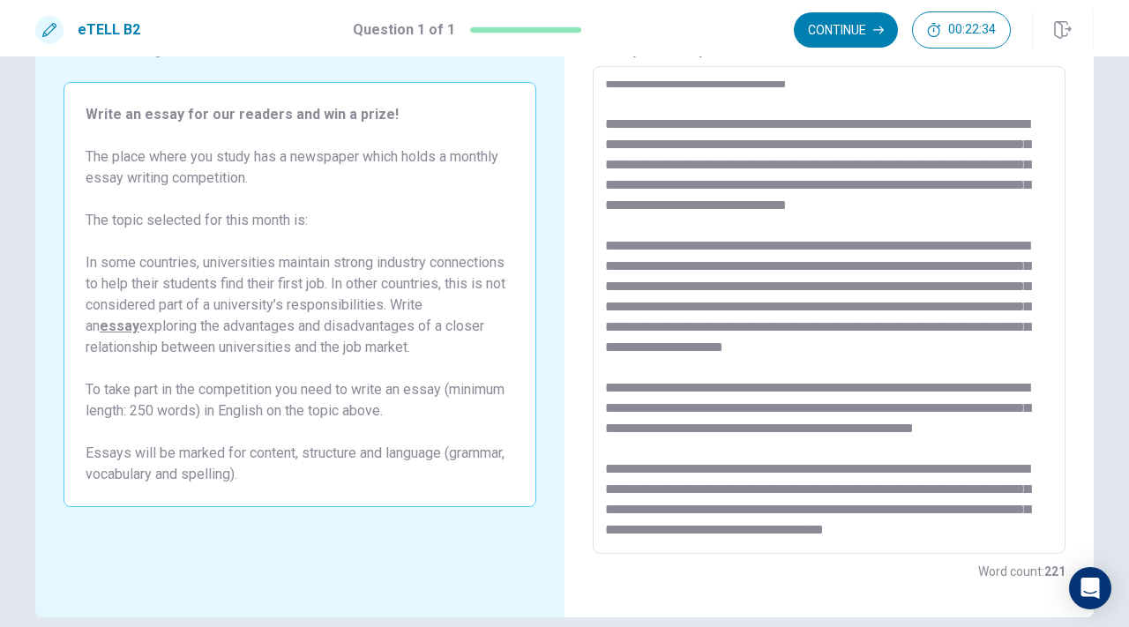
click at [661, 407] on textarea at bounding box center [829, 310] width 448 height 459
click at [643, 402] on textarea at bounding box center [829, 310] width 448 height 459
click at [759, 405] on textarea at bounding box center [829, 310] width 448 height 459
click at [792, 432] on textarea at bounding box center [829, 310] width 448 height 459
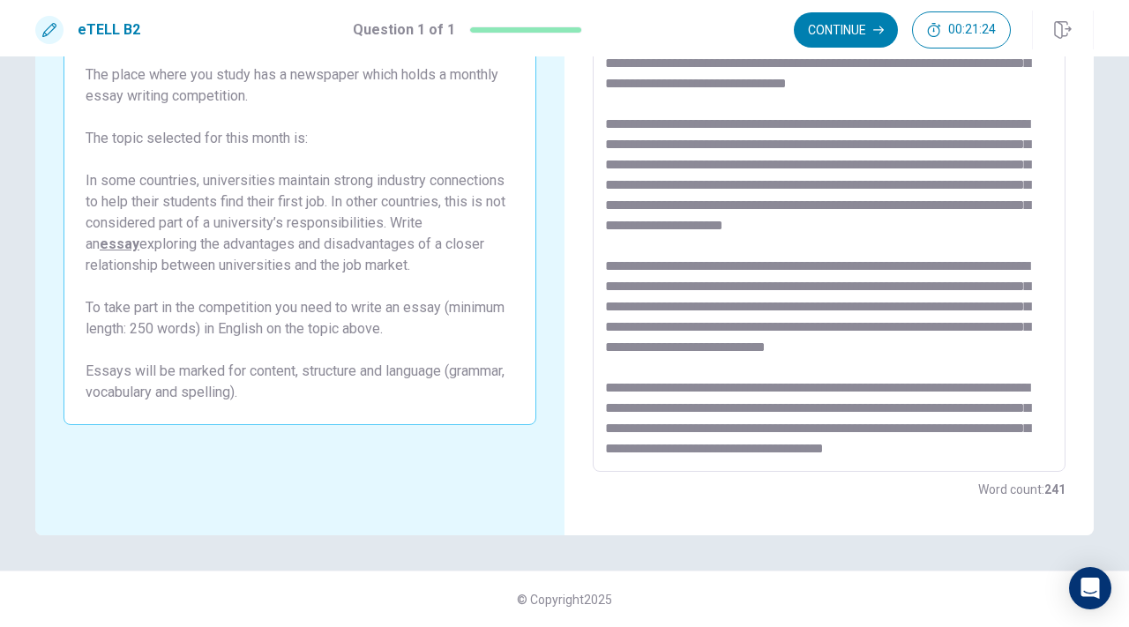
scroll to position [109, 0]
click at [688, 324] on textarea at bounding box center [829, 228] width 448 height 459
click at [729, 338] on textarea at bounding box center [829, 228] width 448 height 459
click at [743, 320] on textarea at bounding box center [829, 228] width 448 height 459
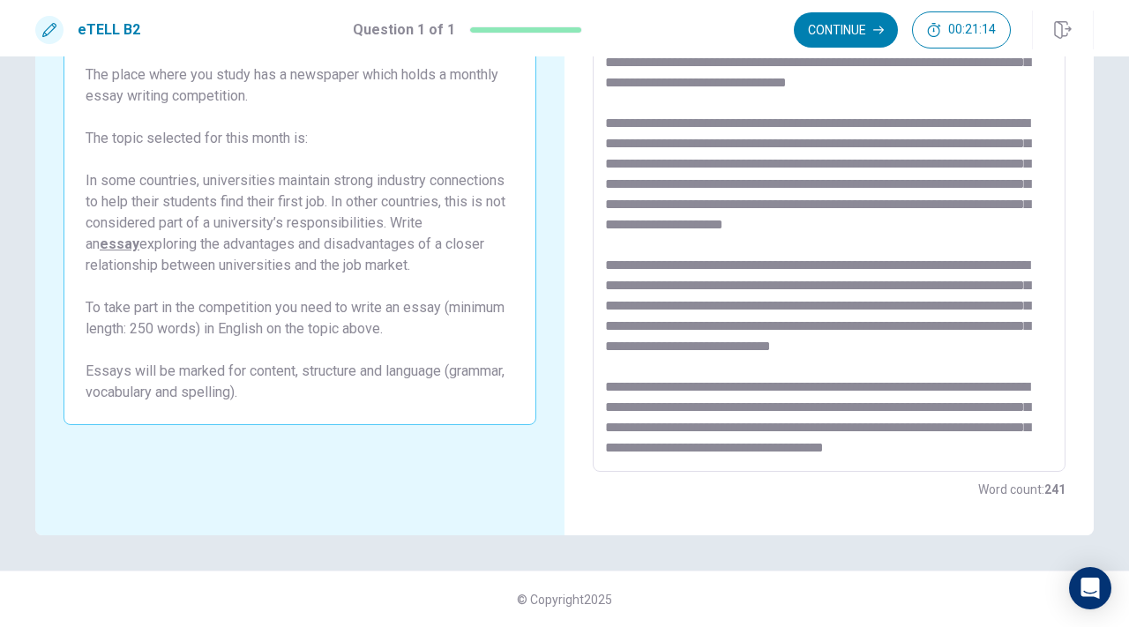
click at [746, 347] on textarea at bounding box center [829, 228] width 448 height 459
drag, startPoint x: 972, startPoint y: 337, endPoint x: 951, endPoint y: 316, distance: 29.9
click at [951, 316] on textarea at bounding box center [829, 228] width 448 height 459
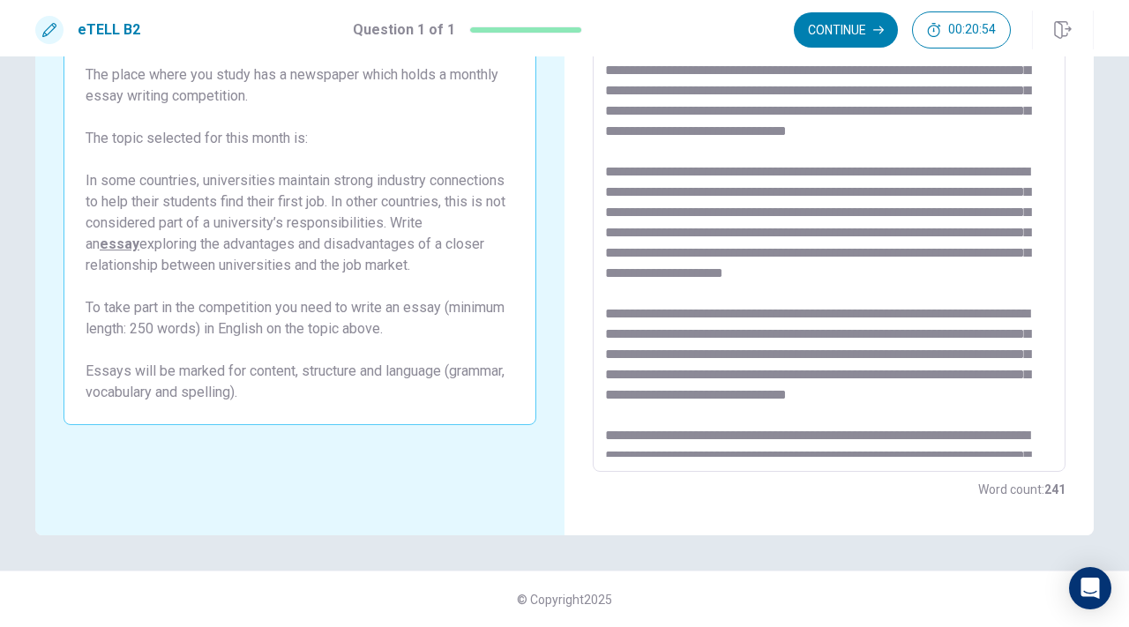
scroll to position [0, 0]
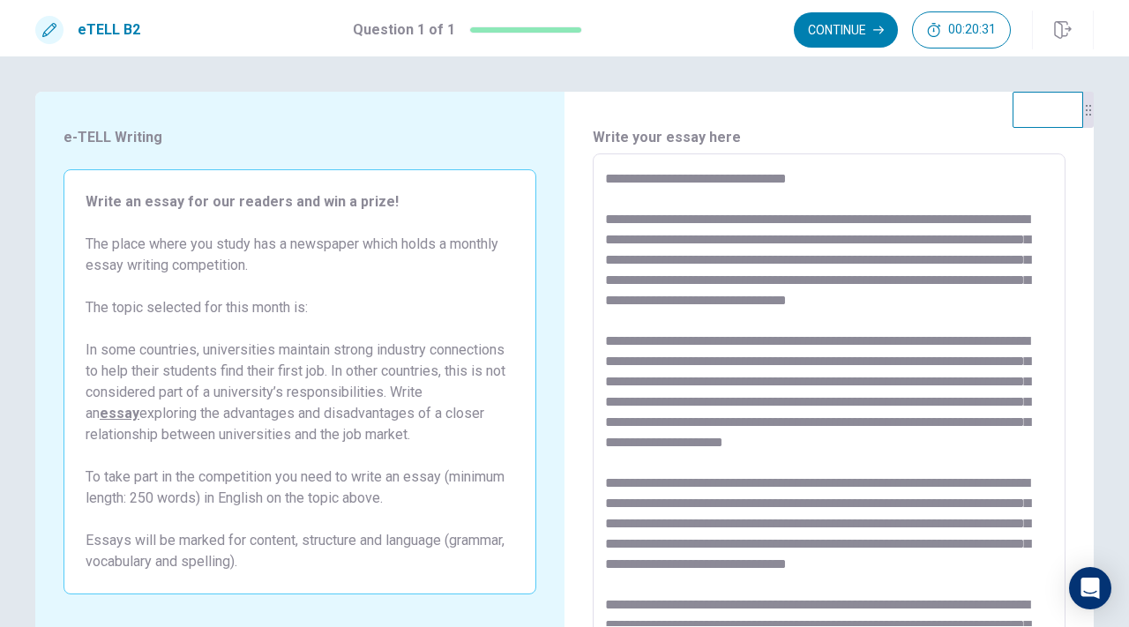
click at [758, 280] on textarea at bounding box center [829, 397] width 448 height 459
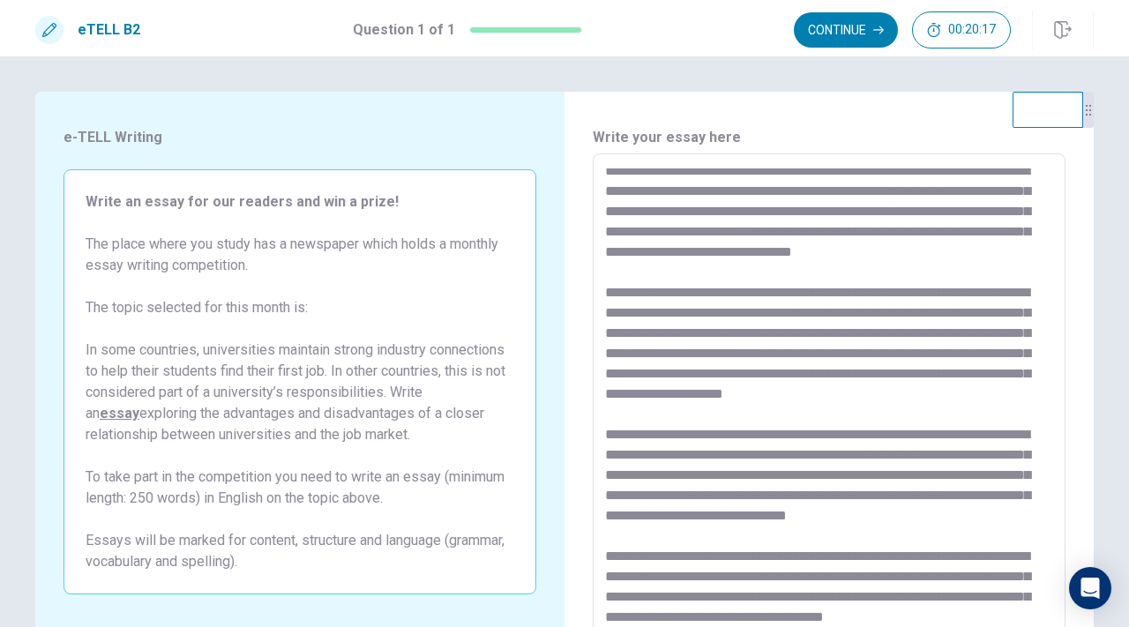
scroll to position [49, 0]
click at [880, 227] on textarea at bounding box center [829, 397] width 448 height 459
click at [827, 226] on textarea at bounding box center [829, 397] width 448 height 459
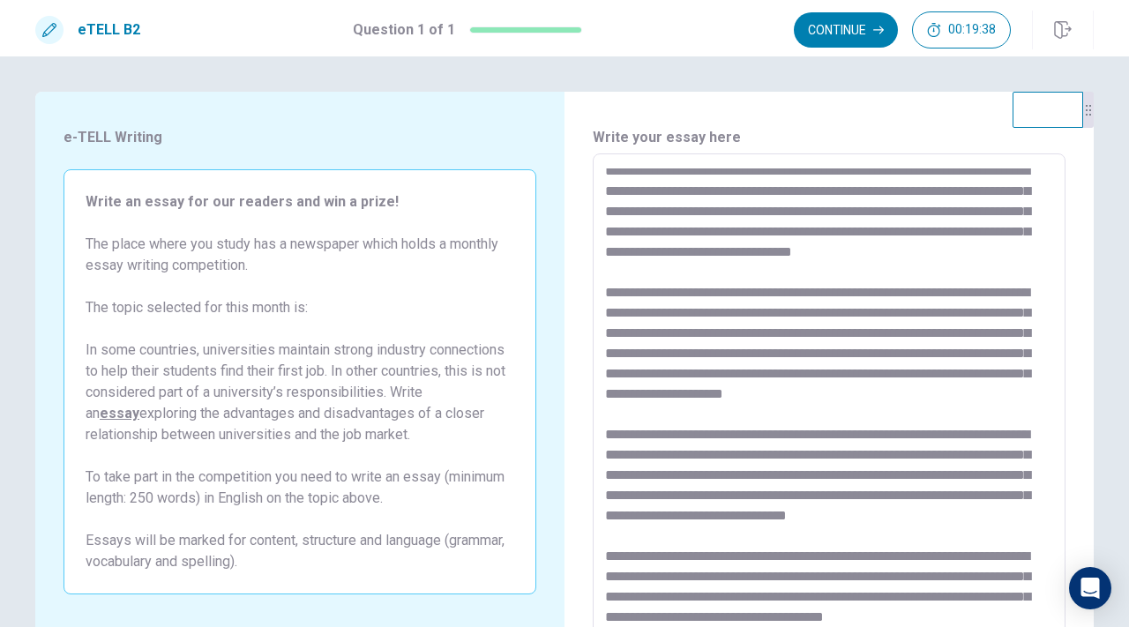
click at [674, 353] on textarea at bounding box center [829, 397] width 448 height 459
click at [868, 377] on textarea at bounding box center [829, 397] width 448 height 459
drag, startPoint x: 890, startPoint y: 372, endPoint x: 1021, endPoint y: 379, distance: 131.6
click at [1021, 379] on textarea at bounding box center [829, 397] width 448 height 459
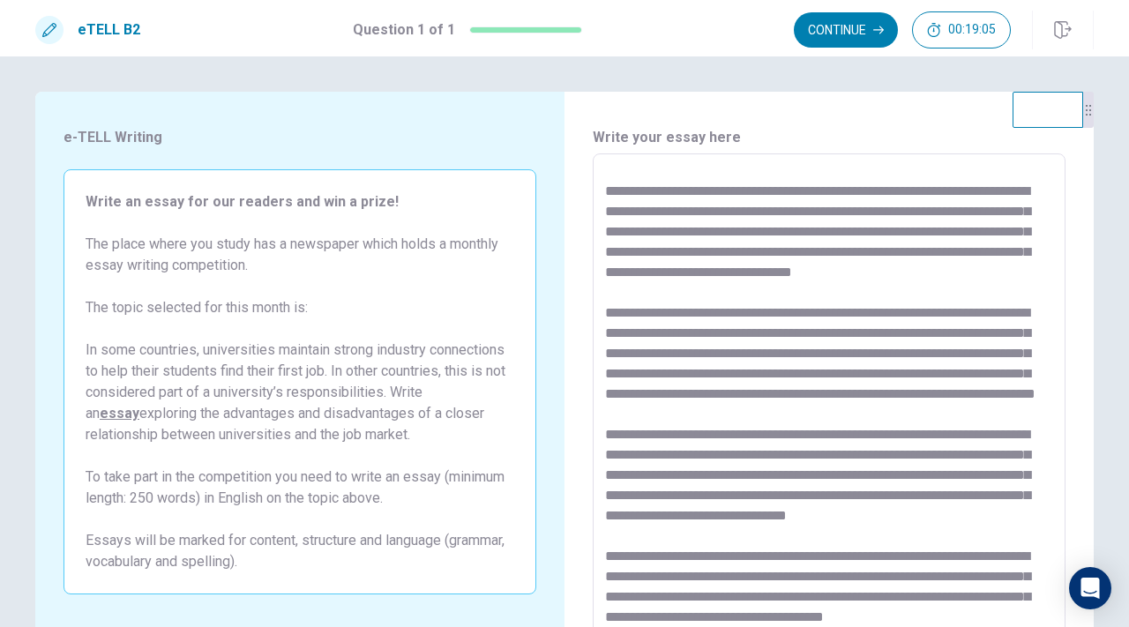
click at [874, 391] on textarea at bounding box center [829, 397] width 448 height 459
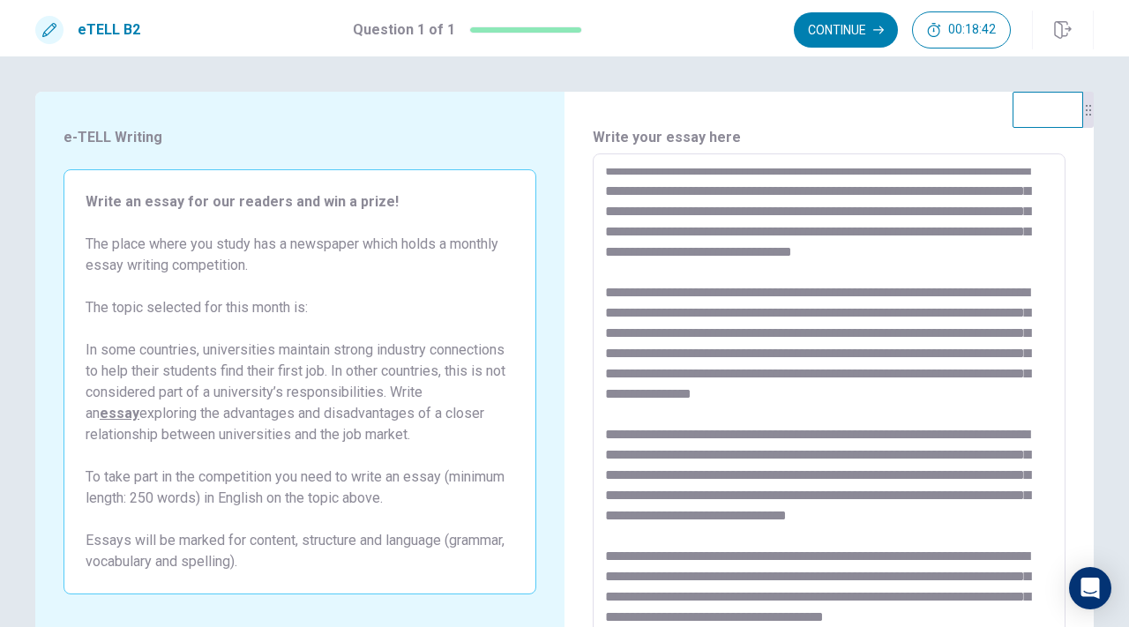
click at [973, 390] on textarea at bounding box center [829, 397] width 448 height 459
click at [968, 390] on textarea at bounding box center [829, 397] width 448 height 459
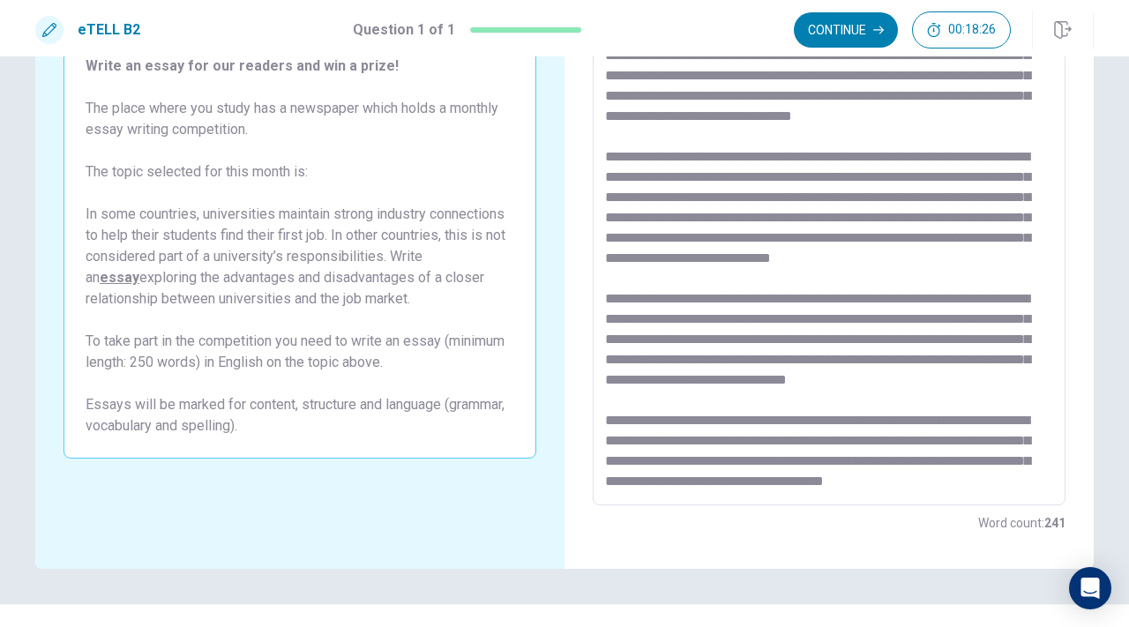
scroll to position [138, 0]
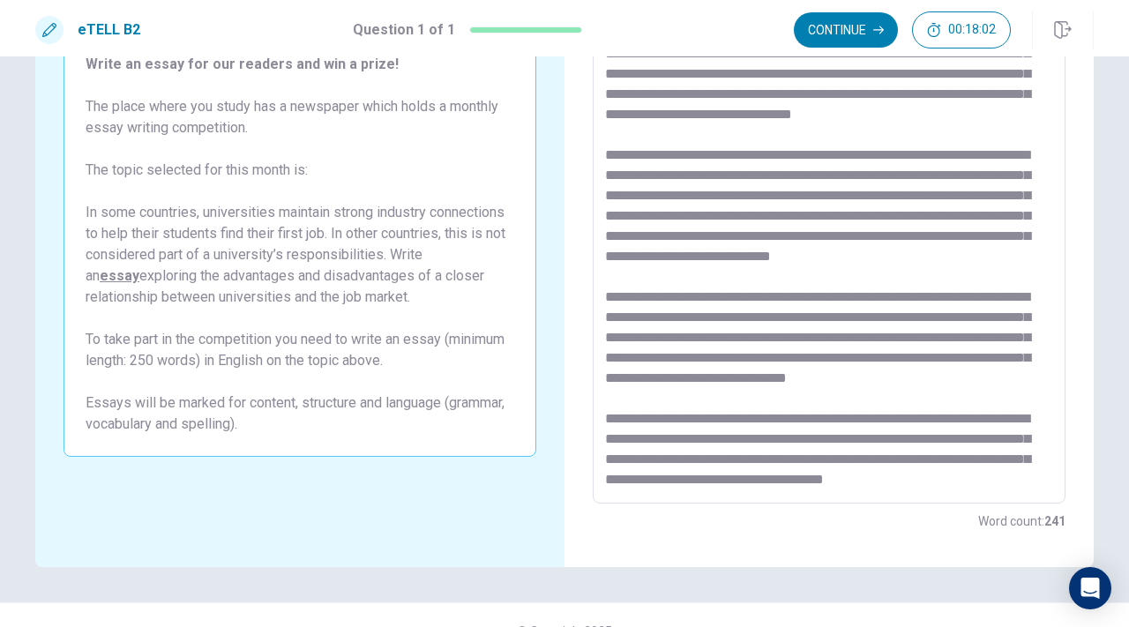
click at [828, 331] on textarea at bounding box center [829, 260] width 448 height 459
click at [831, 331] on textarea at bounding box center [829, 260] width 448 height 459
click at [999, 343] on textarea at bounding box center [829, 260] width 448 height 459
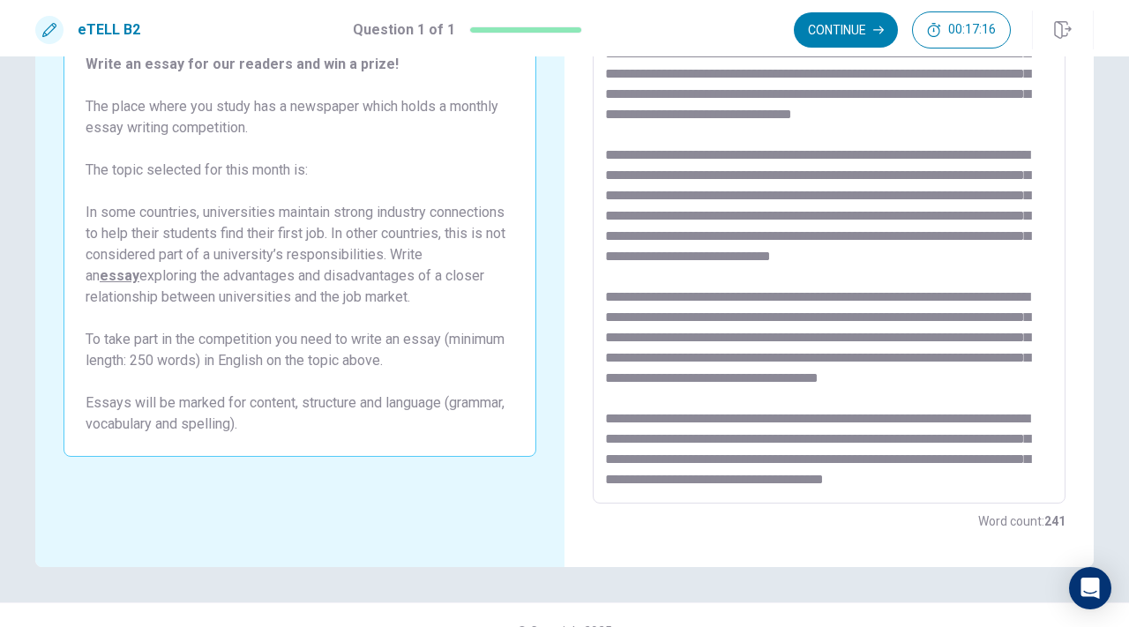
drag, startPoint x: 758, startPoint y: 354, endPoint x: 829, endPoint y: 338, distance: 72.3
click at [829, 338] on textarea at bounding box center [829, 260] width 448 height 459
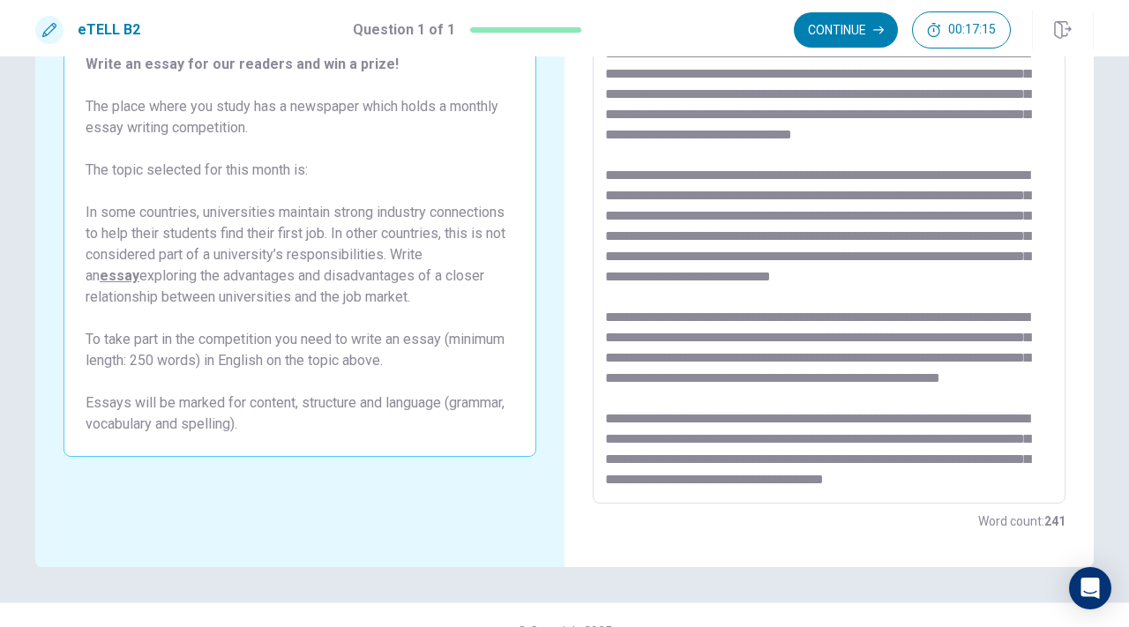
scroll to position [158, 0]
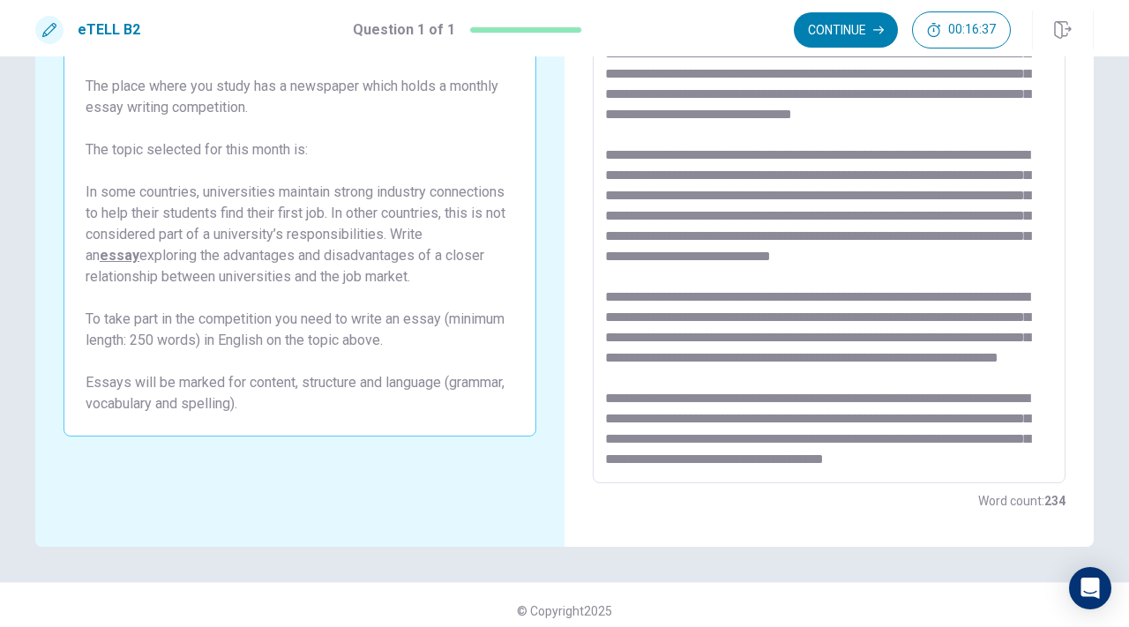
drag, startPoint x: 992, startPoint y: 334, endPoint x: 922, endPoint y: 332, distance: 69.7
click at [922, 332] on textarea at bounding box center [829, 240] width 448 height 459
click at [856, 349] on textarea at bounding box center [829, 240] width 448 height 459
click at [761, 437] on textarea at bounding box center [829, 240] width 448 height 459
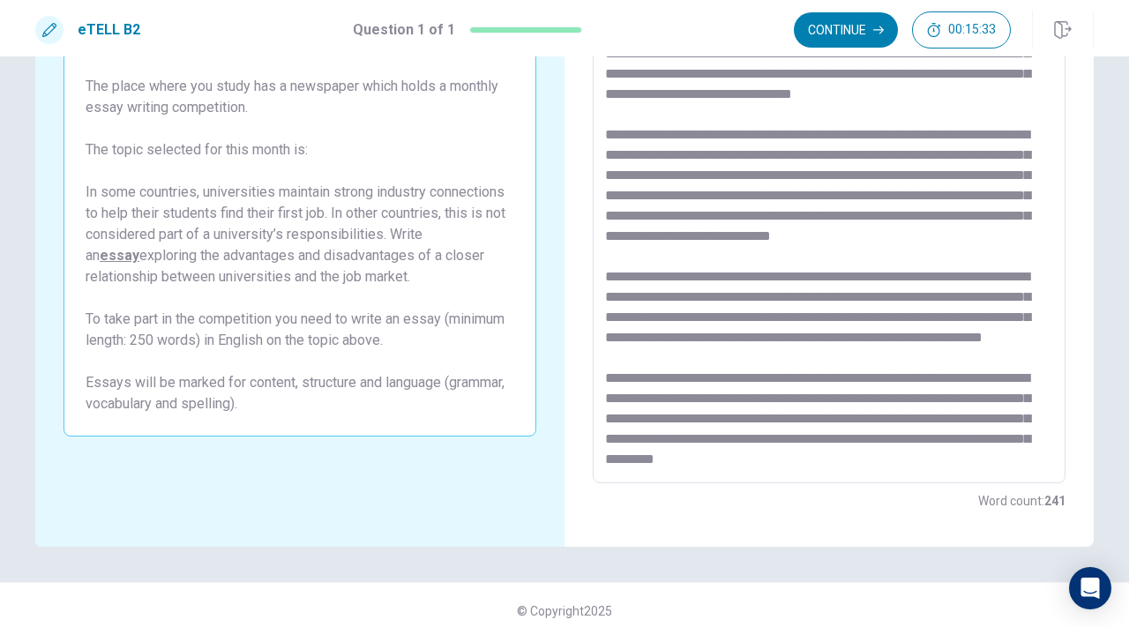
scroll to position [109, 0]
drag, startPoint x: 878, startPoint y: 459, endPoint x: 632, endPoint y: 436, distance: 246.3
click at [632, 436] on textarea at bounding box center [829, 240] width 448 height 459
drag, startPoint x: 607, startPoint y: 437, endPoint x: 879, endPoint y: 459, distance: 273.4
click at [879, 459] on textarea at bounding box center [829, 240] width 448 height 459
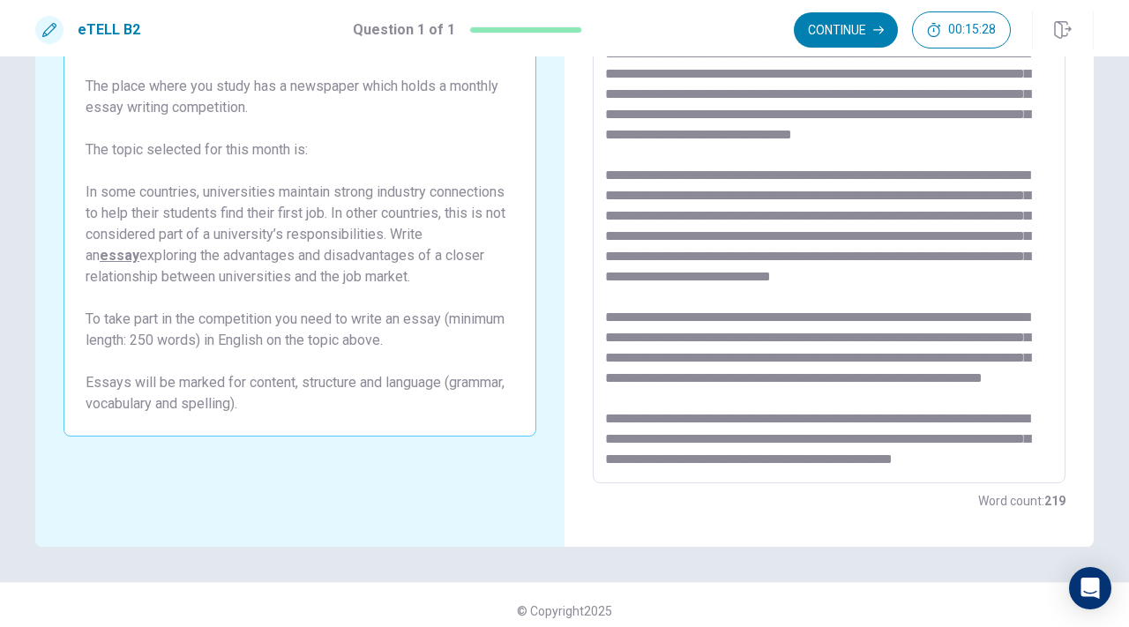
scroll to position [169, 0]
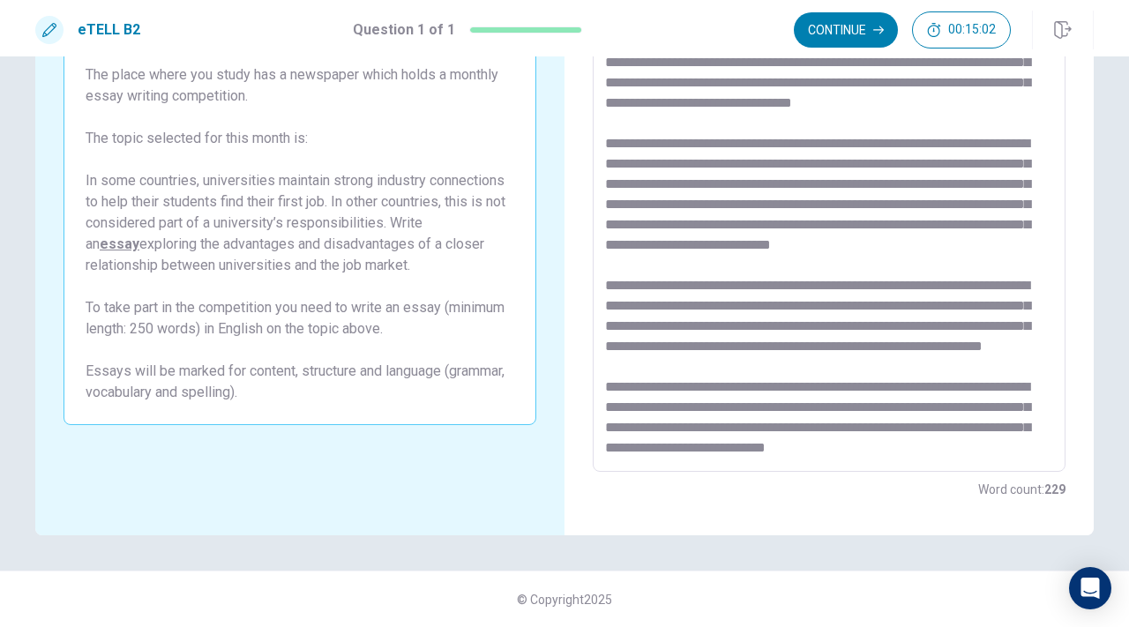
drag, startPoint x: 996, startPoint y: 461, endPoint x: 852, endPoint y: 446, distance: 144.5
click at [852, 446] on div "* ​" at bounding box center [829, 228] width 473 height 488
click at [852, 446] on textarea at bounding box center [829, 228] width 448 height 459
drag, startPoint x: 847, startPoint y: 446, endPoint x: 1012, endPoint y: 446, distance: 165.8
click at [1012, 447] on textarea at bounding box center [829, 228] width 448 height 459
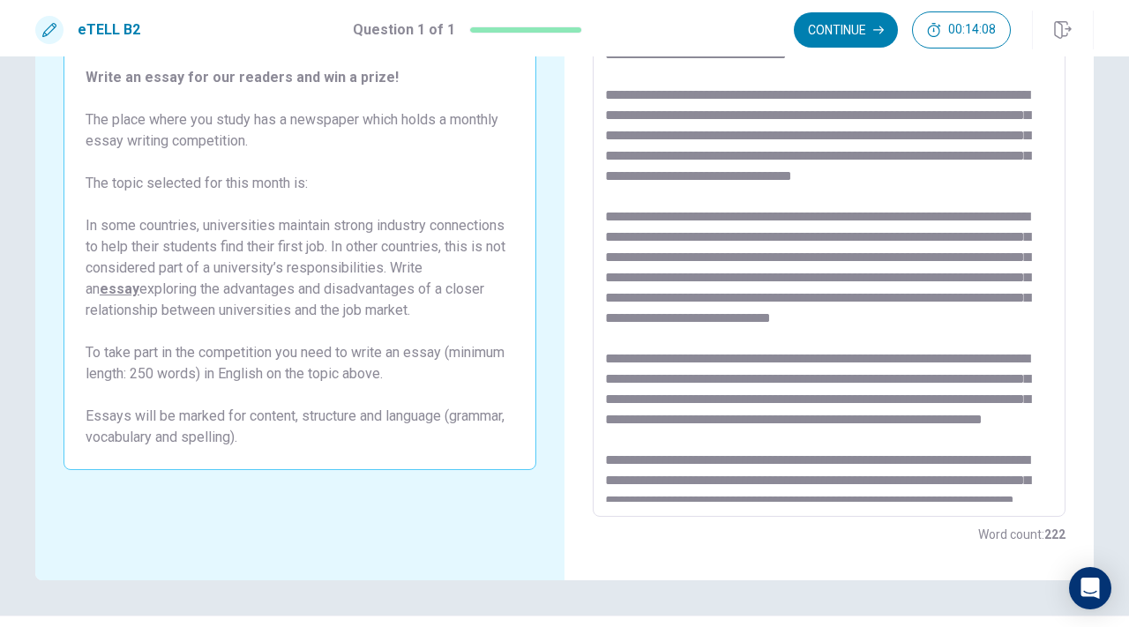
scroll to position [120, 0]
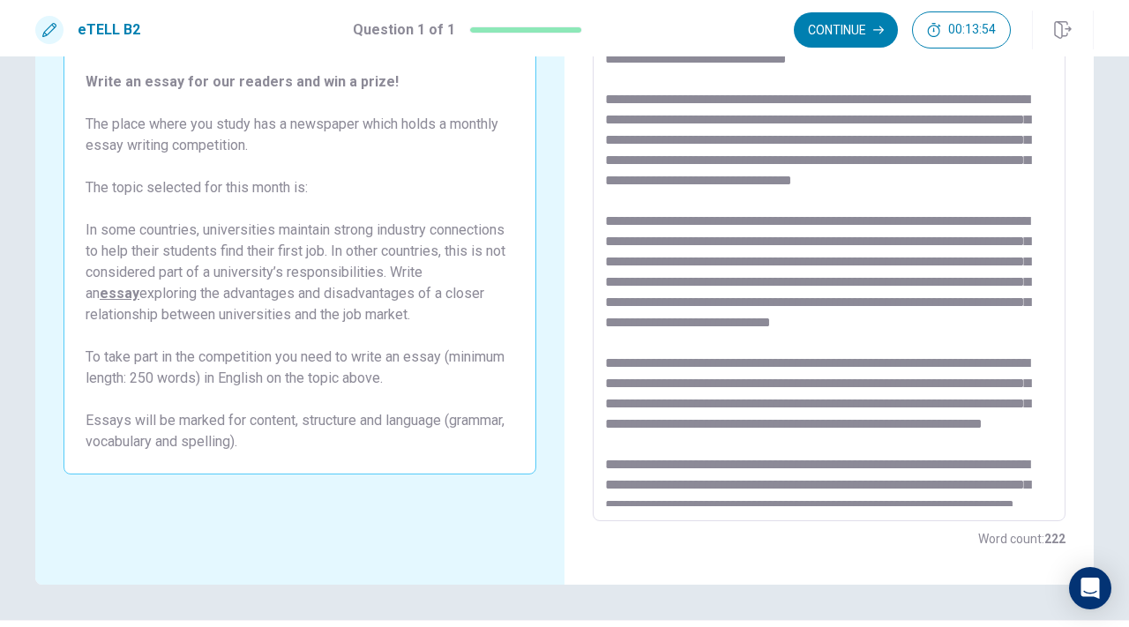
click at [822, 138] on textarea at bounding box center [829, 278] width 448 height 459
click at [698, 277] on textarea at bounding box center [829, 278] width 448 height 459
click at [678, 326] on textarea at bounding box center [829, 278] width 448 height 459
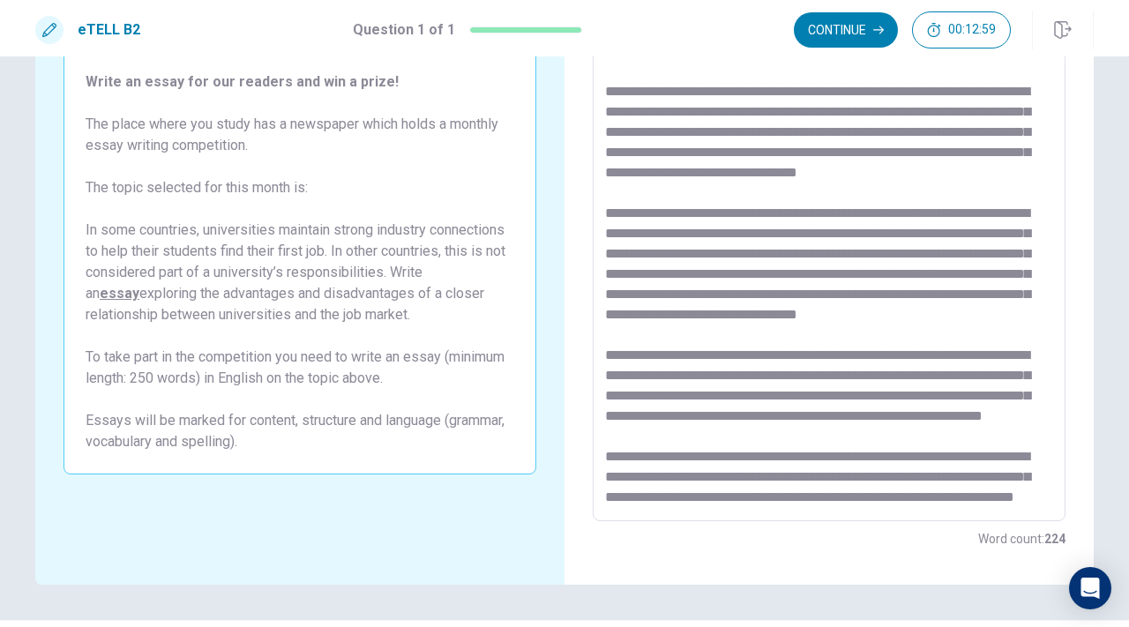
click at [603, 288] on div "* ​" at bounding box center [829, 278] width 473 height 488
click at [1033, 270] on textarea at bounding box center [829, 278] width 448 height 459
click at [1006, 310] on textarea at bounding box center [829, 278] width 448 height 459
click at [789, 327] on textarea at bounding box center [829, 278] width 448 height 459
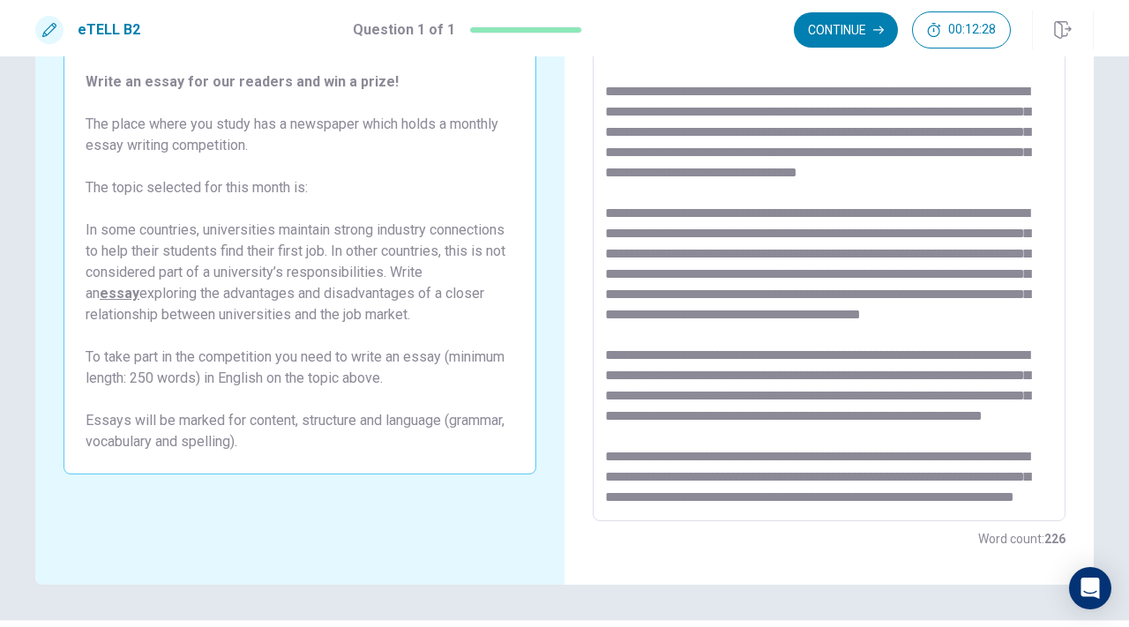
click at [848, 327] on textarea at bounding box center [829, 278] width 448 height 459
click at [888, 347] on textarea at bounding box center [829, 278] width 448 height 459
click at [766, 435] on textarea at bounding box center [829, 278] width 448 height 459
click at [843, 425] on textarea at bounding box center [829, 278] width 448 height 459
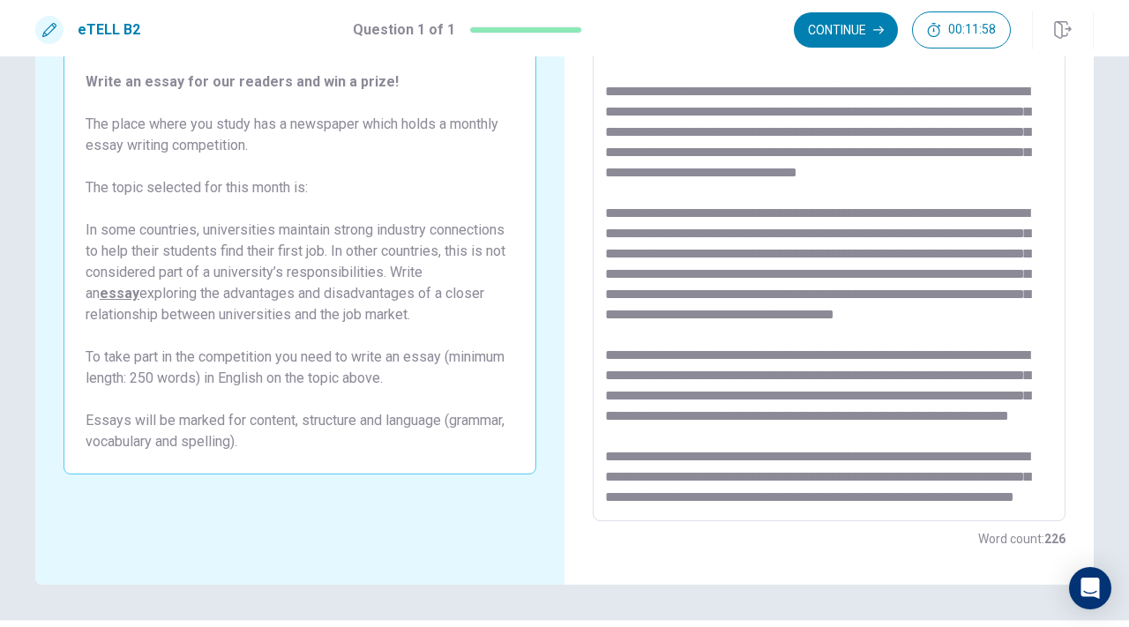
click at [772, 447] on textarea at bounding box center [829, 278] width 448 height 459
click at [876, 394] on textarea at bounding box center [829, 278] width 448 height 459
drag, startPoint x: 907, startPoint y: 455, endPoint x: 670, endPoint y: 480, distance: 237.6
click at [669, 479] on textarea at bounding box center [829, 278] width 448 height 459
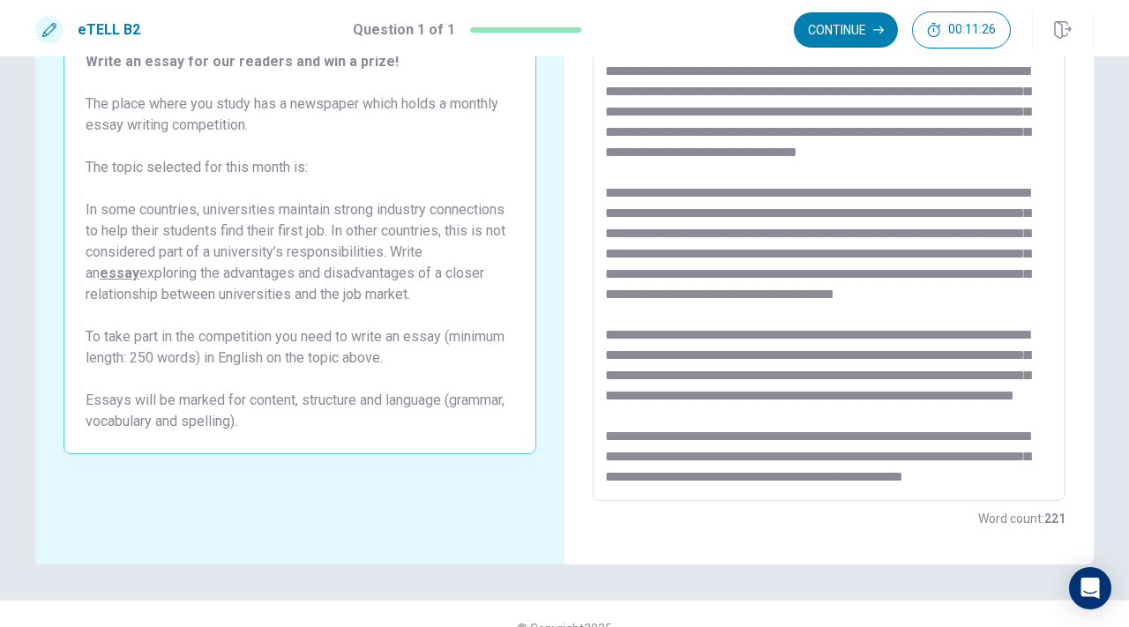
scroll to position [120, 0]
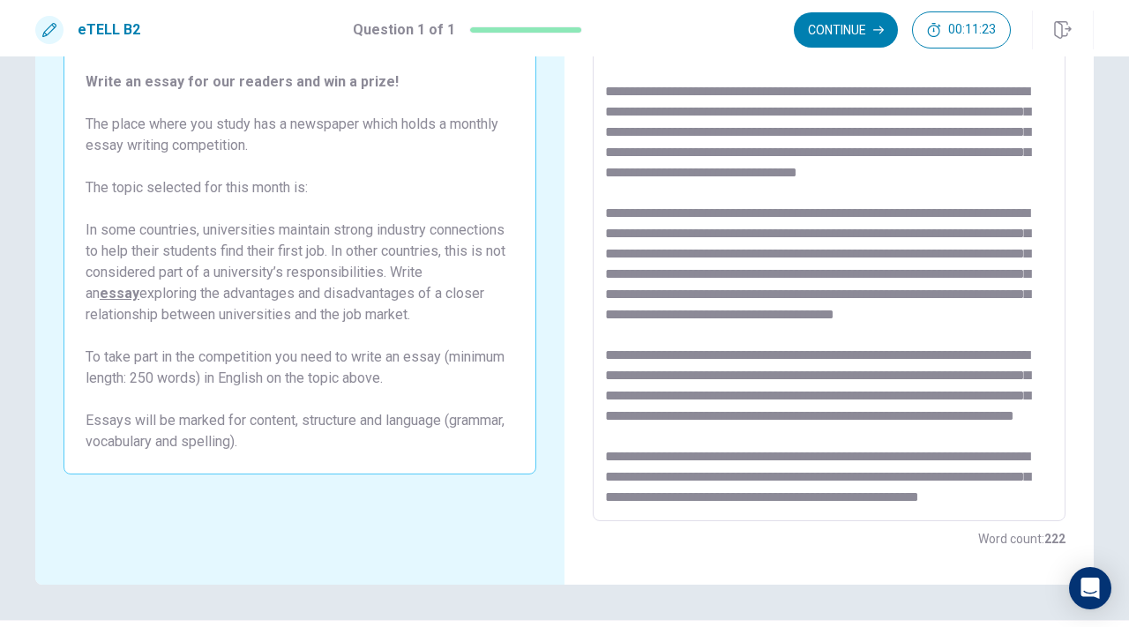
click at [691, 501] on textarea at bounding box center [829, 278] width 448 height 459
click at [945, 474] on textarea at bounding box center [829, 278] width 448 height 459
click at [945, 499] on textarea at bounding box center [829, 278] width 448 height 459
drag, startPoint x: 1027, startPoint y: 489, endPoint x: 1015, endPoint y: 476, distance: 17.5
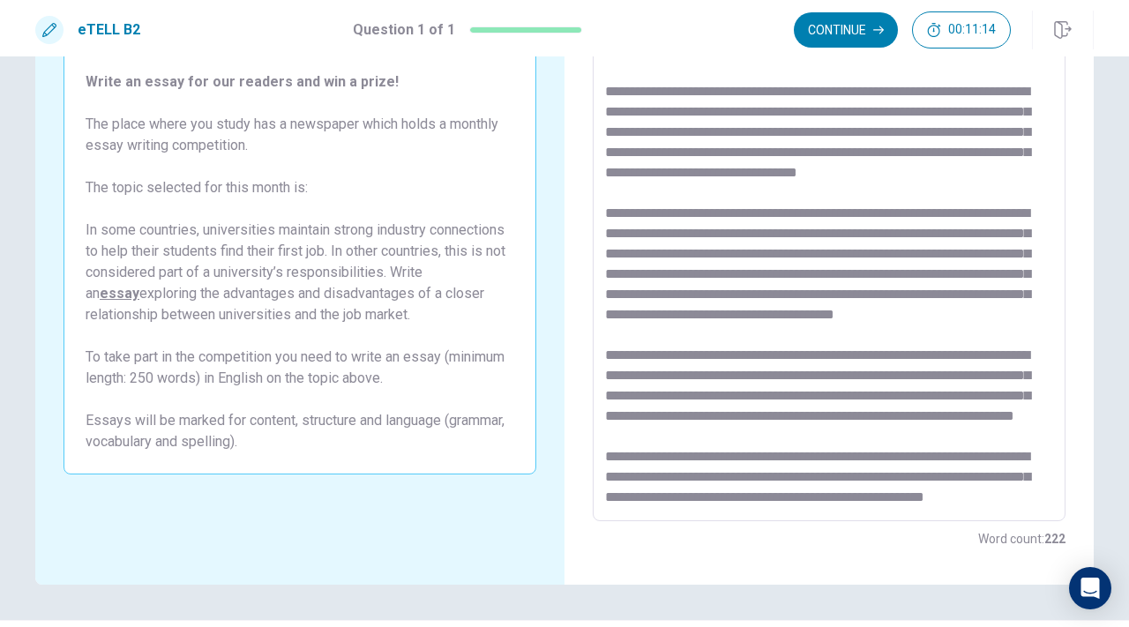
click at [1015, 476] on textarea at bounding box center [829, 278] width 448 height 459
click at [957, 400] on textarea at bounding box center [829, 278] width 448 height 459
click at [857, 489] on textarea at bounding box center [829, 278] width 448 height 459
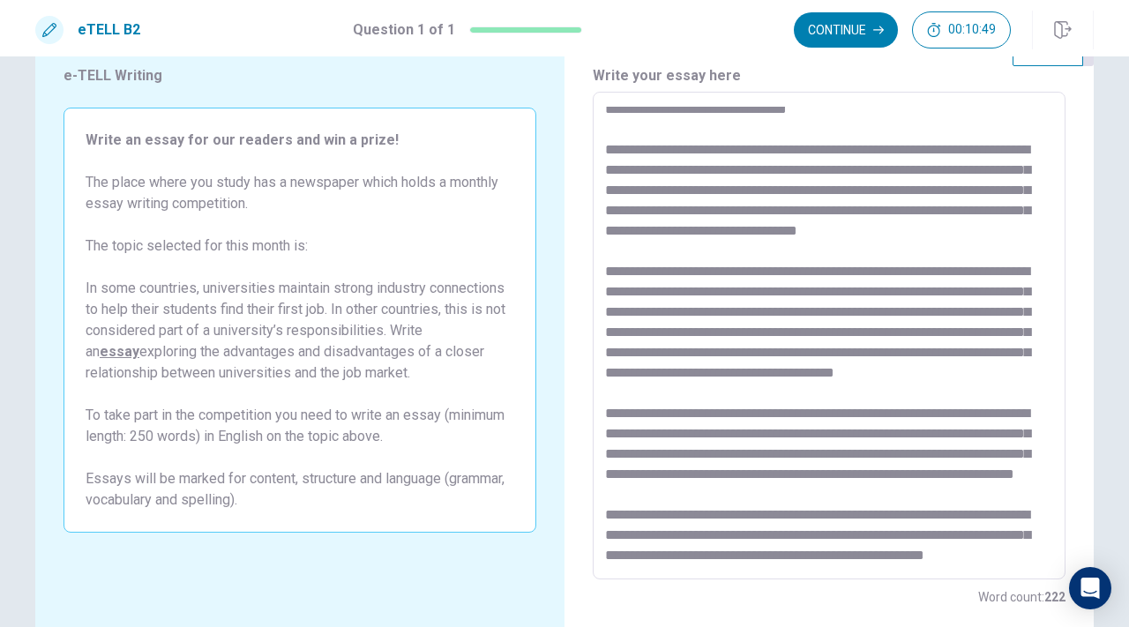
scroll to position [66, 0]
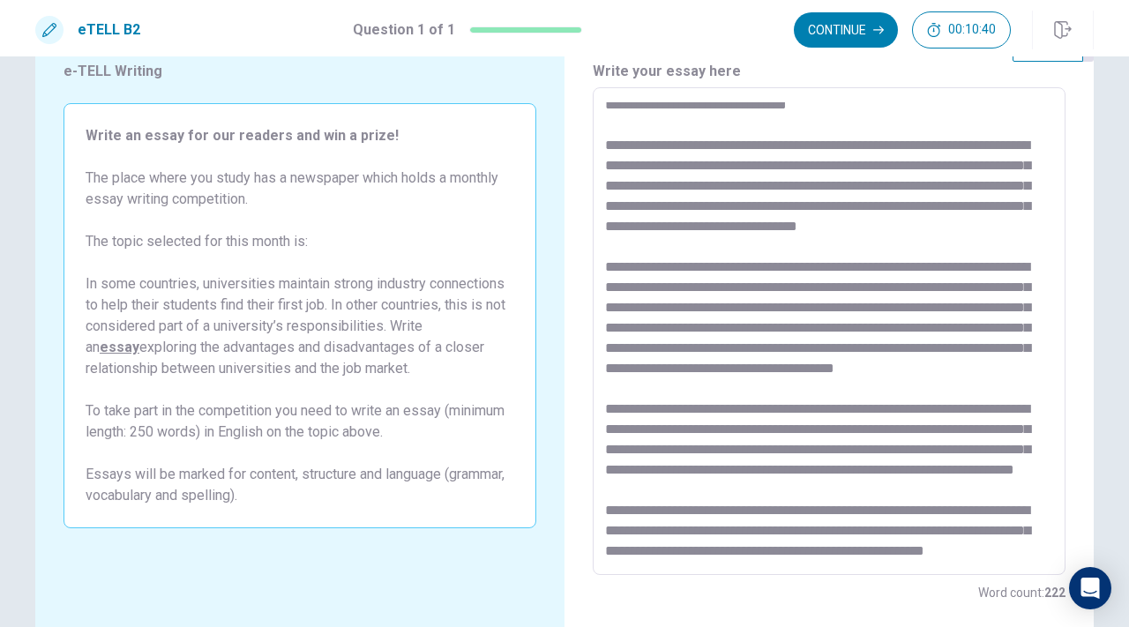
click at [876, 437] on textarea at bounding box center [829, 331] width 448 height 459
click at [868, 463] on textarea at bounding box center [829, 331] width 448 height 459
click at [874, 451] on textarea at bounding box center [829, 331] width 448 height 459
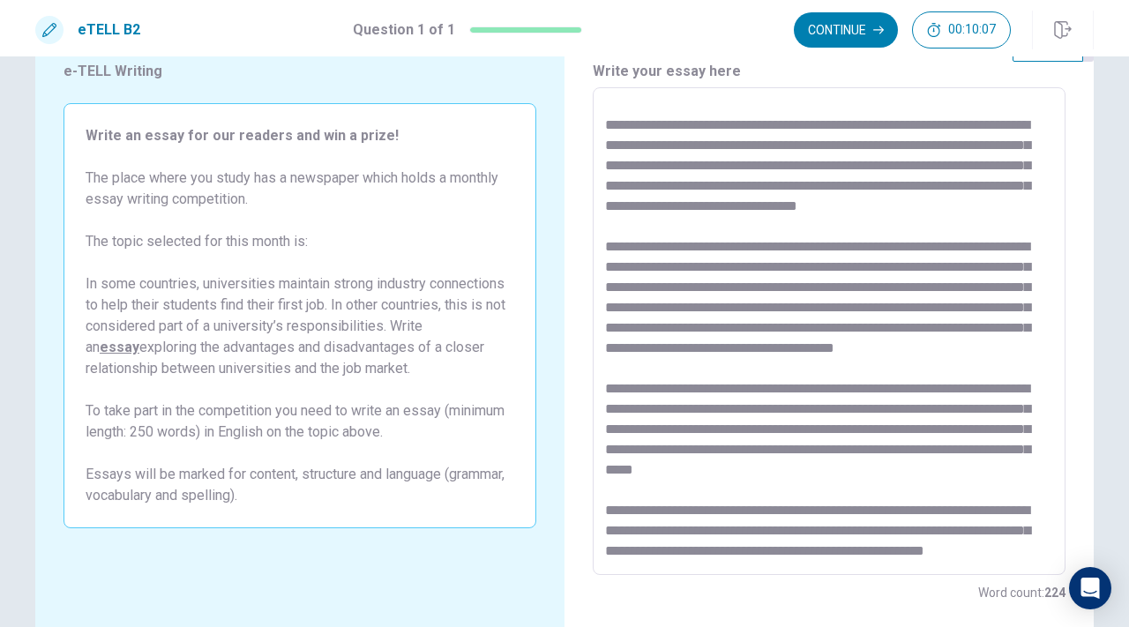
click at [881, 450] on textarea at bounding box center [829, 331] width 448 height 459
click at [955, 453] on textarea at bounding box center [829, 331] width 448 height 459
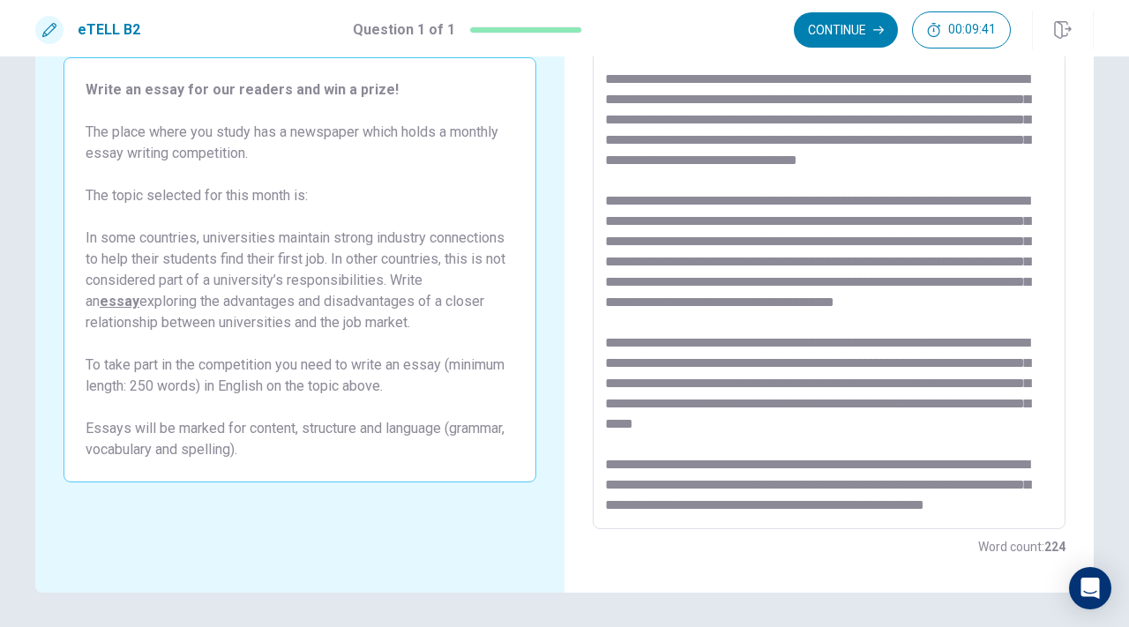
scroll to position [117, 0]
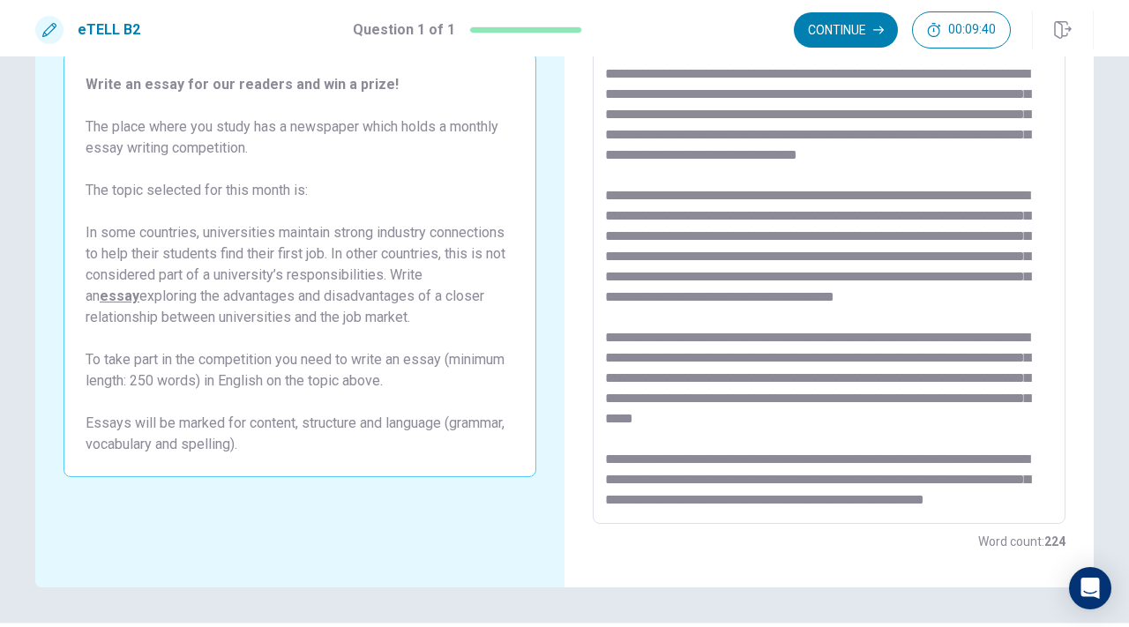
click at [924, 502] on textarea at bounding box center [829, 280] width 448 height 459
drag, startPoint x: 905, startPoint y: 510, endPoint x: 905, endPoint y: 496, distance: 14.1
click at [905, 496] on div "* ​" at bounding box center [829, 280] width 473 height 488
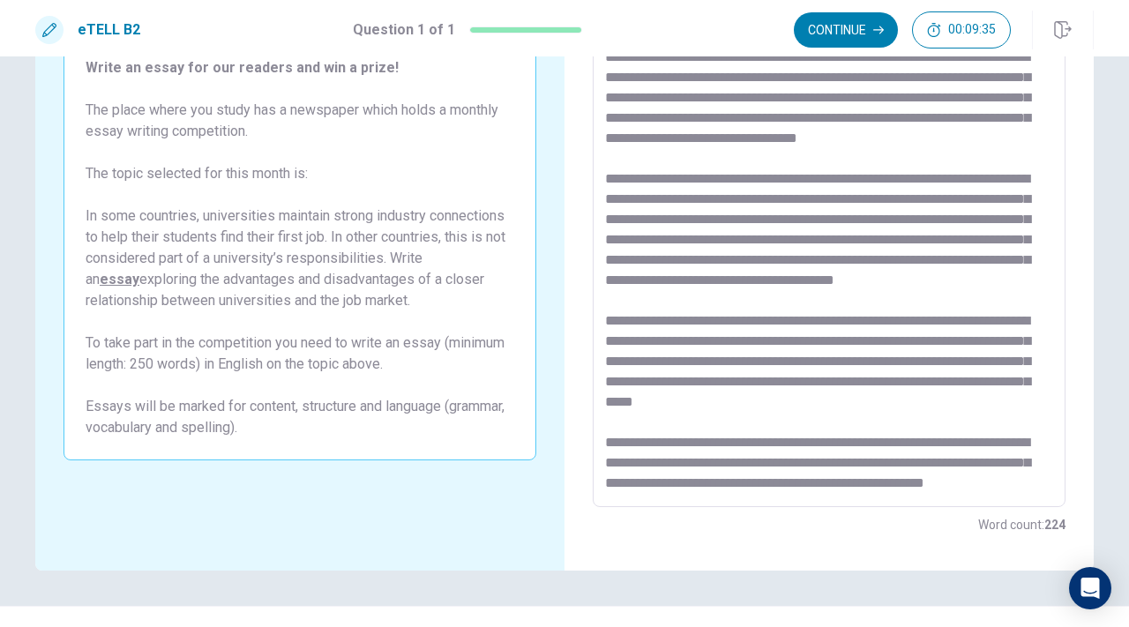
scroll to position [131, 0]
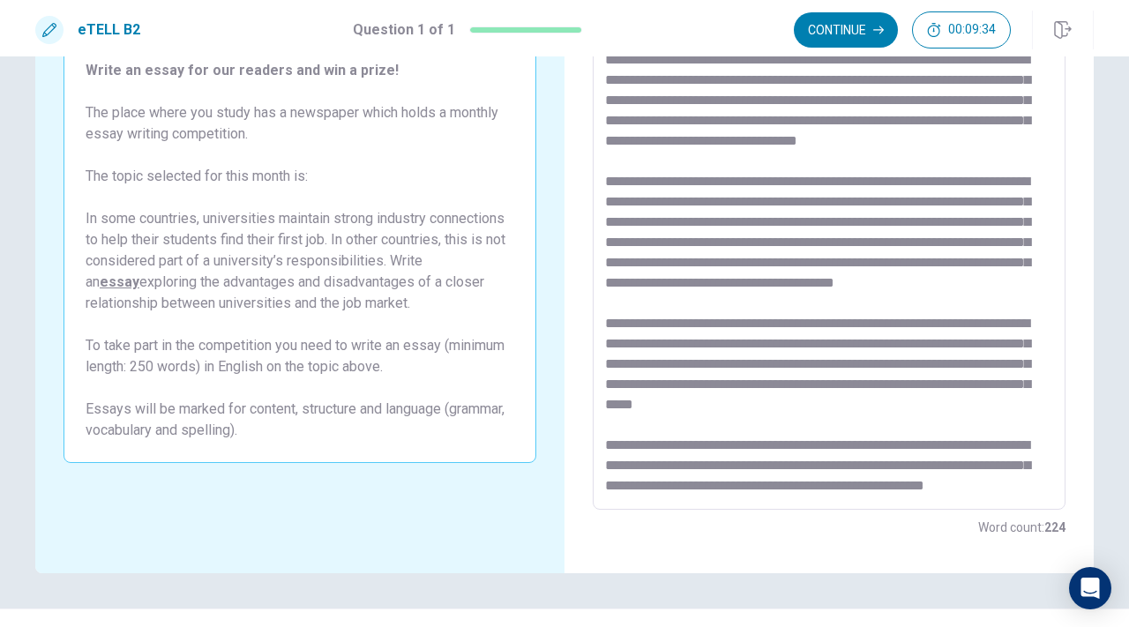
click at [892, 481] on textarea at bounding box center [829, 266] width 448 height 459
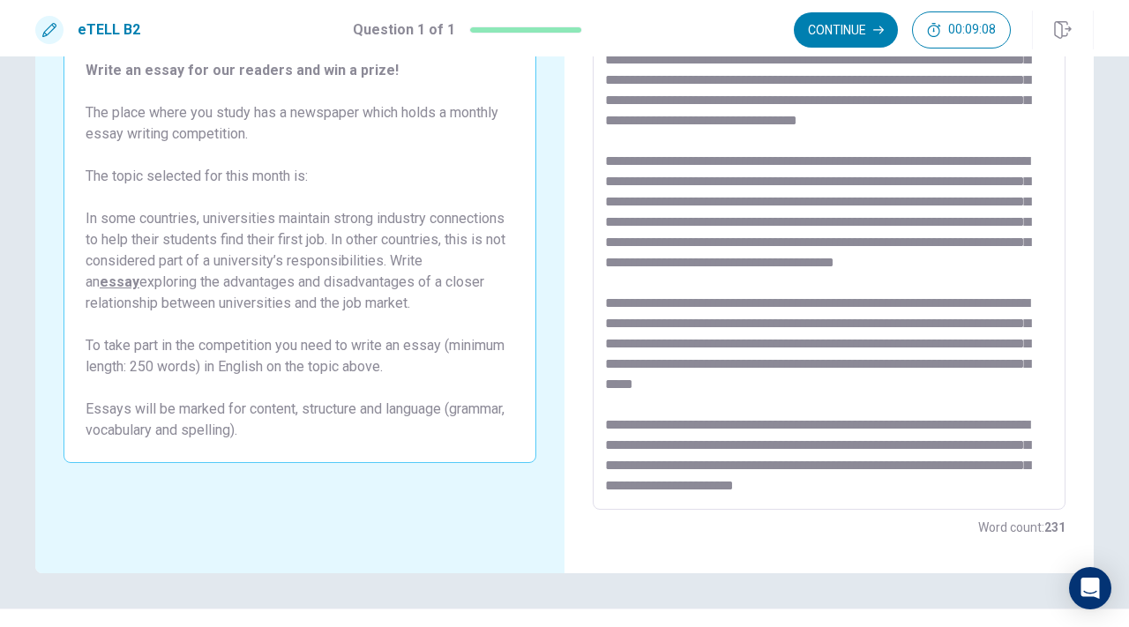
click at [741, 483] on textarea at bounding box center [829, 266] width 448 height 459
click at [724, 482] on textarea at bounding box center [829, 266] width 448 height 459
click at [957, 391] on textarea at bounding box center [829, 266] width 448 height 459
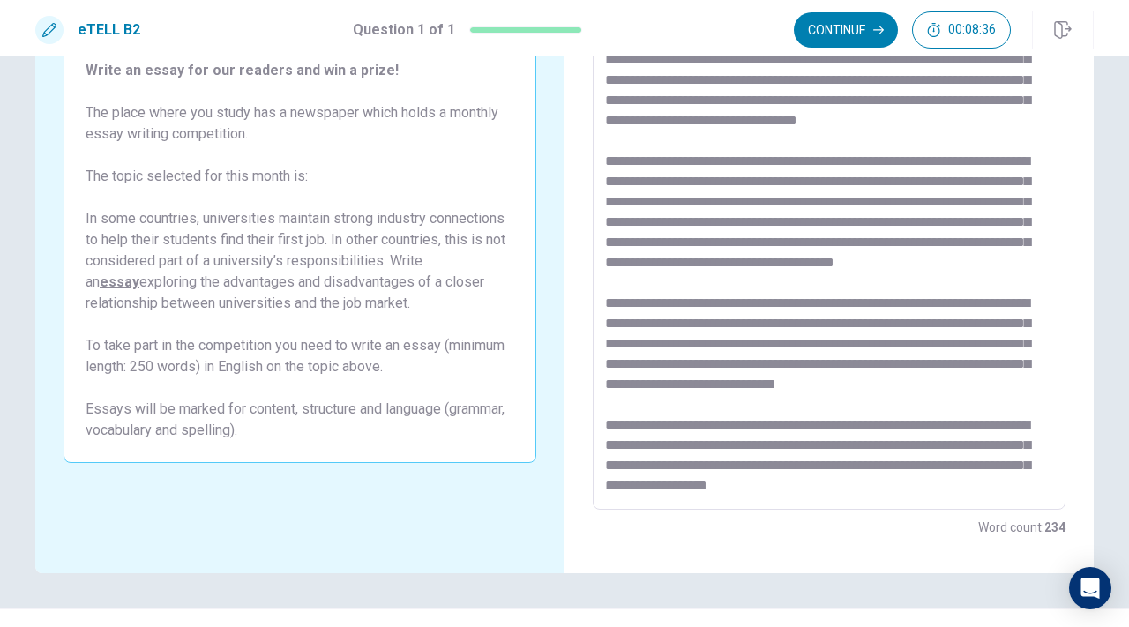
click at [878, 392] on textarea at bounding box center [829, 266] width 448 height 459
click at [857, 394] on textarea at bounding box center [829, 266] width 448 height 459
click at [867, 400] on textarea at bounding box center [829, 266] width 448 height 459
click at [906, 400] on textarea at bounding box center [829, 266] width 448 height 459
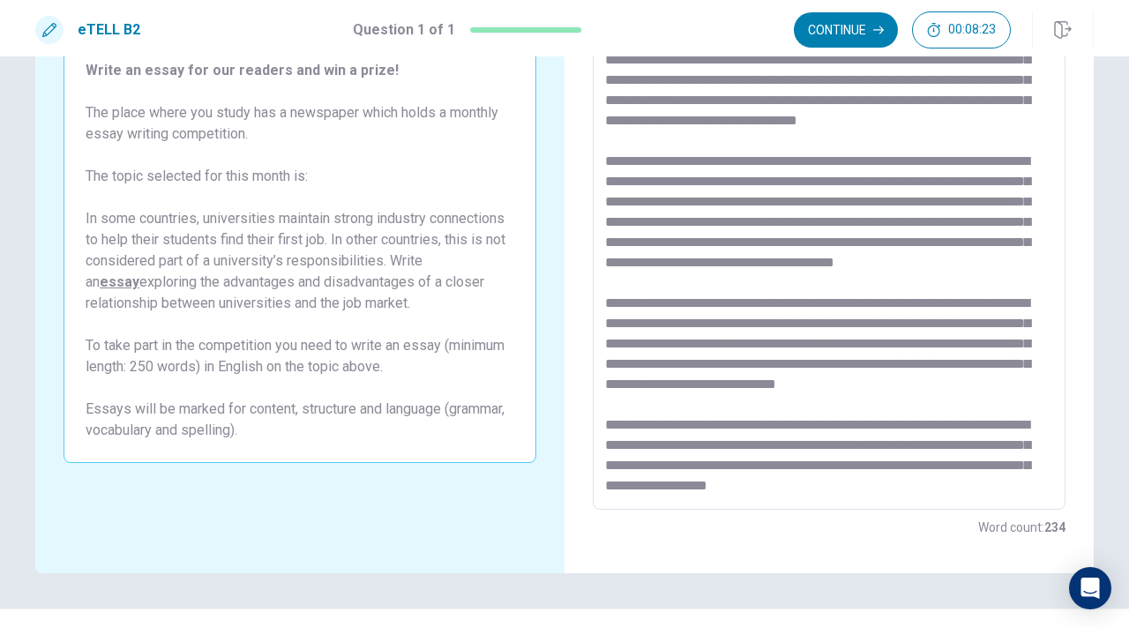
click at [906, 400] on textarea at bounding box center [829, 266] width 448 height 459
click at [895, 400] on textarea at bounding box center [829, 266] width 448 height 459
click at [970, 415] on textarea at bounding box center [829, 266] width 448 height 459
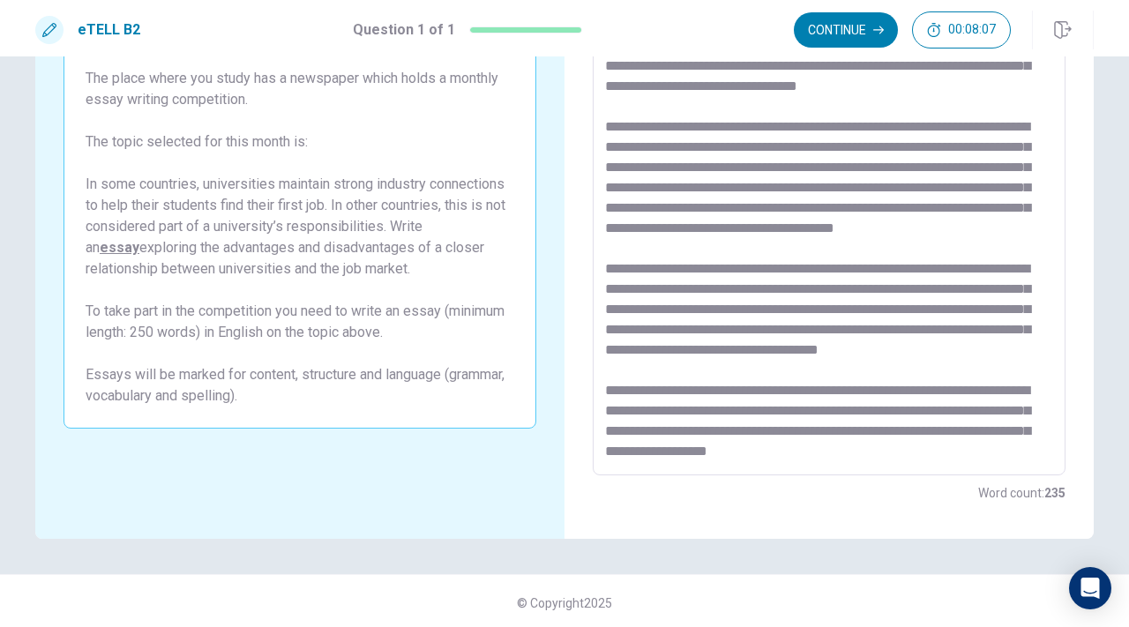
scroll to position [169, 0]
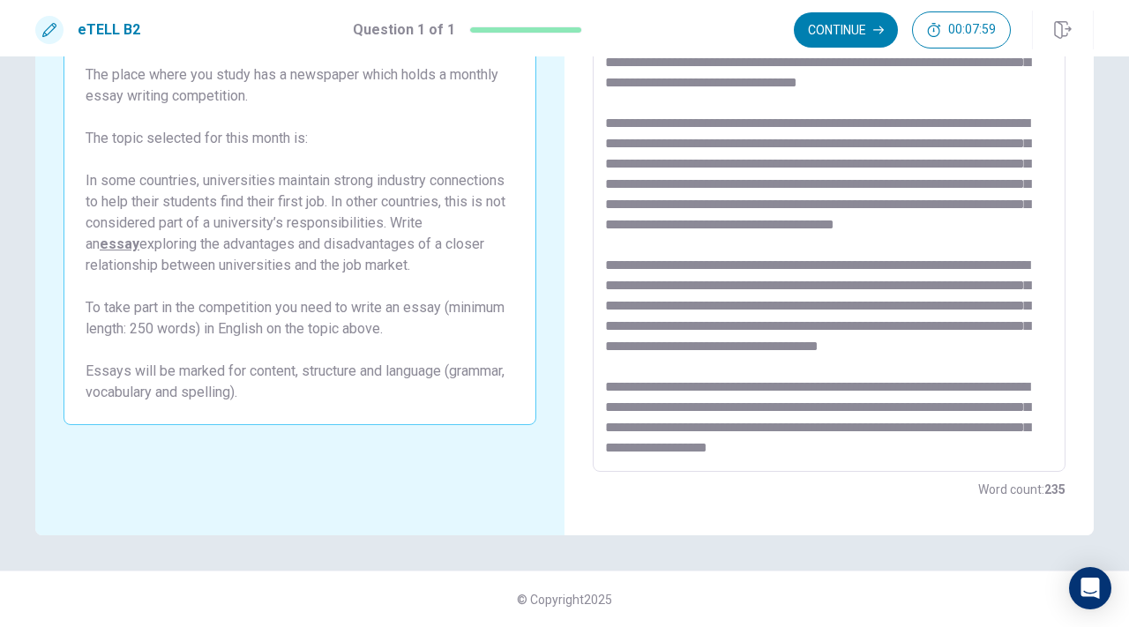
click at [885, 388] on textarea at bounding box center [829, 228] width 448 height 459
click at [728, 449] on textarea at bounding box center [829, 228] width 448 height 459
click at [850, 339] on textarea at bounding box center [829, 228] width 448 height 459
click at [857, 323] on textarea at bounding box center [829, 228] width 448 height 459
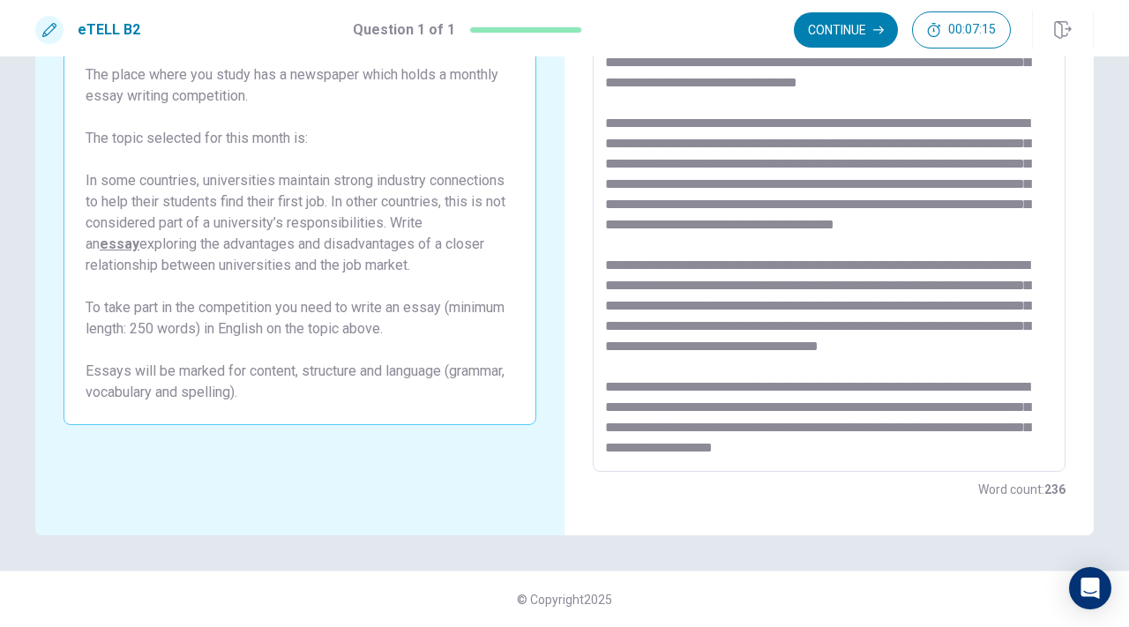
click at [928, 327] on textarea at bounding box center [829, 228] width 448 height 459
click at [862, 320] on textarea at bounding box center [829, 228] width 448 height 459
click at [860, 323] on textarea at bounding box center [829, 228] width 448 height 459
drag, startPoint x: 757, startPoint y: 240, endPoint x: 728, endPoint y: 239, distance: 29.1
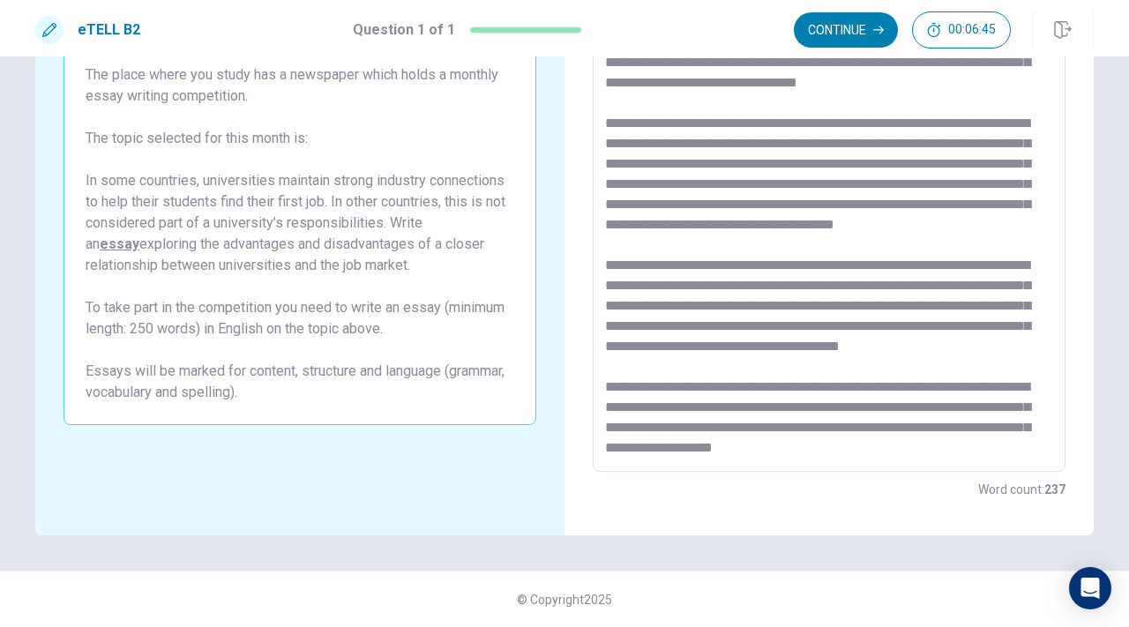
click at [728, 239] on textarea at bounding box center [829, 228] width 448 height 459
click at [776, 405] on textarea at bounding box center [829, 228] width 448 height 459
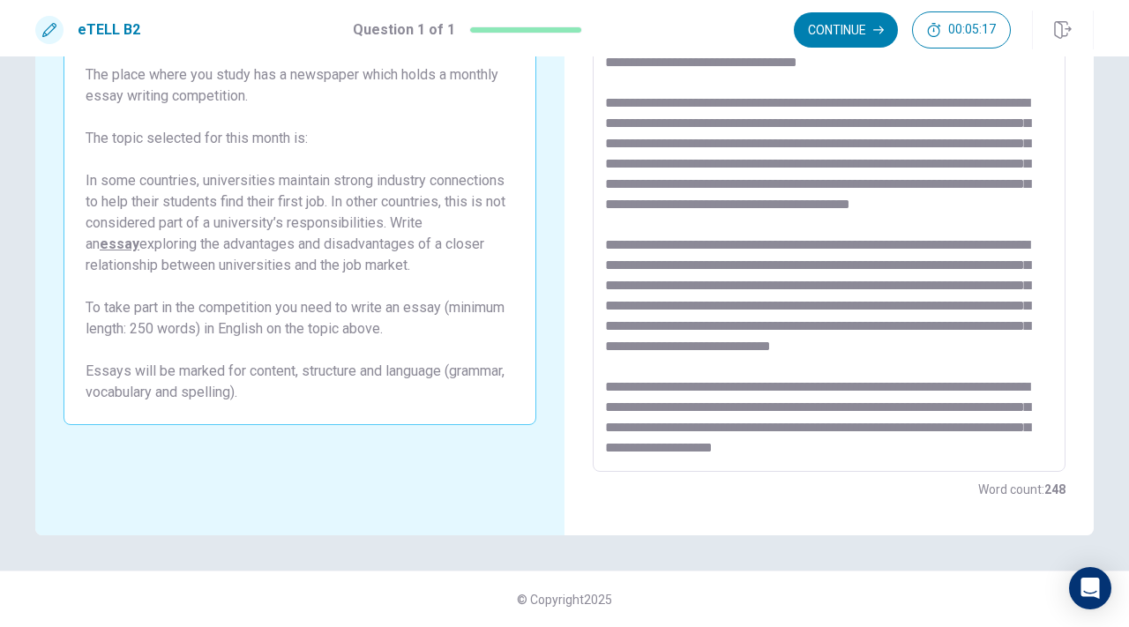
drag, startPoint x: 886, startPoint y: 366, endPoint x: 826, endPoint y: 367, distance: 60.0
click at [826, 367] on textarea at bounding box center [829, 228] width 448 height 459
drag, startPoint x: 819, startPoint y: 367, endPoint x: 608, endPoint y: 367, distance: 211.7
click at [608, 367] on textarea at bounding box center [829, 228] width 448 height 459
click at [753, 341] on textarea at bounding box center [829, 228] width 448 height 459
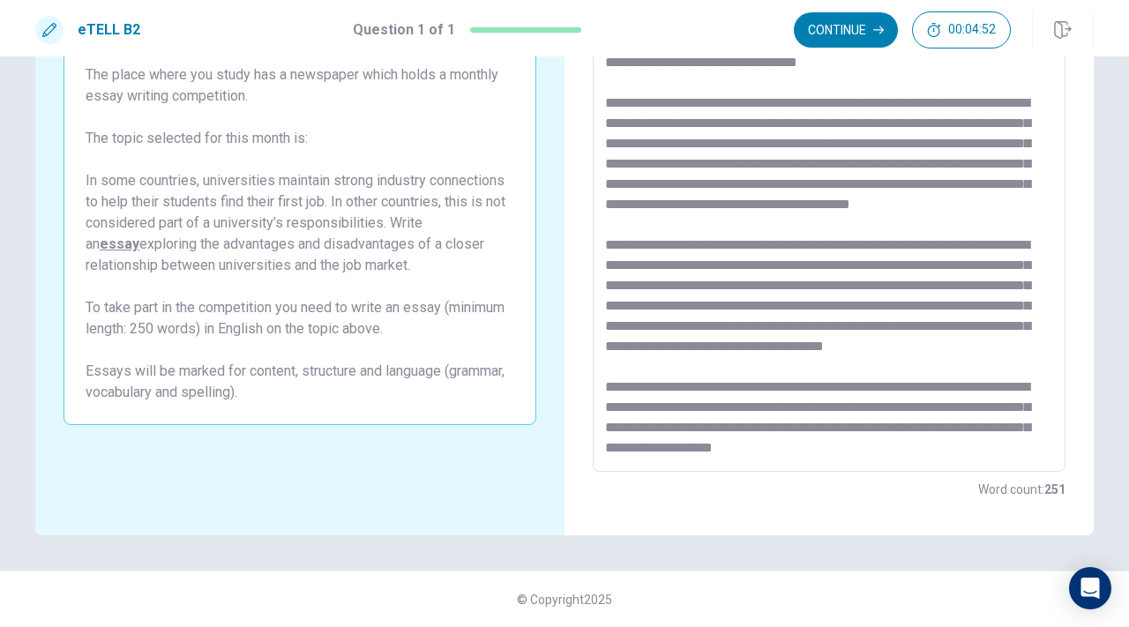
drag, startPoint x: 753, startPoint y: 341, endPoint x: 815, endPoint y: 341, distance: 61.7
click at [815, 341] on textarea at bounding box center [829, 228] width 448 height 459
drag, startPoint x: 1045, startPoint y: 341, endPoint x: 907, endPoint y: 341, distance: 138.5
click at [907, 341] on textarea at bounding box center [829, 228] width 448 height 459
click at [1028, 346] on textarea at bounding box center [829, 228] width 448 height 459
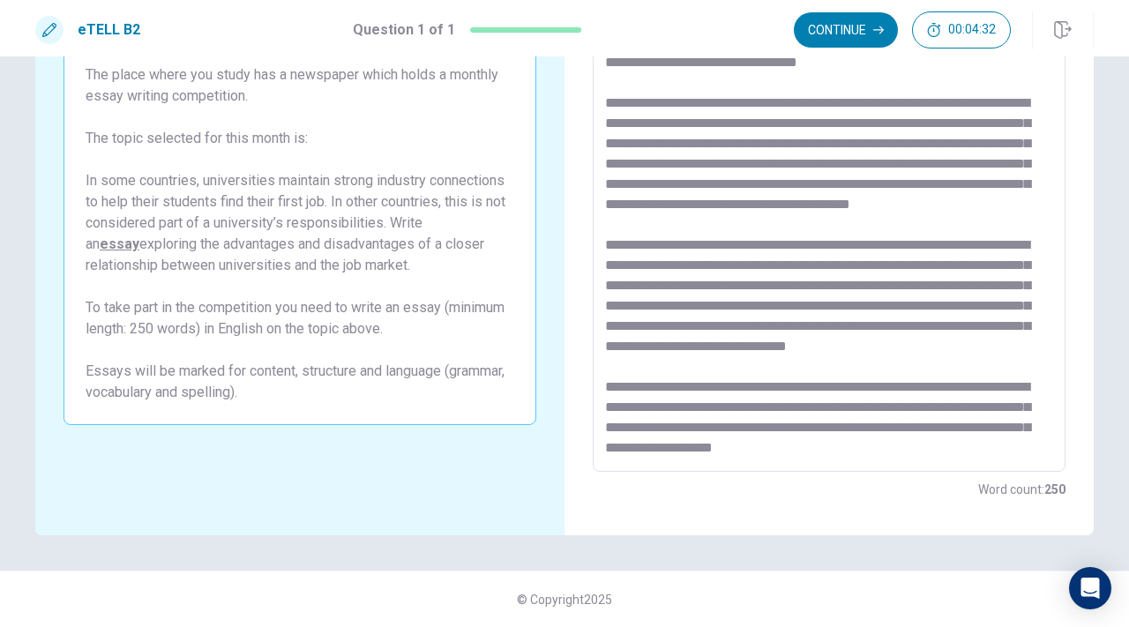
click at [1010, 355] on textarea at bounding box center [829, 228] width 448 height 459
click at [975, 347] on textarea at bounding box center [829, 228] width 448 height 459
click at [983, 347] on textarea at bounding box center [829, 228] width 448 height 459
click at [974, 347] on textarea at bounding box center [829, 228] width 448 height 459
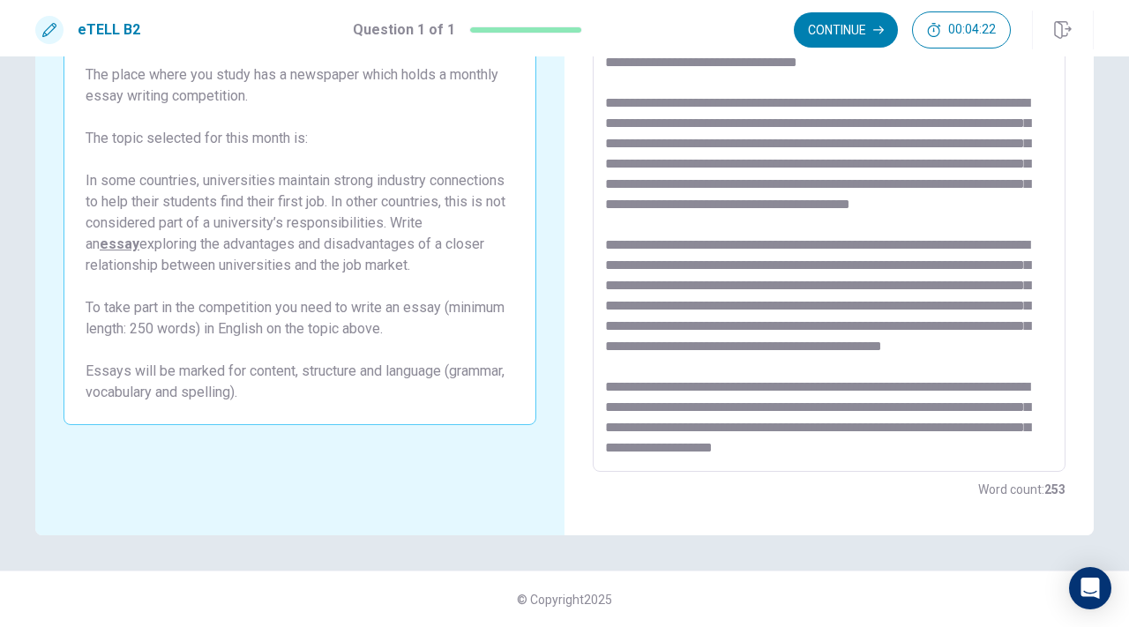
click at [1011, 359] on textarea at bounding box center [829, 228] width 448 height 459
click at [840, 421] on textarea at bounding box center [829, 228] width 448 height 459
click at [663, 444] on textarea at bounding box center [829, 228] width 448 height 459
click at [733, 447] on textarea at bounding box center [829, 228] width 448 height 459
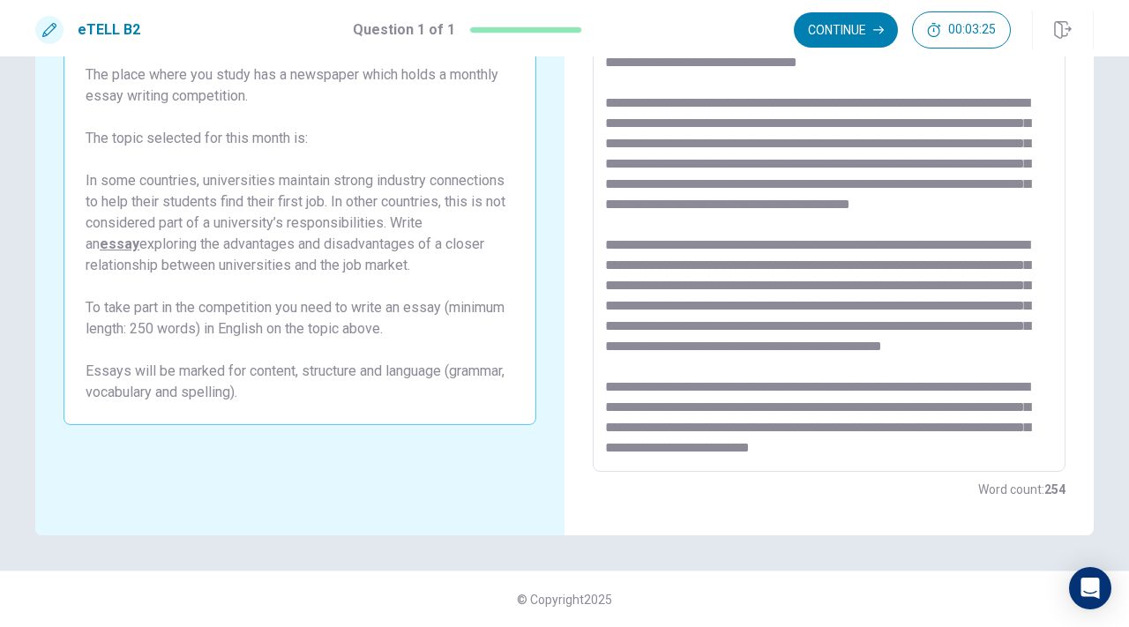
click at [889, 449] on textarea at bounding box center [829, 228] width 448 height 459
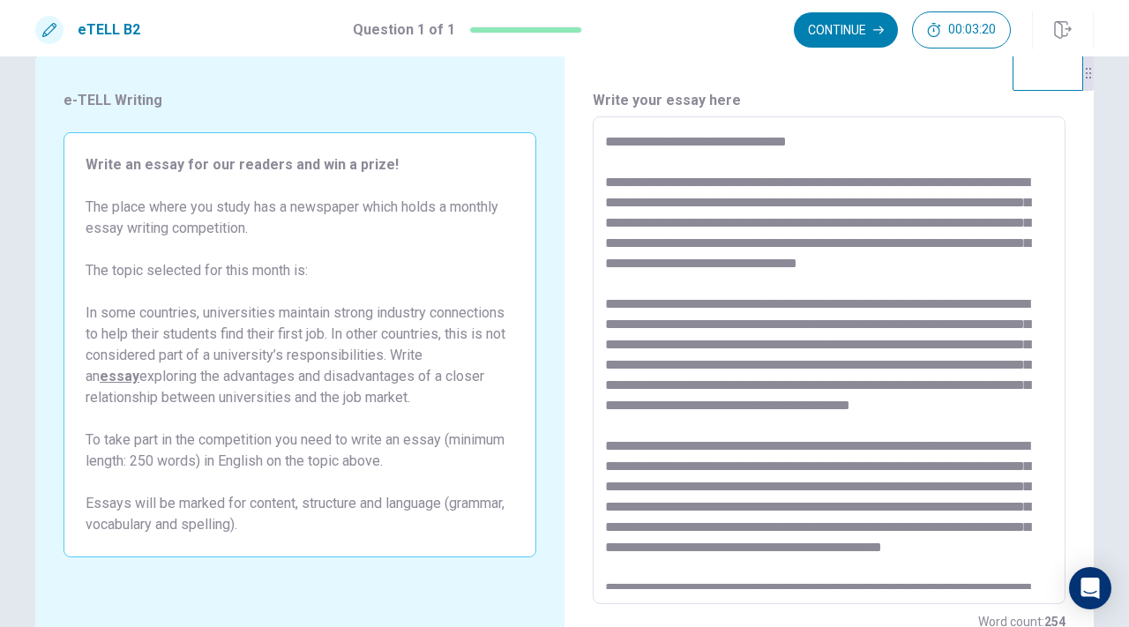
scroll to position [33, 0]
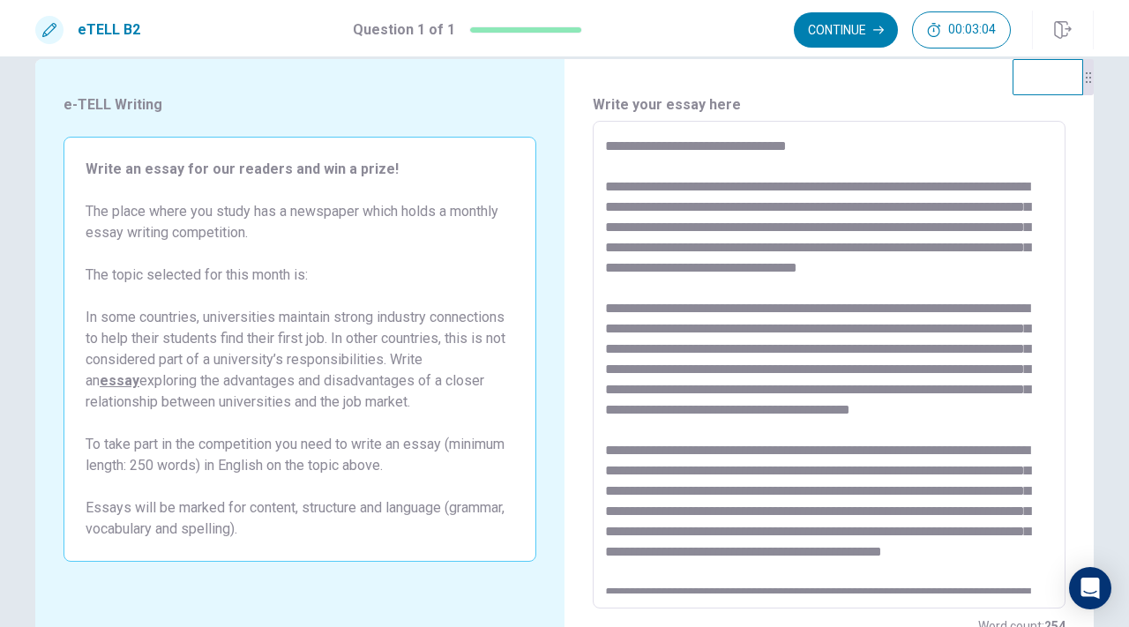
click at [803, 227] on textarea at bounding box center [829, 365] width 448 height 459
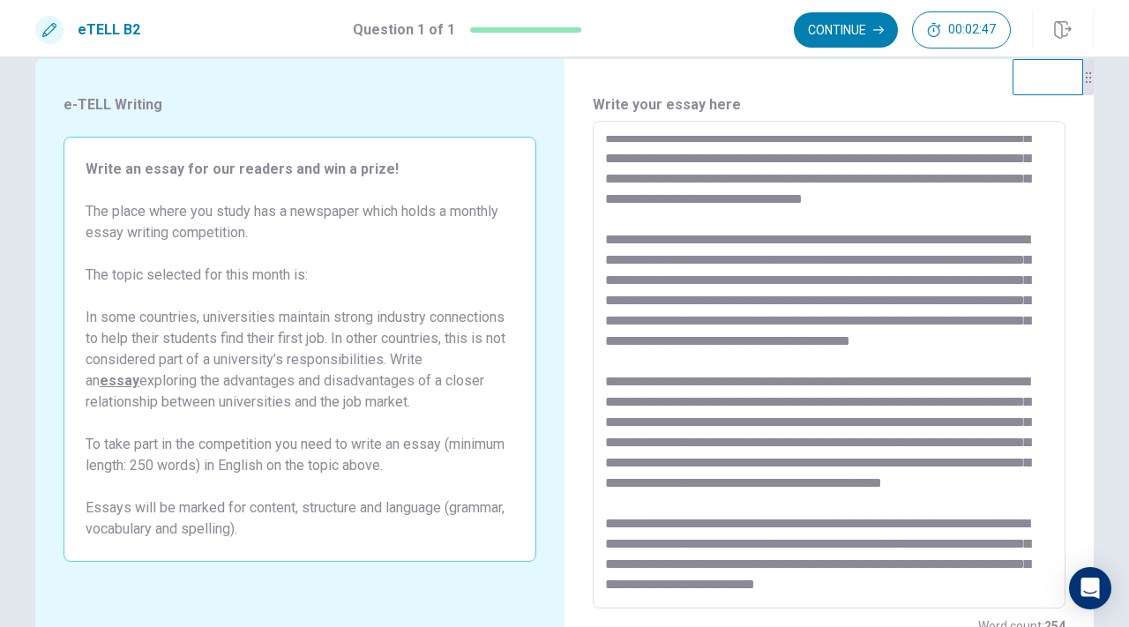
scroll to position [128, 0]
click at [637, 241] on textarea at bounding box center [829, 365] width 448 height 459
click at [896, 245] on textarea at bounding box center [829, 365] width 448 height 459
click at [644, 329] on textarea at bounding box center [829, 365] width 448 height 459
click at [620, 323] on textarea at bounding box center [829, 365] width 448 height 459
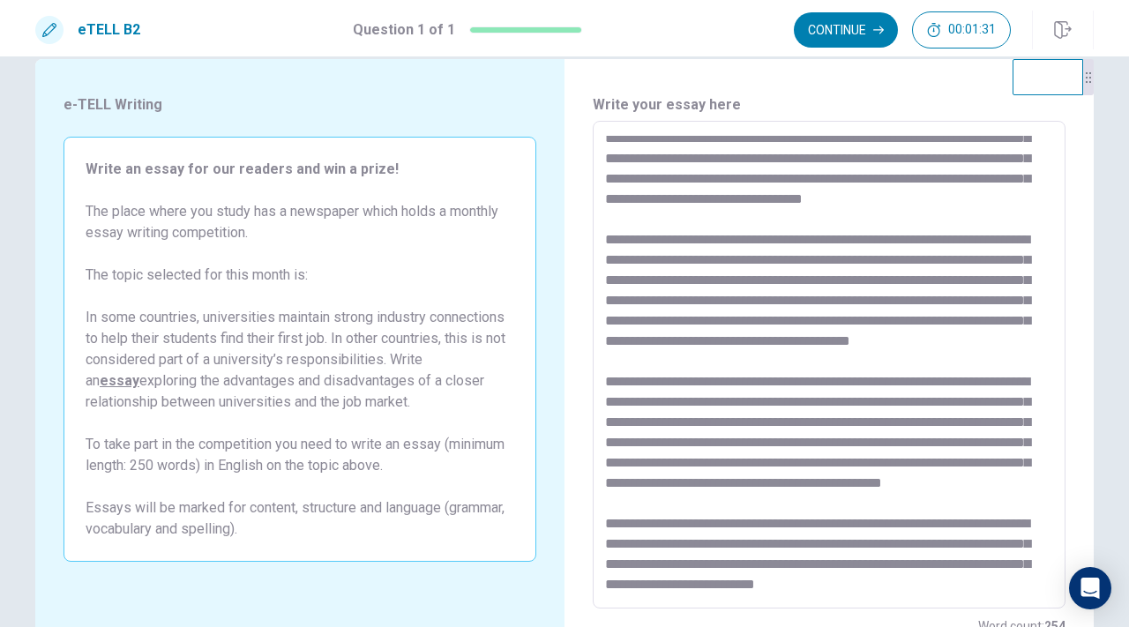
click at [638, 316] on textarea at bounding box center [829, 365] width 448 height 459
drag, startPoint x: 751, startPoint y: 524, endPoint x: 683, endPoint y: 521, distance: 68.8
click at [683, 521] on textarea at bounding box center [829, 365] width 448 height 459
click at [846, 28] on button "Continue" at bounding box center [846, 29] width 104 height 35
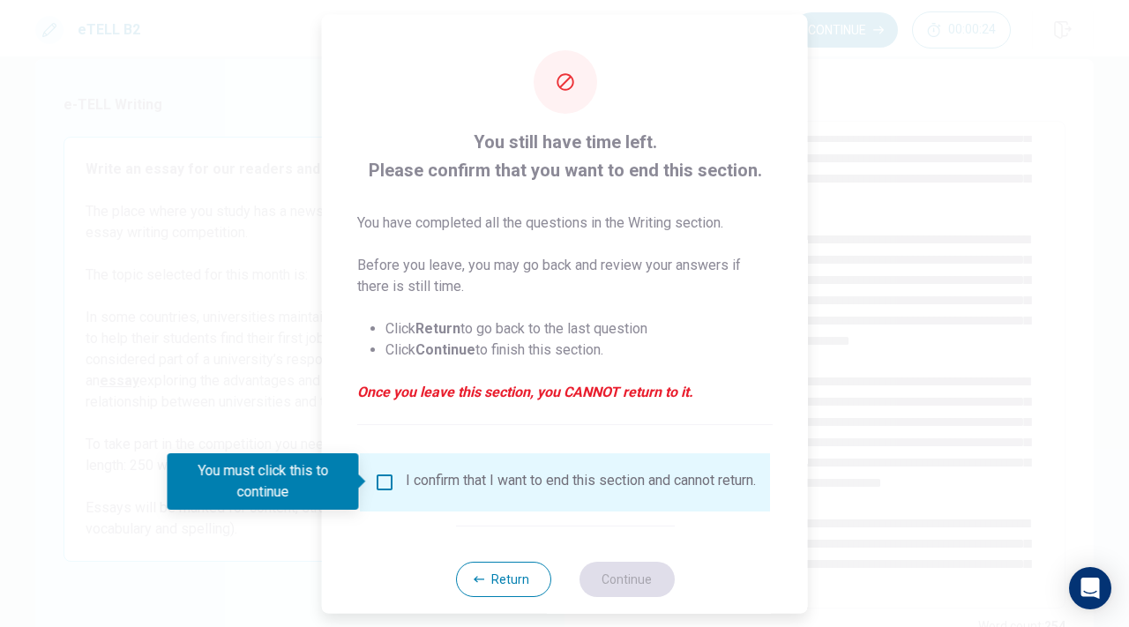
click at [387, 462] on div "I confirm that I want to end this section and cannot return." at bounding box center [565, 481] width 410 height 58
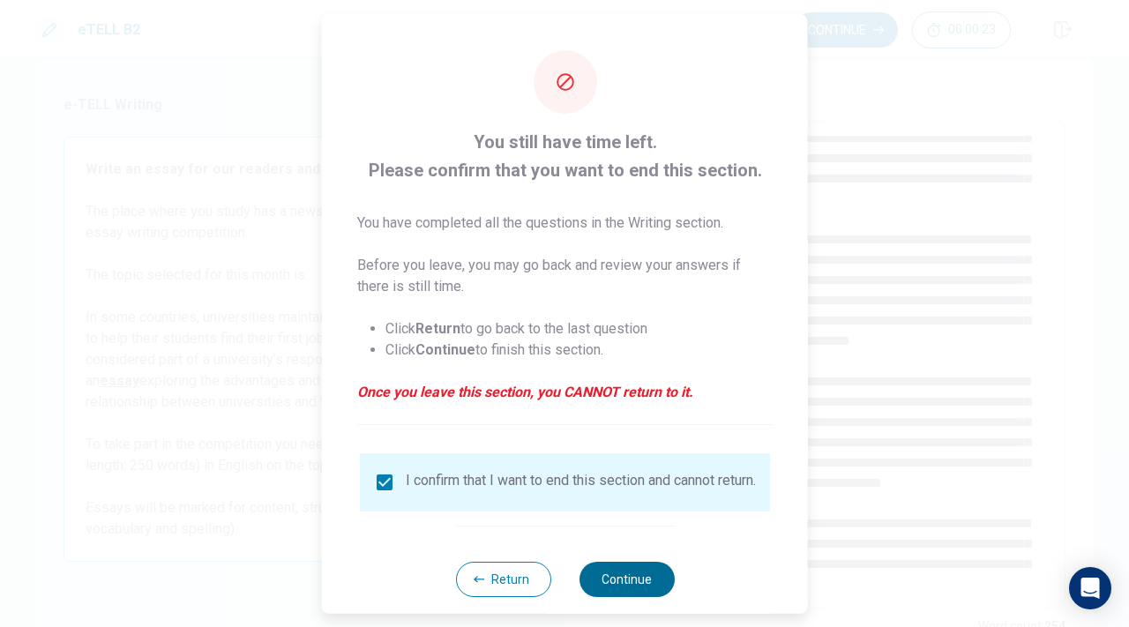
click at [650, 590] on button "Continue" at bounding box center [626, 578] width 95 height 35
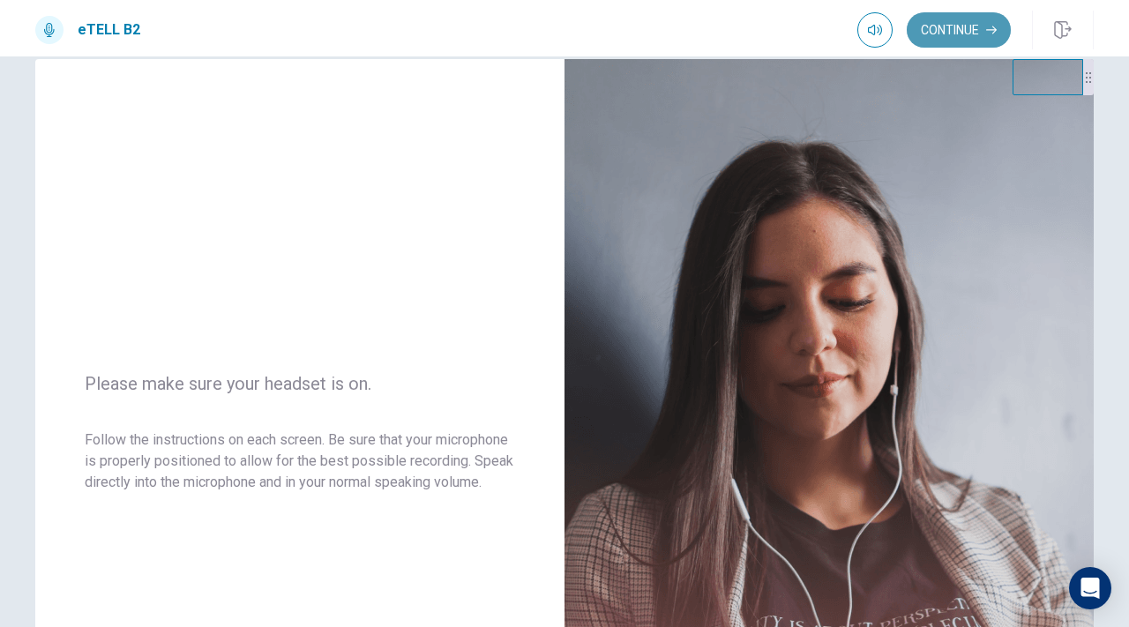
click at [956, 14] on button "Continue" at bounding box center [959, 29] width 104 height 35
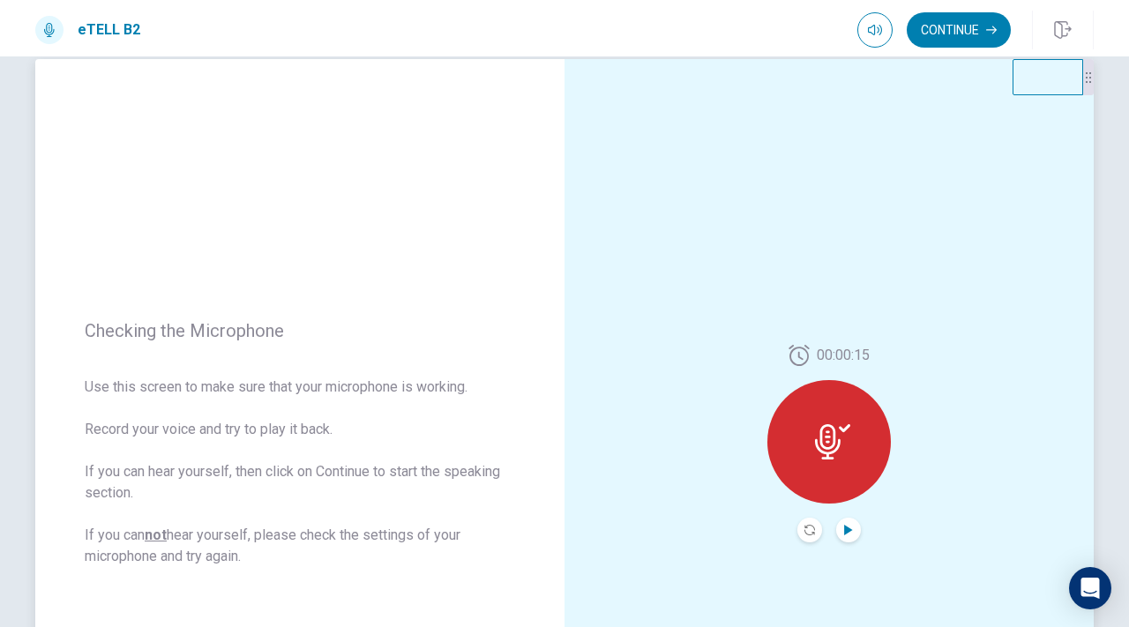
click at [848, 534] on icon "Play Audio" at bounding box center [848, 530] width 11 height 11
click at [848, 534] on icon "Pause Audio" at bounding box center [848, 530] width 11 height 11
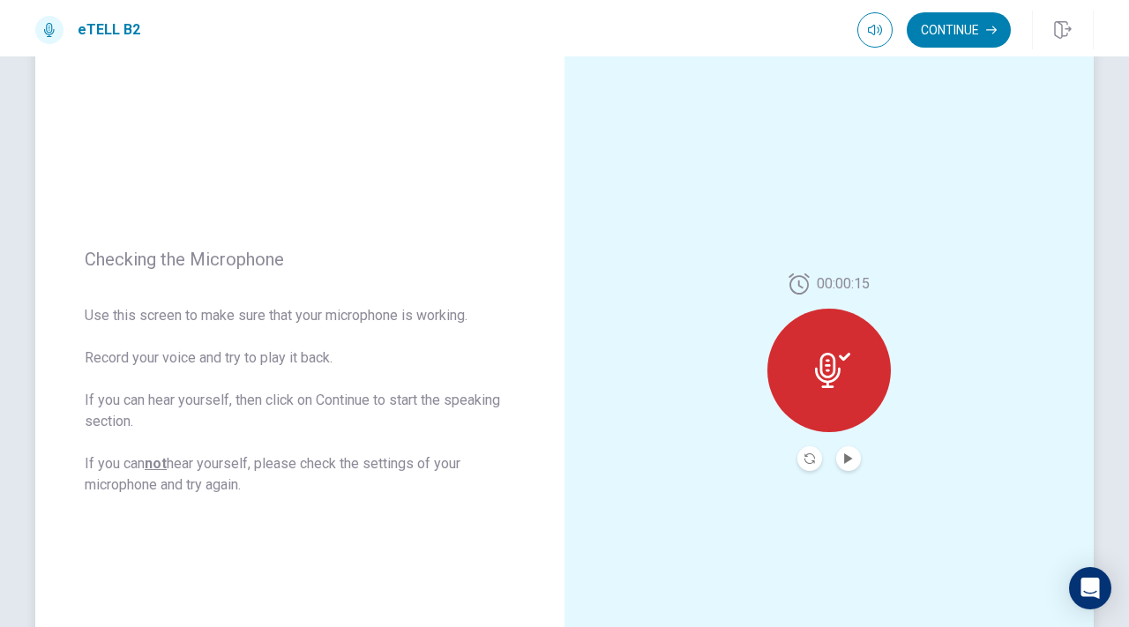
scroll to position [0, 0]
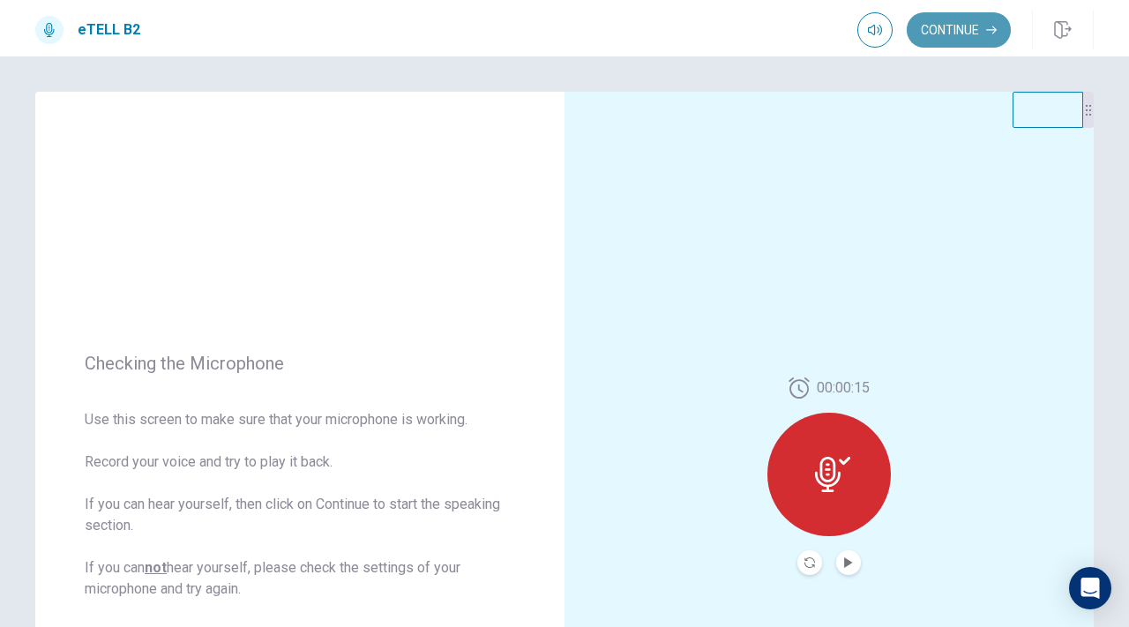
click at [957, 26] on button "Continue" at bounding box center [959, 29] width 104 height 35
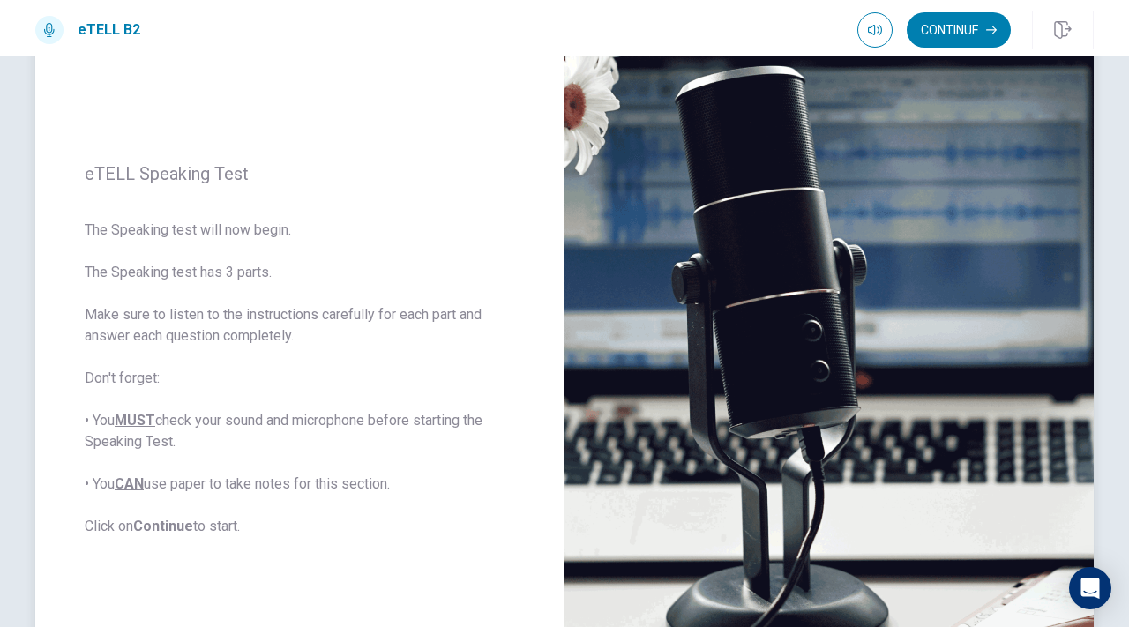
scroll to position [128, 0]
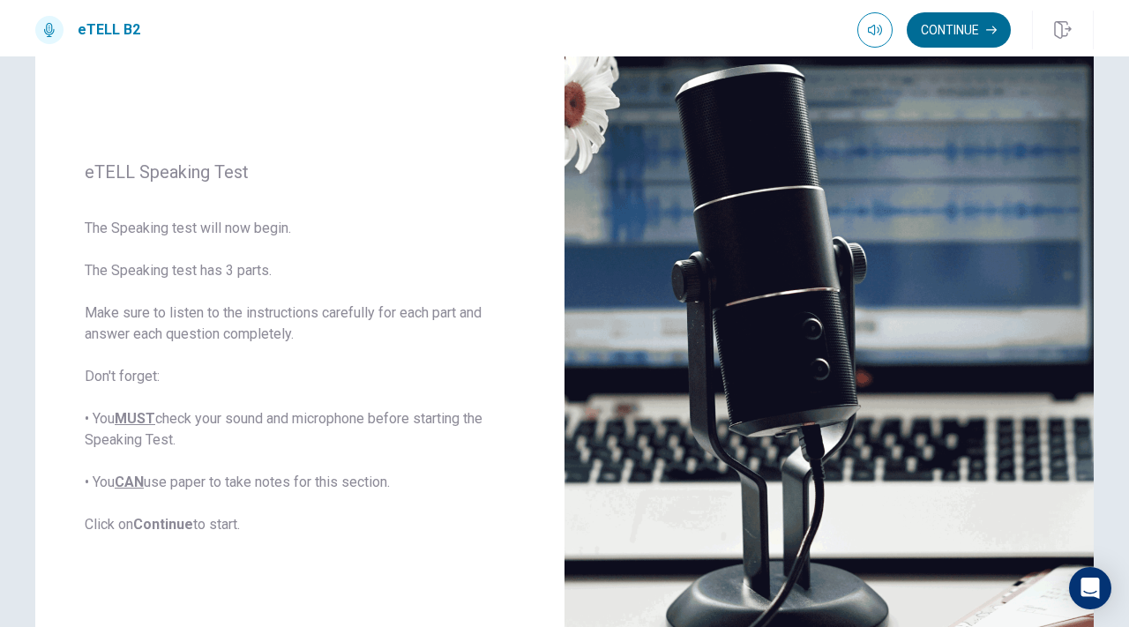
click at [987, 26] on icon "button" at bounding box center [991, 30] width 11 height 11
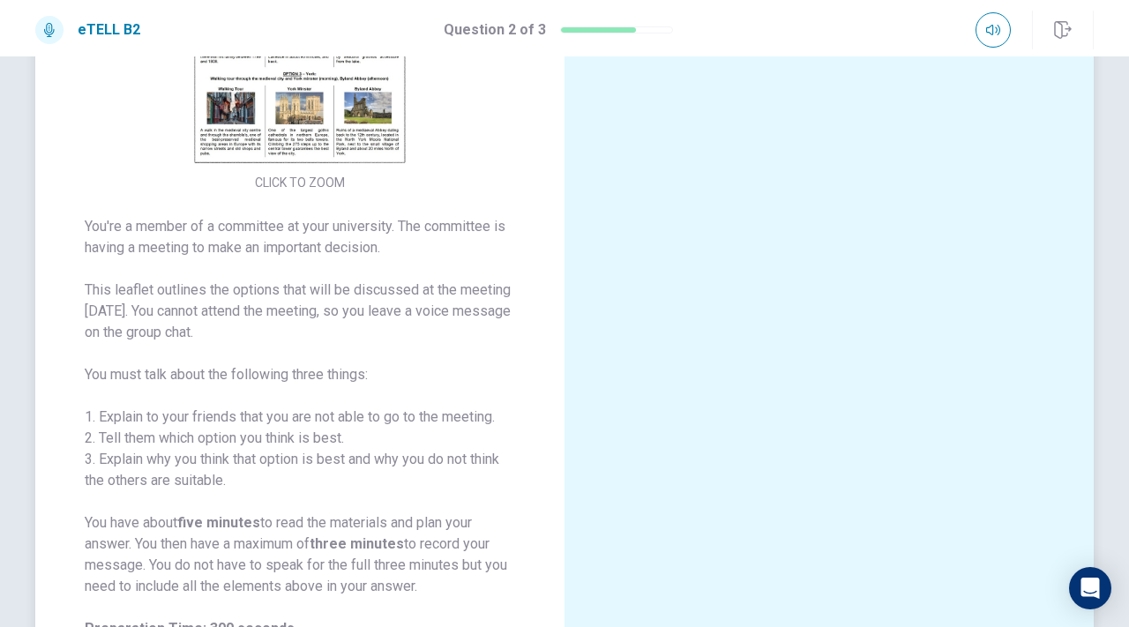
scroll to position [51, 0]
click at [326, 179] on button "CLICK TO ZOOM" at bounding box center [300, 182] width 104 height 25
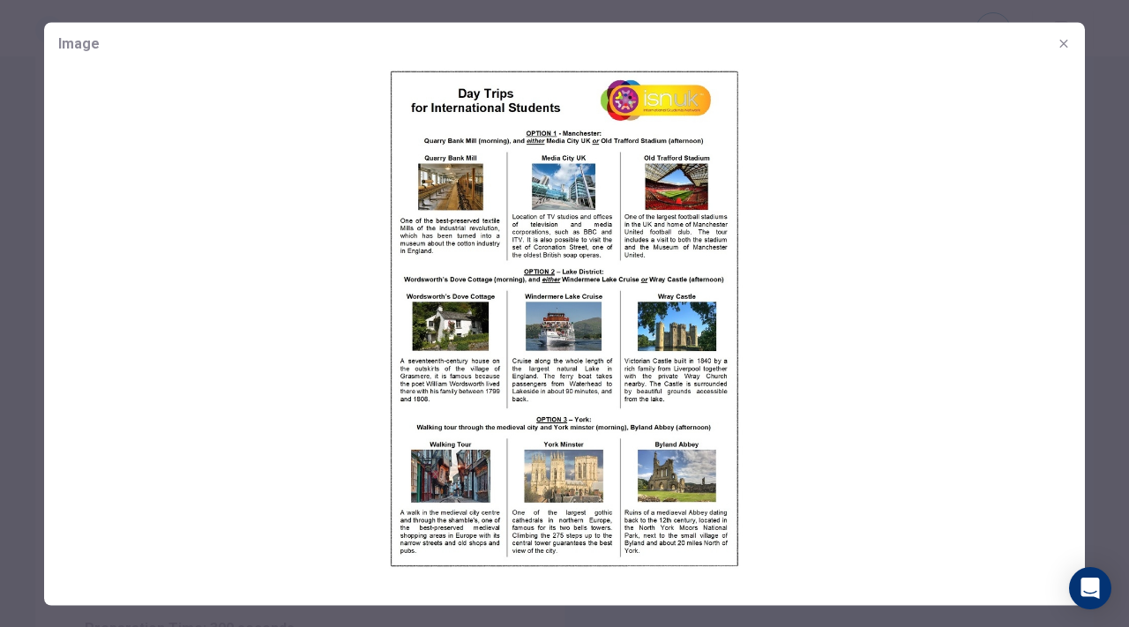
click at [1064, 45] on icon "button" at bounding box center [1064, 43] width 14 height 14
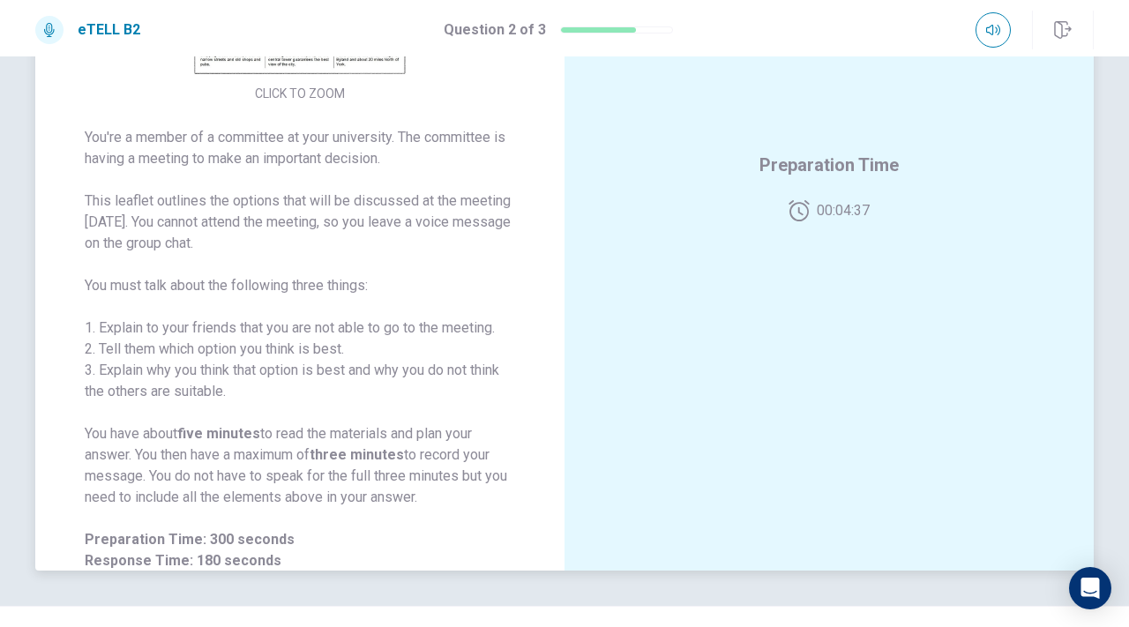
scroll to position [0, 0]
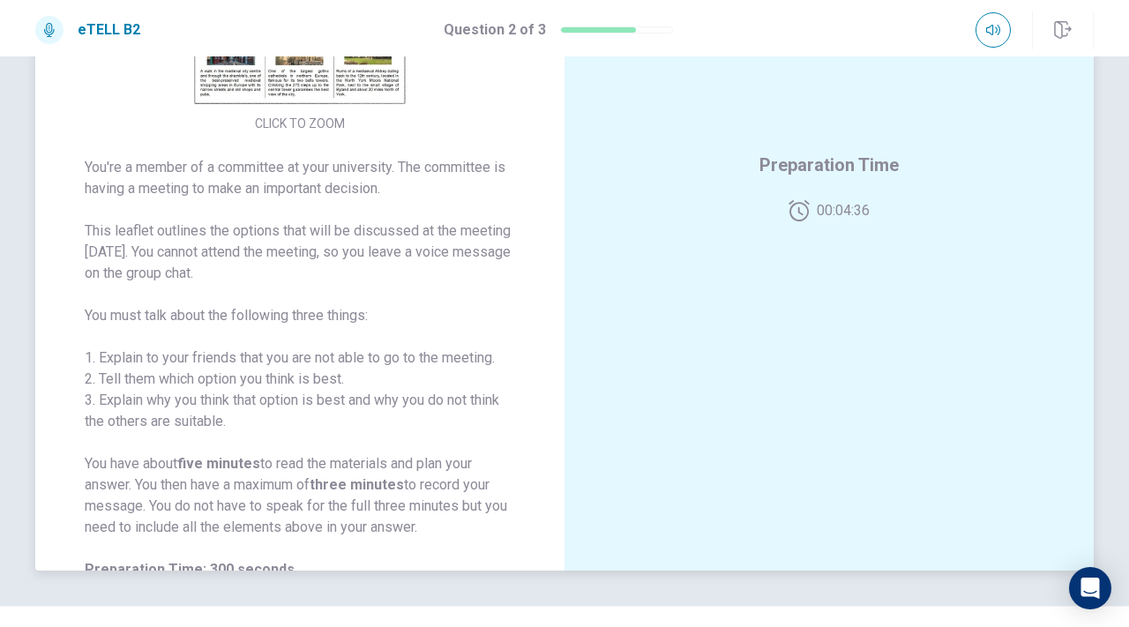
click at [323, 116] on button "CLICK TO ZOOM" at bounding box center [300, 123] width 104 height 25
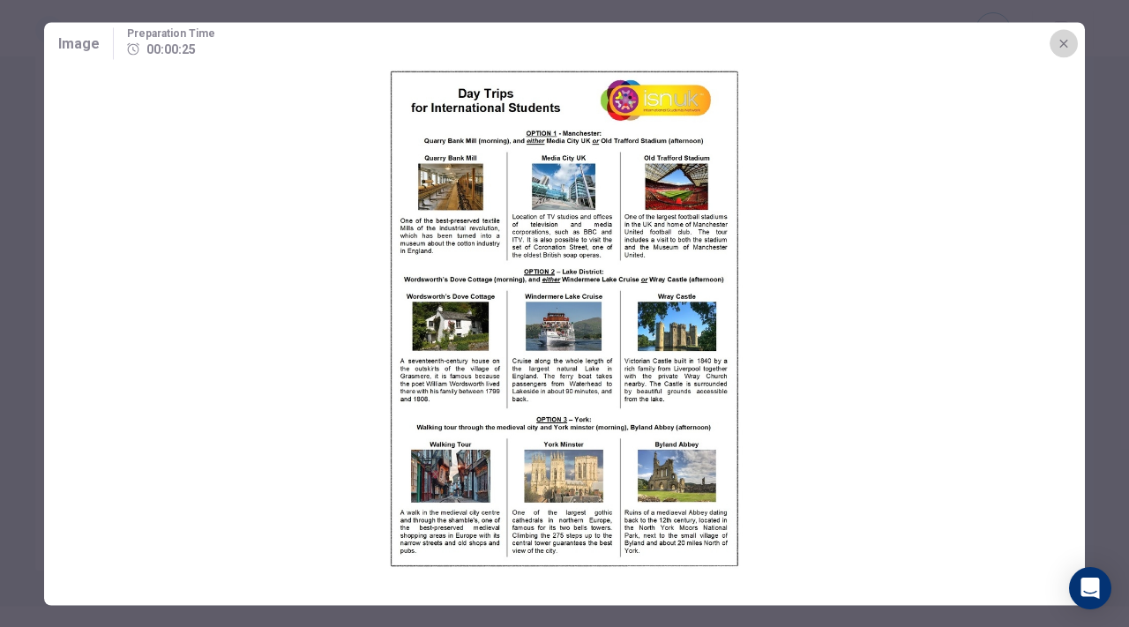
click at [1065, 43] on icon "button" at bounding box center [1064, 43] width 14 height 14
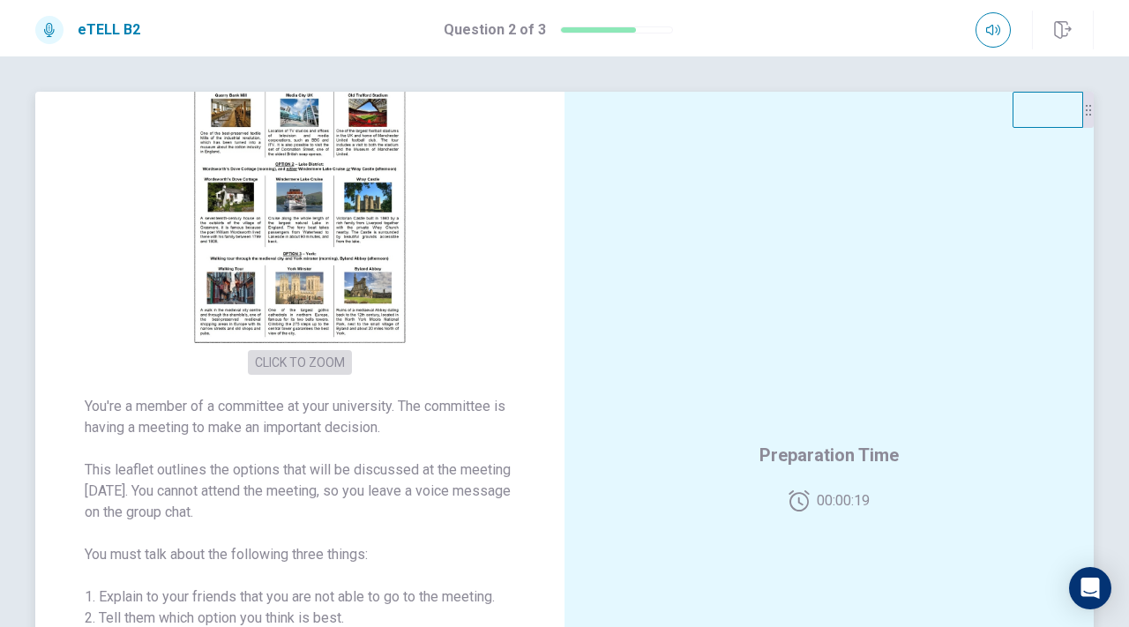
click at [300, 363] on button "CLICK TO ZOOM" at bounding box center [300, 362] width 104 height 25
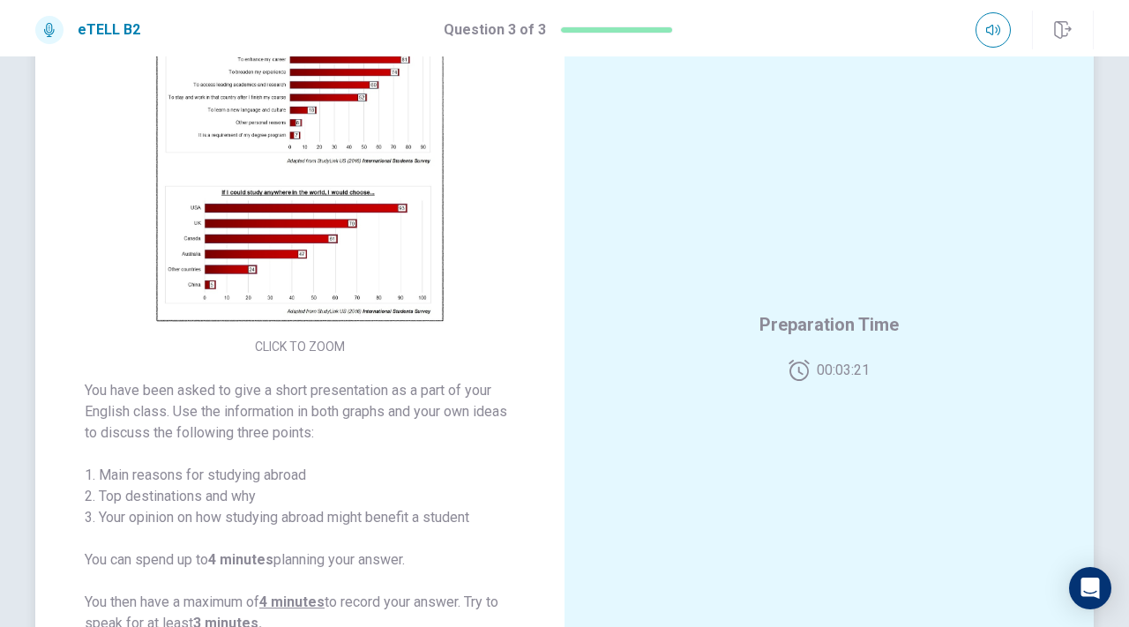
scroll to position [58, 0]
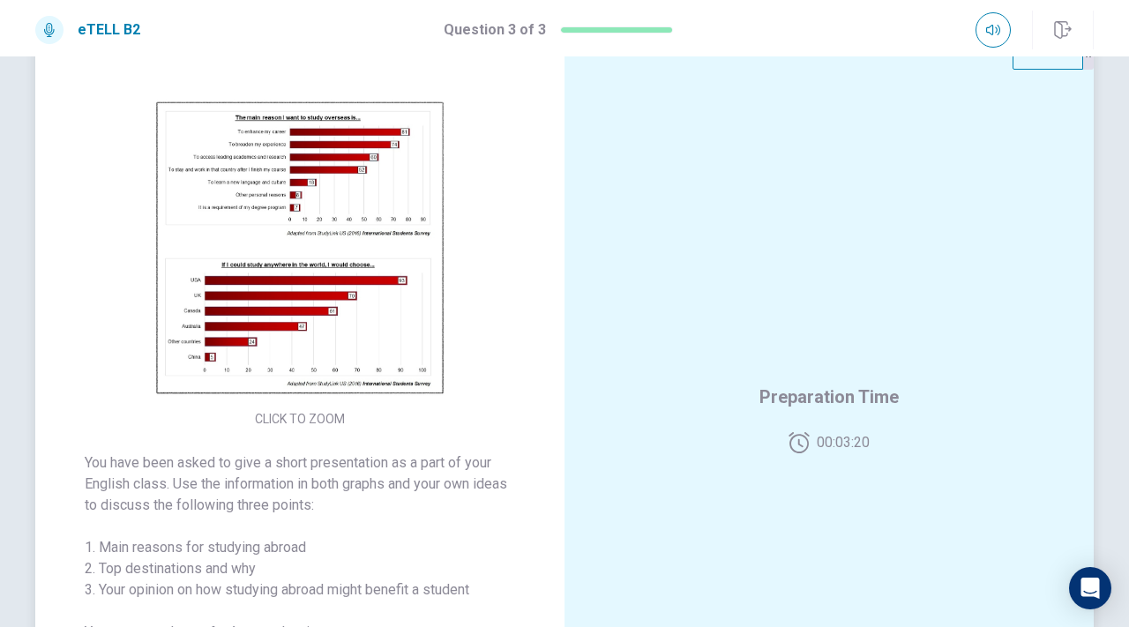
click at [378, 317] on img at bounding box center [300, 249] width 339 height 308
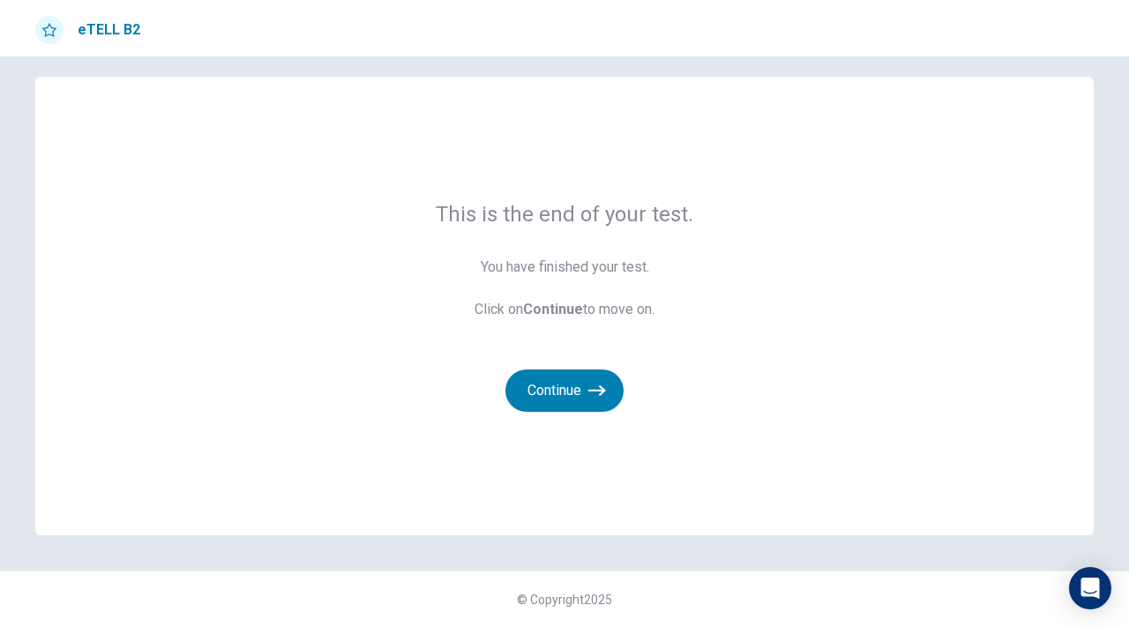
scroll to position [15, 0]
click at [591, 392] on icon "button" at bounding box center [597, 391] width 18 height 18
